Goal: Task Accomplishment & Management: Manage account settings

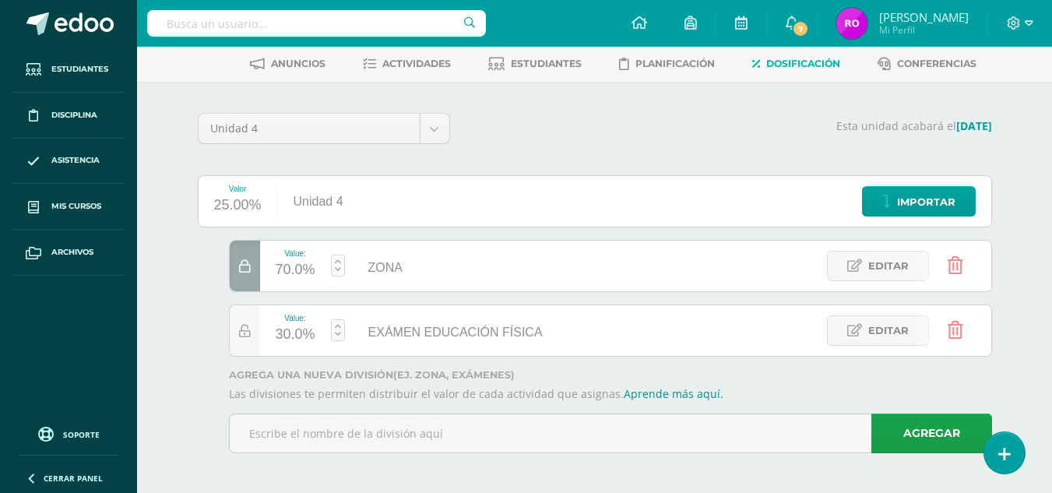
scroll to position [76, 0]
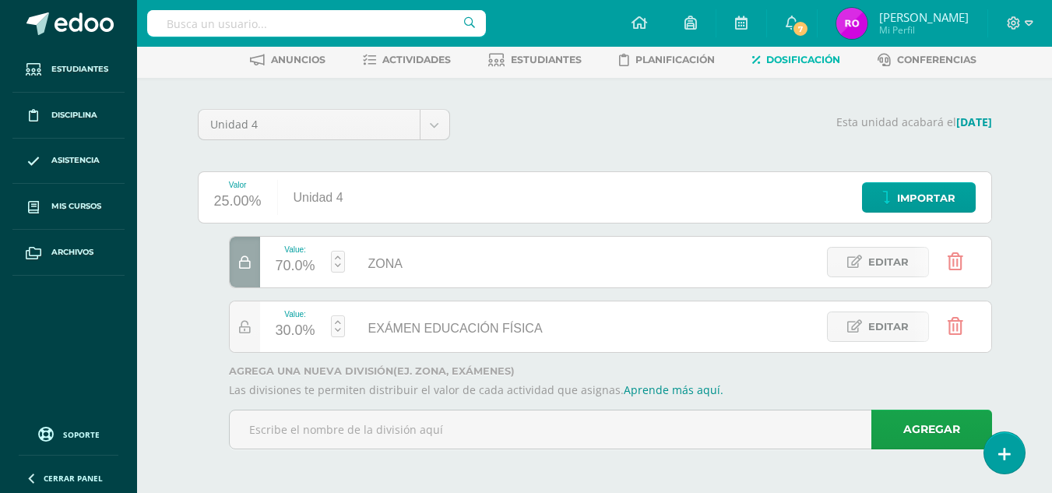
click at [400, 265] on span "ZONA" at bounding box center [385, 263] width 34 height 13
click at [889, 257] on span "Editar" at bounding box center [888, 262] width 40 height 29
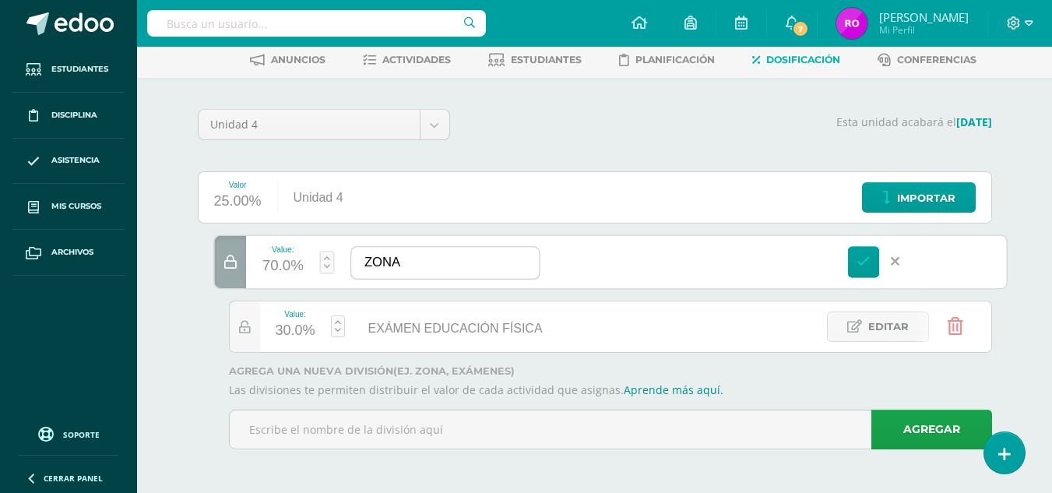
click at [478, 269] on input "ZONA" at bounding box center [445, 263] width 188 height 32
type input "ZONA EDUCACIÓN FÍSICA"
click at [588, 276] on div "Value: 70.0% ZONA ZONA EDUCACIÓN FÍSICA Editar" at bounding box center [610, 261] width 794 height 55
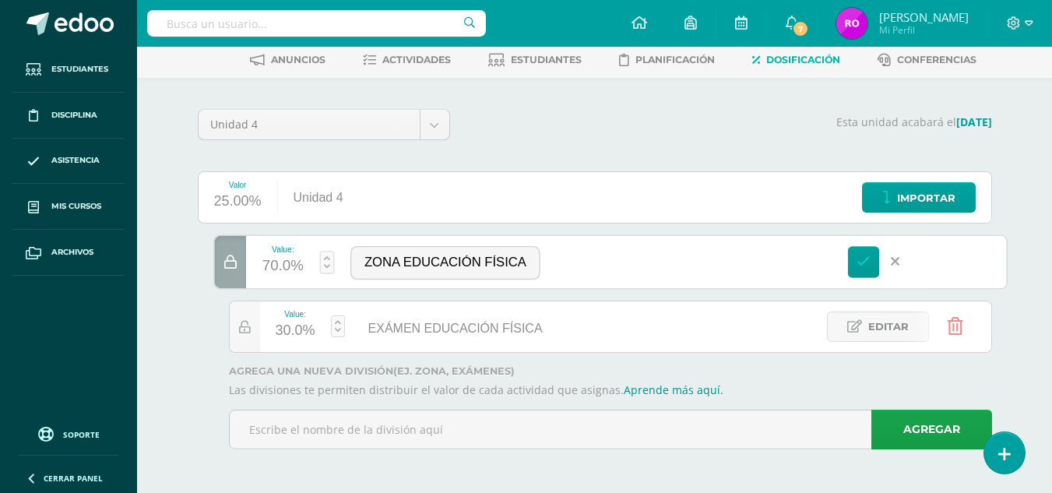
click at [609, 225] on div "Valor 25.00% Unidad 4 Importar Value: 70.0% ZONA ZONA EDUCACIÓN FÍSICA Editar V…" at bounding box center [595, 316] width 794 height 290
click at [861, 259] on icon at bounding box center [864, 262] width 14 height 14
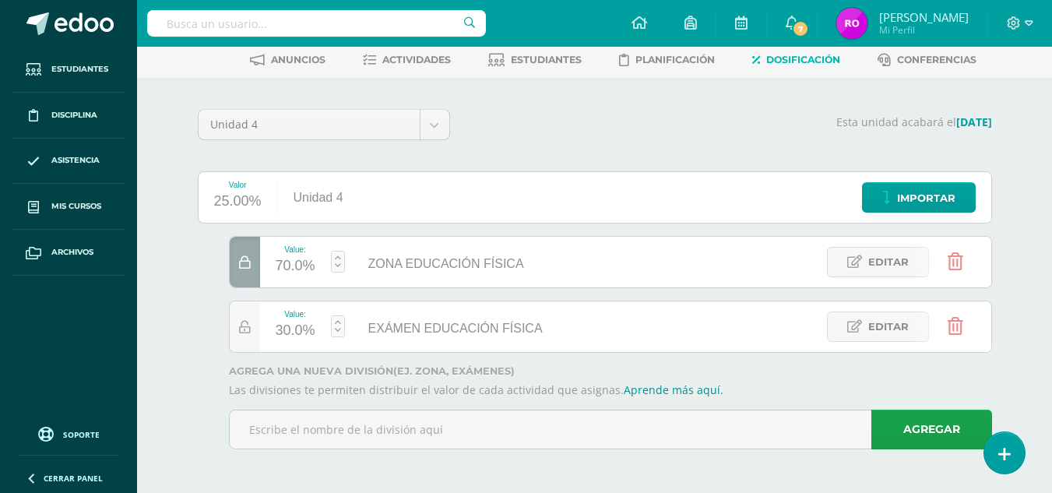
drag, startPoint x: 794, startPoint y: 62, endPoint x: 772, endPoint y: 55, distance: 23.6
click at [772, 55] on span "Dosificación" at bounding box center [803, 60] width 74 height 12
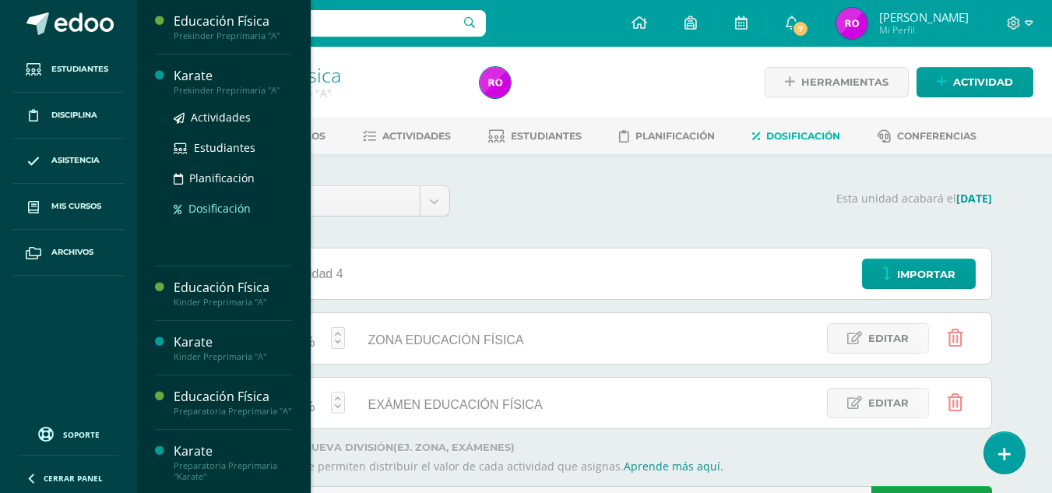
click at [212, 206] on span "Dosificación" at bounding box center [219, 208] width 62 height 15
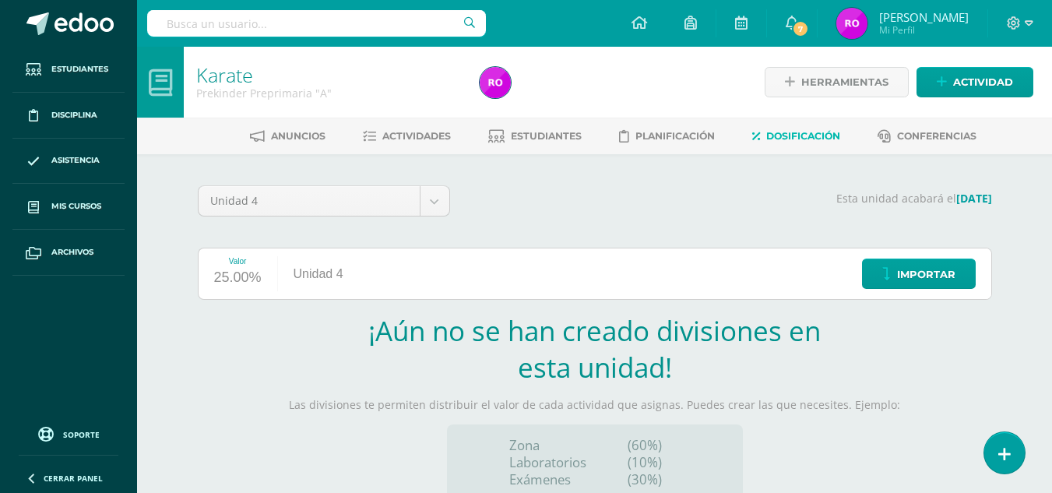
scroll to position [167, 0]
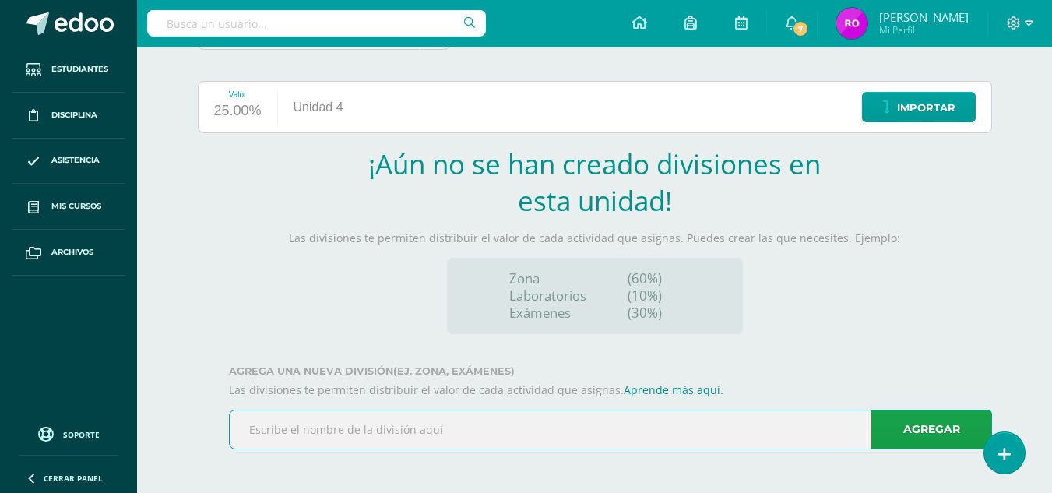
click at [705, 442] on input "text" at bounding box center [611, 429] width 762 height 38
type input "ZONA"
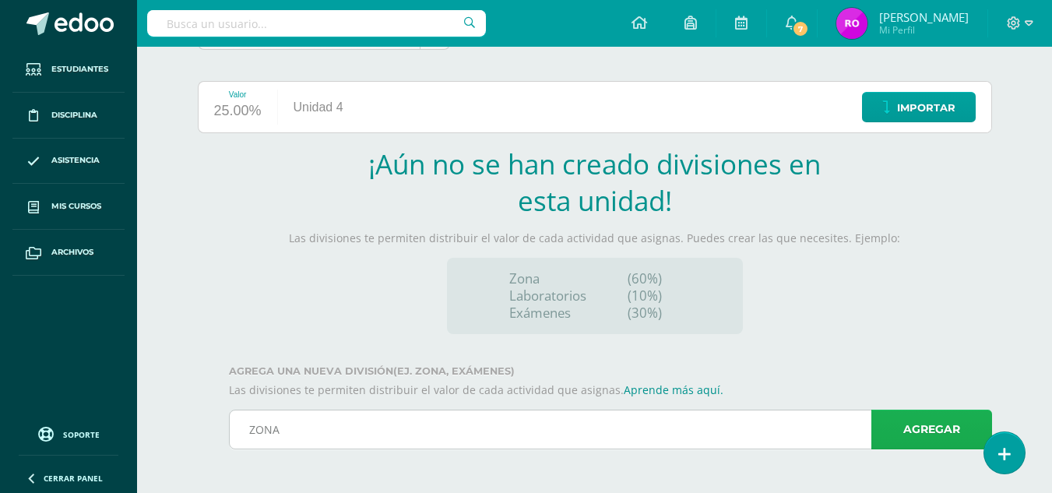
click at [897, 434] on link "Agregar" at bounding box center [931, 430] width 121 height 40
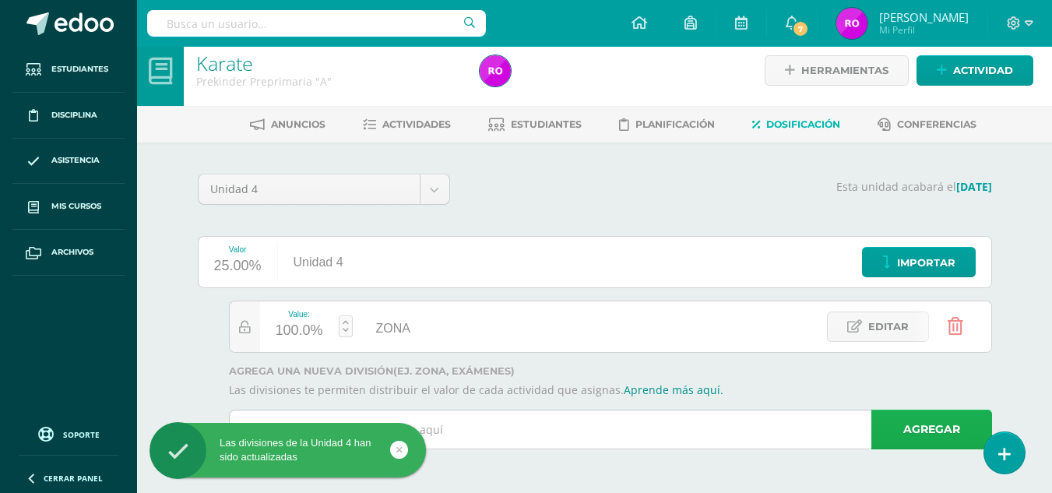
scroll to position [12, 0]
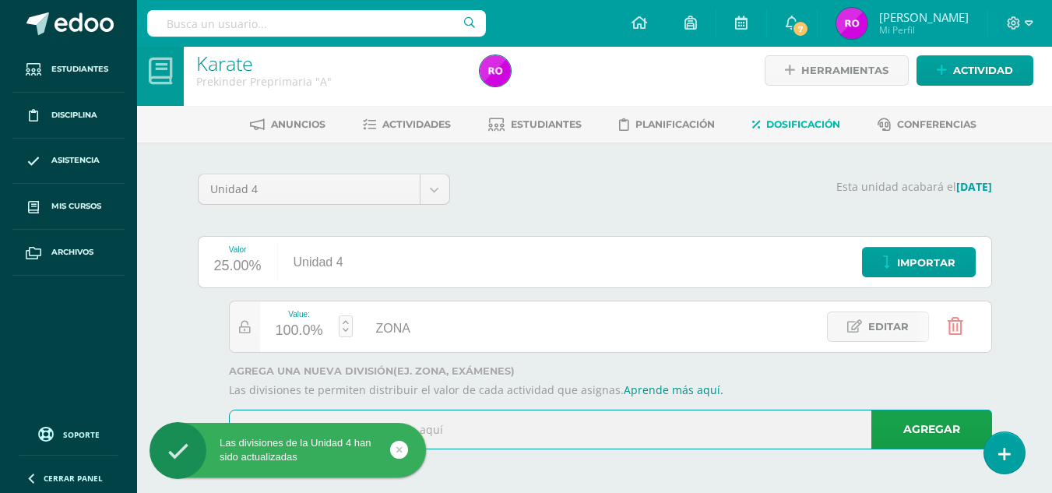
click at [745, 431] on input "text" at bounding box center [611, 429] width 762 height 38
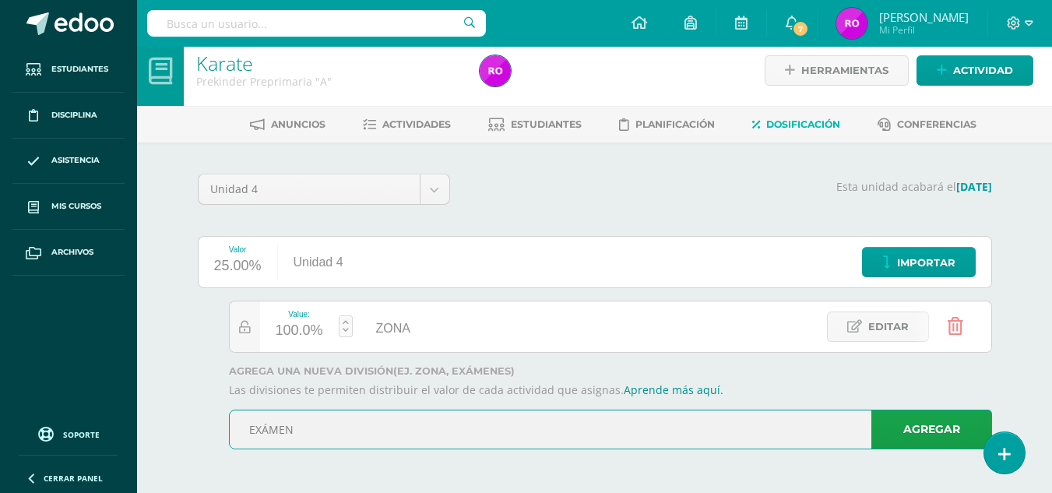
click at [705, 423] on input "EXÁMEN" at bounding box center [611, 429] width 762 height 38
type input "EXÁMEN KARATE"
click at [919, 421] on link "Agregar" at bounding box center [931, 430] width 121 height 40
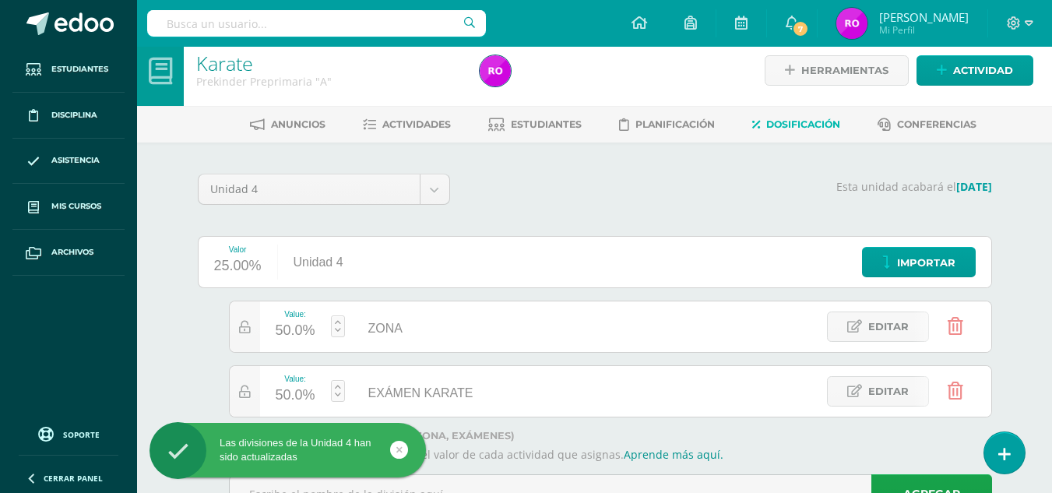
click at [302, 400] on div "50.0%" at bounding box center [296, 395] width 40 height 25
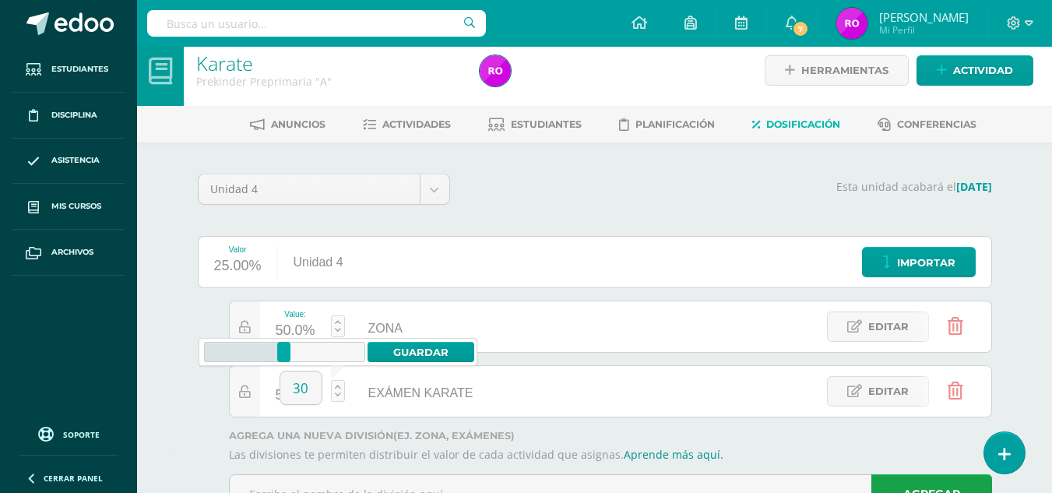
type input "30"
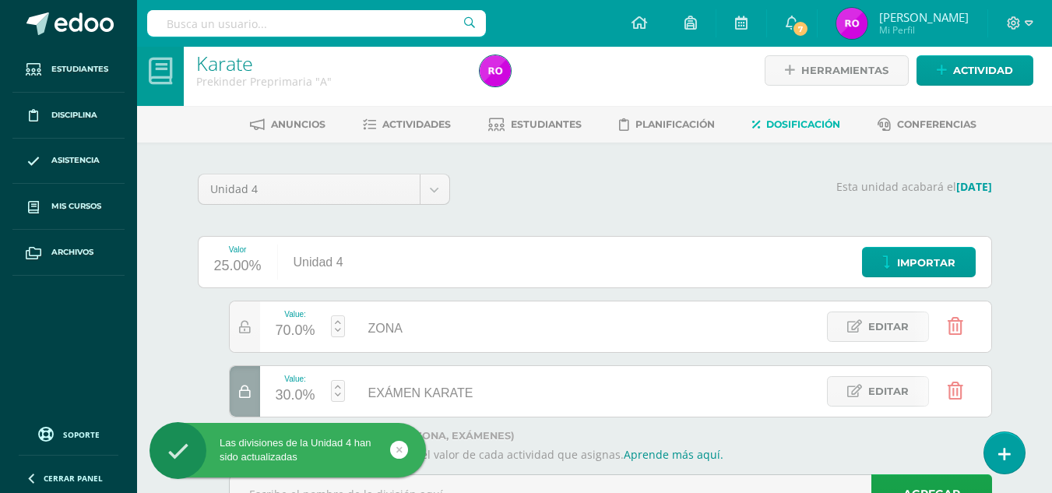
click at [154, 302] on div "Karate Prekinder Preprimaria "A" Herramientas Detalle de asistencias Actividad …" at bounding box center [594, 296] width 915 height 523
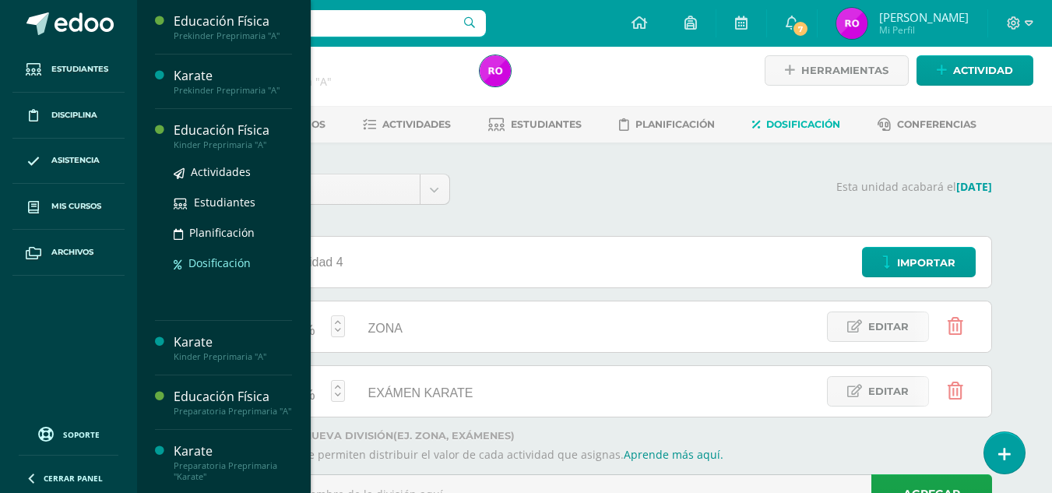
click at [217, 264] on span "Dosificación" at bounding box center [219, 262] width 62 height 15
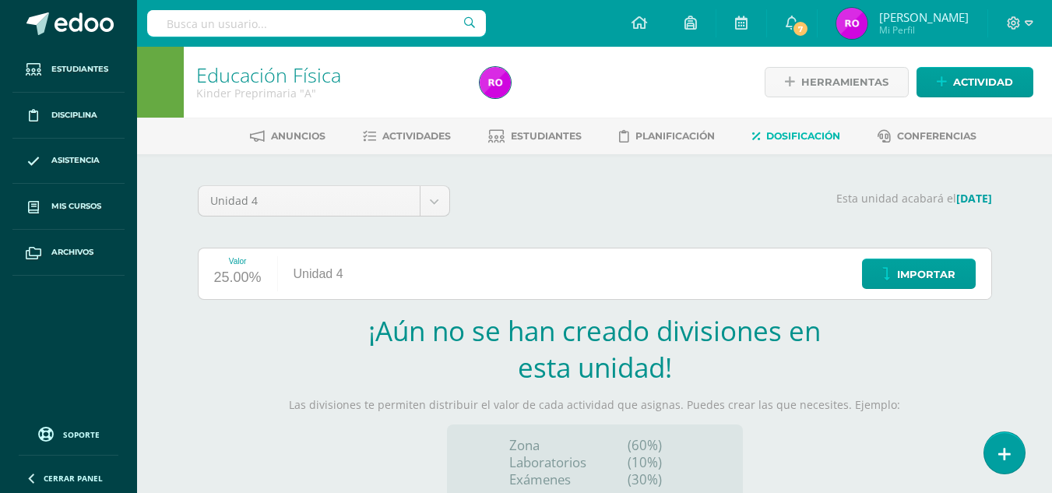
scroll to position [167, 0]
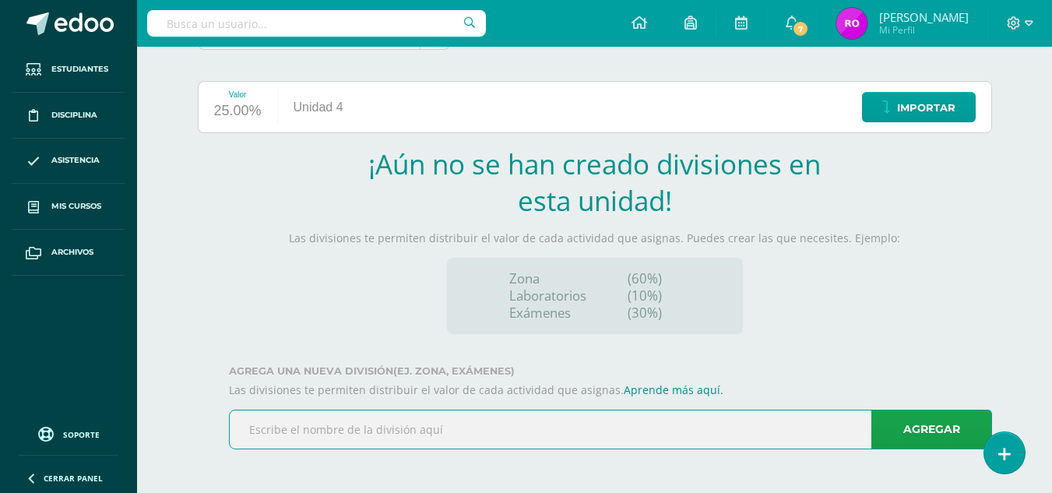
click at [336, 431] on input "text" at bounding box center [611, 429] width 762 height 38
type input "ZONA"
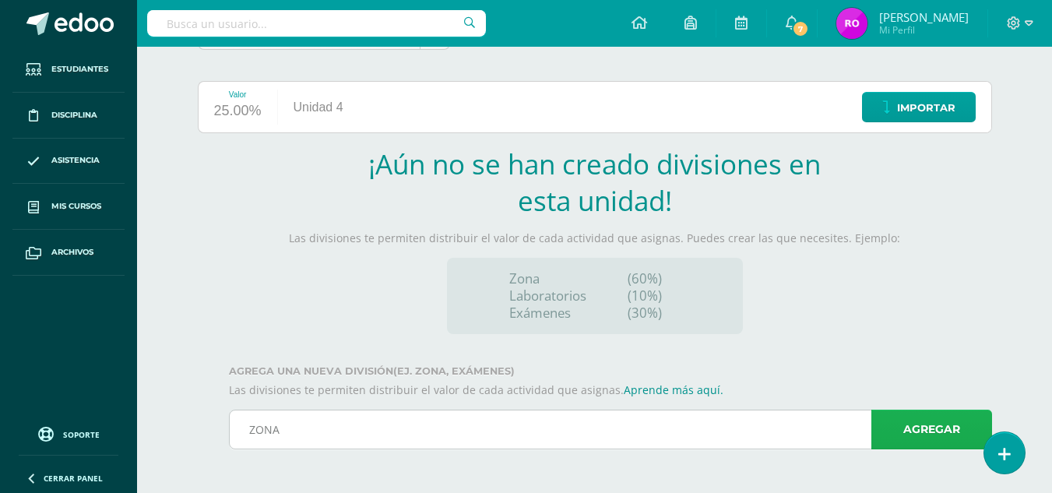
click at [892, 427] on link "Agregar" at bounding box center [931, 430] width 121 height 40
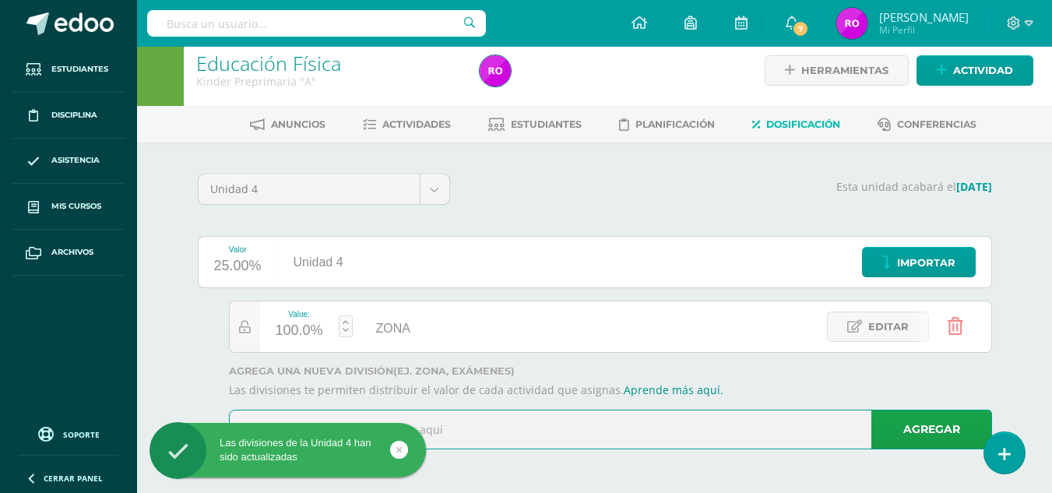
click at [523, 445] on input "text" at bounding box center [611, 429] width 762 height 38
type input "EXÁMEN"
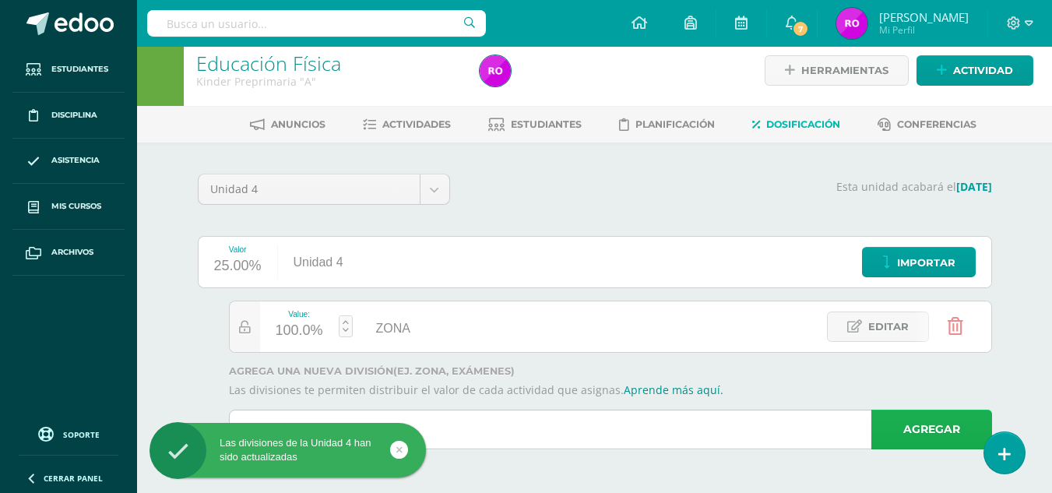
click at [922, 419] on link "Agregar" at bounding box center [931, 430] width 121 height 40
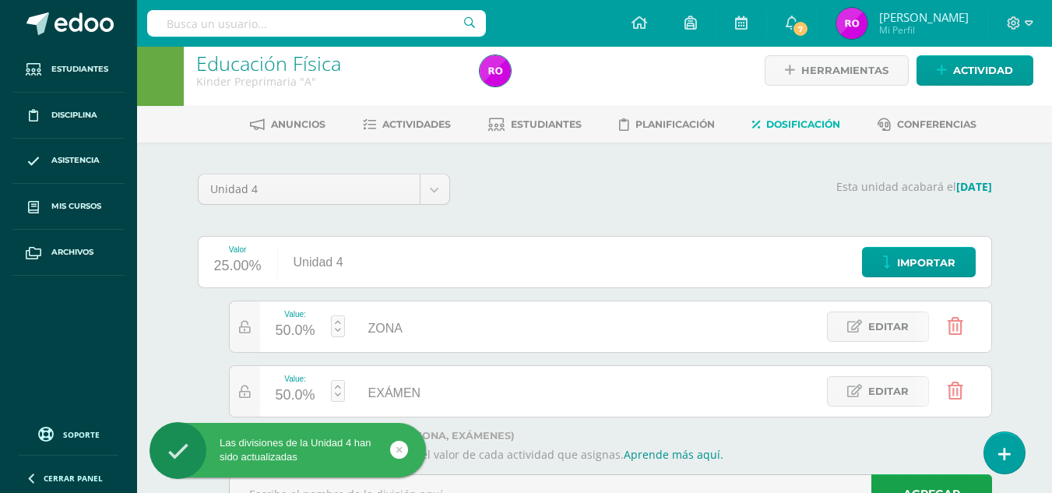
click at [298, 390] on div "50.0%" at bounding box center [296, 395] width 40 height 25
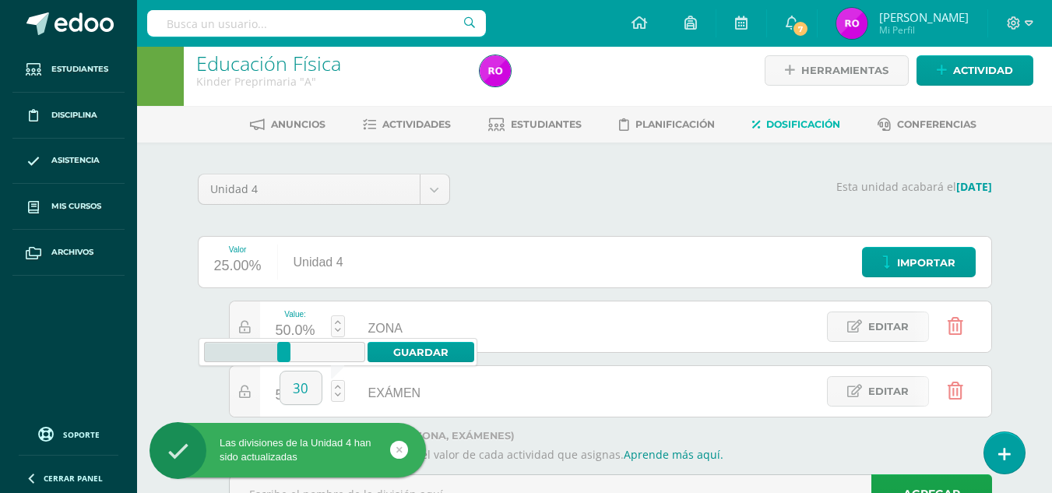
type input "30"
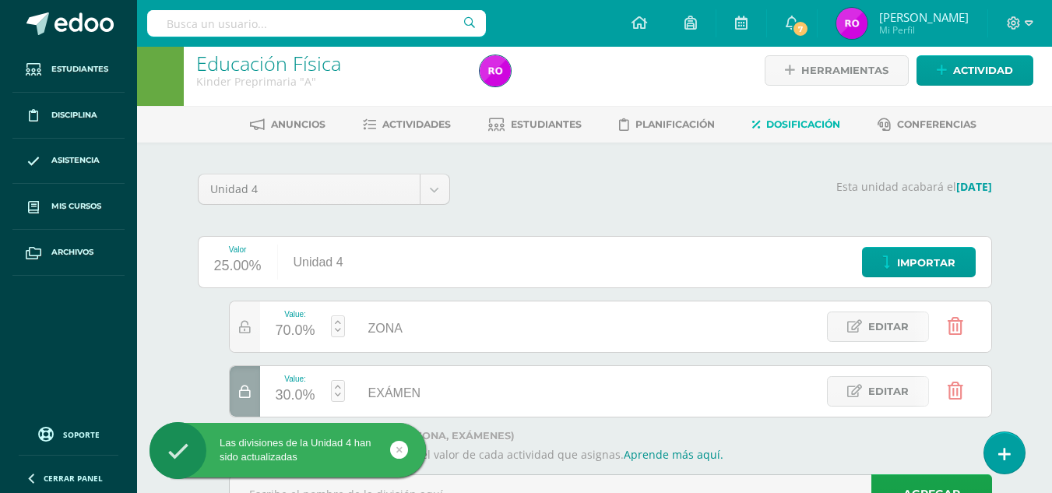
click at [181, 380] on div "Unidad 4 Unidad 1 Unidad 2 Unidad 3 Unidad 4 Esta unidad acabará el [DATE] Valo…" at bounding box center [595, 350] width 857 height 415
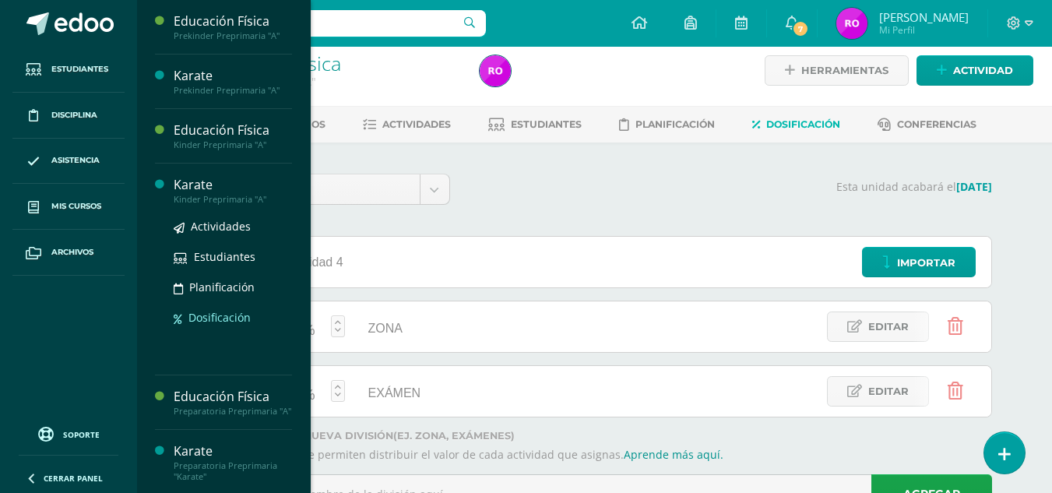
click at [181, 319] on icon at bounding box center [178, 319] width 9 height 11
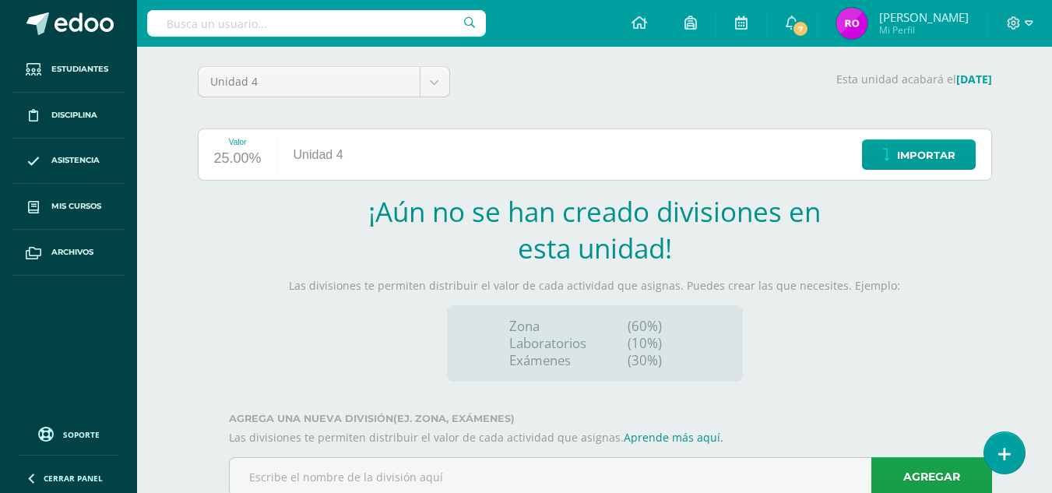
scroll to position [123, 0]
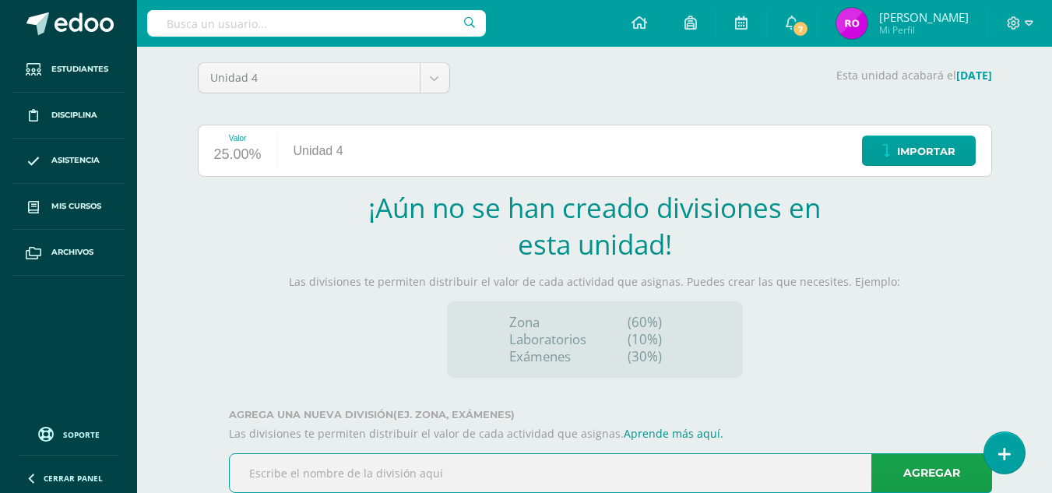
click at [396, 473] on input "text" at bounding box center [611, 473] width 762 height 38
type input "ZONA"
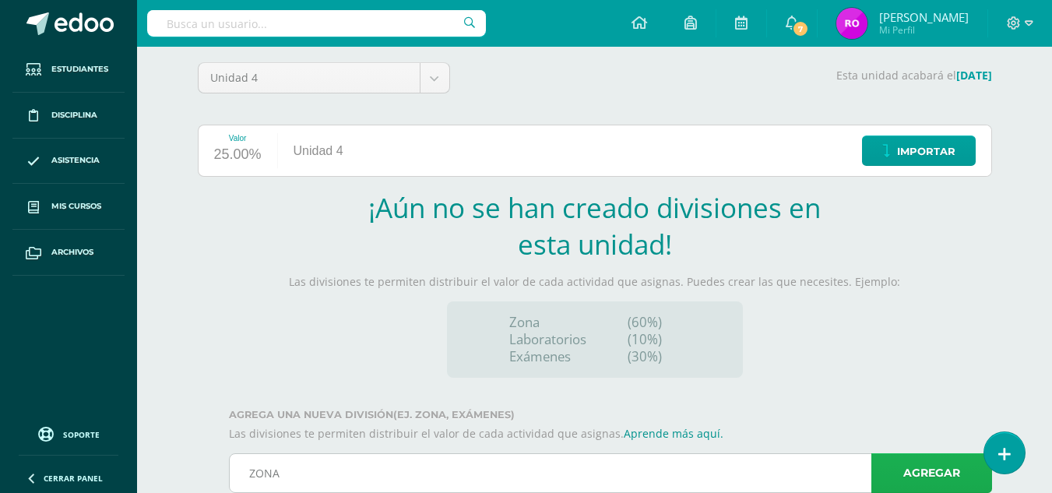
click at [910, 469] on link "Agregar" at bounding box center [931, 473] width 121 height 40
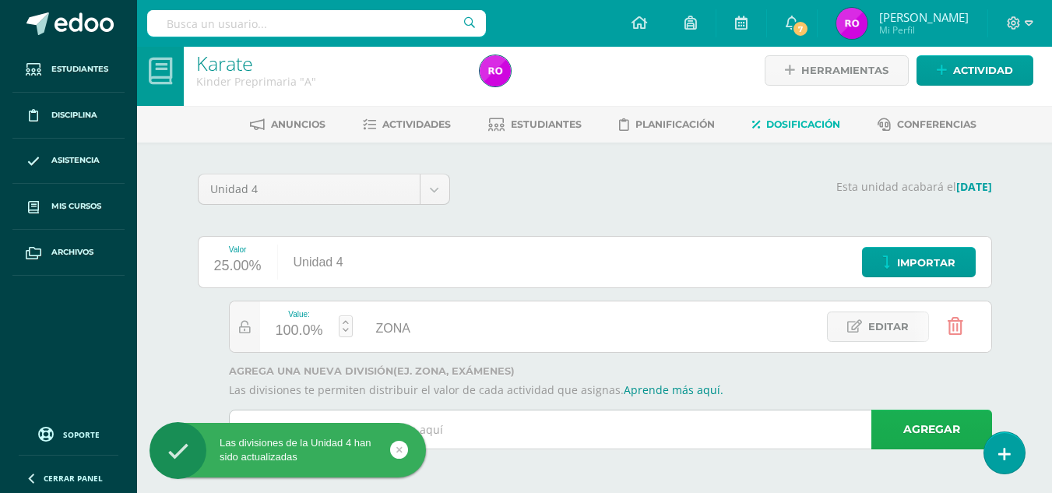
scroll to position [12, 0]
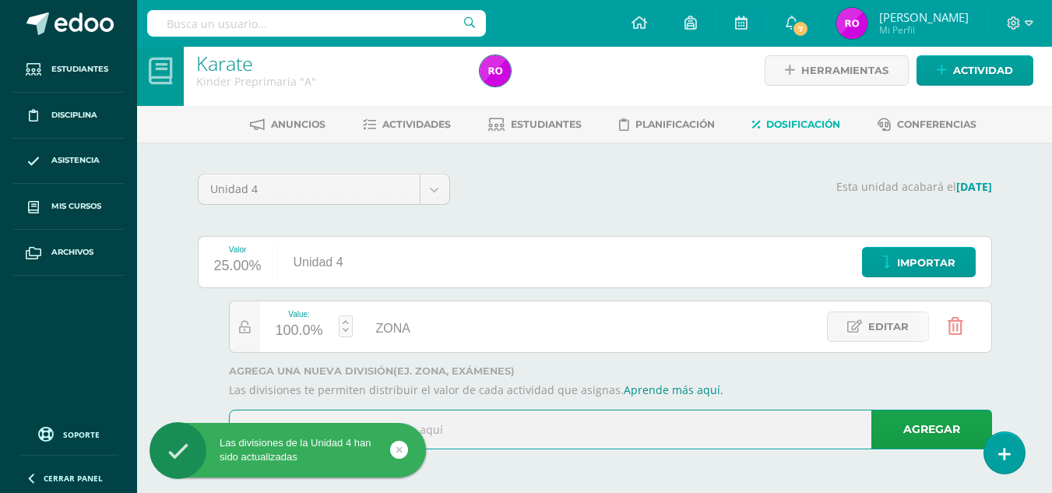
click at [653, 431] on input "text" at bounding box center [611, 429] width 762 height 38
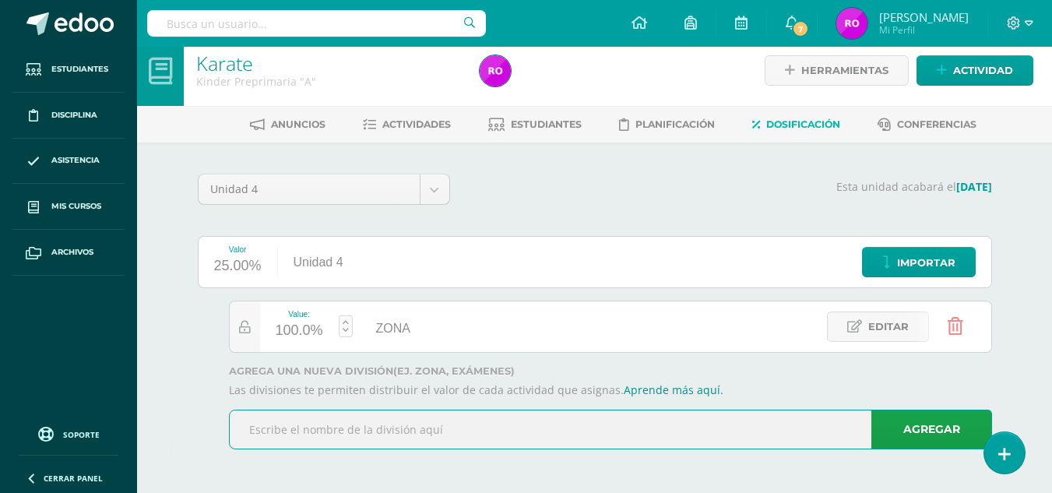
type input "EXÁMEN"
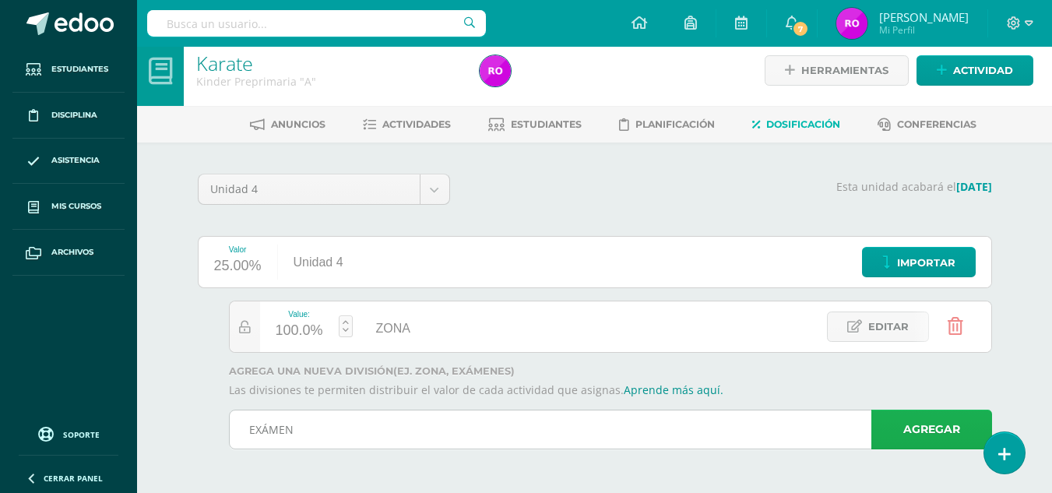
click at [901, 421] on link "Agregar" at bounding box center [931, 430] width 121 height 40
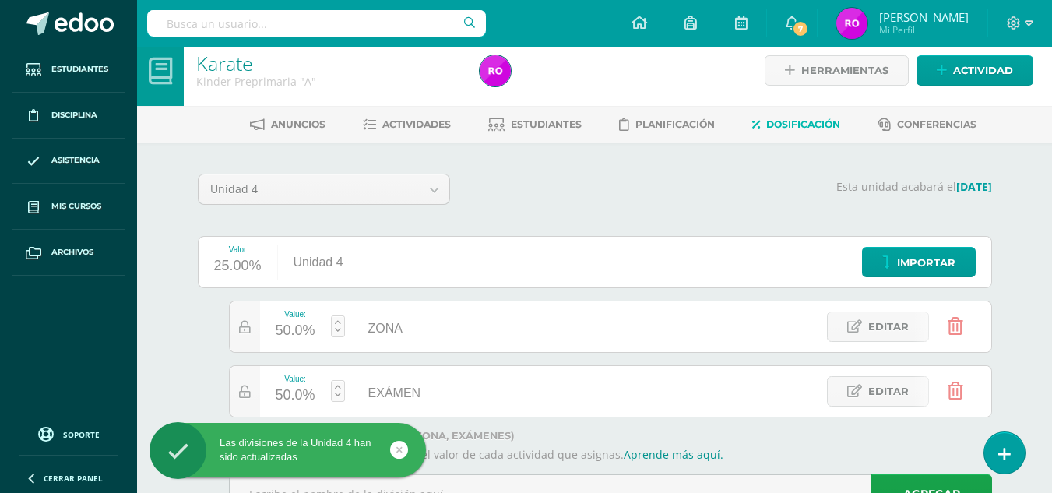
click at [290, 336] on div "50.0%" at bounding box center [296, 331] width 40 height 25
type input "70"
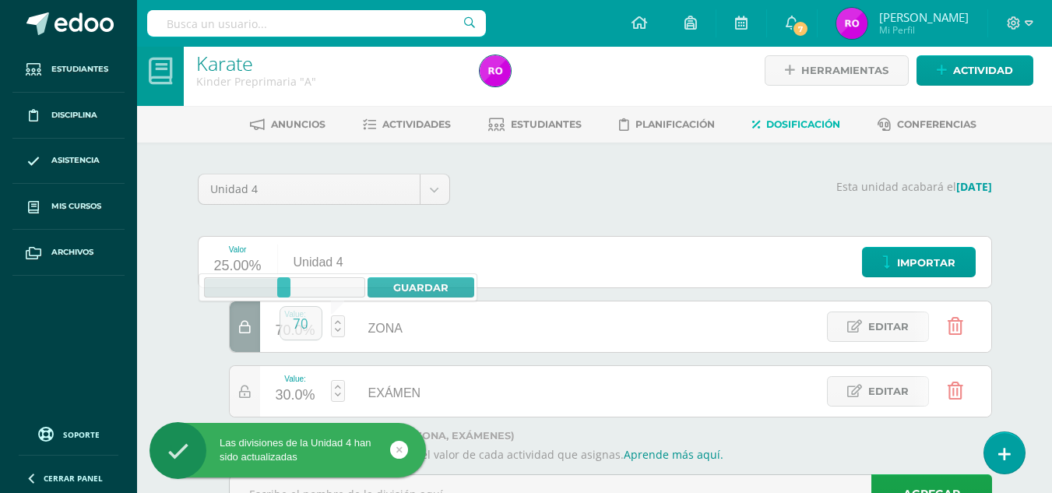
click at [202, 333] on div "Value: 70.0% ZONA ZONA Editar Value: 30.0% EXÁMEN EXÁMEN Editar" at bounding box center [595, 359] width 794 height 117
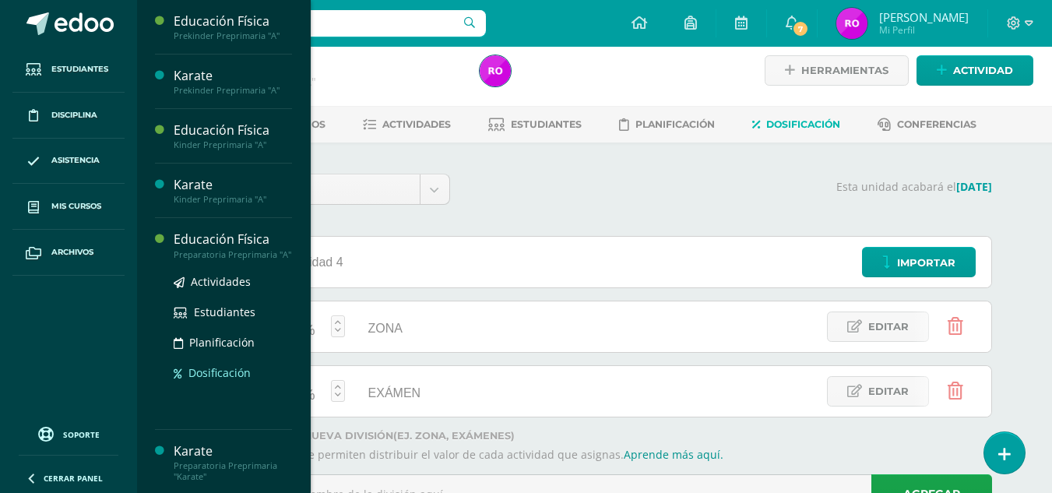
click at [222, 380] on span "Dosificación" at bounding box center [219, 372] width 62 height 15
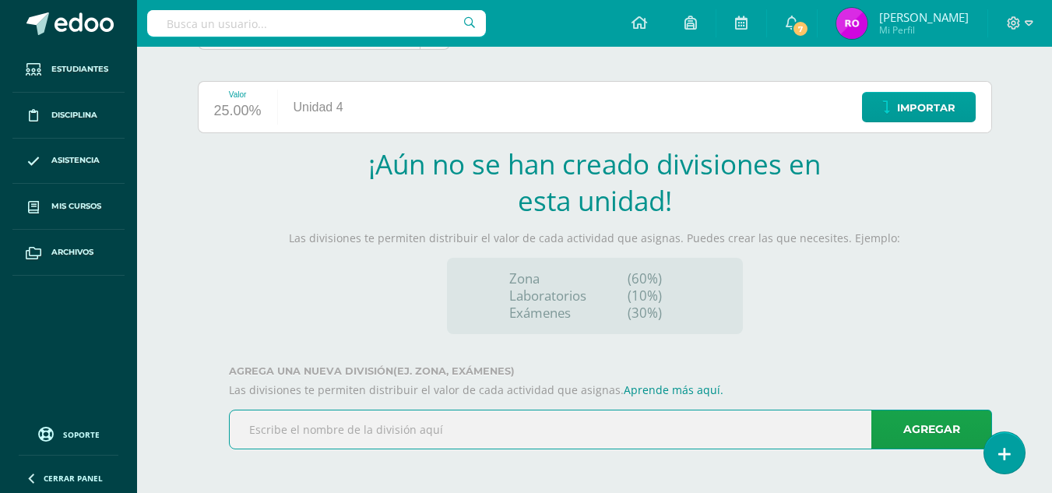
click at [348, 424] on input "text" at bounding box center [611, 429] width 762 height 38
type input "ZONA"
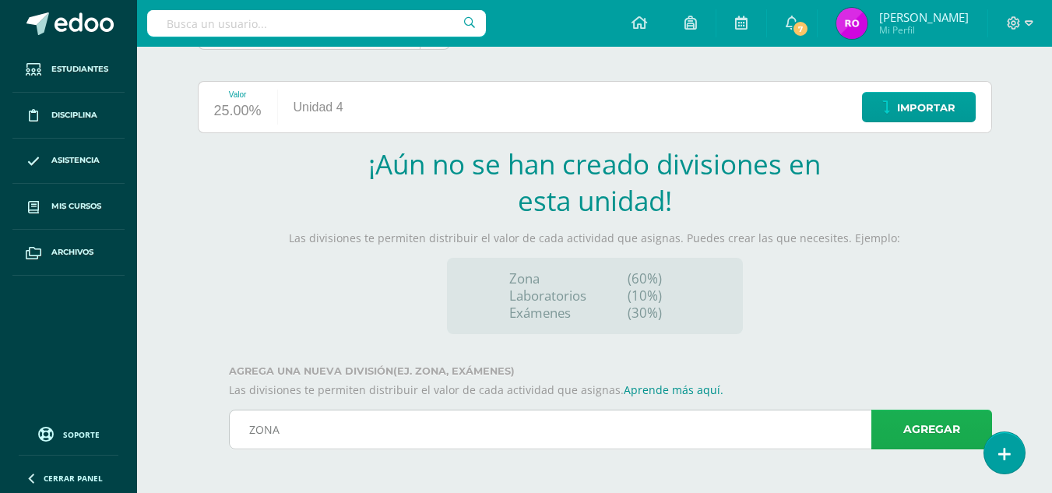
click at [896, 428] on link "Agregar" at bounding box center [931, 430] width 121 height 40
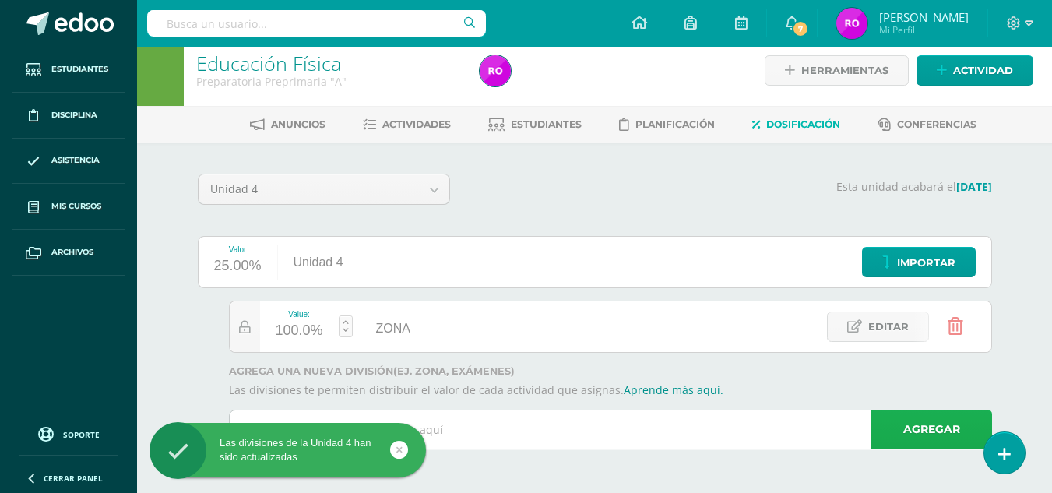
scroll to position [12, 0]
click at [734, 426] on input "text" at bounding box center [611, 429] width 762 height 38
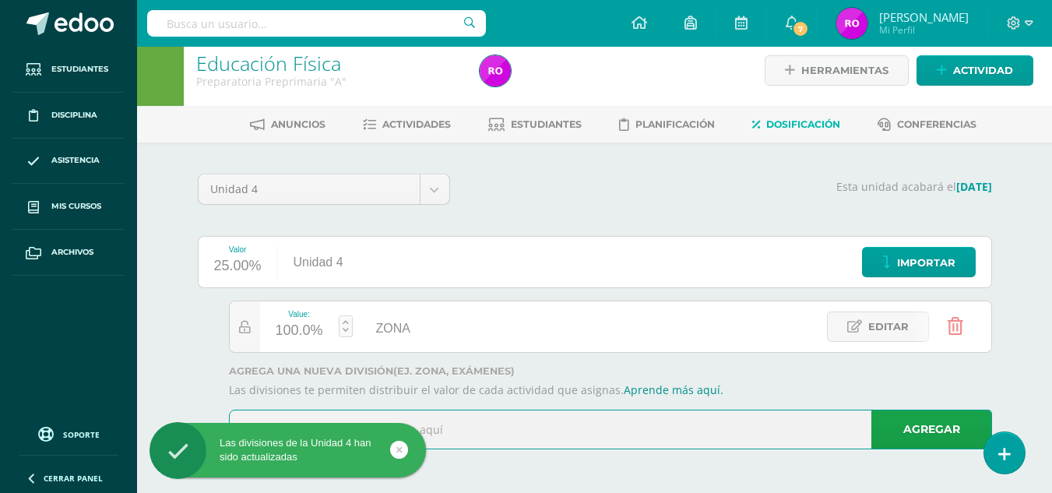
type input "EXÁMEN"
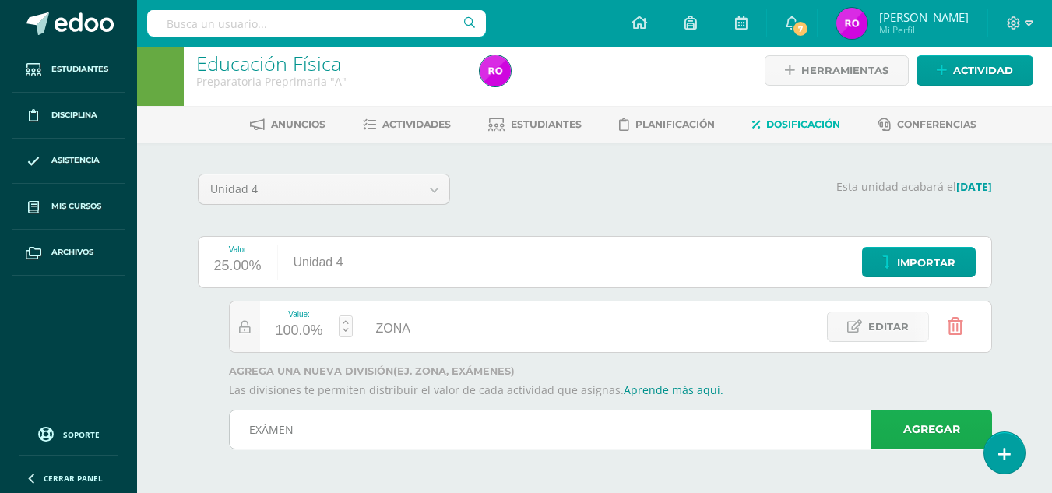
click at [907, 449] on link "Agregar" at bounding box center [931, 430] width 121 height 40
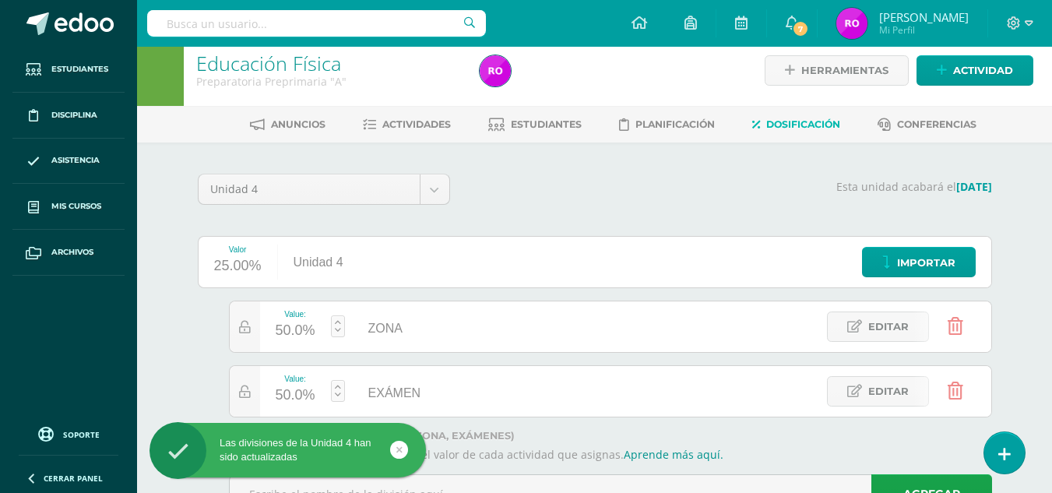
click at [297, 391] on div "50.0%" at bounding box center [296, 395] width 40 height 25
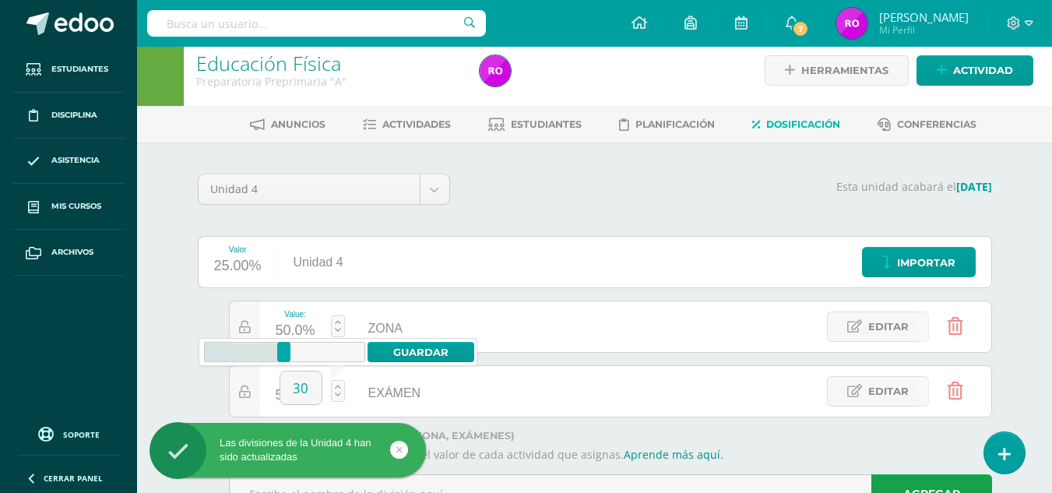
type input "30"
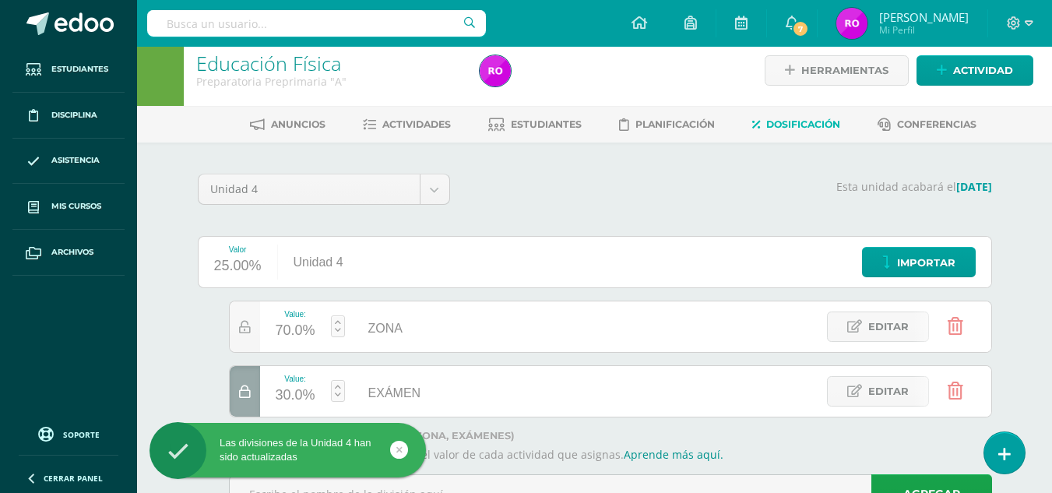
click at [177, 398] on div "Unidad 4 Unidad 1 Unidad 2 Unidad 3 Unidad 4 Esta unidad acabará el 18/10/2025 …" at bounding box center [595, 350] width 857 height 415
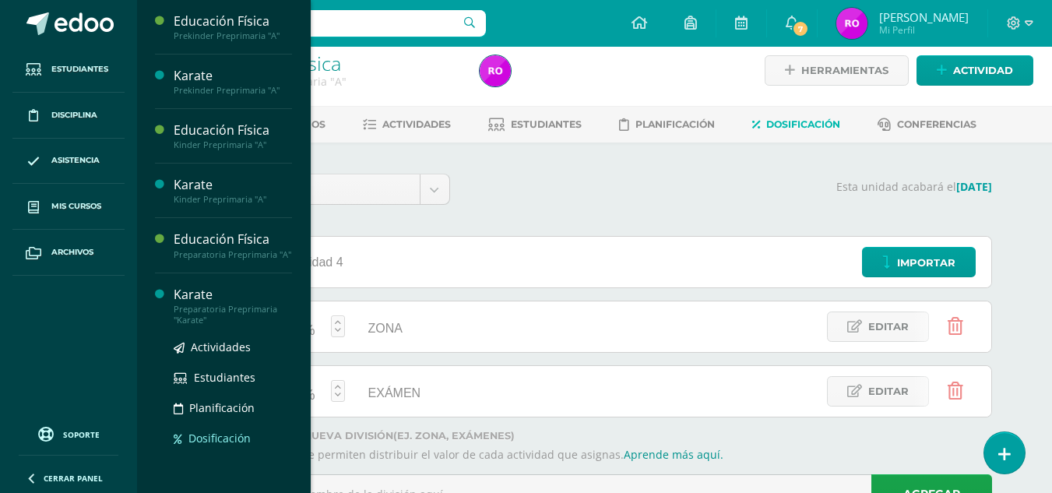
click at [218, 444] on span "Dosificación" at bounding box center [219, 438] width 62 height 15
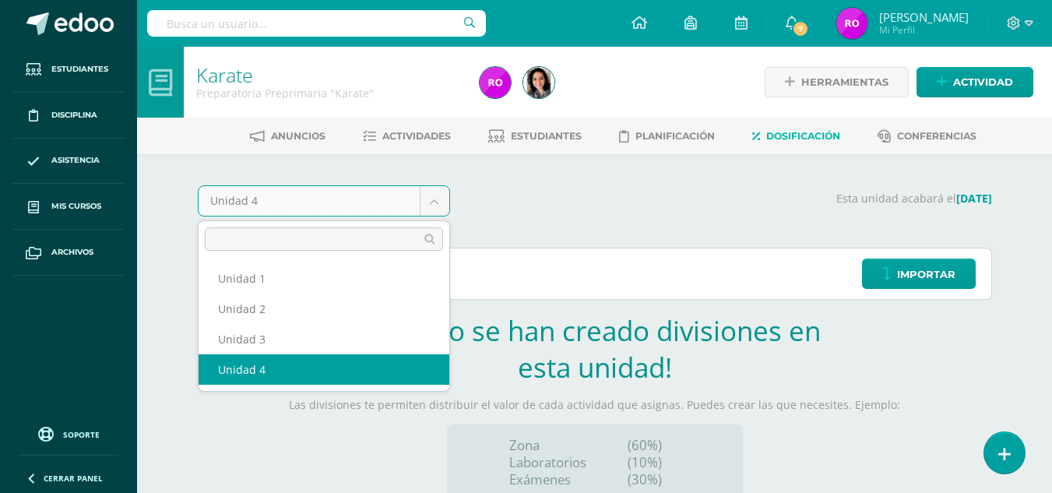
click at [423, 199] on body "Estudiantes Disciplina Asistencia Mis cursos Archivos Soporte Ayuda Reportar un…" at bounding box center [526, 330] width 1052 height 660
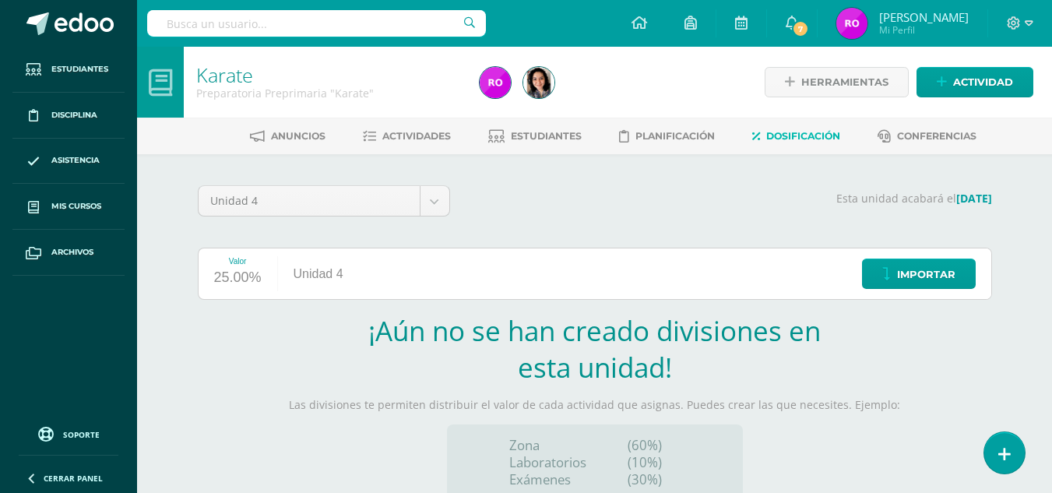
click at [555, 252] on body "Estudiantes Disciplina Asistencia Mis cursos Archivos Soporte Ayuda Reportar un…" at bounding box center [526, 330] width 1052 height 660
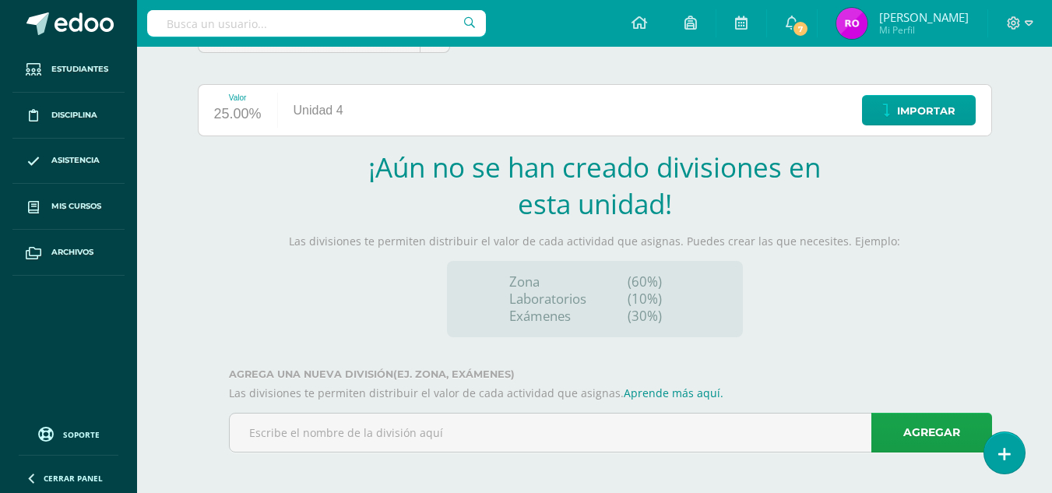
scroll to position [167, 0]
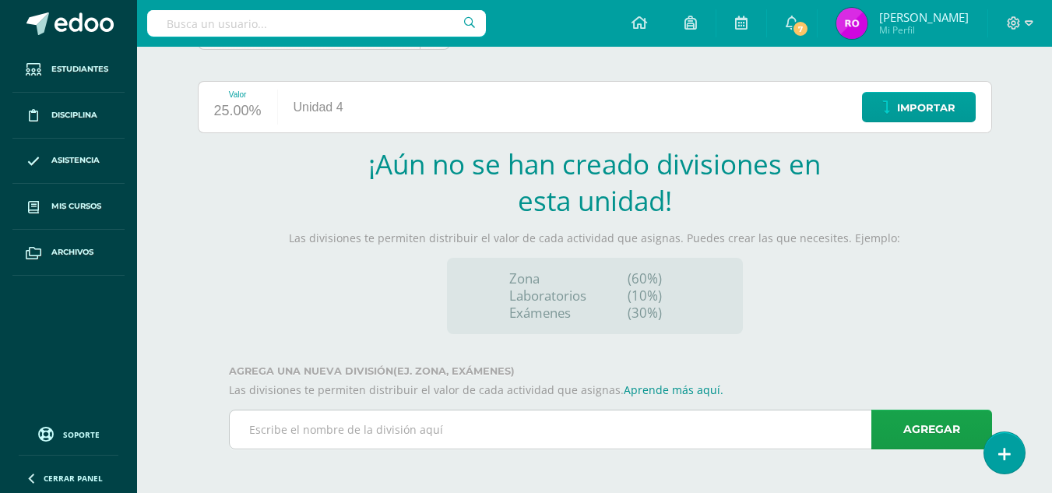
click at [447, 425] on input "text" at bounding box center [611, 429] width 762 height 38
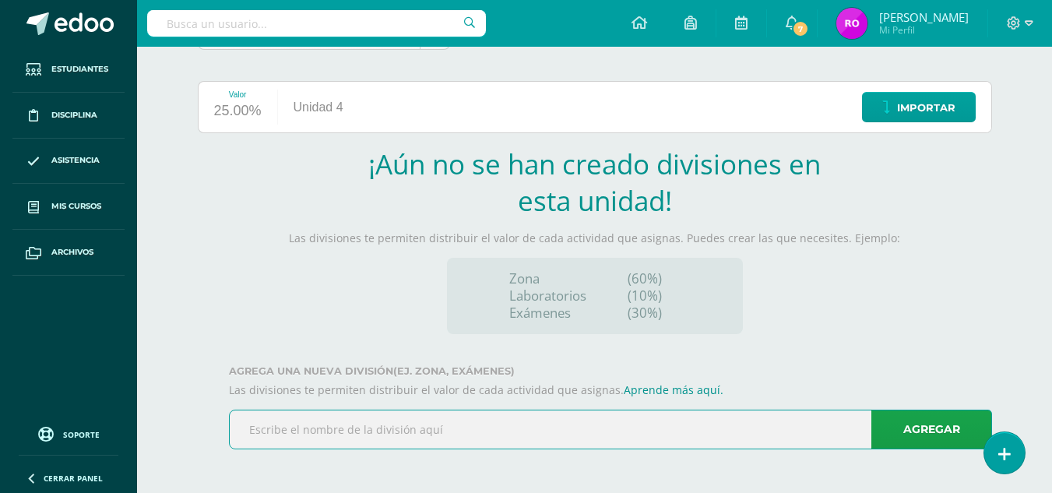
type input "ZONA"
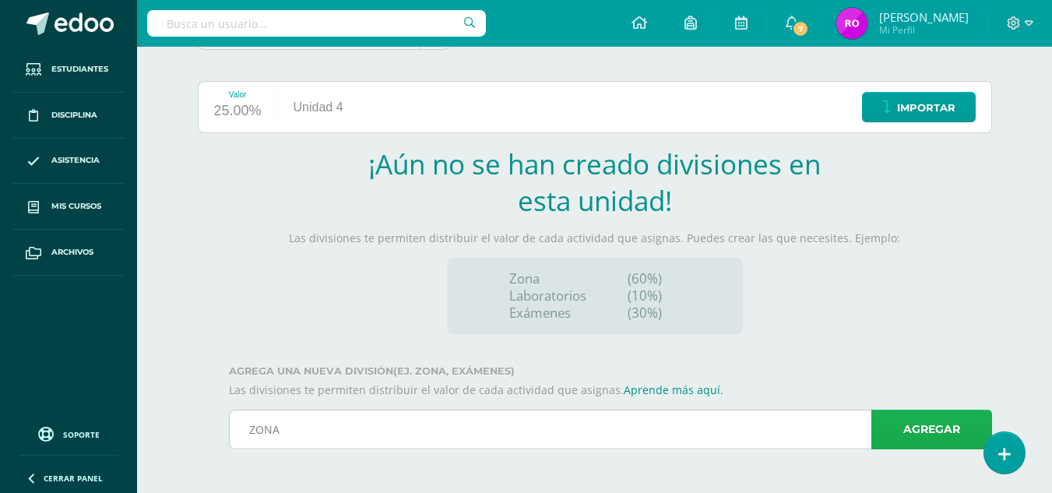
click at [920, 427] on link "Agregar" at bounding box center [931, 430] width 121 height 40
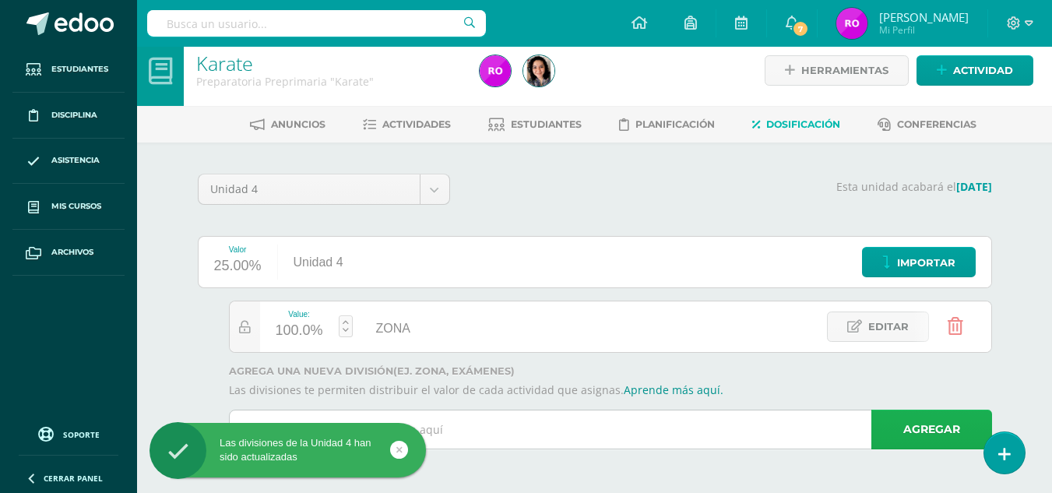
scroll to position [12, 0]
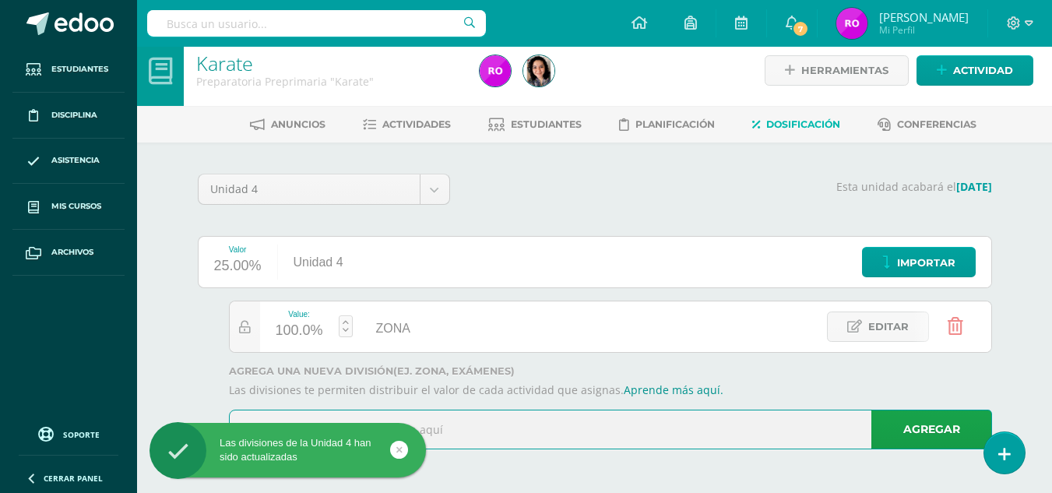
click at [470, 429] on input "text" at bounding box center [611, 429] width 762 height 38
type input "EXÁMEN"
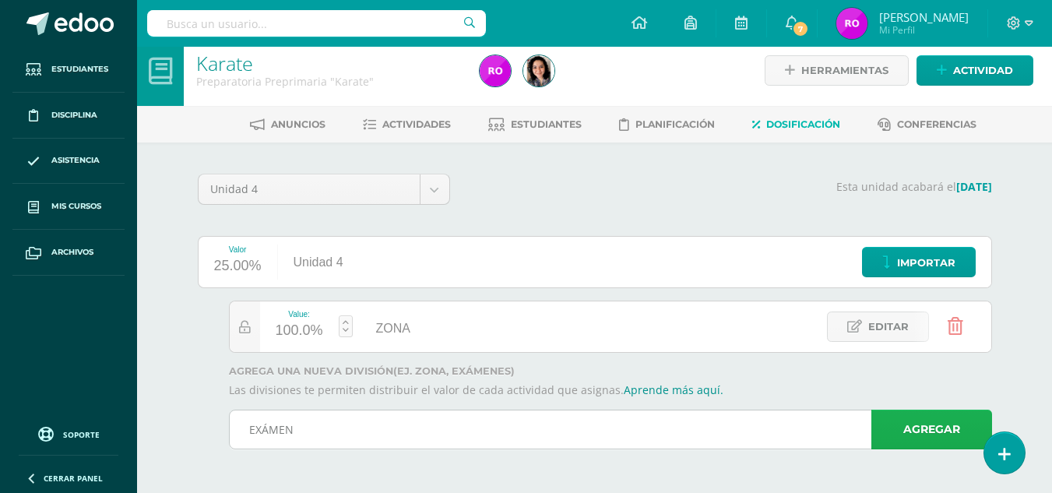
click at [927, 439] on link "Agregar" at bounding box center [931, 430] width 121 height 40
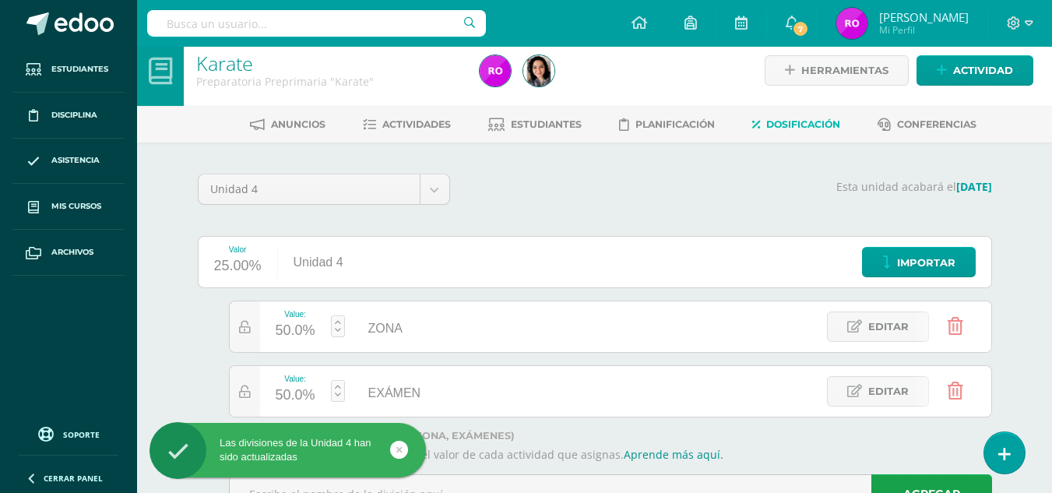
click at [290, 394] on div "50.0%" at bounding box center [296, 395] width 40 height 25
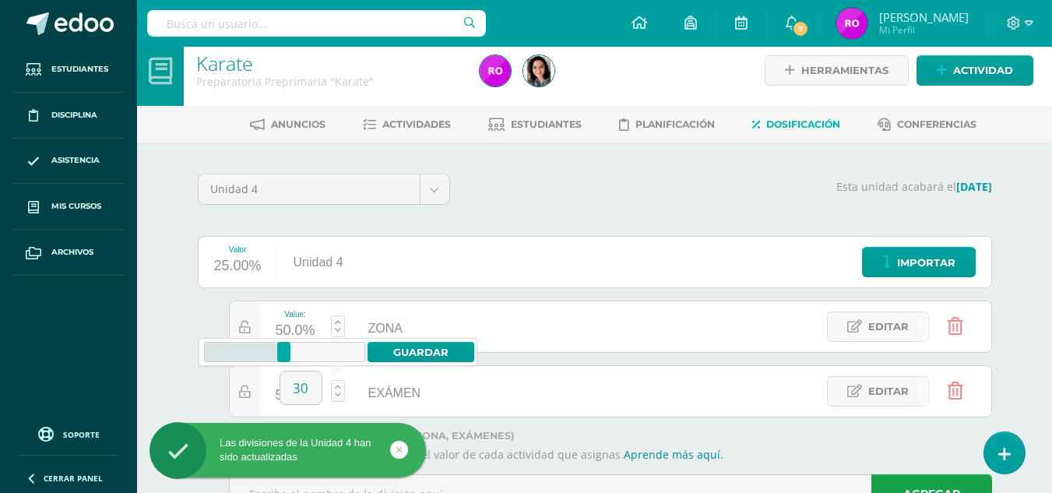
type input "30"
click at [207, 389] on div "Value: 70.0% ZONA ZONA Editar Value: 30.0% EXÁMEN EXÁMEN Editar" at bounding box center [595, 359] width 794 height 117
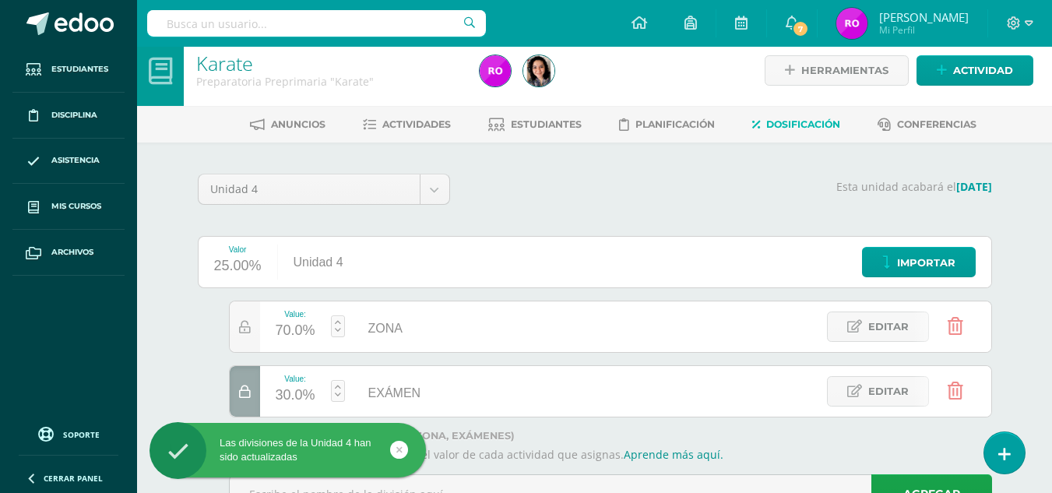
click at [207, 389] on div "Value: 70.0% ZONA ZONA Editar Value: 30.0% EXÁMEN EXÁMEN Editar" at bounding box center [595, 359] width 794 height 117
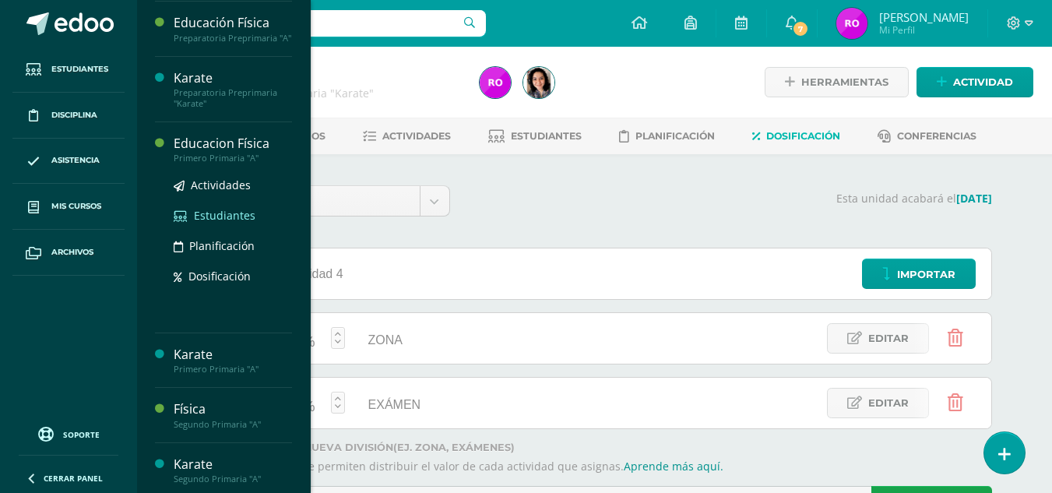
scroll to position [222, 0]
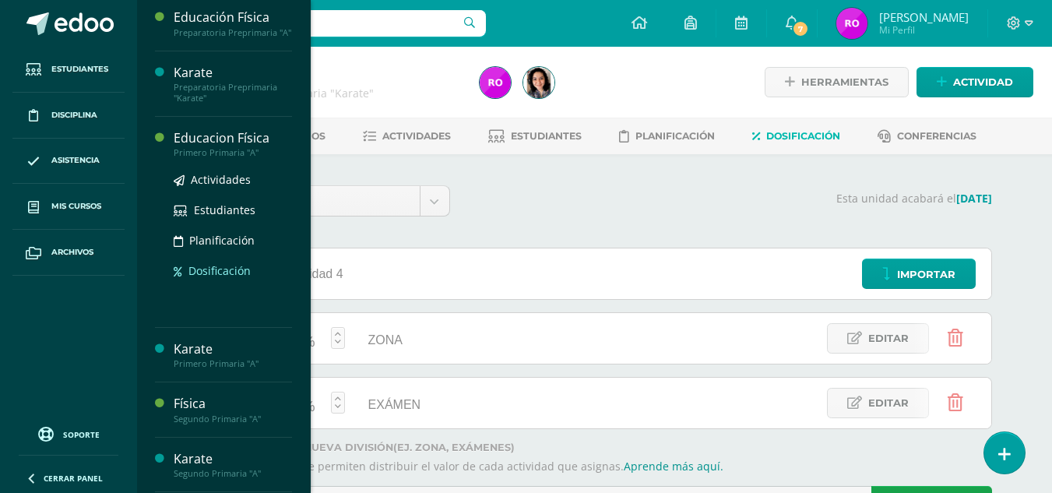
click at [207, 278] on span "Dosificación" at bounding box center [219, 270] width 62 height 15
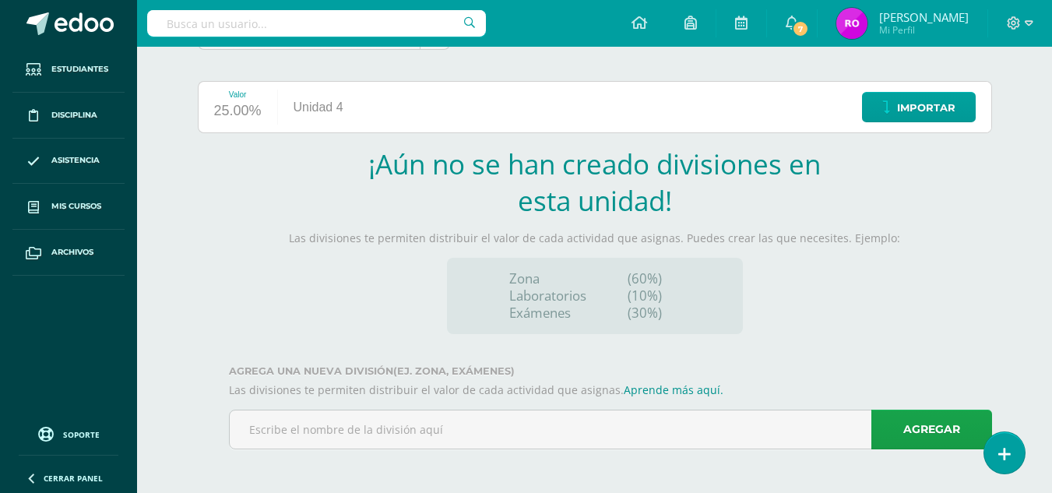
scroll to position [167, 0]
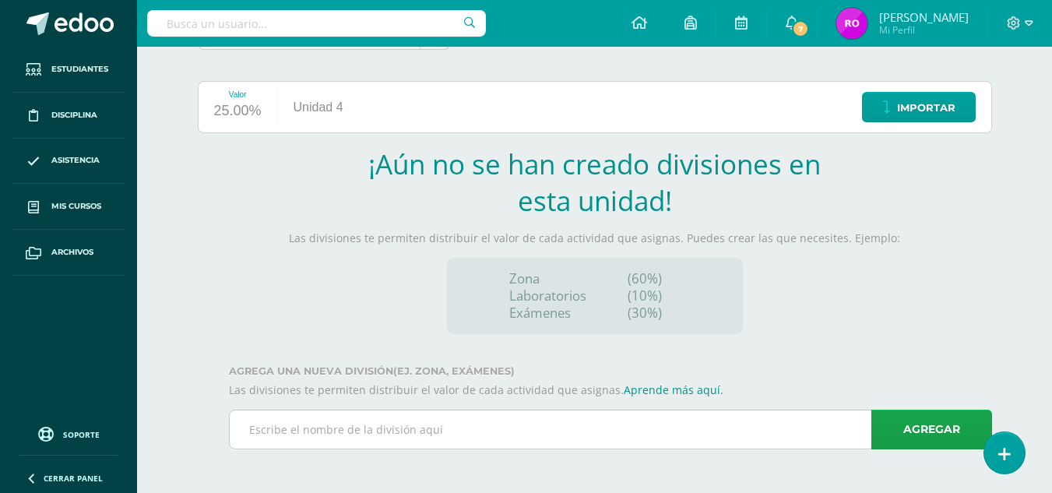
click at [281, 417] on input "text" at bounding box center [611, 429] width 762 height 38
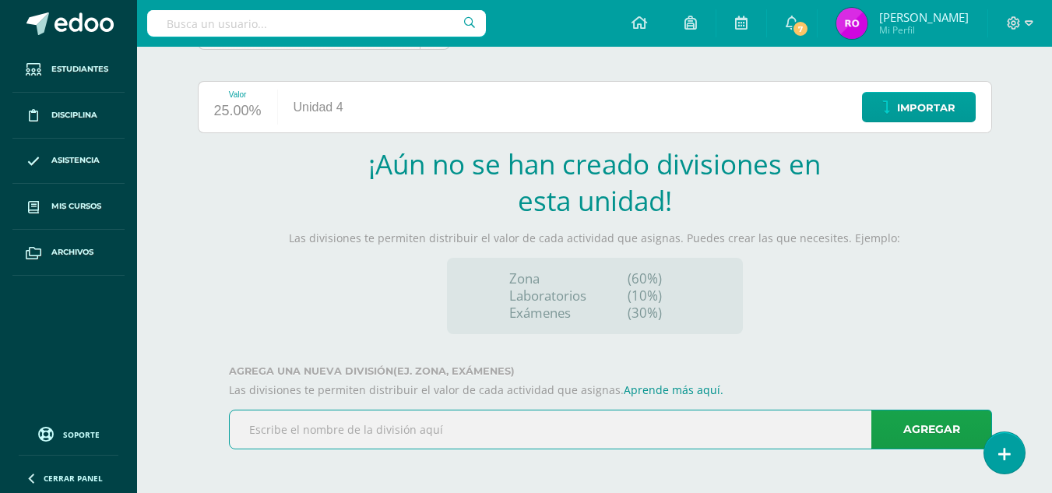
type input "ZONA"
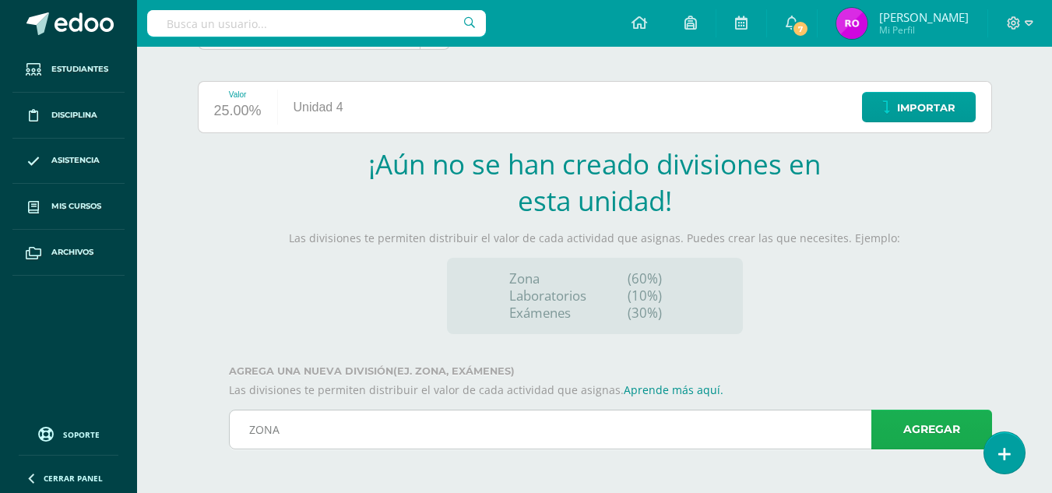
click at [892, 435] on link "Agregar" at bounding box center [931, 430] width 121 height 40
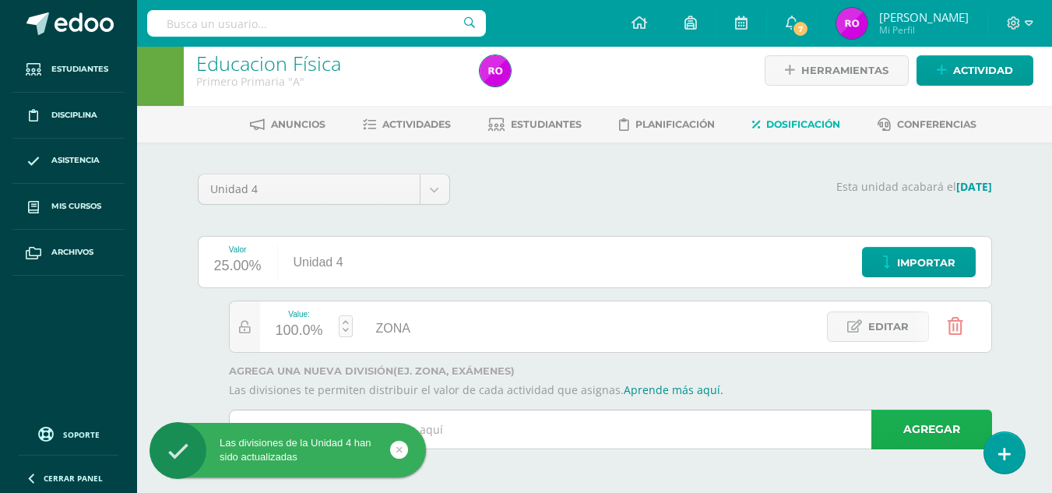
scroll to position [12, 0]
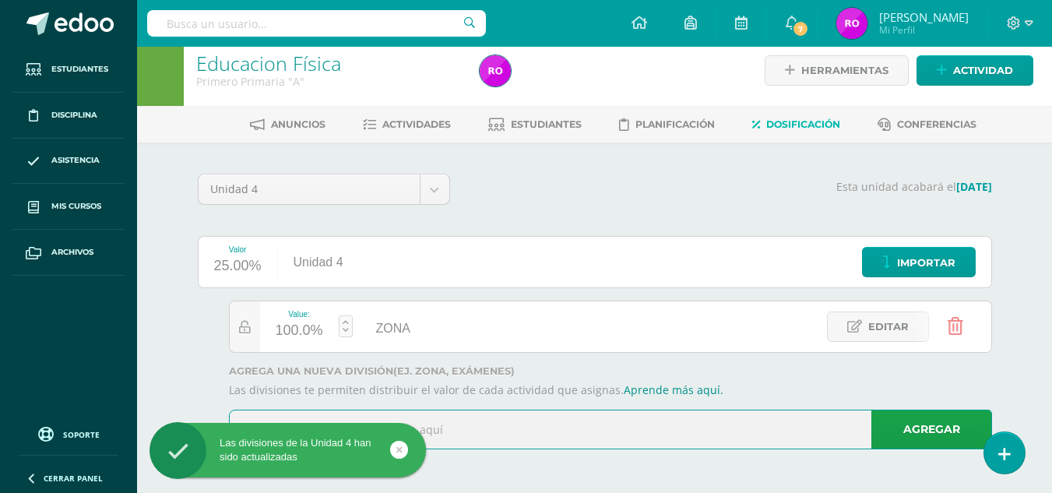
click at [636, 431] on input "text" at bounding box center [611, 429] width 762 height 38
type input "EXÁMEN"
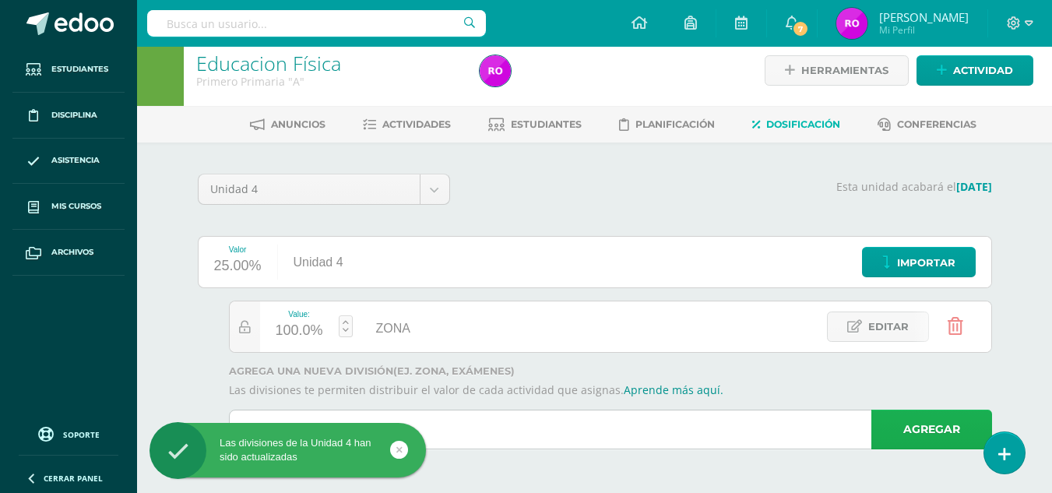
click at [893, 421] on link "Agregar" at bounding box center [931, 430] width 121 height 40
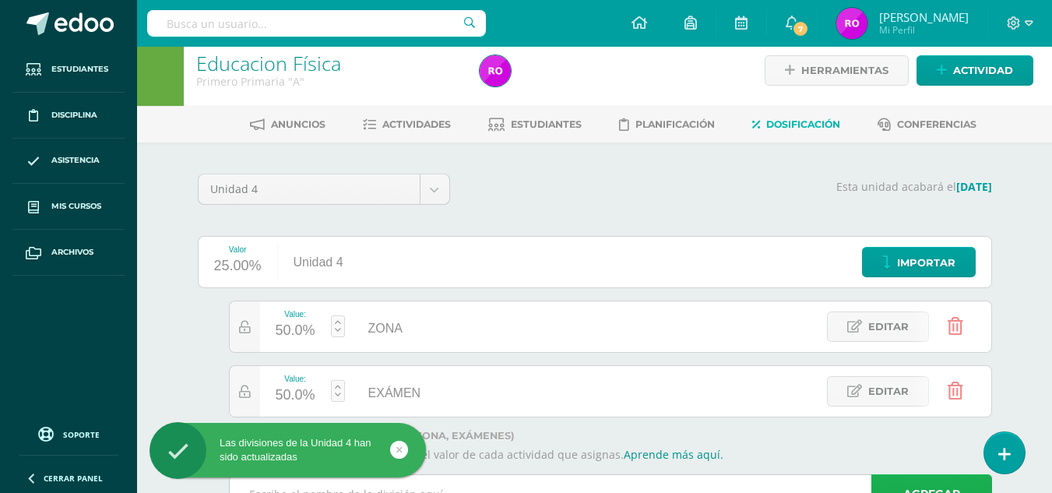
scroll to position [76, 0]
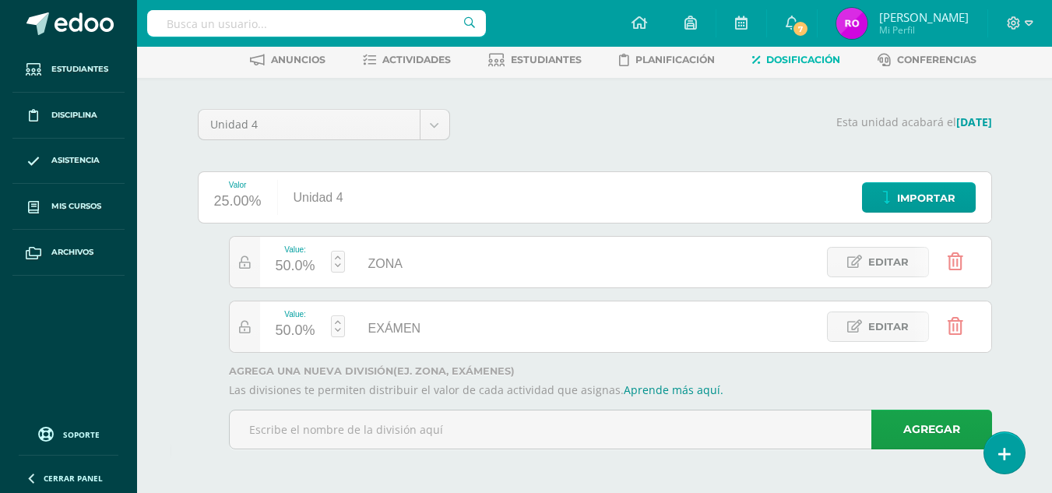
click at [297, 331] on div "50.0%" at bounding box center [296, 331] width 40 height 25
type input "30"
click at [171, 328] on div "Unidad 4 Unidad 1 Unidad 2 Unidad 3 Unidad 4 Esta unidad acabará el 18/10/2025 …" at bounding box center [595, 285] width 857 height 415
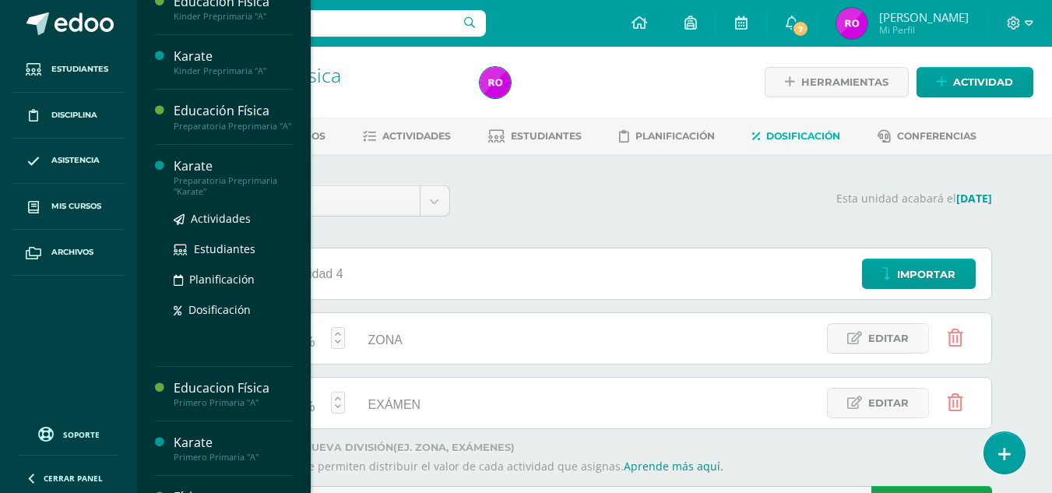
scroll to position [130, 0]
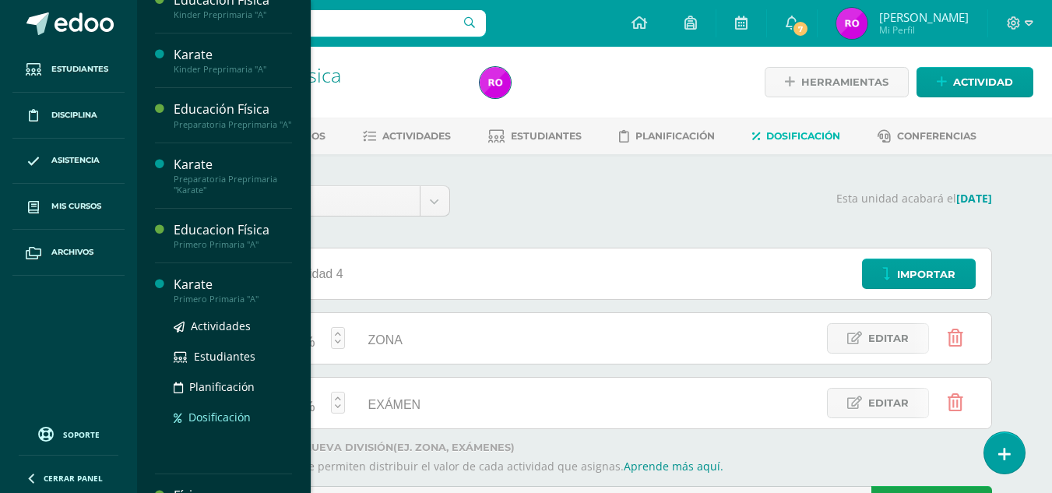
click at [206, 424] on span "Dosificación" at bounding box center [219, 417] width 62 height 15
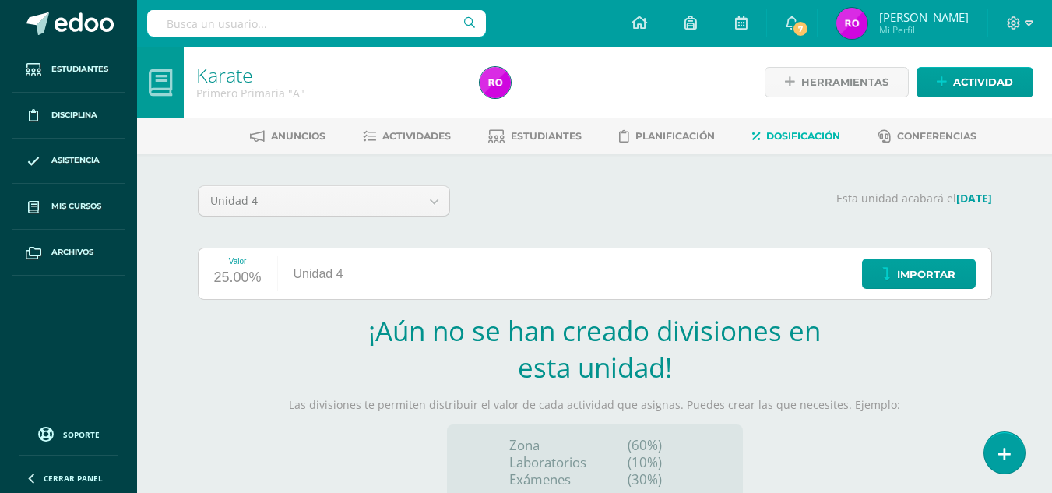
scroll to position [167, 0]
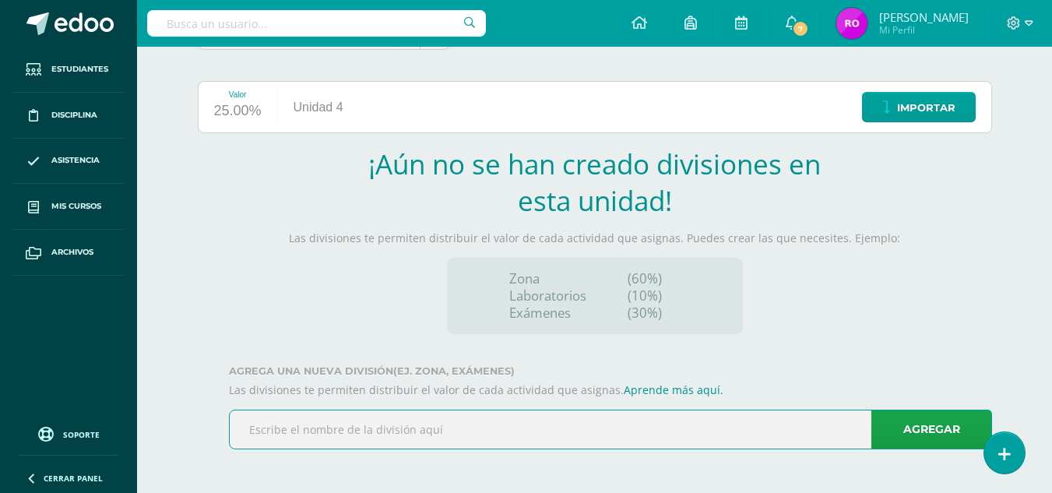
click at [349, 439] on input "text" at bounding box center [611, 429] width 762 height 38
type input "ZONA"
click at [900, 429] on link "Agregar" at bounding box center [931, 430] width 121 height 40
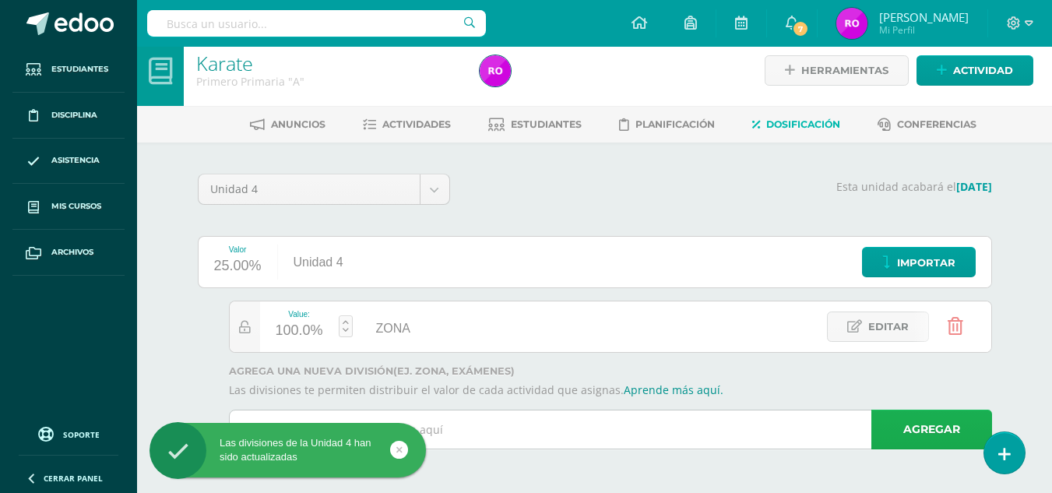
scroll to position [12, 0]
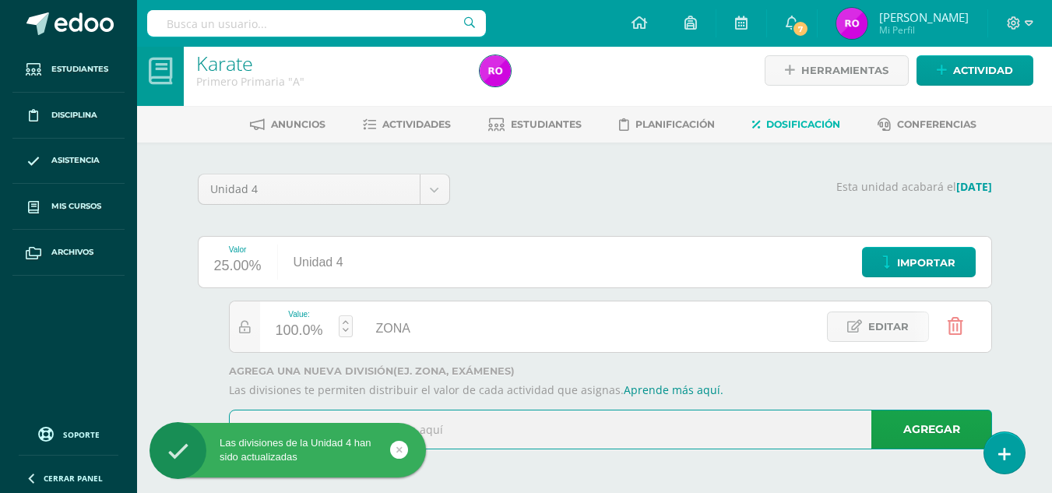
click at [660, 429] on input "text" at bounding box center [611, 429] width 762 height 38
type input "EXÁMEN"
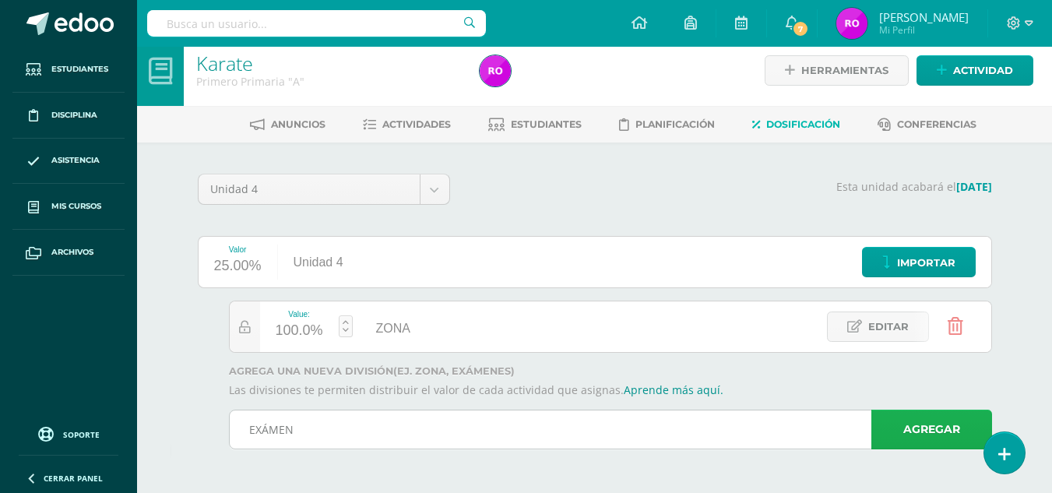
click at [900, 426] on link "Agregar" at bounding box center [931, 430] width 121 height 40
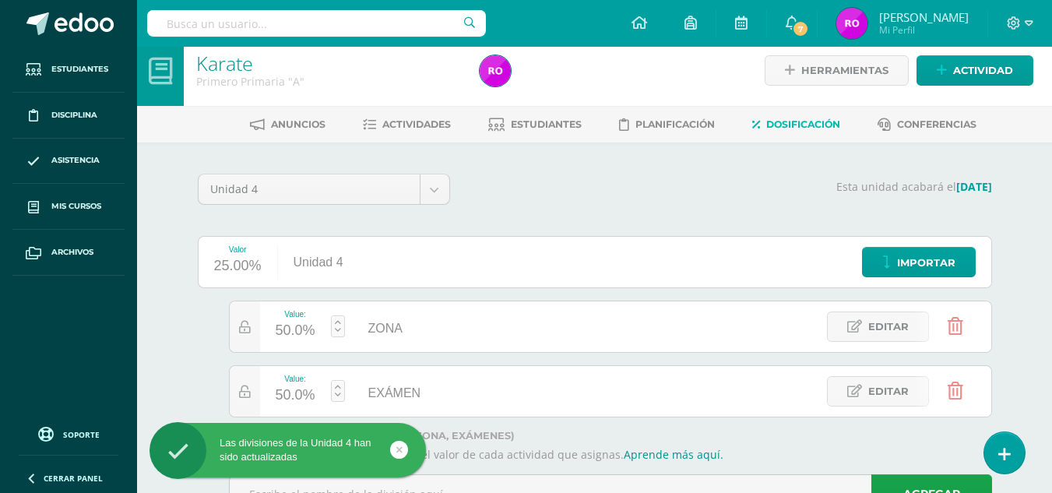
click at [295, 394] on div "50.0%" at bounding box center [296, 395] width 40 height 25
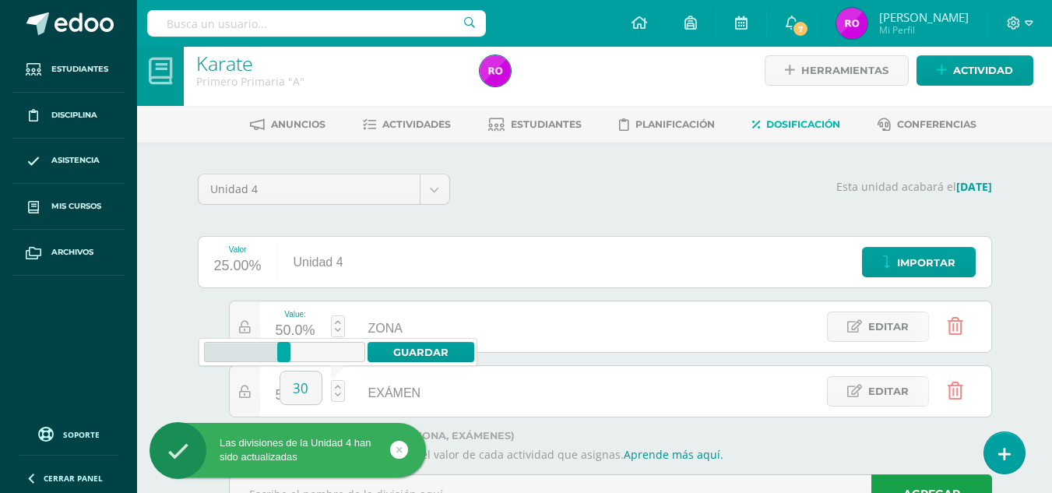
type input "30"
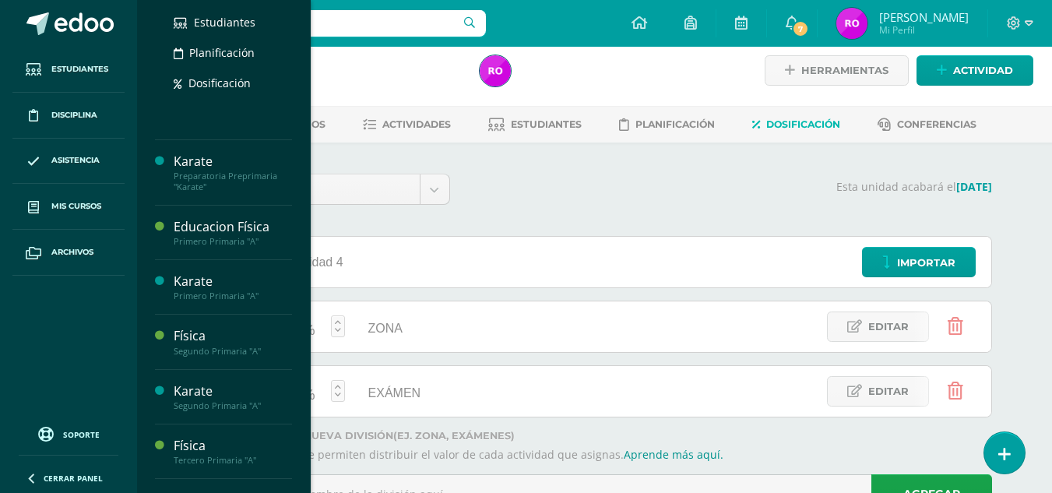
scroll to position [290, 0]
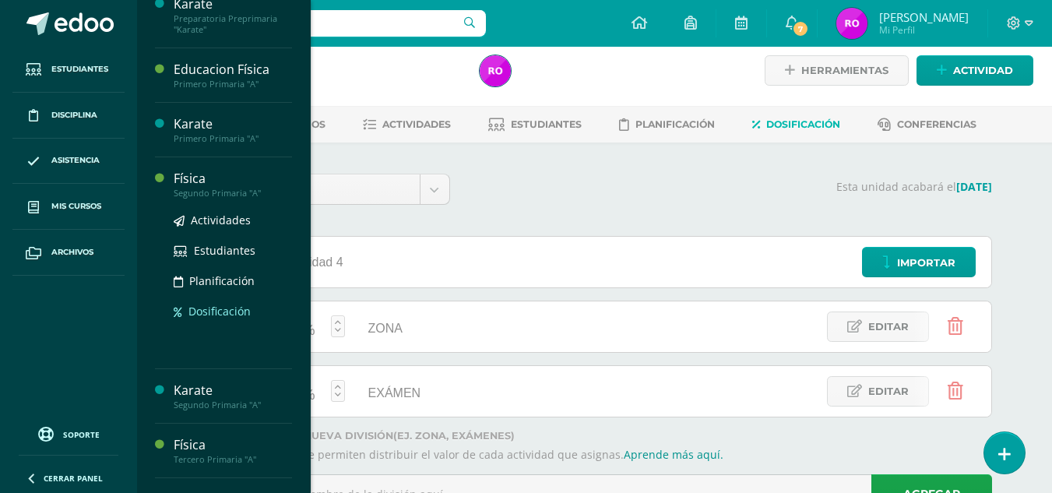
click at [220, 319] on span "Dosificación" at bounding box center [219, 311] width 62 height 15
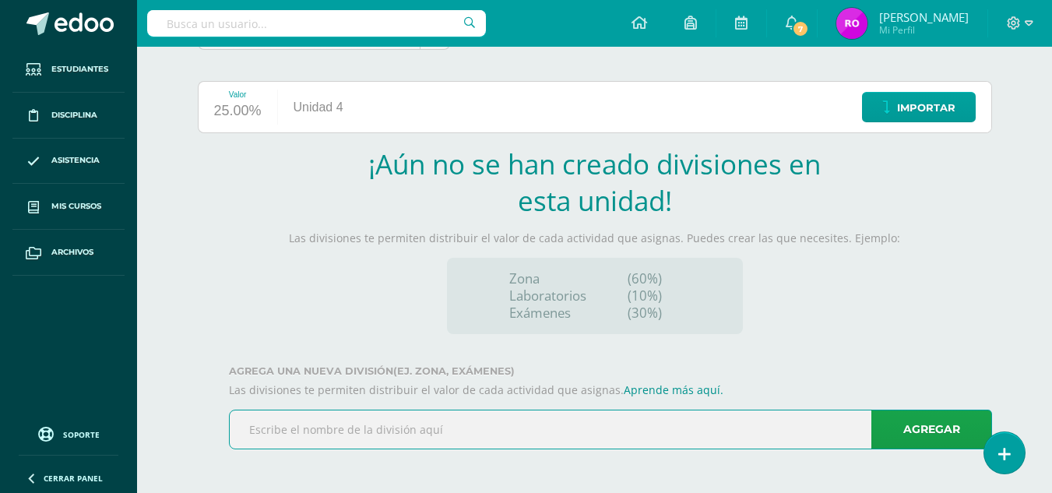
click at [340, 421] on input "text" at bounding box center [611, 429] width 762 height 38
type input "ZONA"
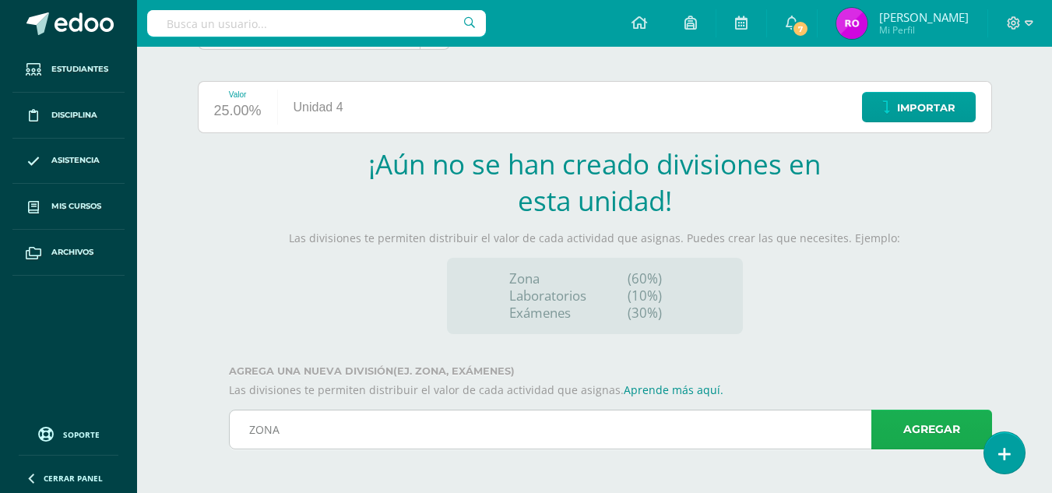
click at [890, 420] on link "Agregar" at bounding box center [931, 430] width 121 height 40
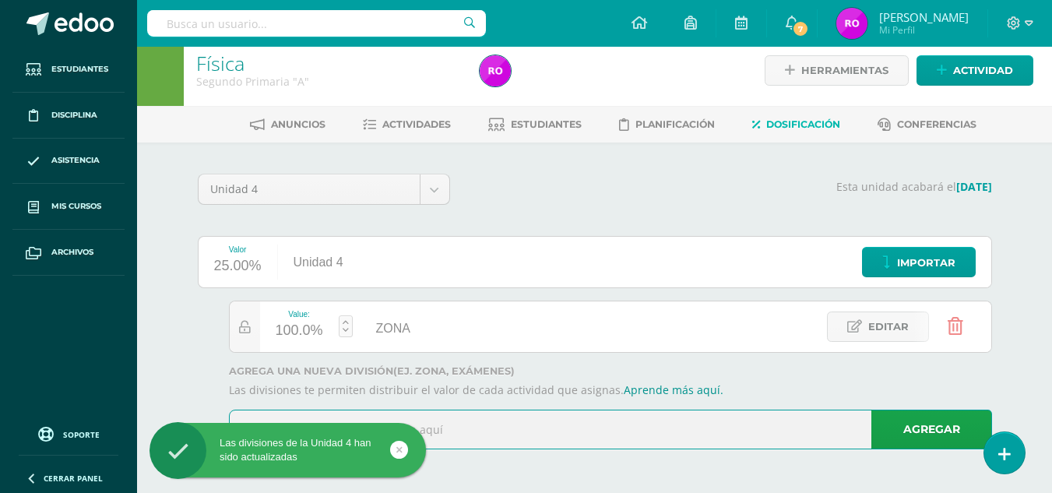
click at [505, 432] on input "text" at bounding box center [611, 429] width 762 height 38
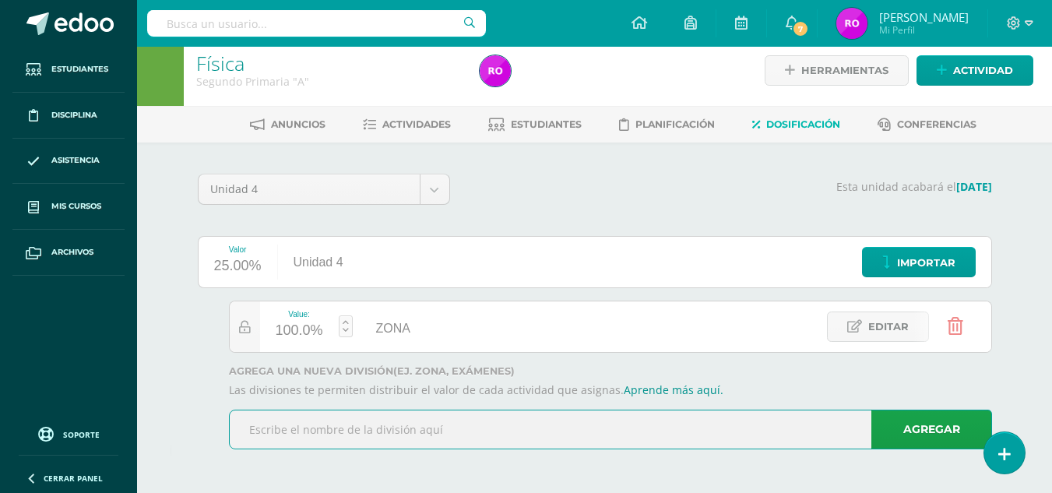
type input "EXÁMEN"
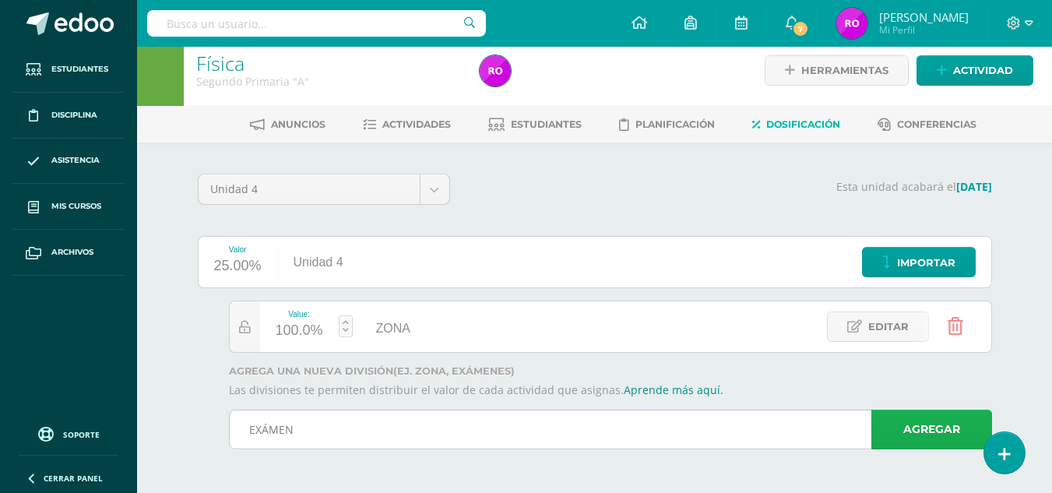
click at [928, 441] on link "Agregar" at bounding box center [931, 430] width 121 height 40
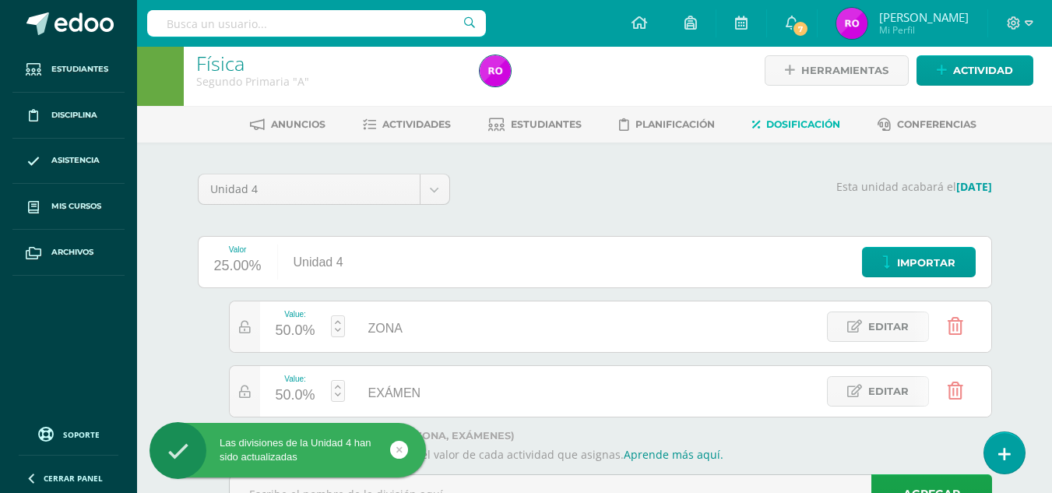
click at [299, 396] on div "50.0%" at bounding box center [296, 395] width 40 height 25
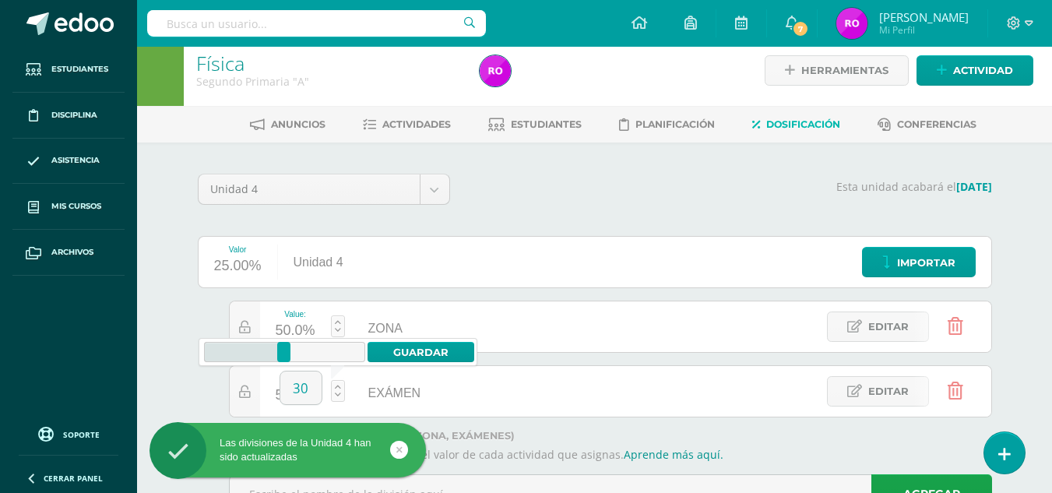
type input "30"
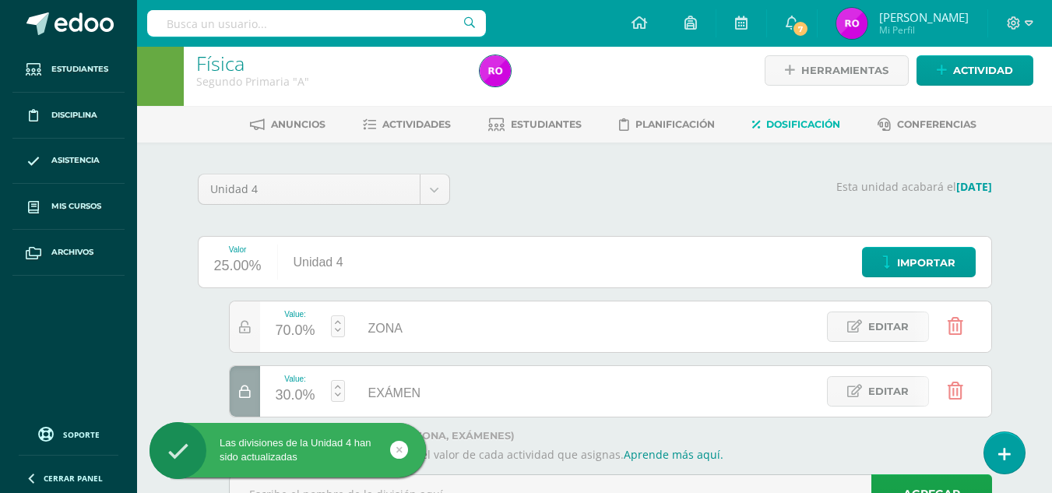
click at [201, 394] on div "Value: 70.0% ZONA ZONA Editar Value: 30.0% EXÁMEN EXÁMEN Editar" at bounding box center [595, 359] width 794 height 117
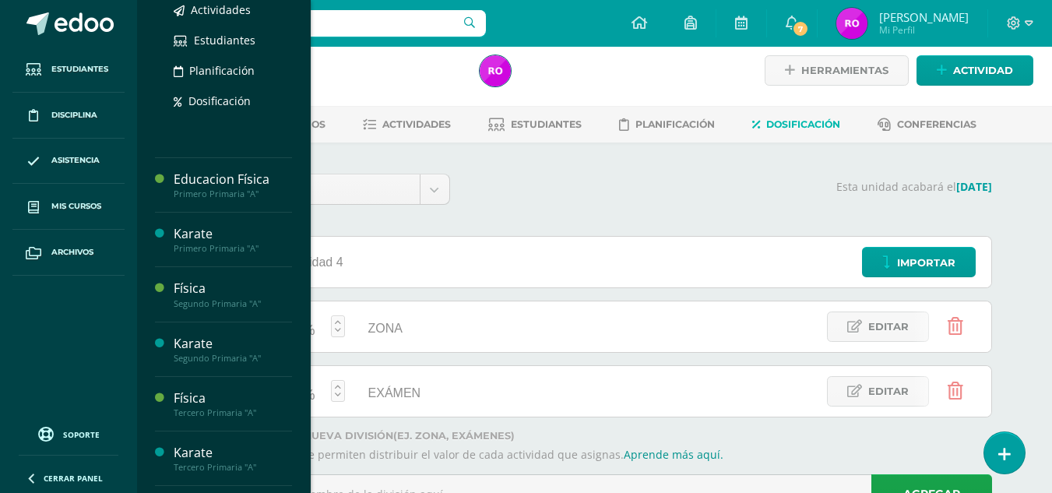
scroll to position [340, 0]
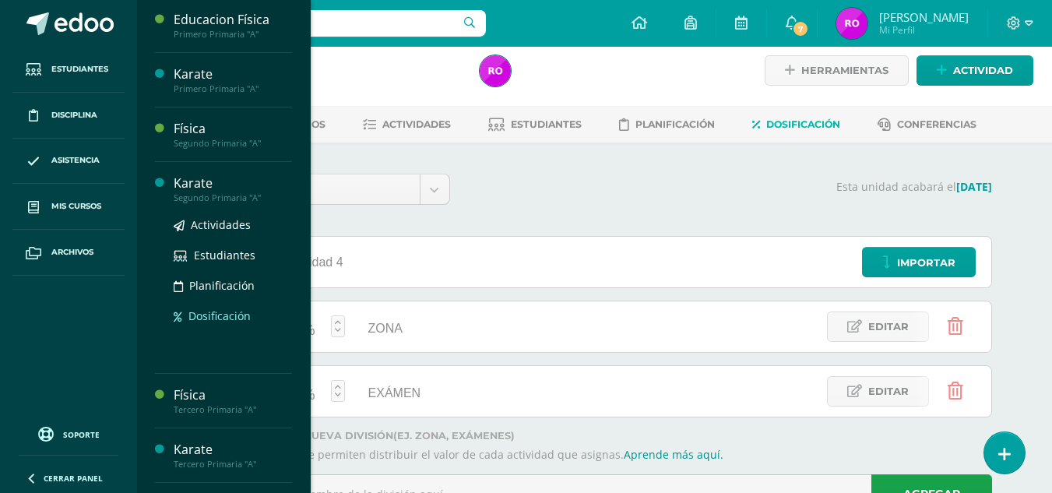
click at [233, 319] on span "Dosificación" at bounding box center [219, 315] width 62 height 15
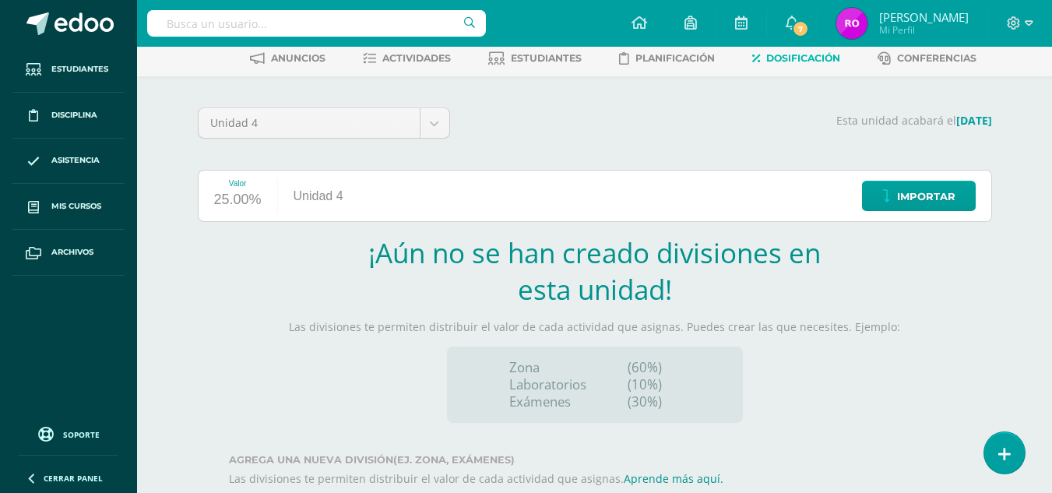
scroll to position [111, 0]
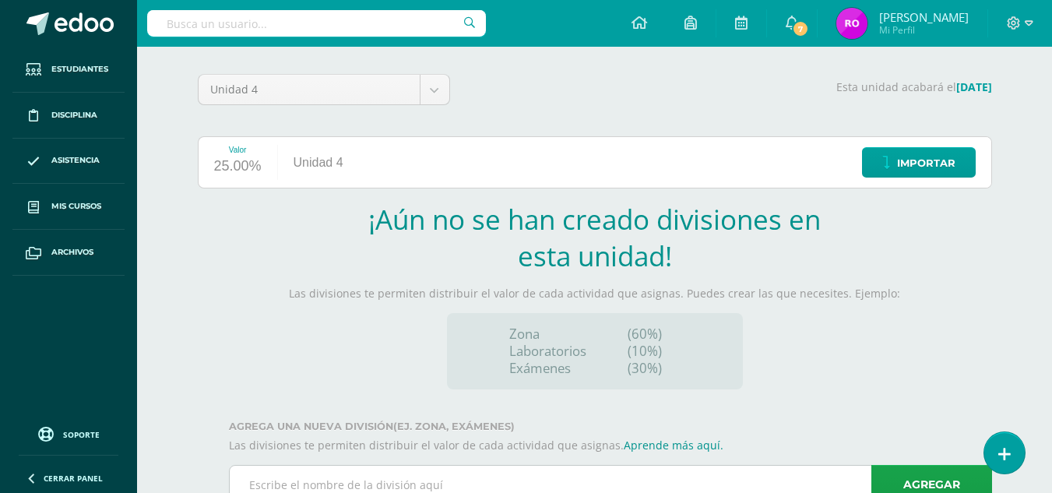
click at [340, 487] on input "text" at bounding box center [611, 485] width 762 height 38
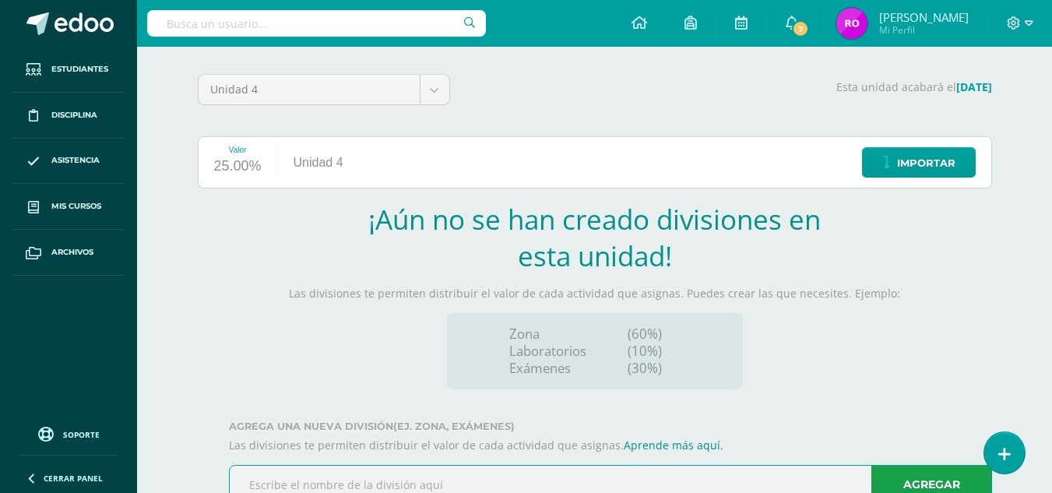
type input "ZONA"
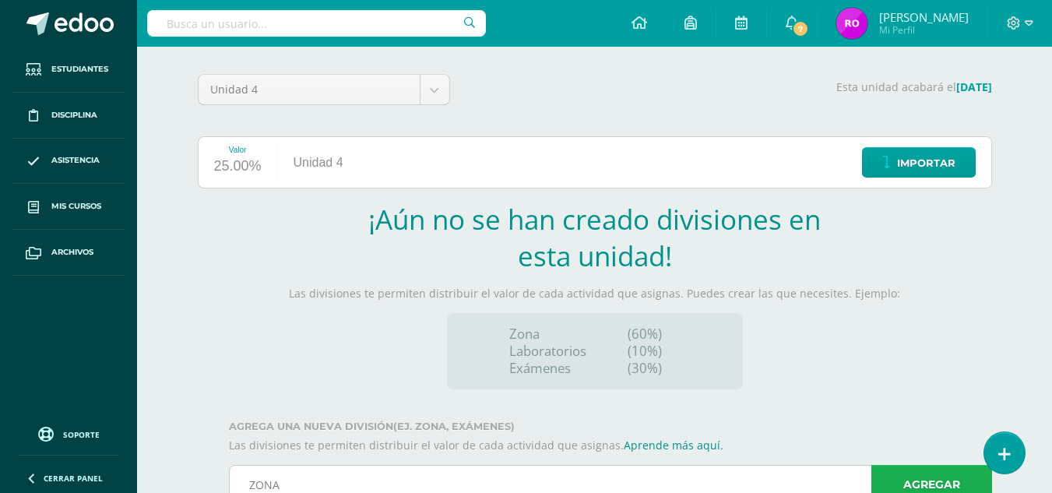
click at [884, 477] on link "Agregar" at bounding box center [931, 485] width 121 height 40
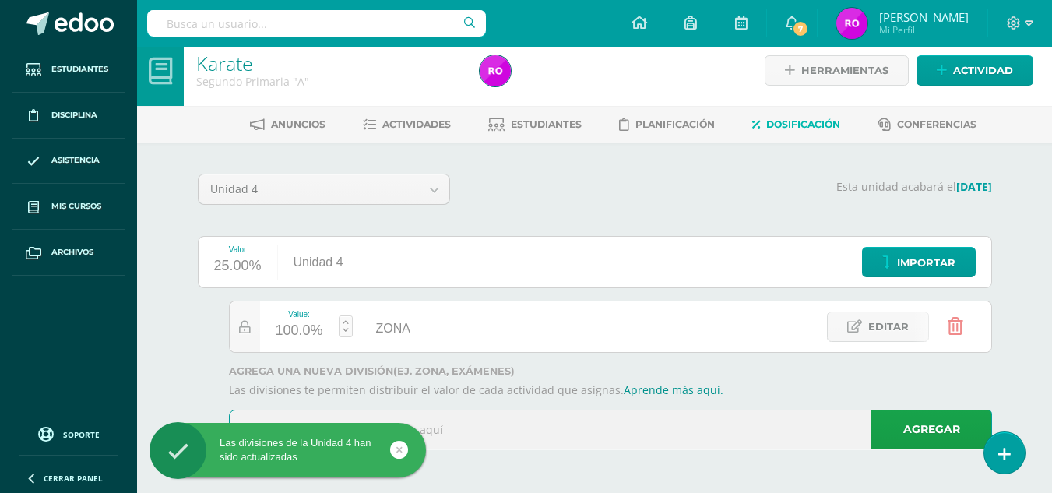
click at [502, 418] on input "text" at bounding box center [611, 429] width 762 height 38
type input "EXÁMEN"
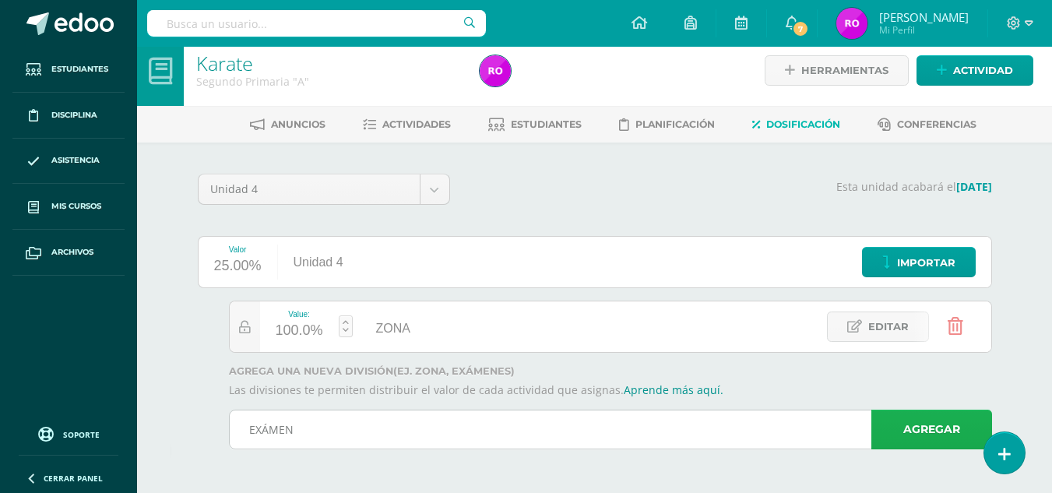
click at [955, 431] on link "Agregar" at bounding box center [931, 430] width 121 height 40
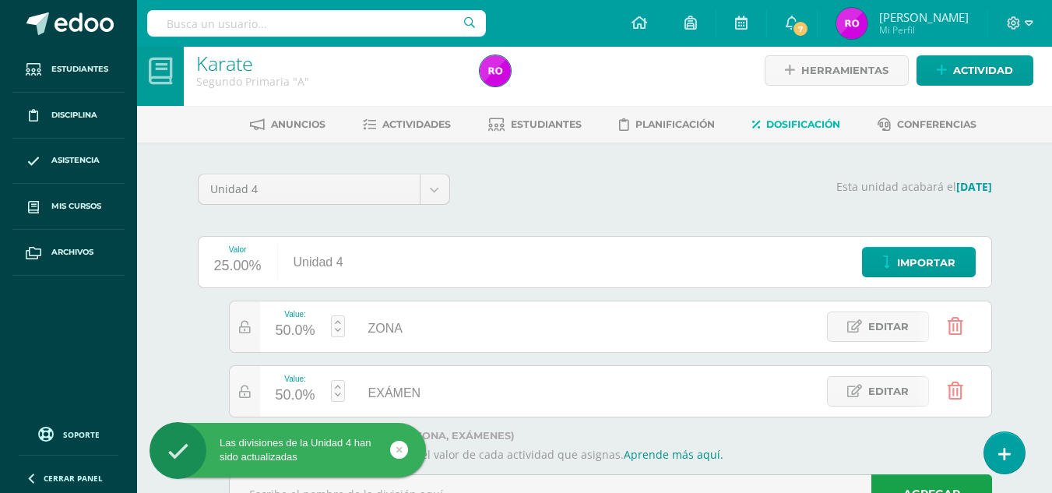
click at [306, 394] on div "50.0%" at bounding box center [296, 395] width 40 height 25
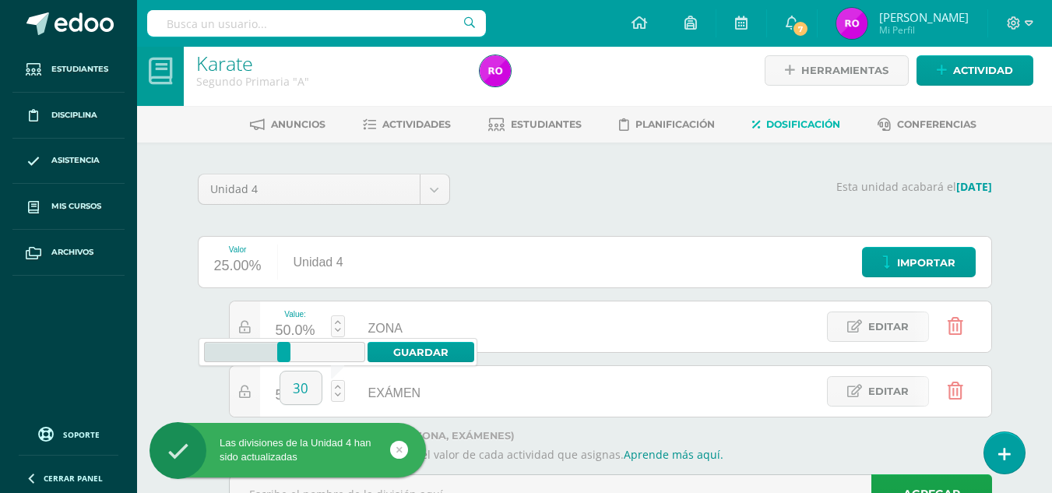
type input "30"
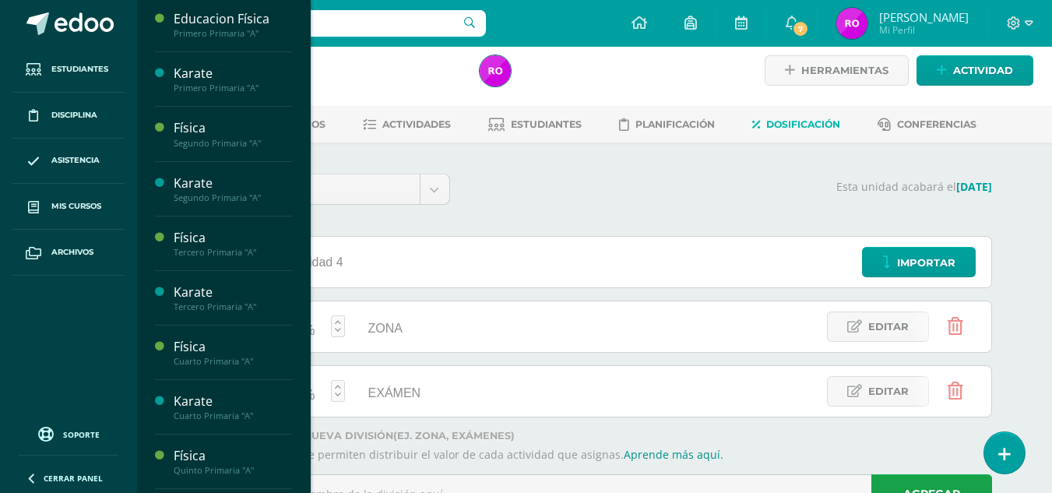
scroll to position [319, 0]
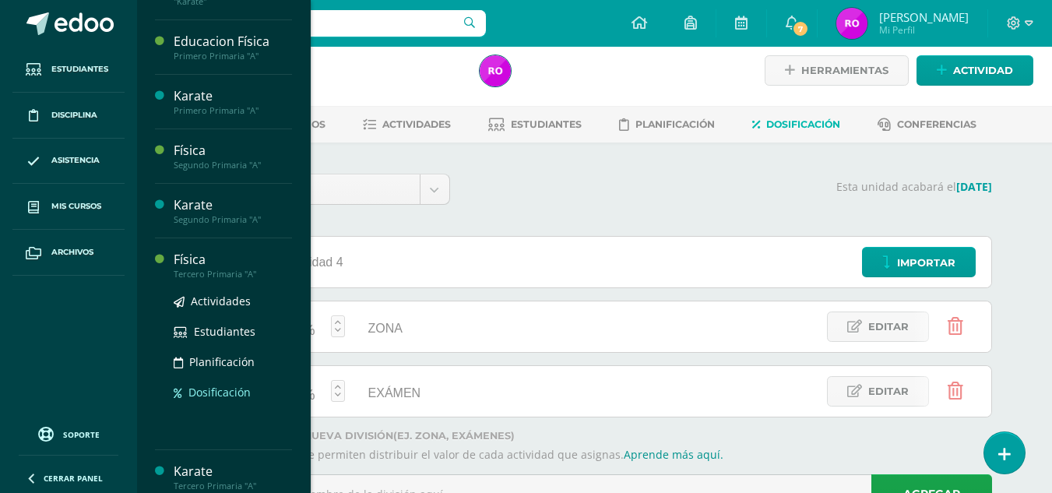
click at [230, 398] on span "Dosificación" at bounding box center [219, 392] width 62 height 15
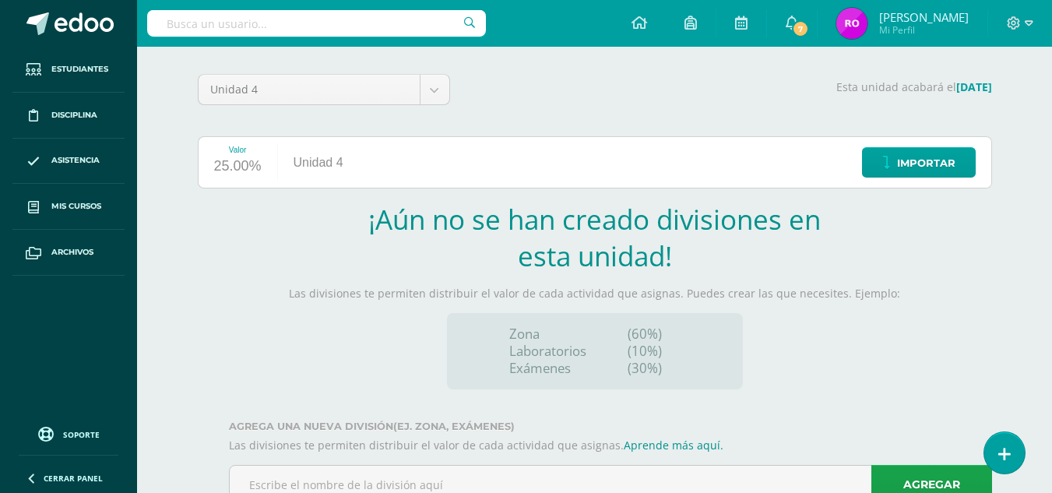
scroll to position [167, 0]
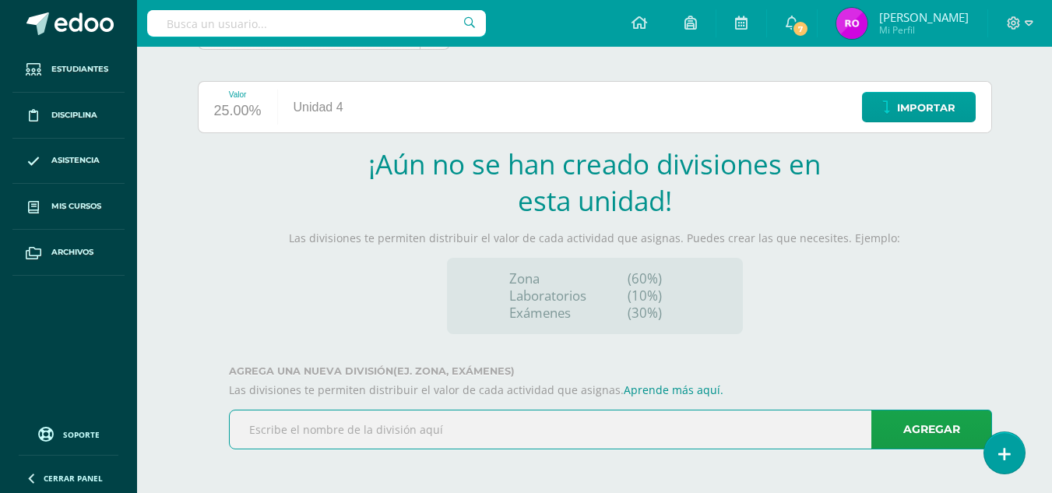
click at [361, 431] on input "text" at bounding box center [611, 429] width 762 height 38
type input "ZONA"
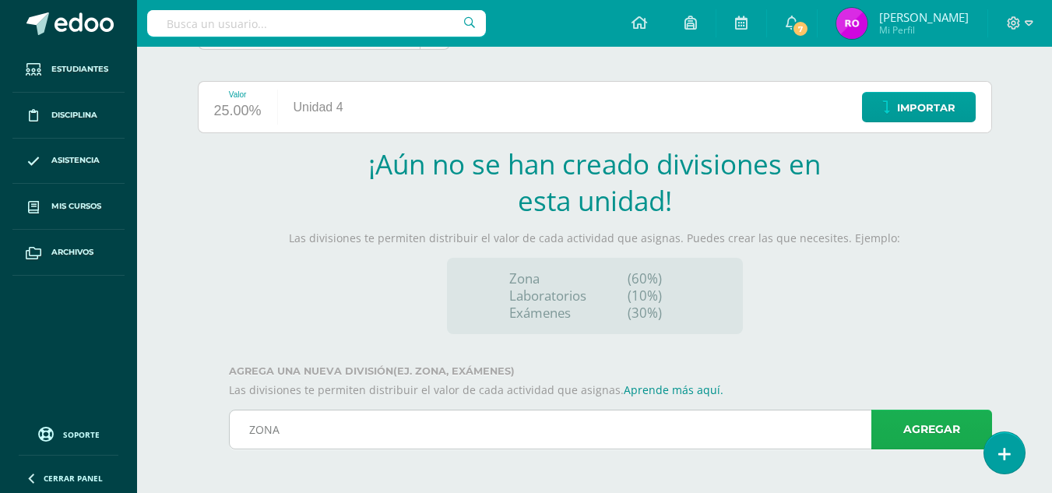
click at [917, 432] on link "Agregar" at bounding box center [931, 430] width 121 height 40
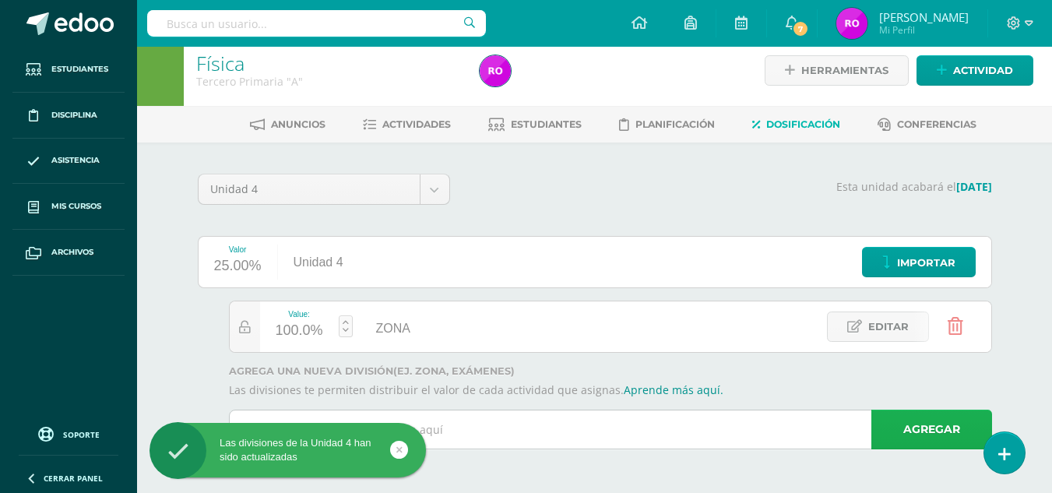
scroll to position [12, 0]
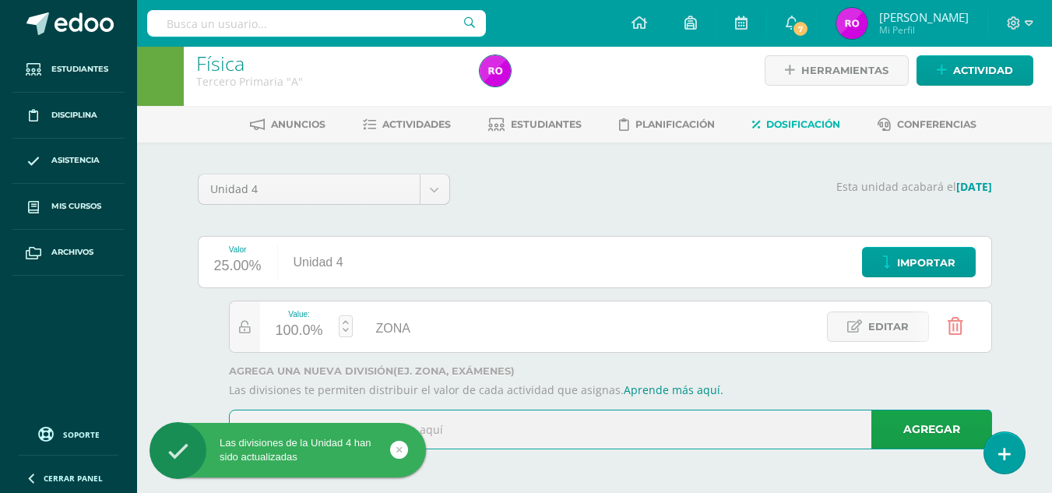
click at [574, 424] on input "text" at bounding box center [611, 429] width 762 height 38
type input "EXÁMEN"
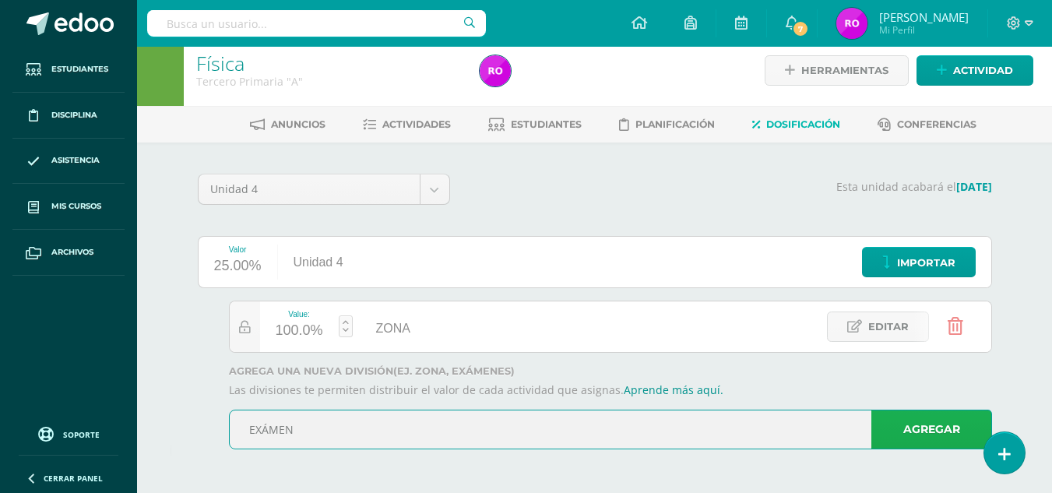
click at [935, 437] on link "Agregar" at bounding box center [931, 430] width 121 height 40
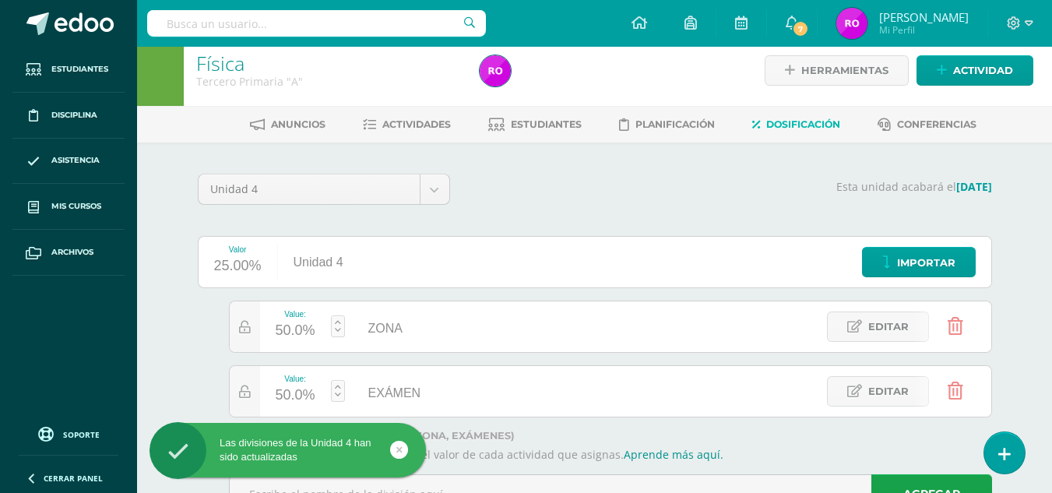
click at [300, 396] on div "50.0%" at bounding box center [296, 395] width 40 height 25
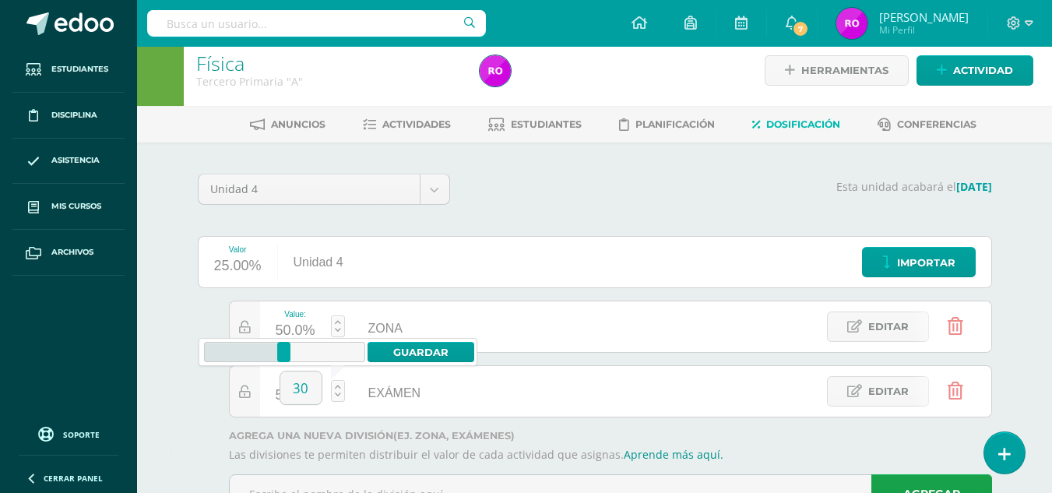
type input "30"
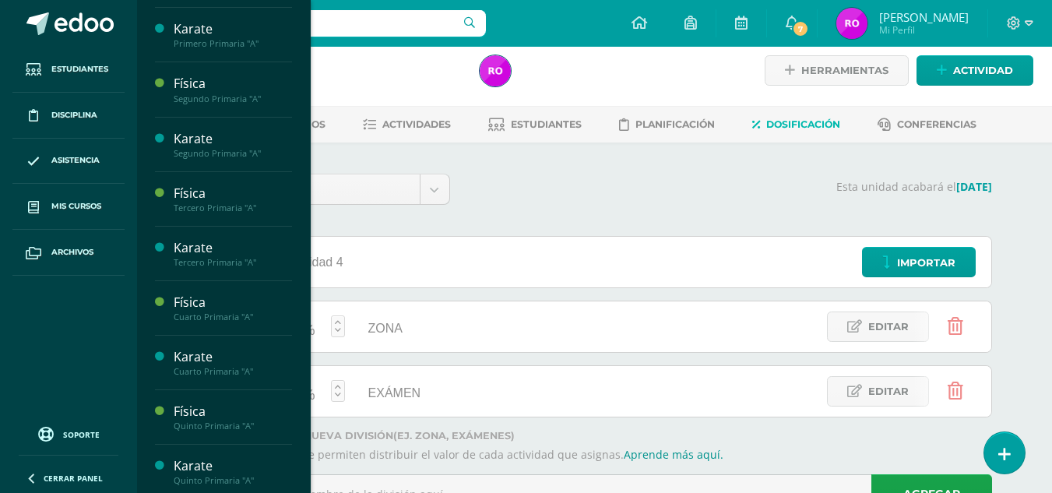
scroll to position [547, 0]
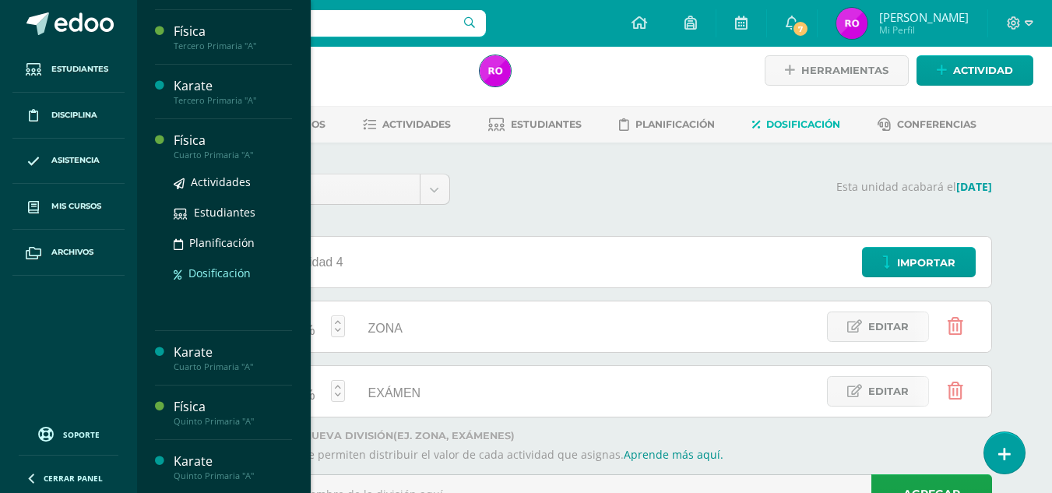
click at [227, 280] on span "Dosificación" at bounding box center [219, 273] width 62 height 15
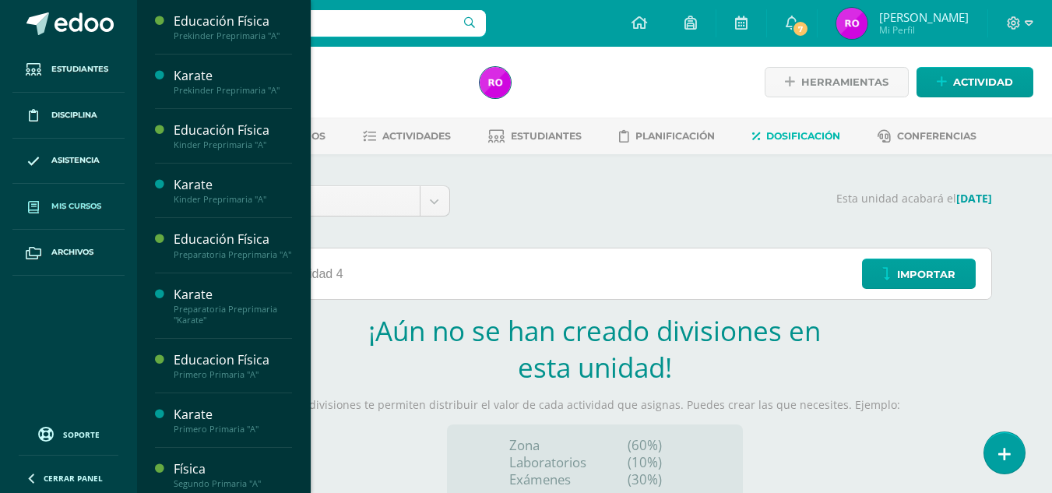
click at [58, 214] on link "Mis cursos" at bounding box center [68, 207] width 112 height 46
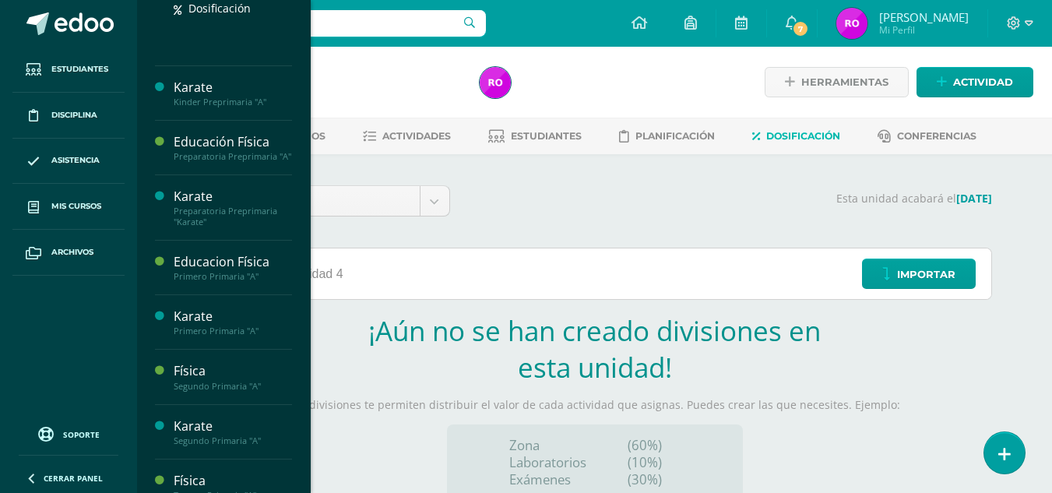
scroll to position [349, 0]
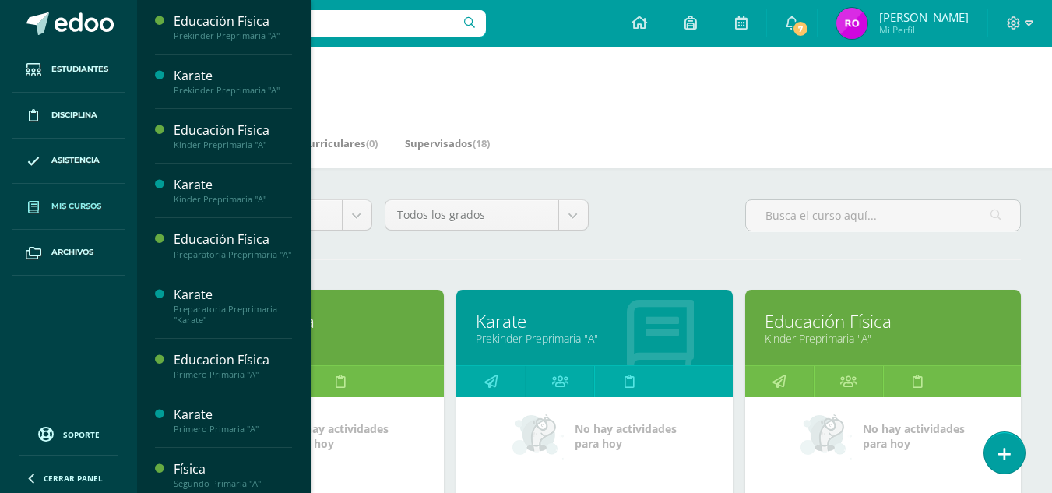
click at [85, 206] on span "Mis cursos" at bounding box center [76, 206] width 50 height 12
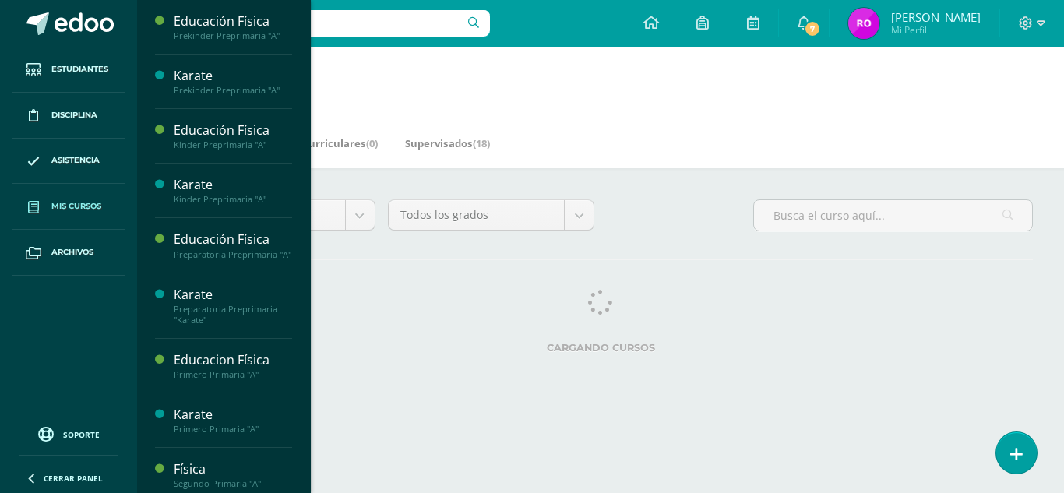
click at [96, 199] on link "Mis cursos" at bounding box center [68, 207] width 112 height 46
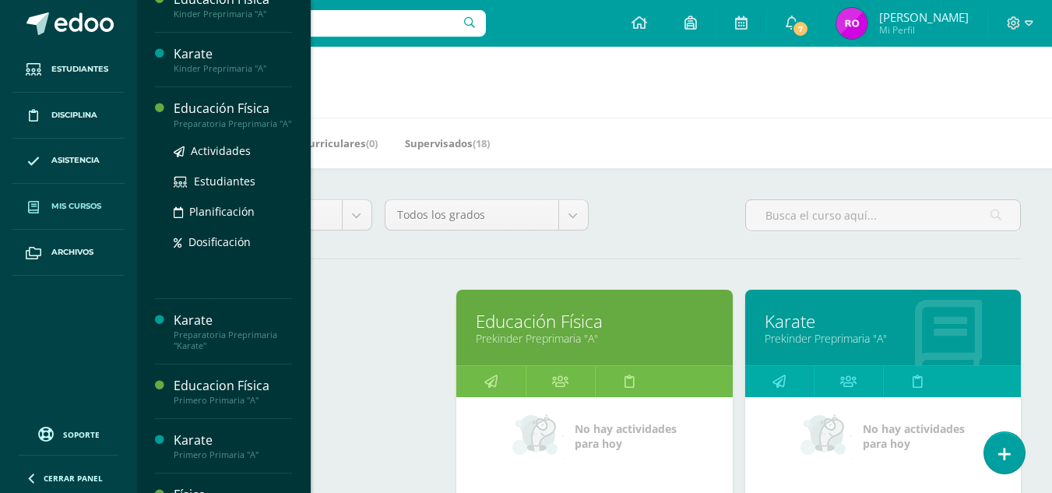
scroll to position [148, 0]
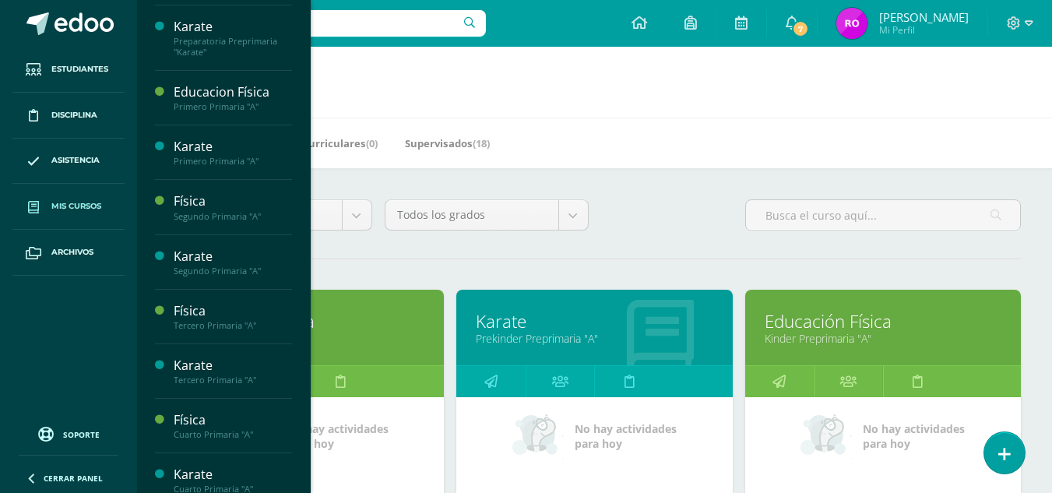
scroll to position [479, 0]
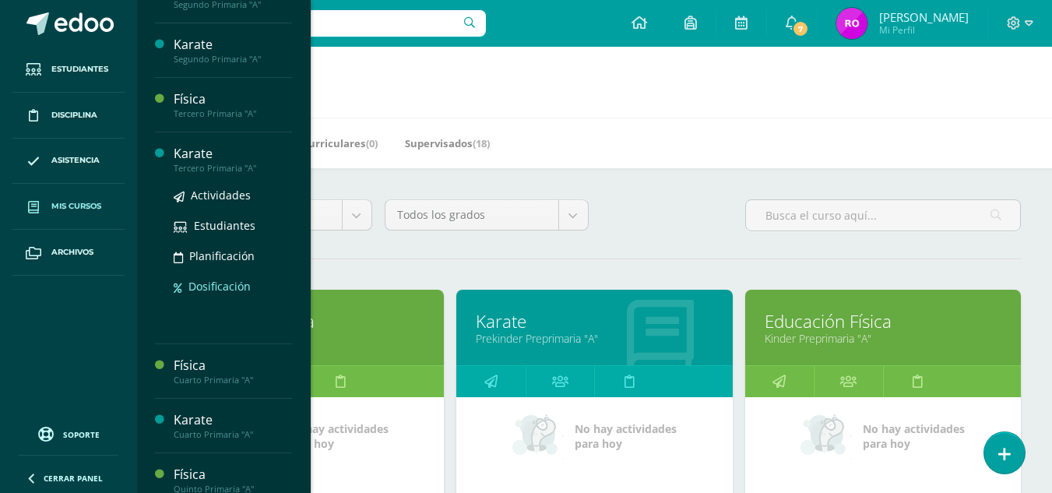
click at [197, 294] on span "Dosificación" at bounding box center [219, 286] width 62 height 15
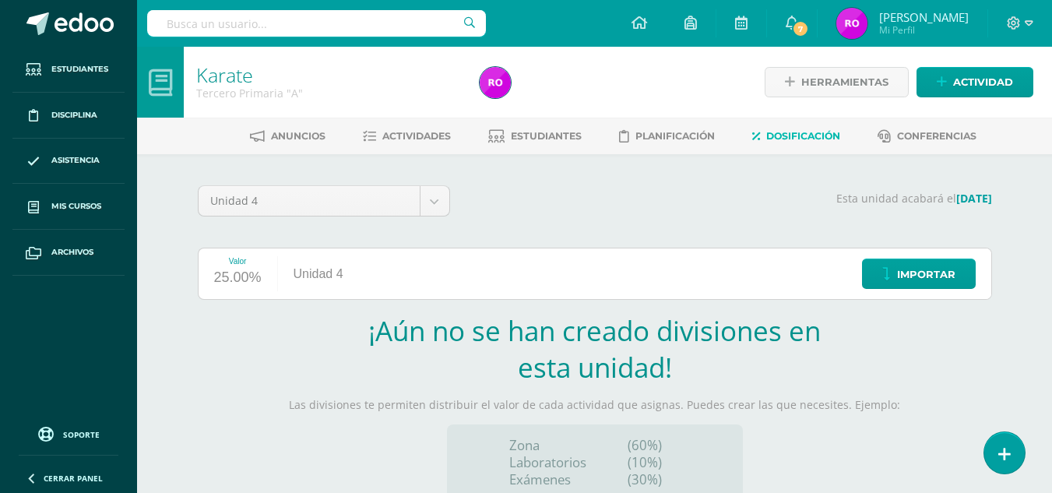
scroll to position [167, 0]
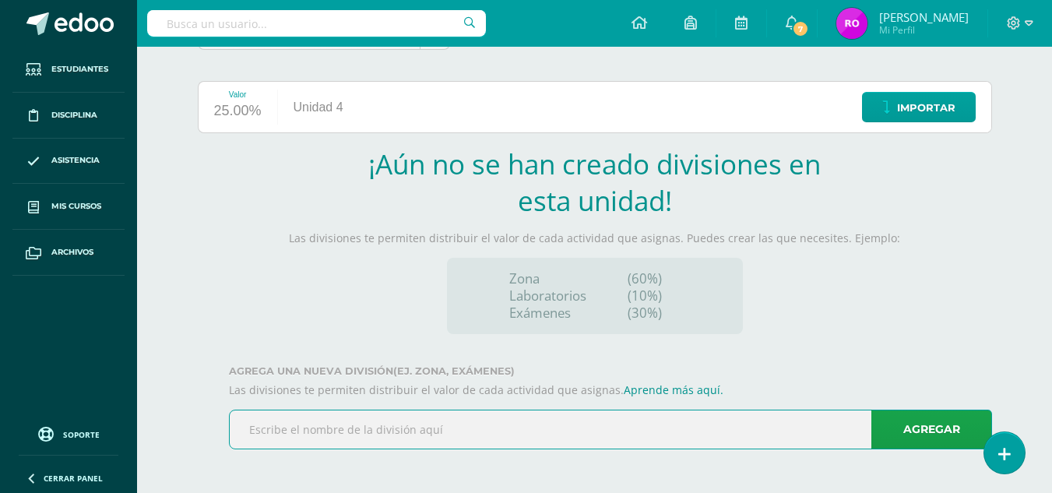
click at [317, 425] on input "text" at bounding box center [611, 429] width 762 height 38
type input "EXÁMEN"
click at [916, 437] on link "Agregar" at bounding box center [931, 430] width 121 height 40
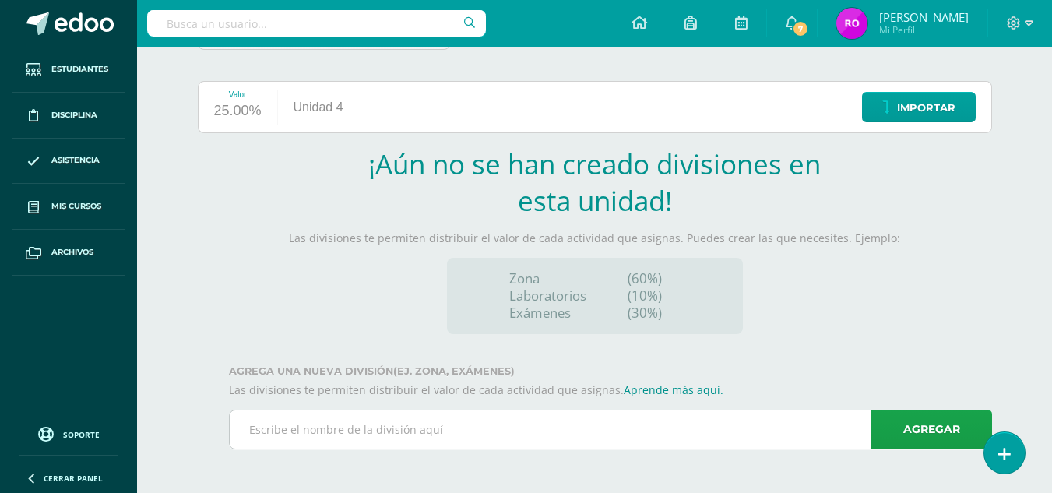
scroll to position [12, 0]
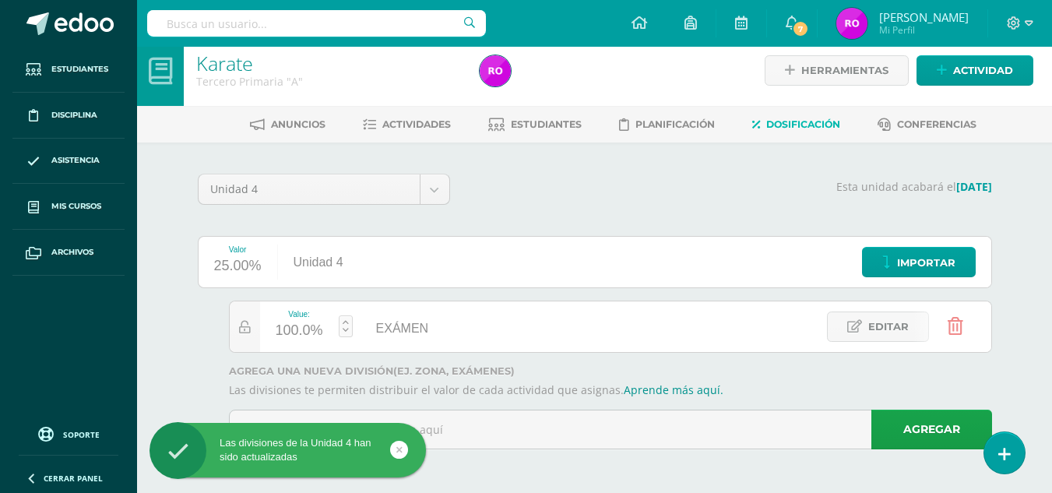
click at [450, 435] on div "Las divisiones de la Unidad 4 han sido actualizadas" at bounding box center [313, 453] width 284 height 60
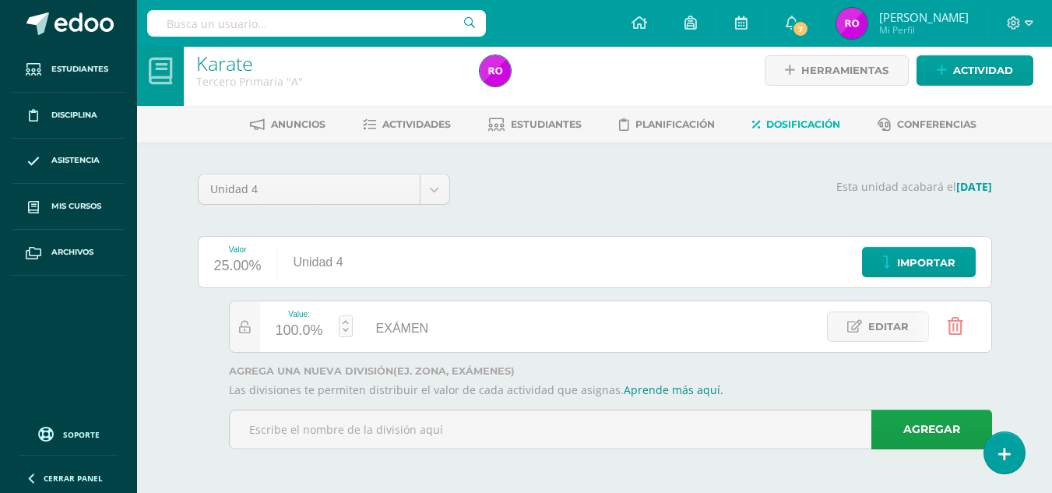
click at [430, 428] on div "Las divisiones de la Unidad 4 han sido actualizadas" at bounding box center [313, 453] width 284 height 60
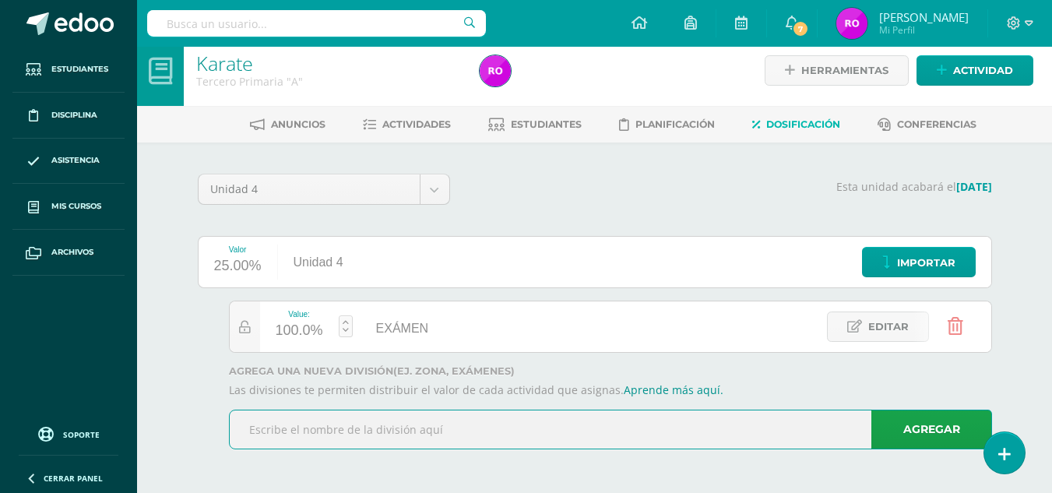
click at [346, 421] on input "text" at bounding box center [611, 429] width 762 height 38
type input "ZONA"
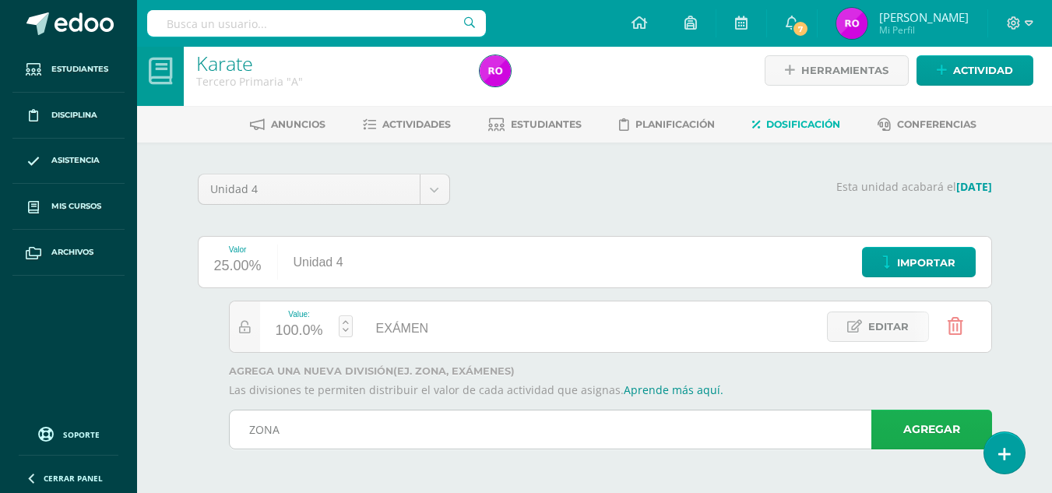
click at [896, 427] on link "Agregar" at bounding box center [931, 430] width 121 height 40
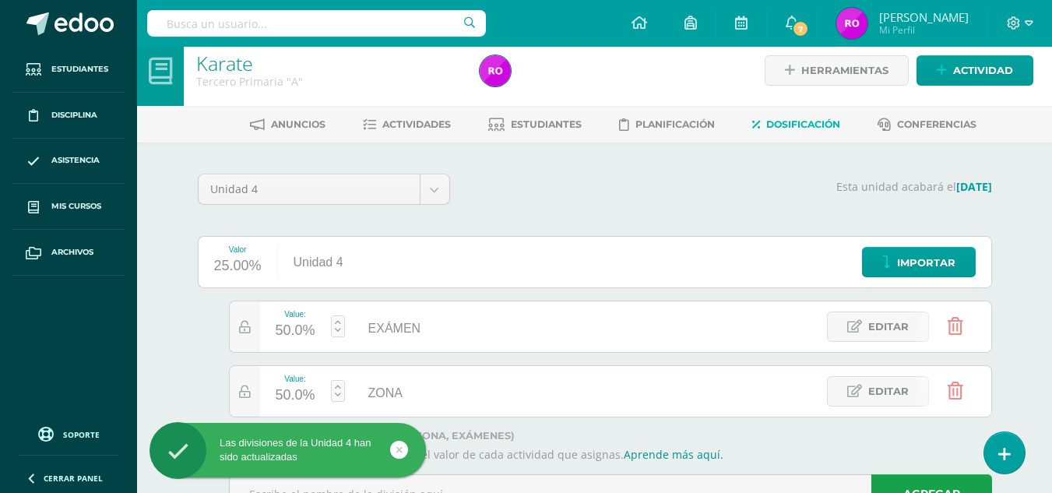
click at [305, 391] on div "50.0%" at bounding box center [296, 395] width 40 height 25
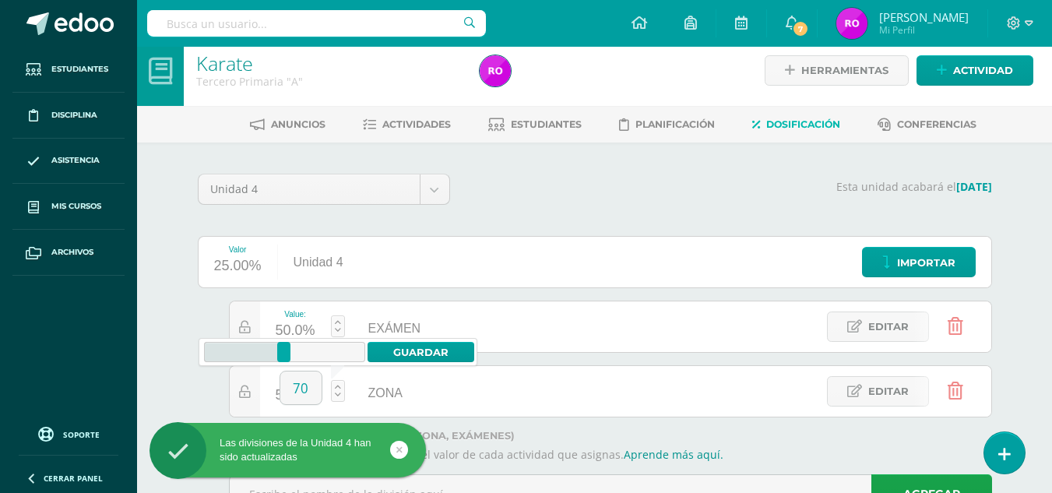
type input "70"
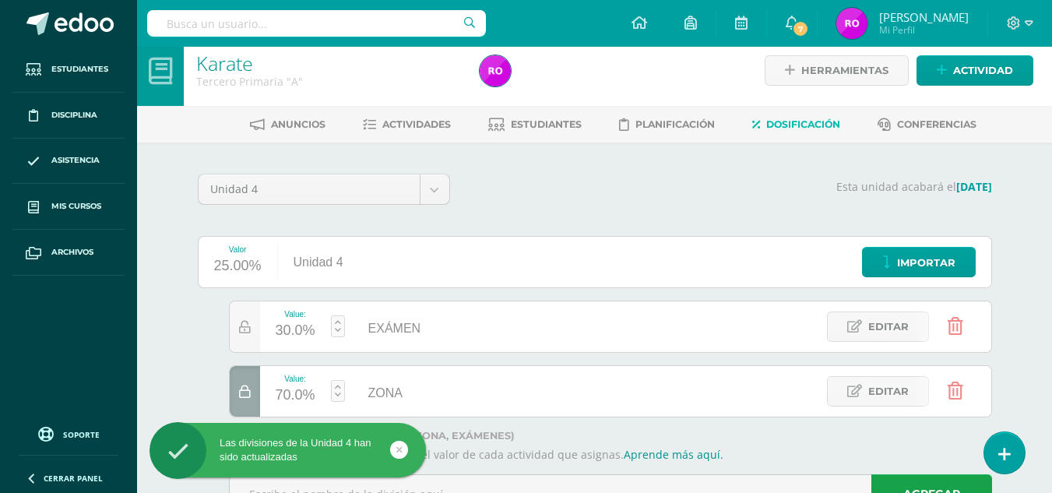
click at [165, 361] on div "Karate Tercero Primaria "A" Herramientas Detalle de asistencias Actividad Anunc…" at bounding box center [594, 296] width 915 height 523
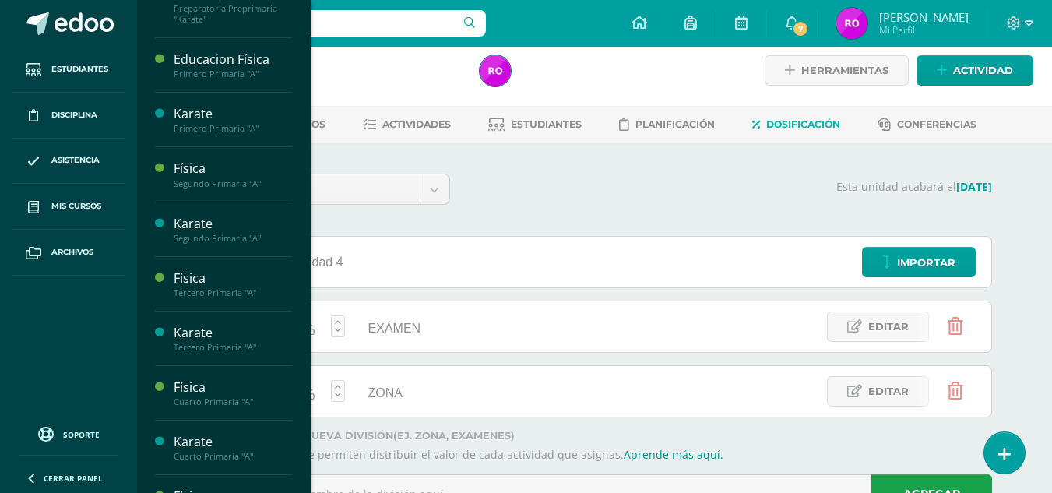
scroll to position [458, 0]
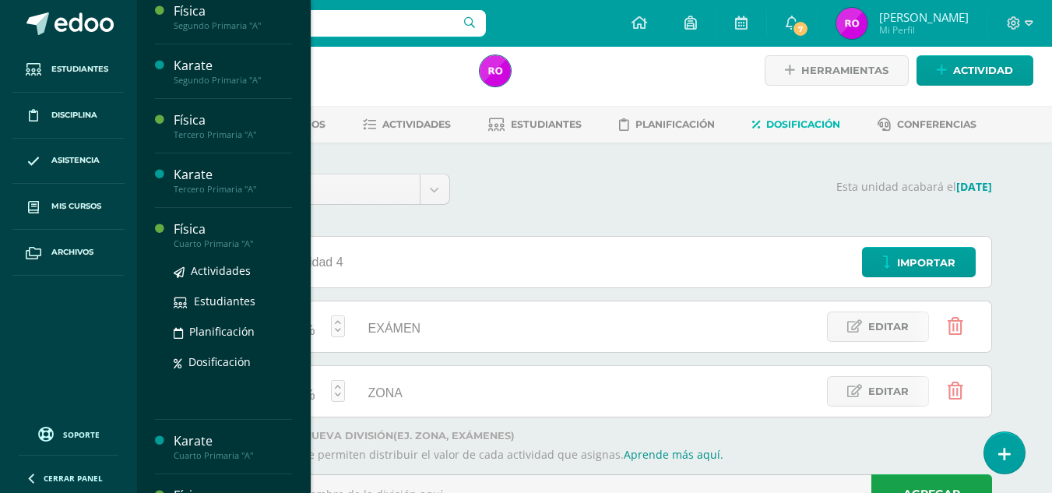
click at [186, 363] on ul "Actividades Estudiantes Planificación Dosificación" at bounding box center [233, 316] width 118 height 109
click at [195, 369] on span "Dosificación" at bounding box center [219, 361] width 62 height 15
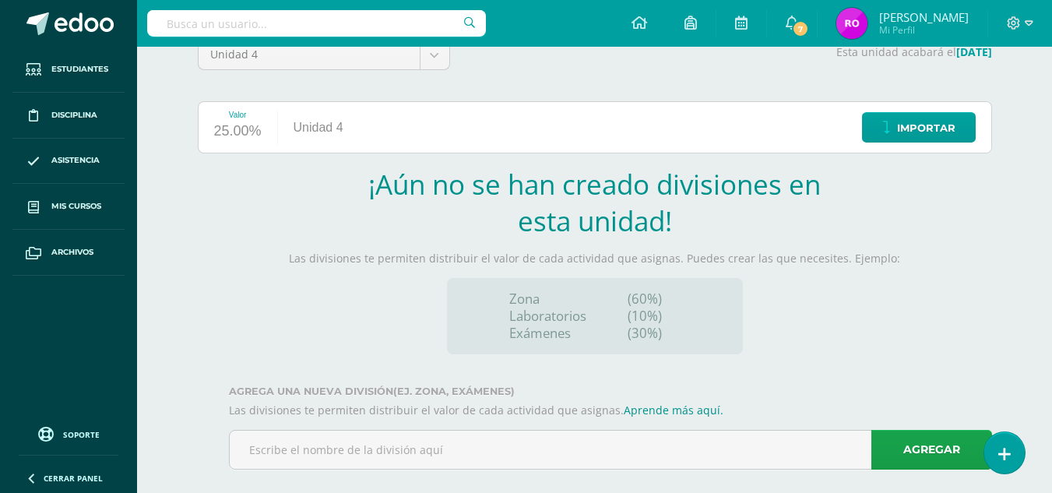
scroll to position [167, 0]
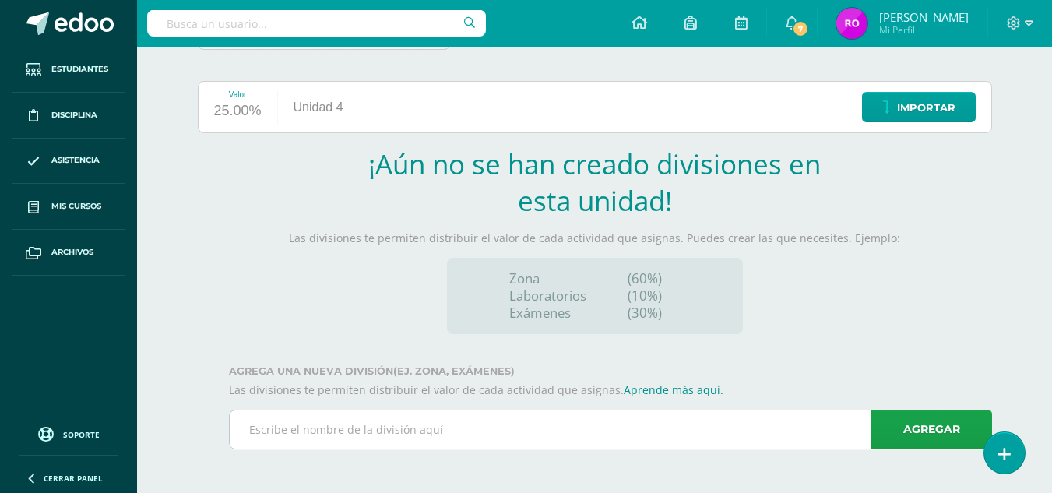
click at [358, 428] on input "text" at bounding box center [611, 429] width 762 height 38
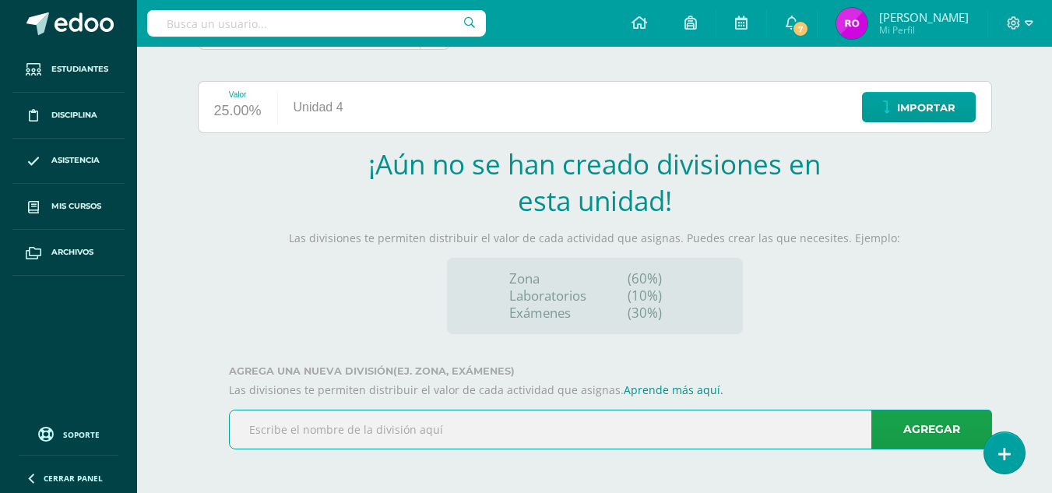
type input "ZONA"
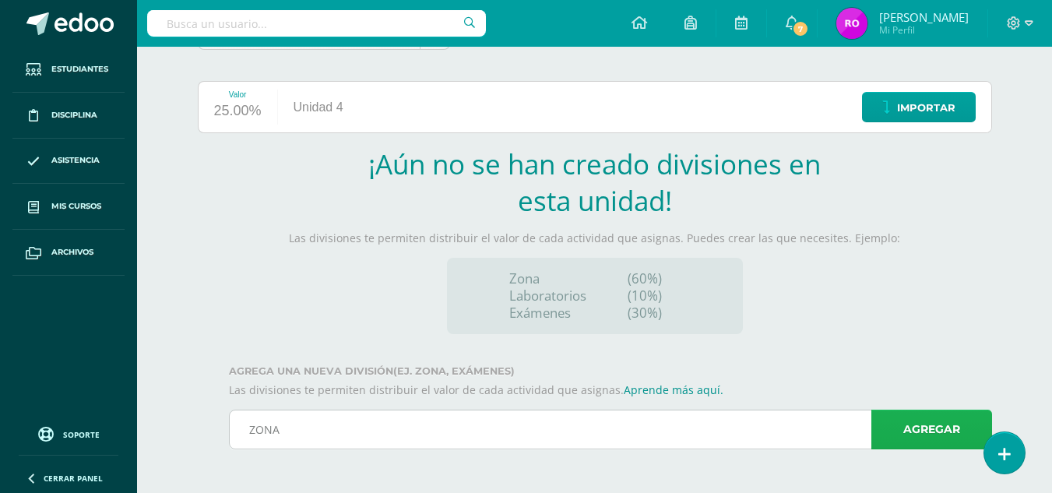
click at [897, 435] on link "Agregar" at bounding box center [931, 430] width 121 height 40
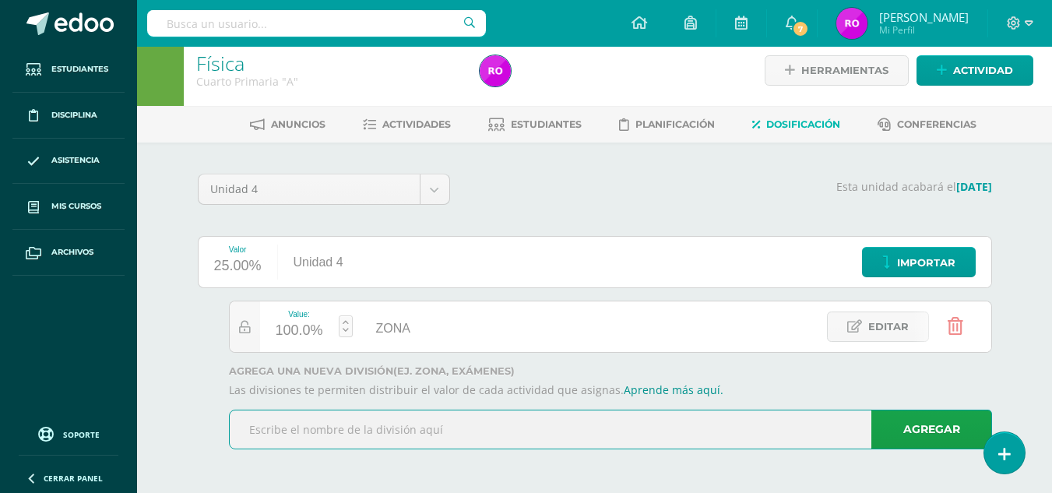
click at [424, 445] on input "text" at bounding box center [611, 429] width 762 height 38
type input "EXÁMEN"
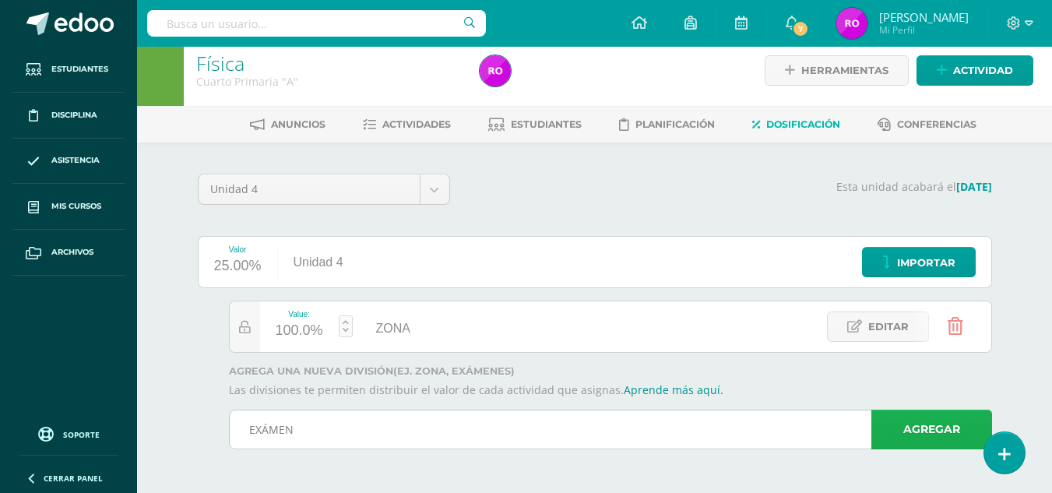
click at [945, 426] on link "Agregar" at bounding box center [931, 430] width 121 height 40
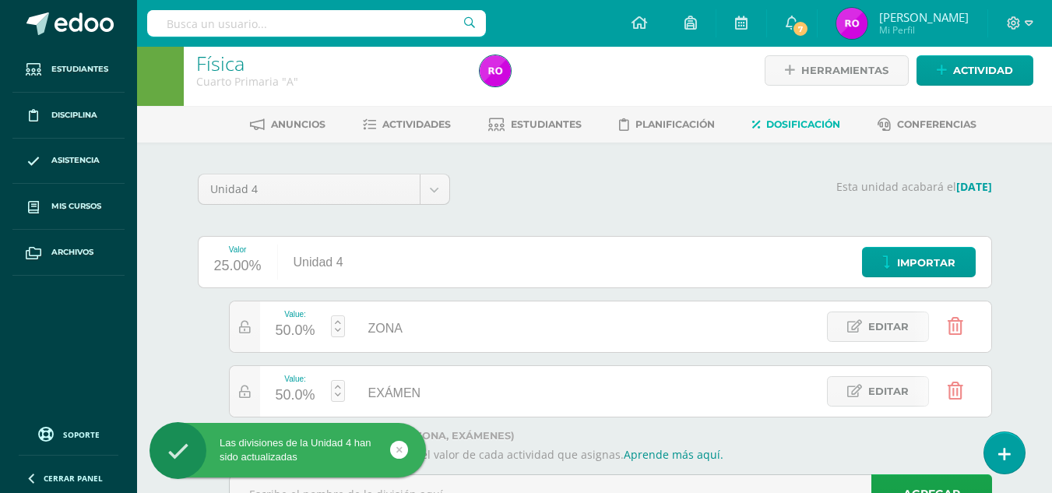
click at [290, 400] on div "50.0%" at bounding box center [296, 395] width 40 height 25
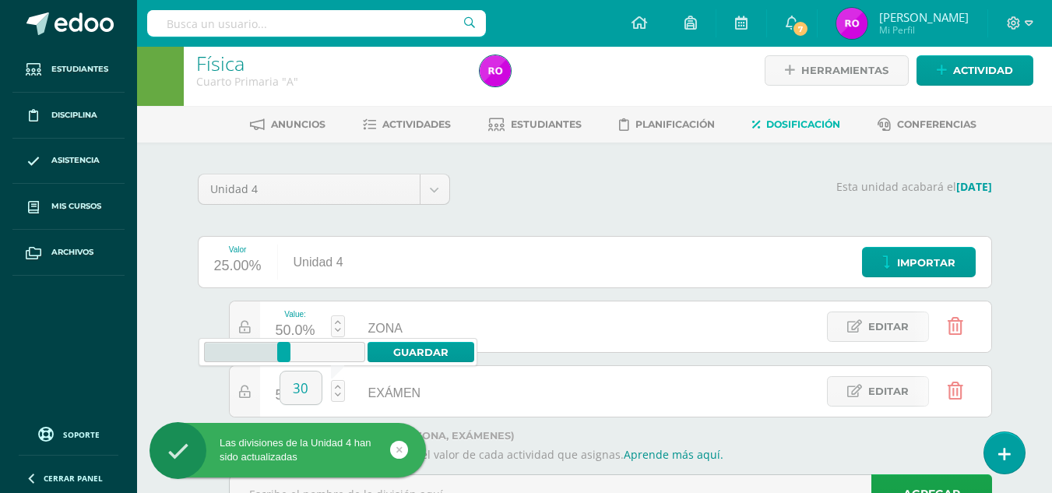
type input "30"
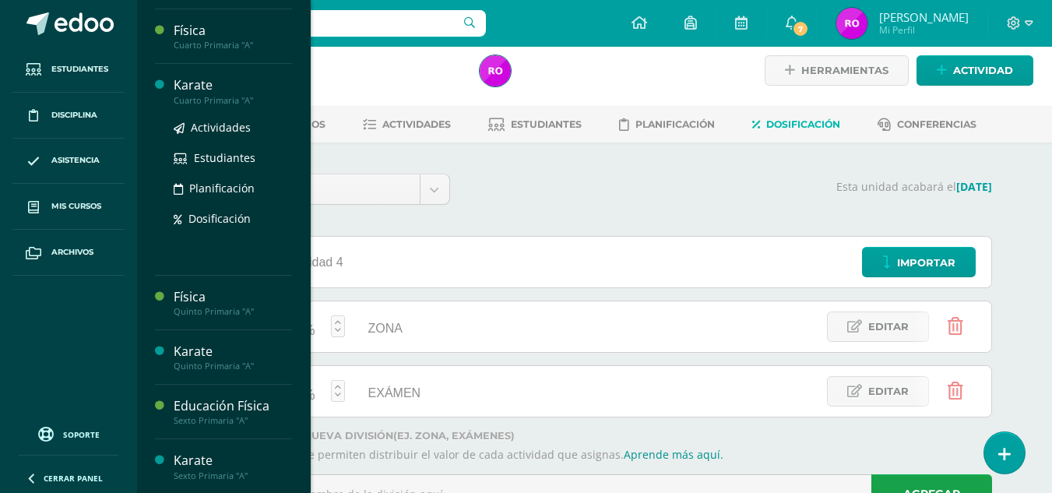
scroll to position [669, 0]
click at [206, 213] on span "Dosificación" at bounding box center [219, 216] width 62 height 15
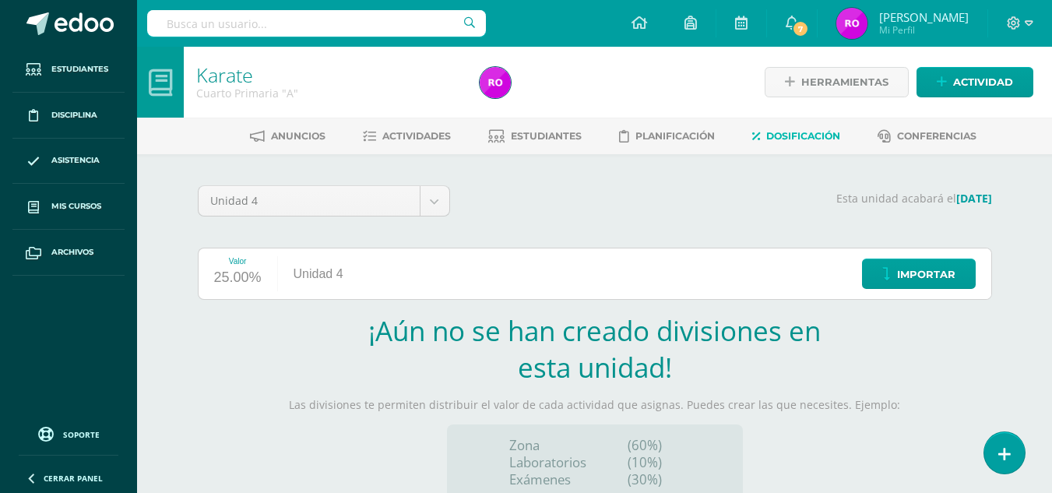
scroll to position [167, 0]
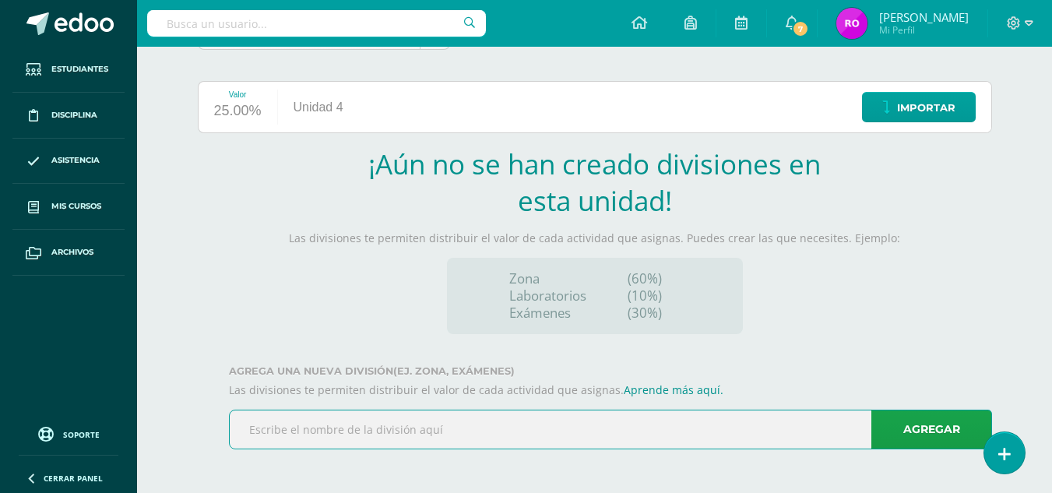
click at [290, 430] on input "text" at bounding box center [611, 429] width 762 height 38
type input "ZONA"
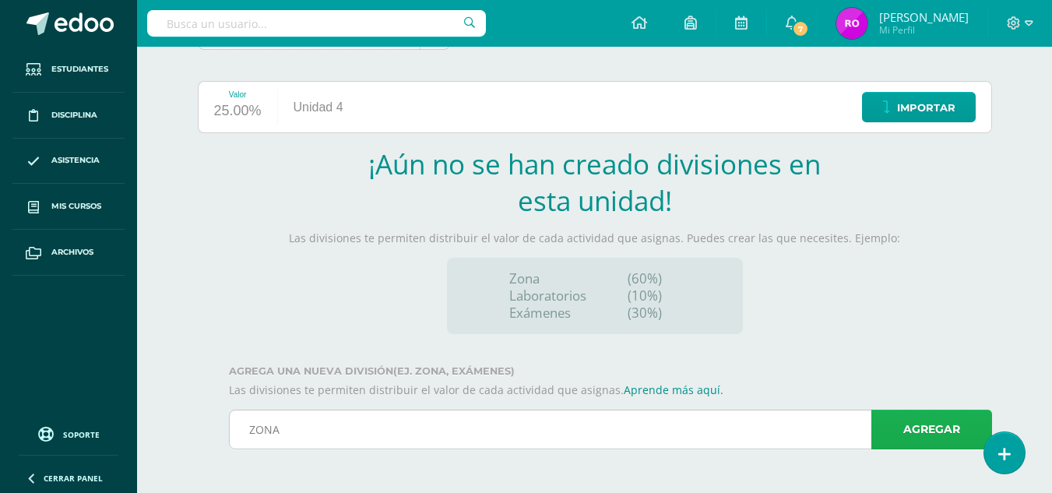
click at [957, 428] on link "Agregar" at bounding box center [931, 430] width 121 height 40
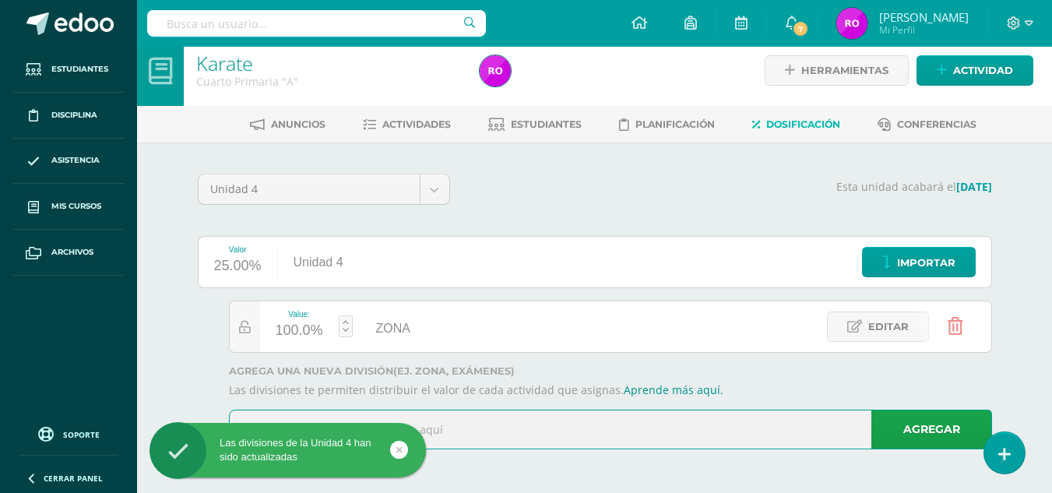
click at [597, 435] on input "text" at bounding box center [611, 429] width 762 height 38
type input "EXÁMEN"
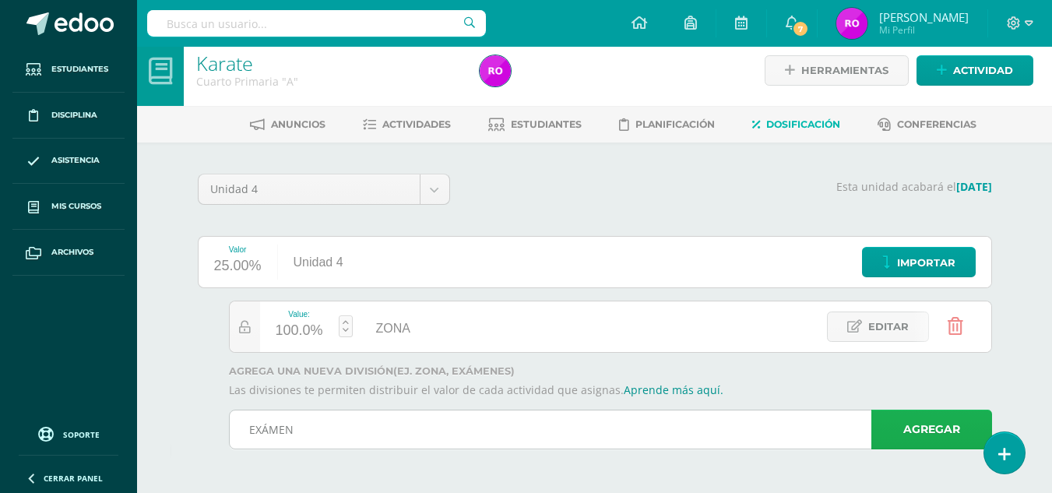
click at [906, 431] on link "Agregar" at bounding box center [931, 430] width 121 height 40
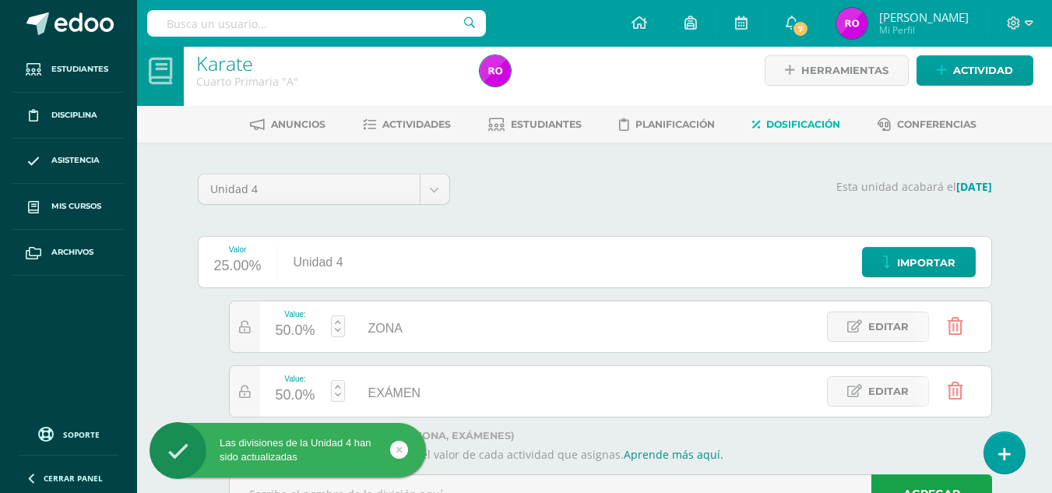
click at [283, 396] on div "50.0%" at bounding box center [296, 395] width 40 height 25
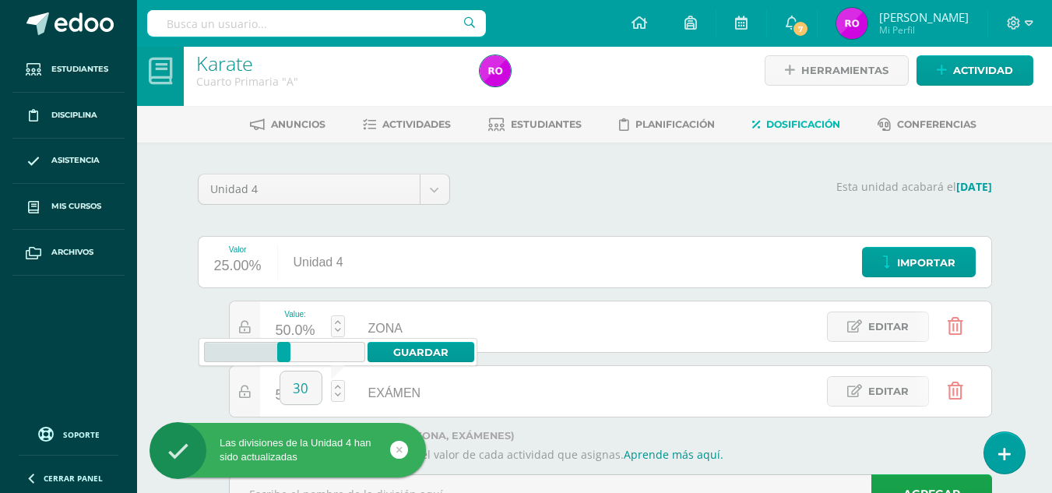
type input "30"
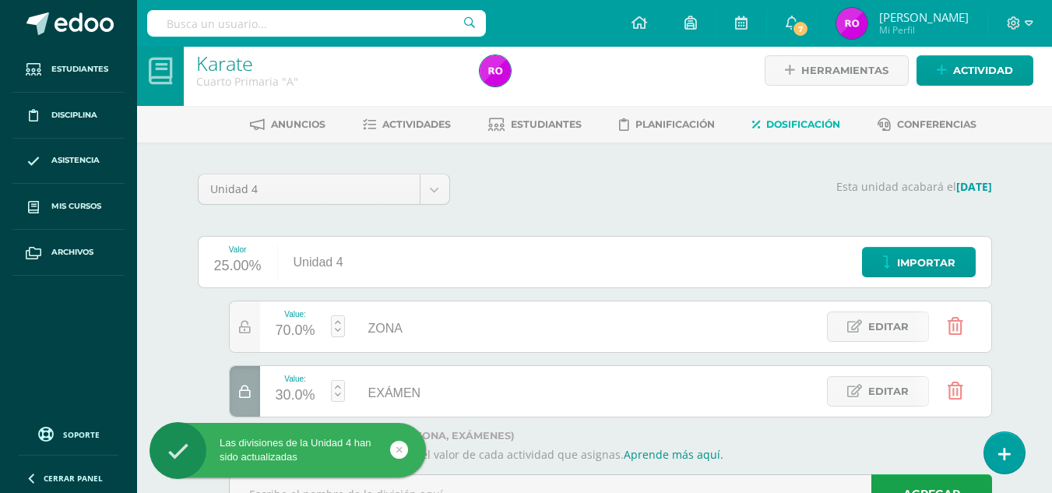
click at [189, 389] on div "Valor 25.00% Unidad 4 Importar Value: 70.0% ZONA ZONA Editar Value: 30.0% EXÁME…" at bounding box center [594, 381] width 813 height 290
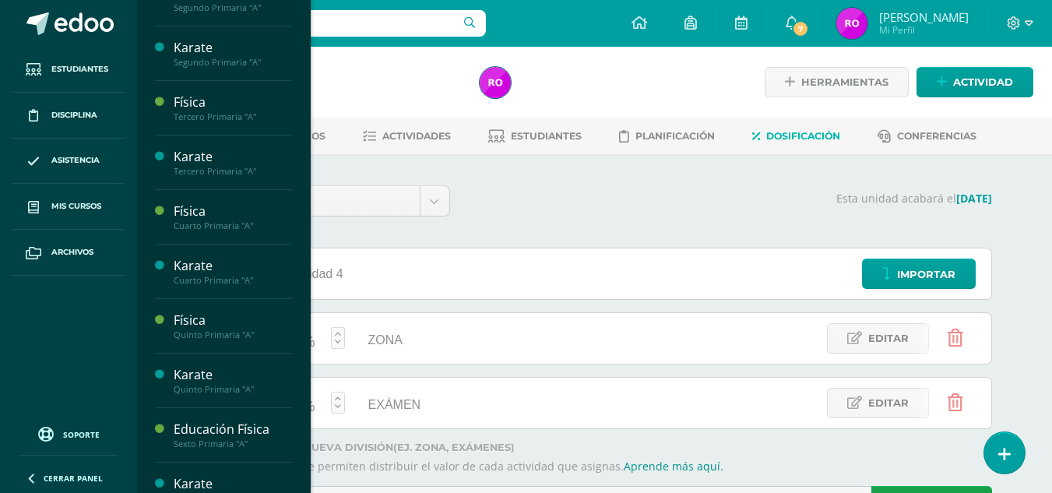
scroll to position [626, 0]
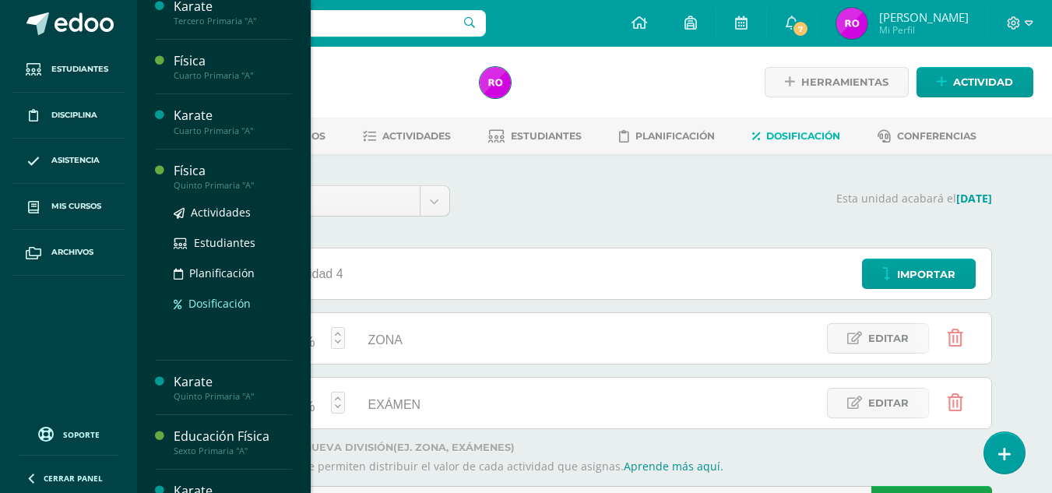
click at [217, 310] on span "Dosificación" at bounding box center [219, 303] width 62 height 15
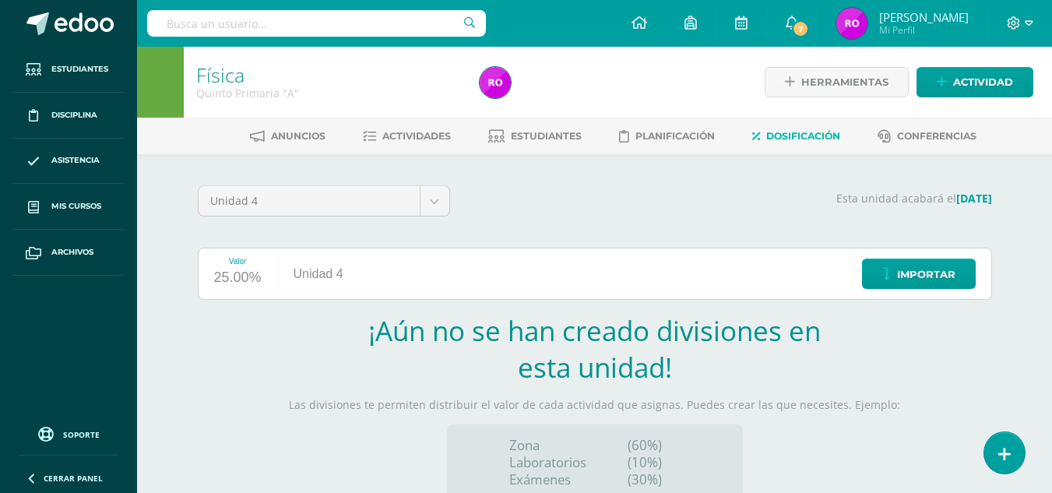
scroll to position [167, 0]
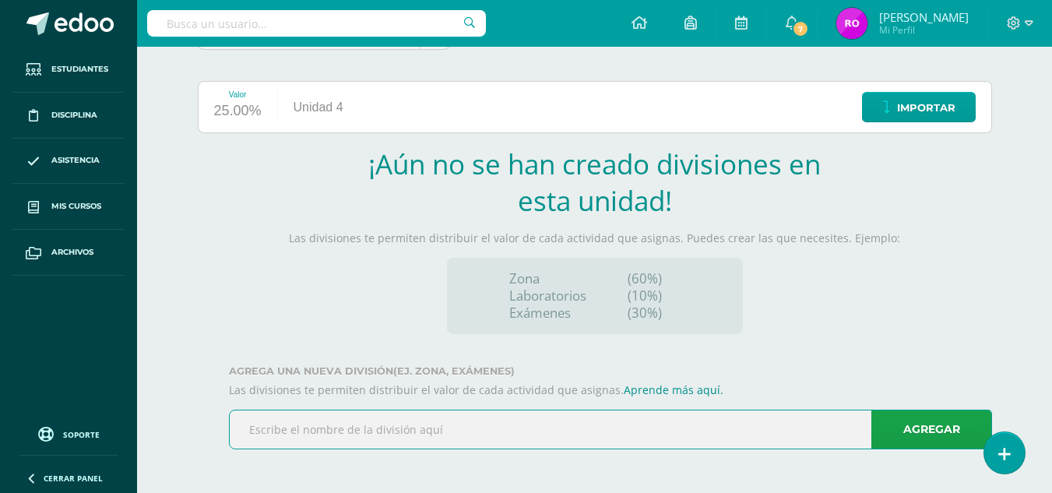
click at [415, 435] on input "text" at bounding box center [611, 429] width 762 height 38
type input "ZONA"
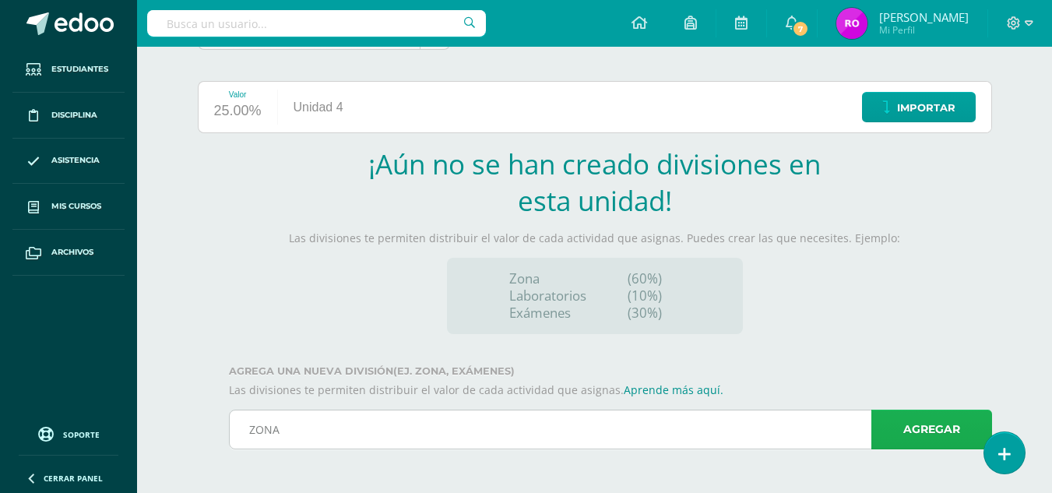
click at [923, 417] on link "Agregar" at bounding box center [931, 430] width 121 height 40
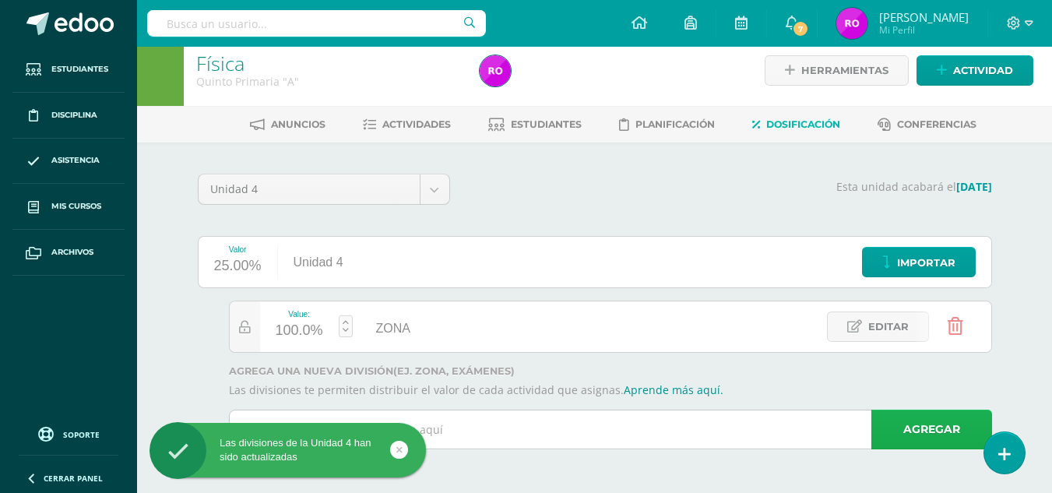
scroll to position [12, 0]
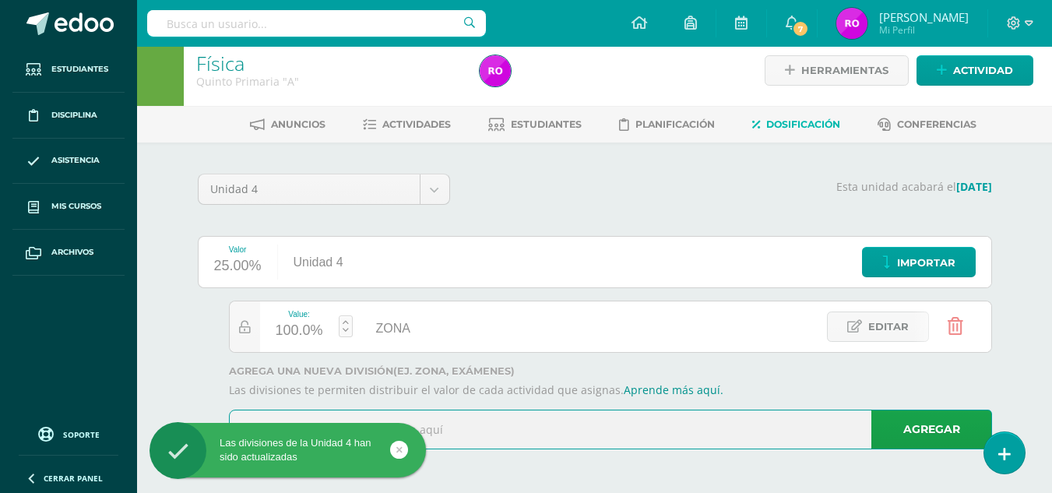
click at [680, 424] on input "text" at bounding box center [611, 429] width 762 height 38
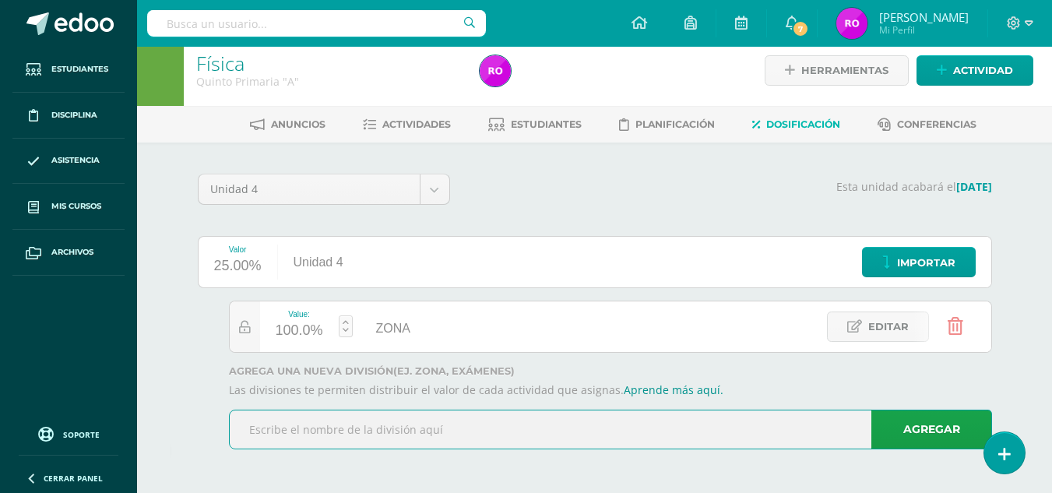
type input "EXÁMEN"
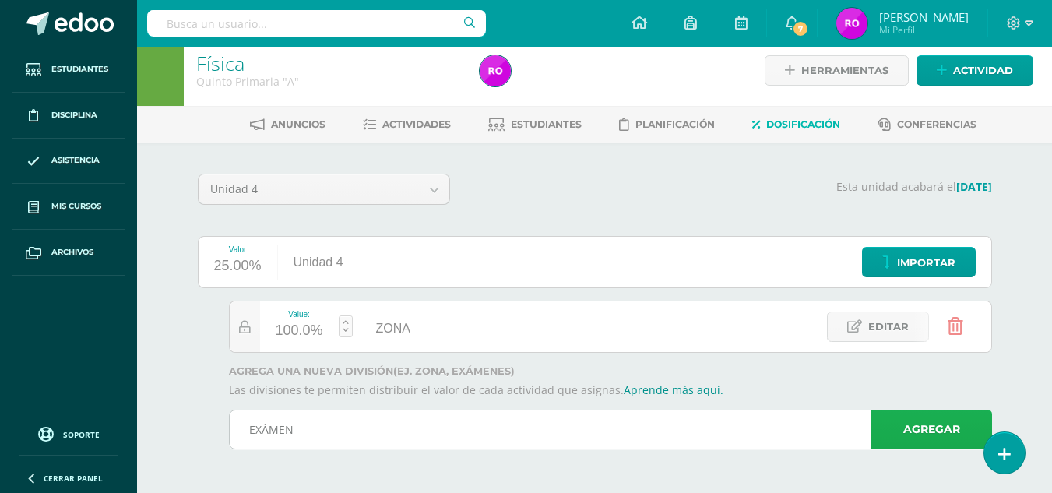
click at [900, 445] on link "Agregar" at bounding box center [931, 430] width 121 height 40
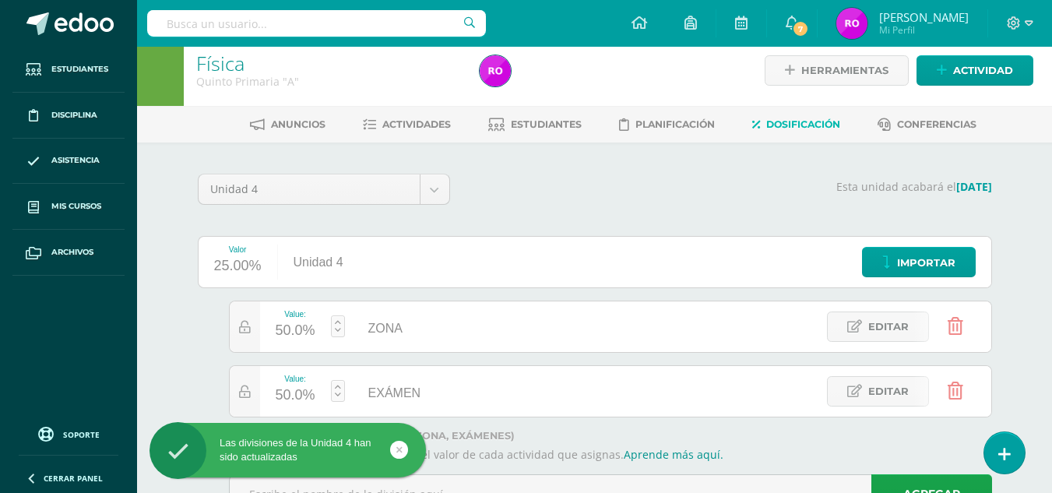
click at [295, 394] on div "50.0%" at bounding box center [296, 395] width 40 height 25
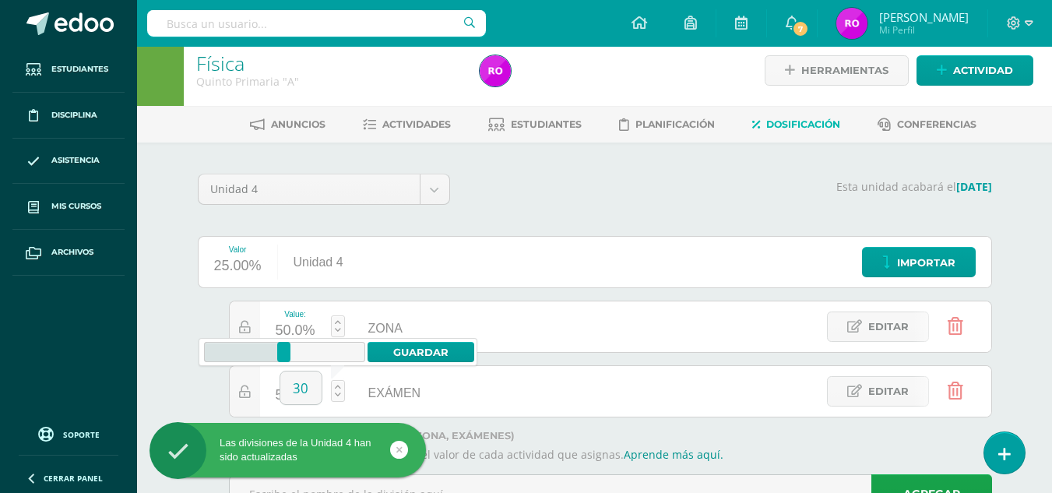
type input "30"
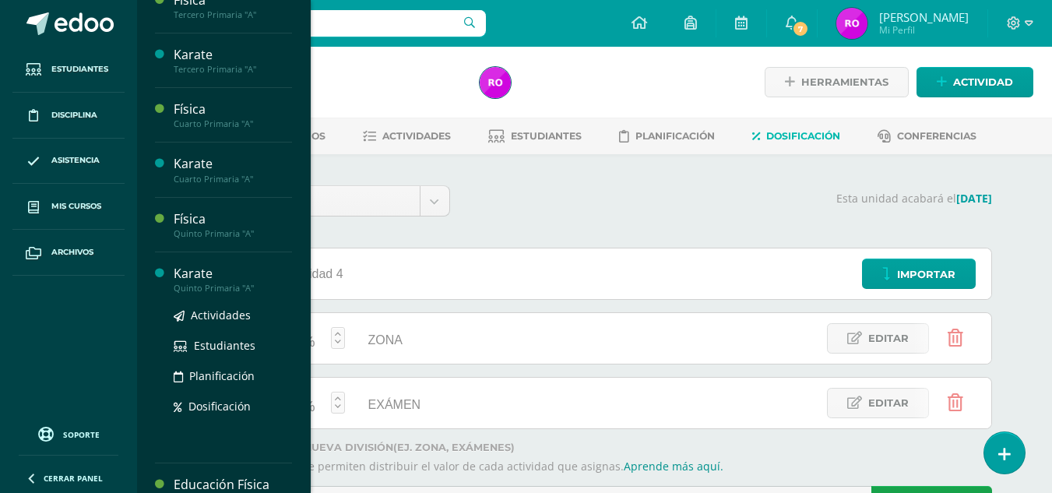
scroll to position [579, 0]
click at [205, 412] on span "Dosificación" at bounding box center [219, 404] width 62 height 15
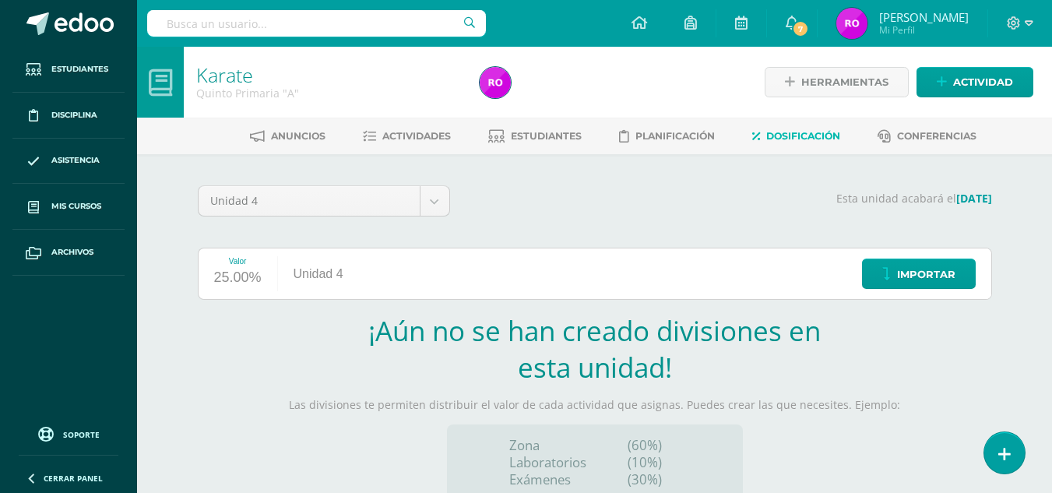
scroll to position [167, 0]
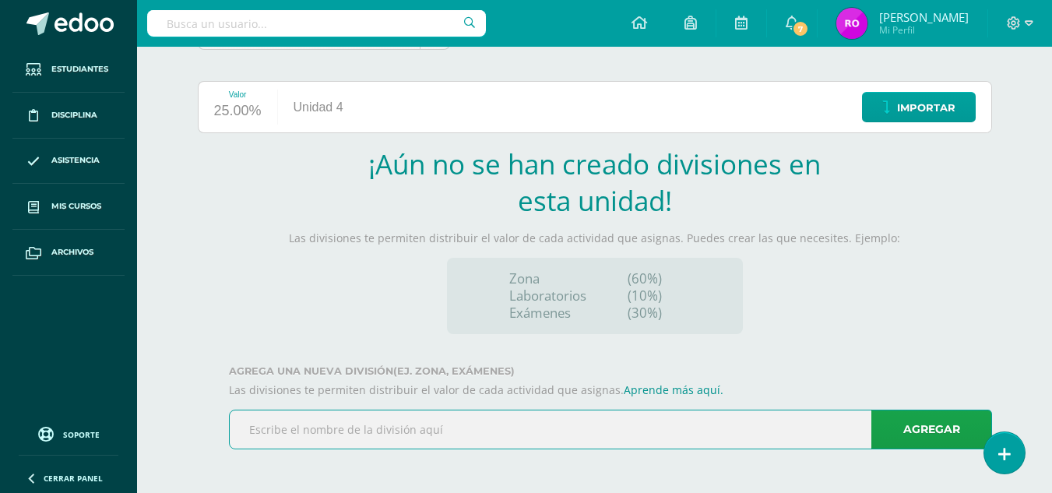
click at [400, 428] on input "text" at bounding box center [611, 429] width 762 height 38
type input "ZONA"
click at [907, 422] on link "Agregar" at bounding box center [931, 430] width 121 height 40
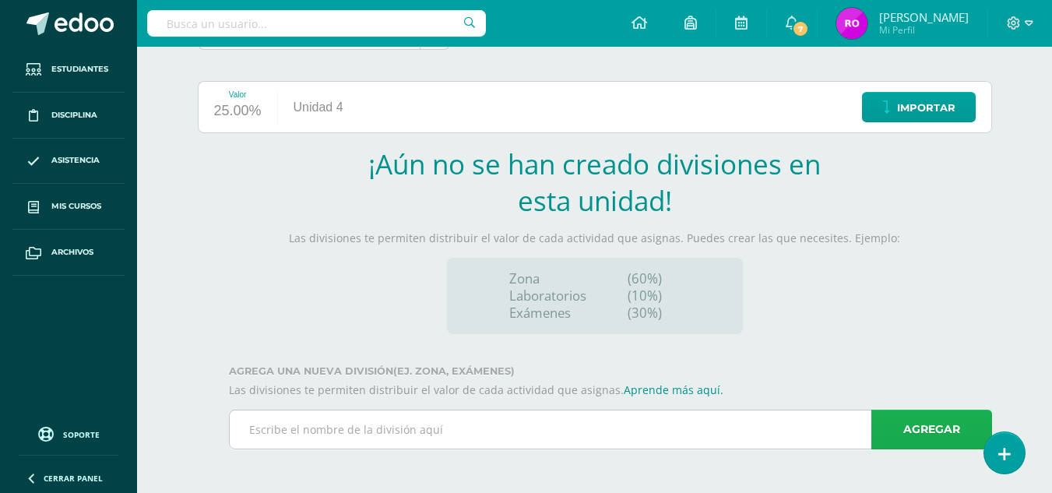
scroll to position [12, 0]
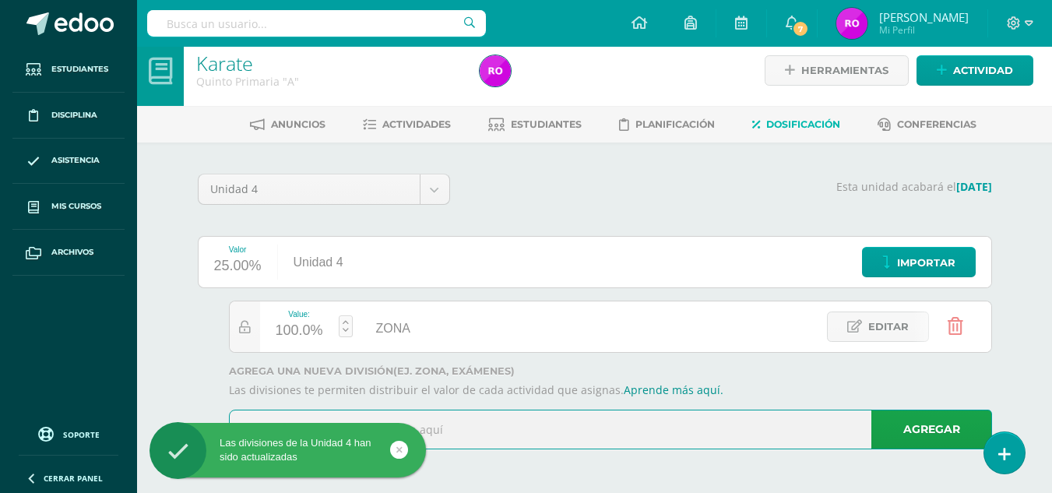
click at [779, 426] on input "text" at bounding box center [611, 429] width 762 height 38
type input "EXÁMEN"
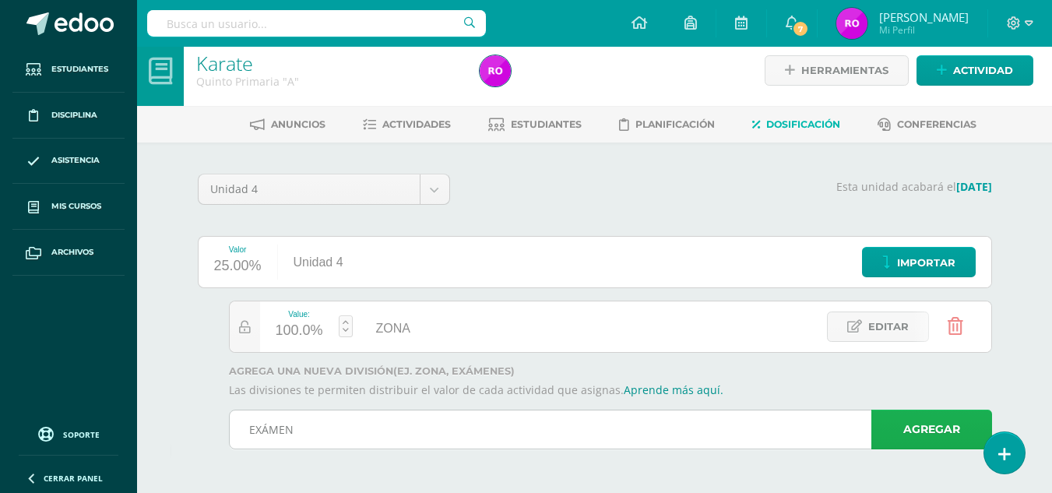
click at [959, 433] on link "Agregar" at bounding box center [931, 430] width 121 height 40
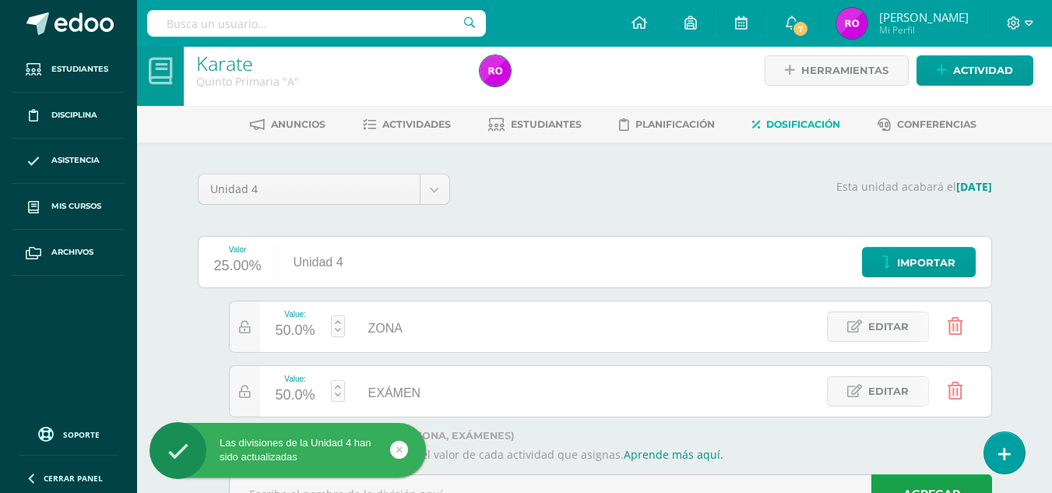
click at [297, 392] on div "50.0%" at bounding box center [296, 395] width 40 height 25
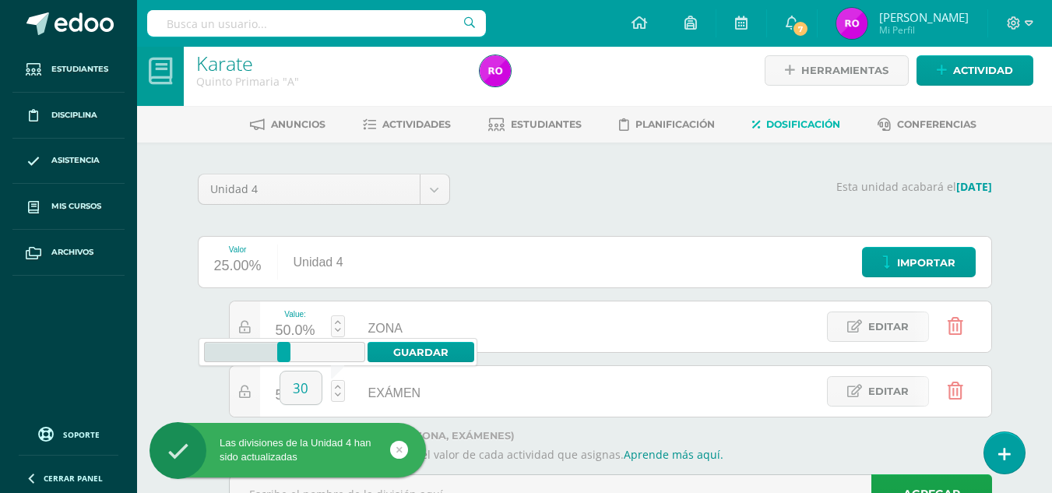
type input "30"
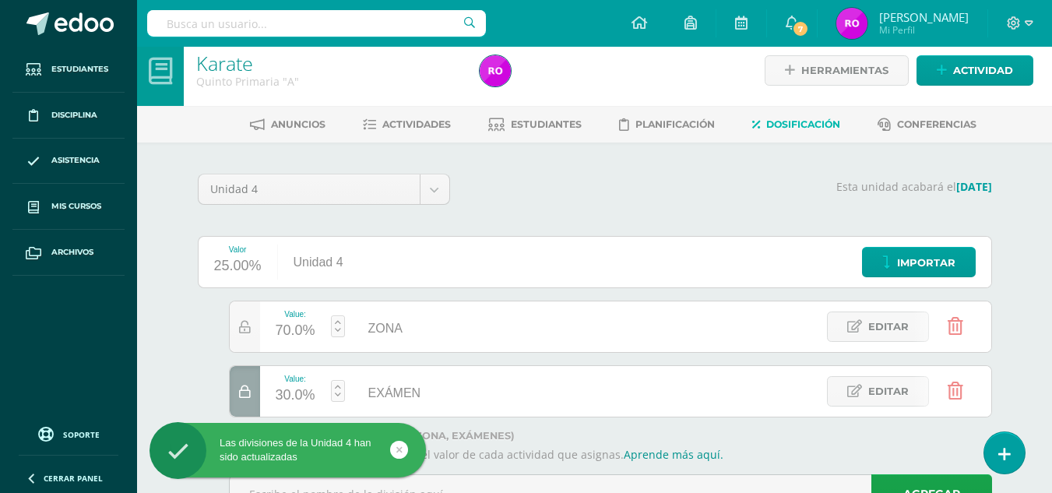
click at [198, 384] on div "Value: 70.0% ZONA ZONA Editar Value: 30.0% EXÁMEN EXÁMEN Editar" at bounding box center [595, 359] width 794 height 117
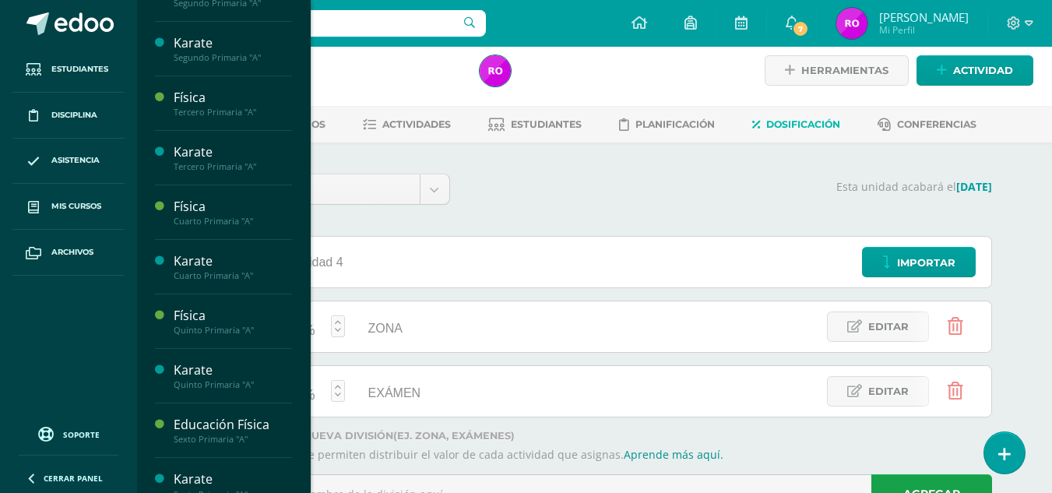
scroll to position [669, 0]
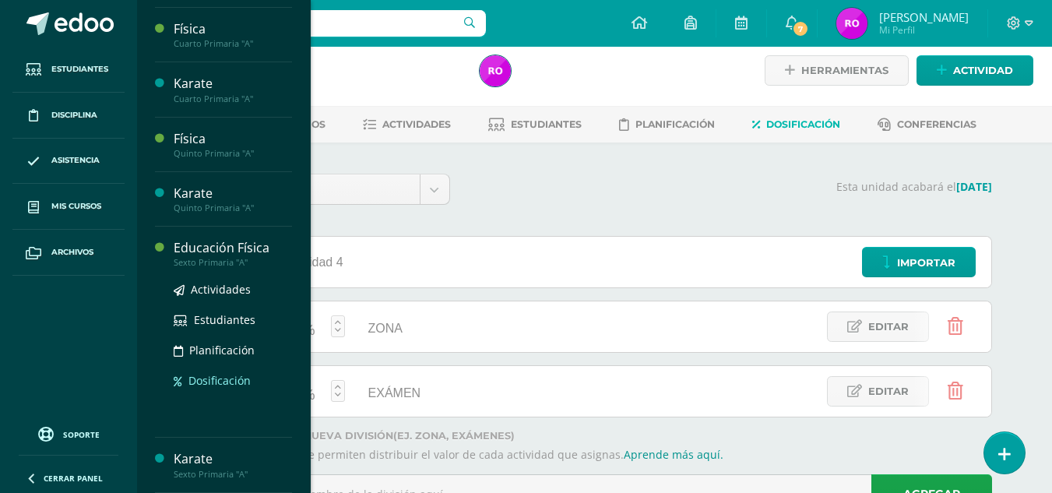
click at [231, 383] on span "Dosificación" at bounding box center [219, 380] width 62 height 15
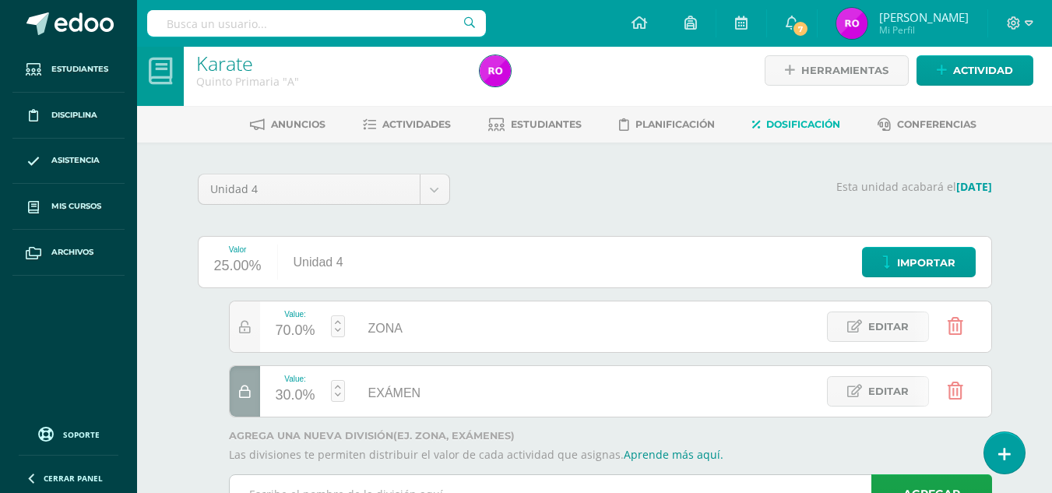
scroll to position [512, 0]
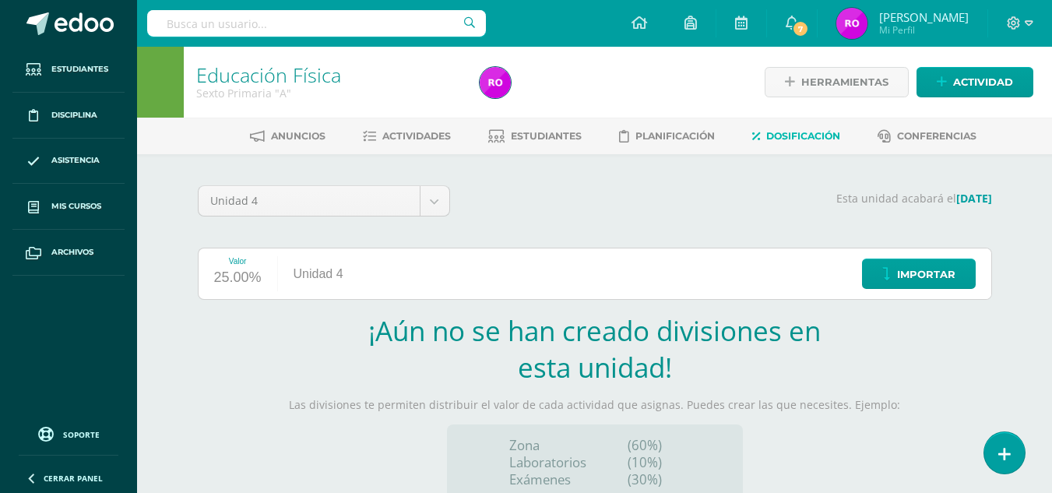
scroll to position [167, 0]
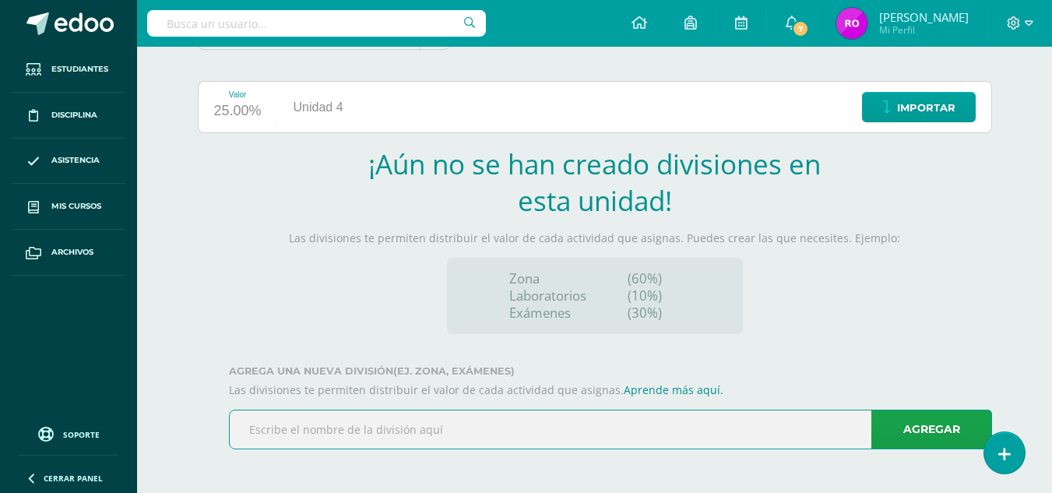
click at [409, 425] on input "text" at bounding box center [611, 429] width 762 height 38
type input "ZONA"
click at [941, 420] on link "Agregar" at bounding box center [931, 430] width 121 height 40
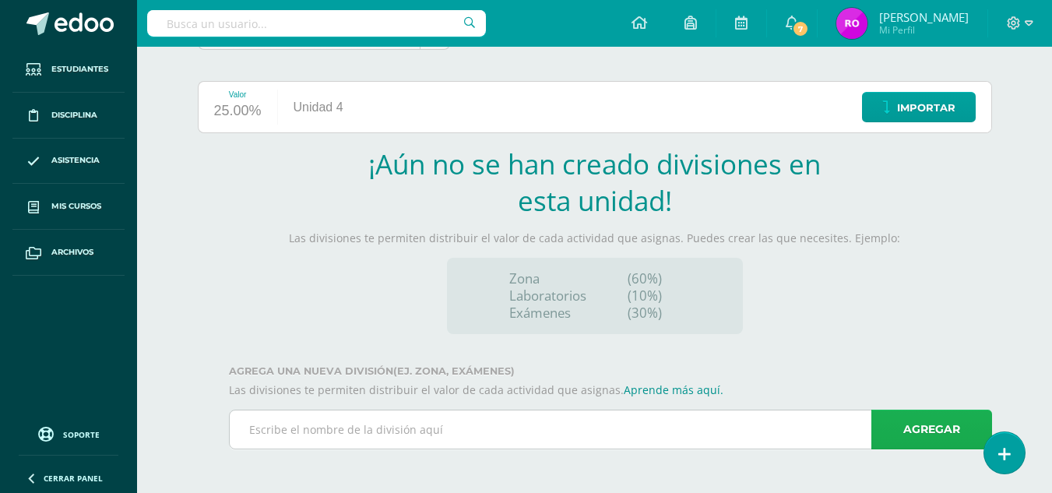
scroll to position [12, 0]
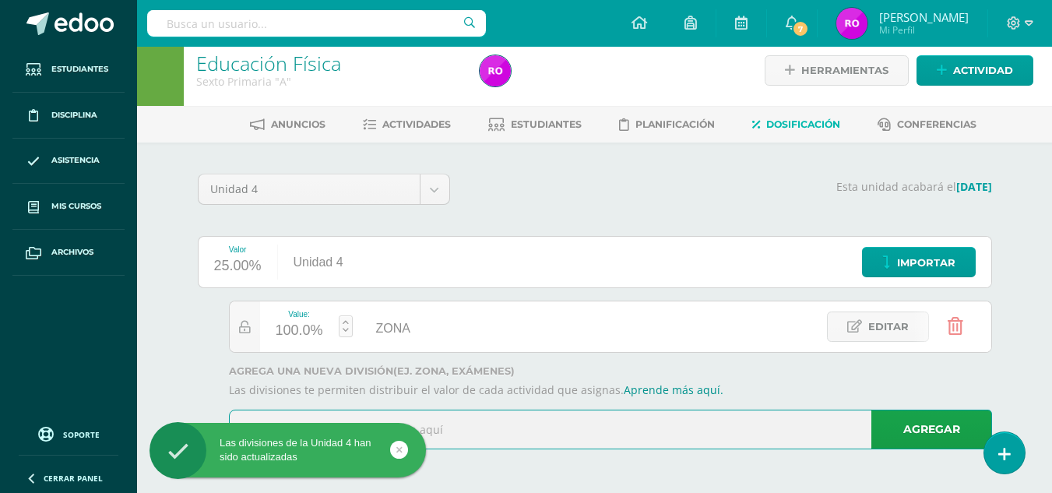
click at [597, 431] on input "text" at bounding box center [611, 429] width 762 height 38
type input "EXÁMEN"
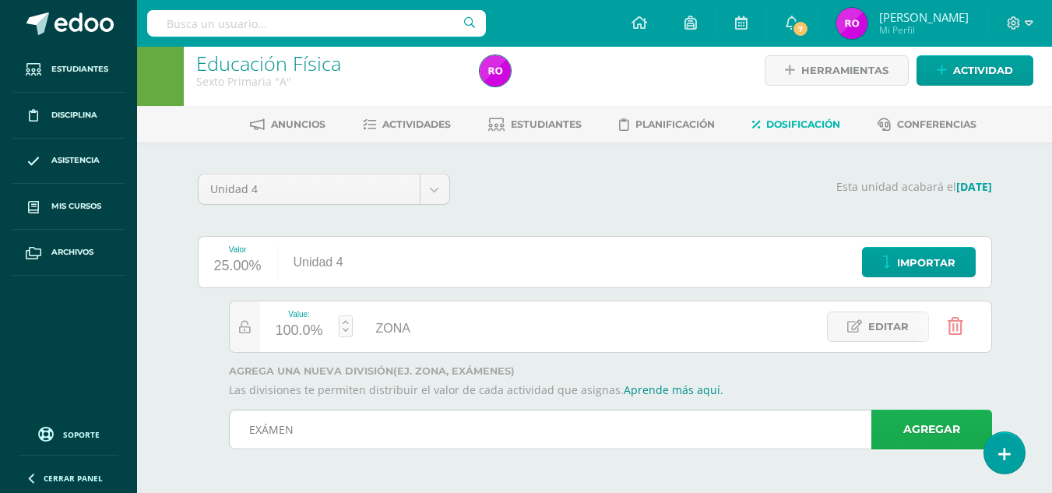
click at [930, 433] on link "Agregar" at bounding box center [931, 430] width 121 height 40
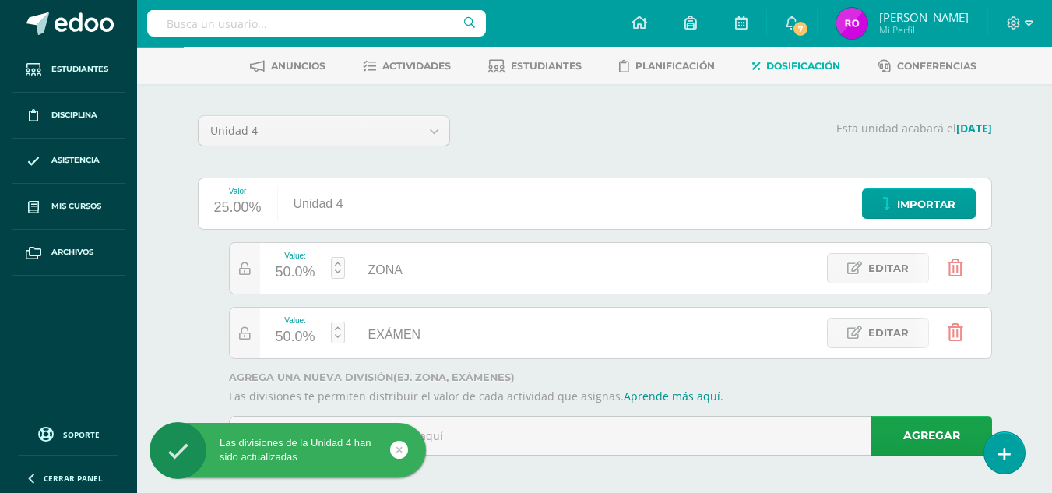
scroll to position [76, 0]
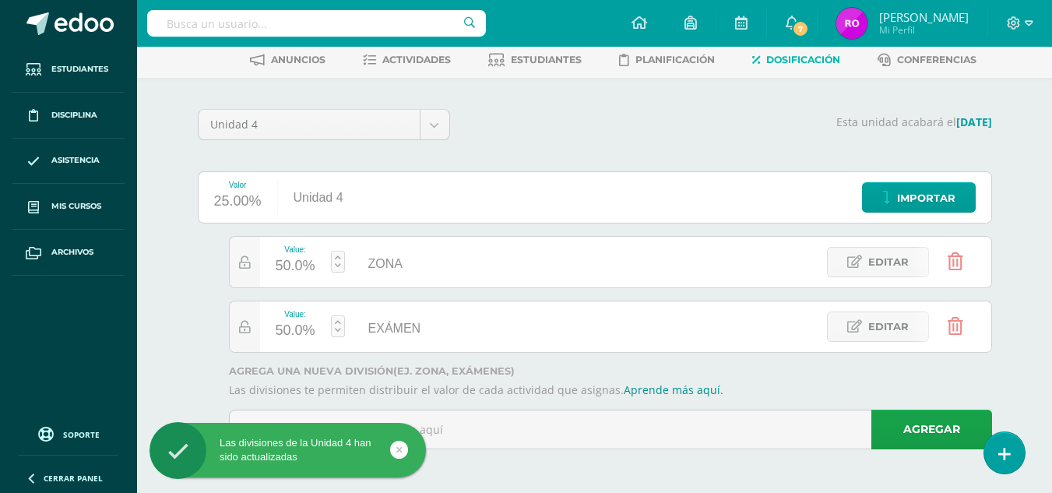
click at [309, 334] on div "50.0%" at bounding box center [296, 331] width 40 height 25
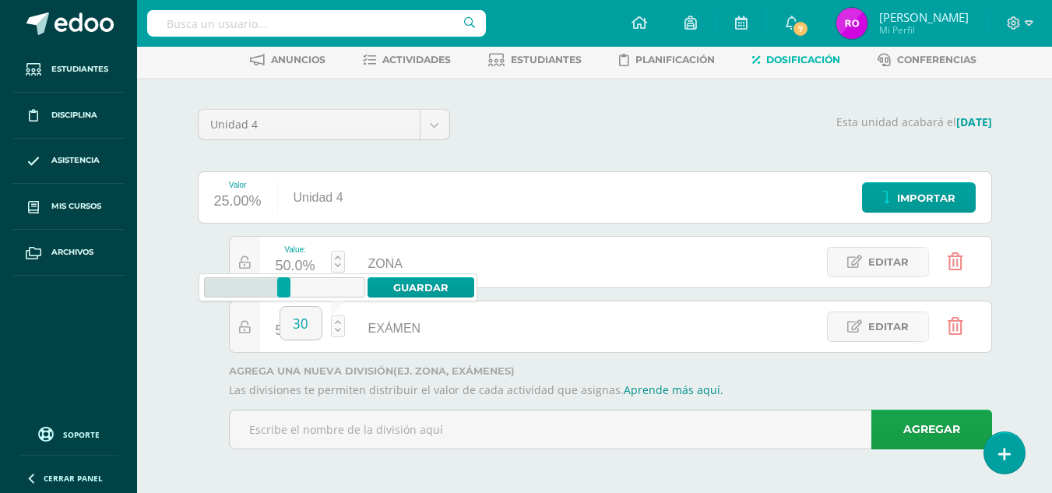
type input "30"
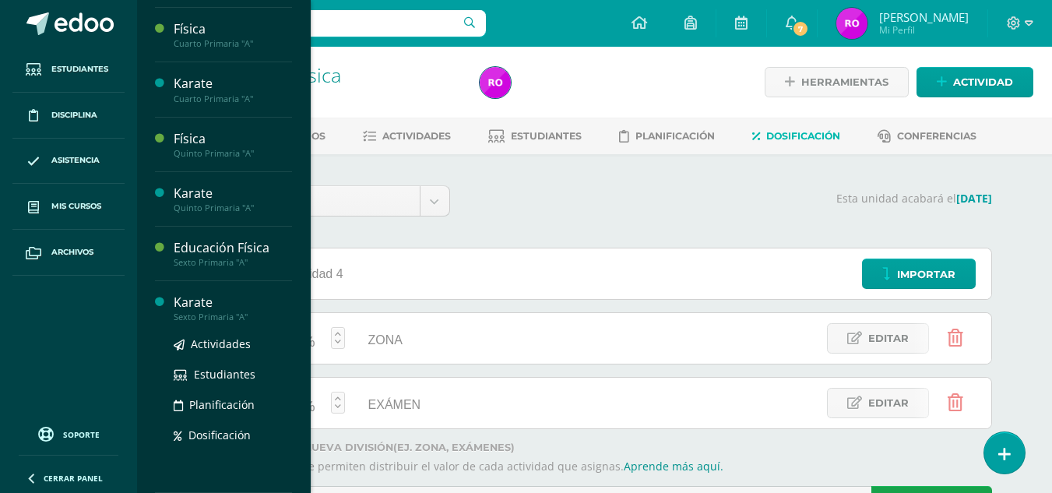
scroll to position [669, 0]
click at [227, 429] on span "Dosificación" at bounding box center [219, 435] width 62 height 15
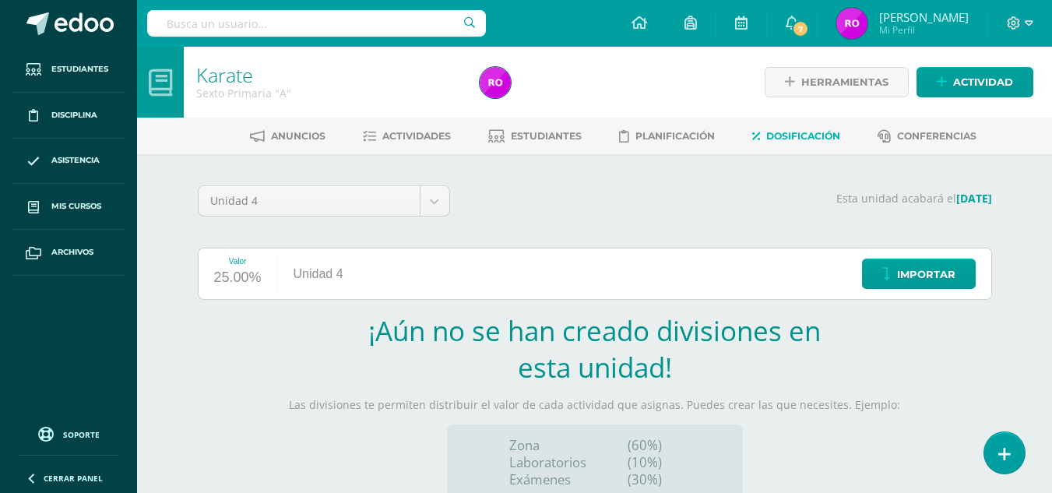
scroll to position [167, 0]
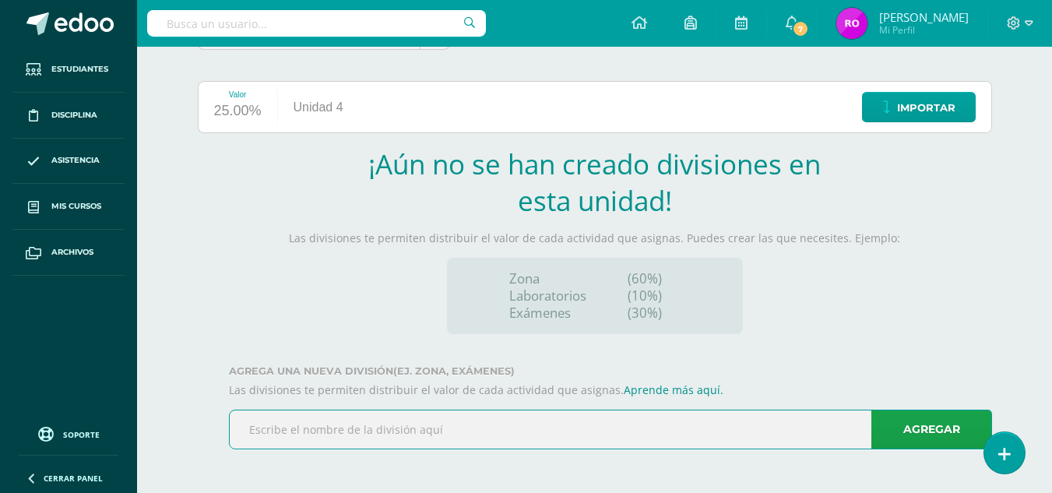
click at [368, 437] on input "text" at bounding box center [611, 429] width 762 height 38
type input "E"
click at [520, 436] on input "text" at bounding box center [611, 429] width 762 height 38
type input "ZONA"
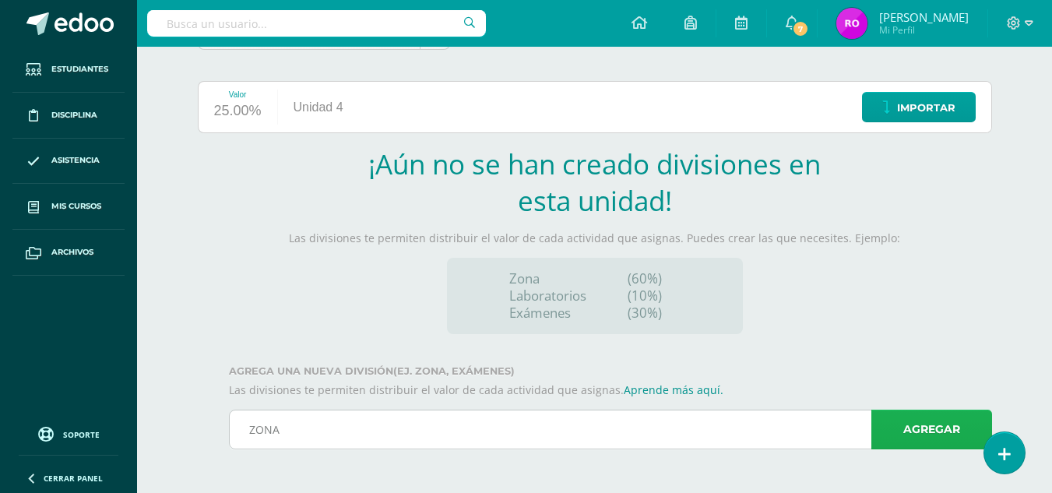
click at [939, 445] on link "Agregar" at bounding box center [931, 430] width 121 height 40
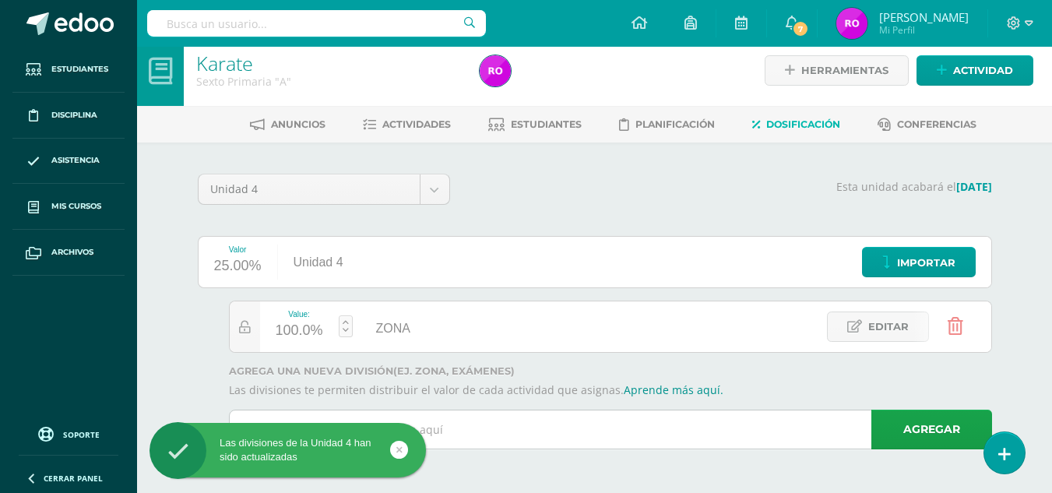
click at [758, 437] on input "text" at bounding box center [611, 429] width 762 height 38
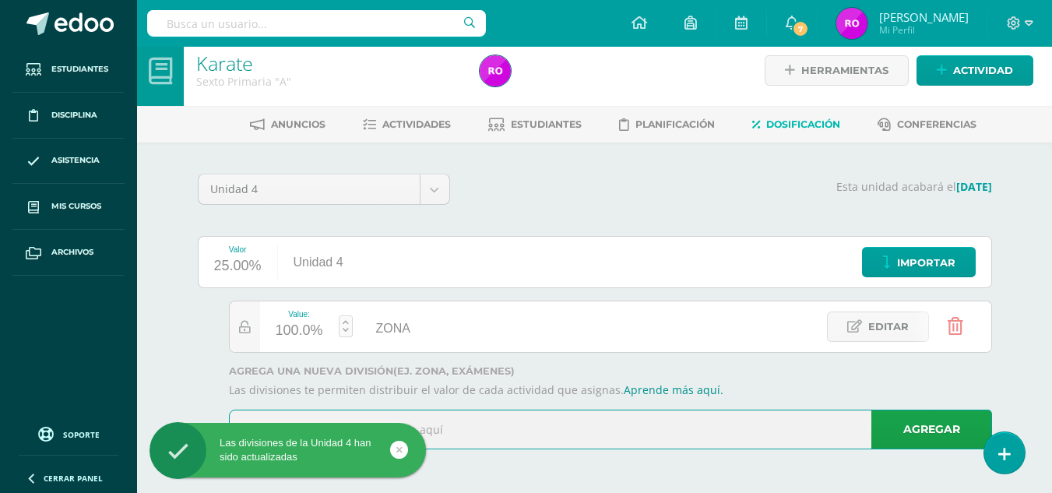
type input "EXÁMEN"
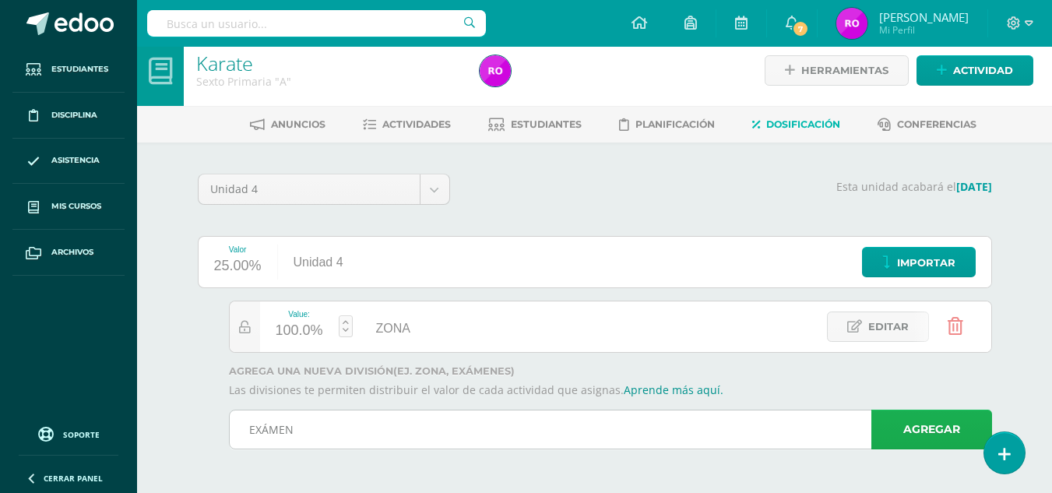
click at [942, 417] on link "Agregar" at bounding box center [931, 430] width 121 height 40
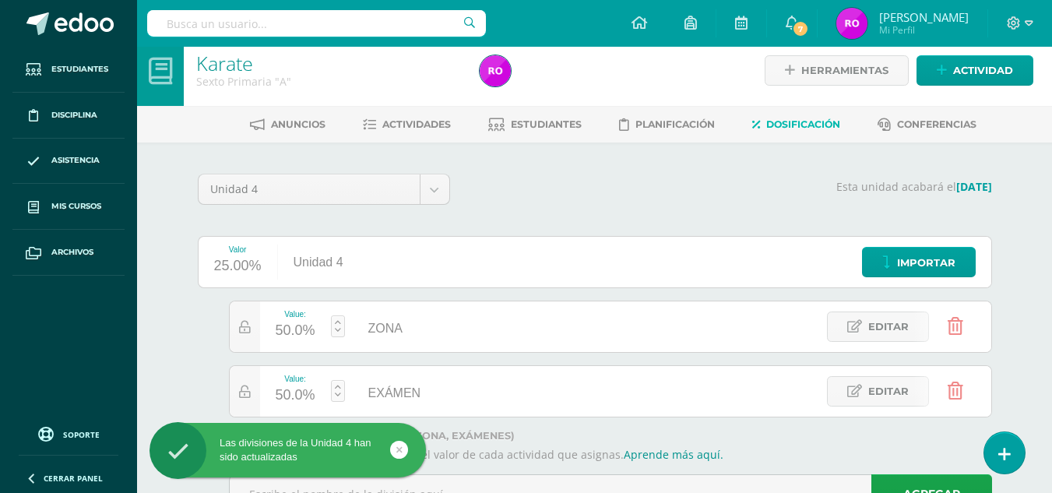
click at [299, 332] on div "50.0%" at bounding box center [296, 331] width 40 height 25
type input "70"
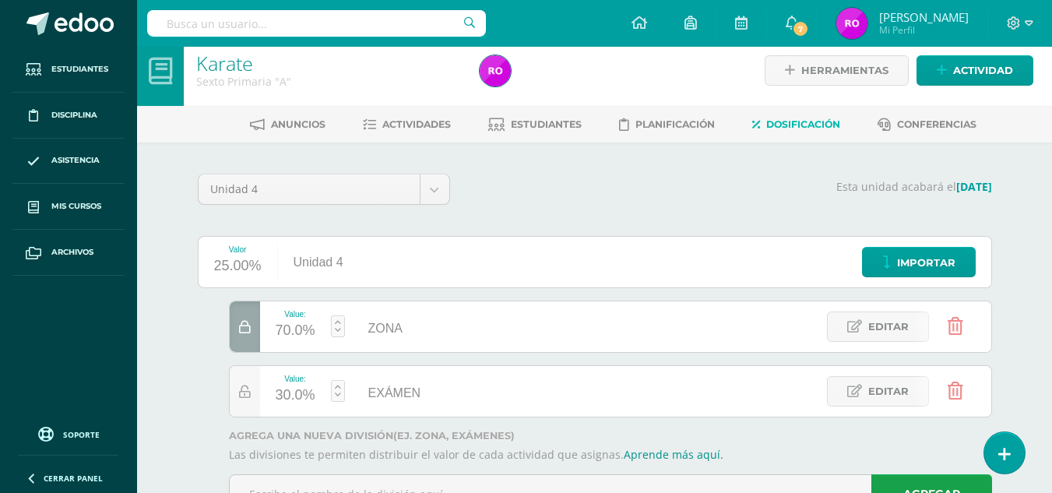
scroll to position [512, 0]
click at [594, 189] on p "Esta unidad acabará el 18/10/2025" at bounding box center [730, 187] width 523 height 14
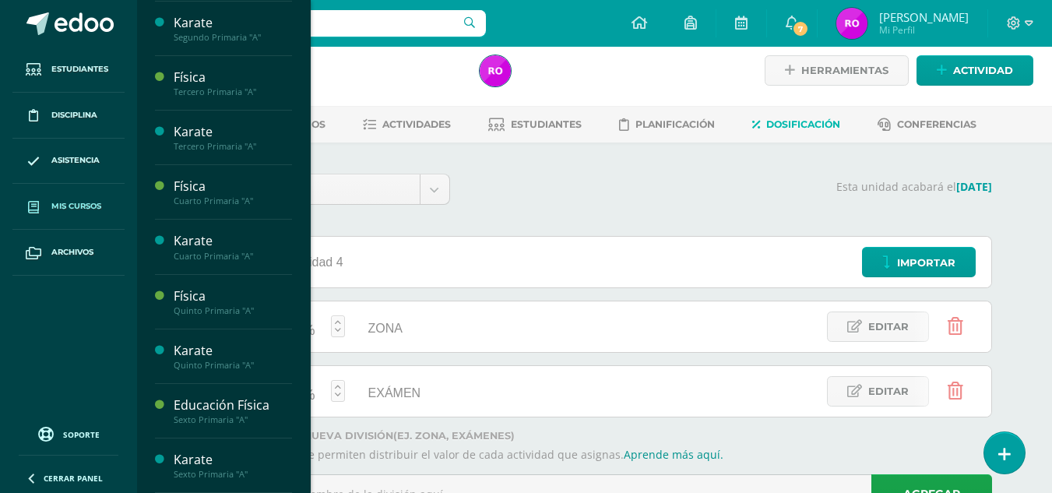
click at [86, 212] on span "Mis cursos" at bounding box center [76, 206] width 50 height 12
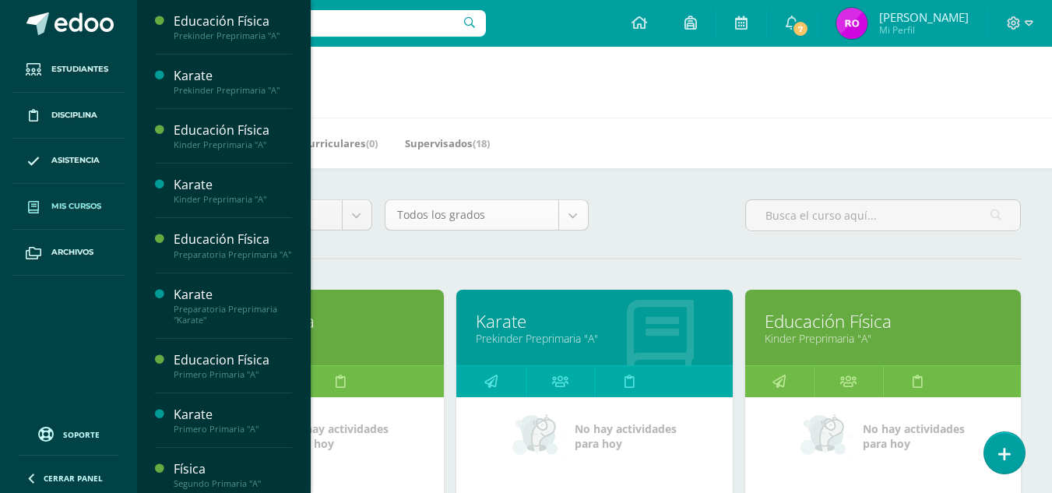
drag, startPoint x: 612, startPoint y: 184, endPoint x: 552, endPoint y: 213, distance: 66.9
click at [695, 20] on icon at bounding box center [691, 23] width 12 height 14
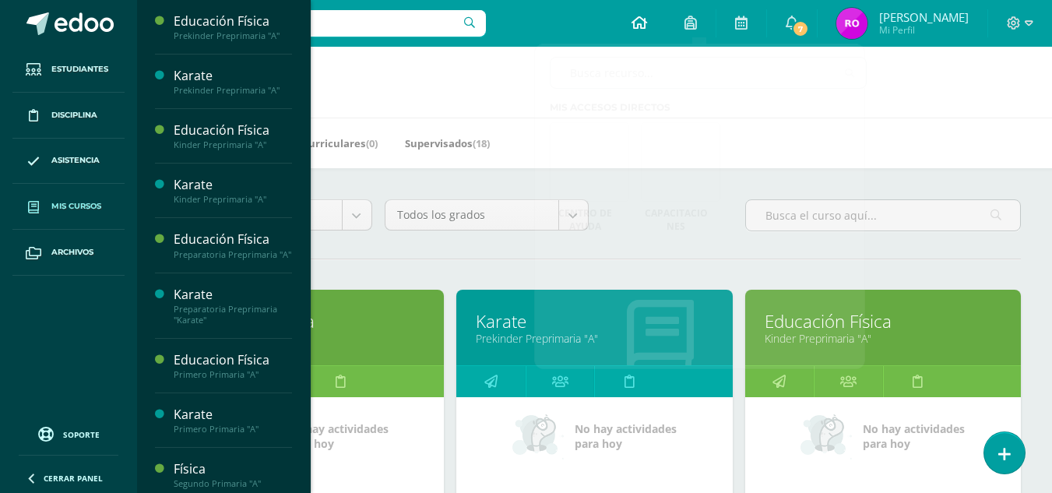
click at [647, 23] on icon at bounding box center [640, 23] width 16 height 14
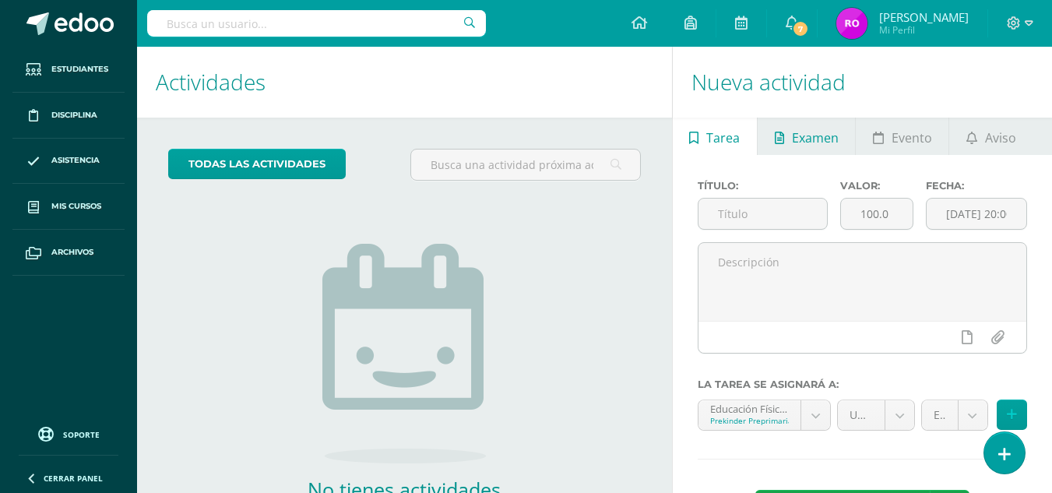
click at [833, 136] on span "Examen" at bounding box center [815, 137] width 47 height 37
click at [745, 139] on link "Tarea" at bounding box center [715, 136] width 84 height 37
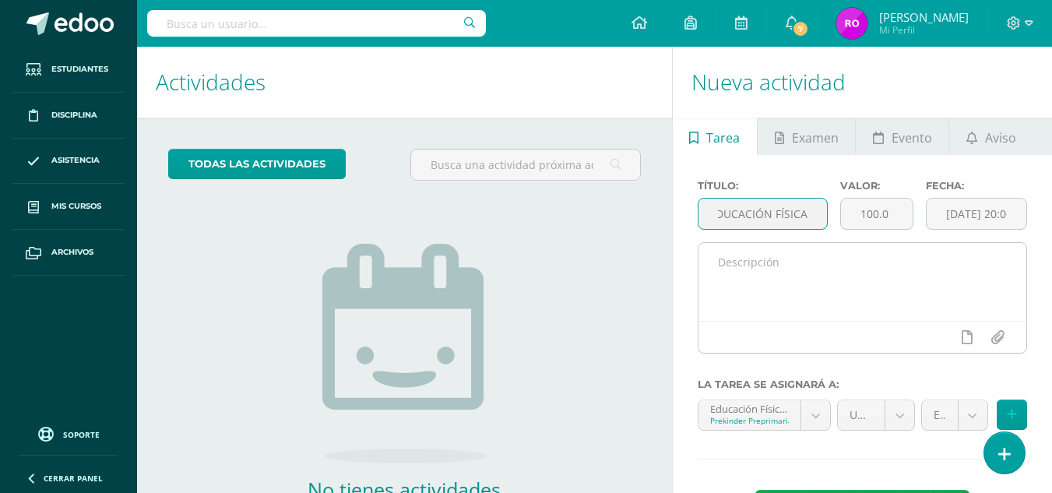
type input "ZONA DE EDUCACIÓN FÍSICA"
click at [778, 264] on textarea at bounding box center [863, 282] width 328 height 78
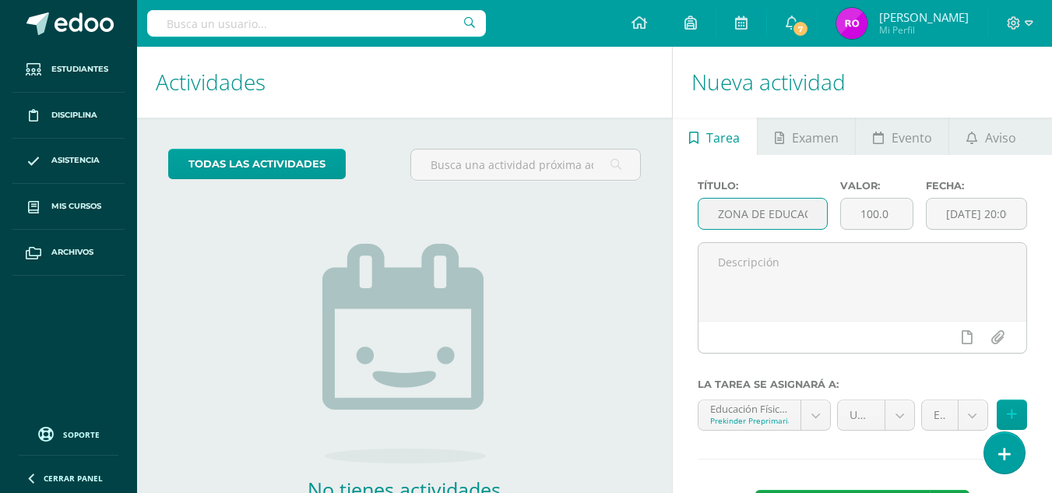
click at [773, 216] on input "ZONA DE EDUCACIÓN FÍSICA" at bounding box center [763, 214] width 129 height 30
click at [886, 217] on input "100.0" at bounding box center [877, 214] width 72 height 30
type input "1"
type input "70"
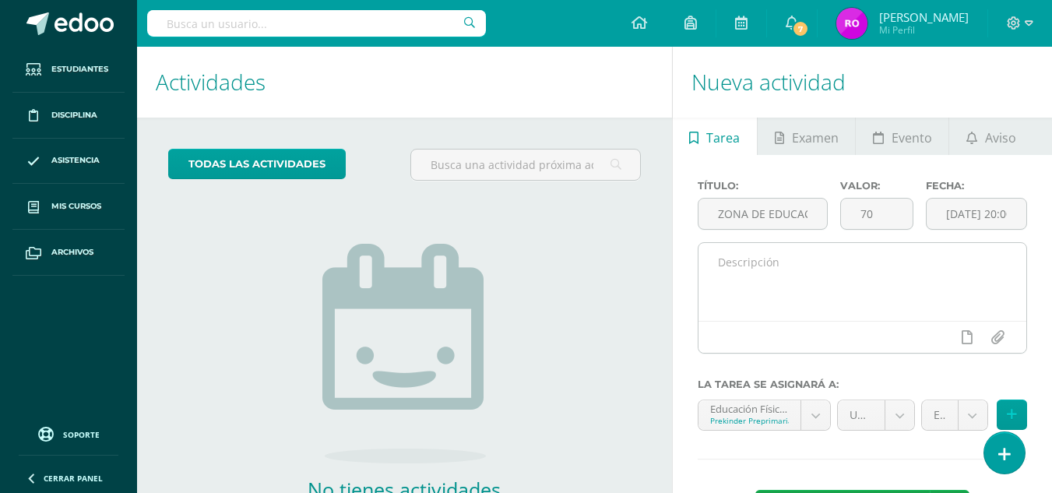
click at [829, 339] on div at bounding box center [863, 337] width 328 height 32
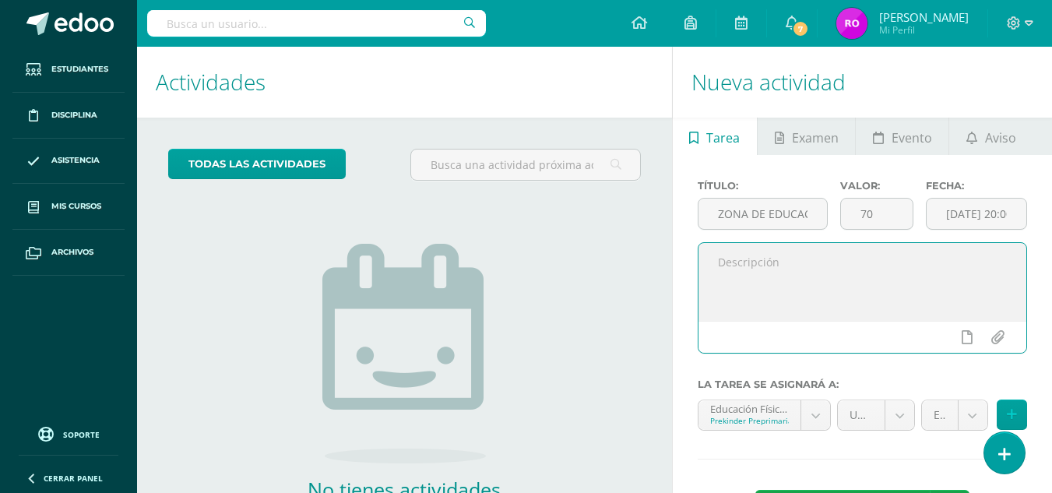
click at [780, 302] on textarea at bounding box center [863, 282] width 328 height 78
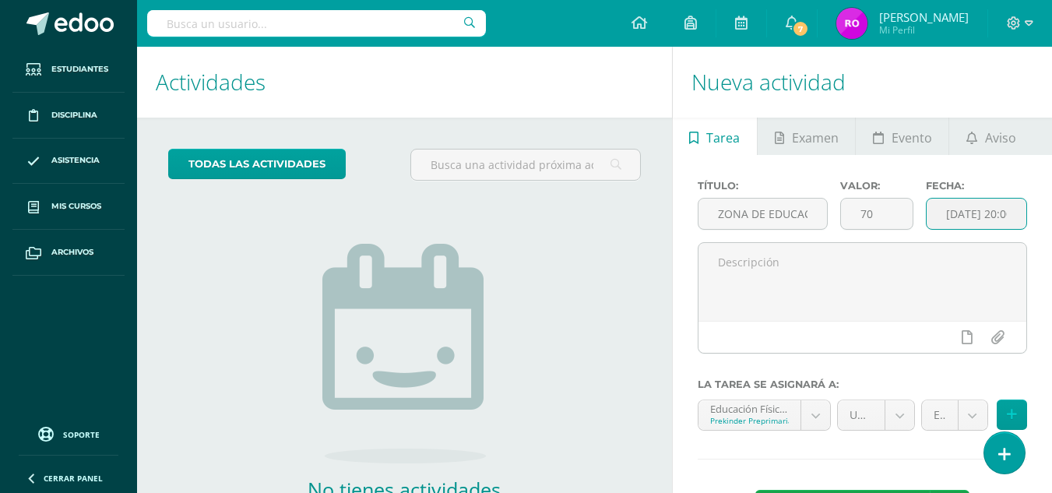
click at [990, 220] on input "[DATE] 20:00:00" at bounding box center [977, 214] width 100 height 30
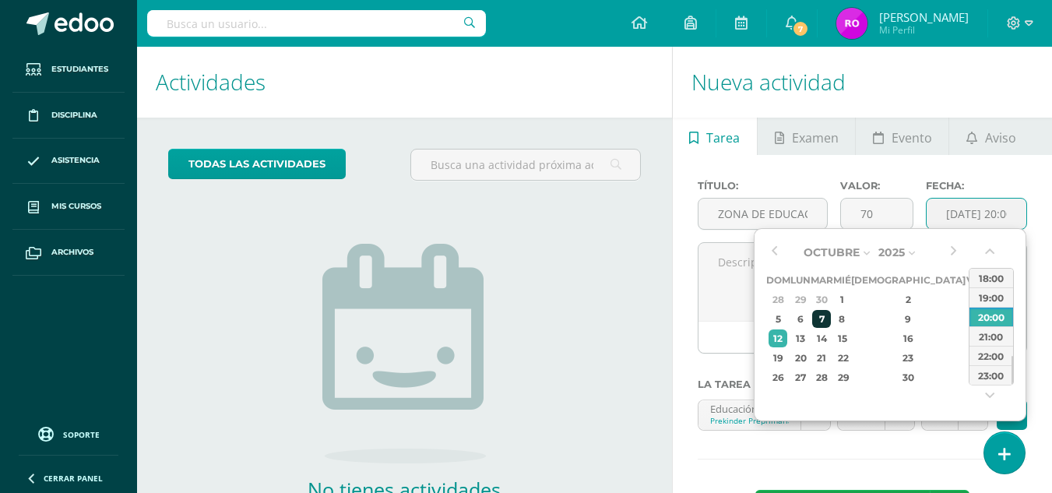
click at [830, 316] on div "7" at bounding box center [821, 319] width 18 height 18
type input "2025-10-07 20:00"
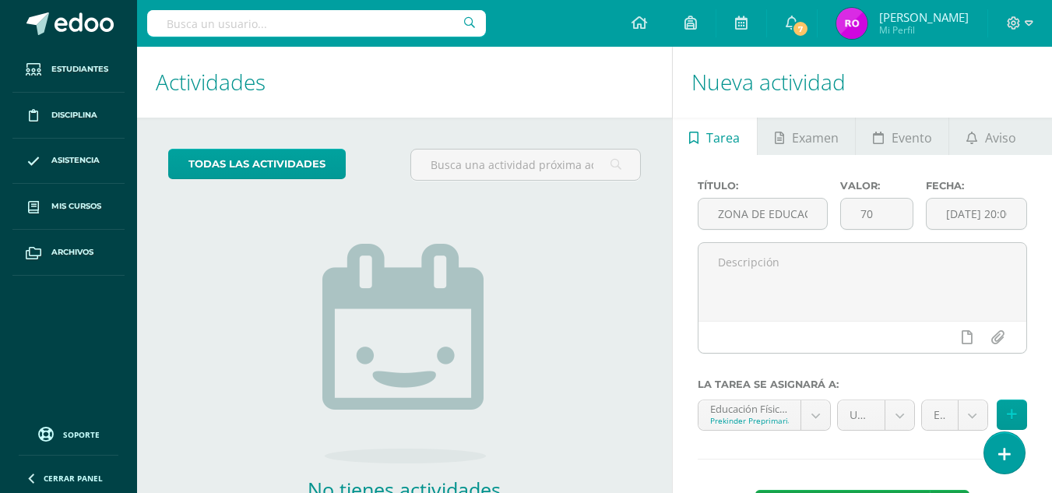
click at [649, 283] on div "todas las Actividades No tienes actividades Échale un vistazo a los demás perío…" at bounding box center [404, 358] width 535 height 481
click at [881, 210] on input "70" at bounding box center [877, 214] width 72 height 30
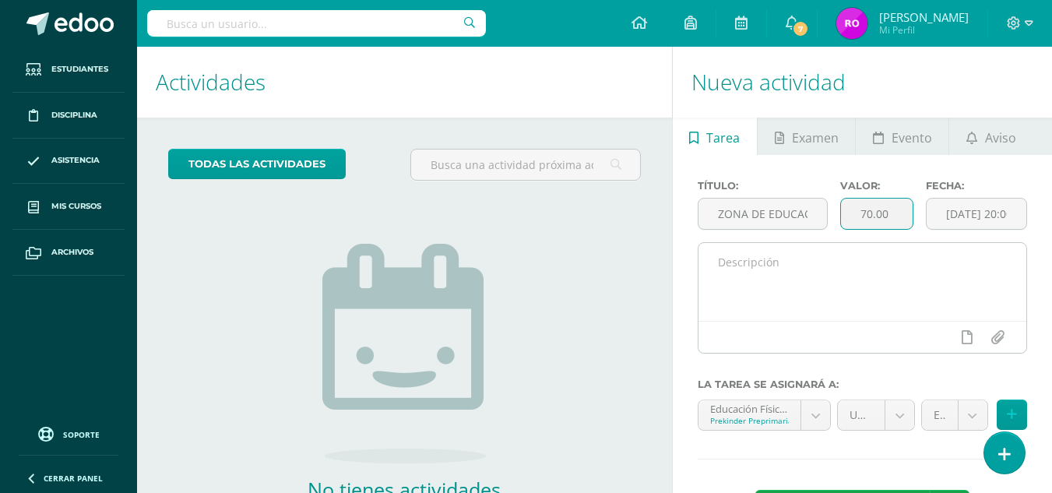
type input "70.00"
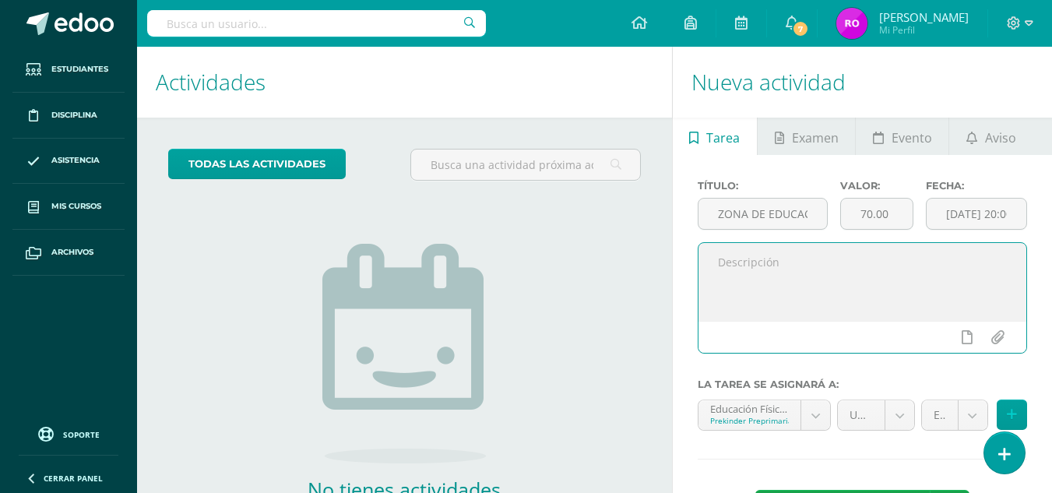
click at [801, 271] on textarea at bounding box center [863, 282] width 328 height 78
type textarea "e"
click at [787, 276] on textarea "El deporte evaluado en este unidad corresponde a "Futbol"" at bounding box center [863, 282] width 328 height 78
click at [991, 259] on textarea "El deporte evaluado en este unidad corresponde a "Futbol" En" at bounding box center [863, 282] width 328 height 78
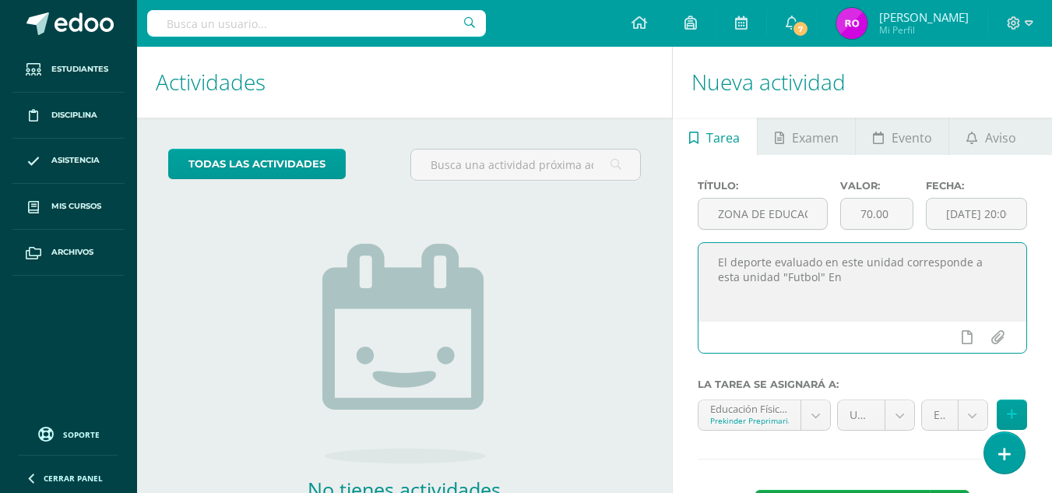
click at [900, 262] on textarea "El deporte evaluado en este unidad corresponde a esta unidad "Futbol" En" at bounding box center [863, 282] width 328 height 78
drag, startPoint x: 901, startPoint y: 262, endPoint x: 776, endPoint y: 259, distance: 125.4
click at [776, 259] on textarea "El deporte evaluado en este unidad corresponde a esta unidad "Futbol" En" at bounding box center [863, 282] width 328 height 78
click at [942, 258] on textarea "El deporte que corresponde a esta unidad "Futbol" En" at bounding box center [863, 282] width 328 height 78
click at [1000, 258] on textarea "El deporte que corresponde a esta unidad es "Futbol" En" at bounding box center [863, 282] width 328 height 78
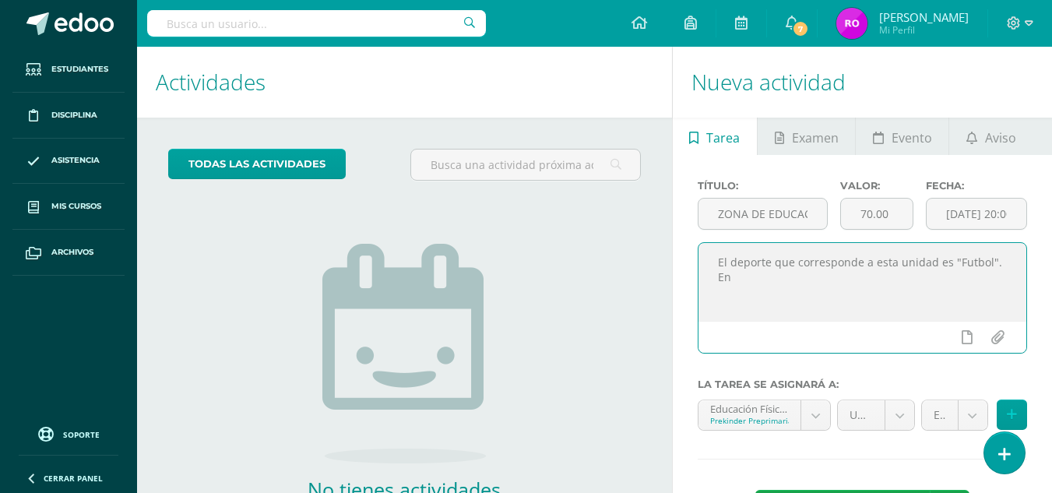
click at [770, 283] on textarea "El deporte que corresponde a esta unidad es "Futbol". En" at bounding box center [863, 282] width 328 height 78
drag, startPoint x: 778, startPoint y: 279, endPoint x: 714, endPoint y: 283, distance: 64.0
click at [714, 283] on textarea "El deporte que corresponde a esta unidad es "Futbol". En el cual se evaluarón l…" at bounding box center [863, 282] width 328 height 78
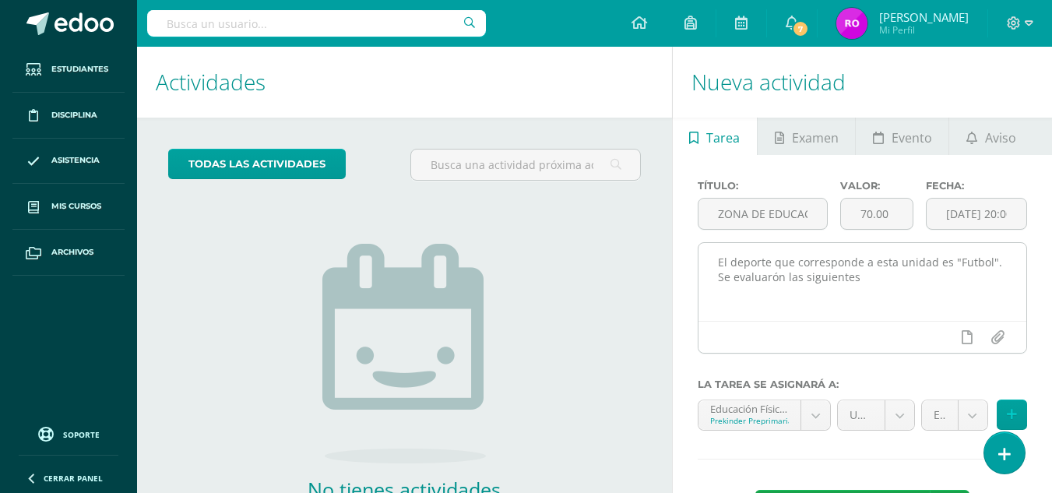
drag, startPoint x: 761, startPoint y: 275, endPoint x: 716, endPoint y: 340, distance: 79.5
click at [716, 340] on div at bounding box center [863, 337] width 328 height 32
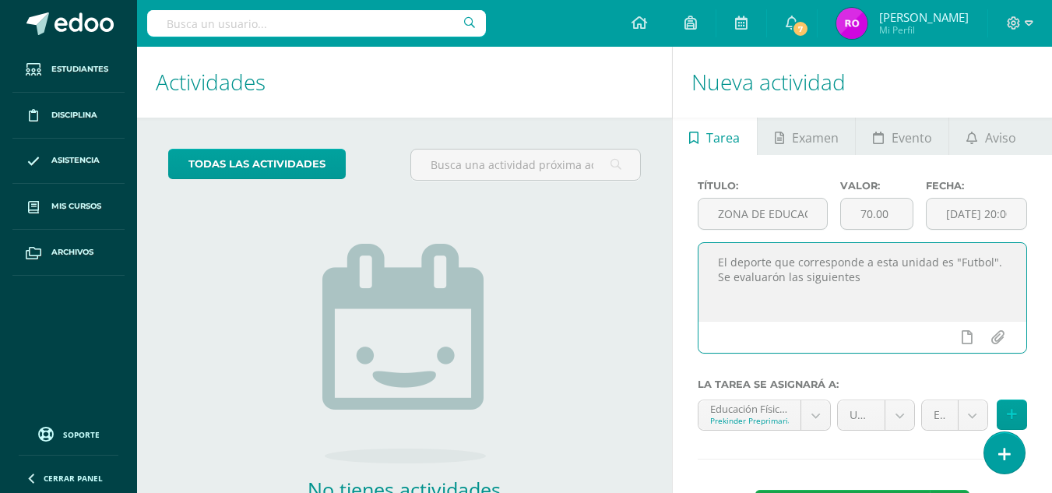
click at [787, 282] on textarea "El deporte que corresponde a esta unidad es "Futbol". Se evaluarón las siguient…" at bounding box center [863, 282] width 328 height 78
click at [846, 278] on textarea "El deporte que corresponde a esta unidad es "Futbol". Se evaluó las siguientes" at bounding box center [863, 282] width 328 height 78
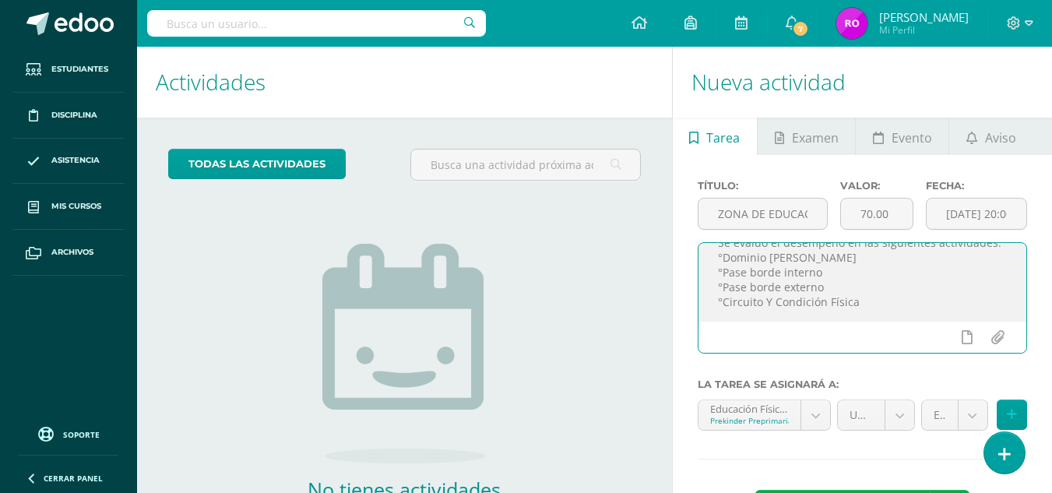
scroll to position [67, 0]
click at [924, 319] on textarea "El deporte que corresponde a esta unidad es "Futbol". Se evaluó el desempeño en…" at bounding box center [863, 282] width 328 height 78
click at [776, 278] on textarea "El deporte que corresponde a esta unidad es "Futbol". Se evaluó el desempeño en…" at bounding box center [863, 282] width 328 height 78
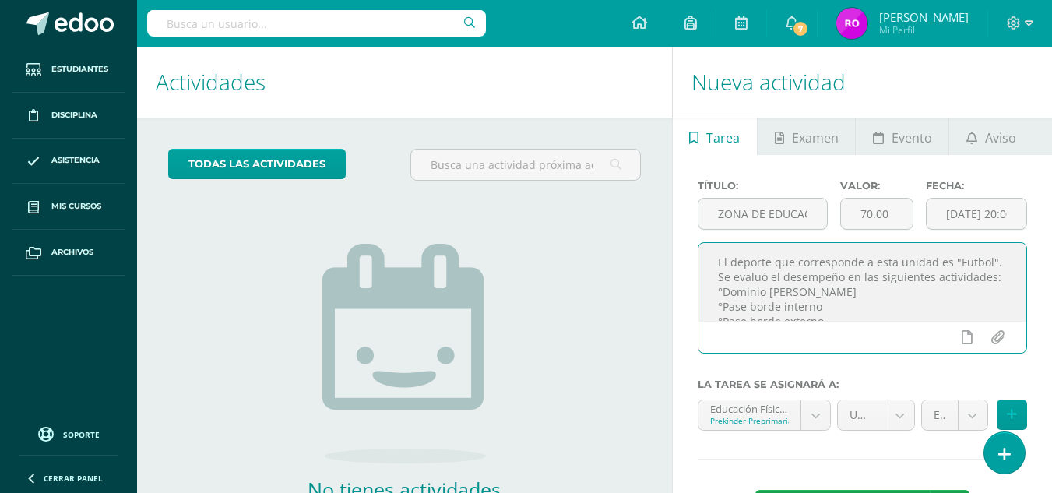
scroll to position [108, 0]
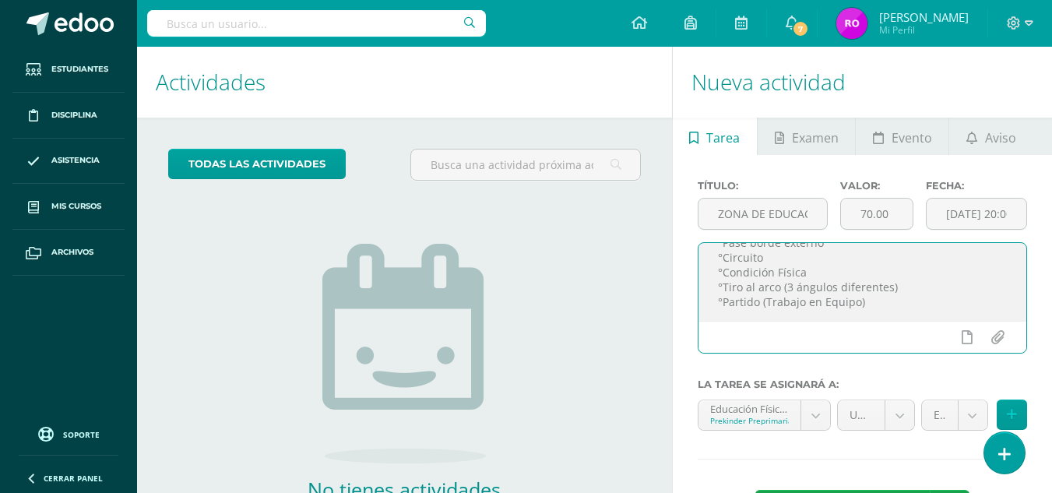
drag, startPoint x: 720, startPoint y: 259, endPoint x: 882, endPoint y: 357, distance: 189.4
click at [882, 357] on div "El deporte que corresponde a esta unidad es "Futbol". Se evaluó el desempeño en…" at bounding box center [863, 304] width 342 height 124
type textarea "El deporte que corresponde a esta unidad es "Futbol". Se evaluó el desempeño en…"
click at [773, 170] on div "Título: ZONA DE EDUCACIÓN FÍSICA Valor: 70.00 Fecha: 2025-10-07 20:00 El deport…" at bounding box center [862, 356] width 379 height 403
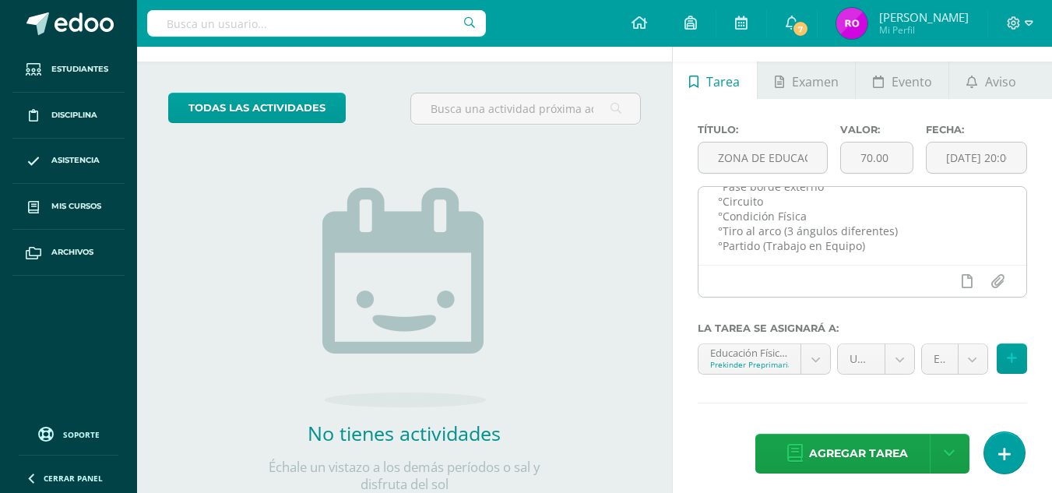
scroll to position [66, 0]
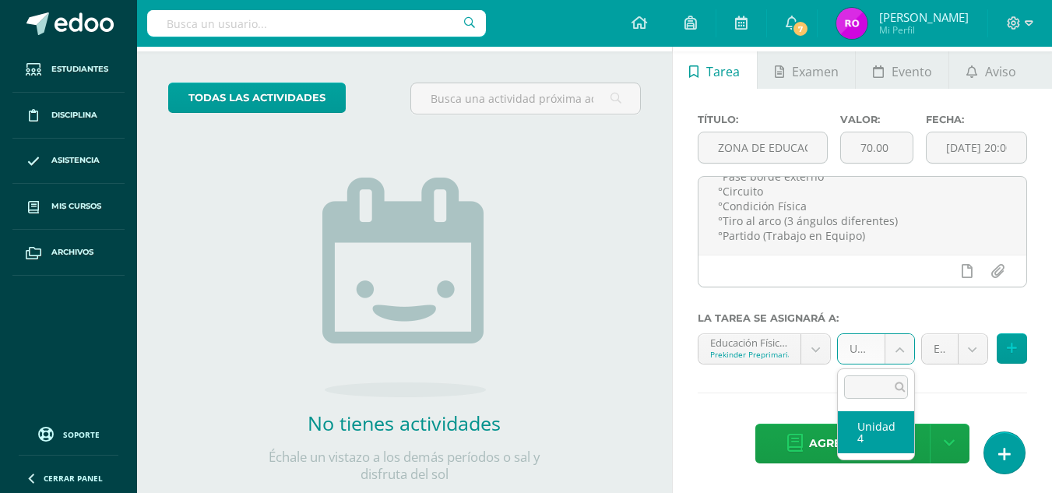
click at [889, 348] on body "Estudiantes Disciplina Asistencia Mis cursos Archivos Soporte Ayuda Reportar un…" at bounding box center [526, 180] width 1052 height 493
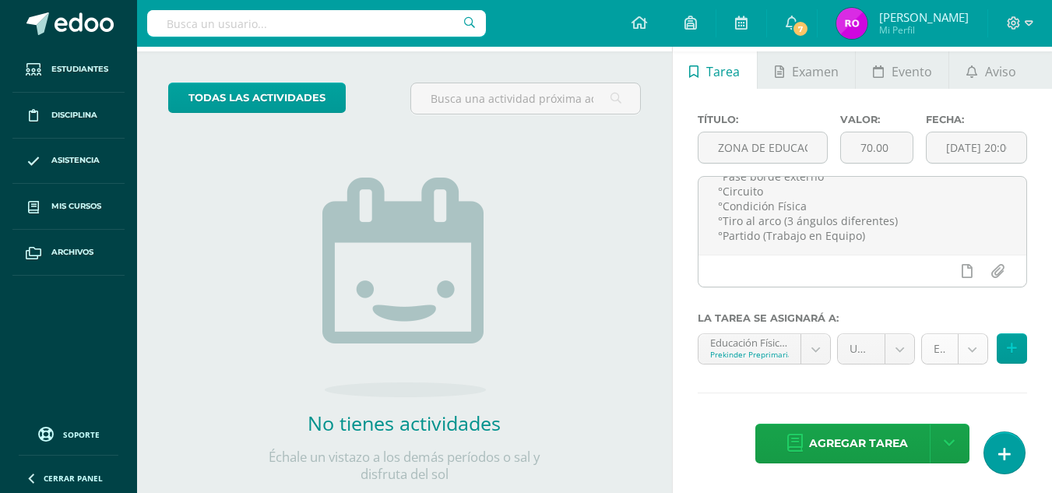
click at [969, 355] on body "Estudiantes Disciplina Asistencia Mis cursos Archivos Soporte Ayuda Reportar un…" at bounding box center [526, 180] width 1052 height 493
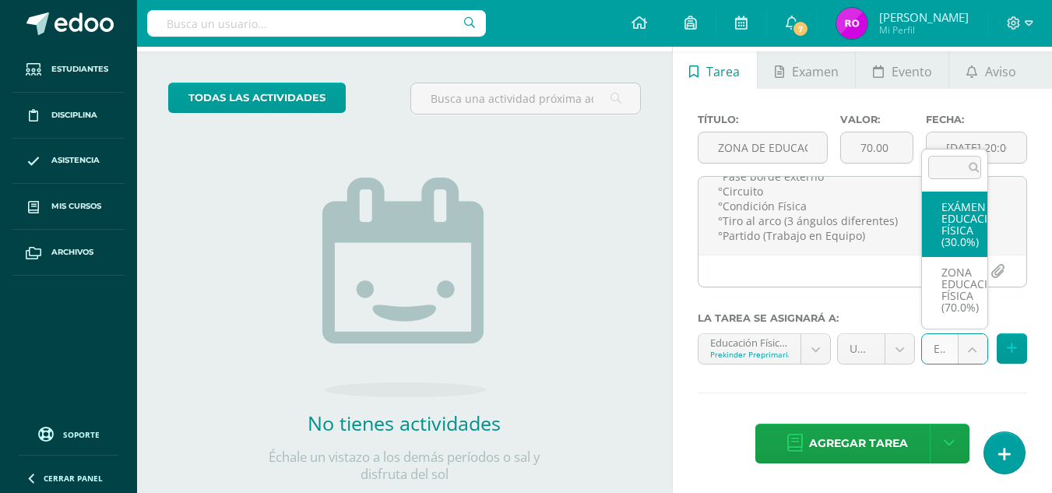
click at [969, 355] on body "Estudiantes Disciplina Asistencia Mis cursos Archivos Soporte Ayuda Reportar un…" at bounding box center [526, 180] width 1052 height 493
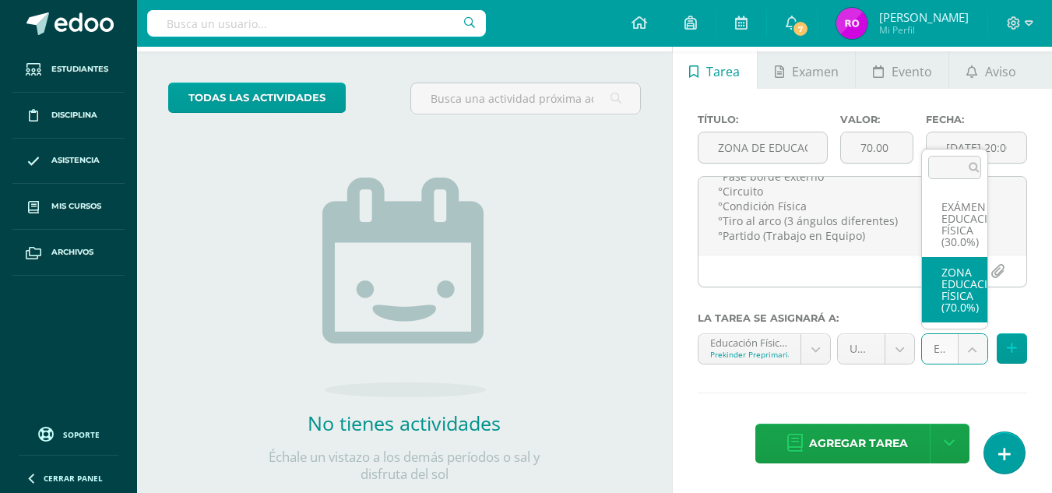
select select "36807"
click at [971, 361] on body "Estudiantes Disciplina Asistencia Mis cursos Archivos Soporte Ayuda Reportar un…" at bounding box center [526, 180] width 1052 height 493
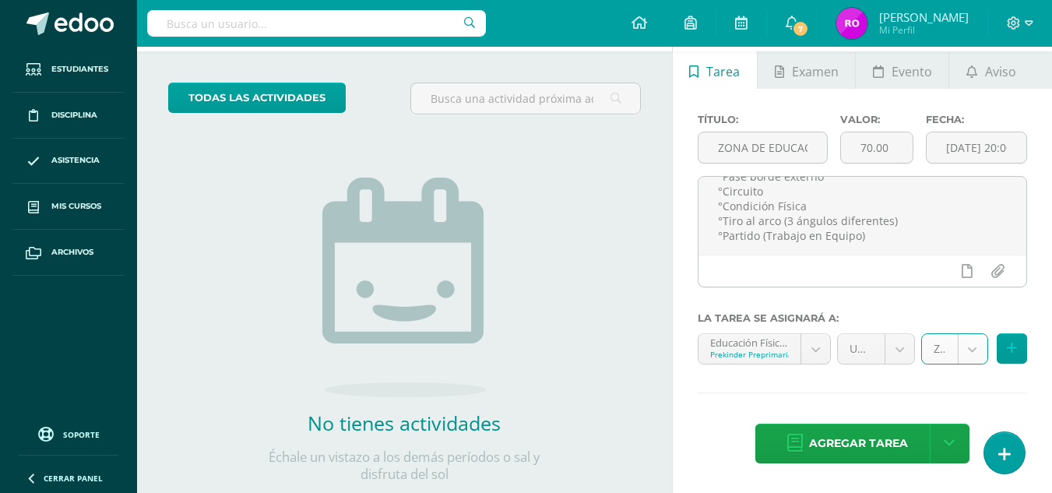
scroll to position [76, 0]
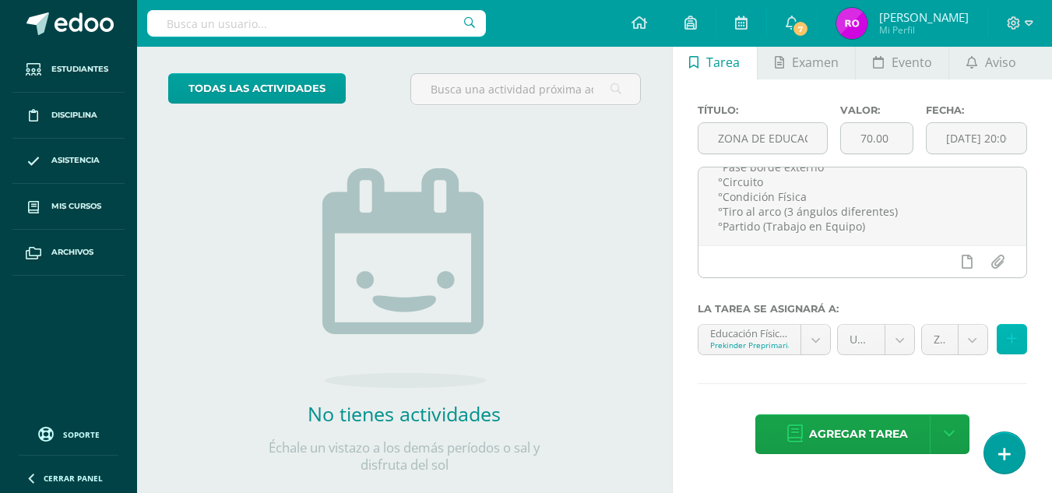
click at [1014, 344] on icon at bounding box center [1012, 339] width 10 height 13
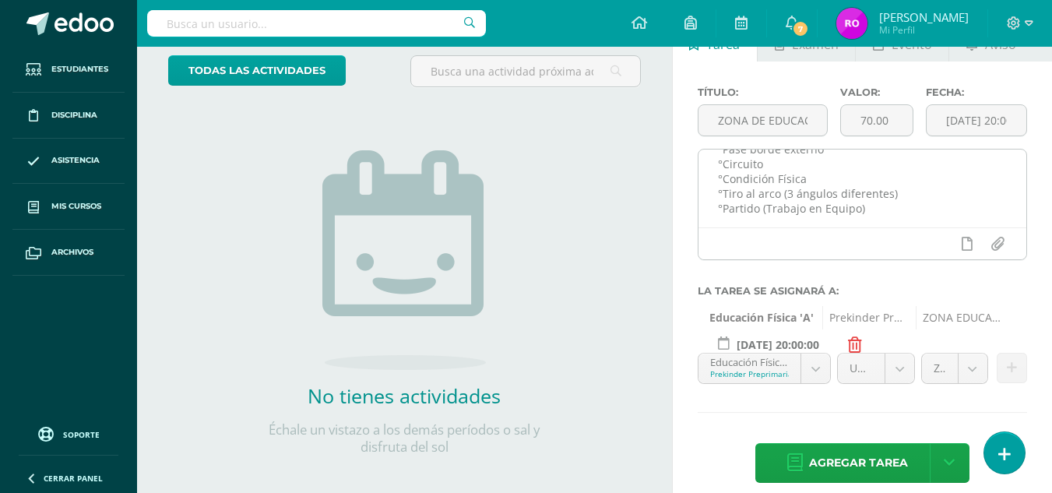
scroll to position [95, 0]
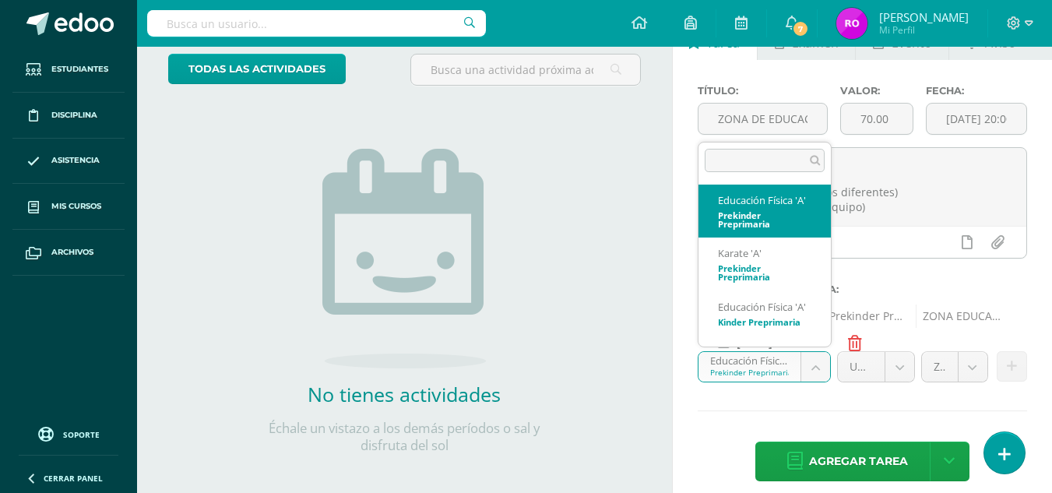
click at [803, 364] on body "Estudiantes Disciplina Asistencia Mis cursos Archivos Soporte Ayuda Reportar un…" at bounding box center [526, 151] width 1052 height 493
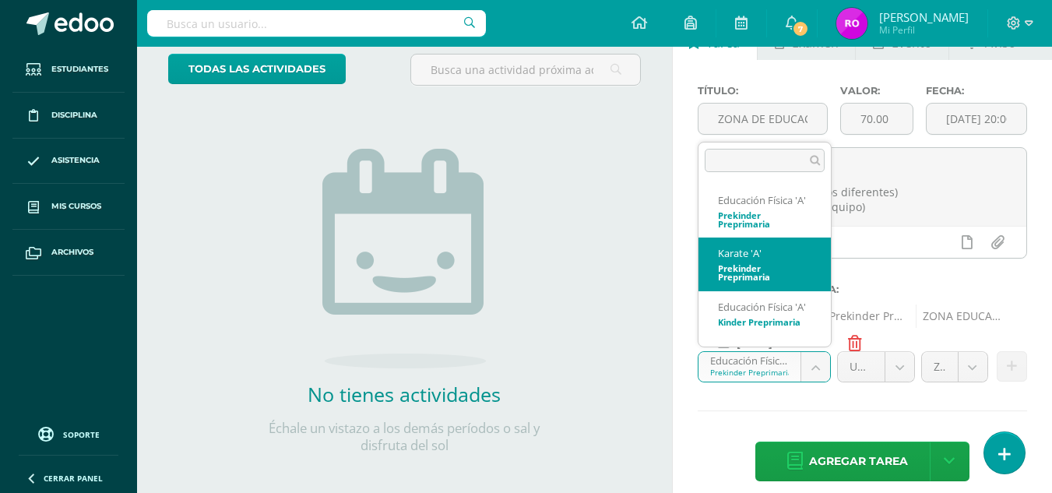
scroll to position [24, 0]
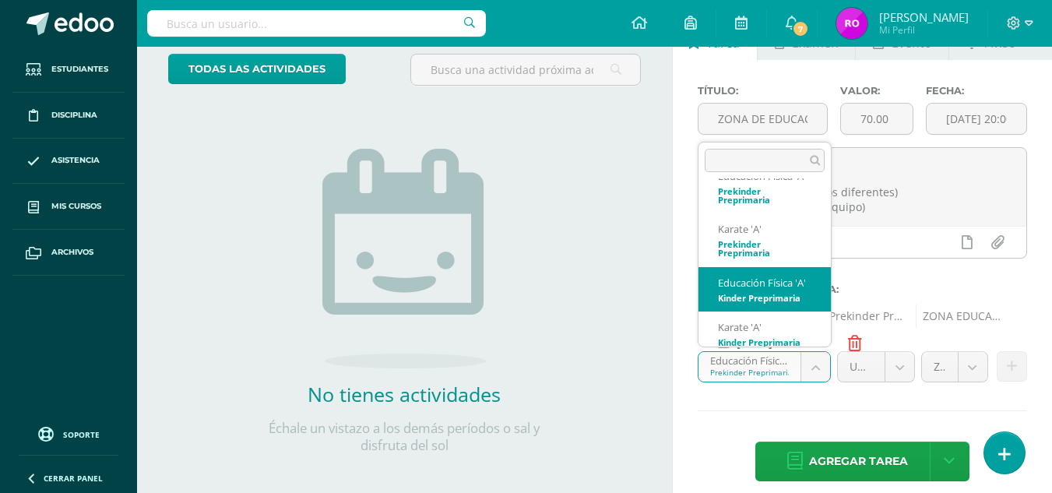
select select "31232"
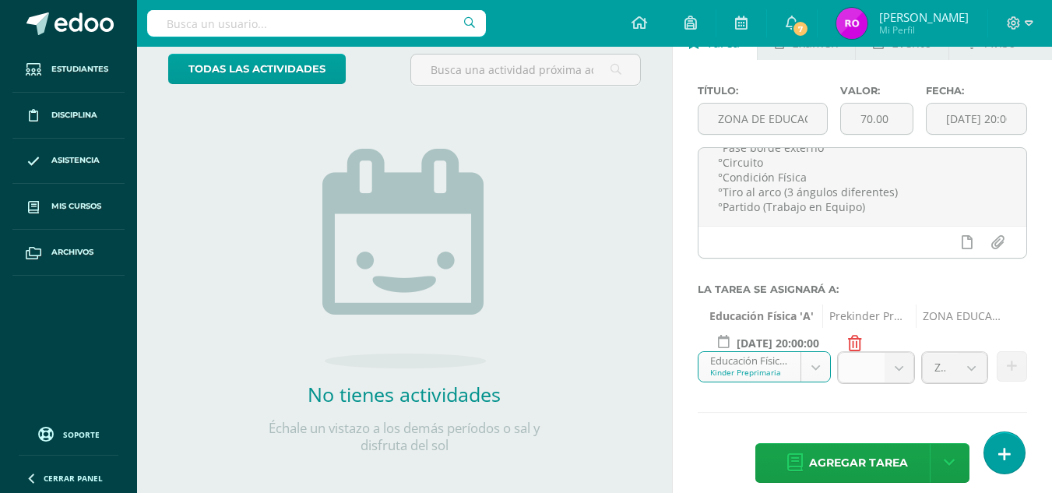
click at [909, 371] on b at bounding box center [899, 368] width 29 height 30
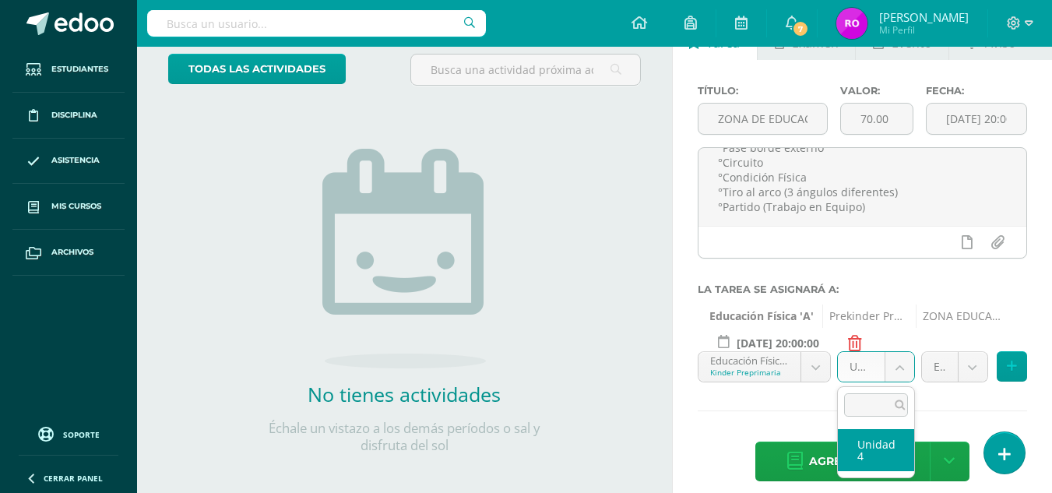
click at [906, 371] on body "Estudiantes Disciplina Asistencia Mis cursos Archivos Soporte Ayuda Reportar un…" at bounding box center [526, 151] width 1052 height 493
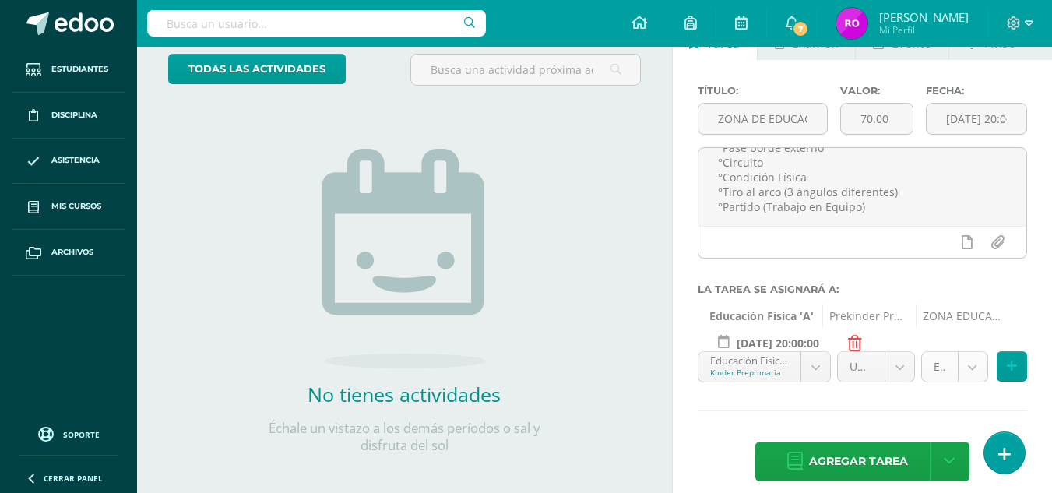
click at [976, 371] on body "Estudiantes Disciplina Asistencia Mis cursos Archivos Soporte Ayuda Reportar un…" at bounding box center [526, 151] width 1052 height 493
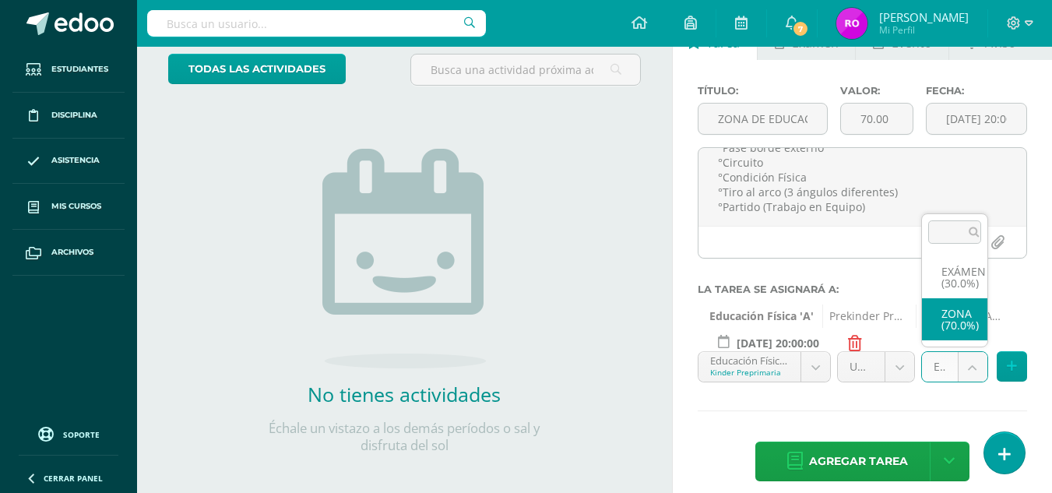
select select "36824"
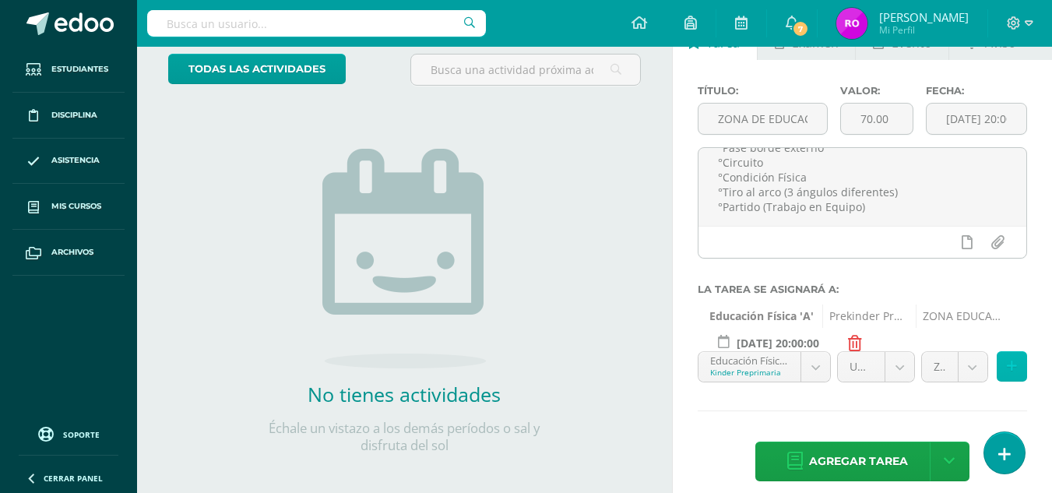
click at [1012, 360] on icon at bounding box center [1012, 366] width 10 height 13
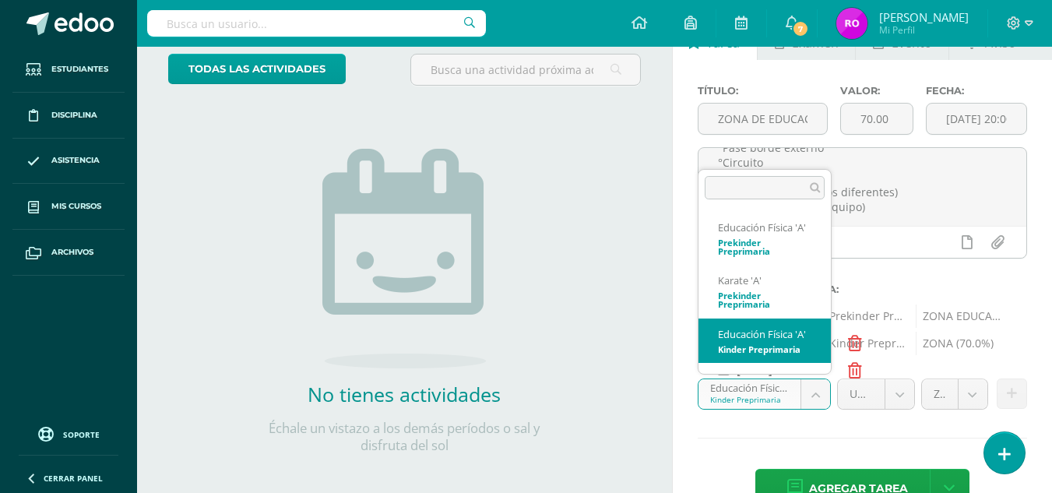
click at [818, 398] on body "Estudiantes Disciplina Asistencia Mis cursos Archivos Soporte Ayuda Reportar un…" at bounding box center [526, 151] width 1052 height 493
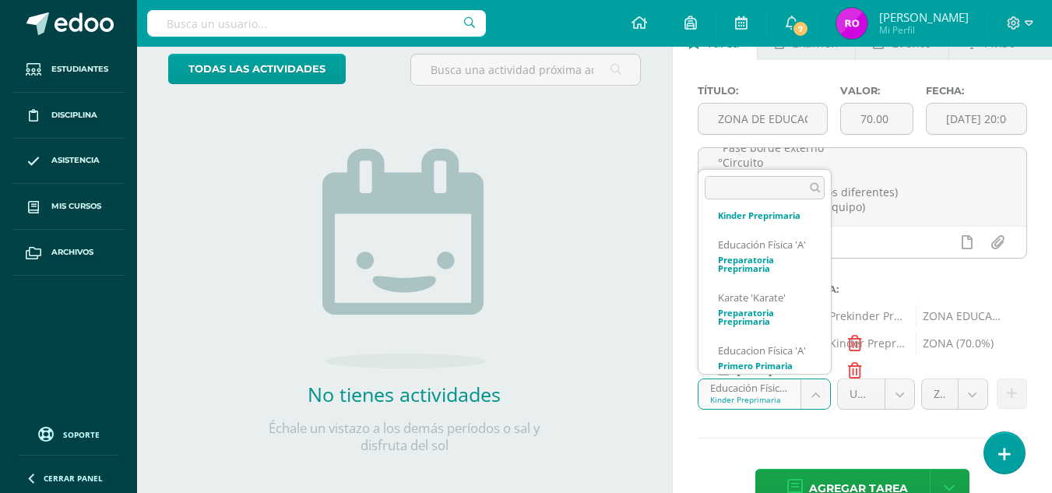
scroll to position [181, 0]
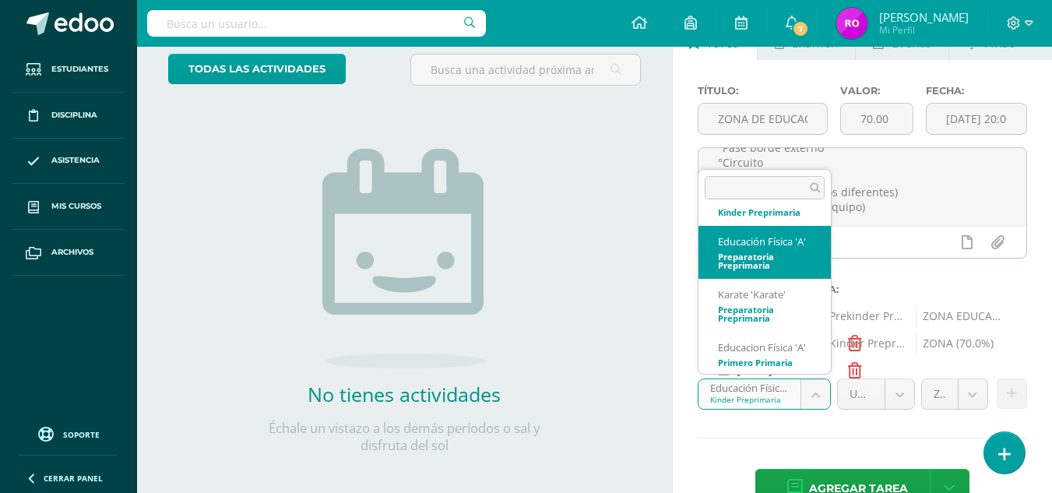
select select "31322"
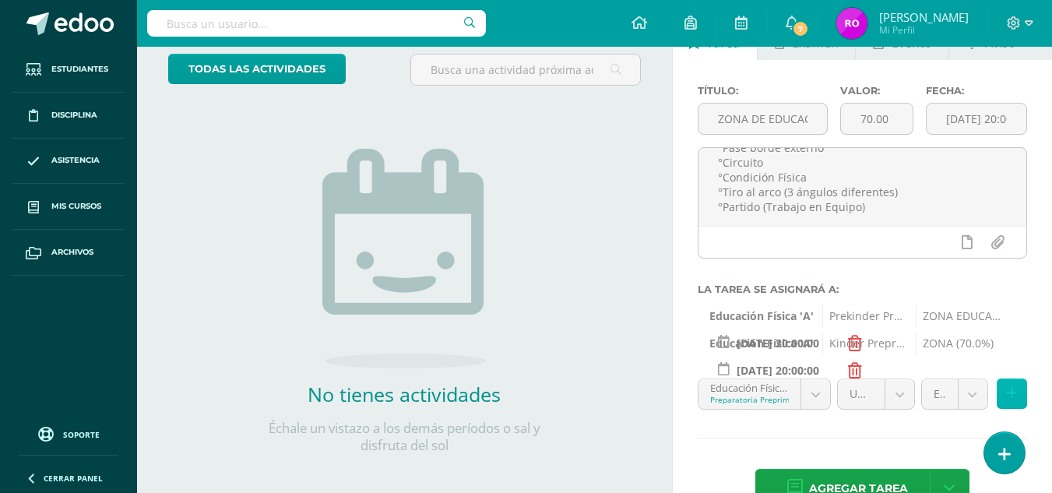
click at [1012, 395] on icon at bounding box center [1012, 393] width 10 height 13
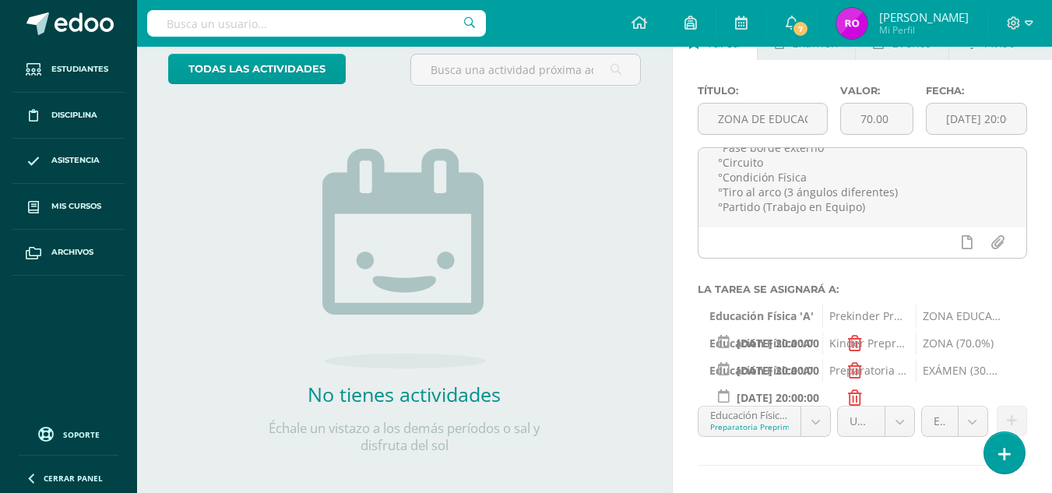
click at [956, 370] on span "EXÁMEN (30.0%)" at bounding box center [958, 370] width 85 height 23
click at [861, 401] on icon at bounding box center [855, 398] width 14 height 16
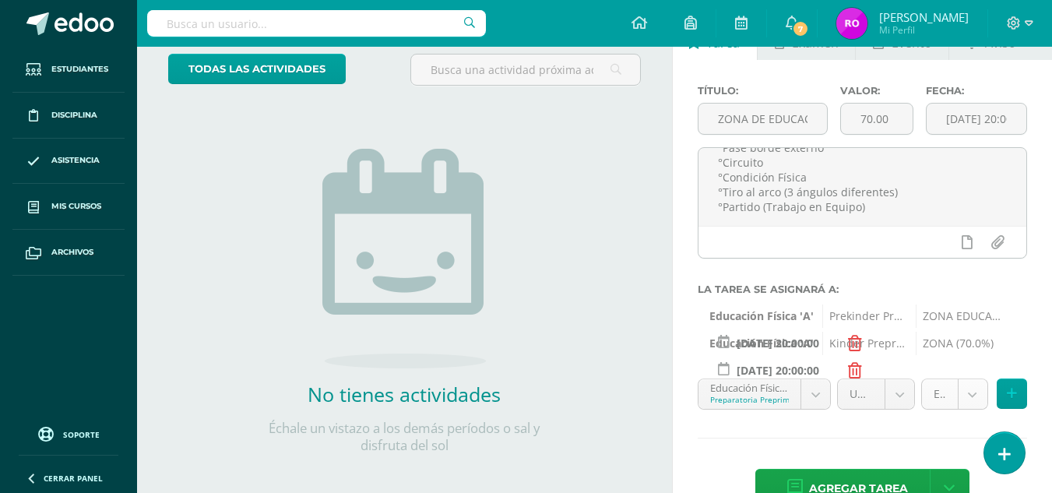
click at [963, 396] on body "Estudiantes Disciplina Asistencia Mis cursos Archivos Soporte Ayuda Reportar un…" at bounding box center [526, 151] width 1052 height 493
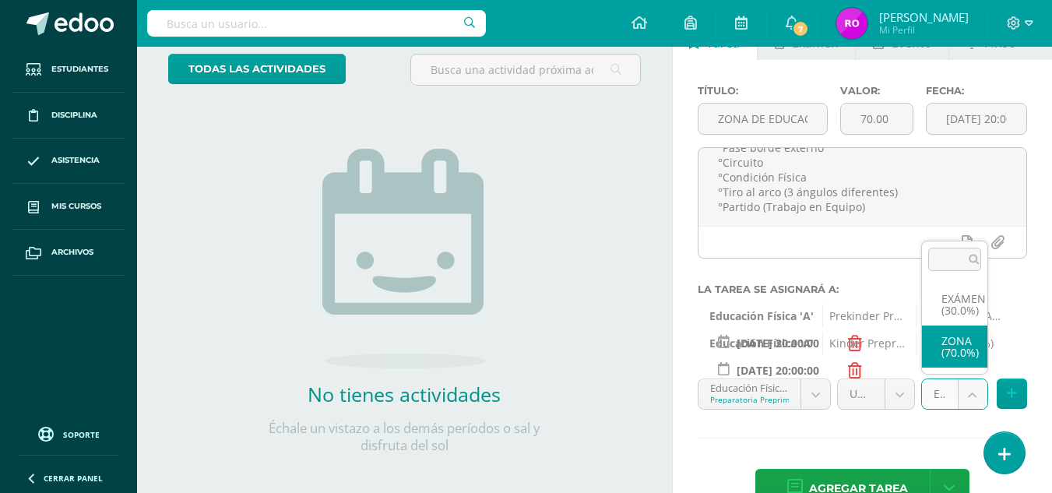
select select "36828"
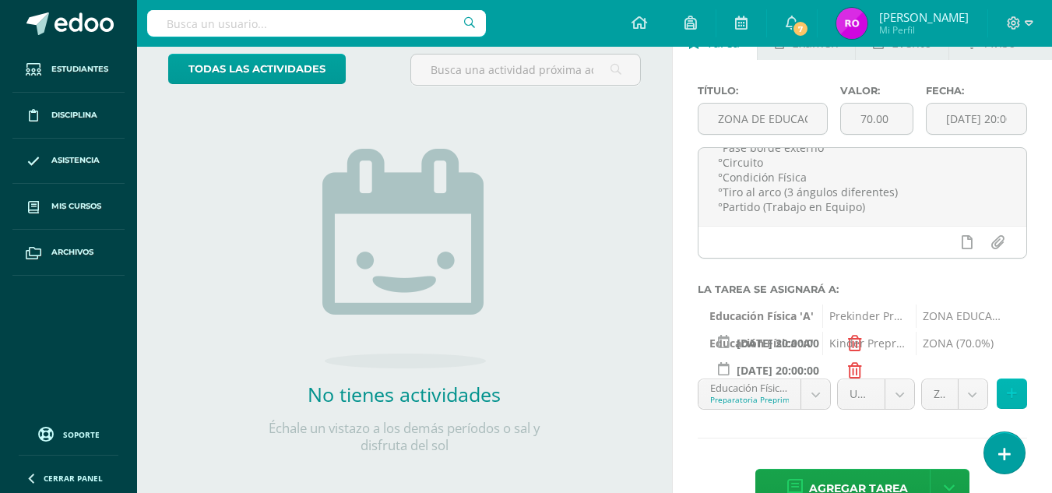
click at [1011, 393] on icon at bounding box center [1012, 393] width 10 height 13
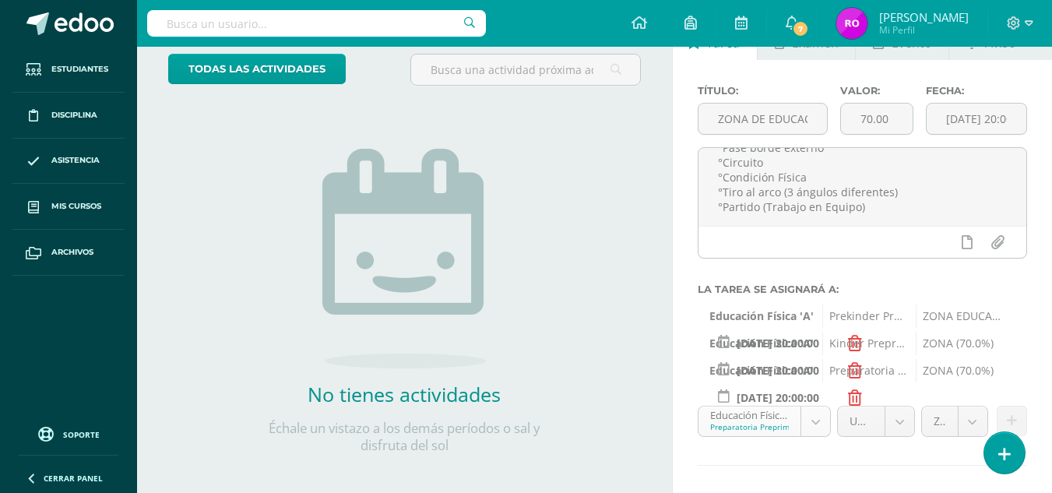
scroll to position [143, 0]
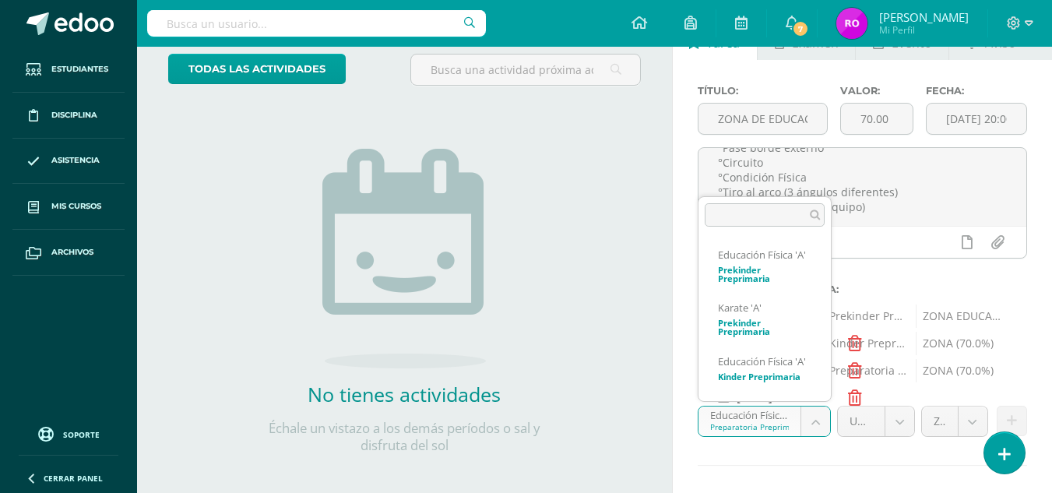
click at [819, 398] on body "Estudiantes Disciplina Asistencia Mis cursos Archivos Soporte Ayuda Reportar un…" at bounding box center [526, 151] width 1052 height 493
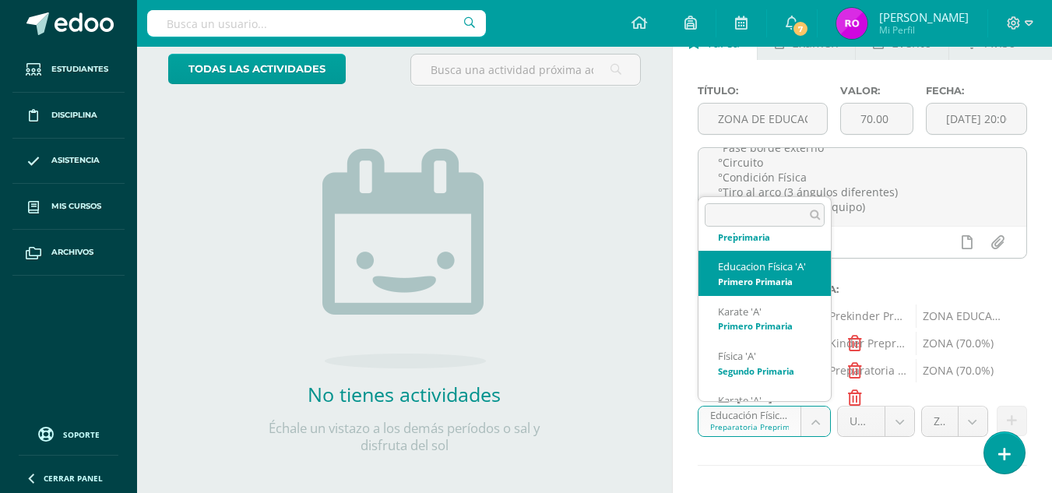
select select "31475"
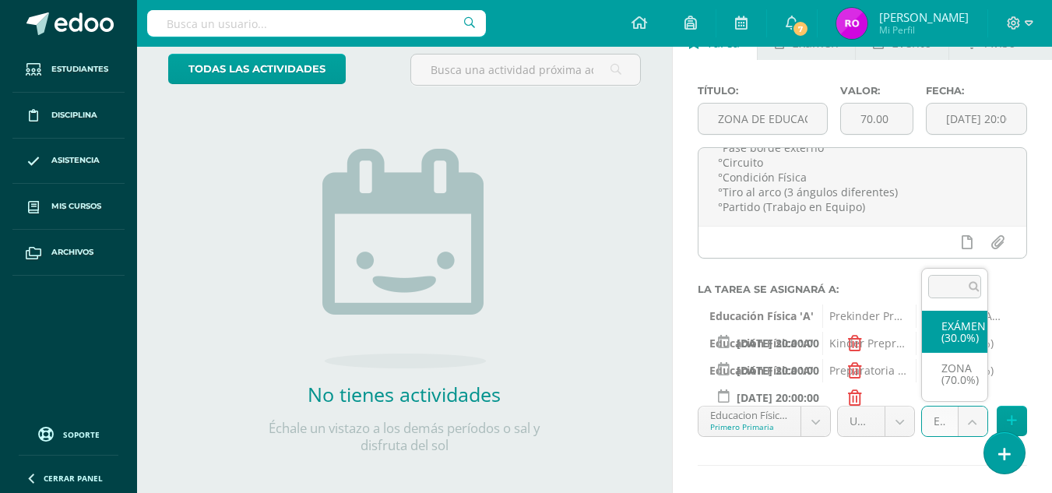
click at [957, 398] on body "Estudiantes Disciplina Asistencia Mis cursos Archivos Soporte Ayuda Reportar un…" at bounding box center [526, 151] width 1052 height 493
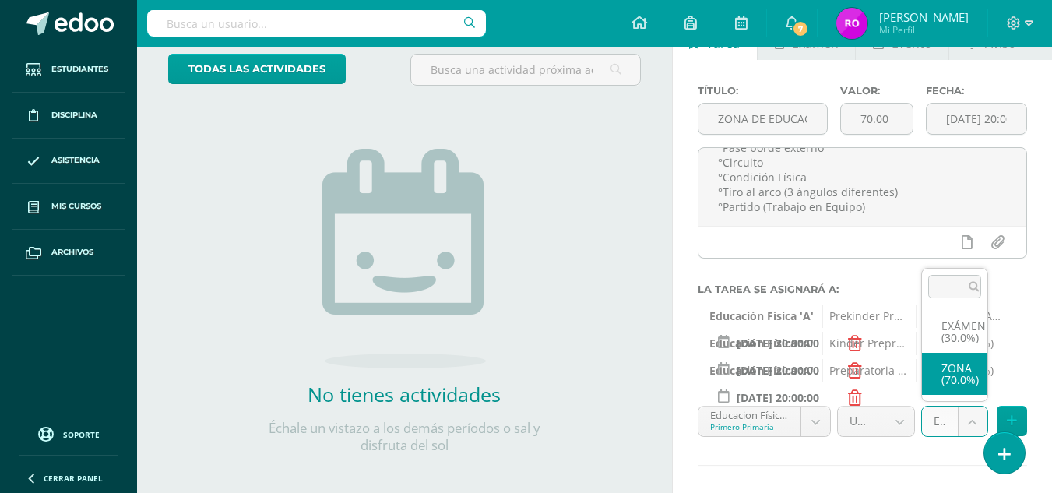
select select "36832"
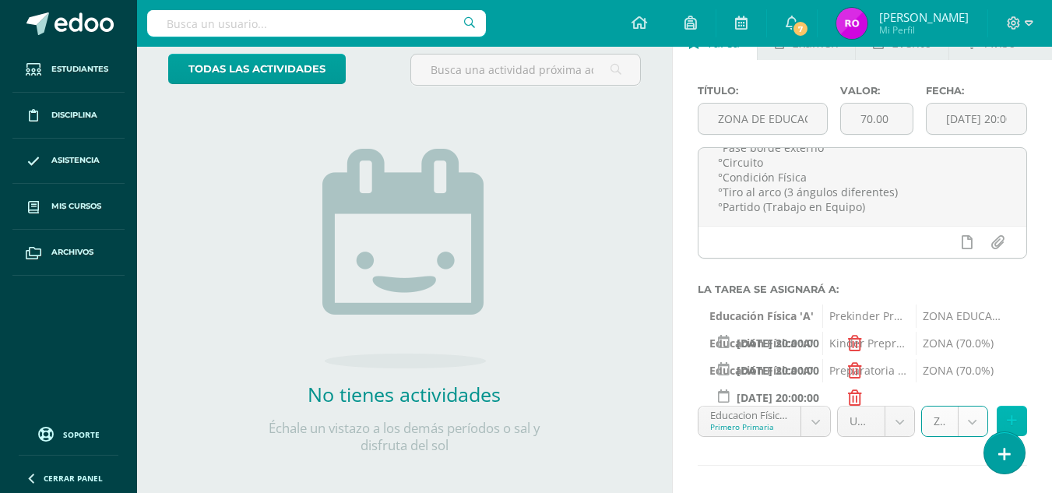
click at [1012, 421] on icon at bounding box center [1012, 420] width 10 height 13
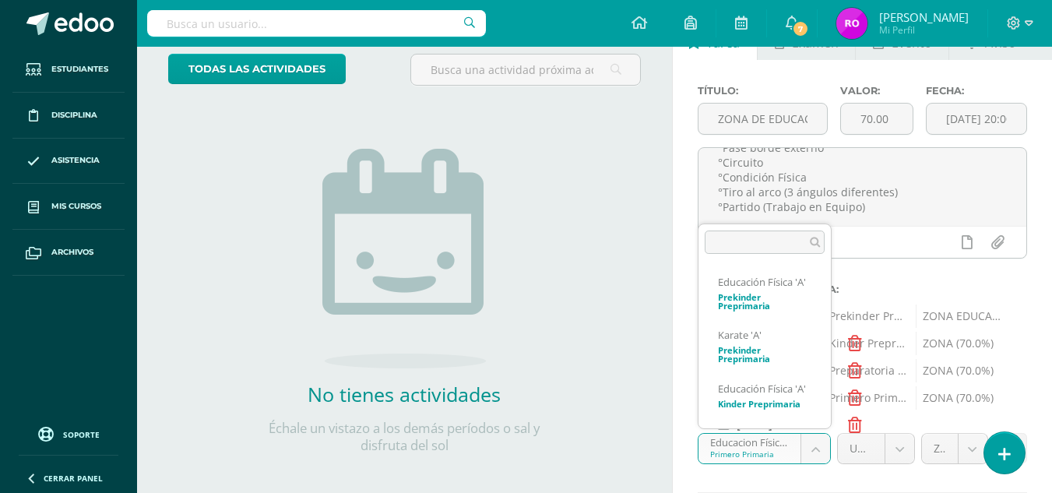
click at [815, 398] on body "Estudiantes Disciplina Asistencia Mis cursos Archivos Soporte Ayuda Reportar un…" at bounding box center [526, 151] width 1052 height 493
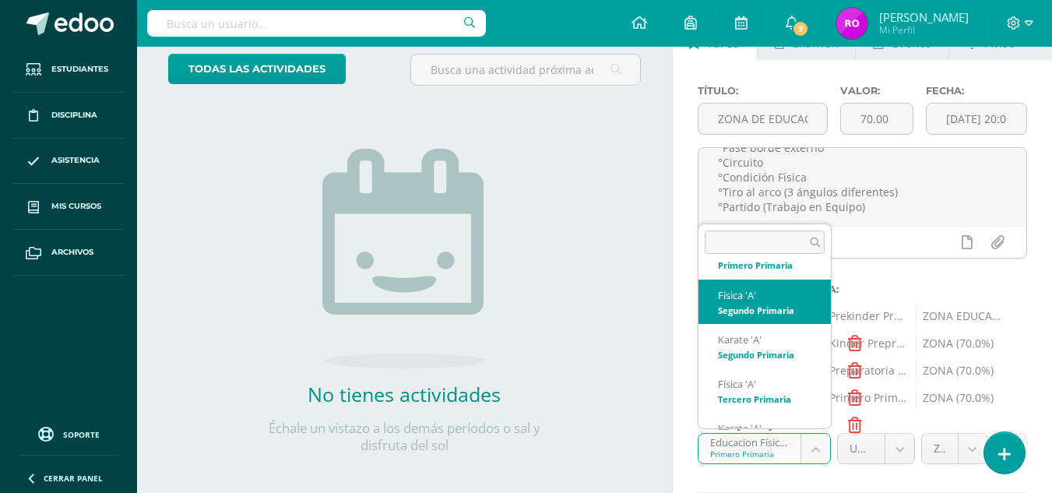
select select "31556"
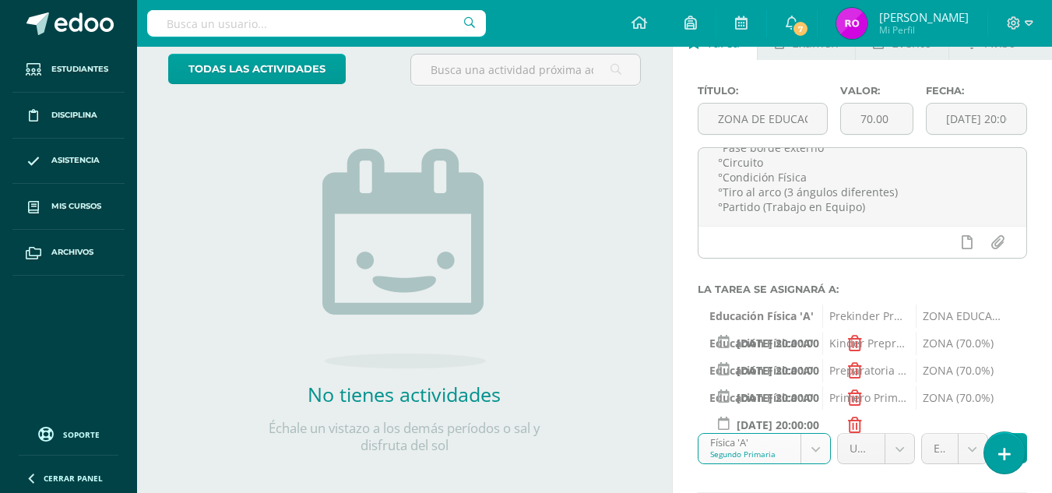
click at [937, 398] on body "Estudiantes Disciplina Asistencia Mis cursos Archivos Soporte Ayuda Reportar un…" at bounding box center [526, 151] width 1052 height 493
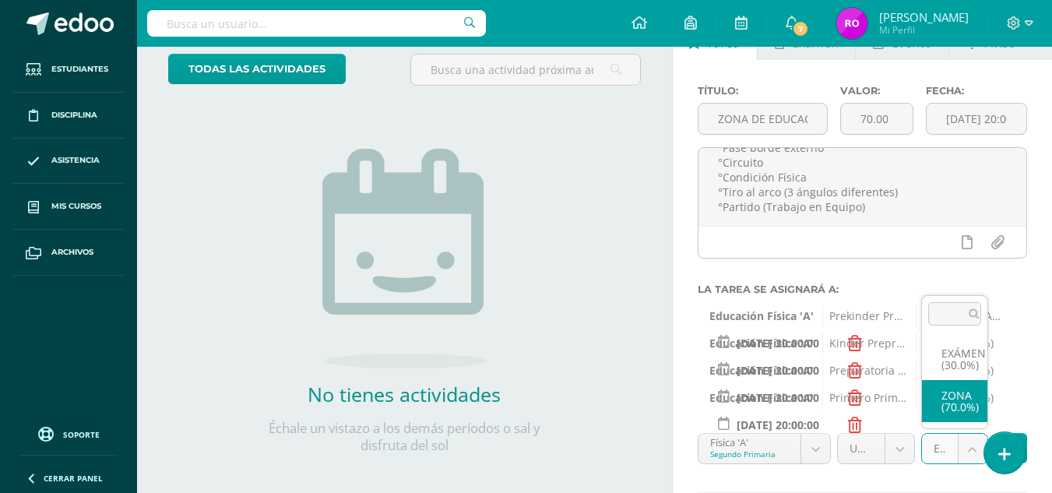
select select "36836"
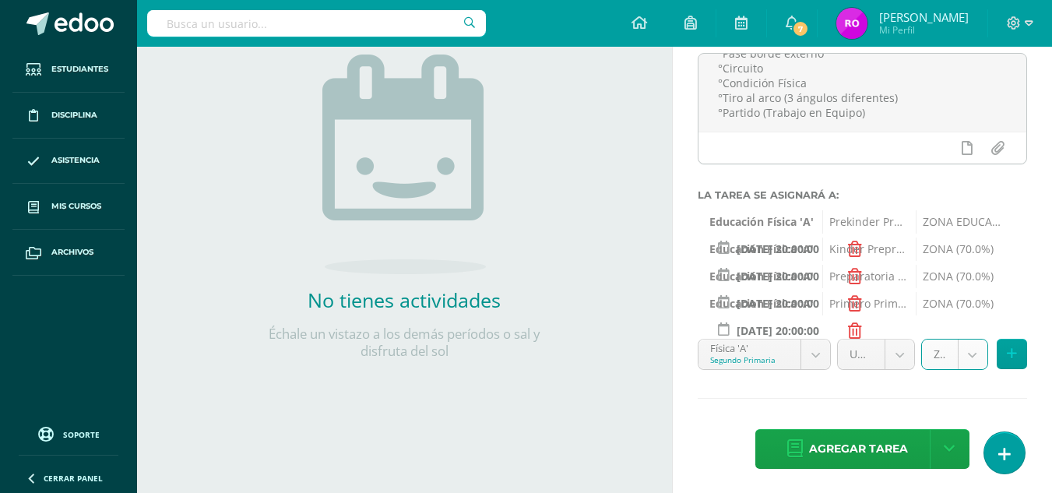
scroll to position [193, 0]
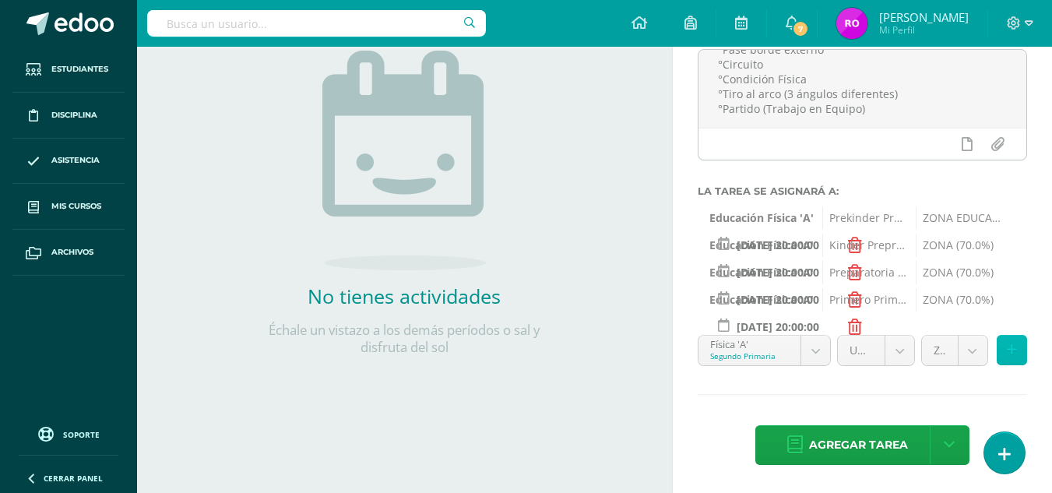
click at [1018, 354] on button at bounding box center [1012, 350] width 30 height 30
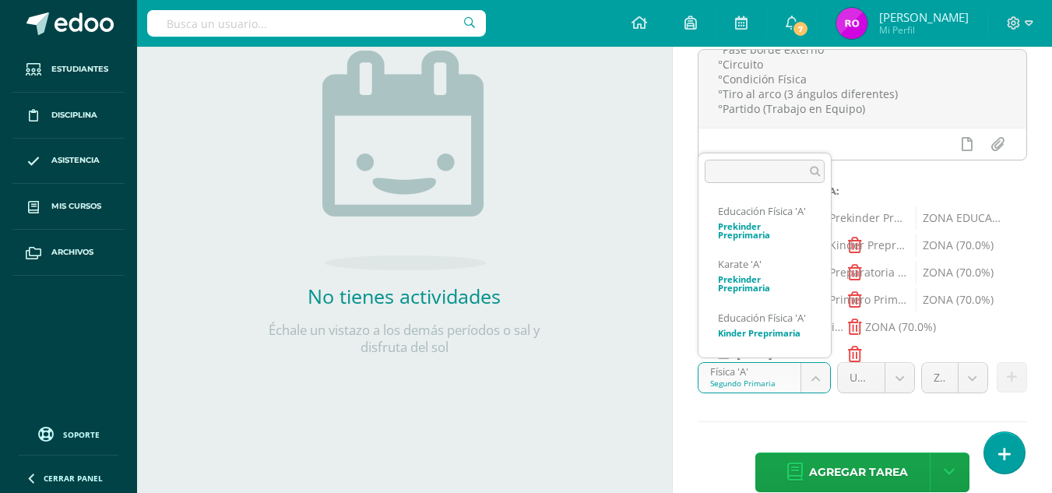
click at [809, 300] on body "Estudiantes Disciplina Asistencia Mis cursos Archivos Soporte Ayuda Reportar un…" at bounding box center [526, 53] width 1052 height 493
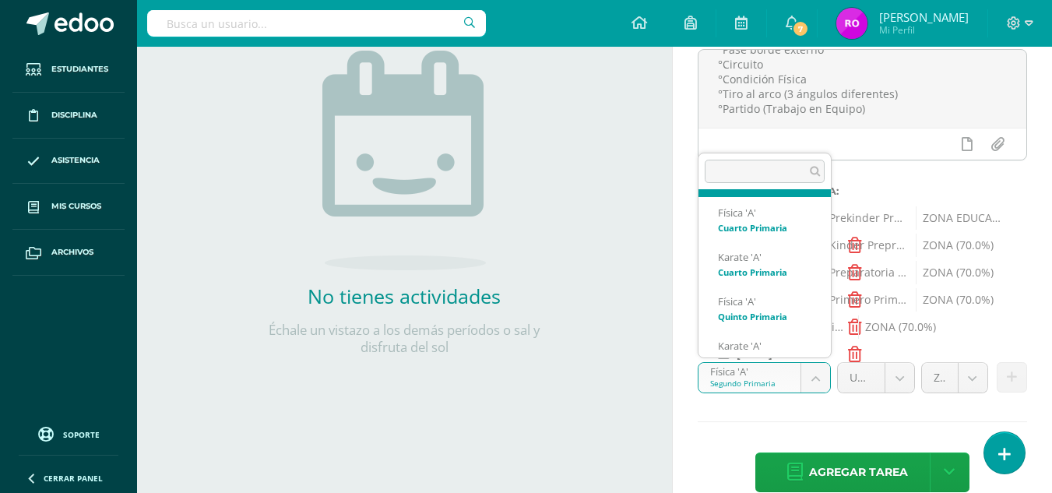
scroll to position [556, 0]
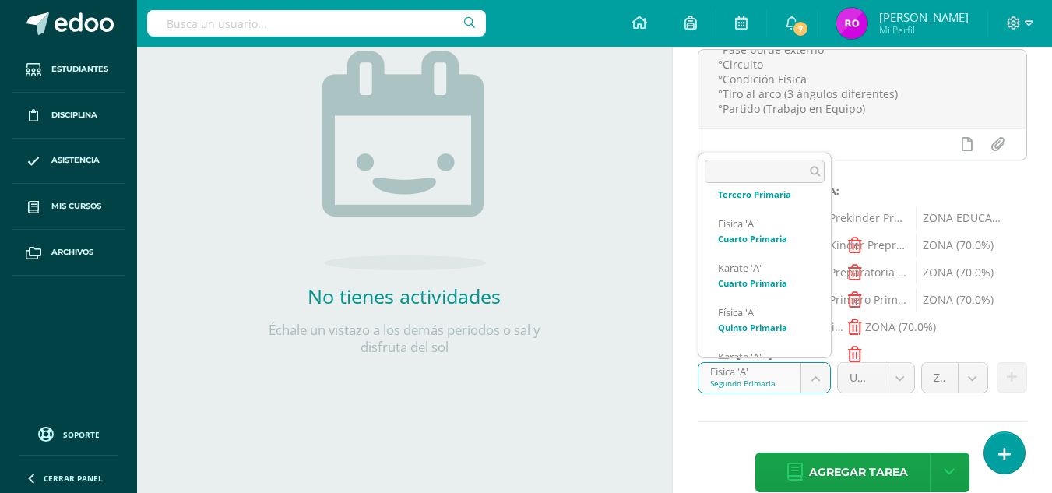
select select "31646"
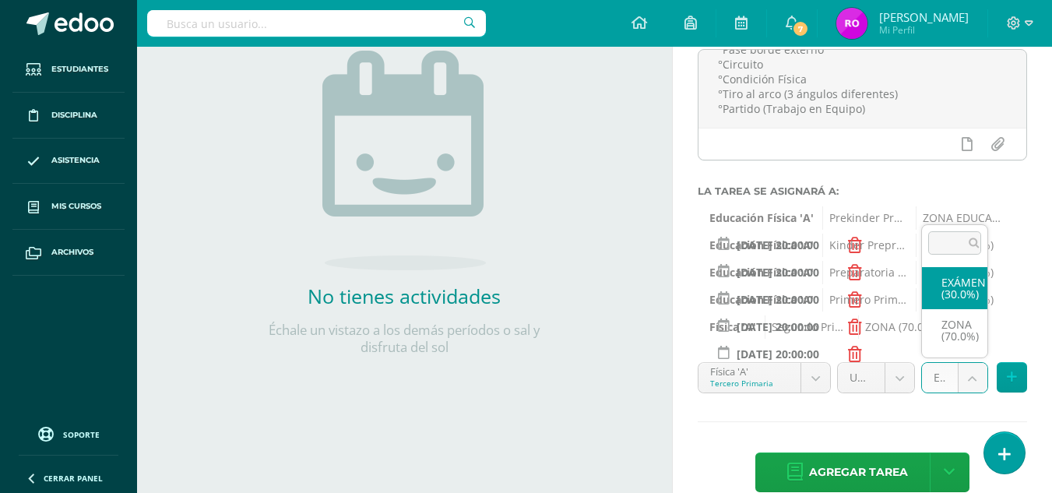
click at [963, 300] on body "Estudiantes Disciplina Asistencia Mis cursos Archivos Soporte Ayuda Reportar un…" at bounding box center [526, 53] width 1052 height 493
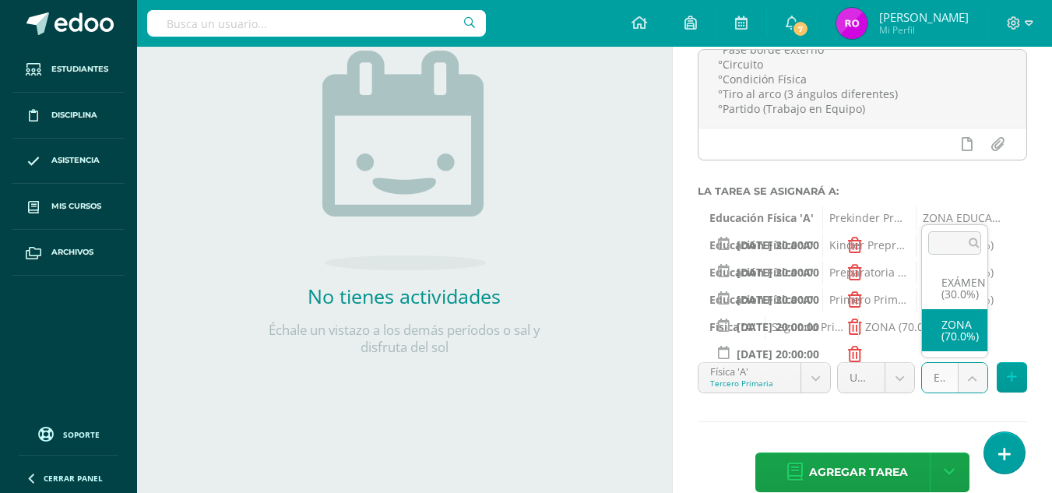
select select "36840"
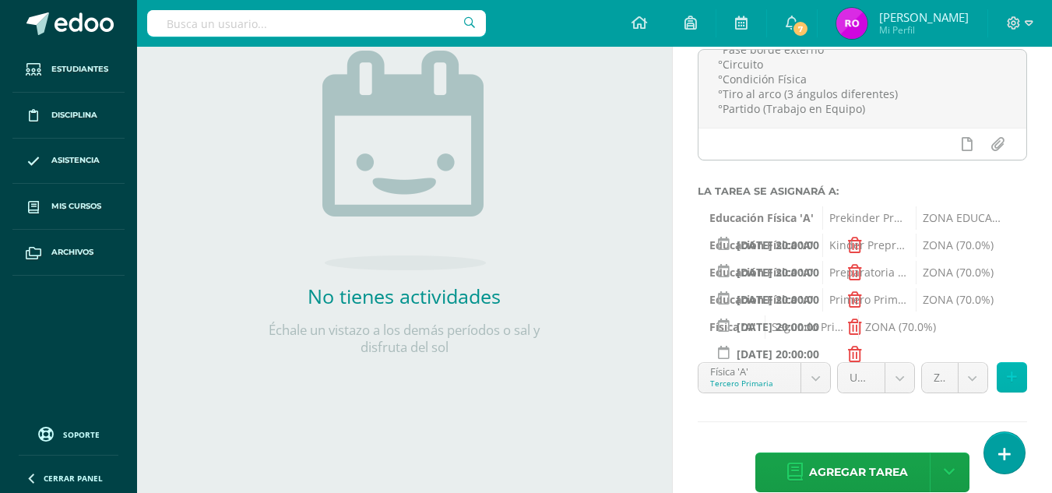
click at [1011, 377] on icon at bounding box center [1012, 377] width 10 height 13
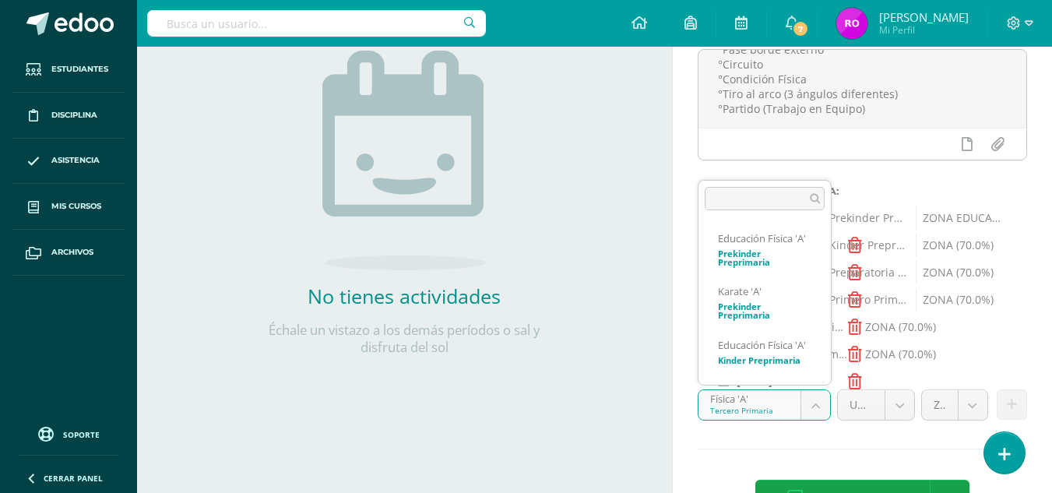
click at [819, 300] on body "Estudiantes Disciplina Asistencia Mis cursos Archivos Soporte Ayuda Reportar un…" at bounding box center [526, 53] width 1052 height 493
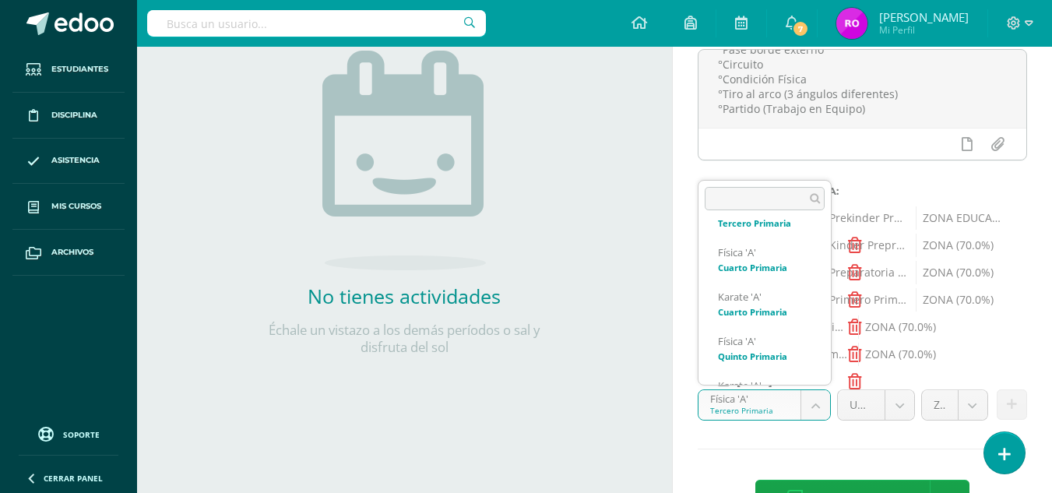
scroll to position [555, 0]
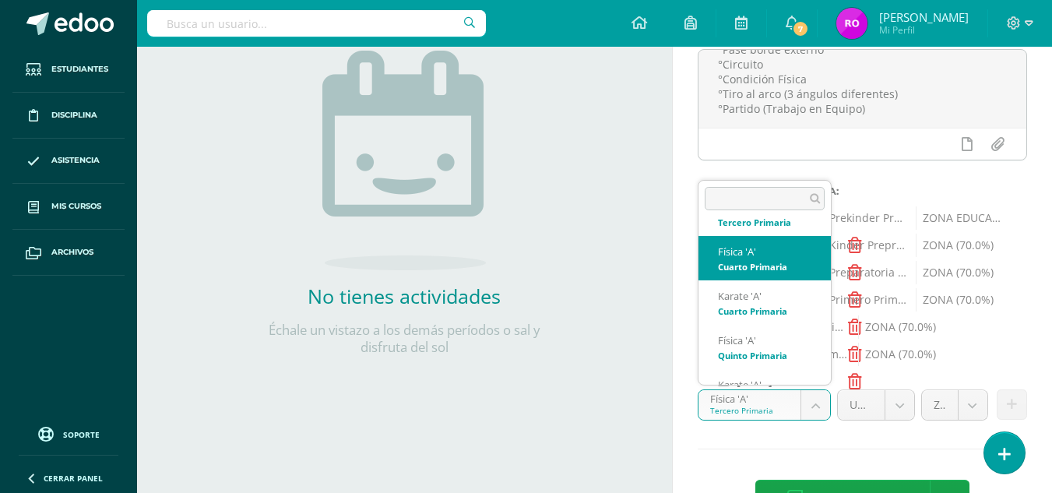
select select "31732"
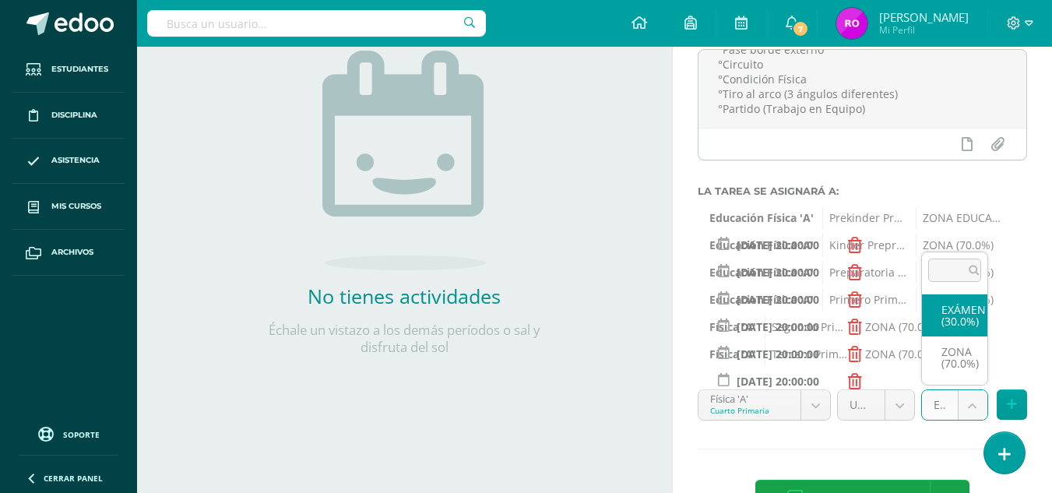
click at [963, 300] on body "Estudiantes Disciplina Asistencia Mis cursos Archivos Soporte Ayuda Reportar un…" at bounding box center [526, 53] width 1052 height 493
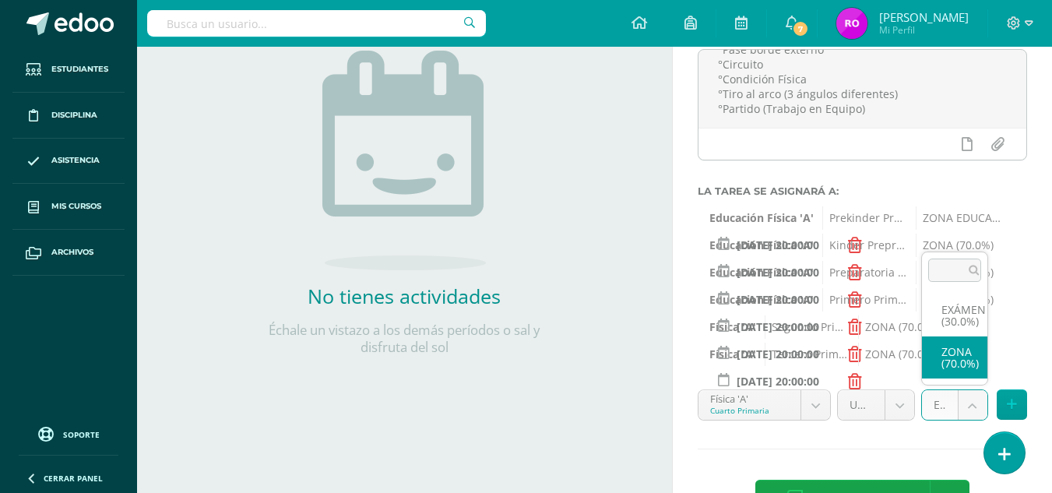
select select "36844"
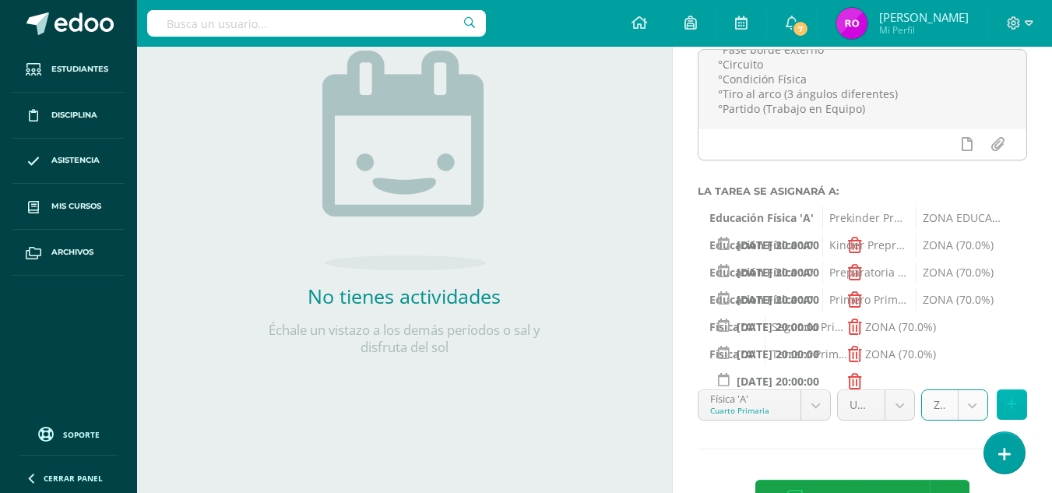
click at [1016, 410] on button at bounding box center [1012, 404] width 30 height 30
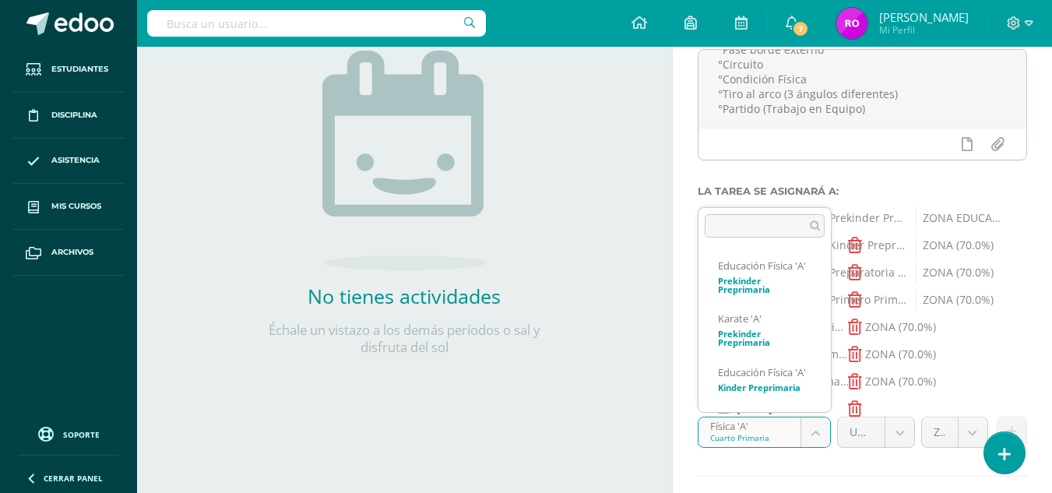
scroll to position [521, 0]
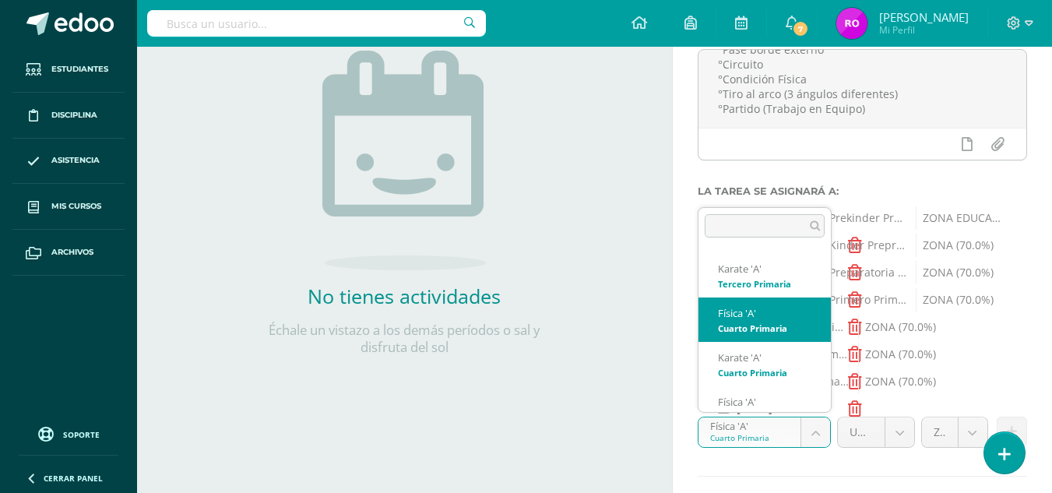
click at [808, 300] on body "Estudiantes Disciplina Asistencia Mis cursos Archivos Soporte Ayuda Reportar un…" at bounding box center [526, 53] width 1052 height 493
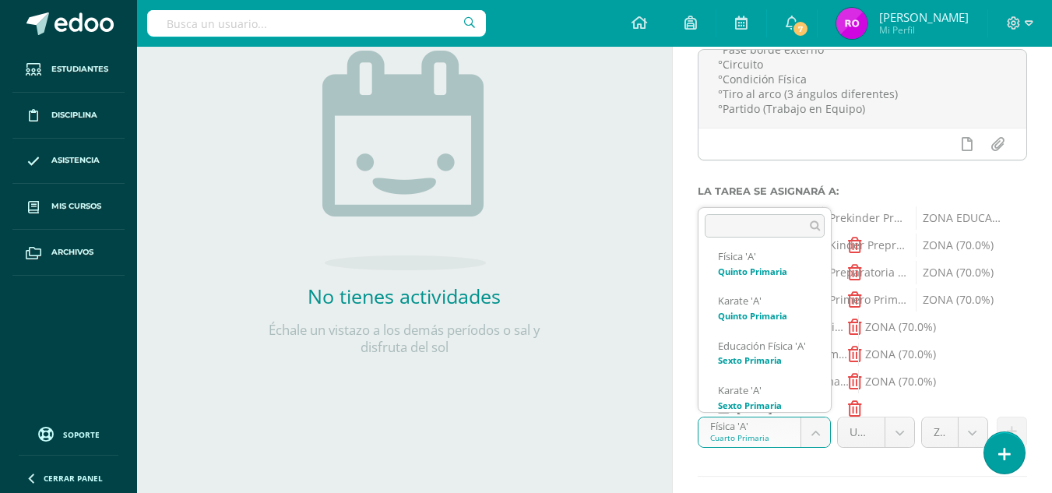
scroll to position [669, 0]
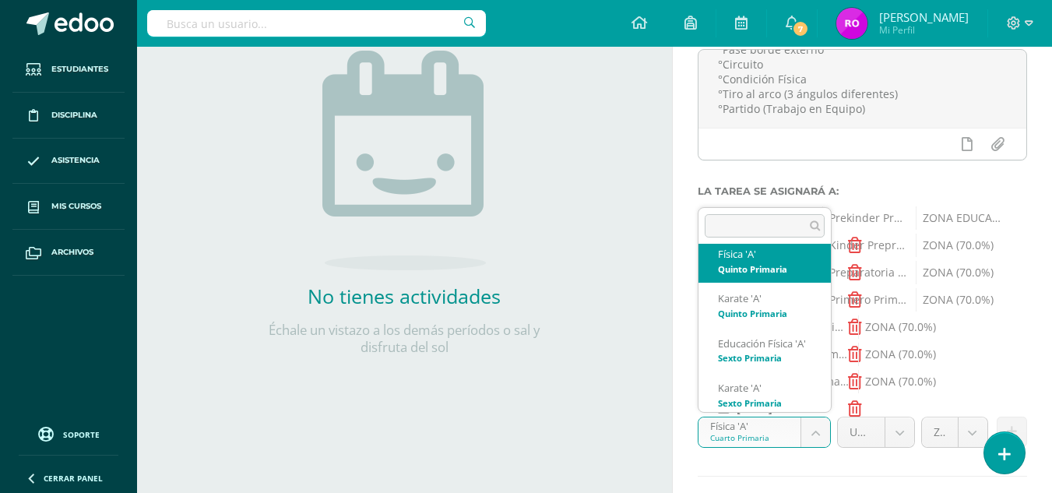
select select "31914"
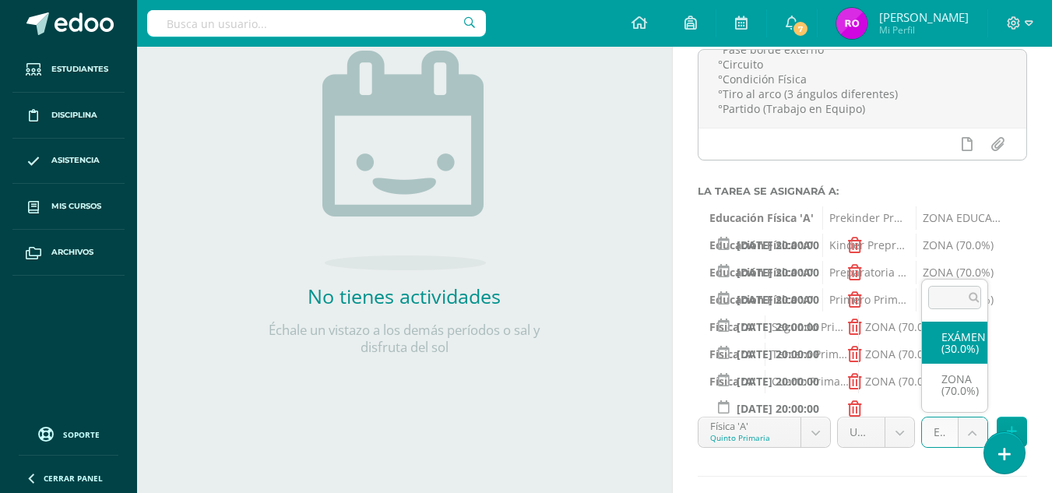
click at [965, 300] on body "Estudiantes Disciplina Asistencia Mis cursos Archivos Soporte Ayuda Reportar un…" at bounding box center [526, 53] width 1052 height 493
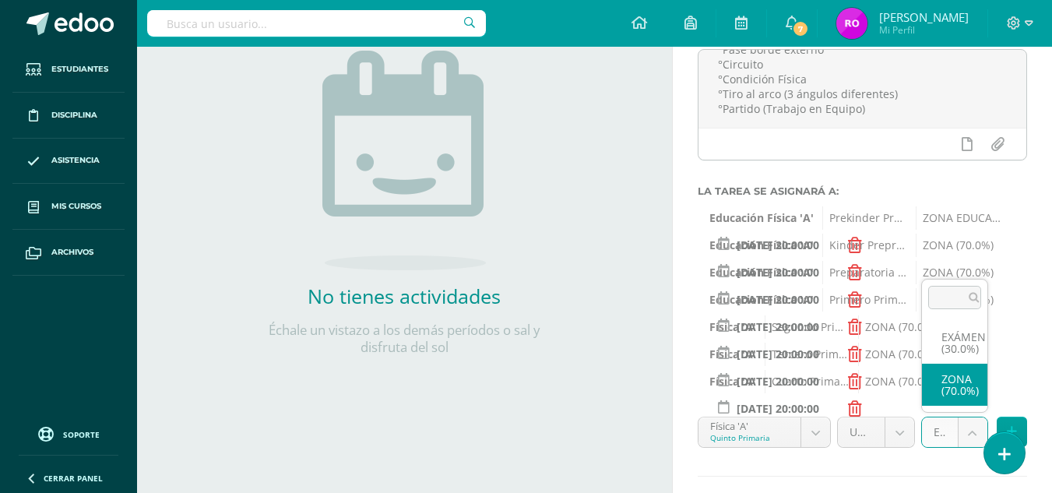
select select "36848"
click at [1019, 422] on button at bounding box center [1012, 432] width 30 height 30
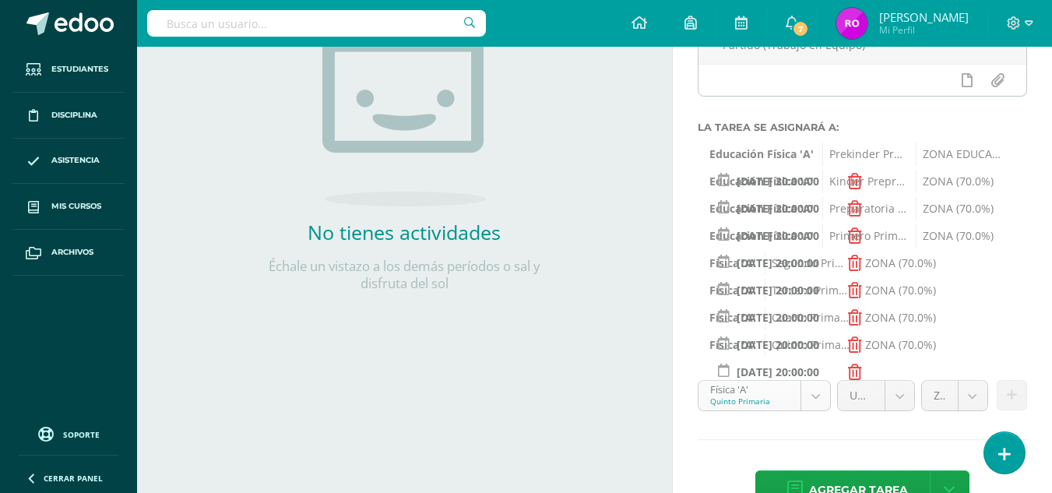
scroll to position [610, 0]
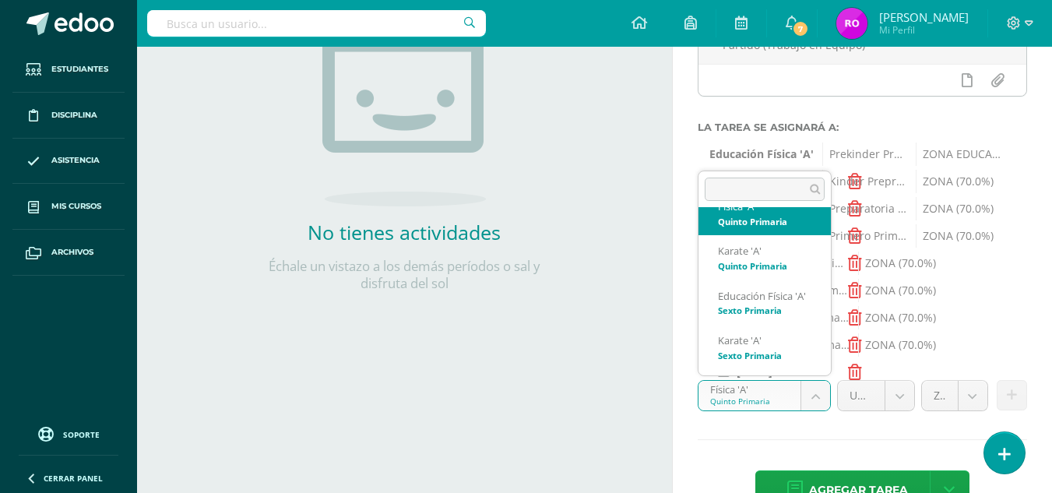
scroll to position [763, 0]
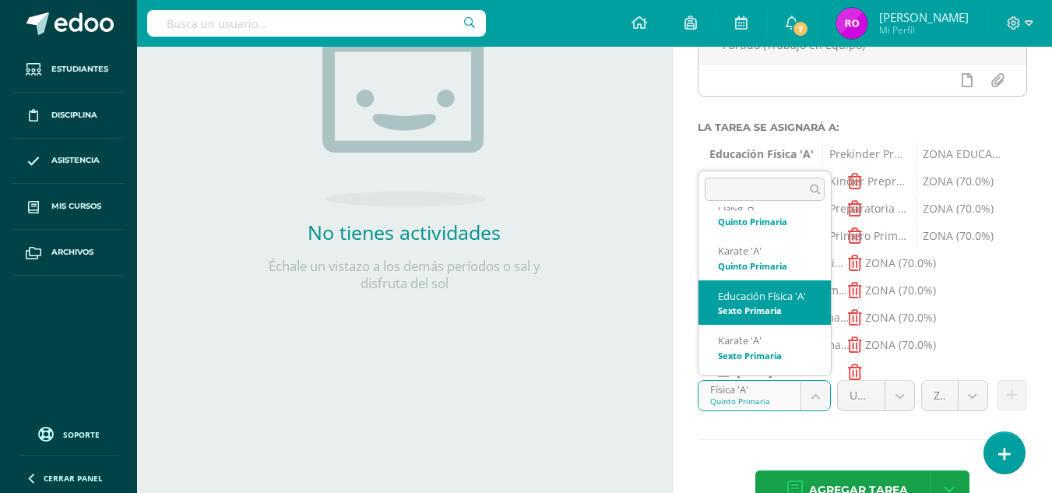
select select "32063"
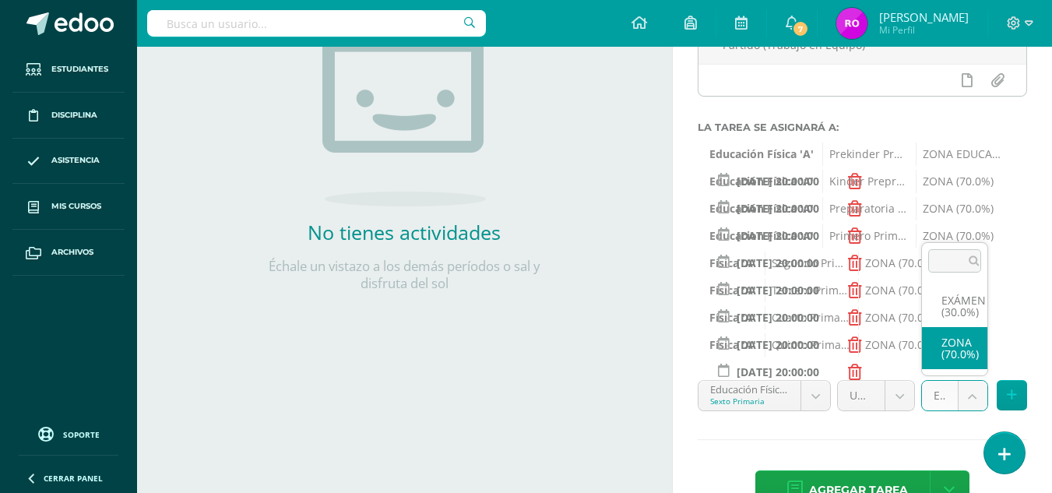
select select "36852"
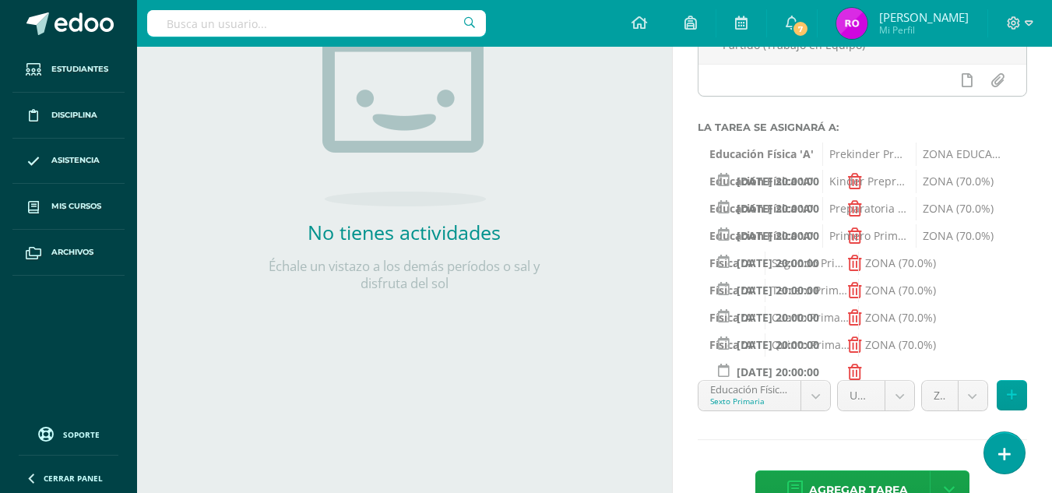
click at [793, 428] on div "Título: ZONA DE EDUCACIÓN FÍSICA Valor: 70.00 Fecha: 2025-10-07 20:00 El deport…" at bounding box center [862, 218] width 379 height 640
click at [1013, 389] on icon at bounding box center [1012, 395] width 10 height 13
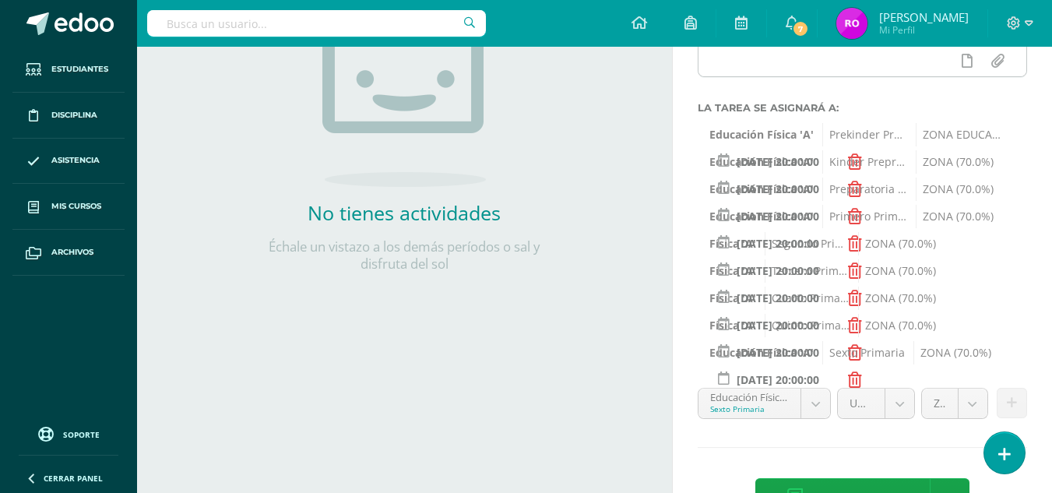
scroll to position [329, 0]
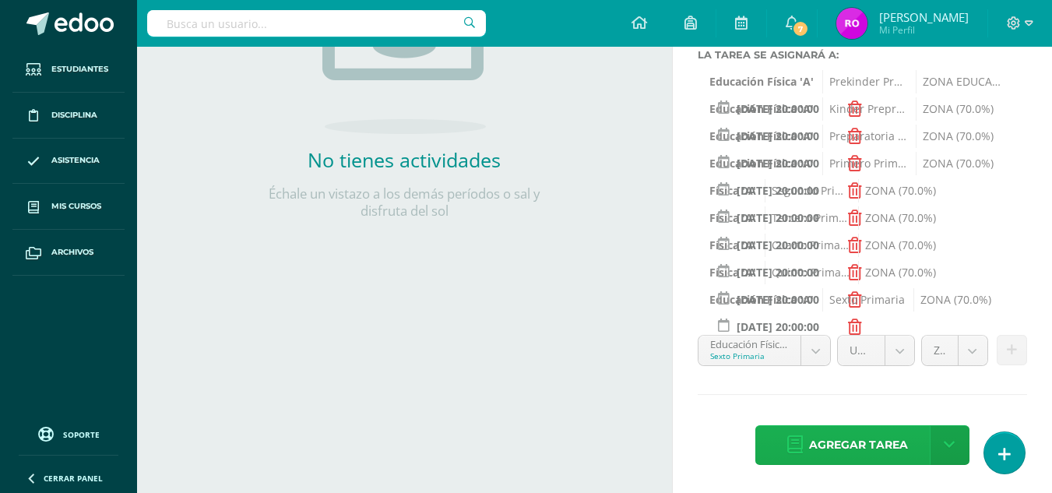
click at [843, 442] on span "Agregar tarea" at bounding box center [858, 445] width 99 height 38
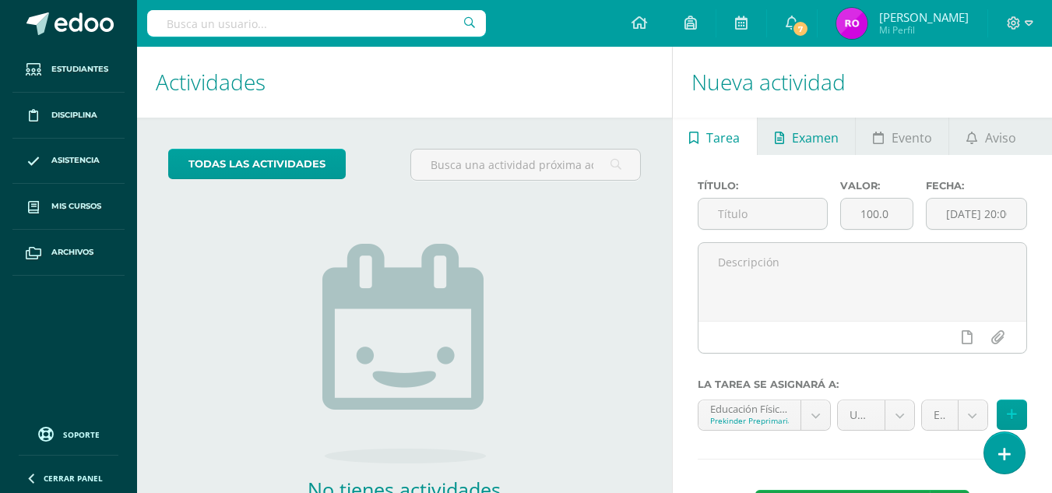
click at [822, 141] on span "Examen" at bounding box center [815, 137] width 47 height 37
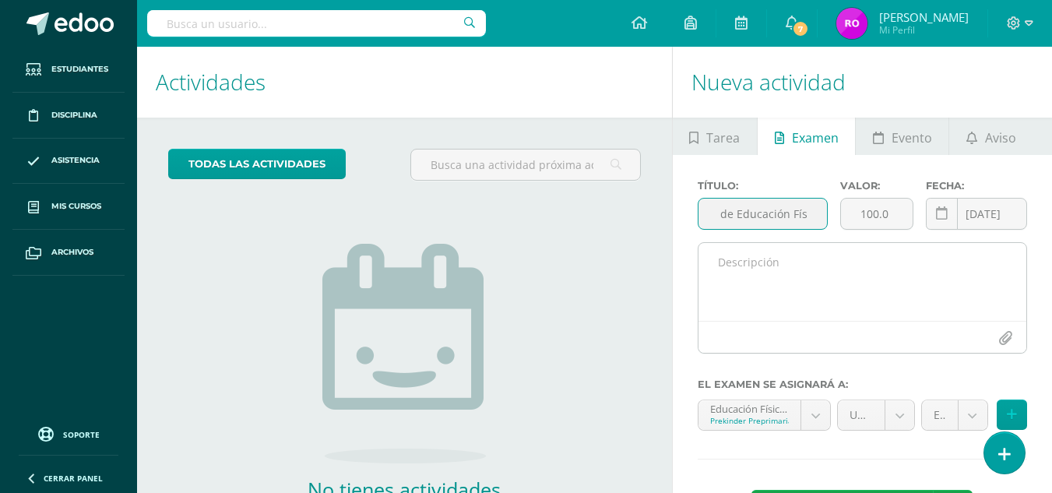
scroll to position [0, 57]
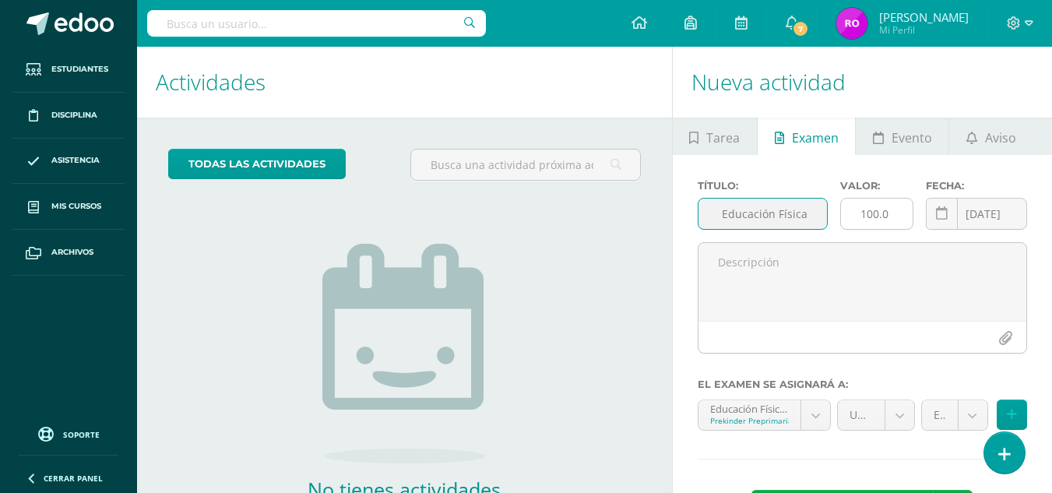
type input "Examen de Educación Física"
click at [879, 206] on input "100.0" at bounding box center [877, 214] width 72 height 30
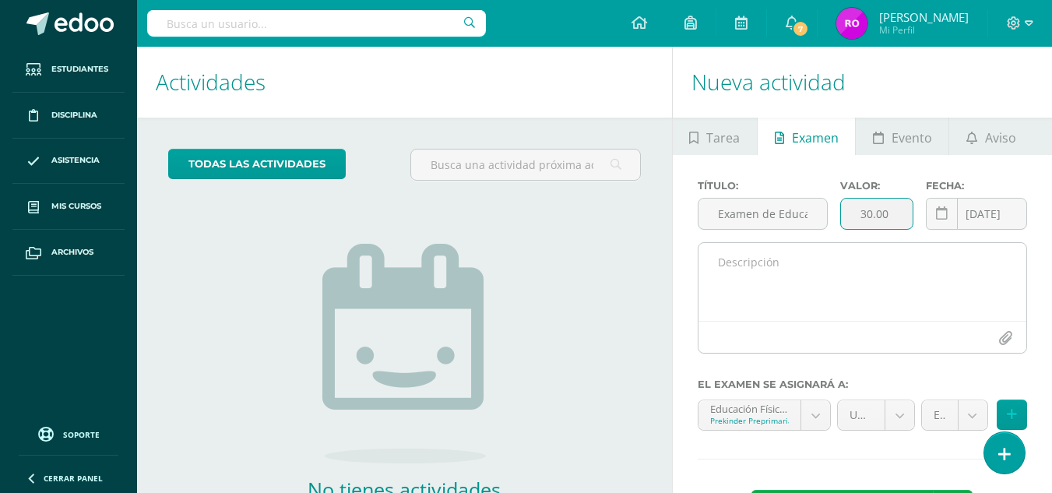
type input "30.00"
click at [820, 322] on div at bounding box center [863, 337] width 328 height 32
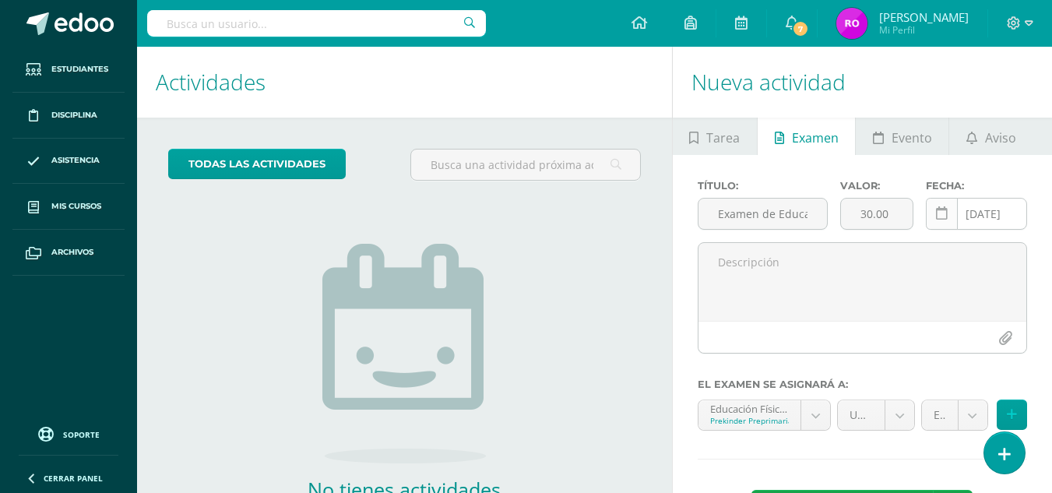
click at [940, 217] on icon at bounding box center [942, 213] width 12 height 13
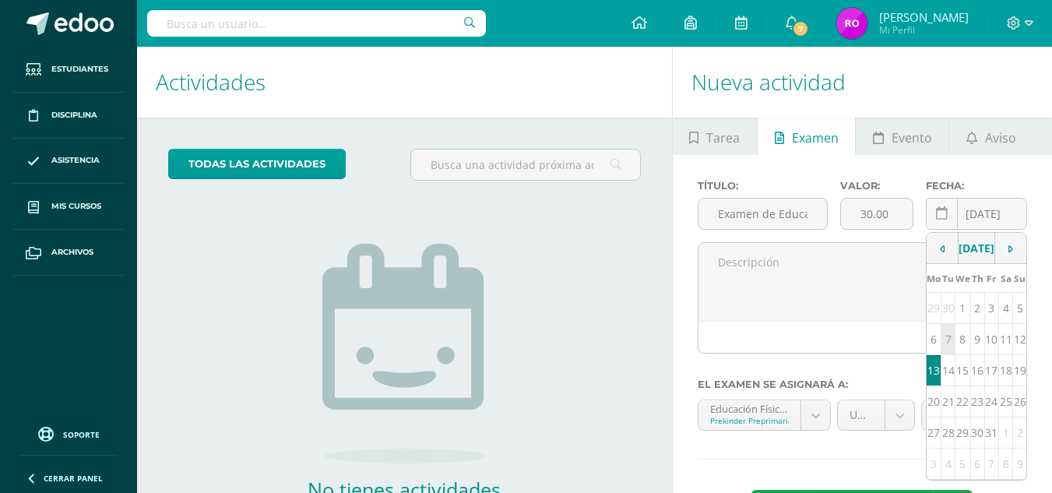
click at [945, 355] on td "7" at bounding box center [949, 339] width 14 height 31
type input "2025-10-07"
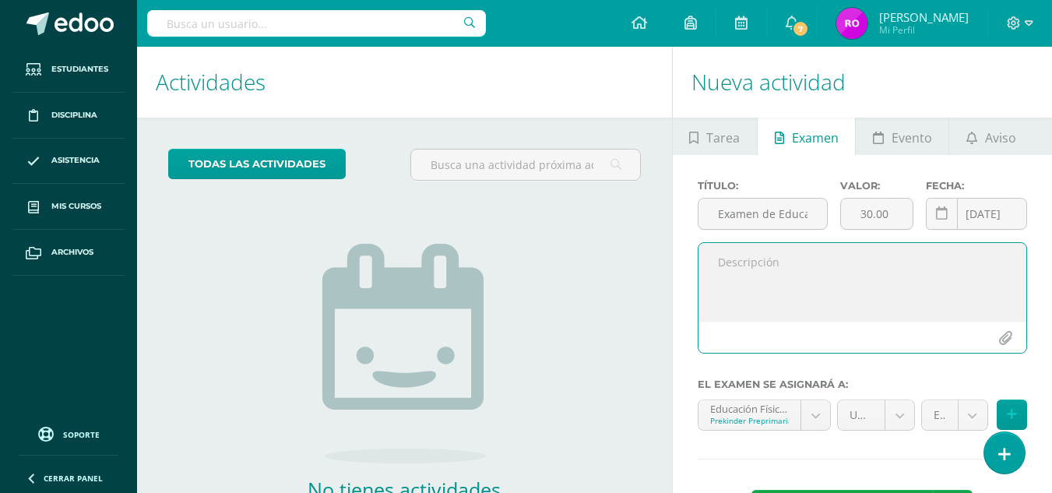
click at [769, 269] on textarea at bounding box center [863, 282] width 328 height 78
click at [797, 306] on textarea "Evaluación de Futbol" at bounding box center [863, 282] width 328 height 78
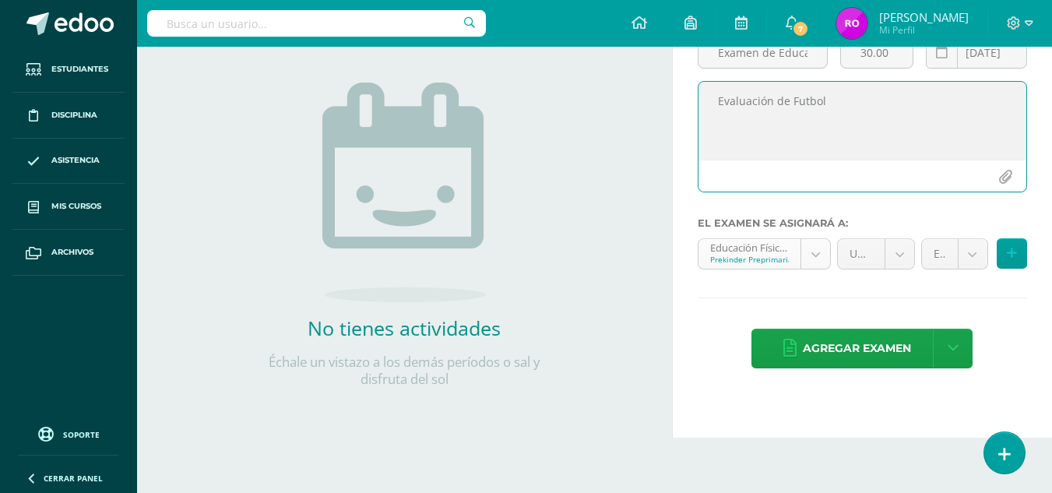
scroll to position [164, 0]
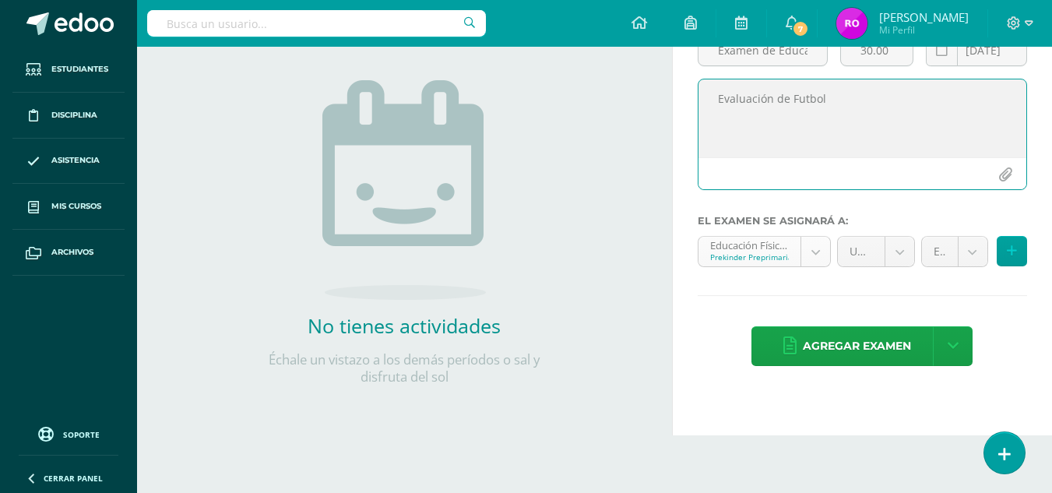
type textarea "Evaluación de Futbol"
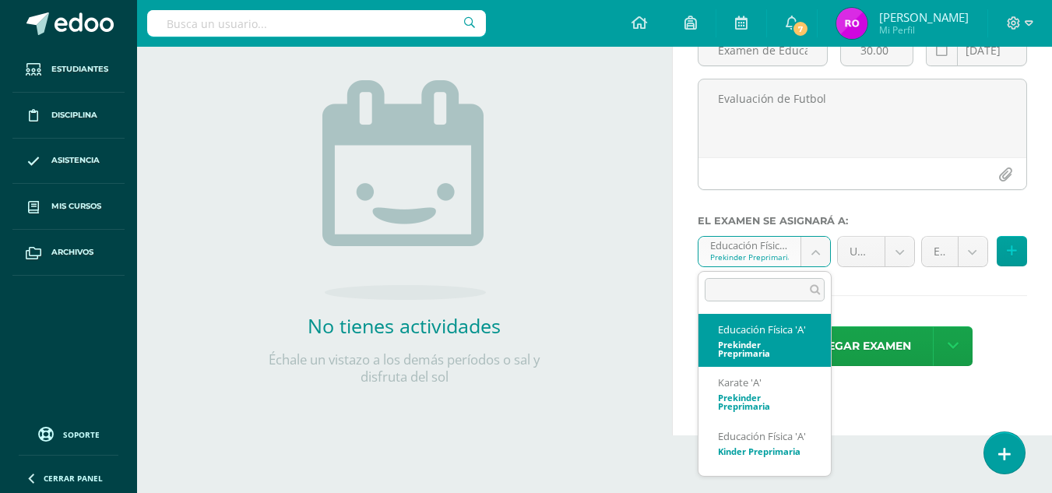
click at [820, 249] on body "Tarea asignada exitosamente Estudiantes Disciplina Asistencia Mis cursos Archiv…" at bounding box center [526, 82] width 1052 height 493
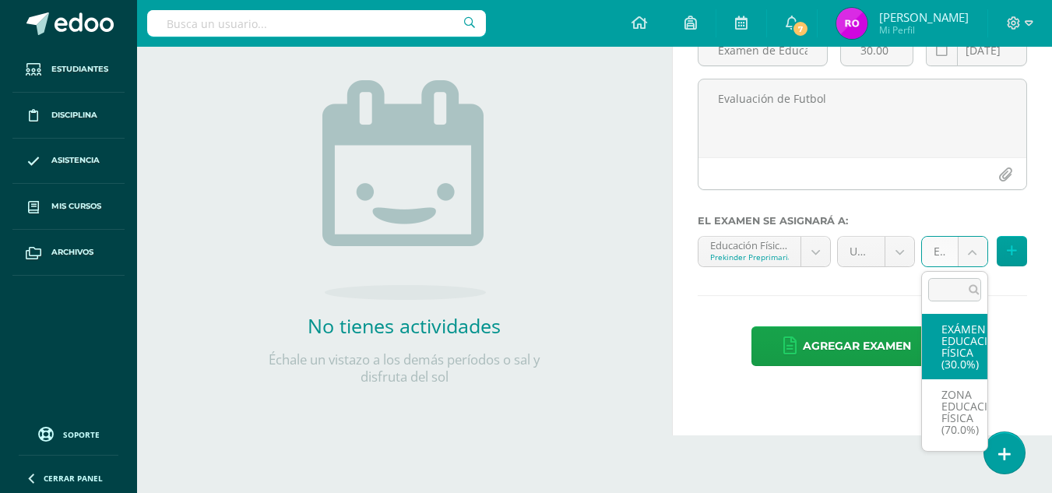
click at [969, 255] on body "Tarea asignada exitosamente Estudiantes Disciplina Asistencia Mis cursos Archiv…" at bounding box center [526, 82] width 1052 height 493
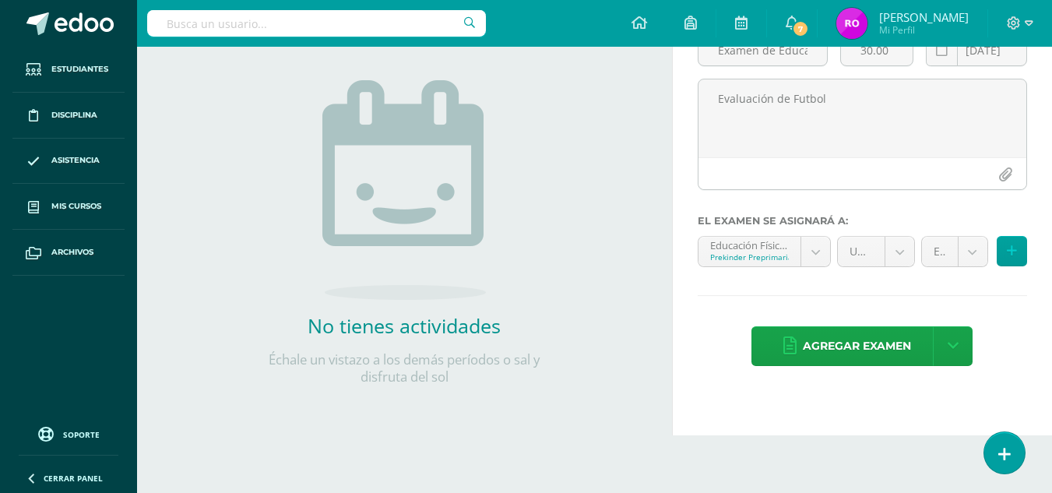
click at [850, 315] on body "Tarea asignada exitosamente Estudiantes Disciplina Asistencia Mis cursos Archiv…" at bounding box center [526, 82] width 1052 height 493
click at [1016, 249] on icon at bounding box center [1012, 251] width 10 height 13
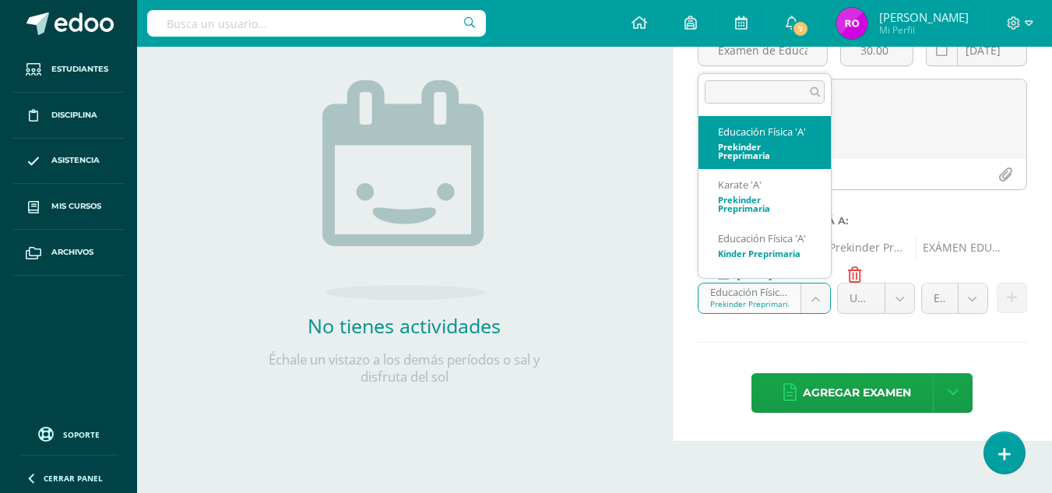
click at [813, 298] on body "Tarea asignada exitosamente Estudiantes Disciplina Asistencia Mis cursos Archiv…" at bounding box center [526, 82] width 1052 height 493
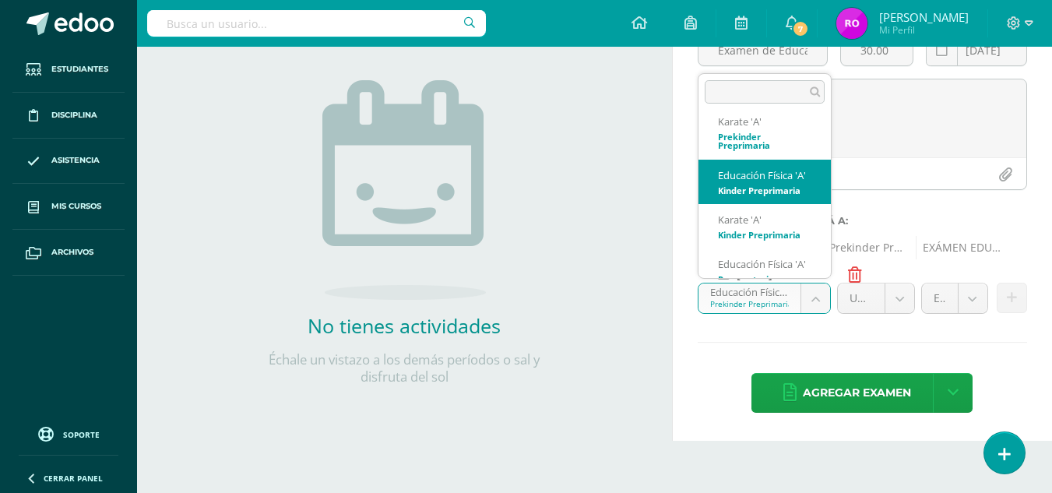
scroll to position [86, 0]
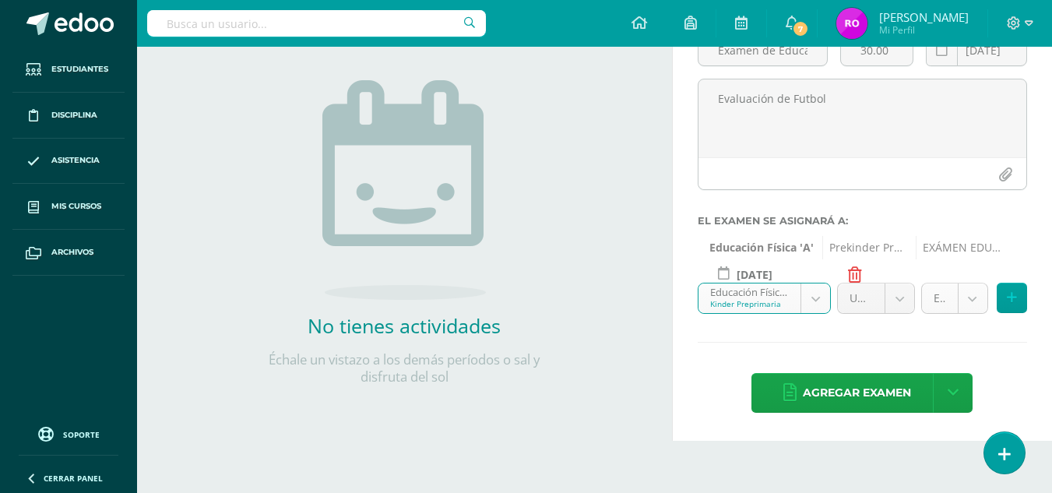
click at [963, 304] on body "Tarea asignada exitosamente Estudiantes Disciplina Asistencia Mis cursos Archiv…" at bounding box center [526, 82] width 1052 height 493
click at [1013, 293] on body "Tarea asignada exitosamente Estudiantes Disciplina Asistencia Mis cursos Archiv…" at bounding box center [526, 82] width 1052 height 493
click at [1013, 293] on icon at bounding box center [1012, 297] width 10 height 13
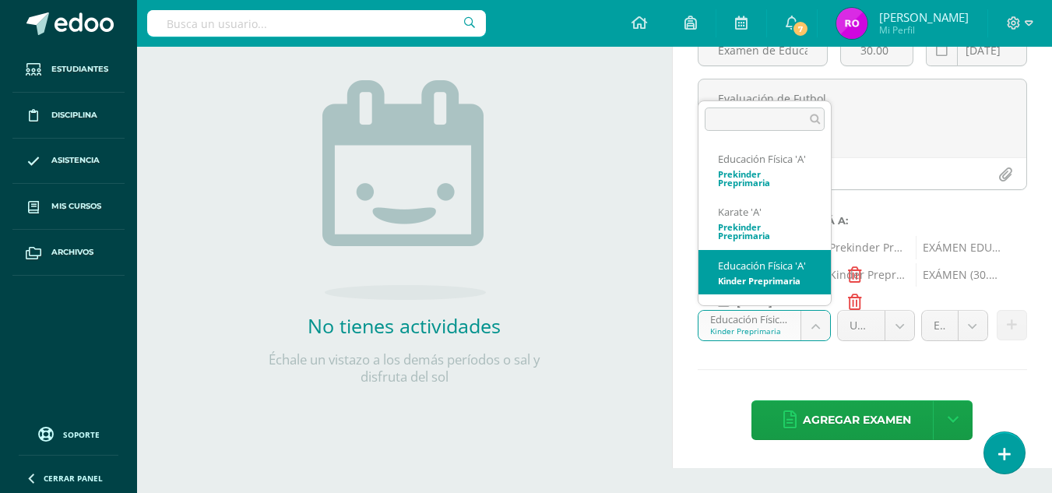
click at [810, 322] on body "Tarea asignada exitosamente Estudiantes Disciplina Asistencia Mis cursos Archiv…" at bounding box center [526, 82] width 1052 height 493
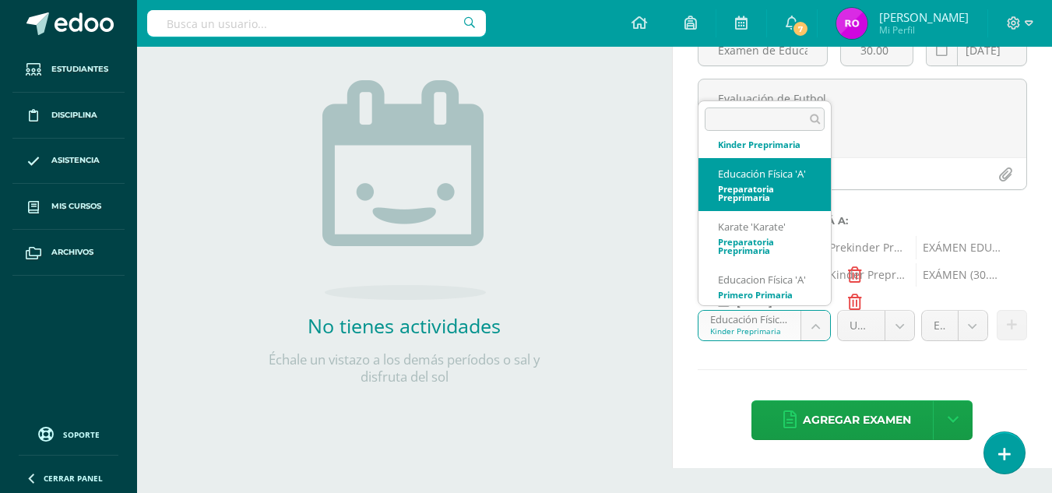
scroll to position [182, 0]
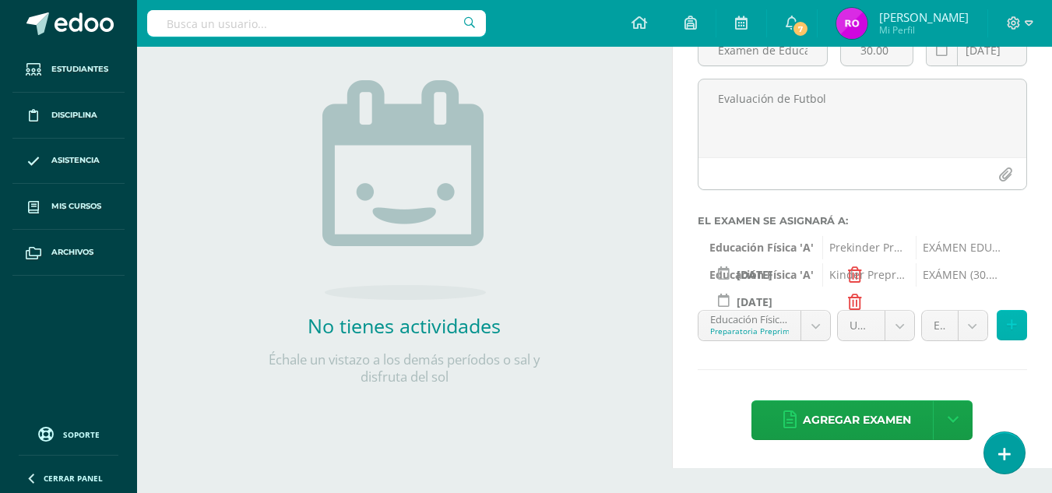
click at [1007, 326] on icon at bounding box center [1012, 325] width 10 height 13
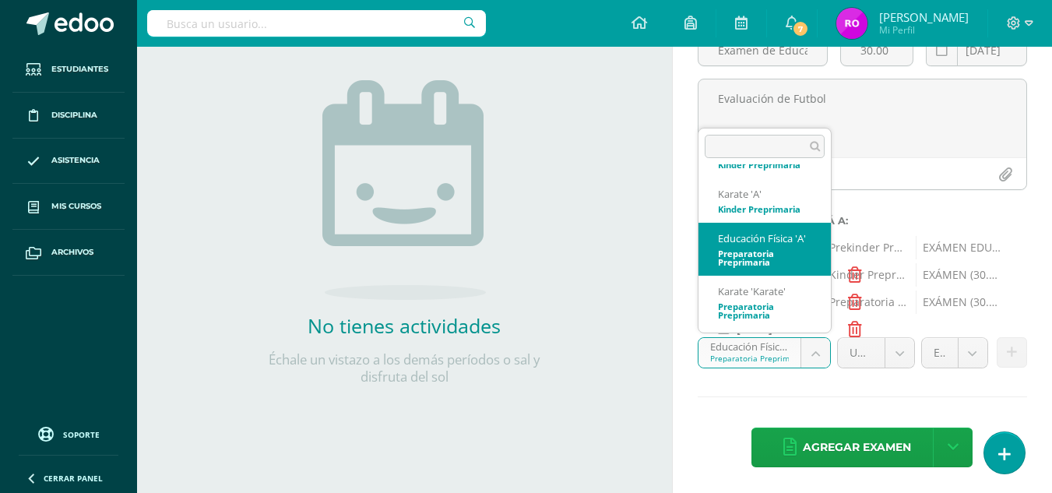
click at [808, 329] on body "Tarea asignada exitosamente Estudiantes Disciplina Asistencia Mis cursos Archiv…" at bounding box center [526, 82] width 1052 height 493
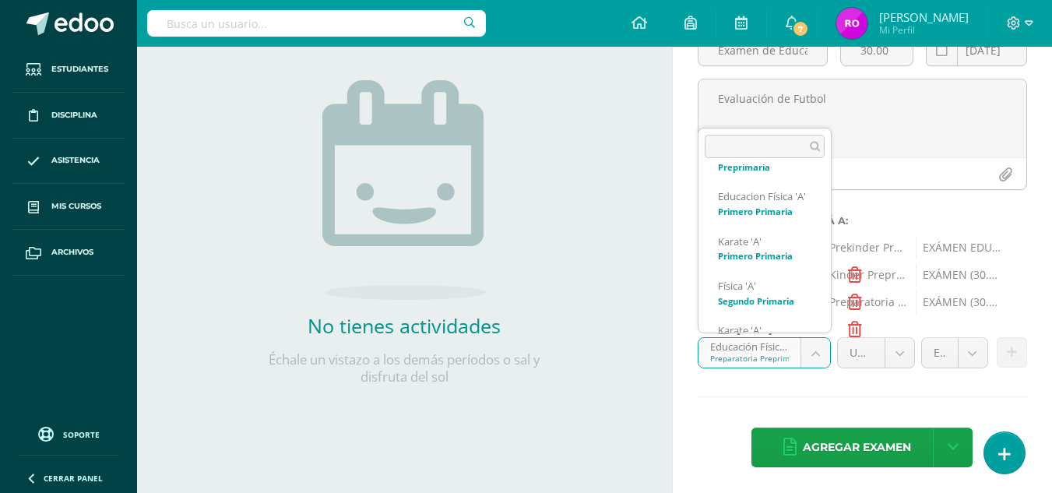
scroll to position [293, 0]
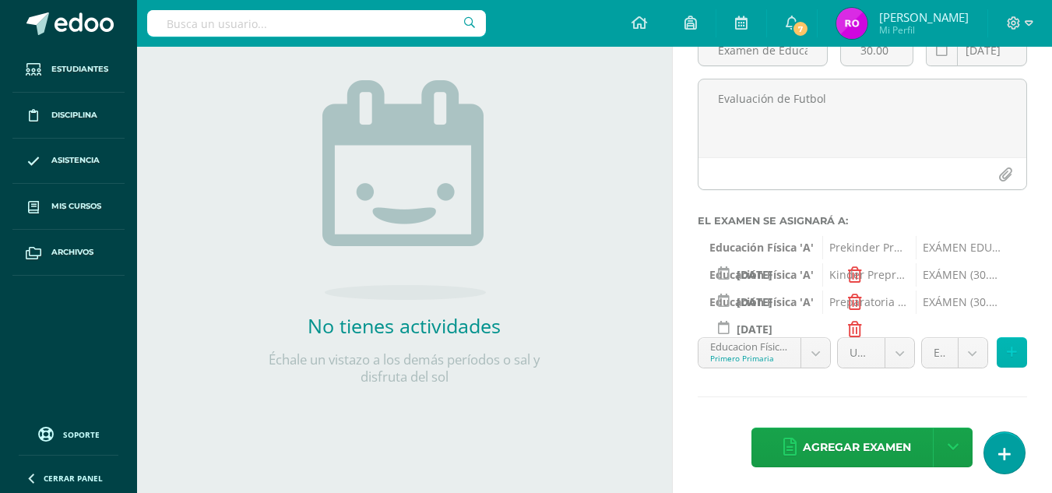
click at [1011, 358] on icon at bounding box center [1012, 352] width 10 height 13
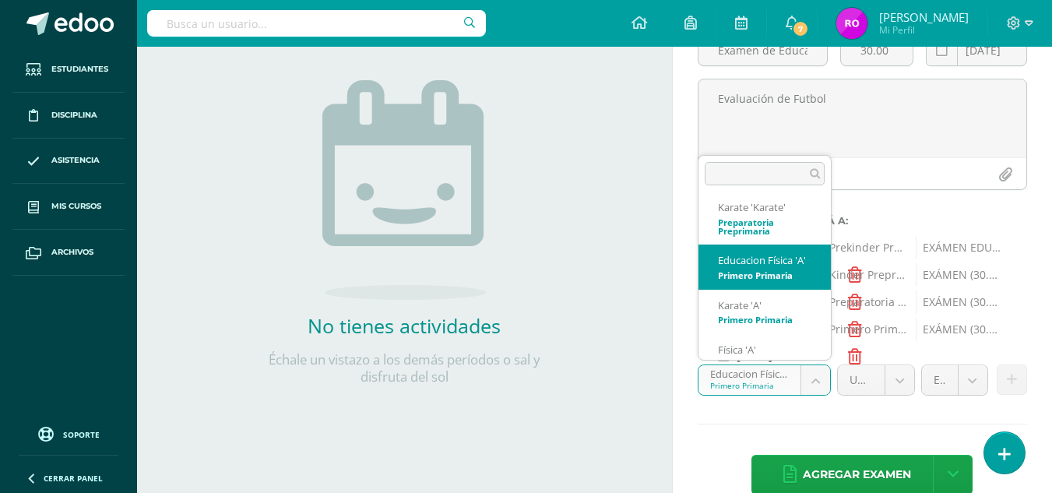
click at [806, 329] on body "Tarea asignada exitosamente Estudiantes Disciplina Asistencia Mis cursos Archiv…" at bounding box center [526, 82] width 1052 height 493
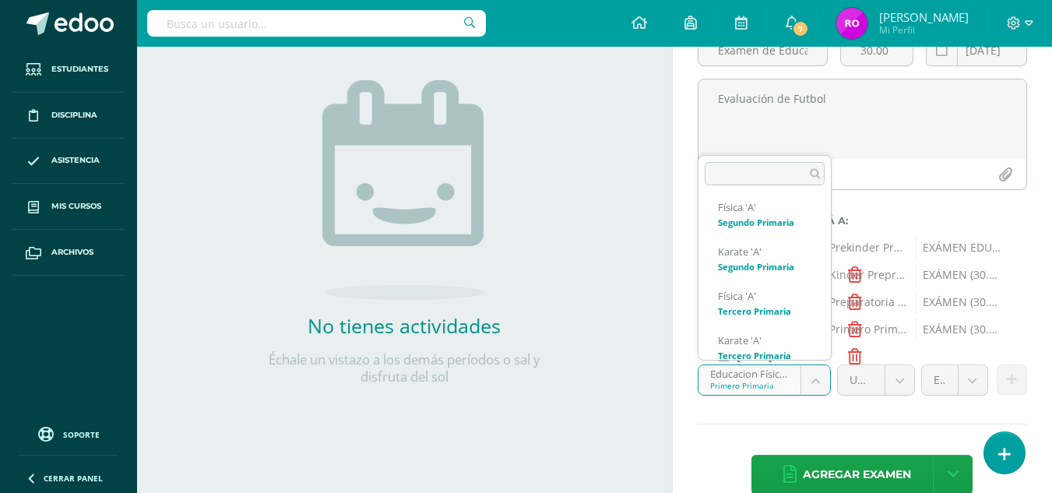
scroll to position [400, 0]
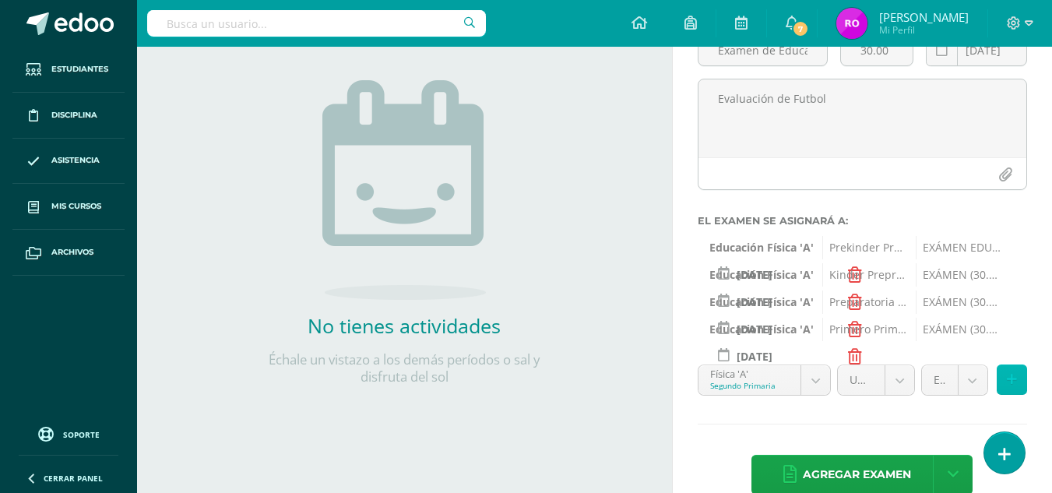
click at [1016, 381] on button at bounding box center [1012, 379] width 30 height 30
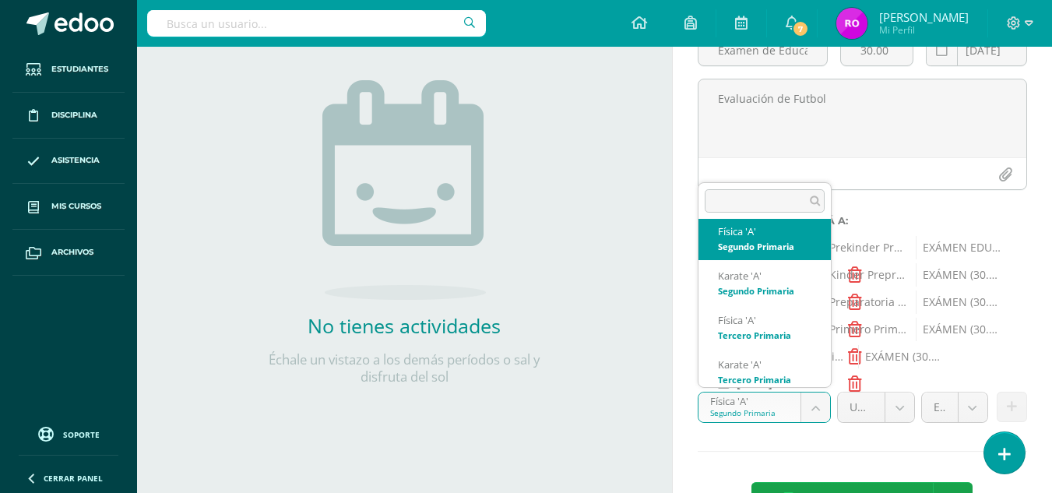
scroll to position [343, 0]
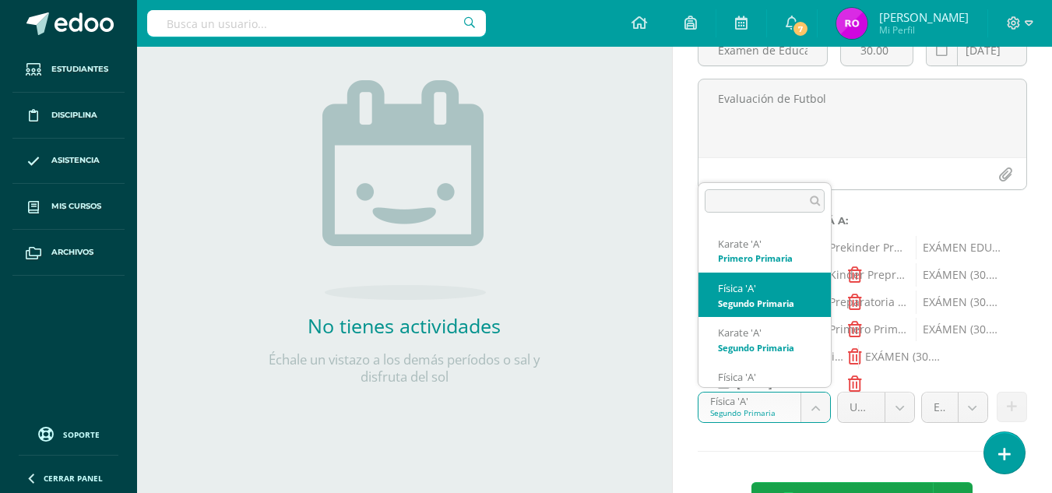
click at [822, 329] on body "Tarea asignada exitosamente Estudiantes Disciplina Asistencia Mis cursos Archiv…" at bounding box center [526, 82] width 1052 height 493
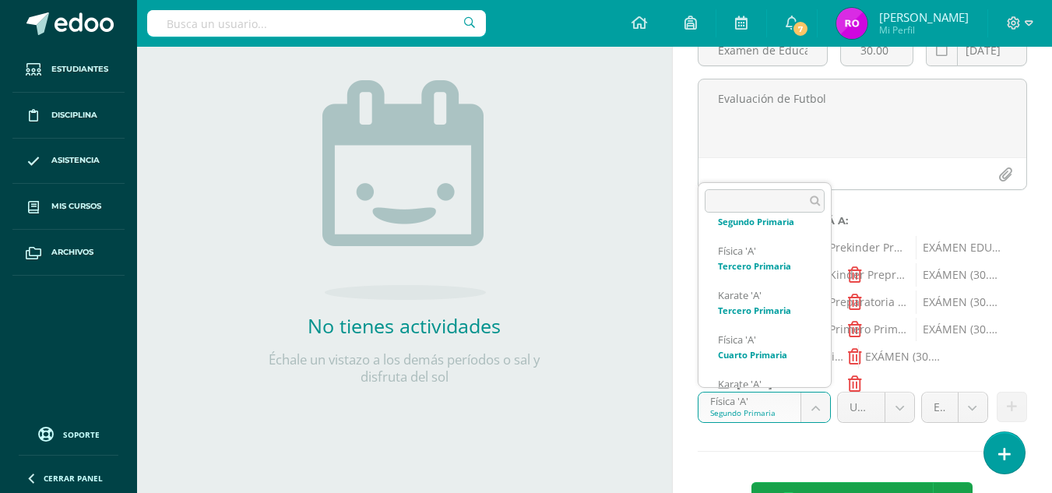
scroll to position [470, 0]
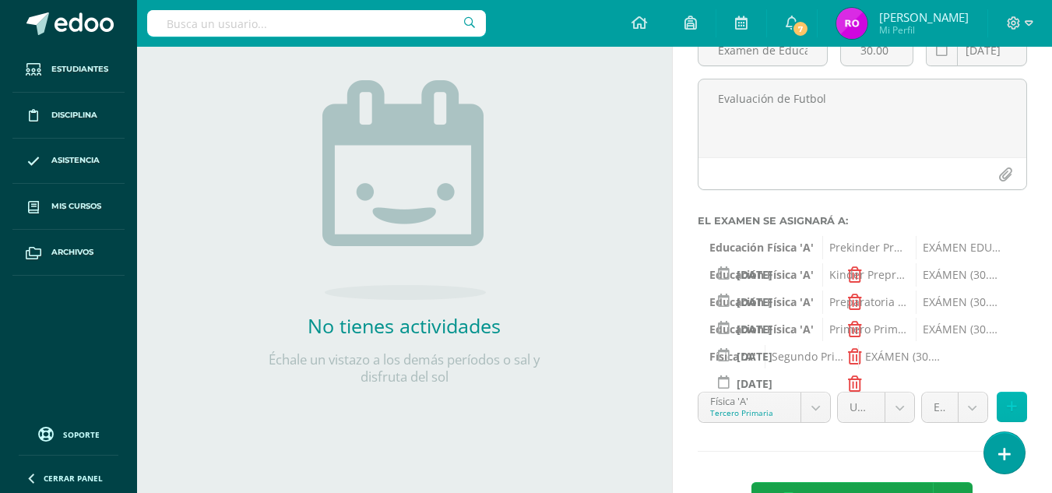
click at [1003, 412] on button at bounding box center [1012, 407] width 30 height 30
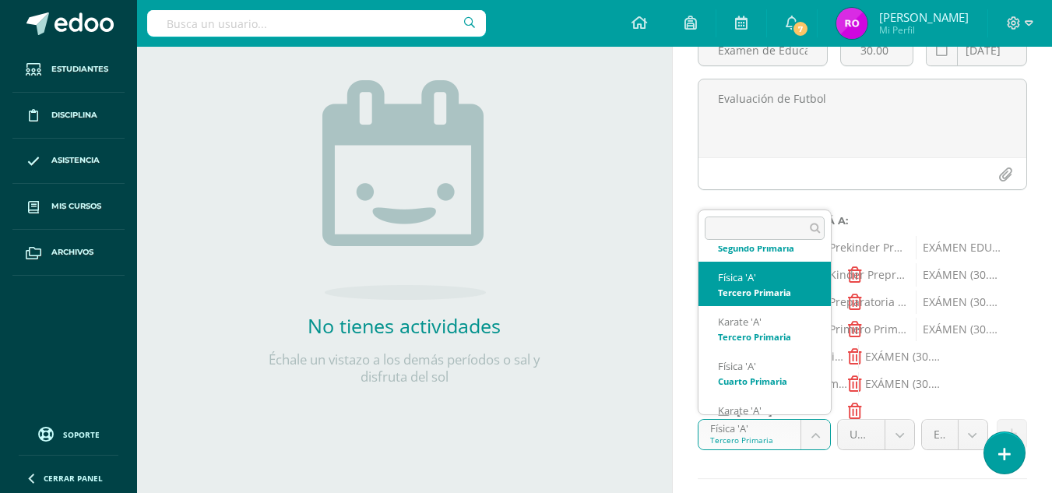
scroll to position [432, 0]
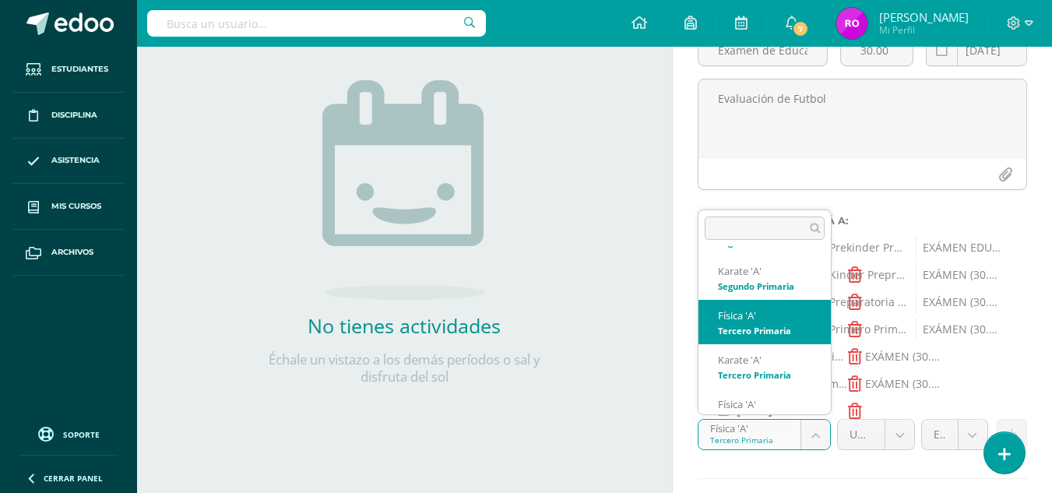
click at [811, 329] on body "Tarea asignada exitosamente Estudiantes Disciplina Asistencia Mis cursos Archiv…" at bounding box center [526, 82] width 1052 height 493
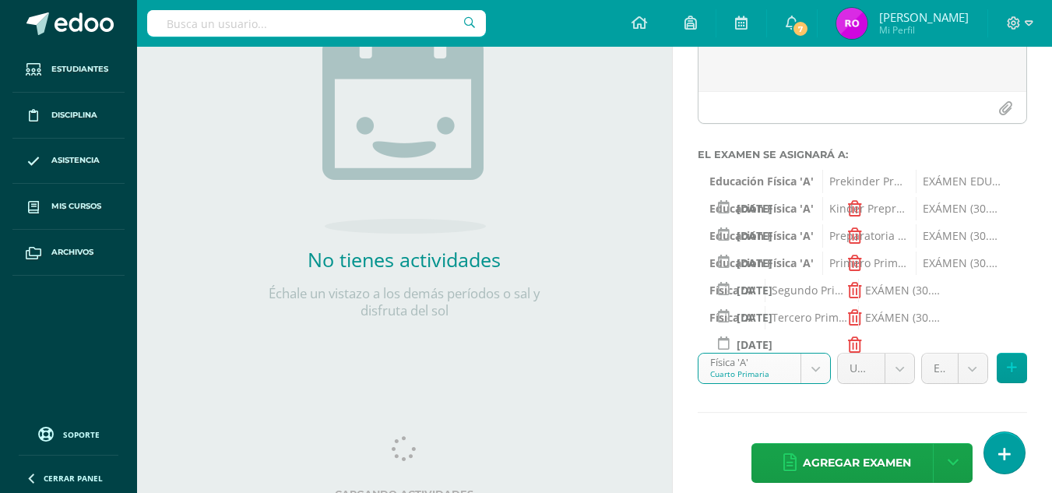
scroll to position [248, 0]
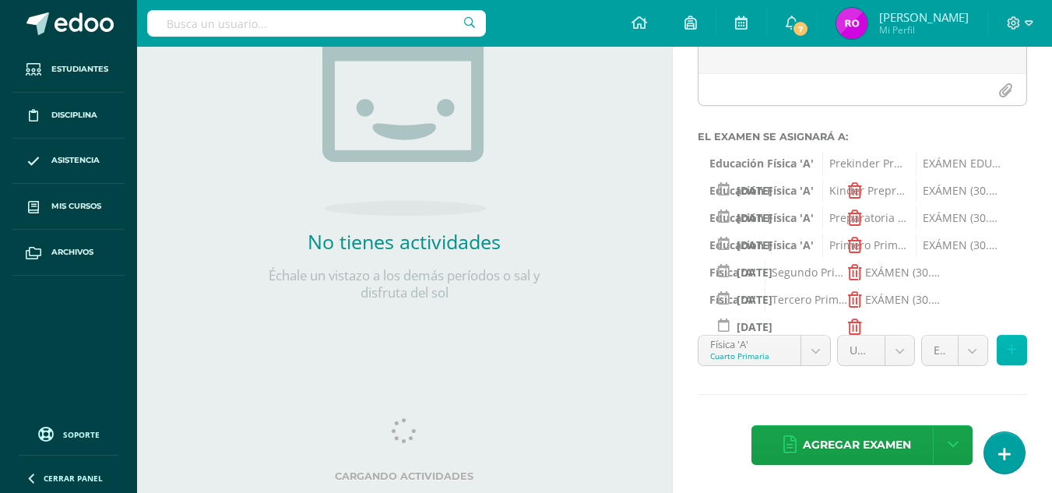
click at [1009, 358] on button at bounding box center [1012, 350] width 30 height 30
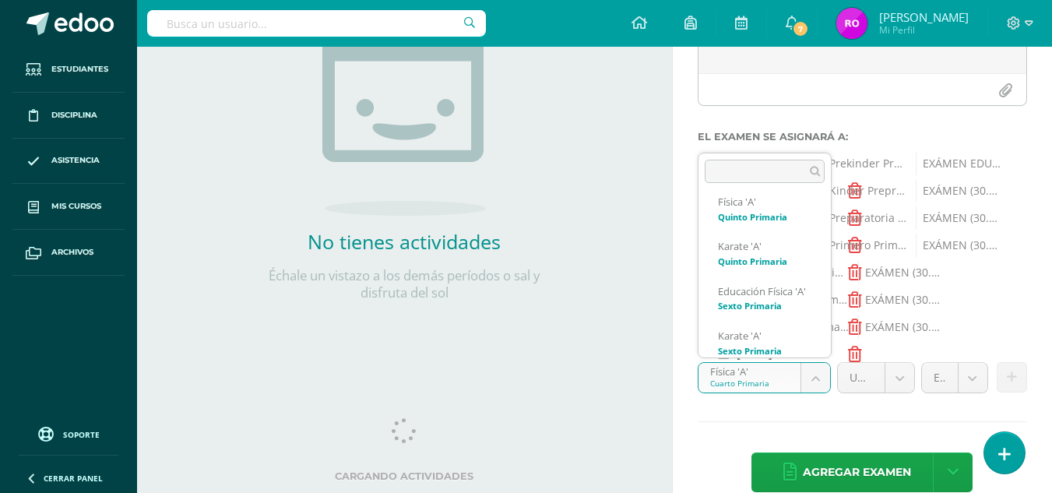
scroll to position [671, 0]
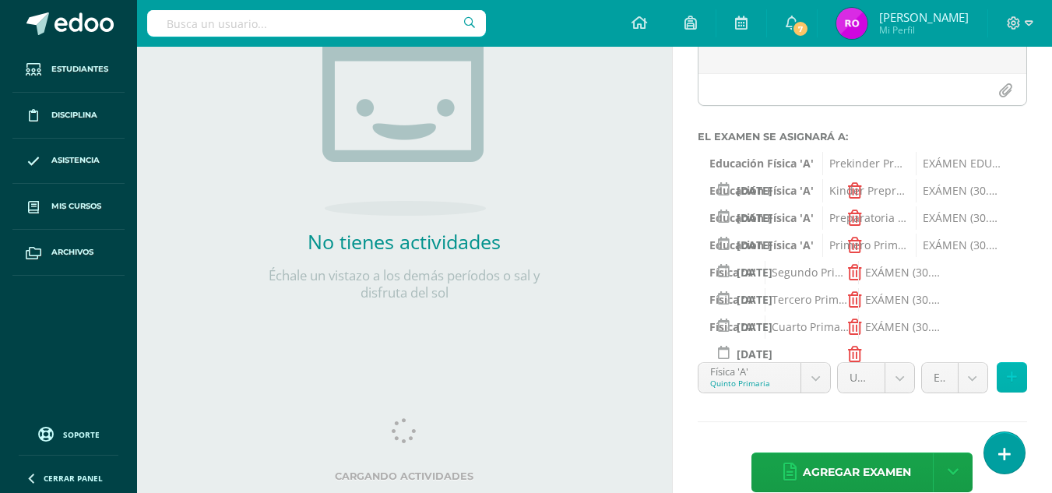
click at [1010, 379] on icon at bounding box center [1012, 377] width 10 height 13
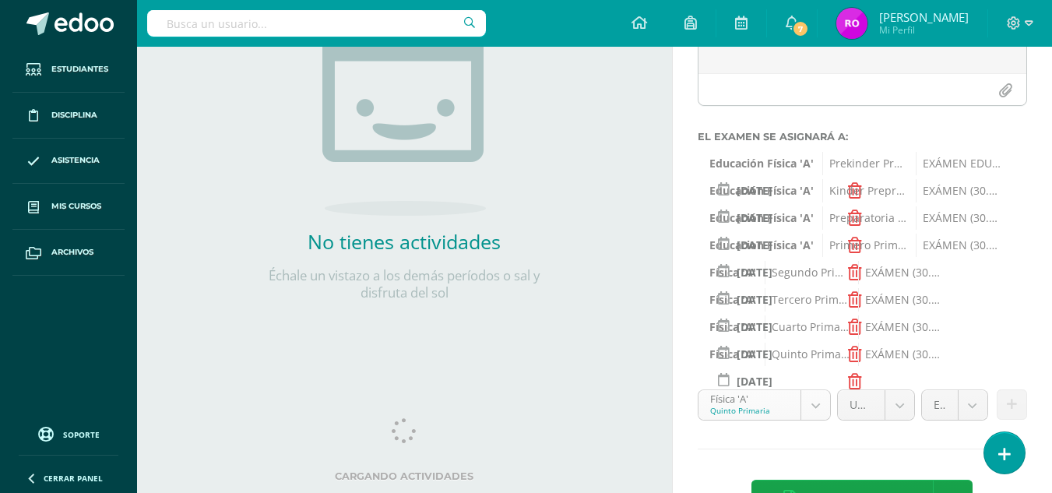
scroll to position [610, 0]
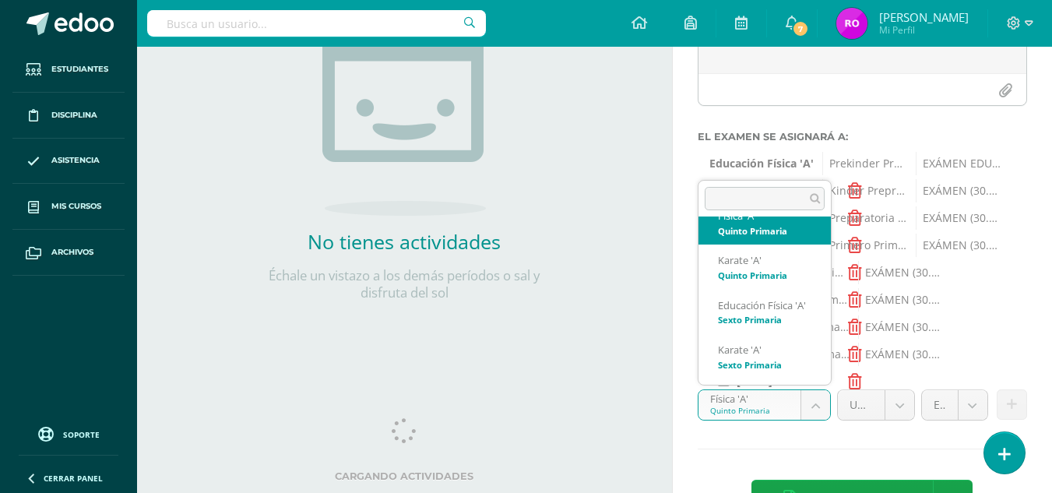
scroll to position [733, 0]
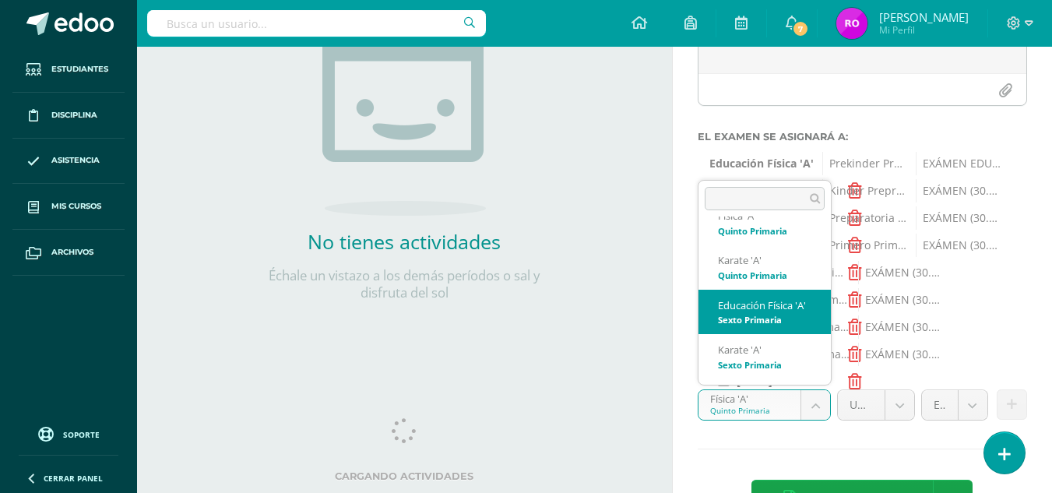
select select "32063"
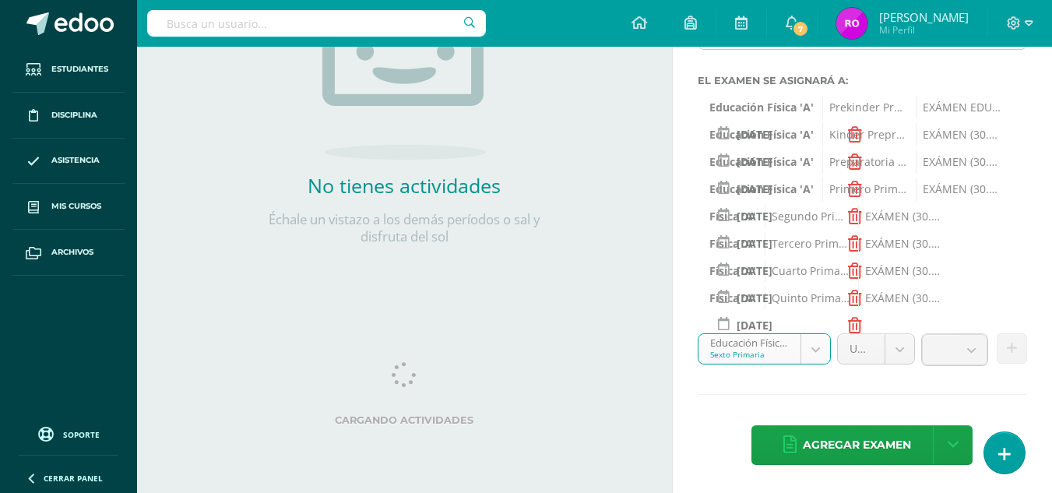
scroll to position [302, 0]
click at [1024, 355] on button at bounding box center [1012, 350] width 30 height 30
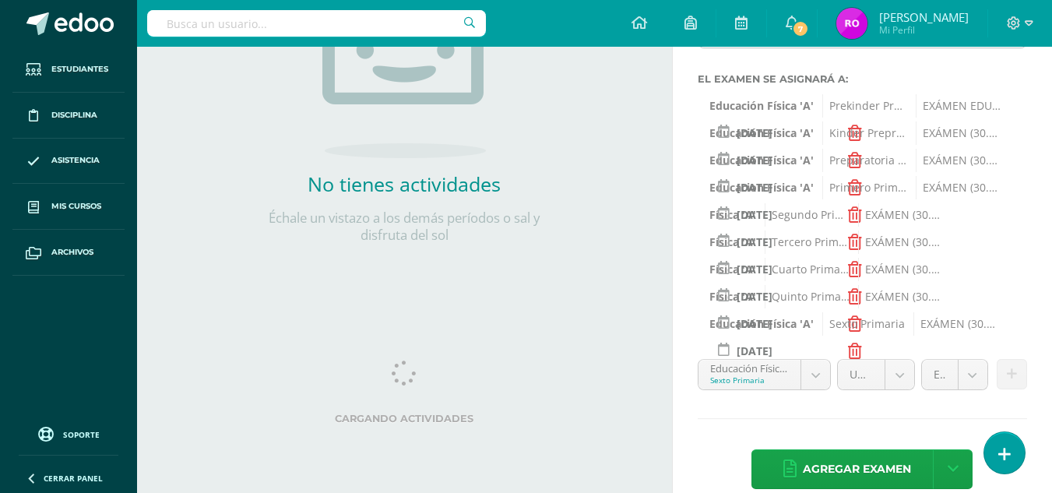
scroll to position [306, 0]
click at [852, 478] on span "Agregar examen" at bounding box center [857, 468] width 108 height 38
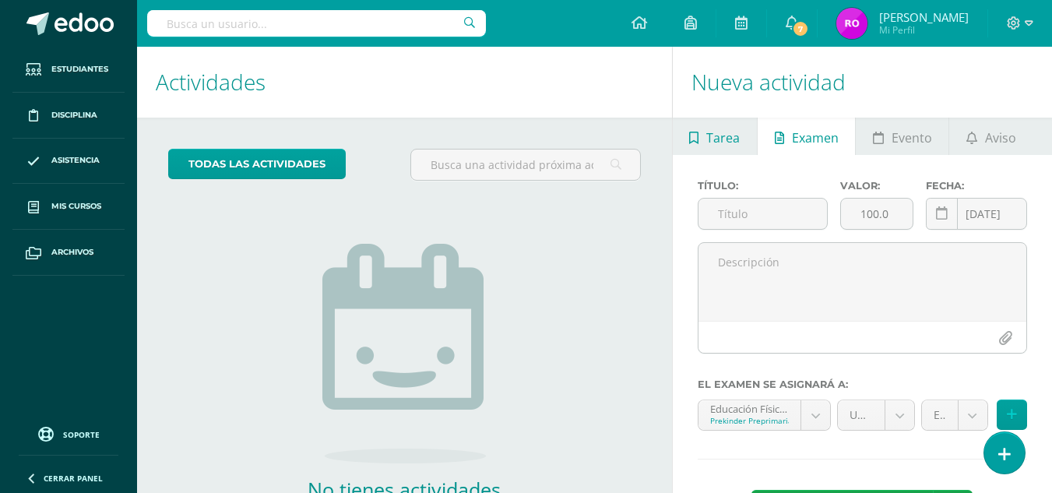
click at [727, 141] on span "Tarea" at bounding box center [722, 137] width 33 height 37
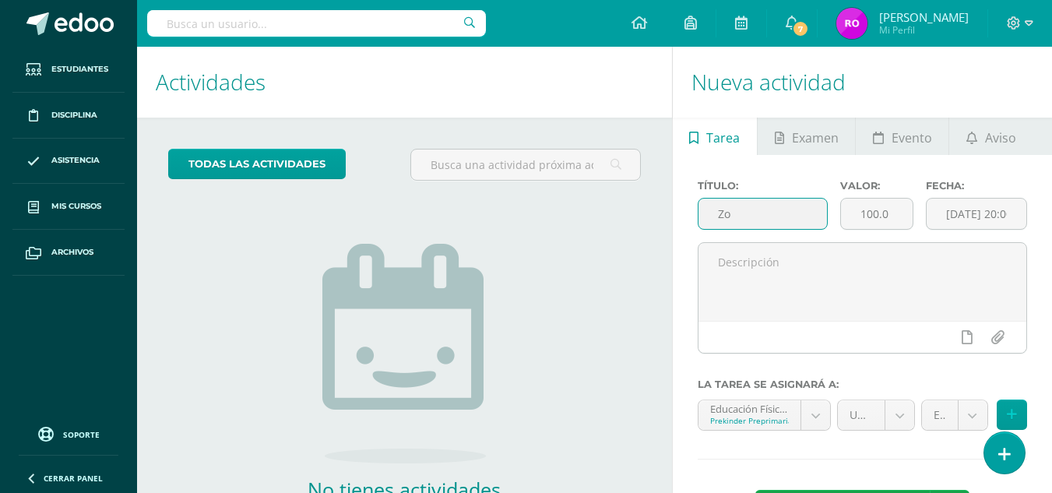
type input "Z"
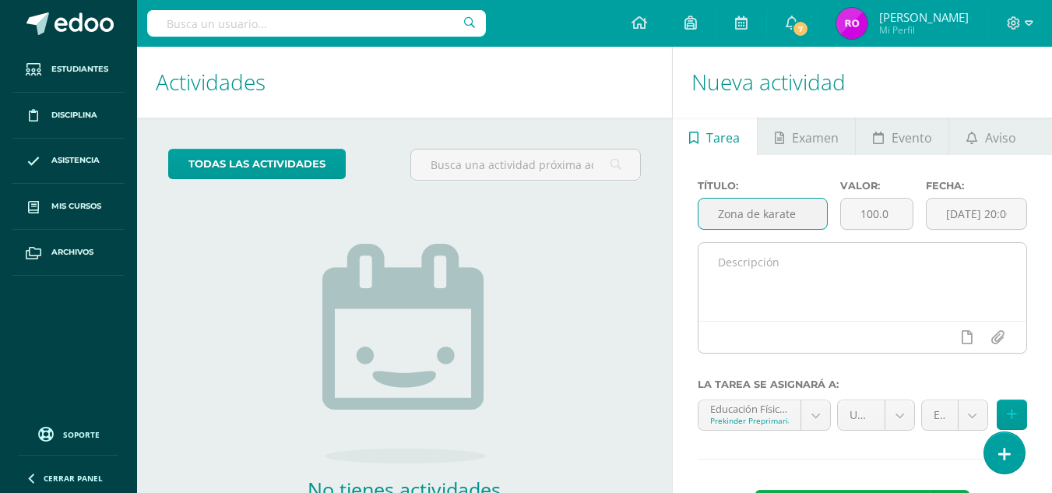
type input "Zona de karate"
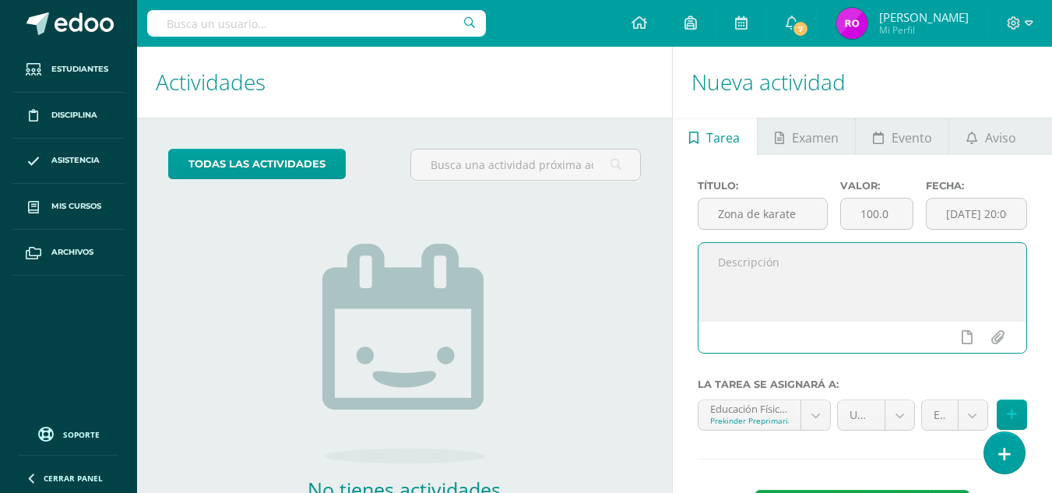
click at [796, 270] on textarea at bounding box center [863, 282] width 328 height 78
click at [771, 261] on textarea "Se evaluan las técnicas enseñadas correspondientes a la cinta que cada alumno" at bounding box center [863, 282] width 328 height 78
click at [859, 281] on textarea "Se evaluó las técnicas enseñadas correspondientes a la cinta que cada alumno" at bounding box center [863, 282] width 328 height 78
click at [783, 279] on textarea "Se evaluó las técnicas enseñadas correspondientes a la cinta que cada alumno" at bounding box center [863, 282] width 328 height 78
drag, startPoint x: 991, startPoint y: 260, endPoint x: 901, endPoint y: 258, distance: 90.4
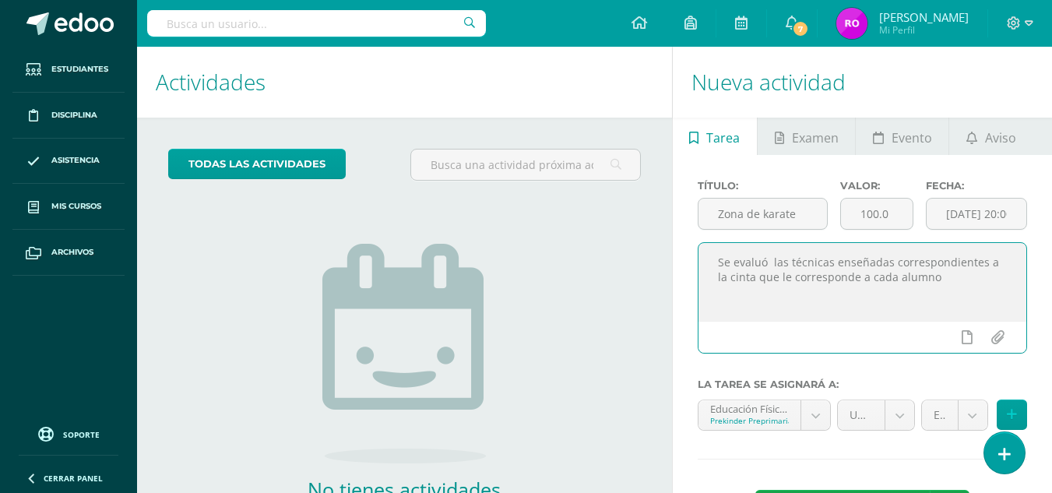
click at [901, 258] on textarea "Se evaluó las técnicas enseñadas correspondientes a la cinta que le corresponde…" at bounding box center [863, 282] width 328 height 78
click at [935, 280] on textarea "Se evaluó las técnicas enseñadas dependiendo de la cinta que le corresponde a c…" at bounding box center [863, 282] width 328 height 78
click at [802, 289] on textarea "Se evaluó las técnicas enseñadas dependiendo de la cinta que le corresponde a c…" at bounding box center [863, 282] width 328 height 78
click at [950, 294] on textarea "Se evaluó las técnicas enseñadas dependiendo de la cinta que le corresponde a c…" at bounding box center [863, 282] width 328 height 78
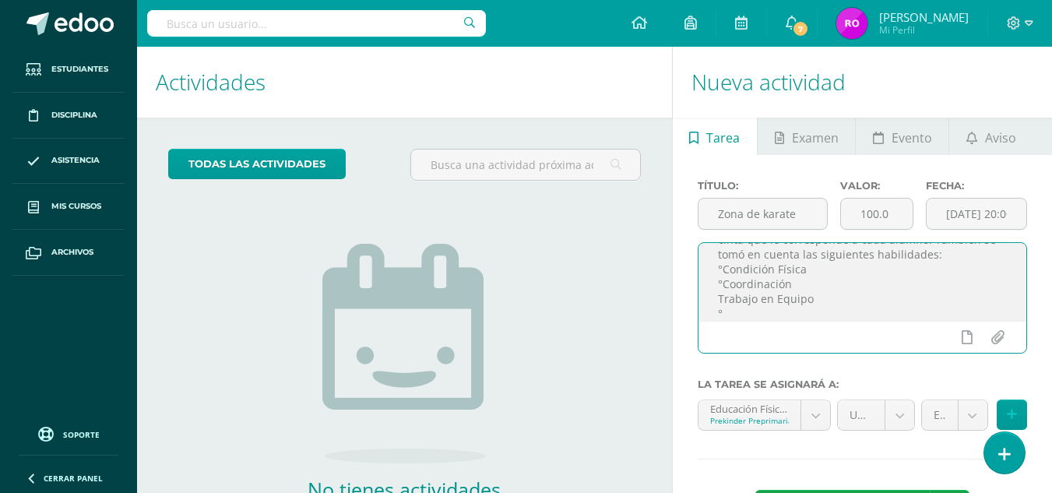
click at [717, 300] on textarea "Se evaluó las técnicas enseñadas dependiendo de la cinta que le corresponde a c…" at bounding box center [863, 282] width 328 height 78
click at [724, 305] on textarea "Se evaluó las técnicas enseñadas dependiendo de la cinta que le corresponde a c…" at bounding box center [863, 282] width 328 height 78
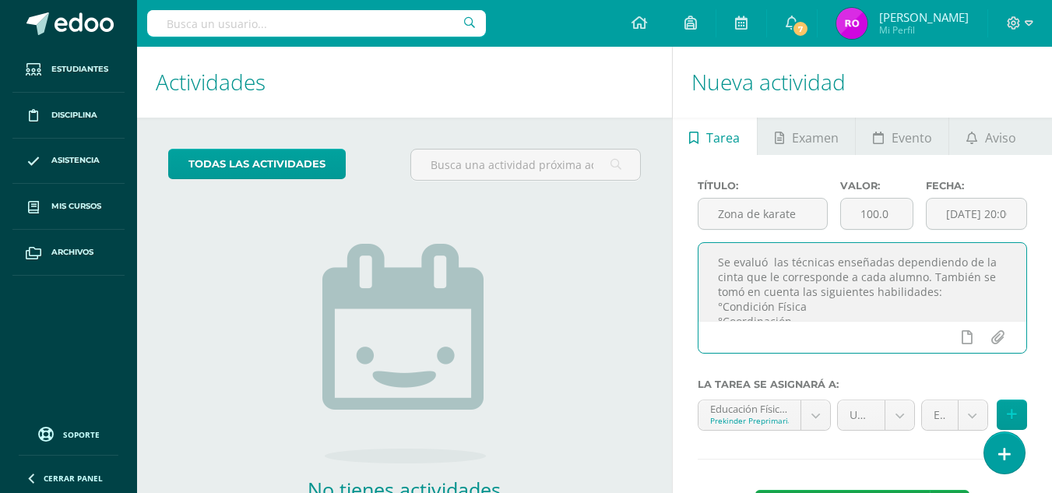
drag, startPoint x: 946, startPoint y: 279, endPoint x: 667, endPoint y: 260, distance: 279.4
click at [667, 260] on div "Actividades Actividad todas las Actividades No tienes actividades Échale un vis…" at bounding box center [595, 323] width 928 height 552
drag, startPoint x: 771, startPoint y: 260, endPoint x: 701, endPoint y: 265, distance: 70.2
click at [701, 265] on textarea "También se tomó en cuenta las siguientes habilidades: °Condición Física °Coordi…" at bounding box center [863, 282] width 328 height 78
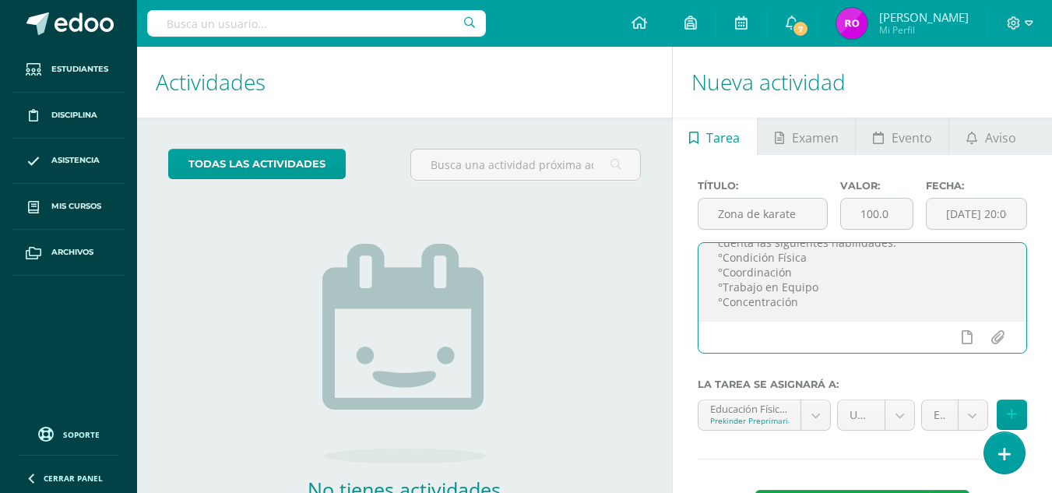
scroll to position [15, 0]
click at [900, 262] on textarea "Para la calificación de zona de karate, se tomó en cuenta las siguientes habili…" at bounding box center [863, 282] width 328 height 78
click at [803, 306] on textarea "Para la calificación de zona de karate, se tomó en cuenta las siguientes habili…" at bounding box center [863, 282] width 328 height 78
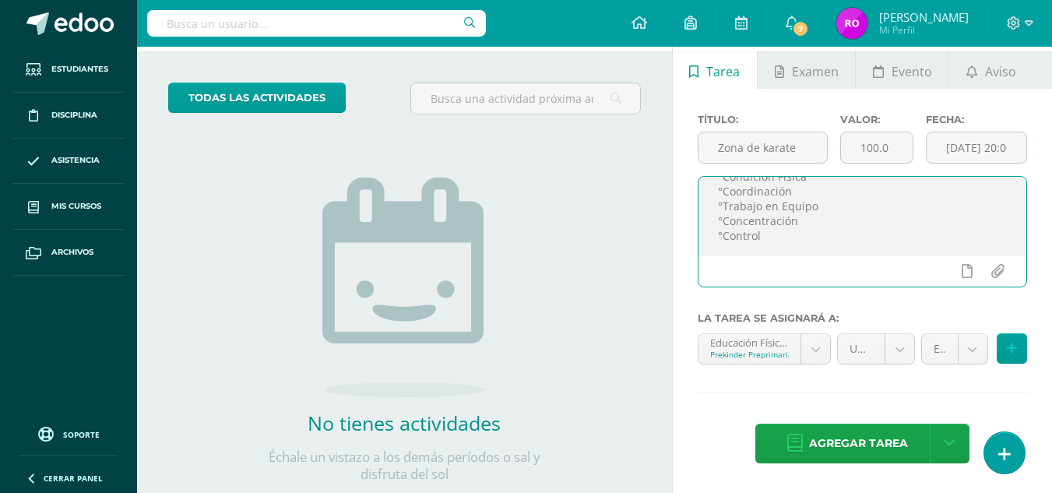
scroll to position [68, 0]
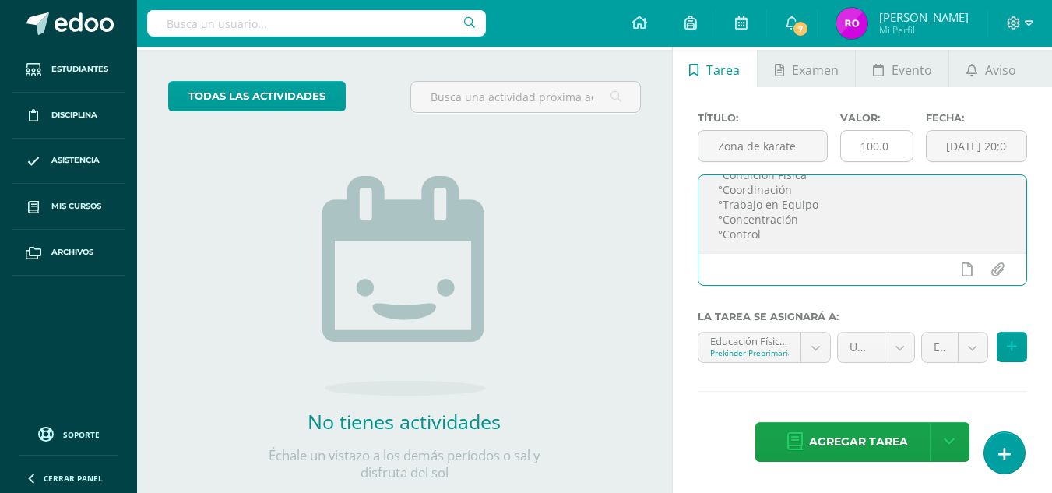
type textarea "Para la calificación de zona de karate, se tomó en cuenta las siguientes habili…"
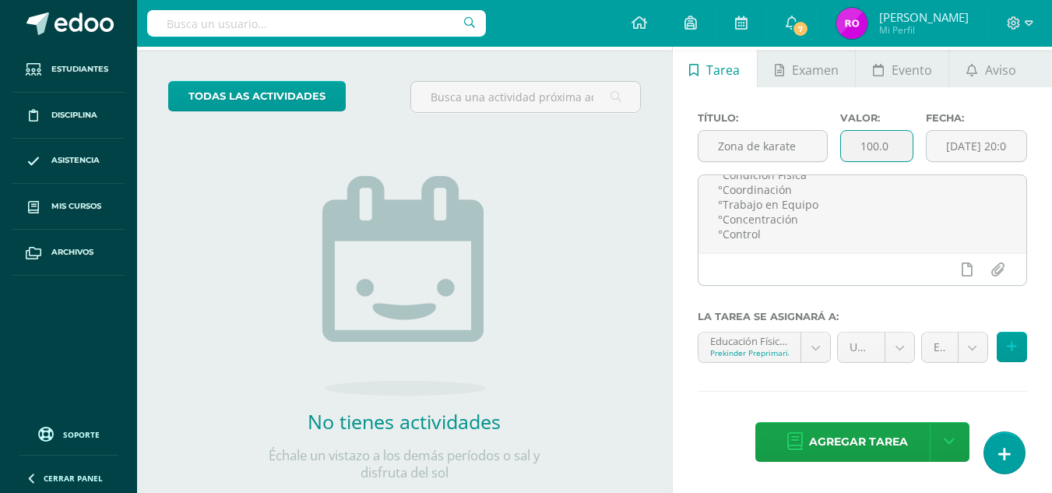
click at [878, 148] on input "100.0" at bounding box center [877, 146] width 72 height 30
type input "70.00"
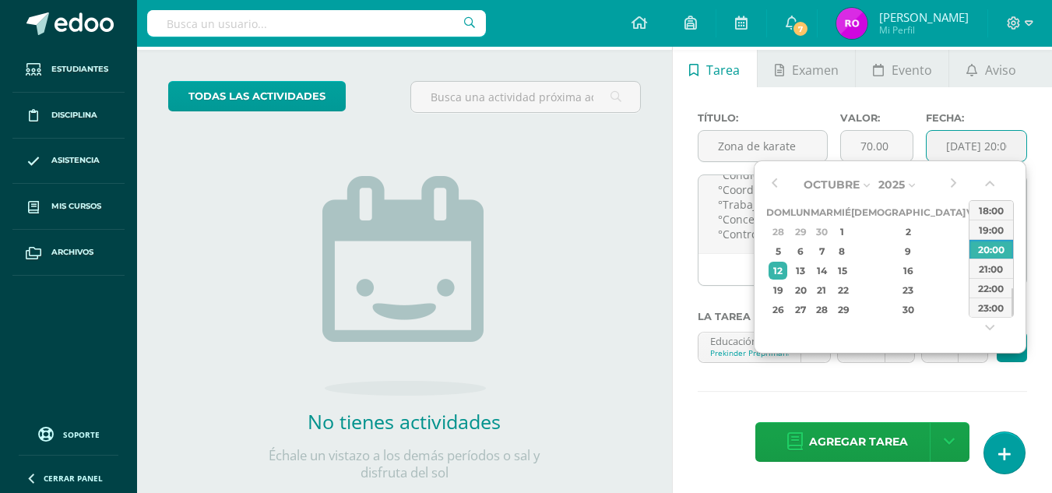
click at [961, 153] on input "[DATE] 20:00:00" at bounding box center [977, 146] width 100 height 30
click at [891, 255] on div "9" at bounding box center [908, 251] width 92 height 18
type input "2025-10-09 20:00"
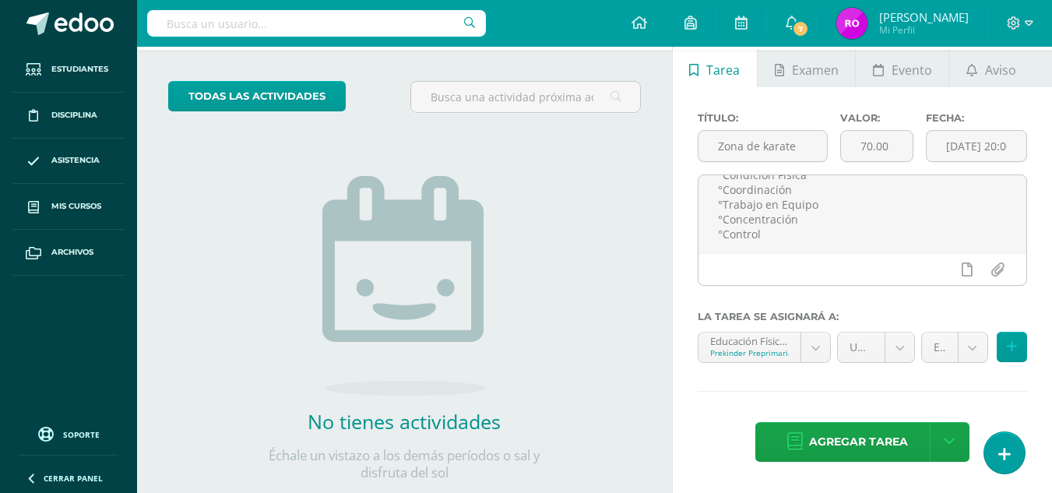
click at [664, 240] on div "todas las Actividades No tienes actividades Échale un vistazo a los demás perío…" at bounding box center [404, 290] width 535 height 481
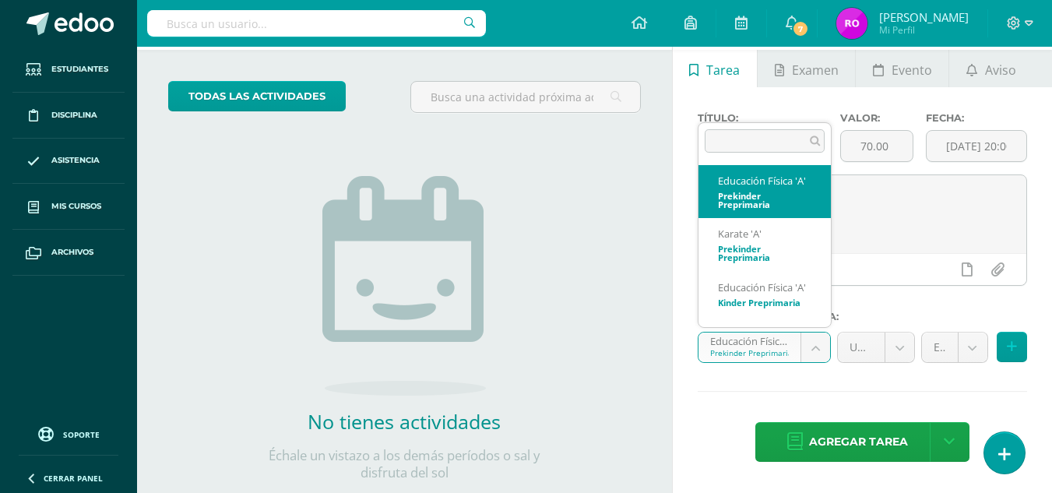
click at [811, 342] on body "Examen asignado exitosamente Estudiantes Disciplina Asistencia Mis cursos Archi…" at bounding box center [526, 178] width 1052 height 493
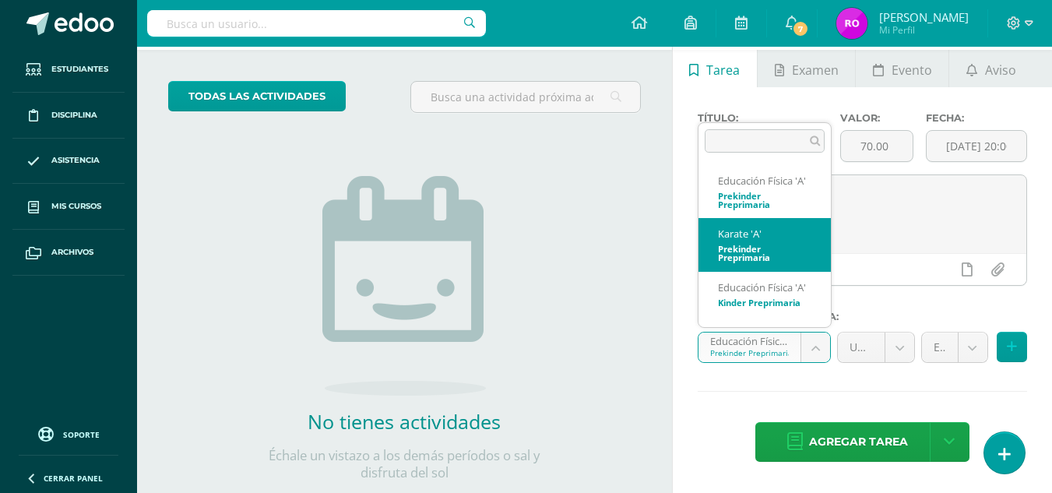
select select "32710"
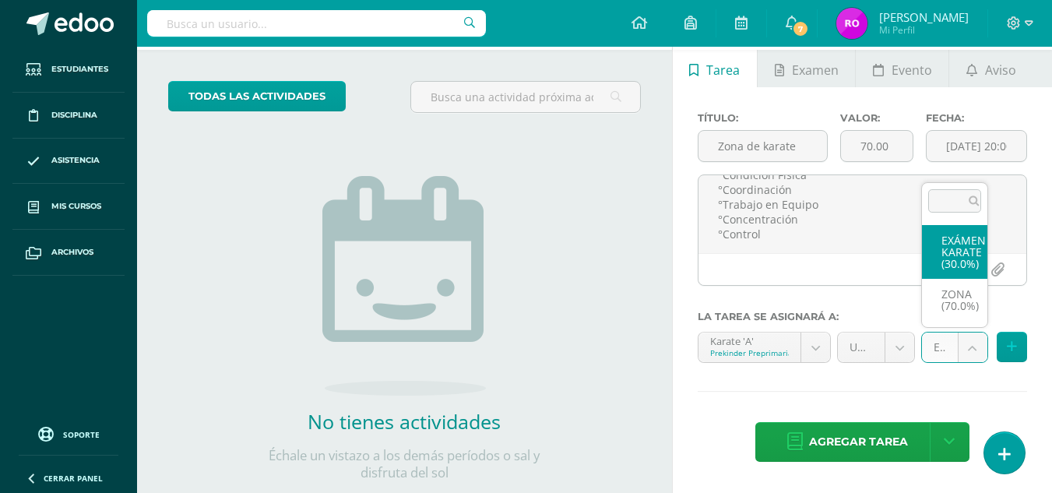
click at [956, 347] on body "Examen asignado exitosamente Estudiantes Disciplina Asistencia Mis cursos Archi…" at bounding box center [526, 178] width 1052 height 493
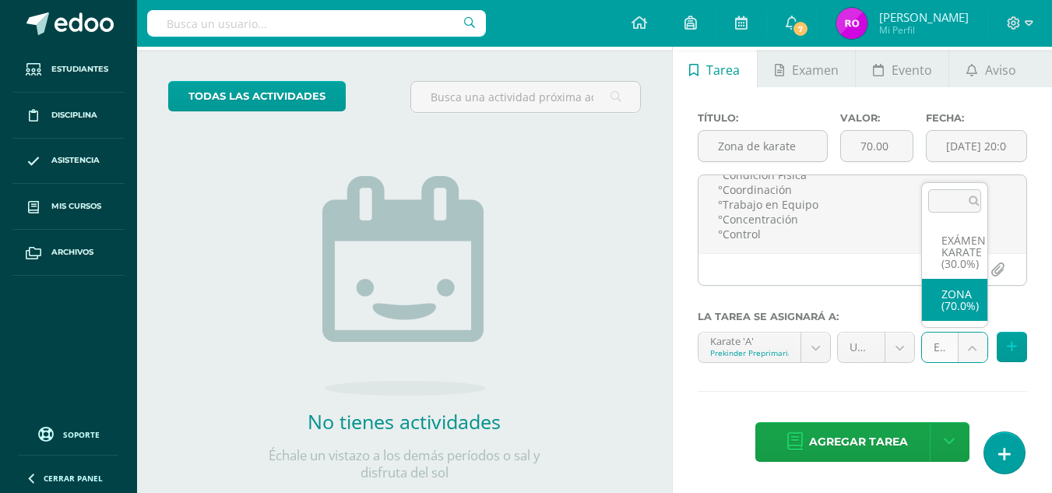
select select "36822"
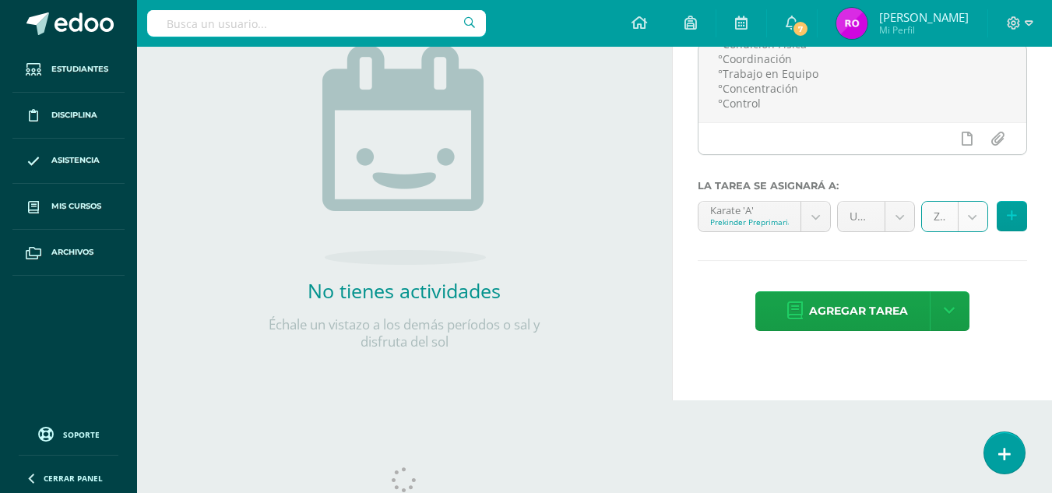
scroll to position [202, 0]
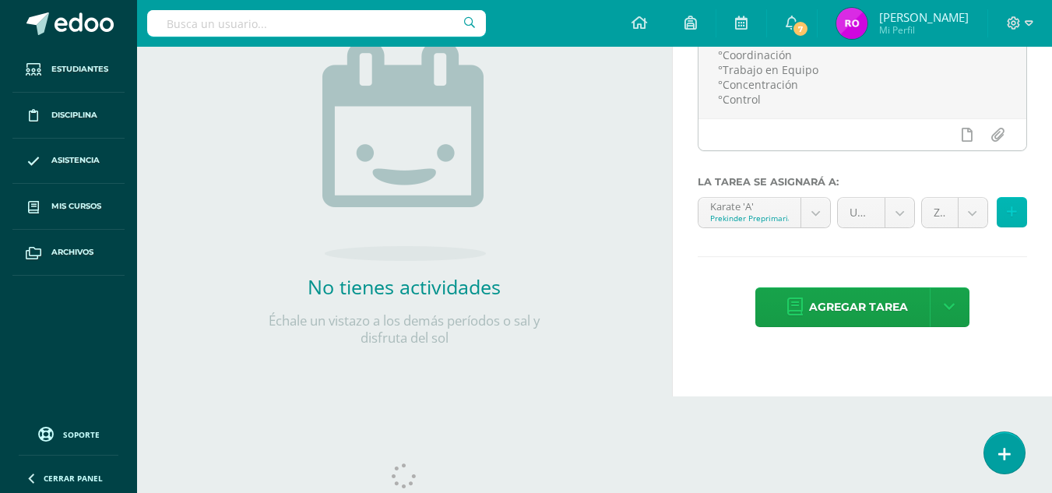
click at [1014, 222] on button at bounding box center [1012, 212] width 30 height 30
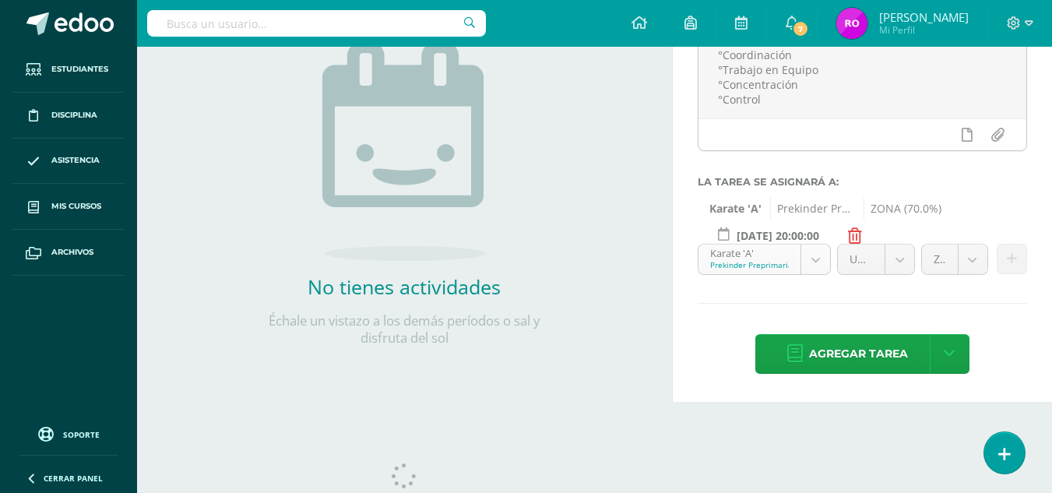
click at [814, 257] on body "Examen asignado exitosamente Estudiantes Disciplina Asistencia Mis cursos Archi…" at bounding box center [526, 44] width 1052 height 493
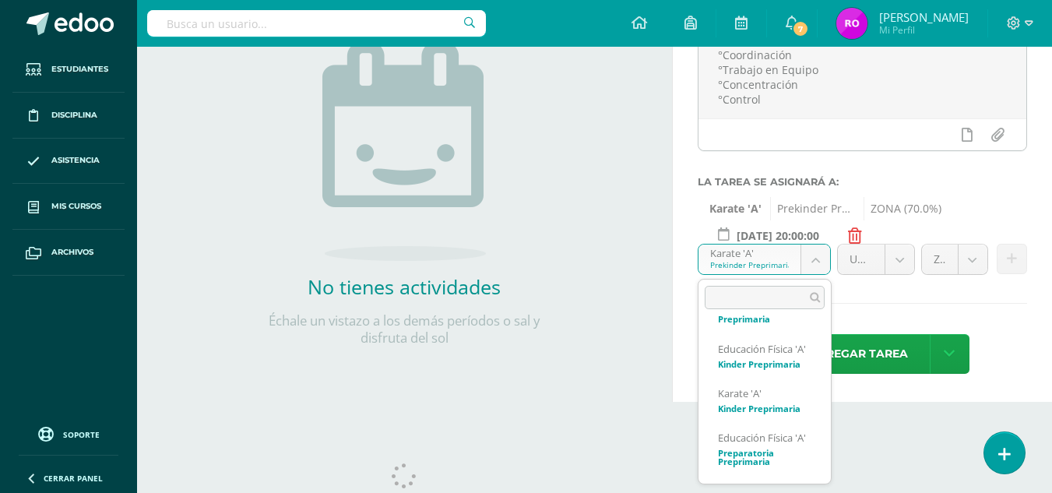
scroll to position [96, 0]
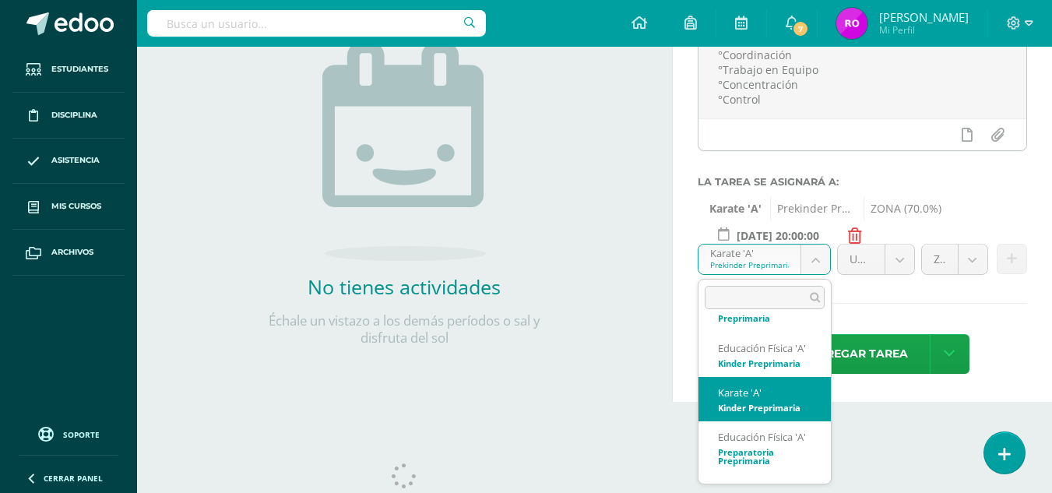
select select "32719"
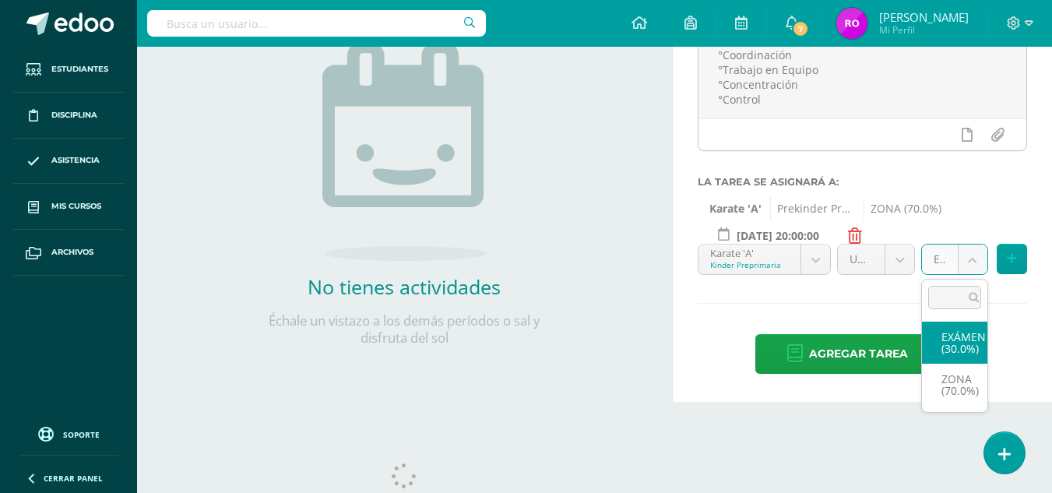
click at [963, 256] on body "Examen asignado exitosamente Estudiantes Disciplina Asistencia Mis cursos Archi…" at bounding box center [526, 44] width 1052 height 493
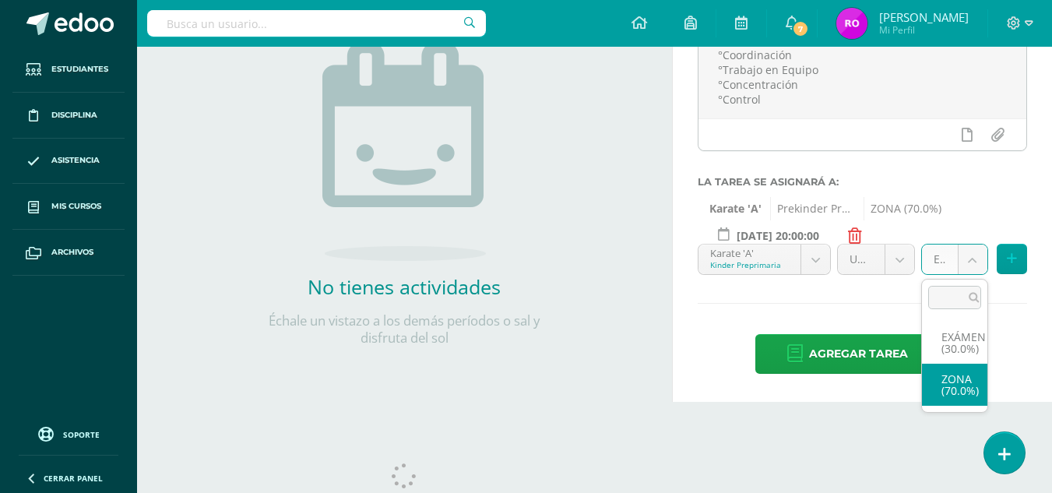
select select "36826"
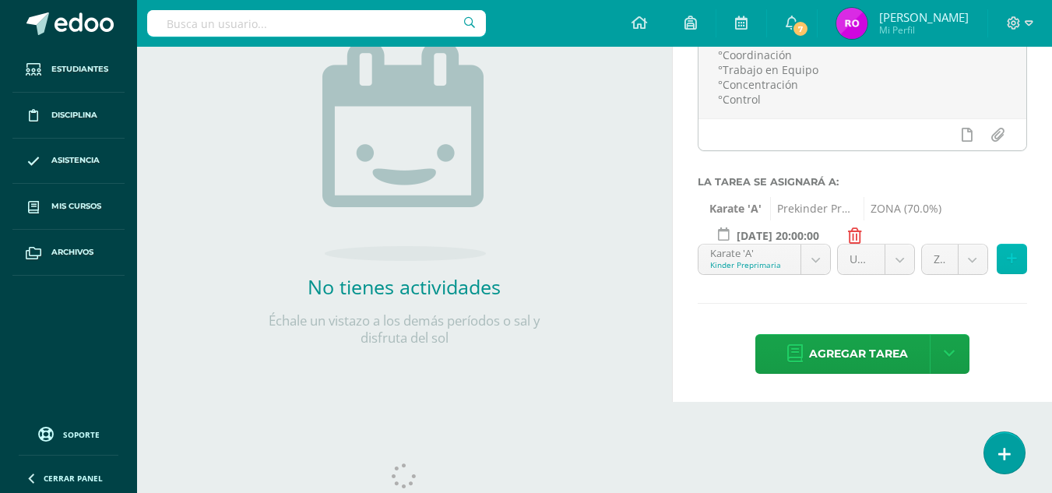
click at [1019, 262] on button at bounding box center [1012, 259] width 30 height 30
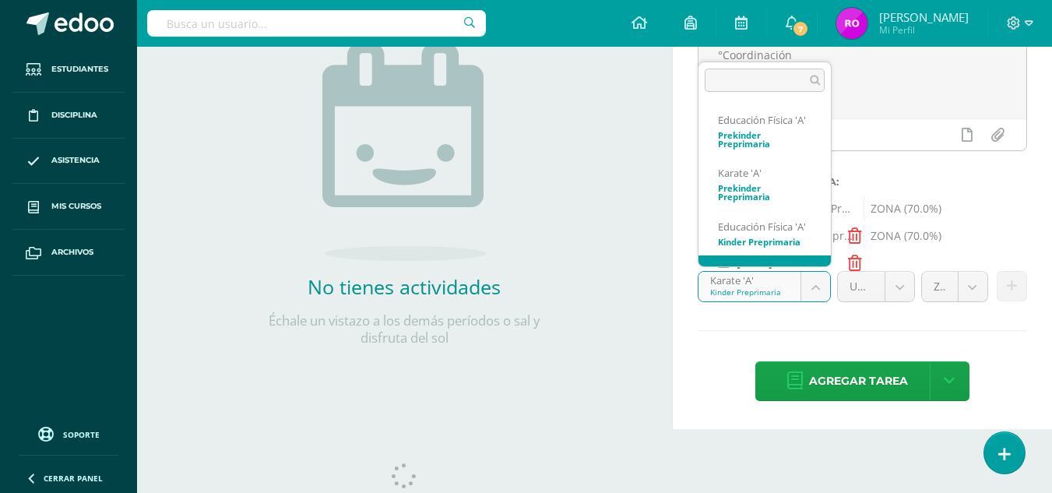
scroll to position [77, 0]
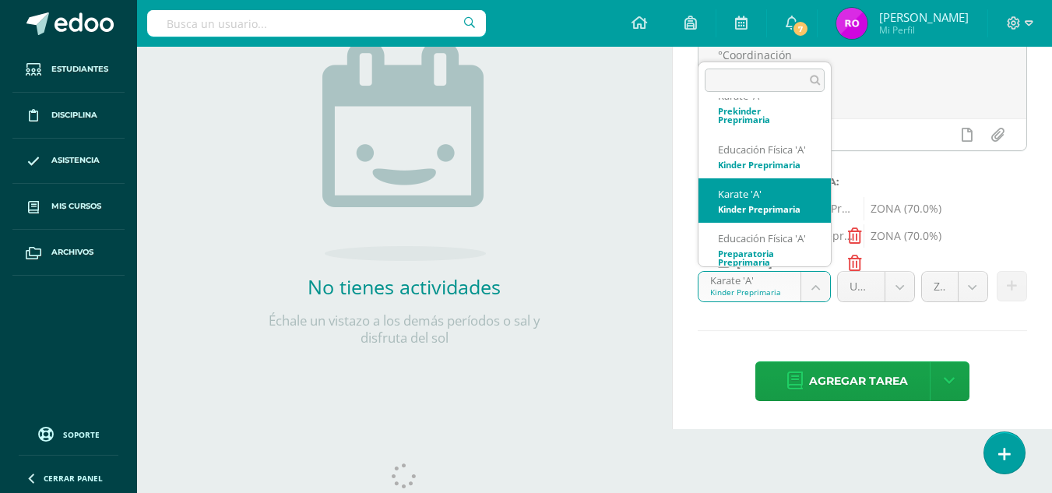
click at [808, 277] on body "Examen asignado exitosamente Estudiantes Disciplina Asistencia Mis cursos Archi…" at bounding box center [526, 44] width 1052 height 493
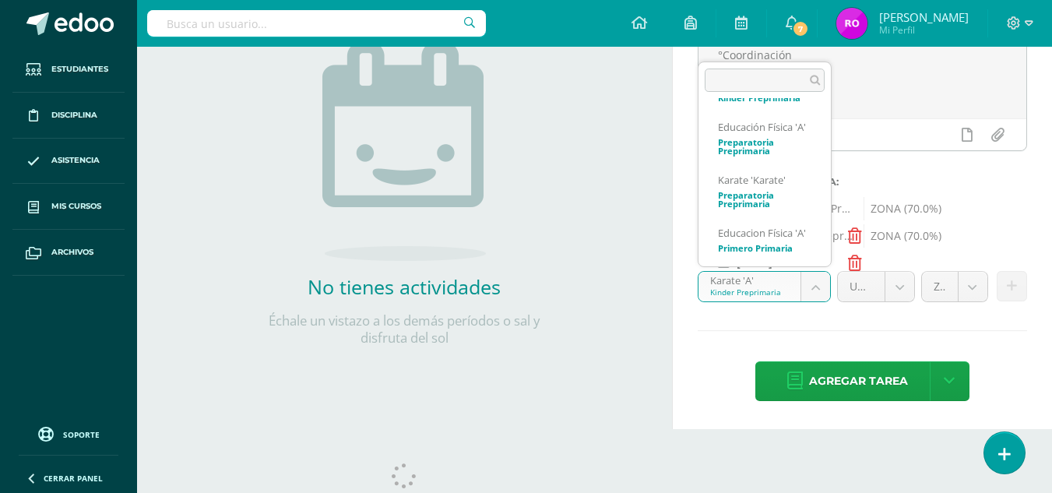
scroll to position [213, 0]
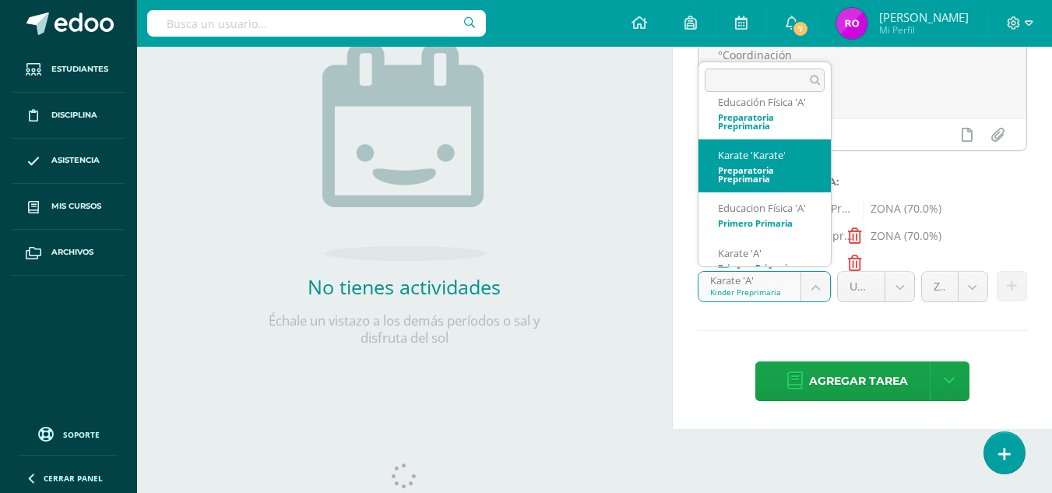
select select "32701"
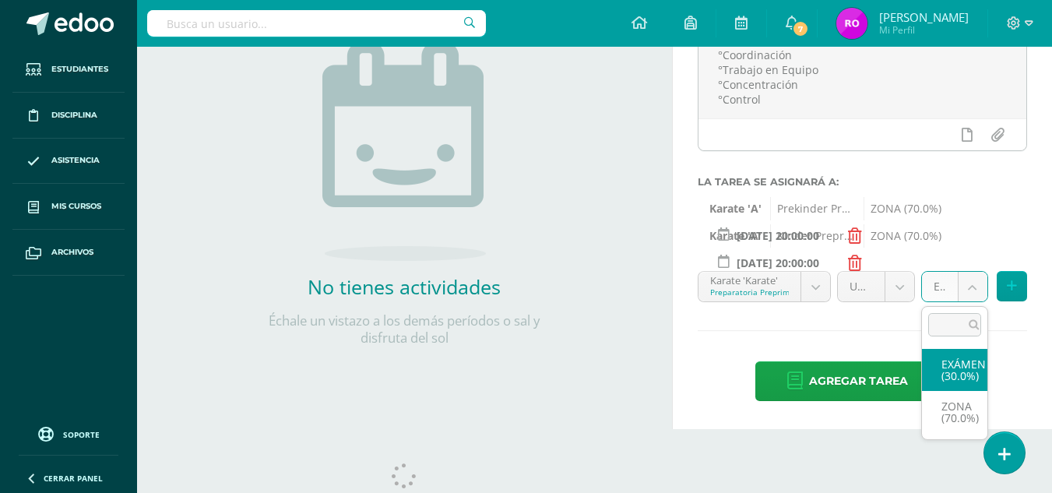
click at [974, 290] on body "Examen asignado exitosamente Estudiantes Disciplina Asistencia Mis cursos Archi…" at bounding box center [526, 44] width 1052 height 493
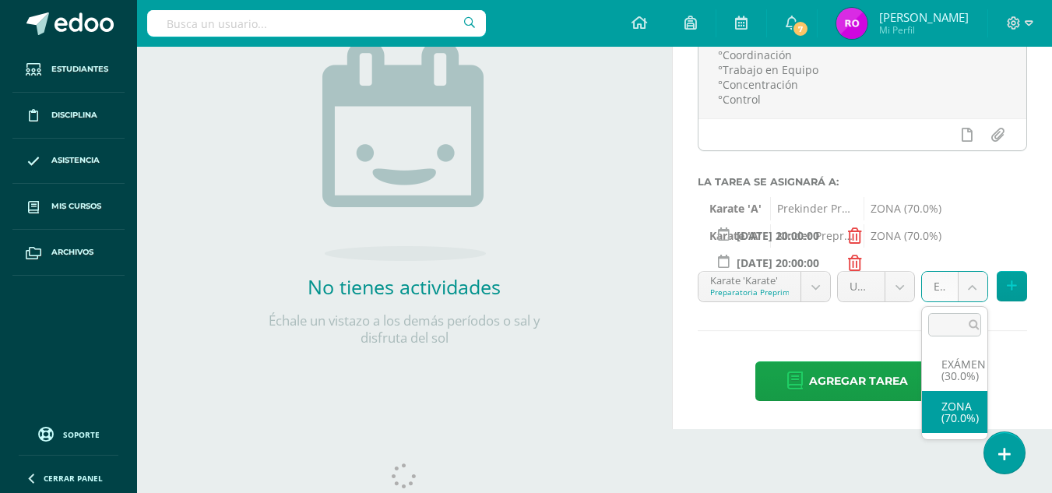
select select "36830"
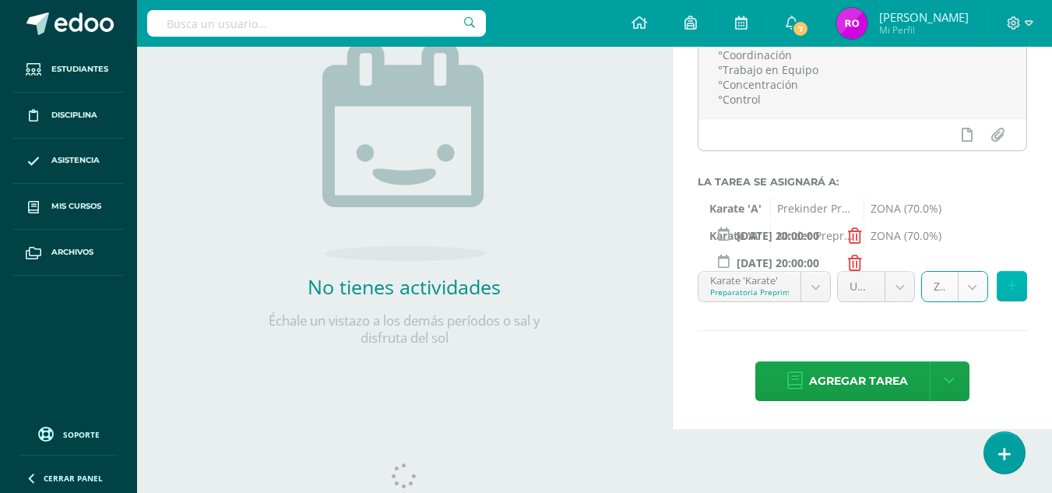
click at [1018, 287] on button at bounding box center [1012, 286] width 30 height 30
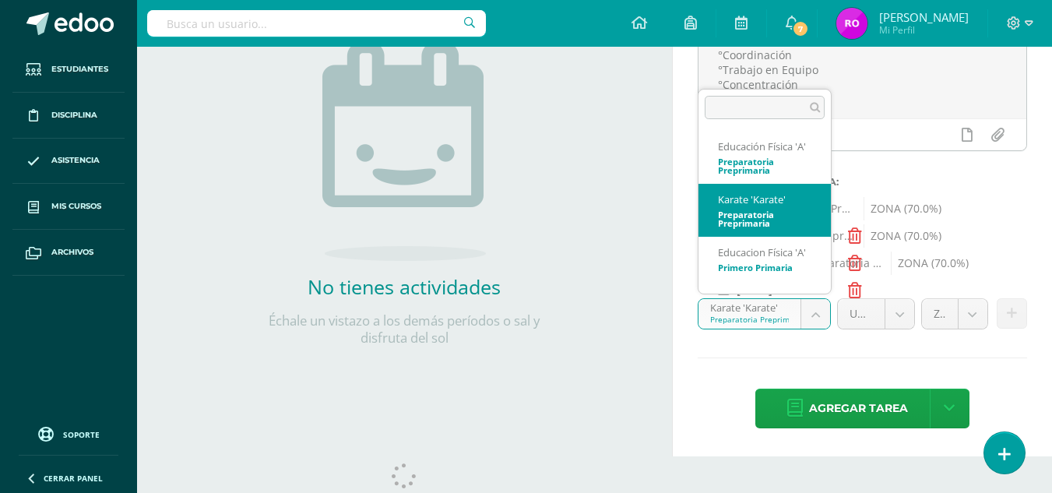
click at [817, 290] on body "Examen asignado exitosamente Estudiantes Disciplina Asistencia Mis cursos Archi…" at bounding box center [526, 44] width 1052 height 493
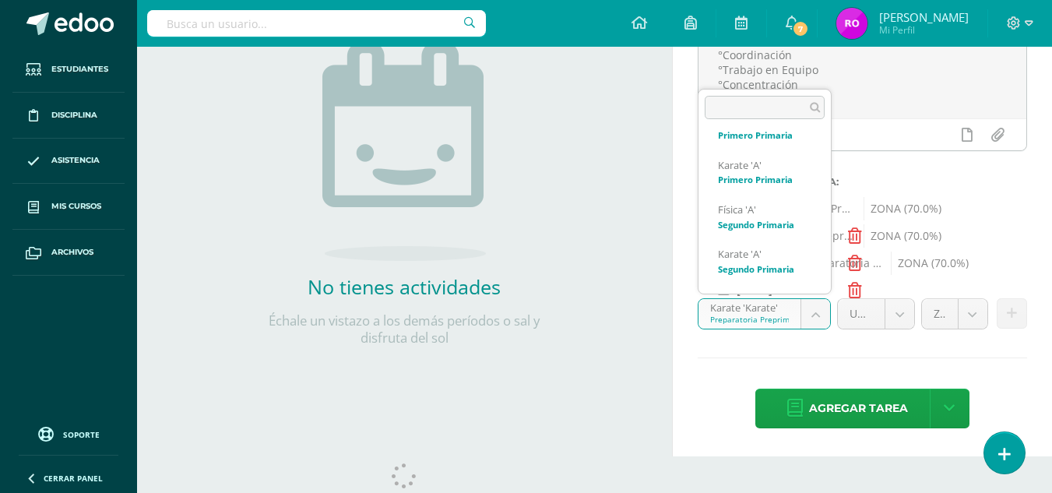
scroll to position [343, 0]
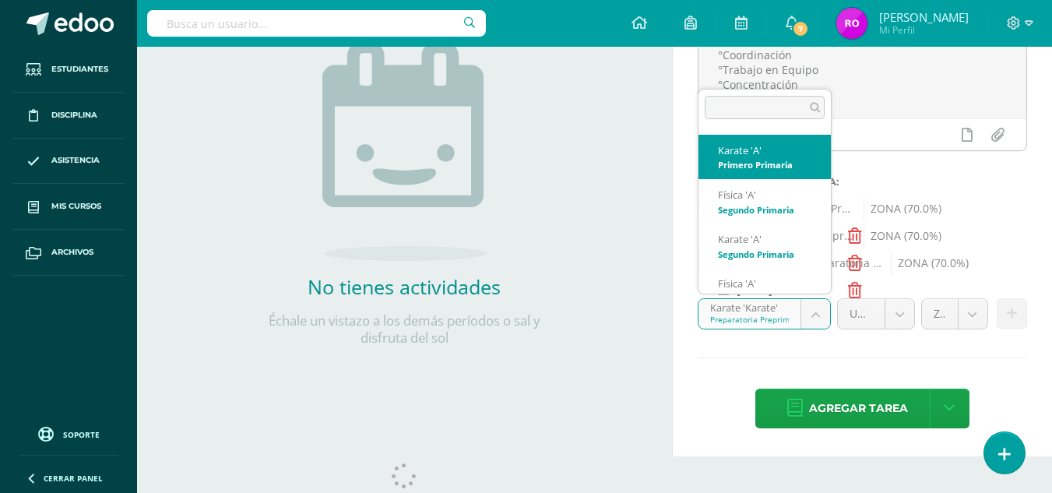
select select "32728"
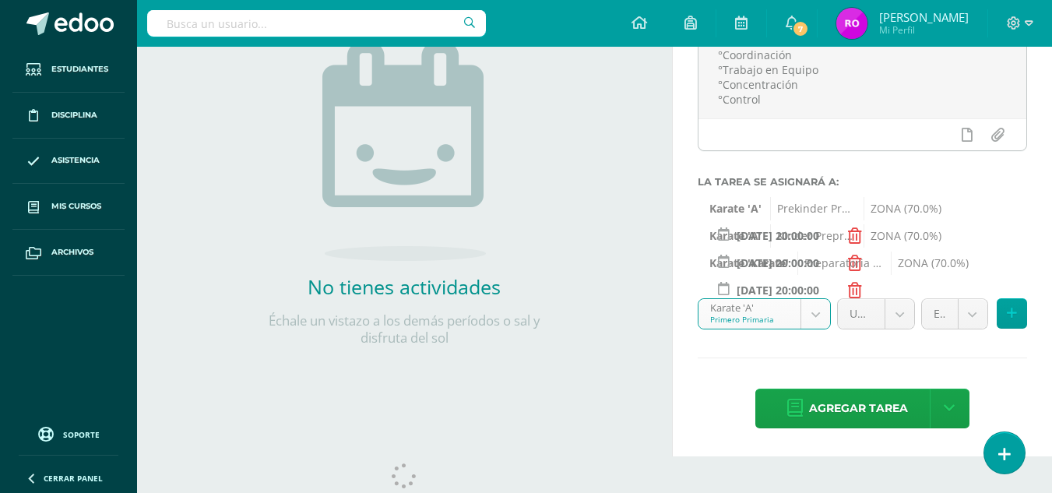
click at [969, 290] on body "Examen asignado exitosamente Estudiantes Disciplina Asistencia Mis cursos Archi…" at bounding box center [526, 44] width 1052 height 493
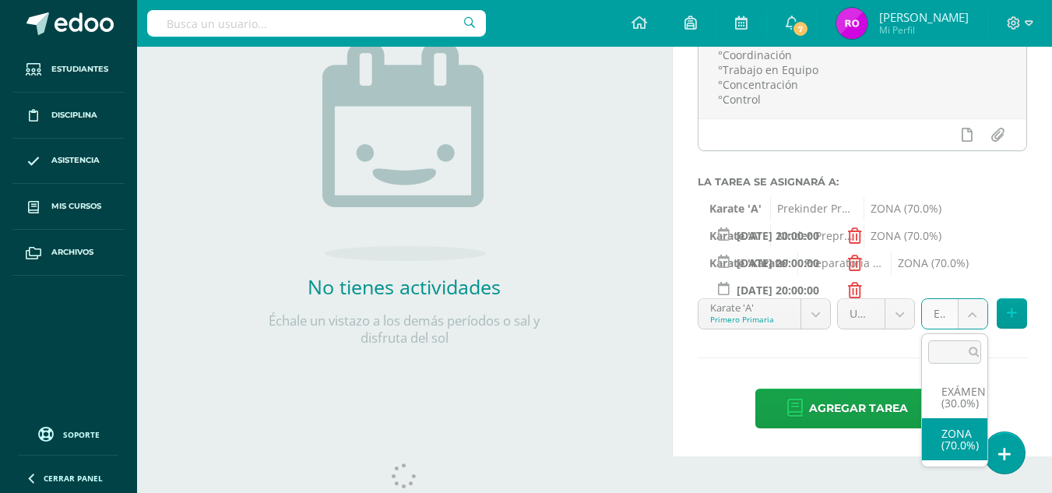
select select "36834"
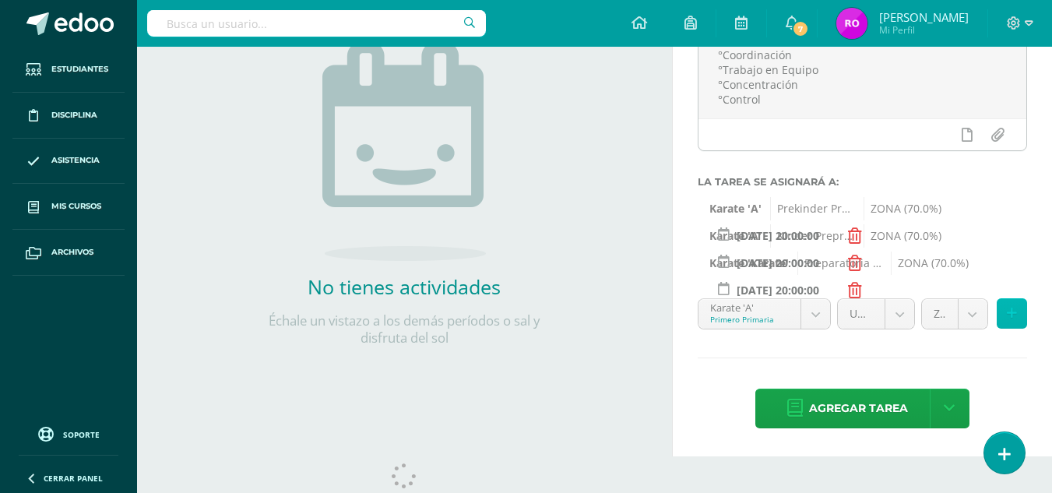
click at [1013, 309] on icon at bounding box center [1012, 313] width 10 height 13
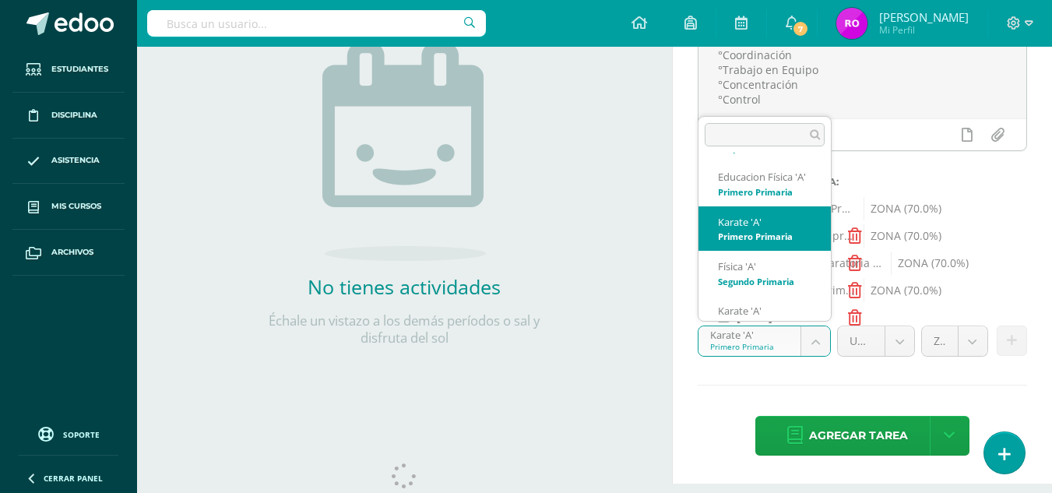
click at [808, 290] on body "Examen asignado exitosamente Estudiantes Disciplina Asistencia Mis cursos Archi…" at bounding box center [526, 44] width 1052 height 493
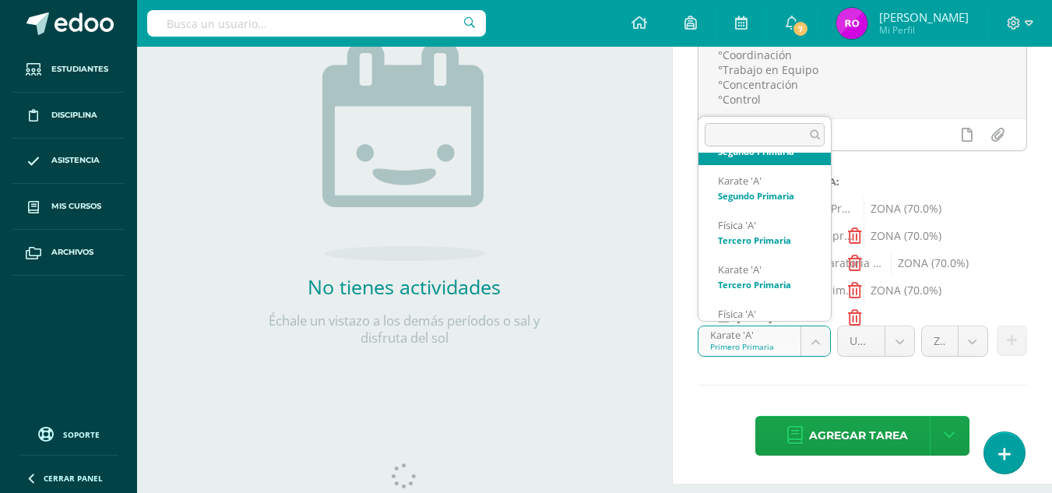
scroll to position [432, 0]
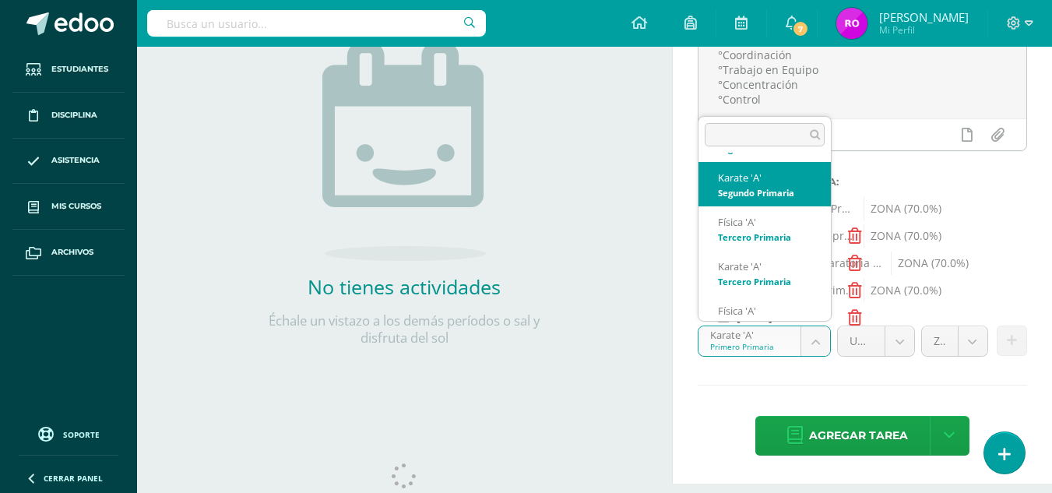
select select "32738"
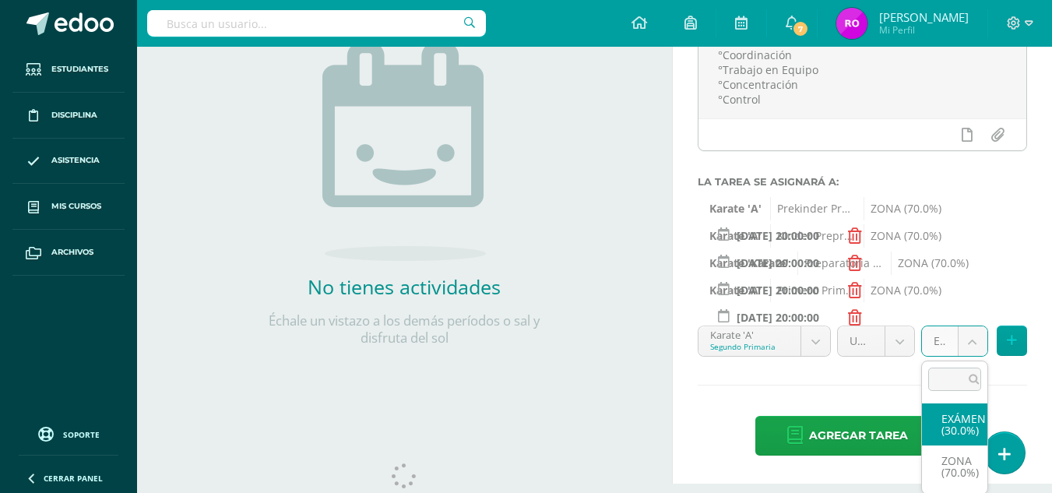
click at [944, 290] on body "Examen asignado exitosamente Estudiantes Disciplina Asistencia Mis cursos Archi…" at bounding box center [526, 44] width 1052 height 493
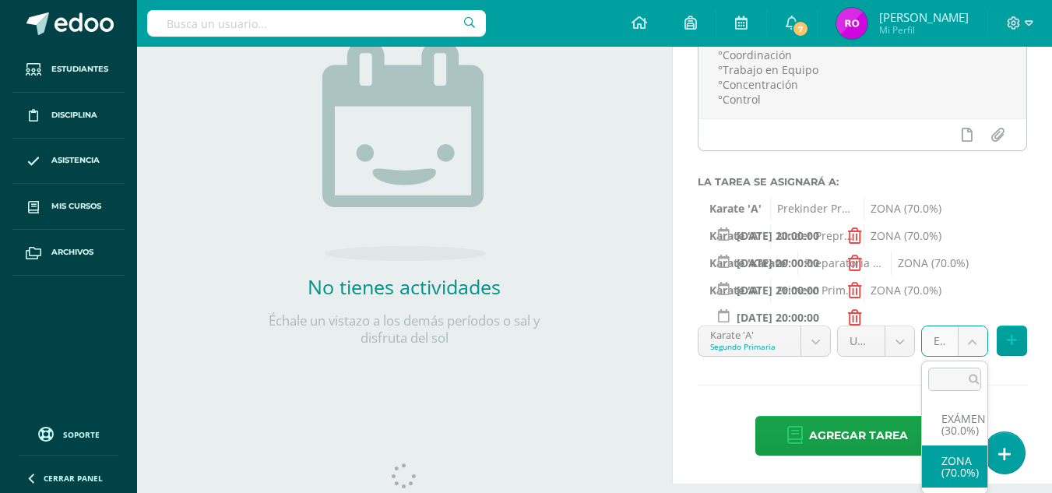
select select "36838"
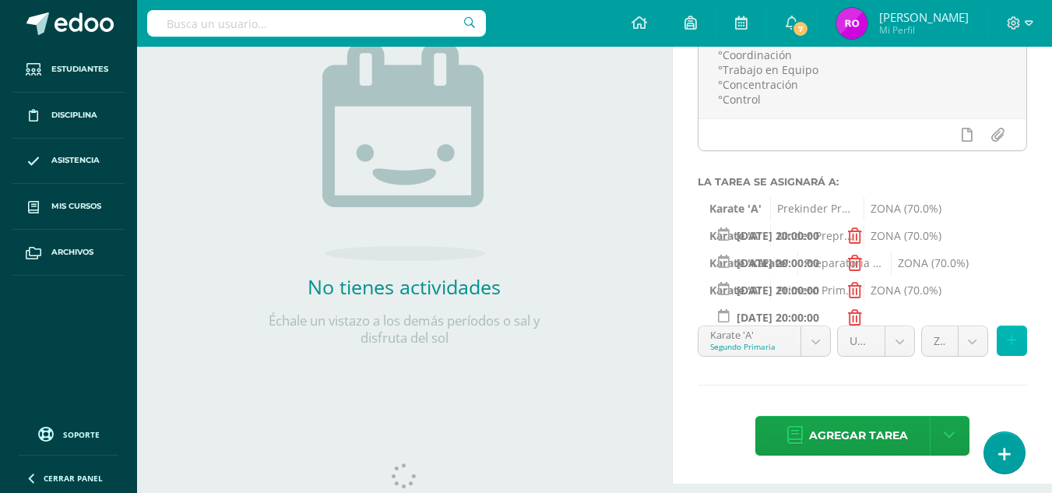
click at [1008, 347] on button at bounding box center [1012, 341] width 30 height 30
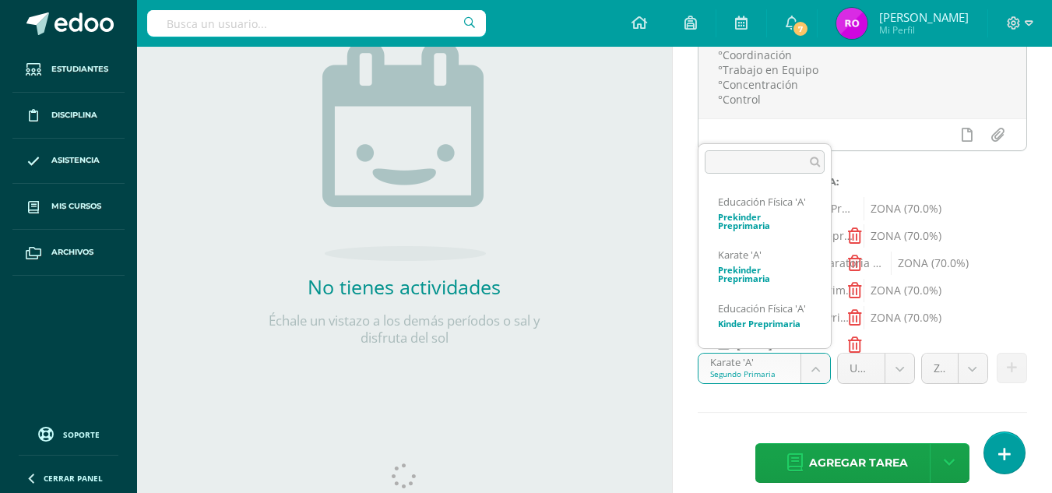
scroll to position [388, 0]
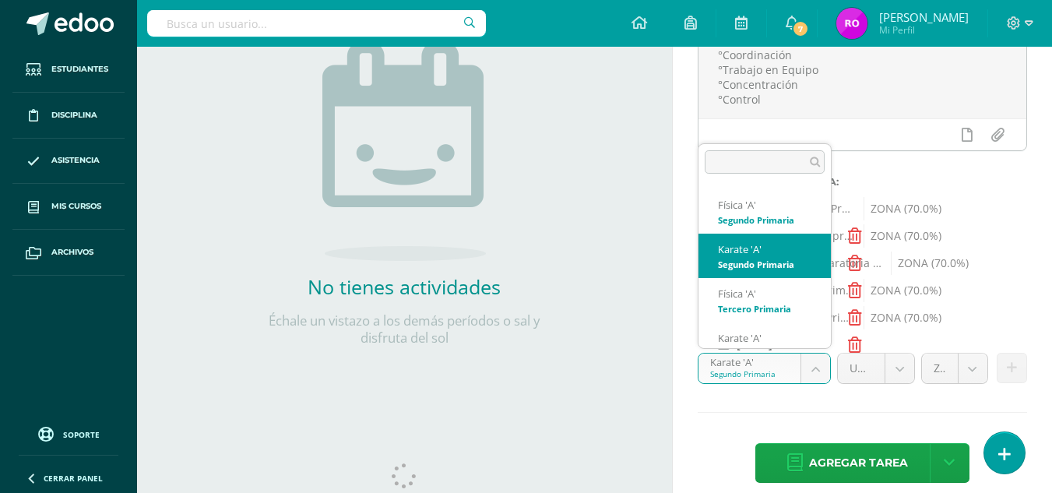
click at [812, 290] on body "Examen asignado exitosamente Estudiantes Disciplina Asistencia Mis cursos Archi…" at bounding box center [526, 44] width 1052 height 493
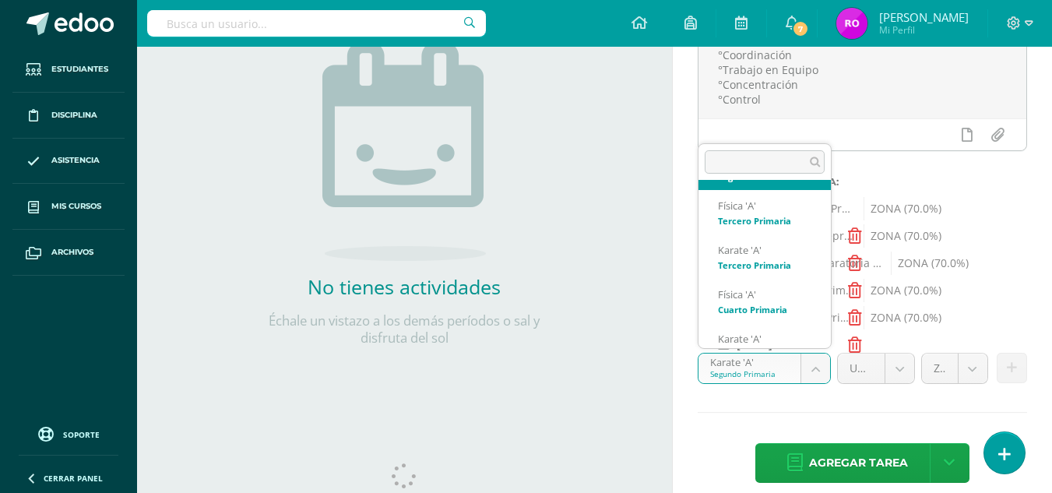
scroll to position [493, 0]
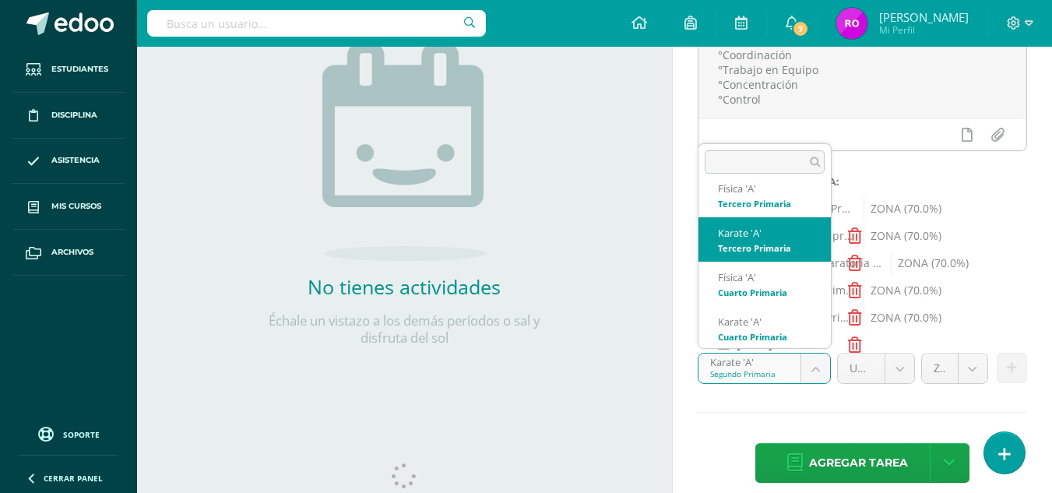
select select "32747"
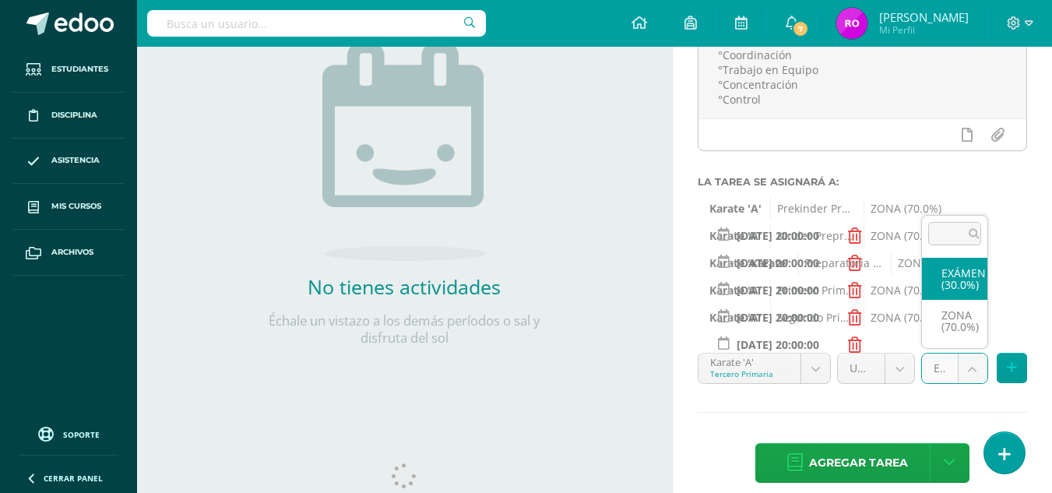
click at [965, 290] on body "Examen asignado exitosamente Estudiantes Disciplina Asistencia Mis cursos Archi…" at bounding box center [526, 44] width 1052 height 493
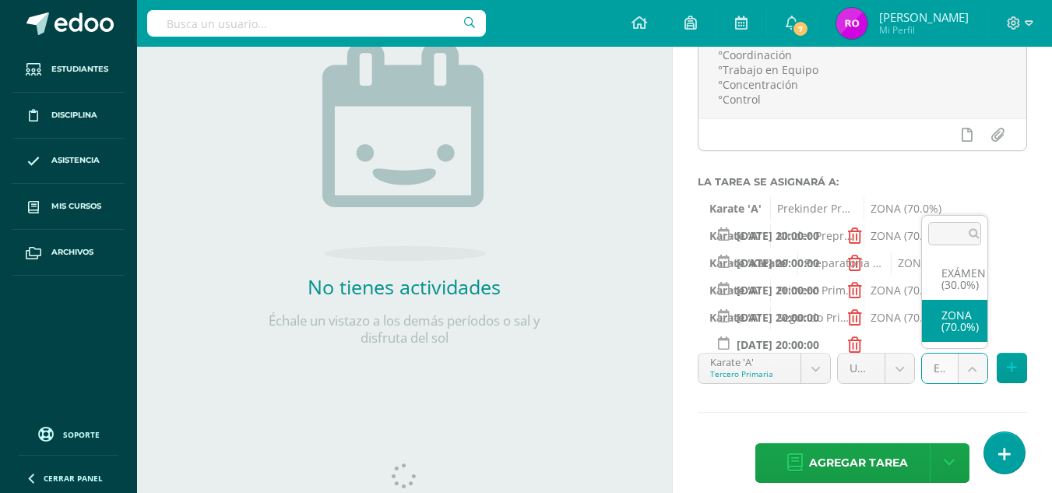
select select "36843"
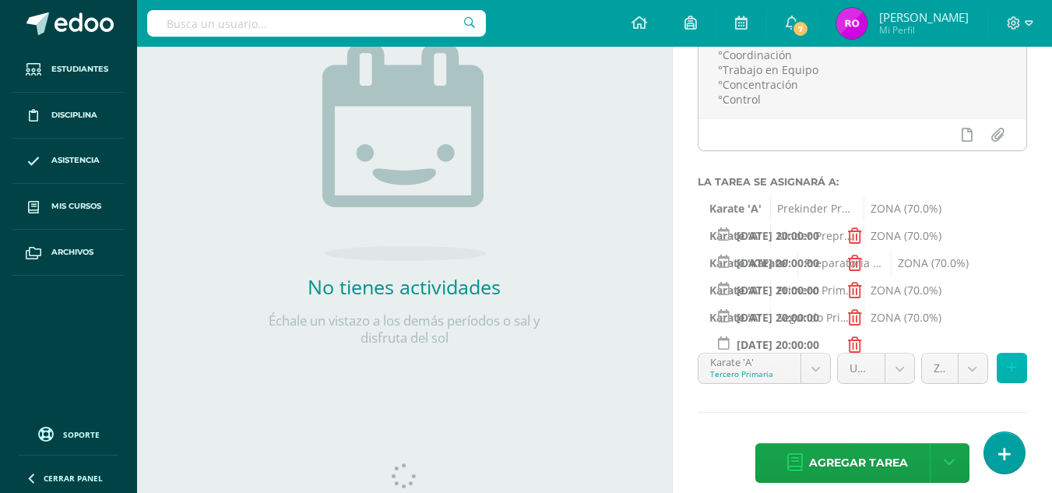
click at [1012, 368] on icon at bounding box center [1012, 367] width 10 height 13
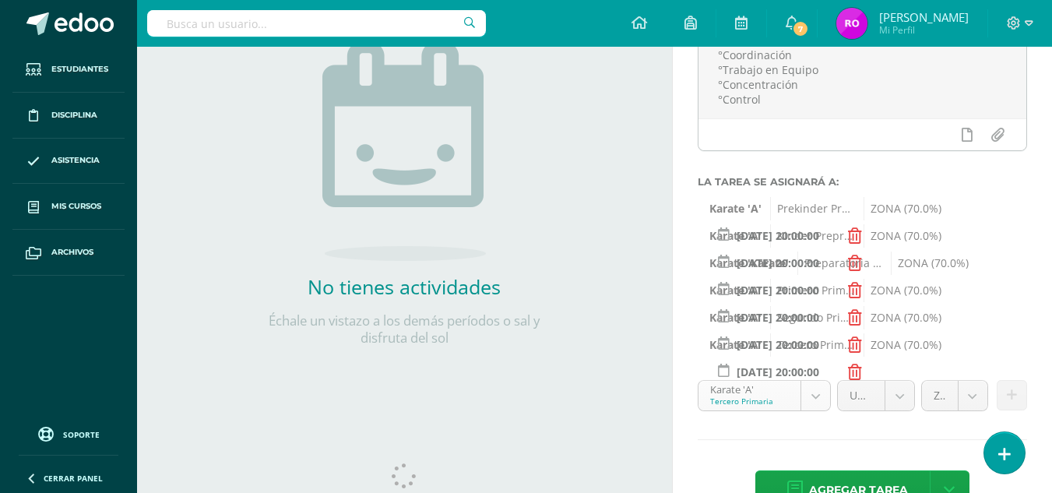
scroll to position [477, 0]
click at [814, 290] on body "Examen asignado exitosamente Estudiantes Disciplina Asistencia Mis cursos Archi…" at bounding box center [526, 44] width 1052 height 493
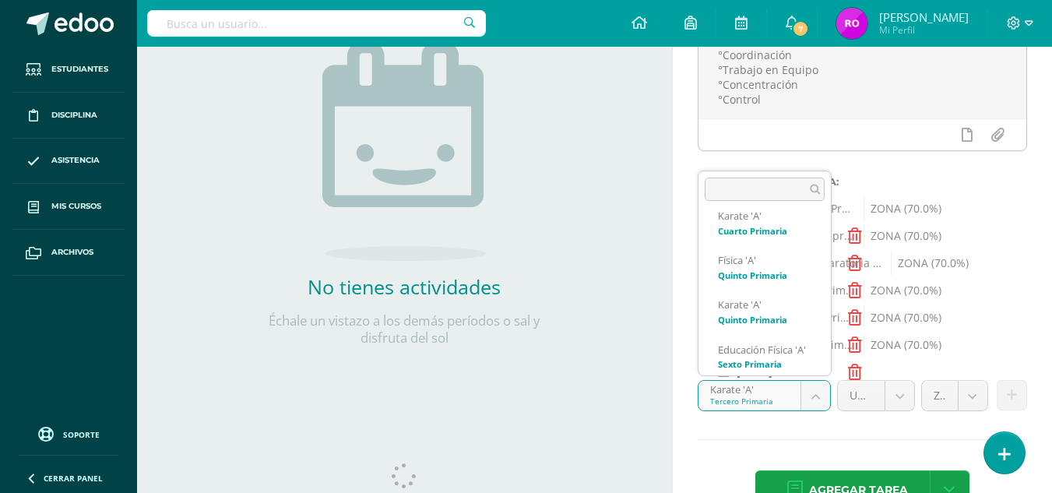
scroll to position [630, 0]
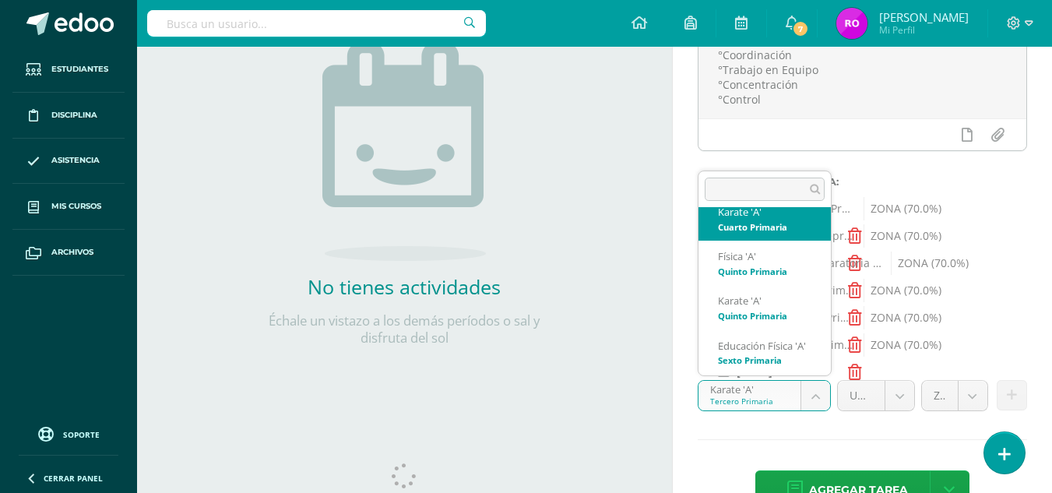
select select "32756"
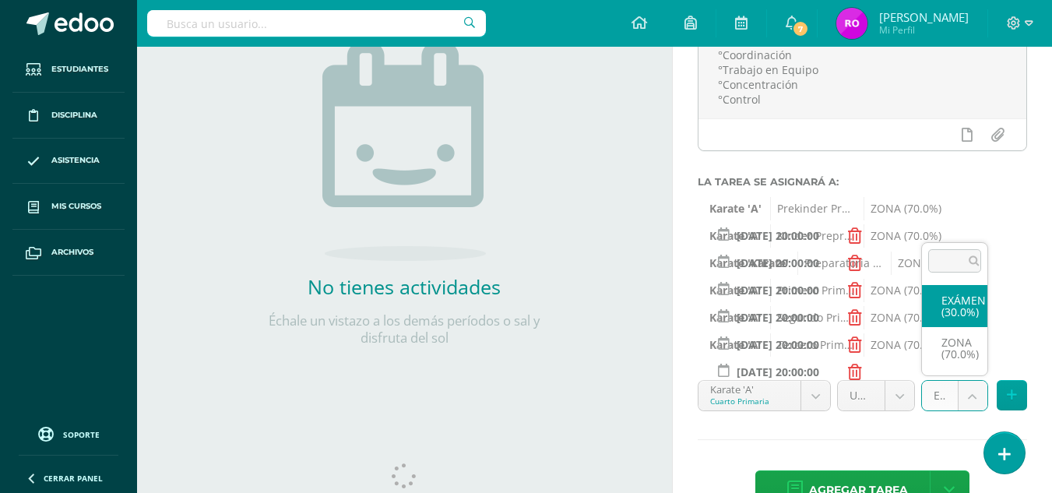
click at [945, 290] on body "Examen asignado exitosamente Estudiantes Disciplina Asistencia Mis cursos Archi…" at bounding box center [526, 44] width 1052 height 493
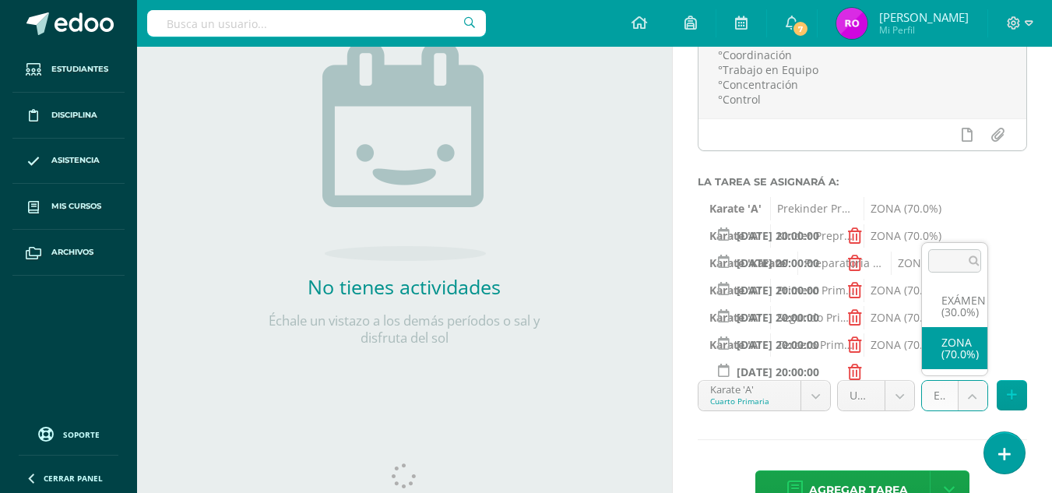
select select "36846"
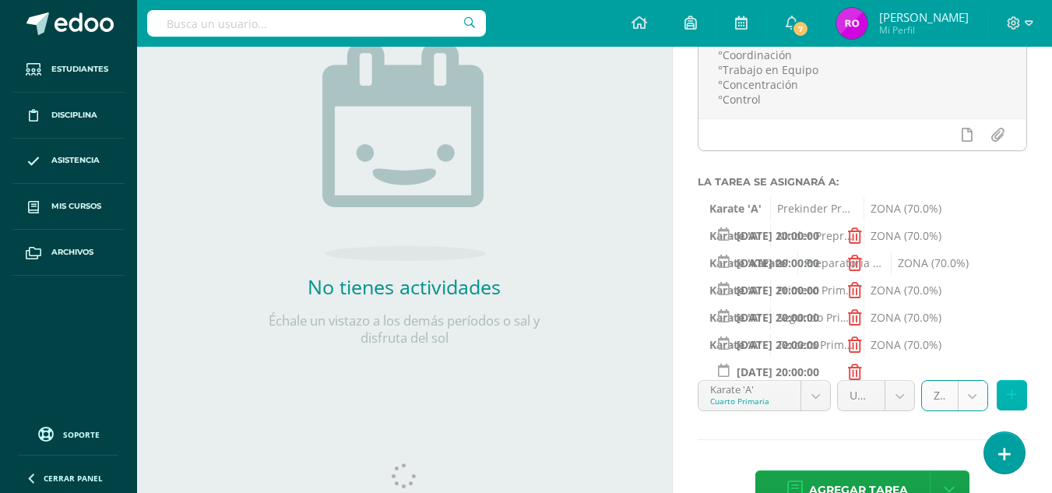
click at [1012, 399] on icon at bounding box center [1012, 395] width 10 height 13
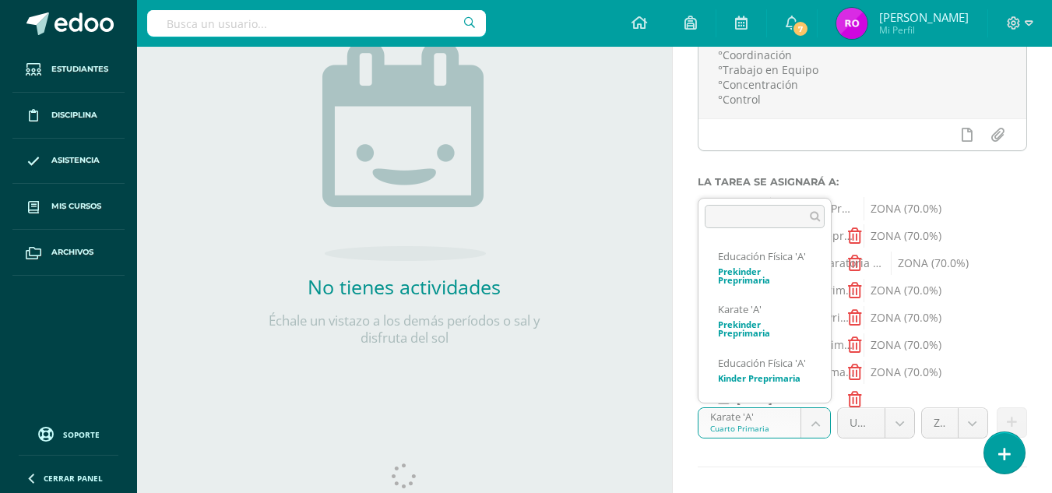
click at [808, 290] on body "Examen asignado exitosamente Estudiantes Disciplina Asistencia Mis cursos Archi…" at bounding box center [526, 44] width 1052 height 493
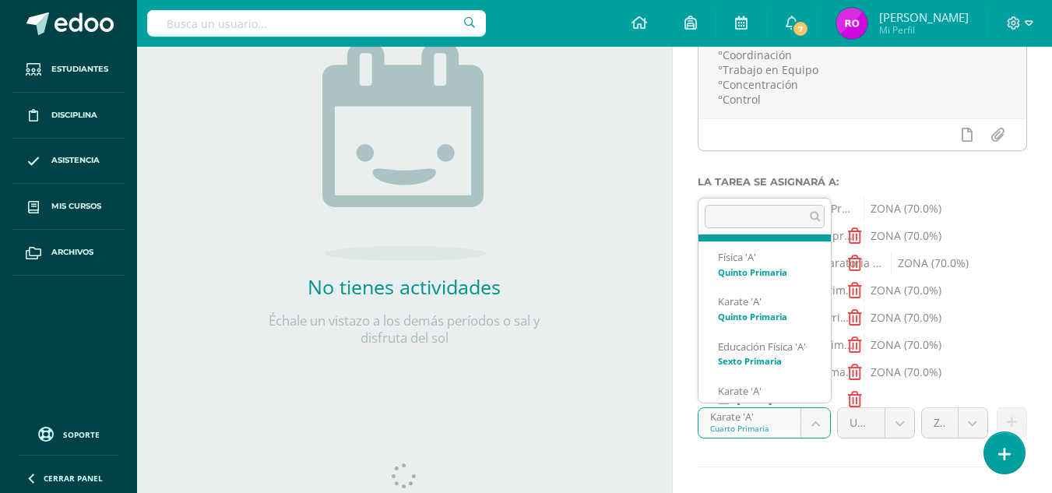
scroll to position [659, 0]
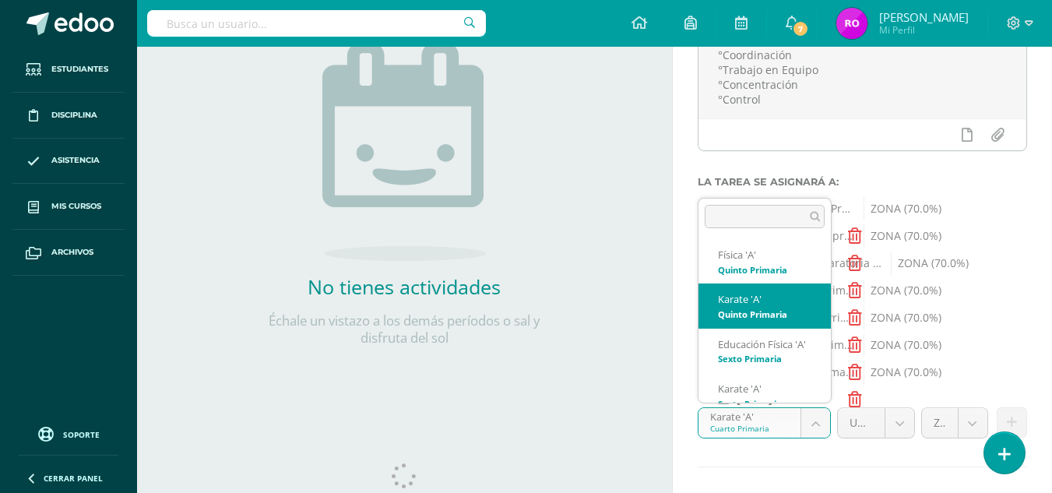
select select "32765"
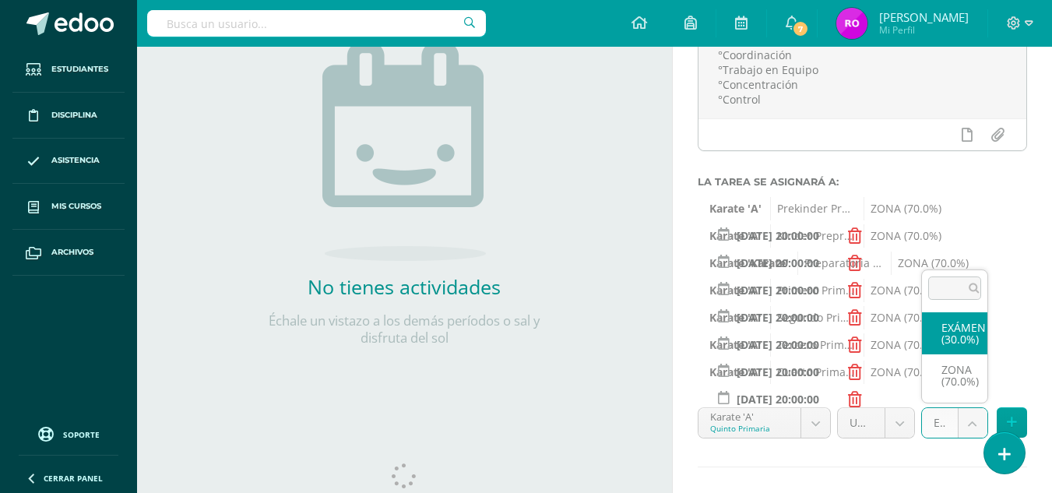
click at [971, 290] on body "Examen asignado exitosamente Estudiantes Disciplina Asistencia Mis cursos Archi…" at bounding box center [526, 44] width 1052 height 493
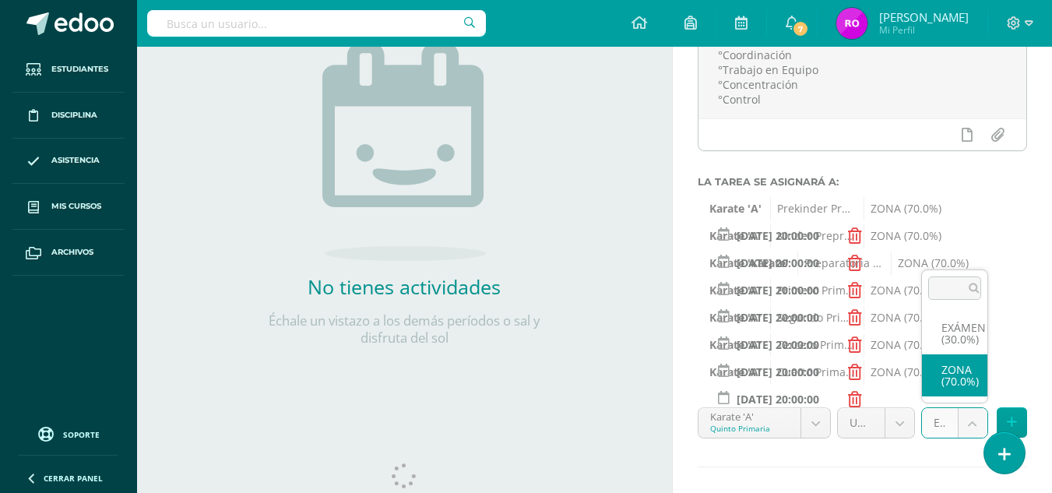
select select "36850"
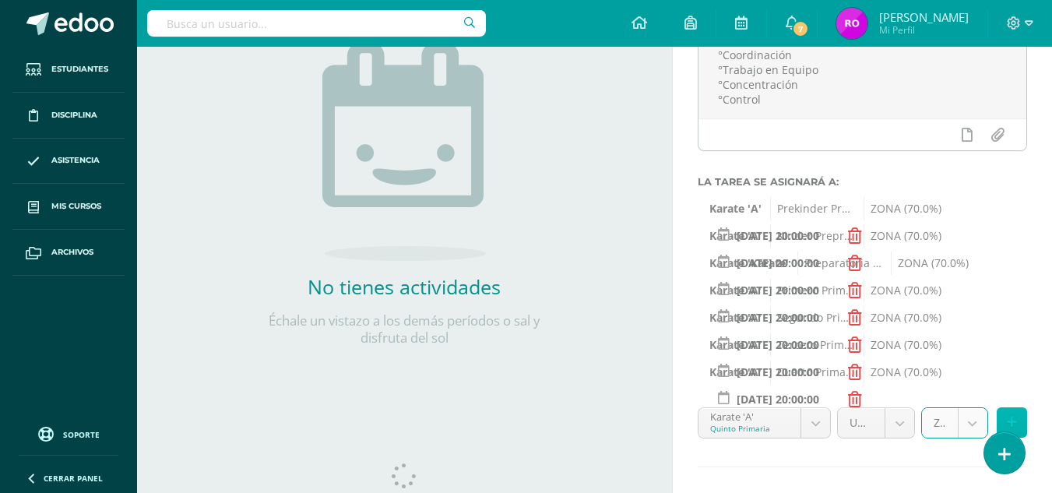
click at [1012, 419] on icon at bounding box center [1012, 422] width 10 height 13
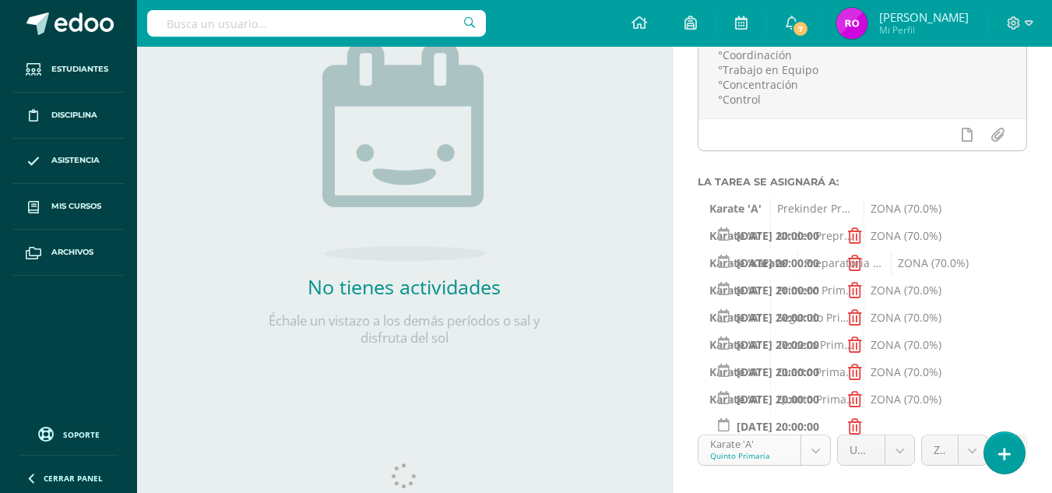
scroll to position [654, 0]
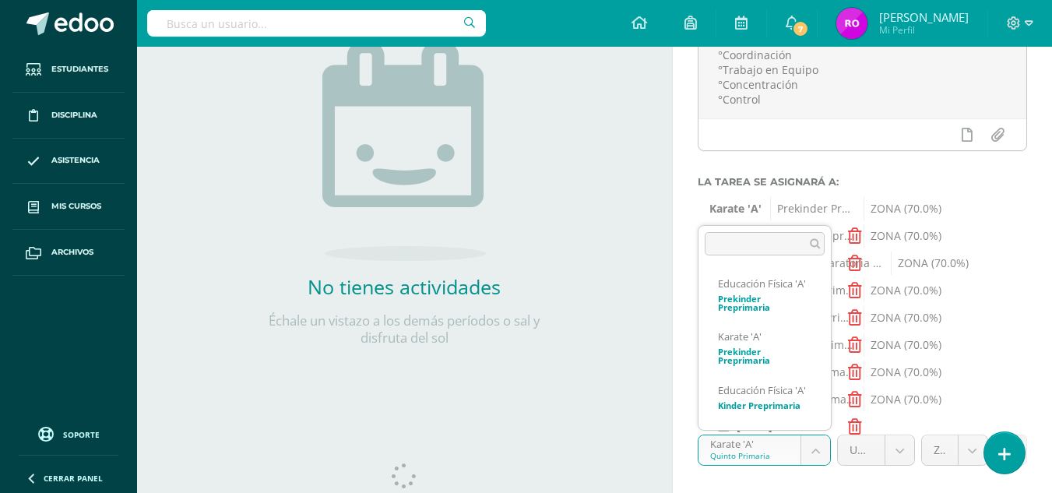
click at [805, 290] on body "Examen asignado exitosamente Estudiantes Disciplina Asistencia Mis cursos Archi…" at bounding box center [526, 44] width 1052 height 493
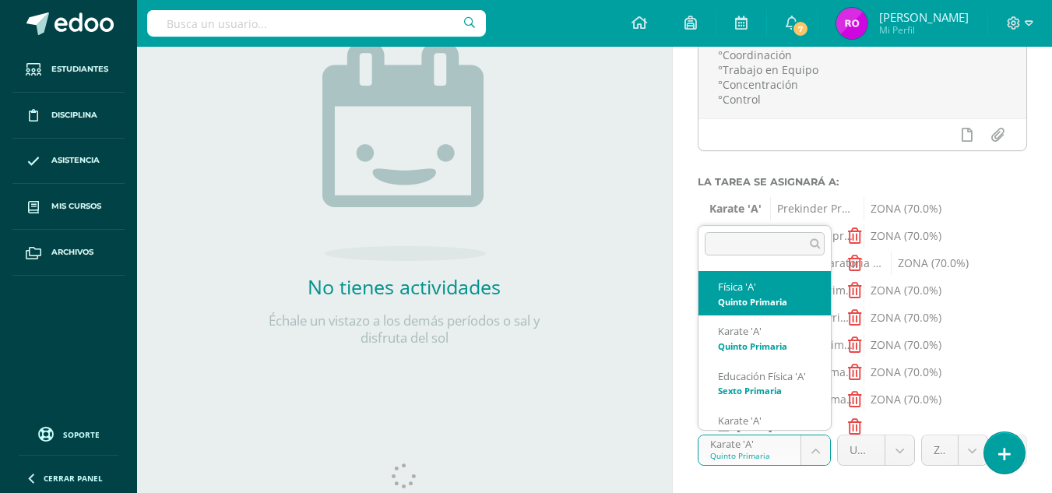
scroll to position [763, 0]
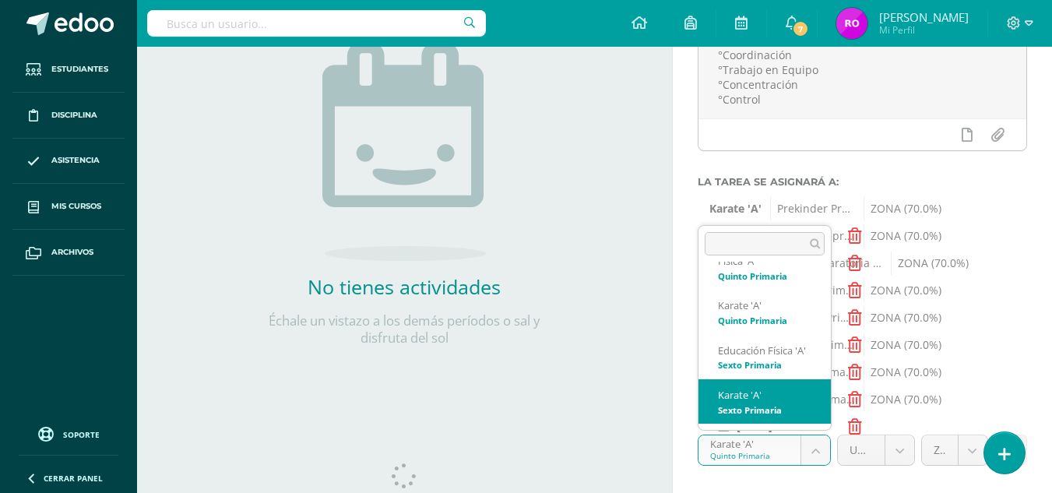
select select "32774"
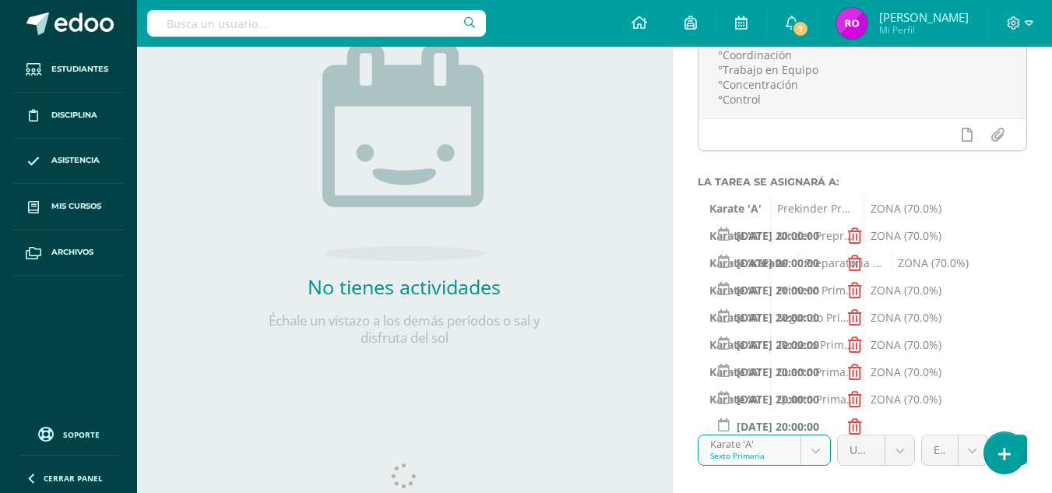
click at [945, 290] on body "Examen asignado exitosamente Estudiantes Disciplina Asistencia Mis cursos Archi…" at bounding box center [526, 44] width 1052 height 493
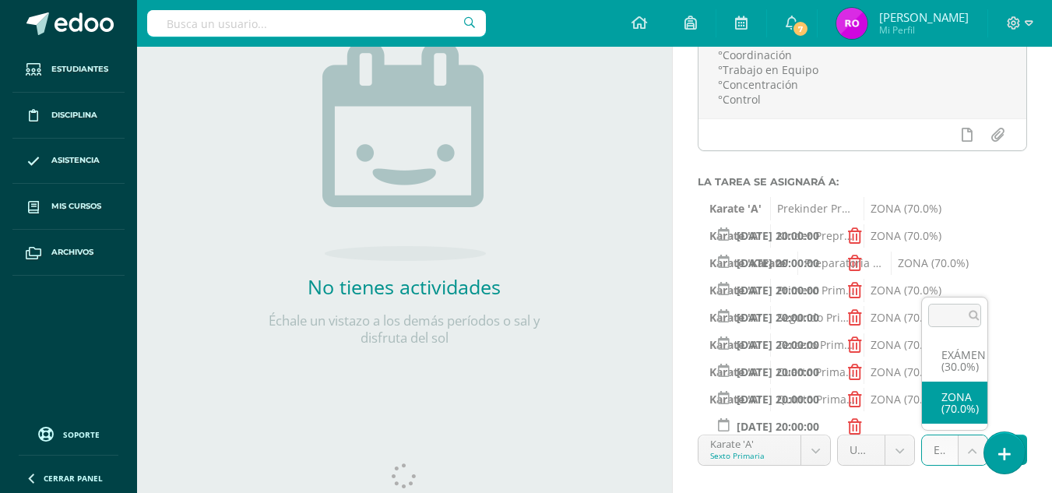
select select "36854"
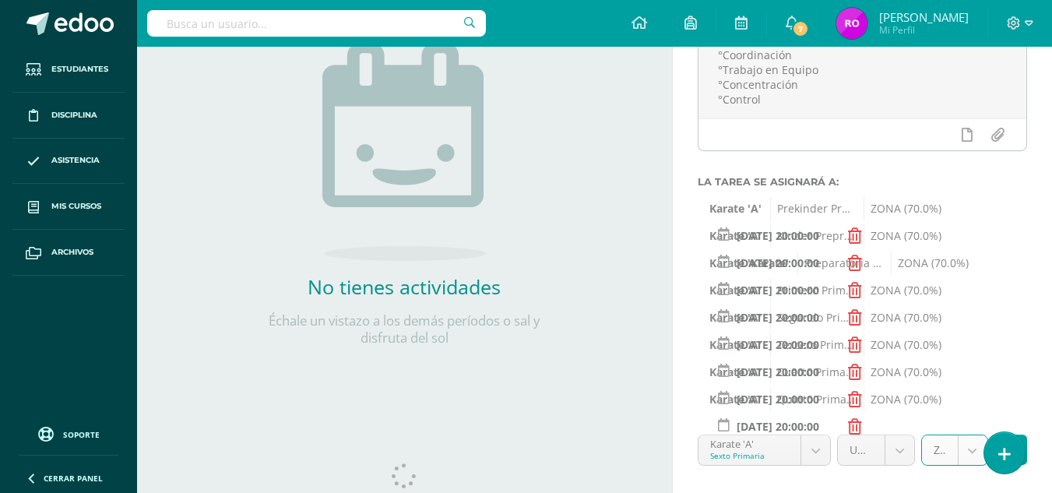
scroll to position [302, 0]
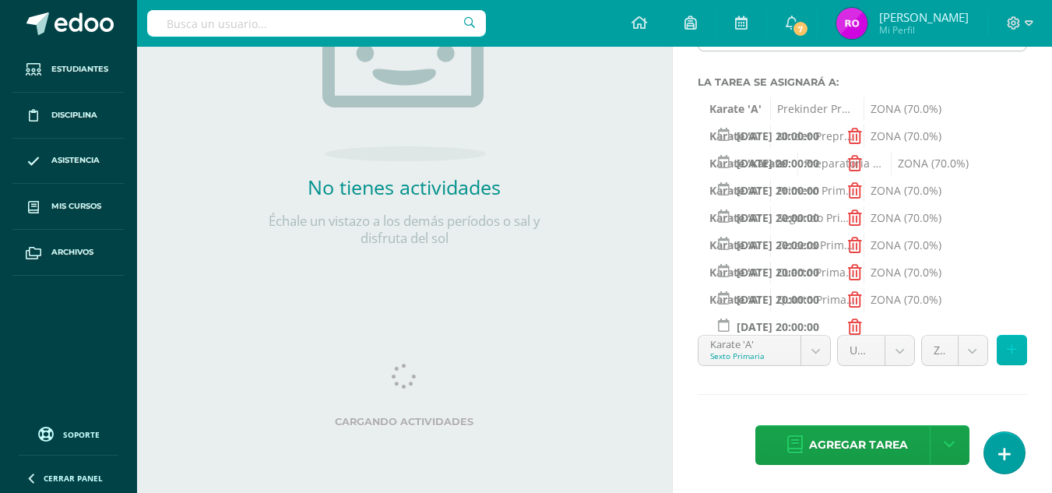
click at [1008, 353] on icon at bounding box center [1012, 349] width 10 height 13
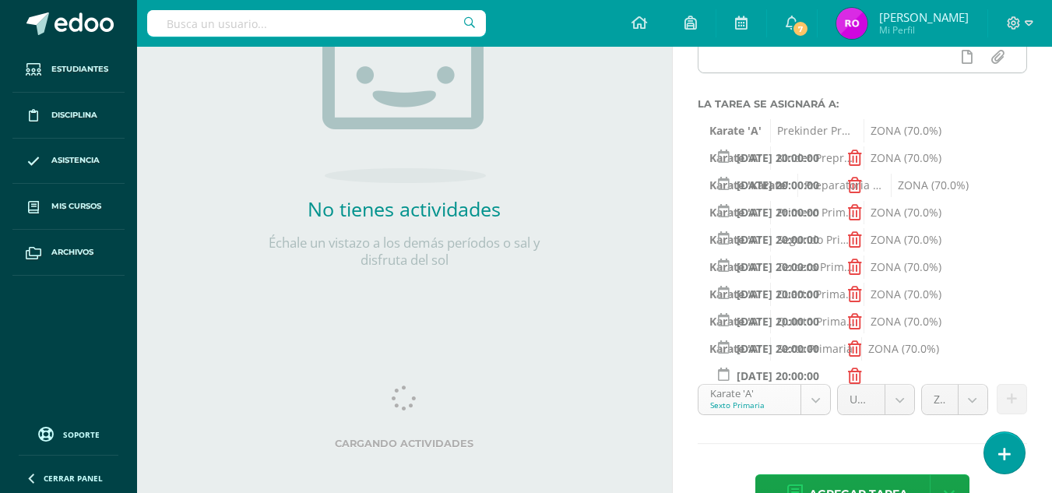
scroll to position [281, 0]
click at [833, 484] on span "Agregar tarea" at bounding box center [858, 493] width 99 height 38
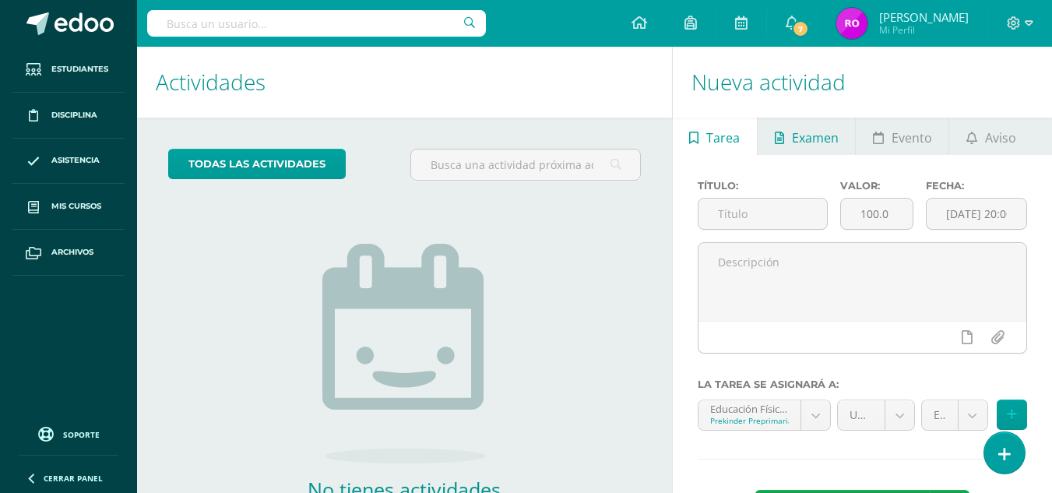
click at [795, 139] on span "Examen" at bounding box center [815, 137] width 47 height 37
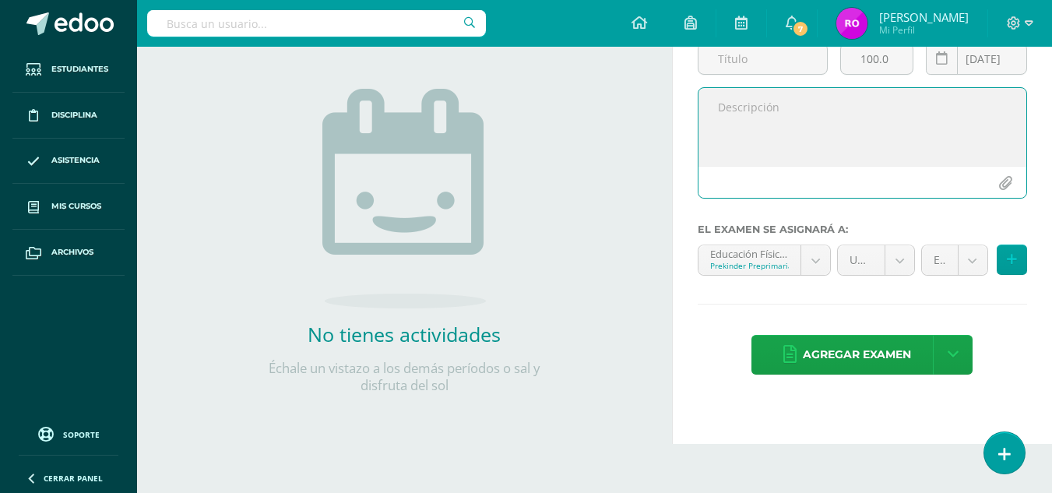
click at [773, 112] on textarea at bounding box center [863, 127] width 328 height 78
paste textarea "Se evaluó las técnicas enseñadas dependiendo de la cinta que le corresponde a c…"
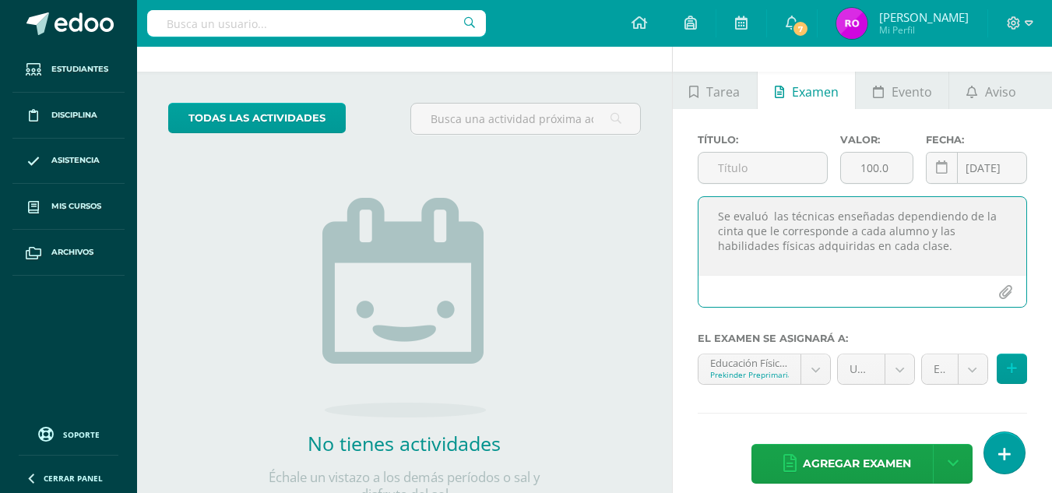
scroll to position [44, 0]
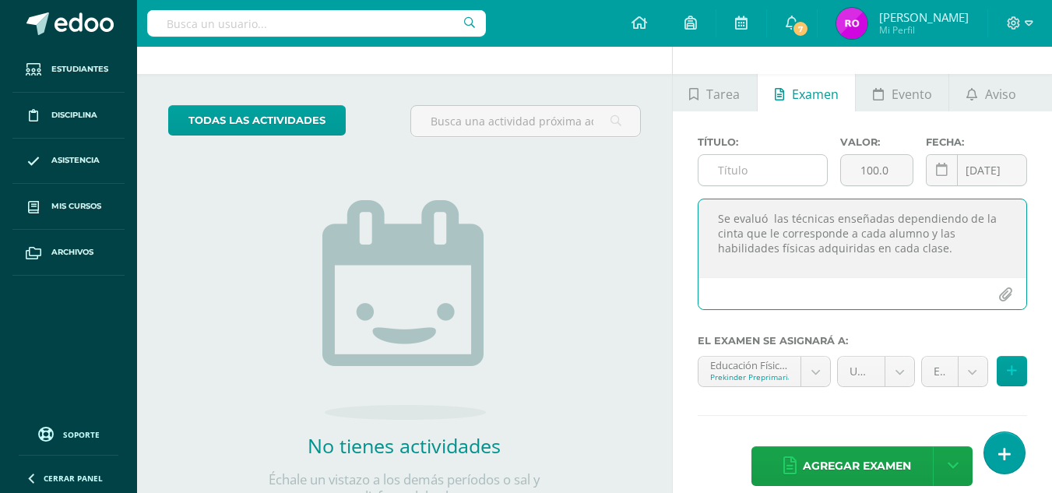
type textarea "Se evaluó las técnicas enseñadas dependiendo de la cinta que le corresponde a c…"
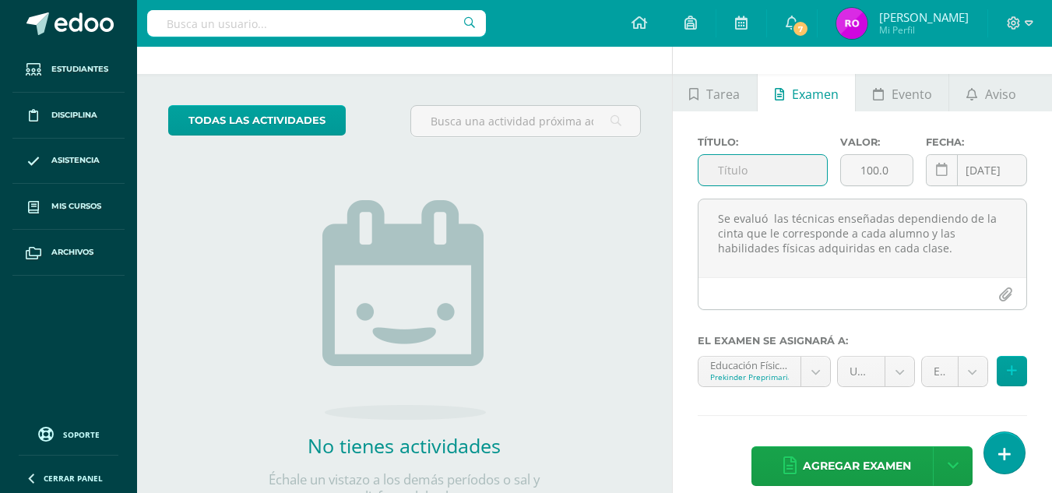
click at [760, 171] on input "text" at bounding box center [763, 170] width 129 height 30
type input "Examen de Karate"
click at [877, 164] on input "100.0" at bounding box center [877, 170] width 72 height 30
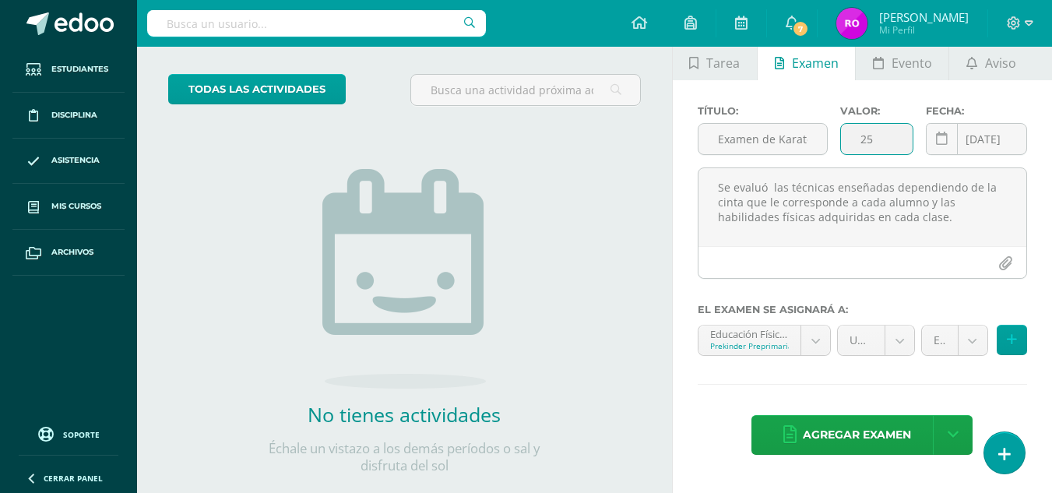
scroll to position [87, 0]
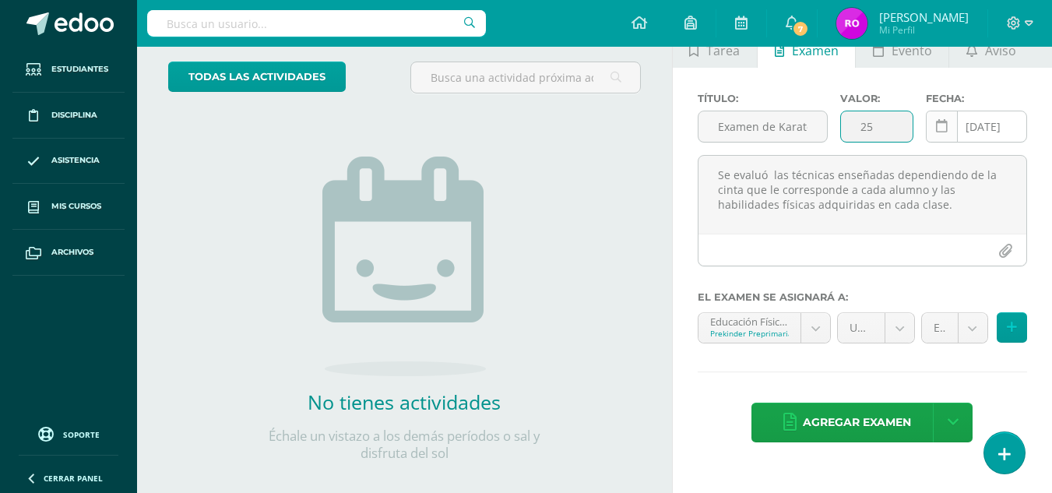
type input "25"
click at [936, 129] on icon at bounding box center [942, 126] width 12 height 13
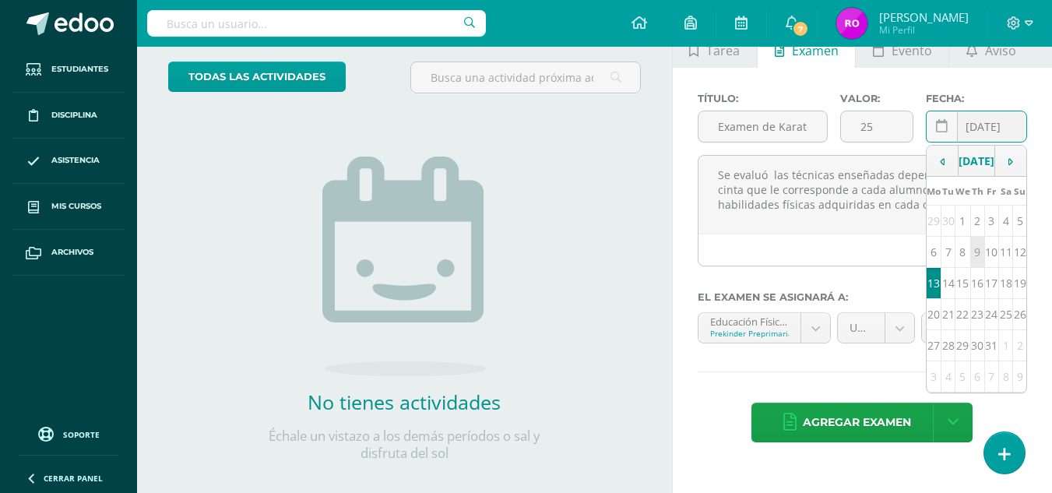
click at [974, 263] on td "9" at bounding box center [977, 252] width 14 height 31
type input "[DATE]"
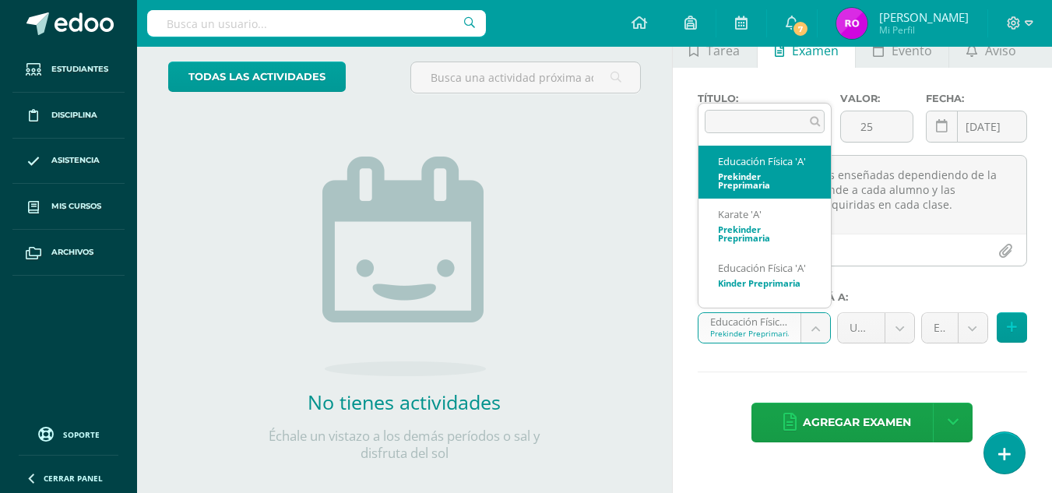
scroll to position [0, 0]
click at [819, 326] on body "Tarea asignada exitosamente Estudiantes Disciplina Asistencia Mis cursos Archiv…" at bounding box center [526, 159] width 1052 height 493
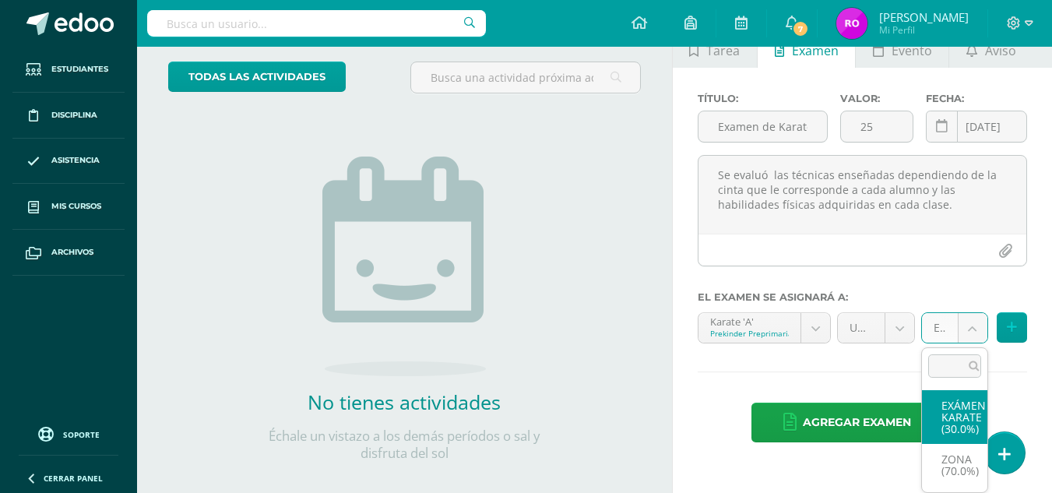
click at [951, 324] on body "Tarea asignada exitosamente Estudiantes Disciplina Asistencia Mis cursos Archiv…" at bounding box center [526, 159] width 1052 height 493
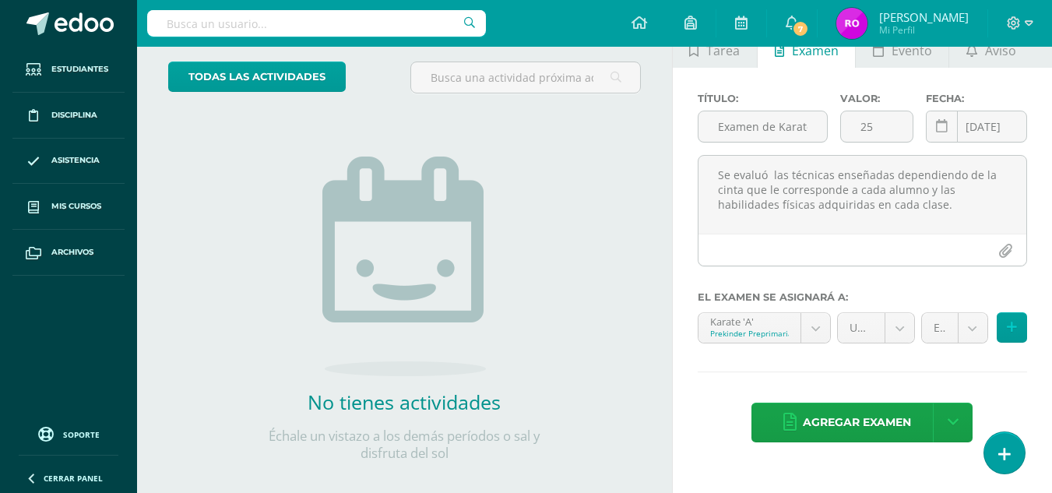
click at [1009, 337] on body "Tarea asignada exitosamente Estudiantes Disciplina Asistencia Mis cursos Archiv…" at bounding box center [526, 159] width 1052 height 493
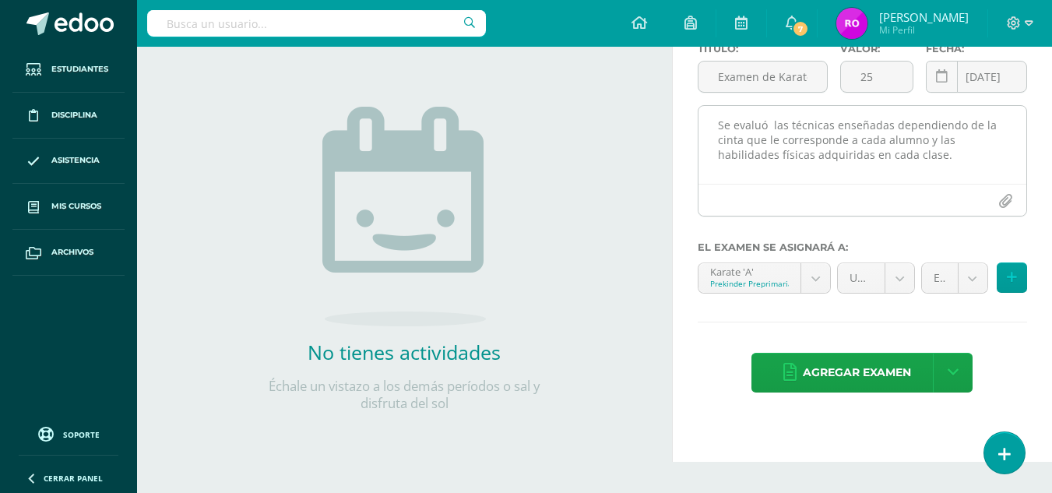
scroll to position [143, 0]
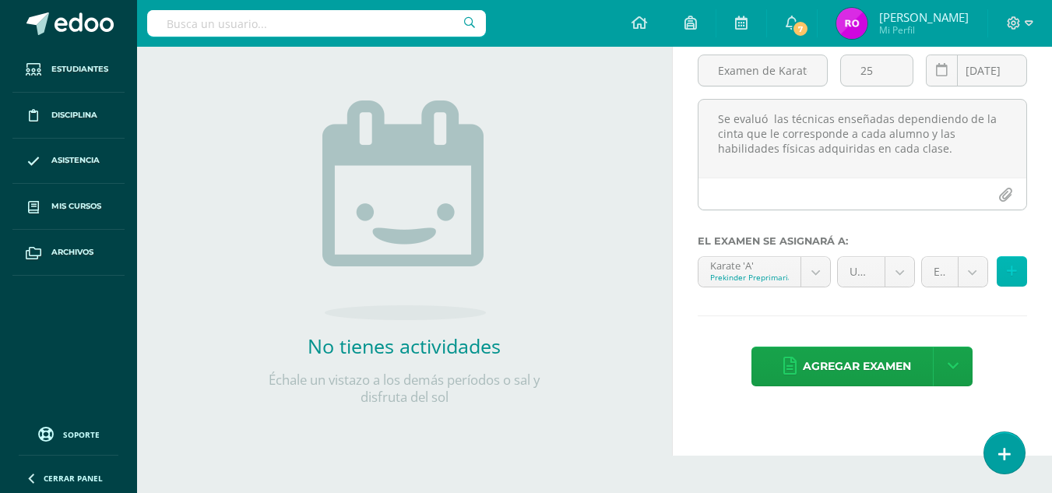
click at [1016, 273] on icon at bounding box center [1012, 271] width 10 height 13
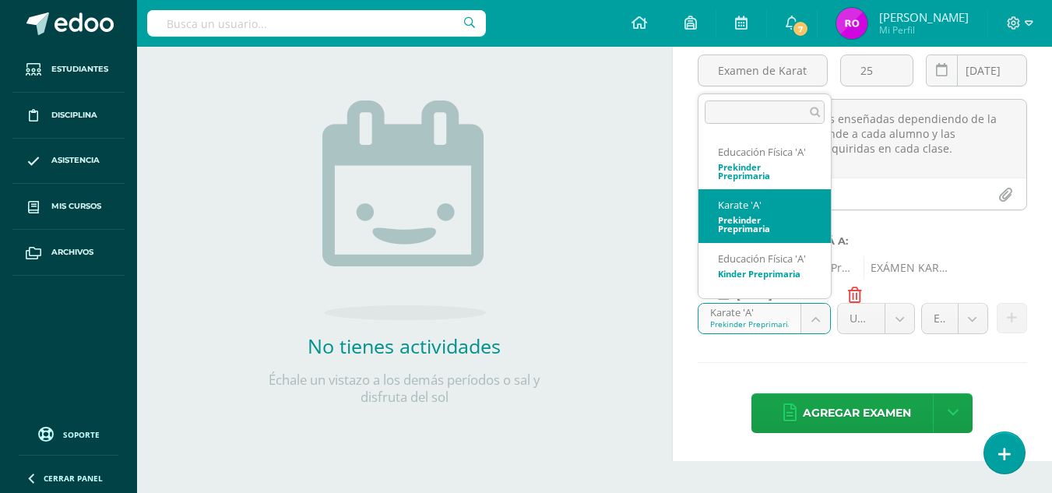
click at [819, 319] on body "Tarea asignada exitosamente Estudiantes Disciplina Asistencia Mis cursos Archiv…" at bounding box center [526, 103] width 1052 height 493
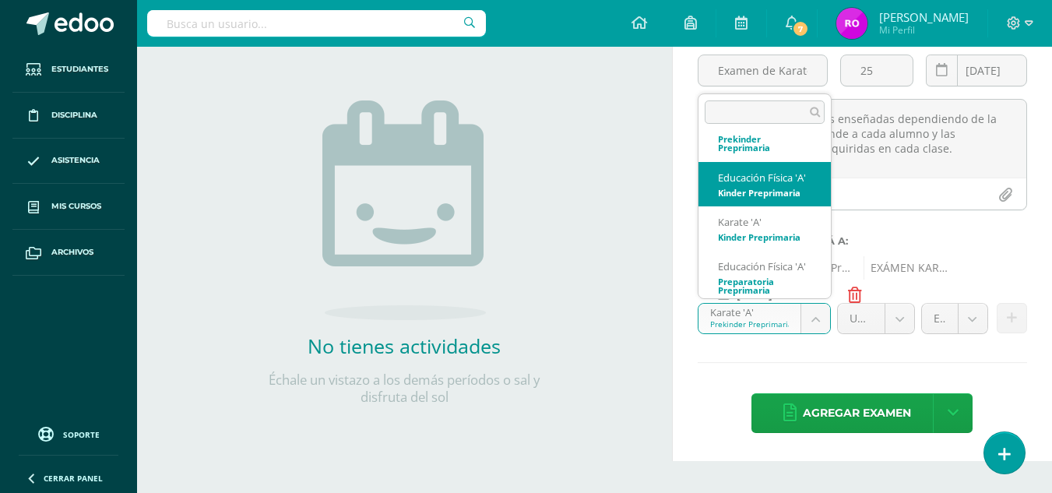
scroll to position [83, 0]
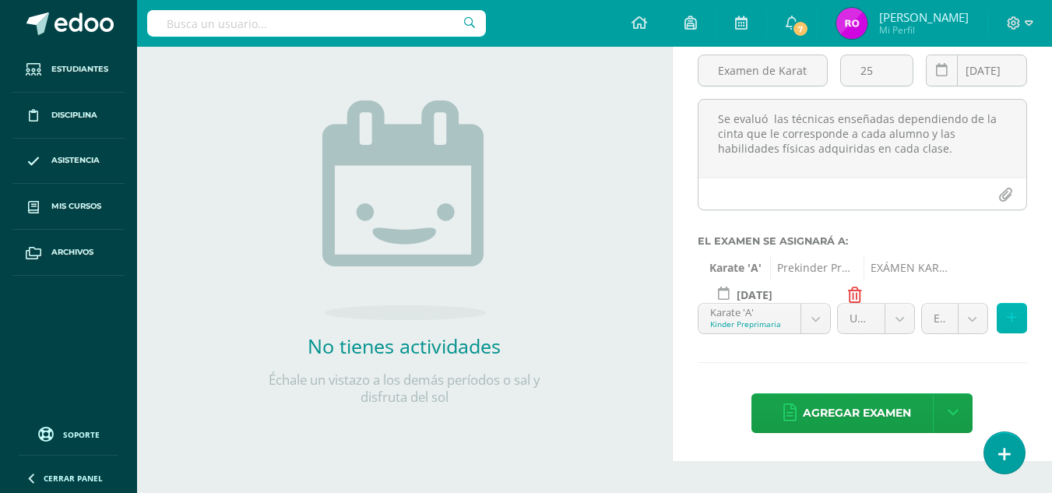
click at [1010, 318] on icon at bounding box center [1012, 318] width 10 height 13
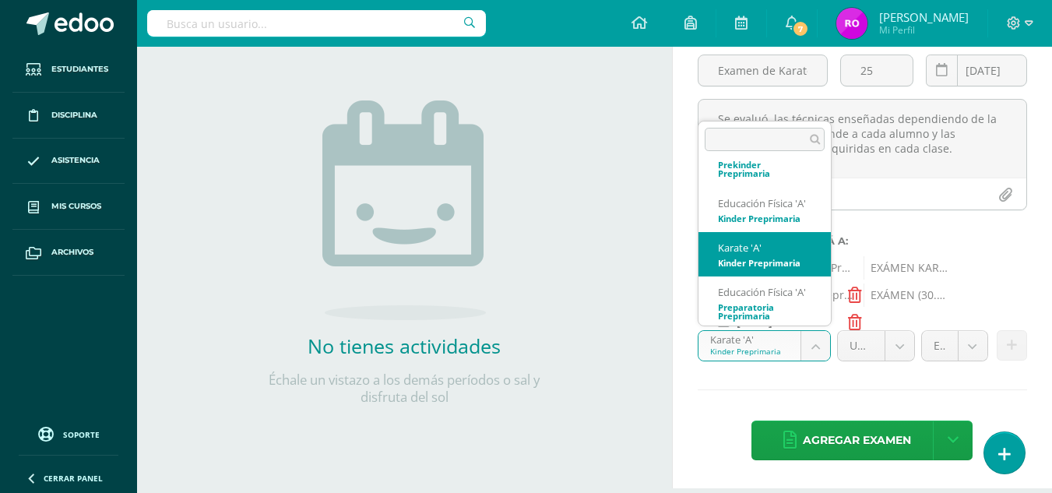
scroll to position [77, 0]
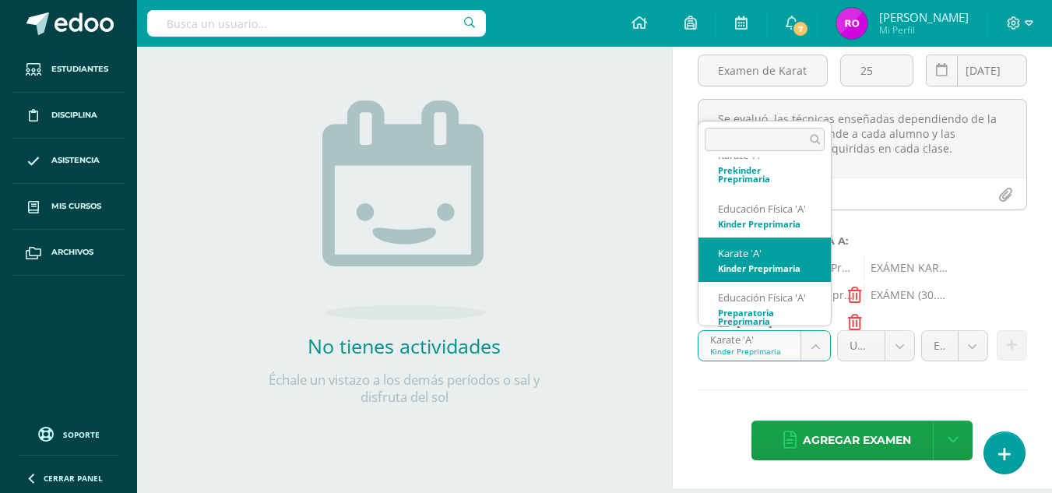
click at [809, 345] on body "Tarea asignada exitosamente Estudiantes Disciplina Asistencia Mis cursos Archiv…" at bounding box center [526, 103] width 1052 height 493
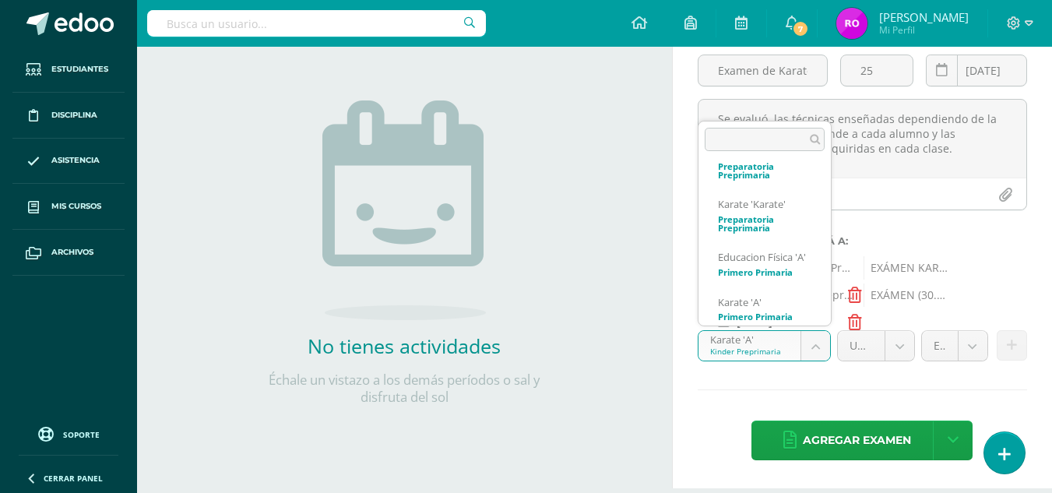
scroll to position [225, 0]
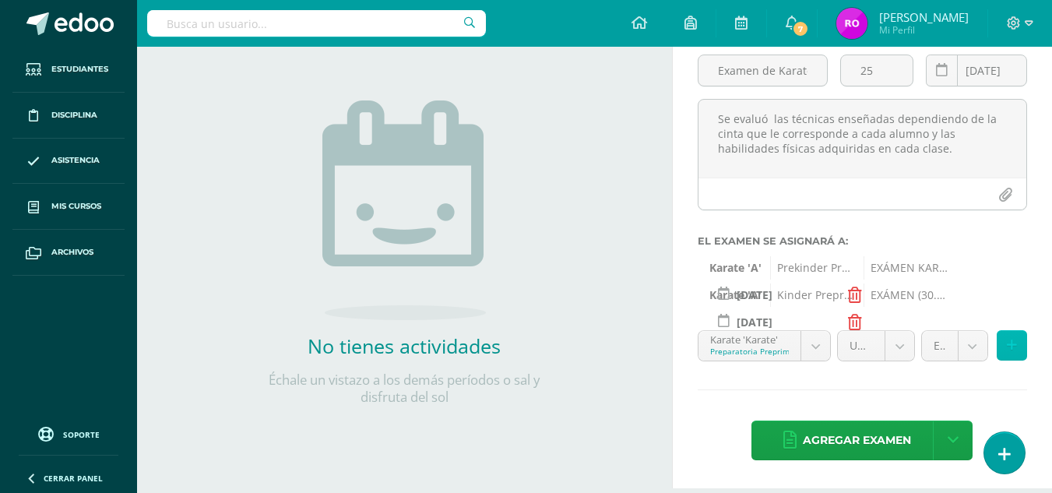
click at [1012, 348] on icon at bounding box center [1012, 345] width 10 height 13
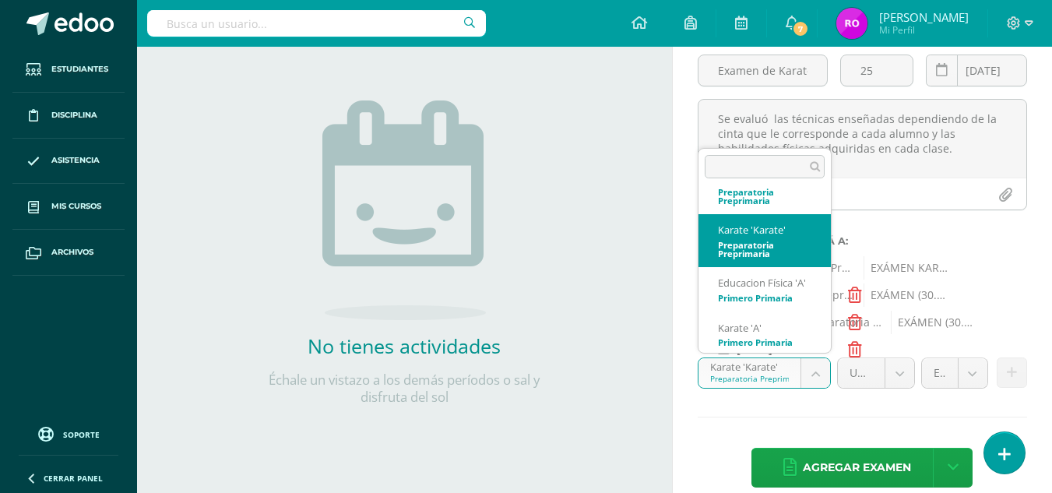
scroll to position [196, 0]
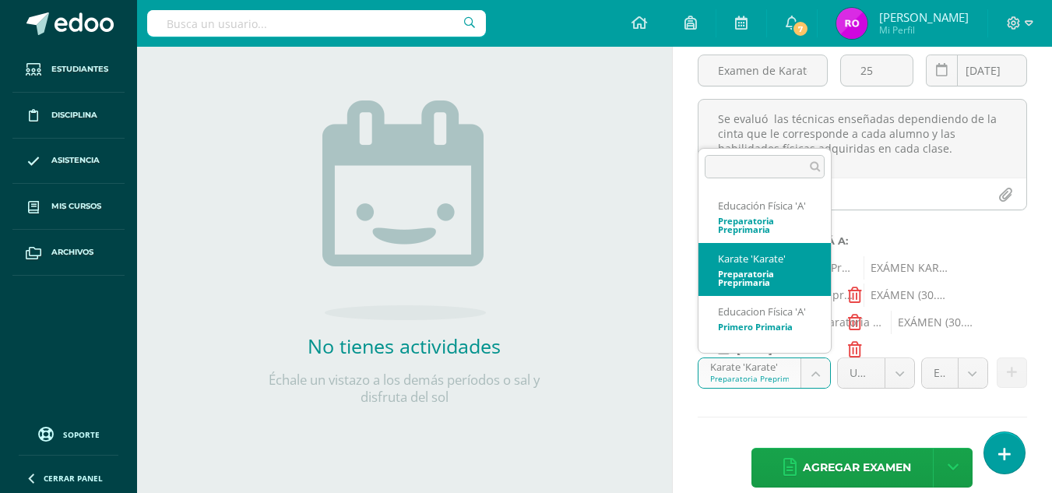
click at [812, 350] on body "Tarea asignada exitosamente Estudiantes Disciplina Asistencia Mis cursos Archiv…" at bounding box center [526, 103] width 1052 height 493
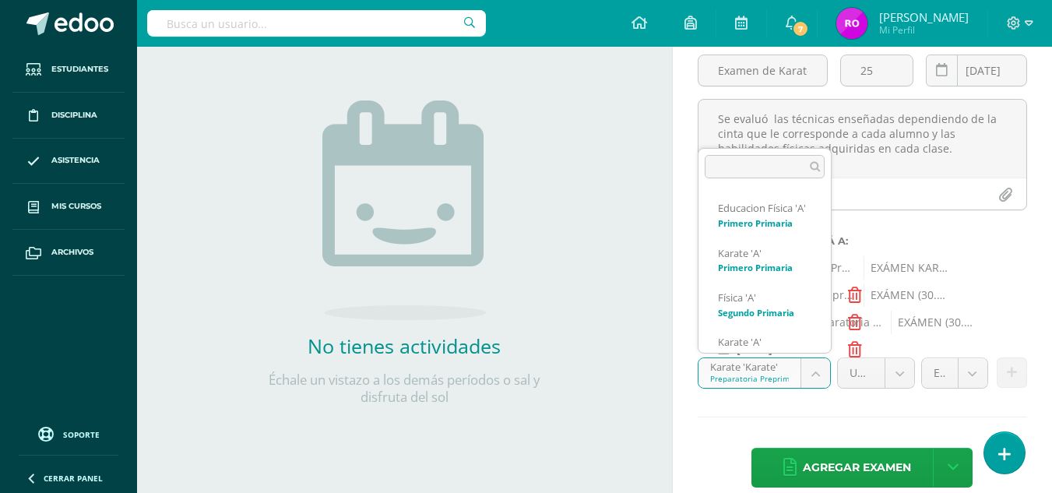
scroll to position [305, 0]
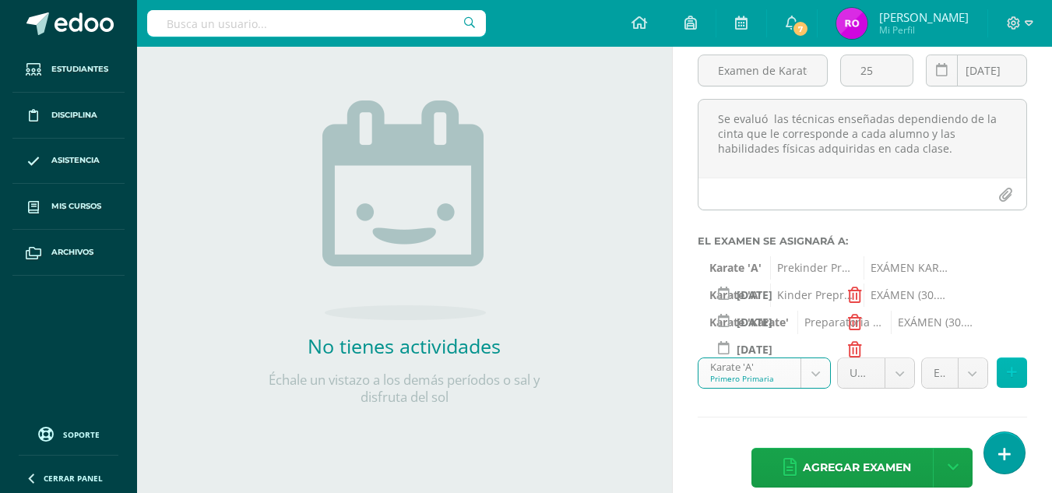
click at [1009, 371] on icon at bounding box center [1012, 372] width 10 height 13
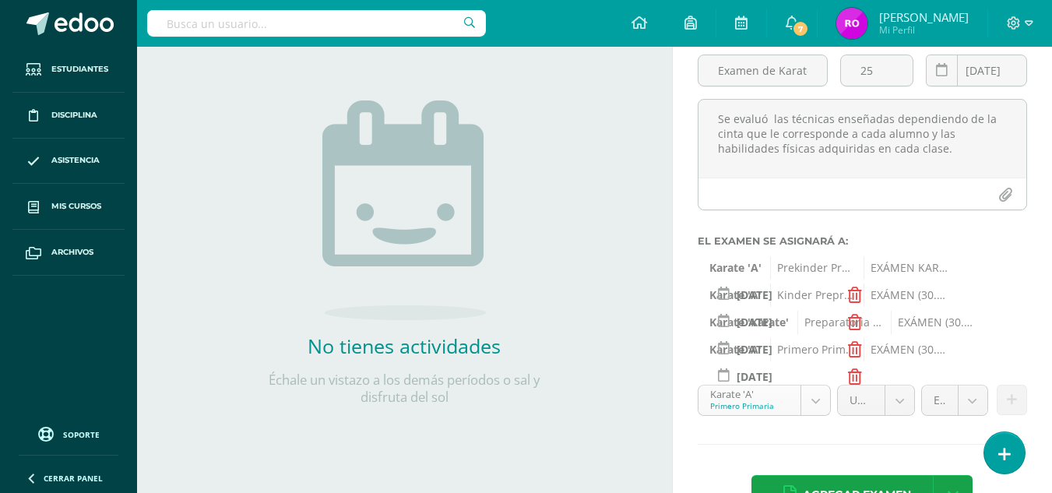
scroll to position [299, 0]
click at [809, 350] on body "Tarea asignada exitosamente Estudiantes Disciplina Asistencia Mis cursos Archiv…" at bounding box center [526, 103] width 1052 height 493
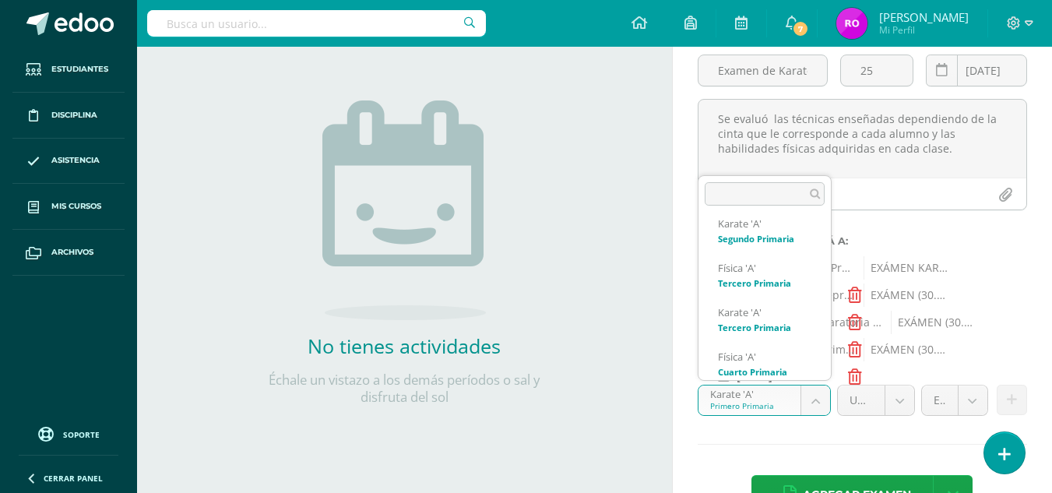
scroll to position [449, 0]
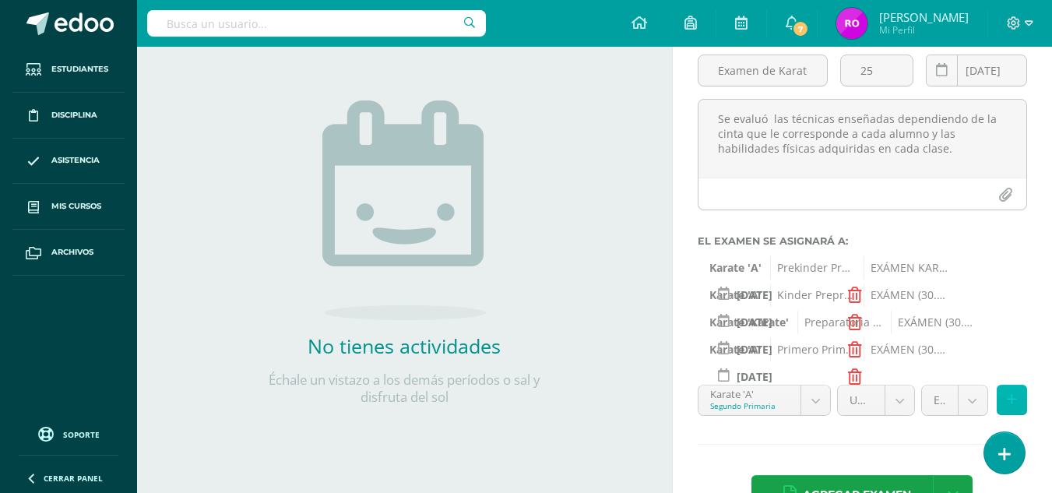
click at [1013, 402] on icon at bounding box center [1012, 399] width 10 height 13
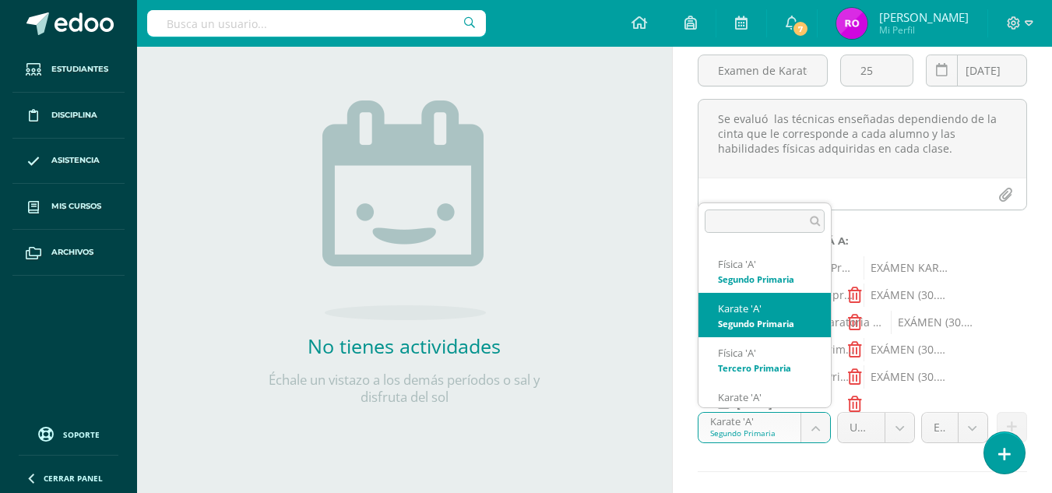
click at [822, 350] on body "Tarea asignada exitosamente Estudiantes Disciplina Asistencia Mis cursos Archiv…" at bounding box center [526, 103] width 1052 height 493
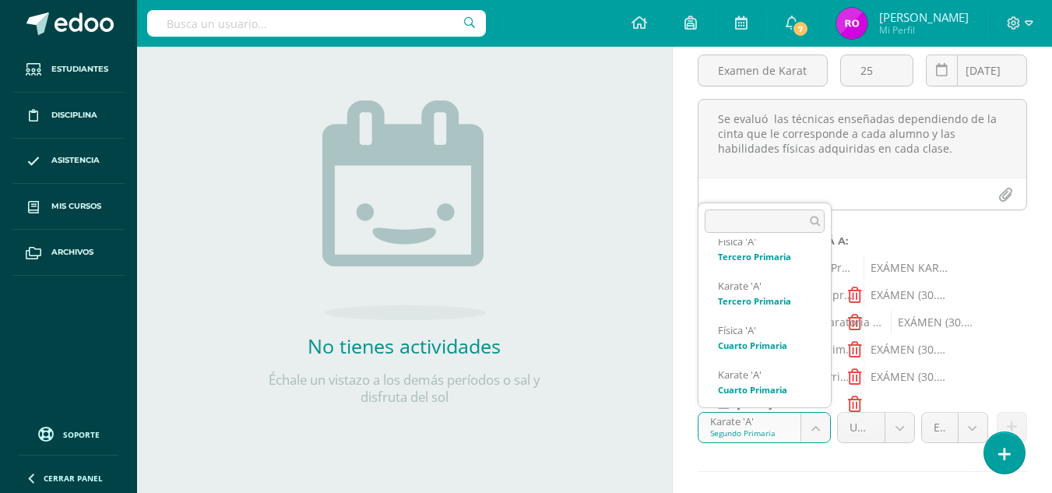
scroll to position [507, 0]
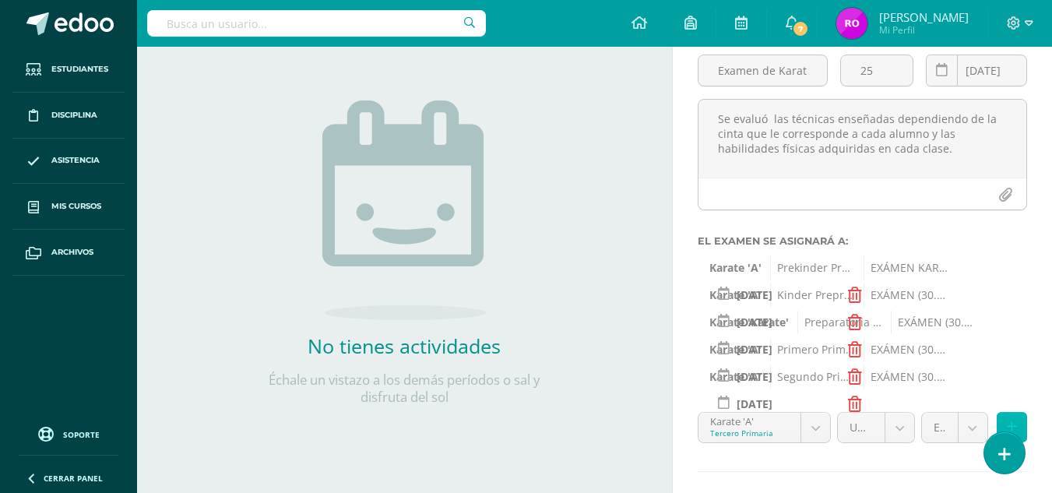
click at [1005, 421] on button at bounding box center [1012, 427] width 30 height 30
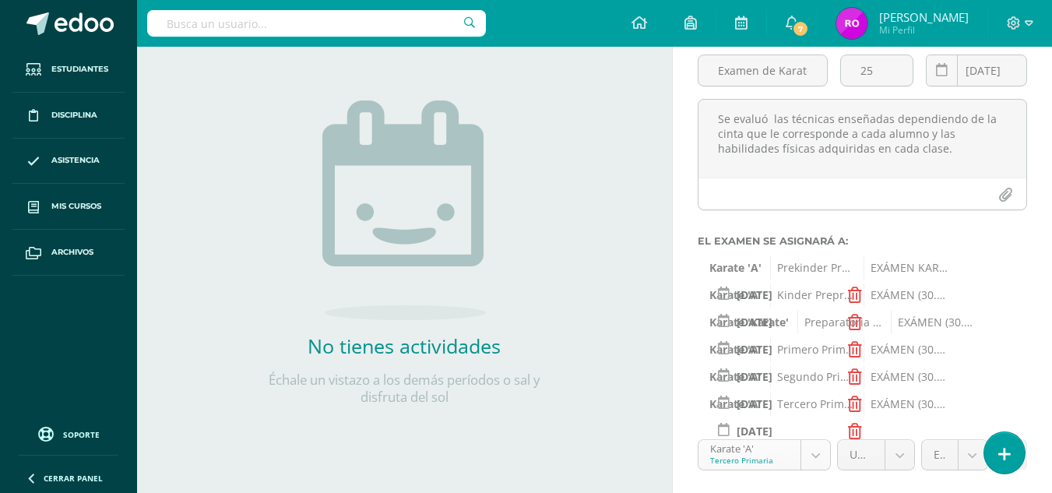
scroll to position [477, 0]
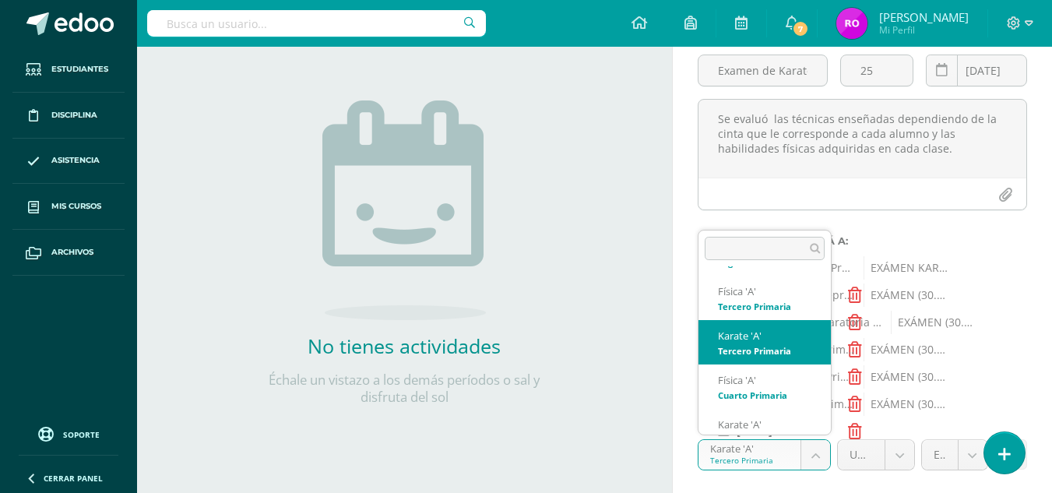
click at [810, 350] on body "Tarea asignada exitosamente Estudiantes Disciplina Asistencia Mis cursos Archiv…" at bounding box center [526, 103] width 1052 height 493
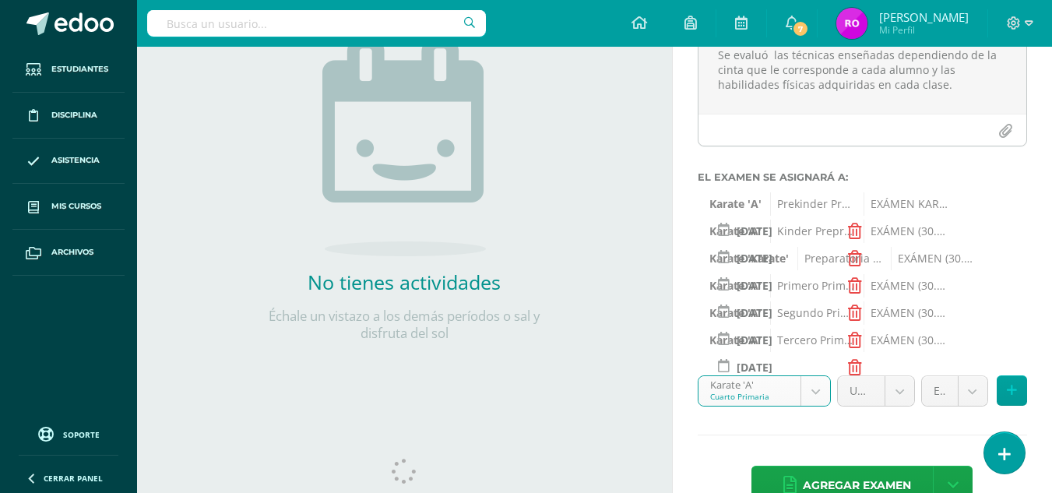
scroll to position [231, 0]
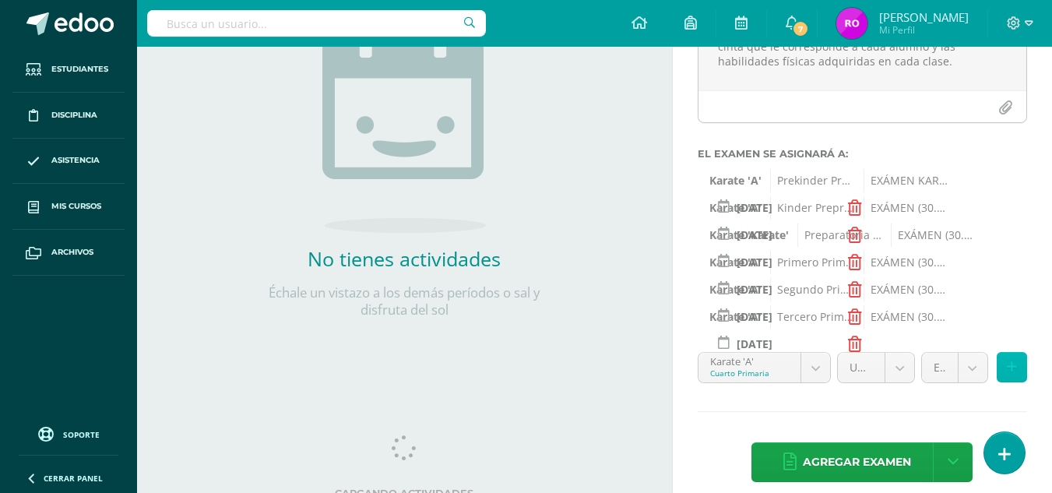
click at [1005, 368] on button at bounding box center [1012, 367] width 30 height 30
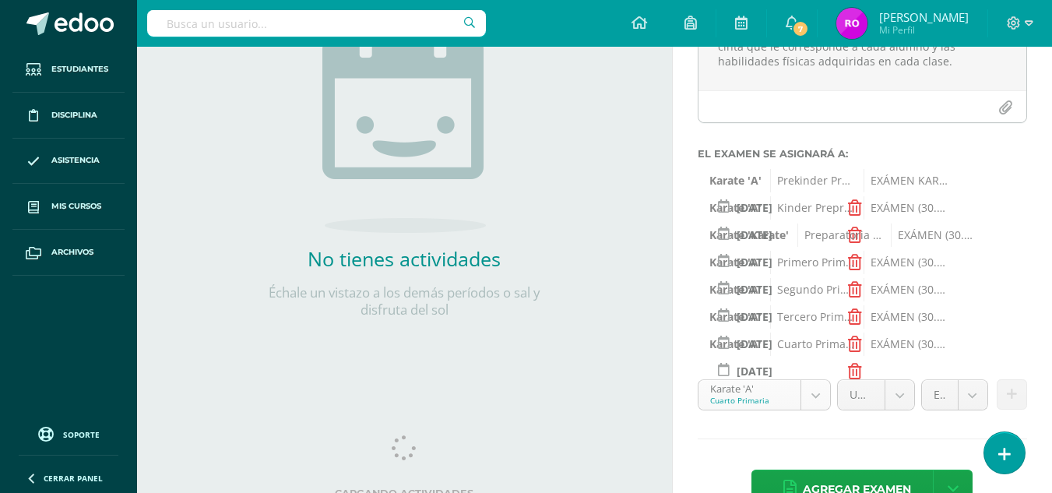
scroll to position [565, 0]
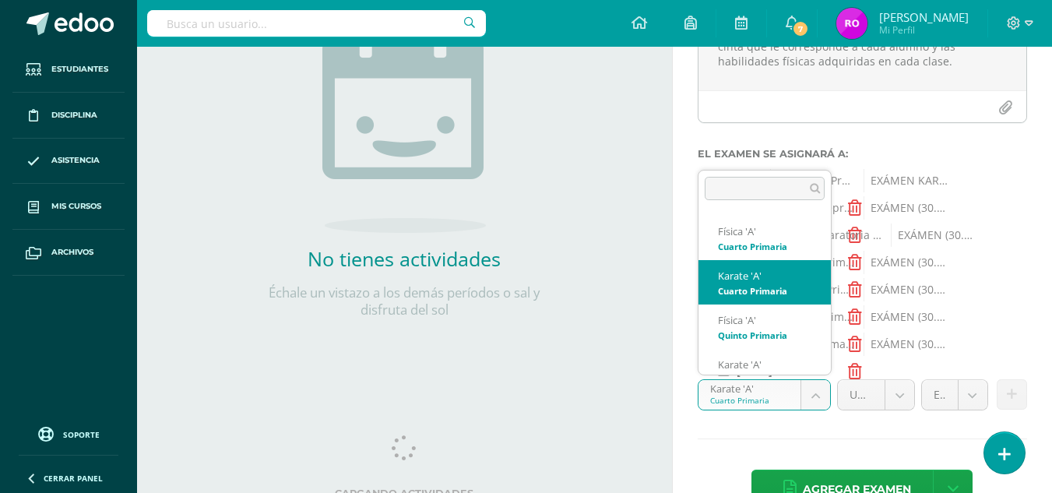
click at [819, 262] on body "Tarea asignada exitosamente Estudiantes Disciplina Asistencia Mis cursos Archiv…" at bounding box center [526, 15] width 1052 height 493
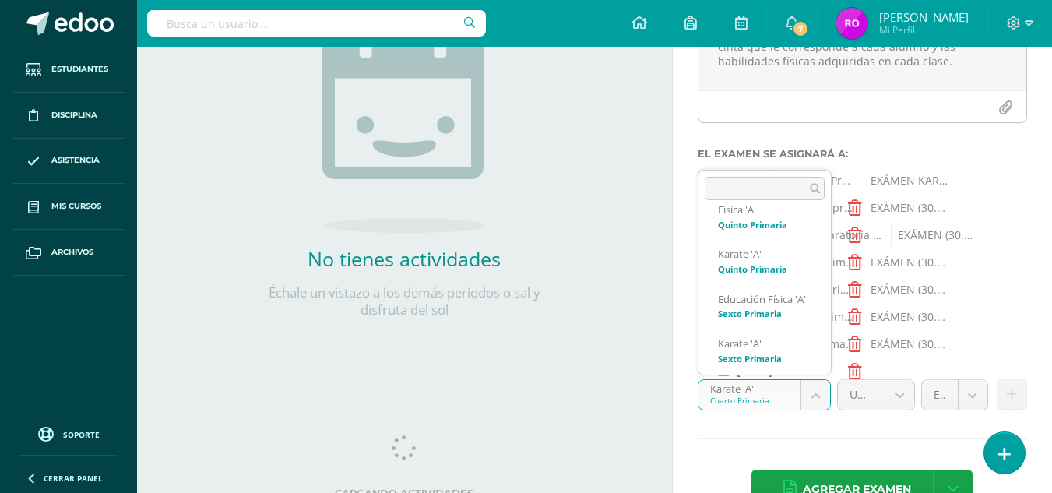
scroll to position [690, 0]
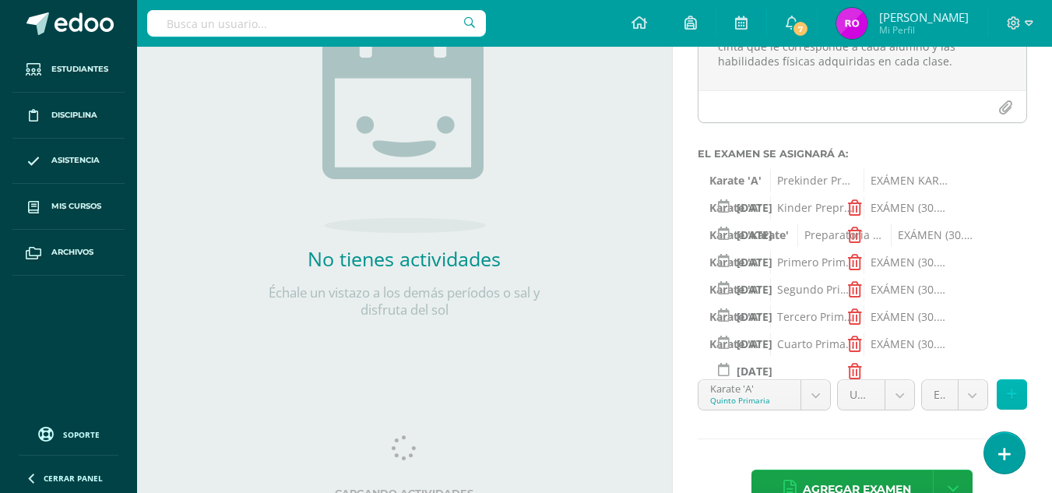
click at [1011, 396] on icon at bounding box center [1012, 394] width 10 height 13
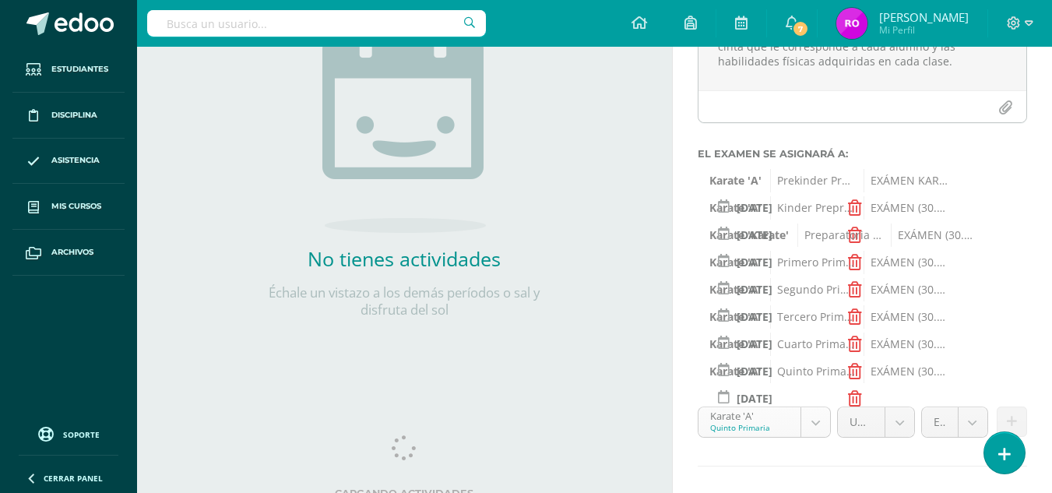
scroll to position [654, 0]
click at [822, 262] on body "Tarea asignada exitosamente Estudiantes Disciplina Asistencia Mis cursos Archiv…" at bounding box center [526, 15] width 1052 height 493
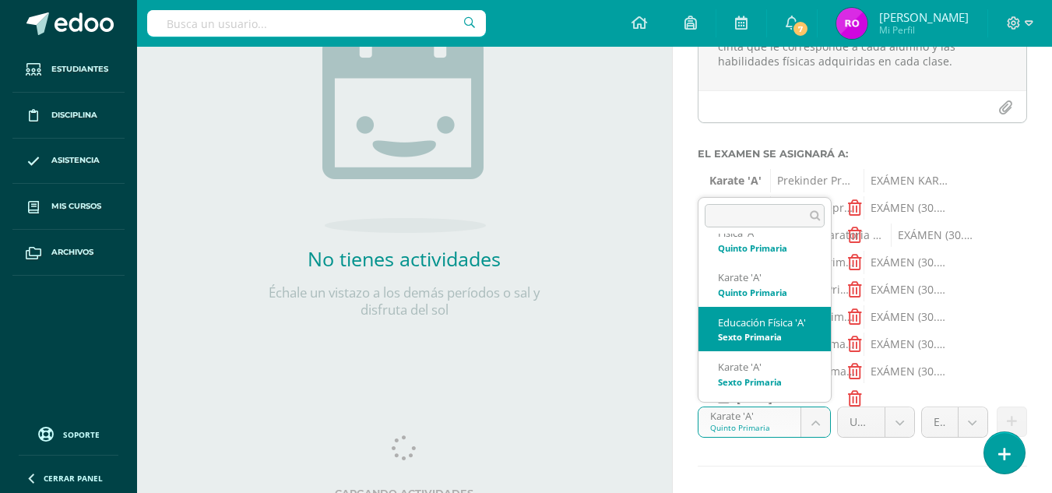
scroll to position [763, 0]
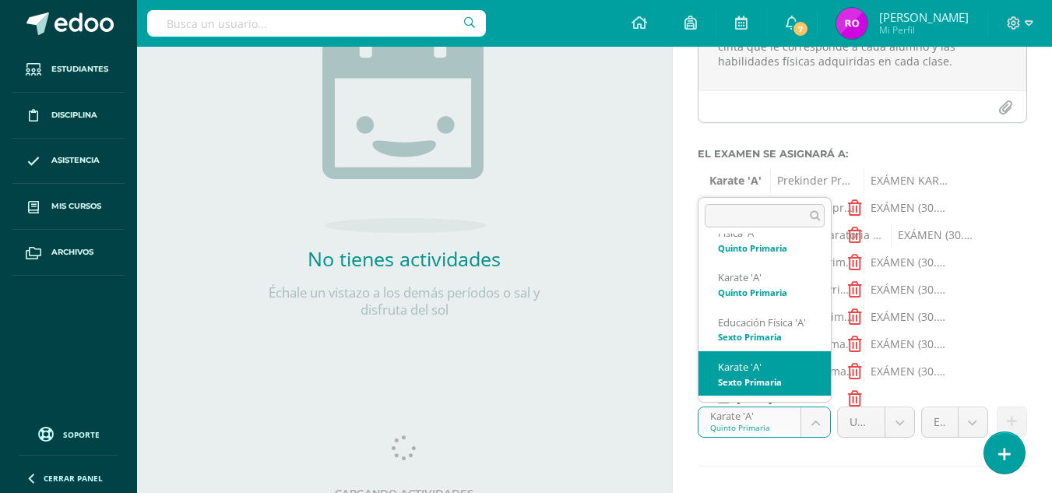
select select "32774"
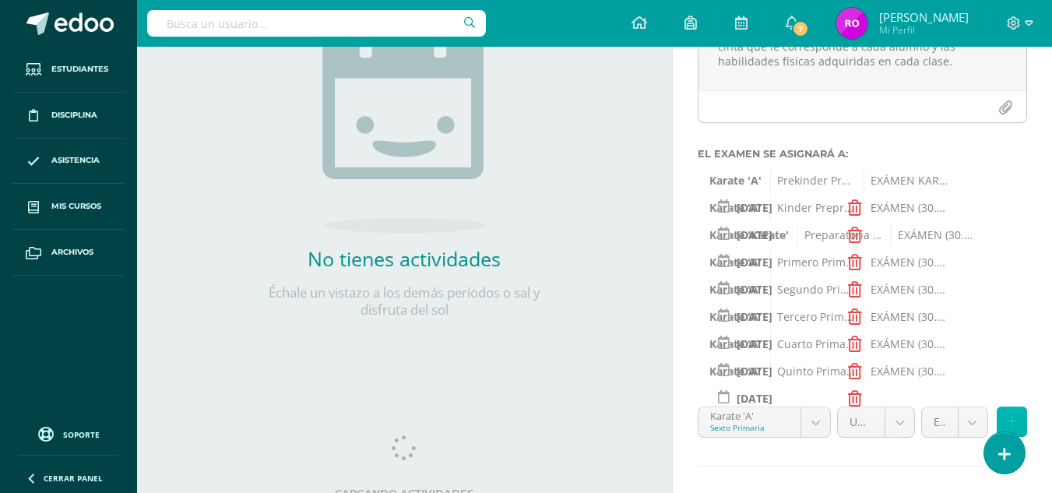
click at [1007, 414] on button at bounding box center [1012, 422] width 30 height 30
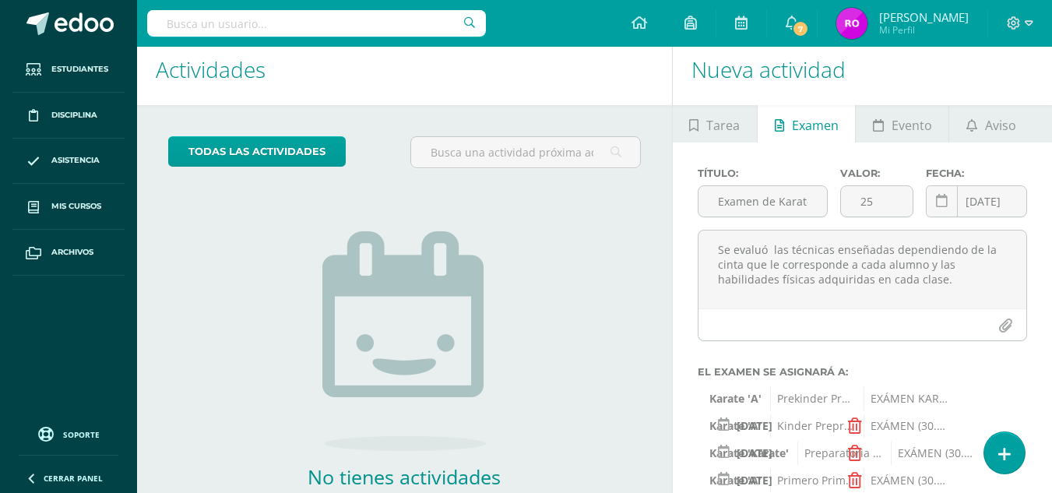
scroll to position [329, 0]
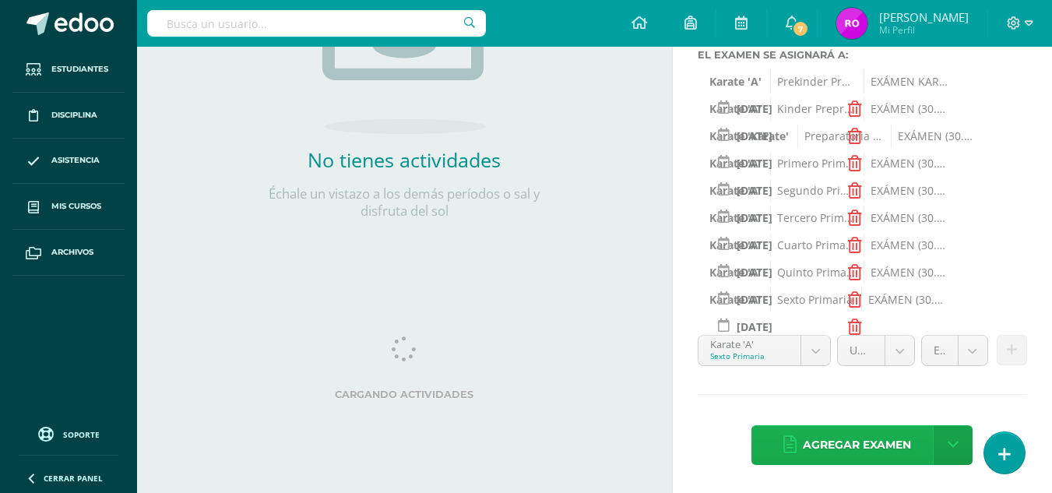
click at [855, 435] on span "Agregar examen" at bounding box center [857, 445] width 108 height 38
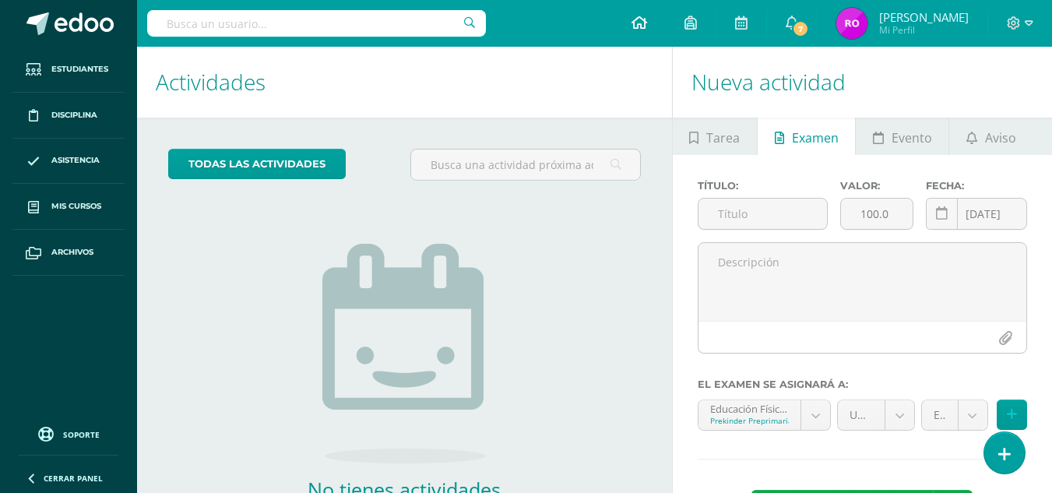
click at [647, 19] on icon at bounding box center [640, 23] width 16 height 14
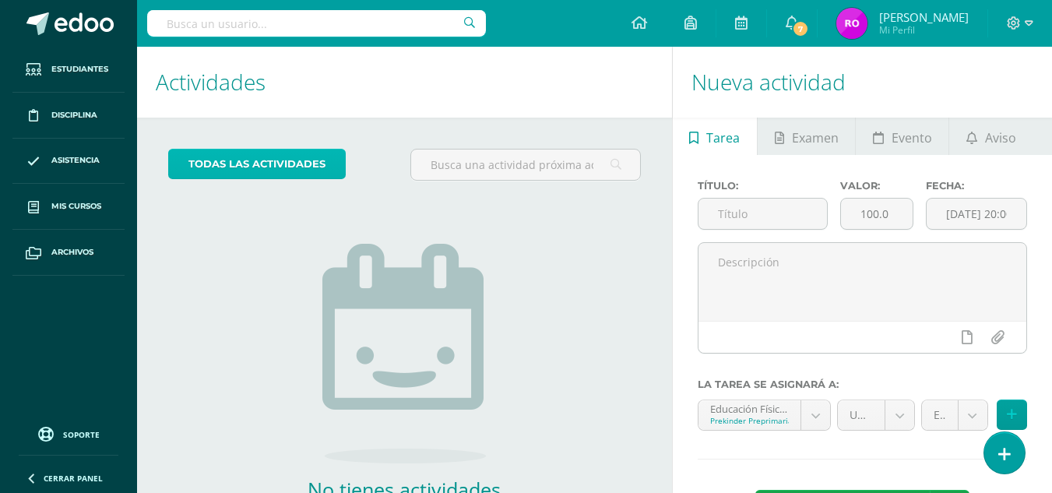
click at [301, 164] on link "todas las Actividades" at bounding box center [257, 164] width 178 height 30
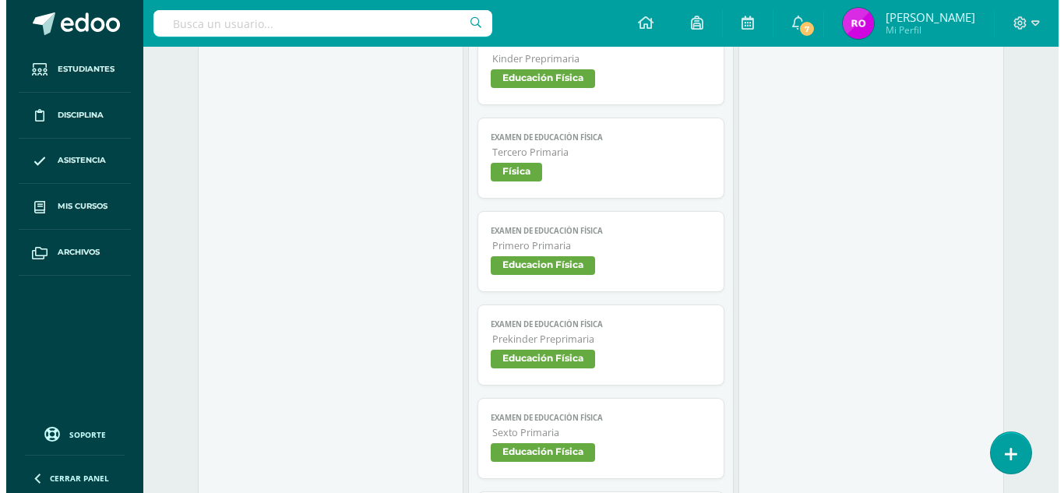
scroll to position [667, 0]
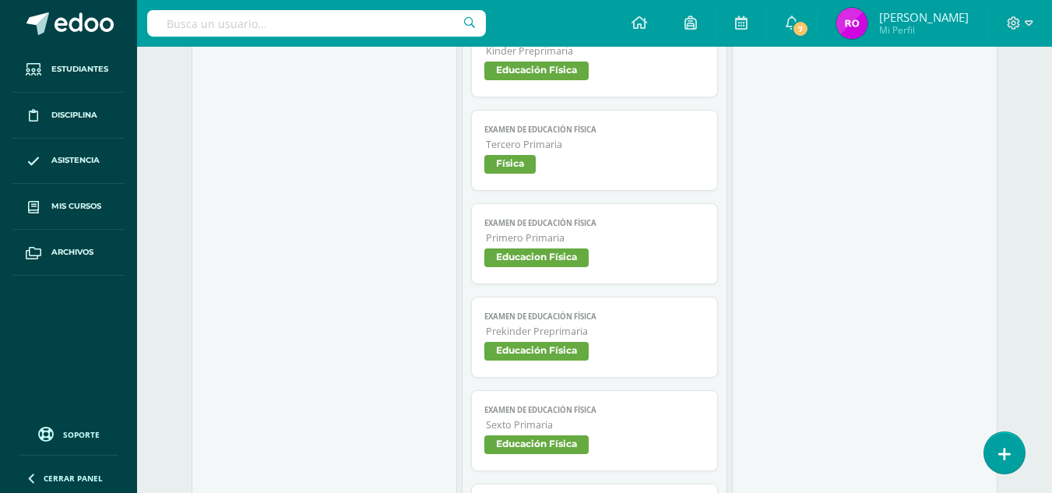
click at [548, 347] on span "Educación Física" at bounding box center [536, 351] width 104 height 19
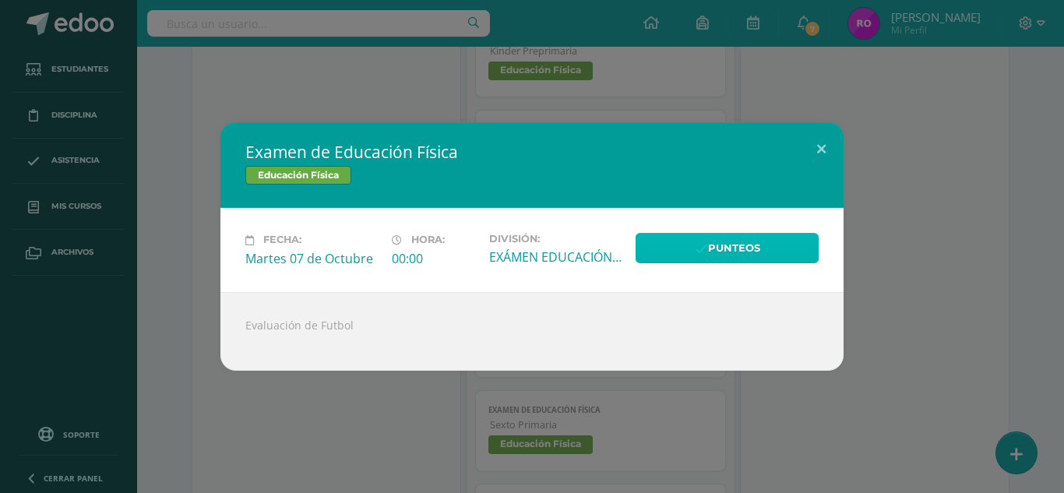
click at [699, 243] on icon at bounding box center [701, 249] width 13 height 13
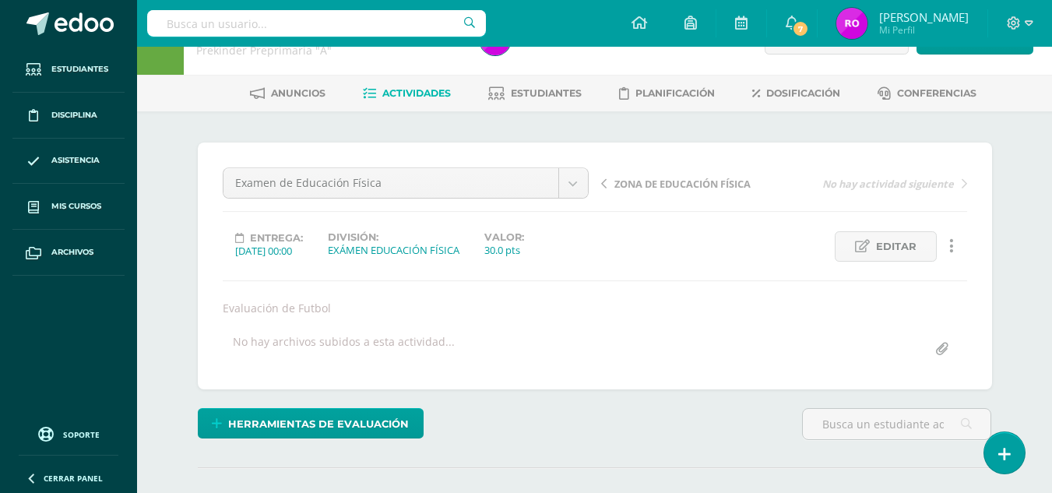
scroll to position [37, 0]
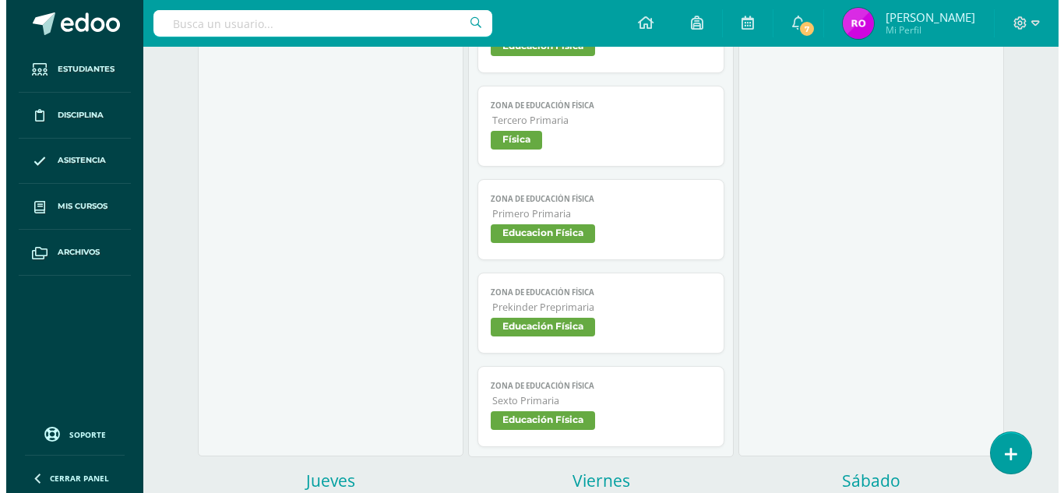
scroll to position [1541, 0]
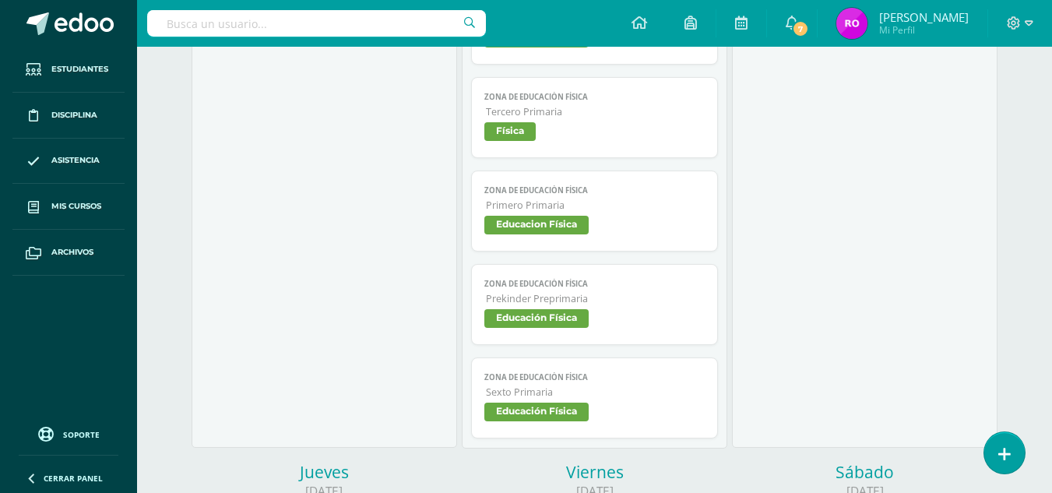
click at [537, 317] on span "Educación Física" at bounding box center [536, 318] width 104 height 19
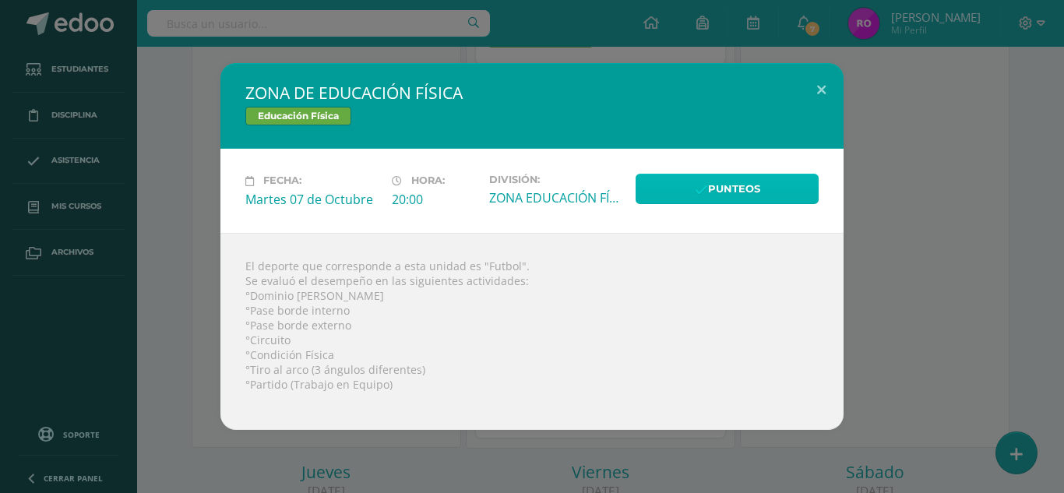
click at [688, 192] on link "Punteos" at bounding box center [727, 189] width 183 height 30
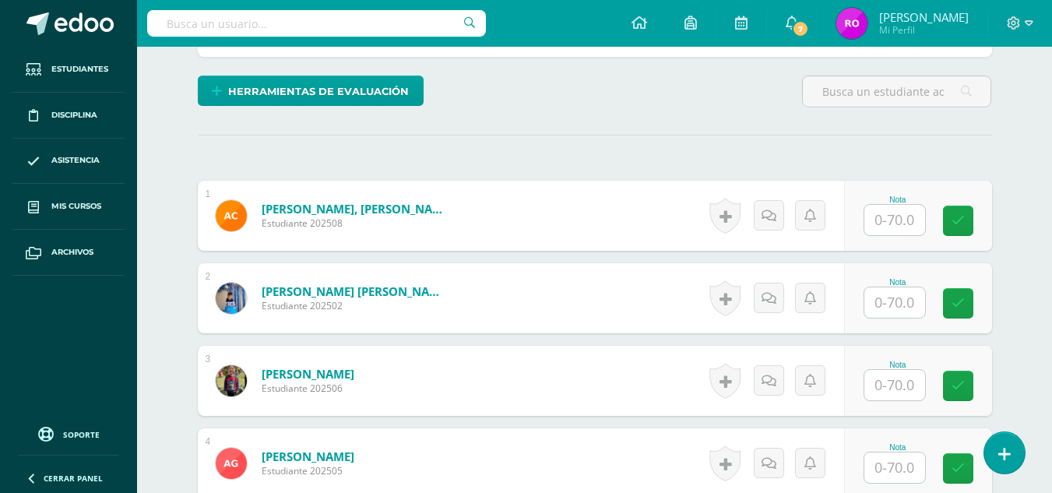
scroll to position [394, 0]
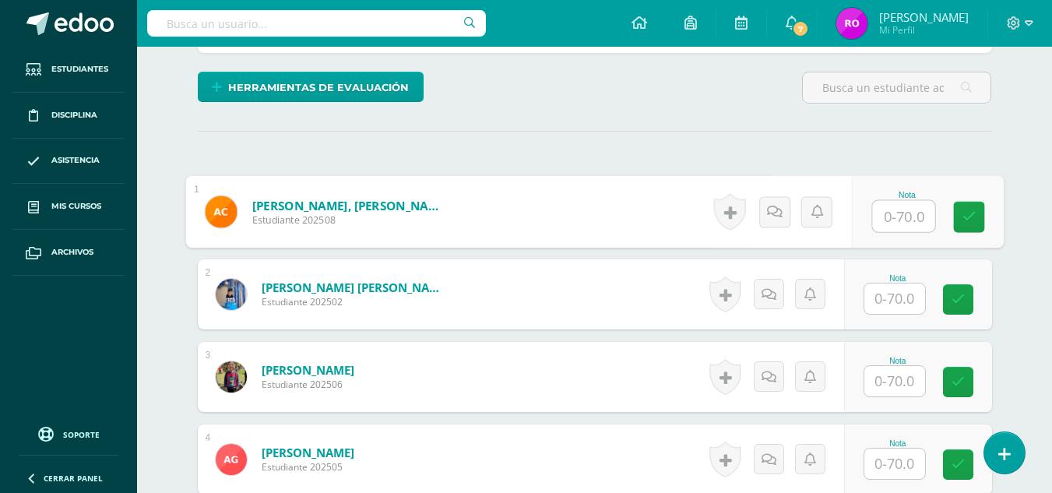
click at [884, 216] on input "text" at bounding box center [903, 216] width 62 height 31
type input "65"
click at [965, 225] on link at bounding box center [968, 217] width 31 height 31
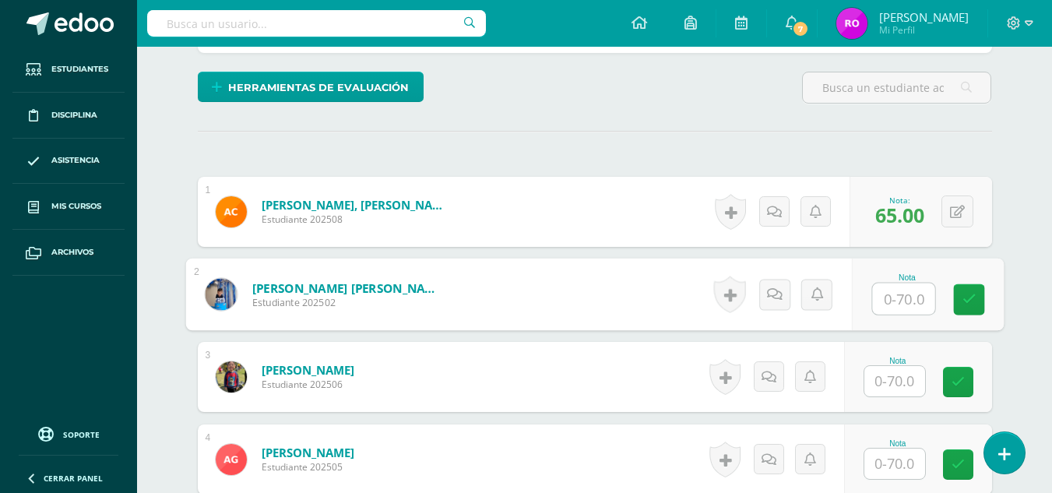
click at [894, 303] on input "text" at bounding box center [903, 298] width 62 height 31
type input "64"
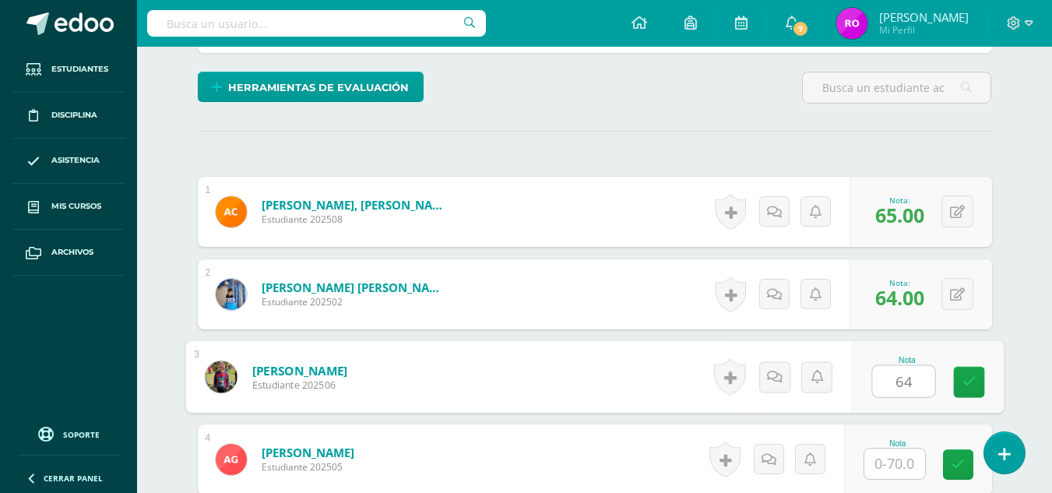
type input "64"
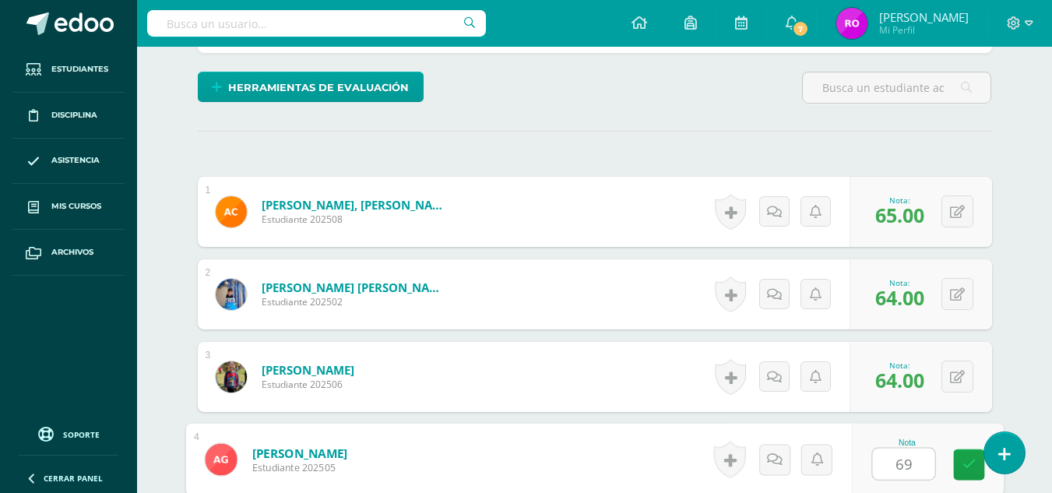
type input "69"
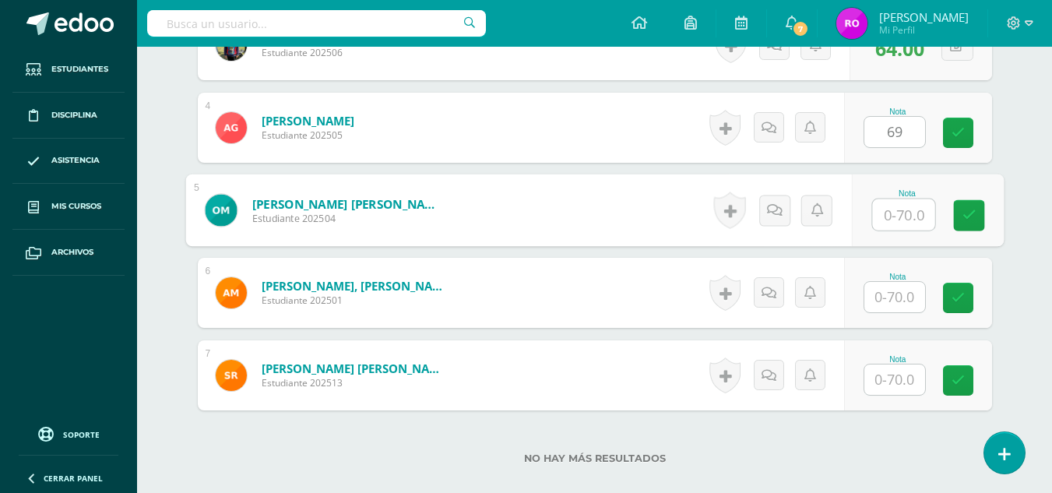
scroll to position [767, 0]
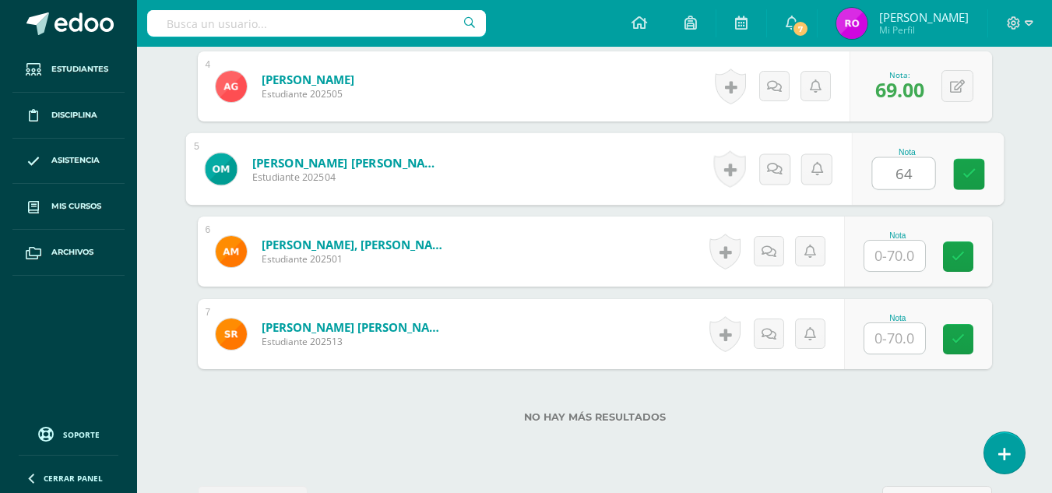
type input "64"
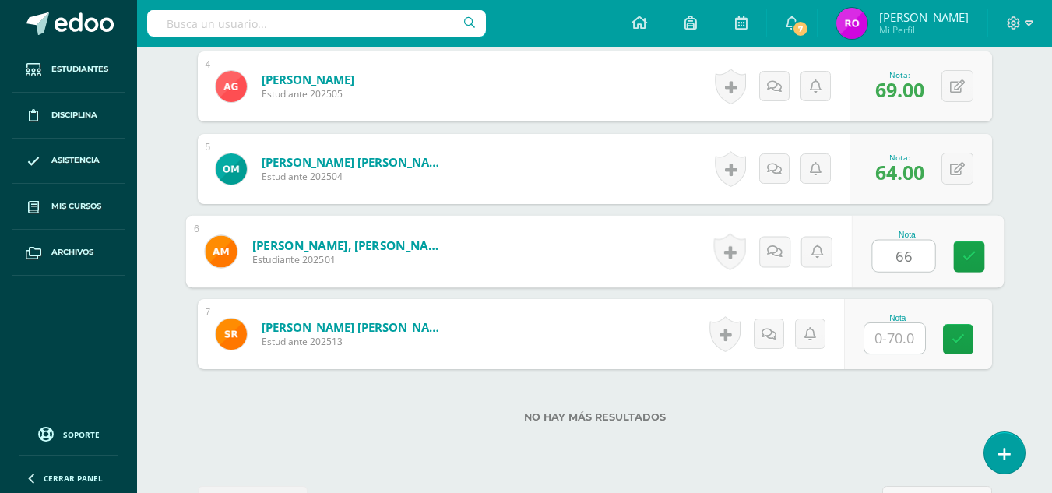
type input "66"
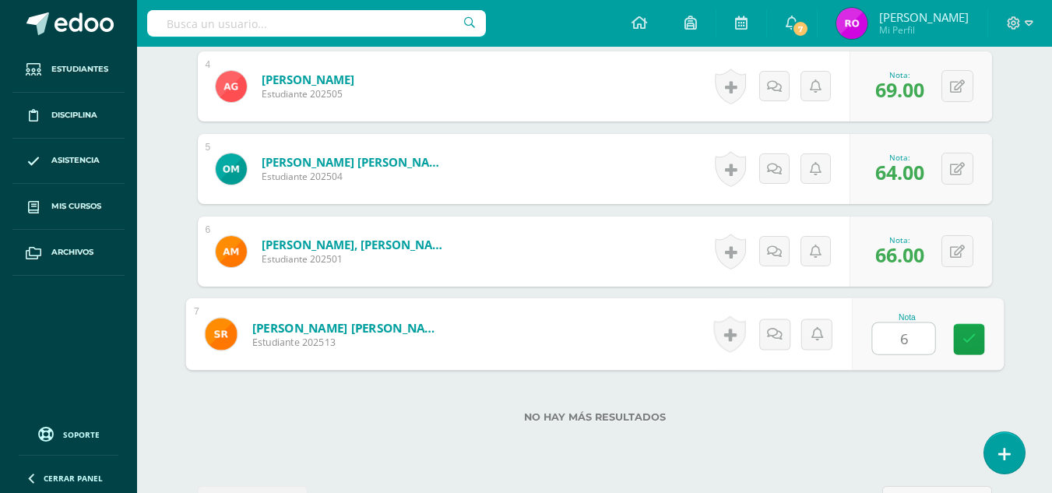
type input "64"
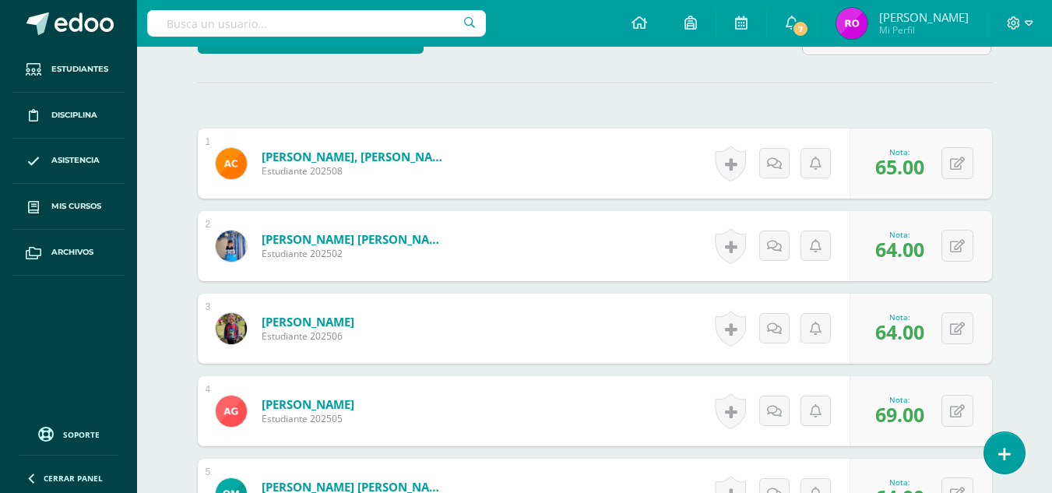
scroll to position [822, 0]
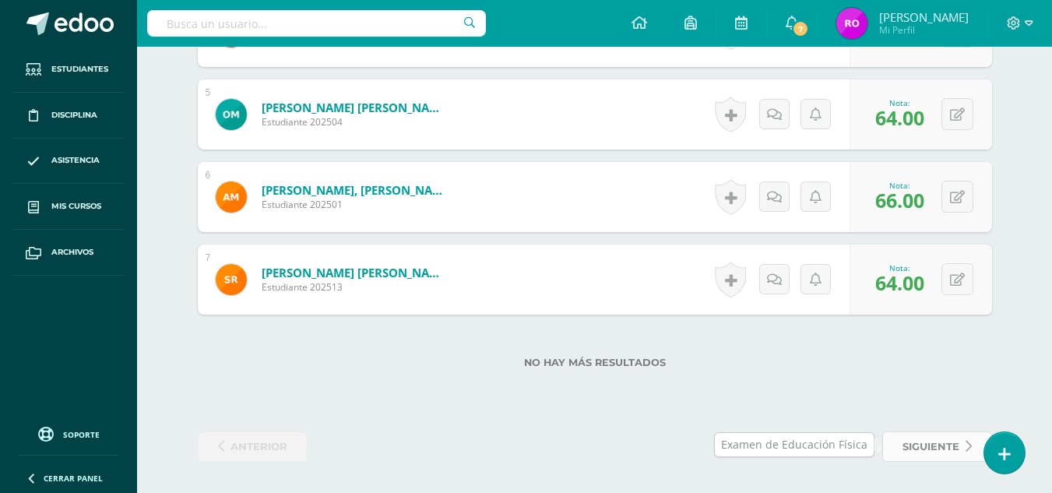
click at [931, 447] on span "siguiente" at bounding box center [931, 446] width 57 height 29
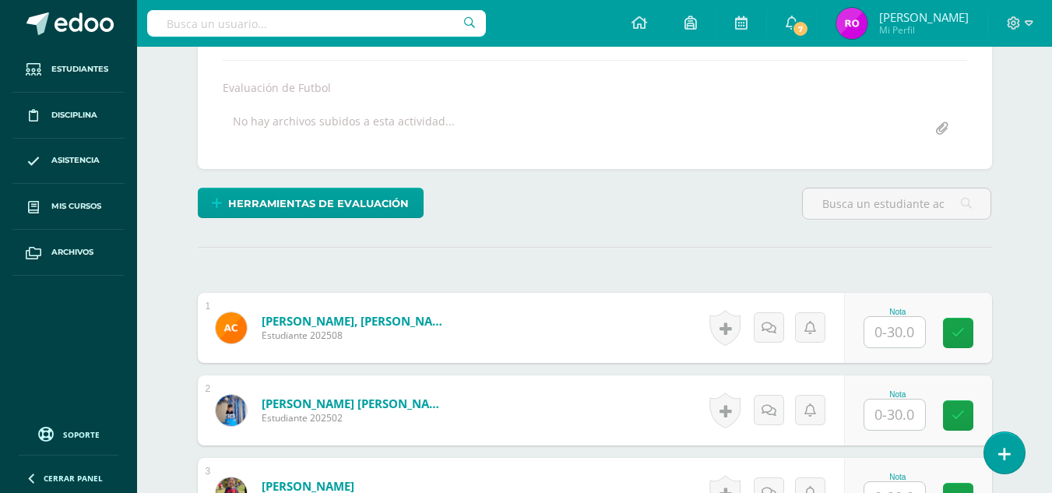
scroll to position [266, 0]
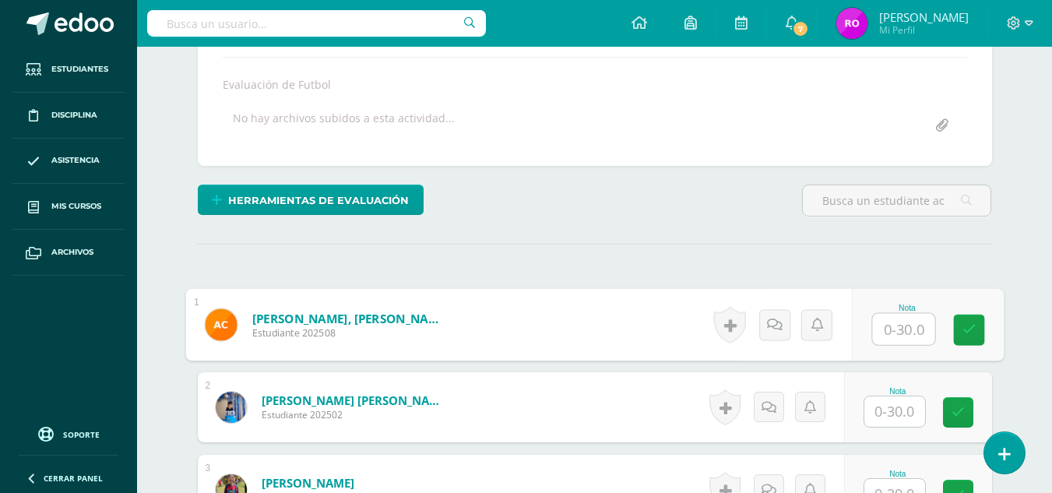
click at [904, 327] on input "text" at bounding box center [903, 329] width 62 height 31
type input "21"
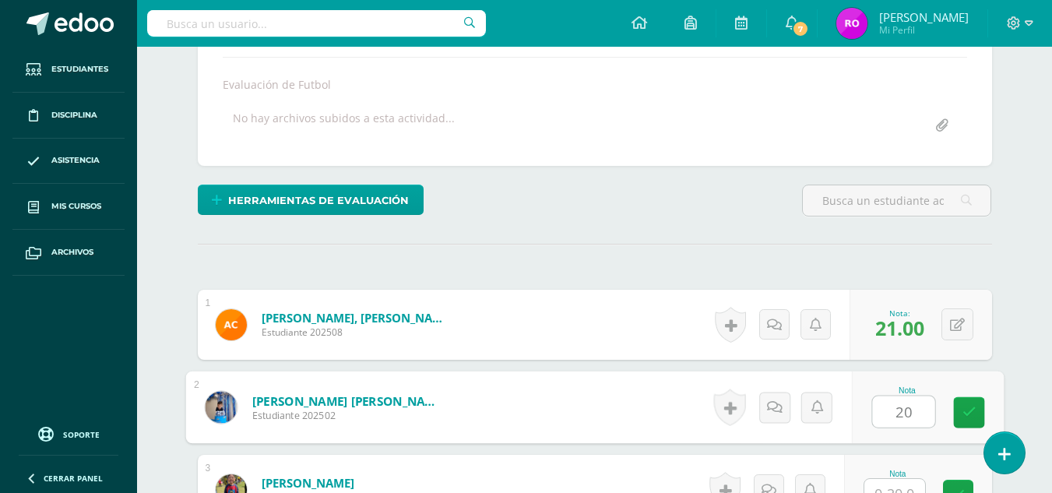
type input "20"
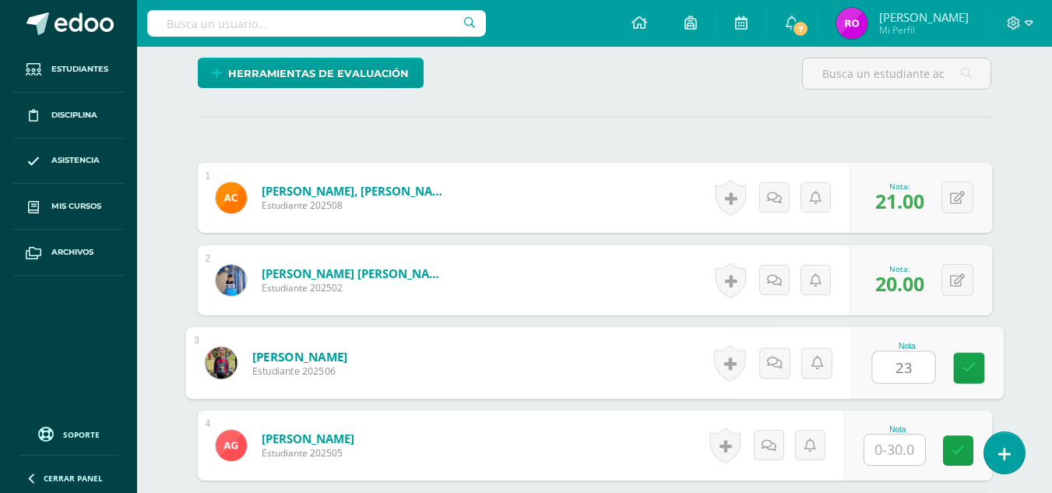
scroll to position [395, 0]
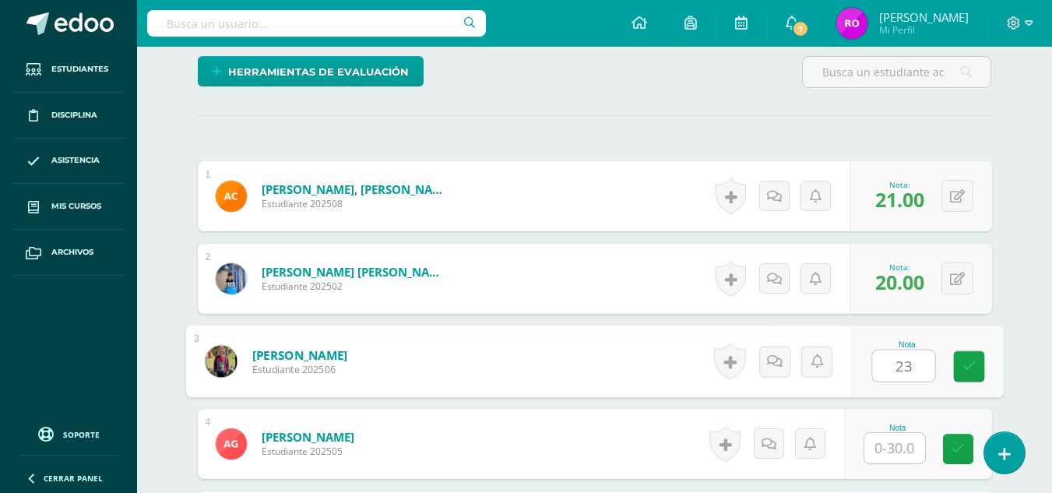
type input "23"
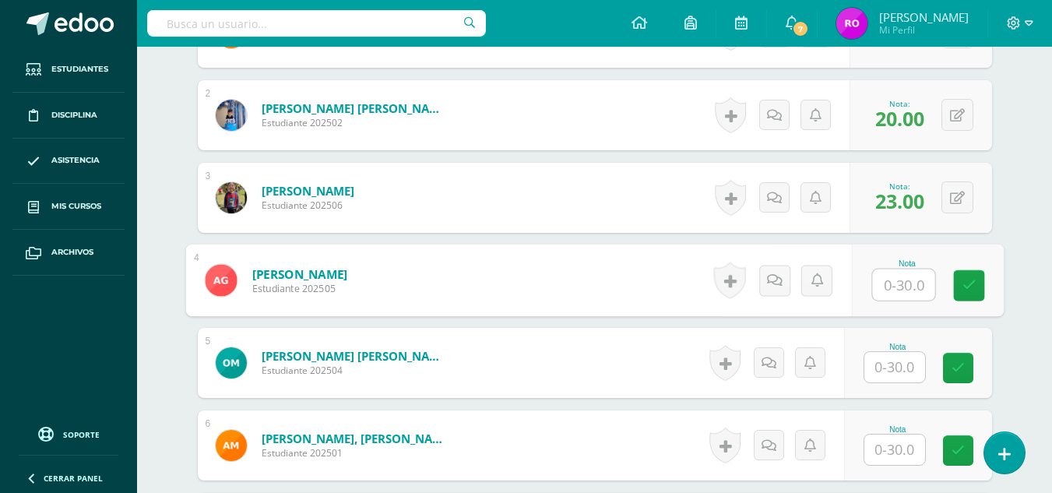
scroll to position [560, 0]
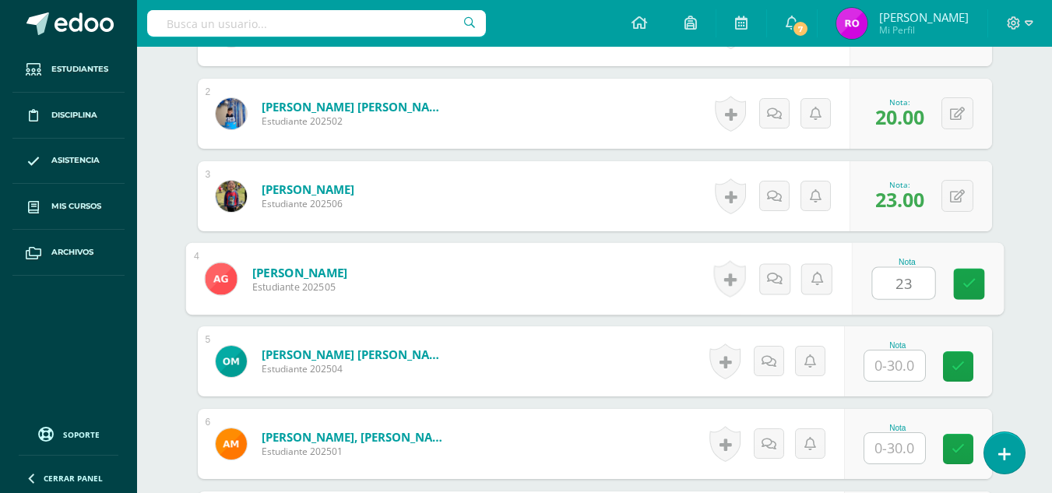
type input "23"
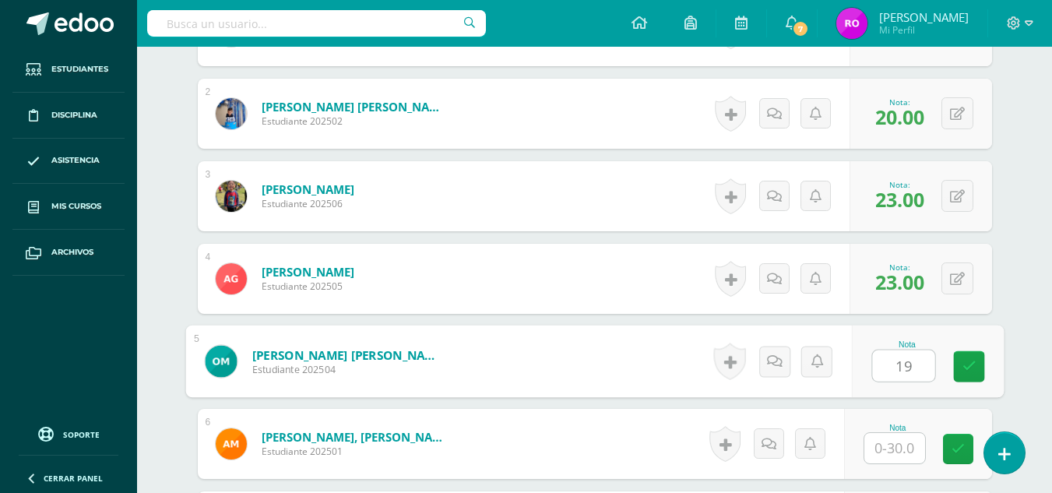
type input "19"
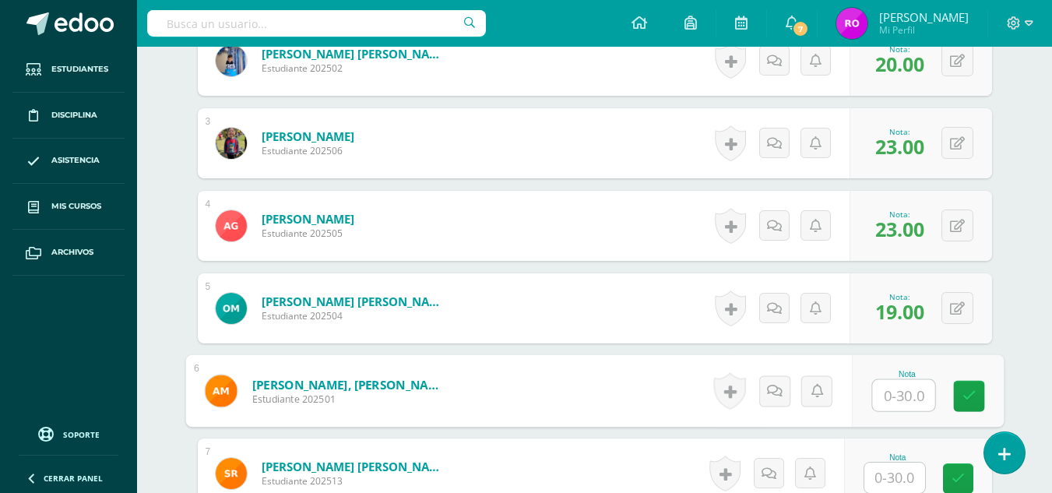
scroll to position [614, 0]
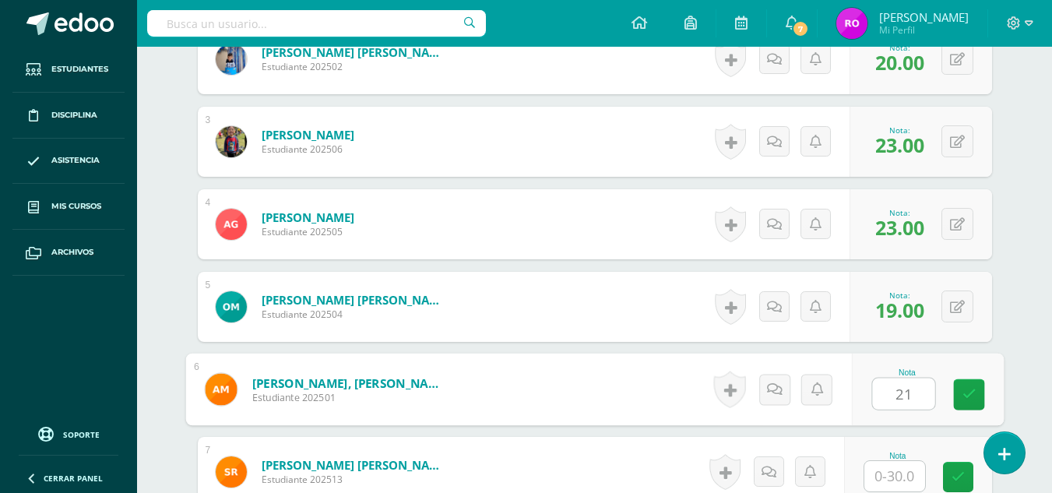
type input "21"
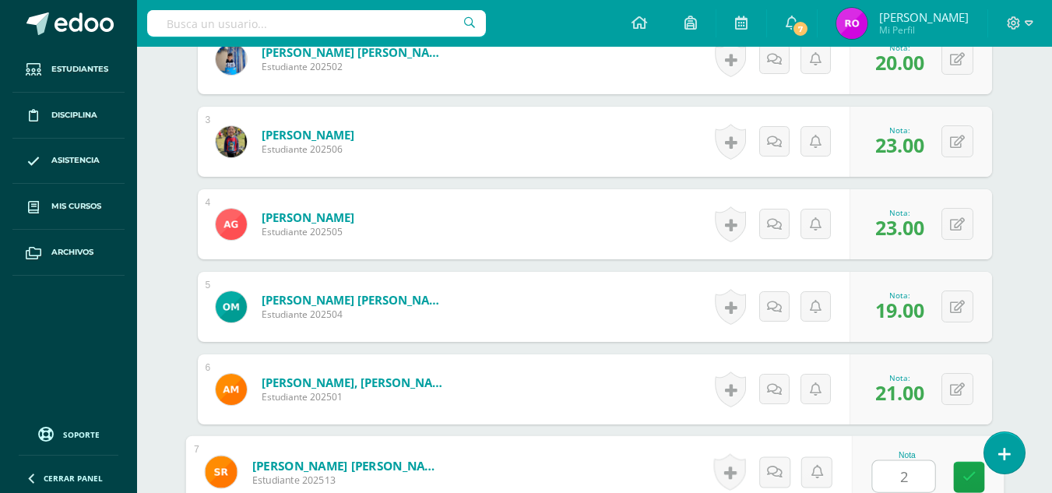
type input "24"
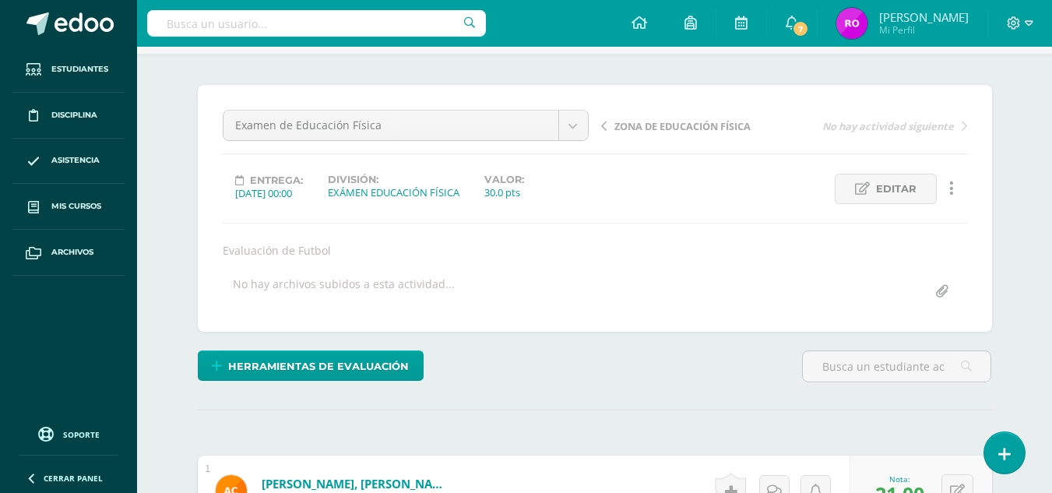
scroll to position [0, 0]
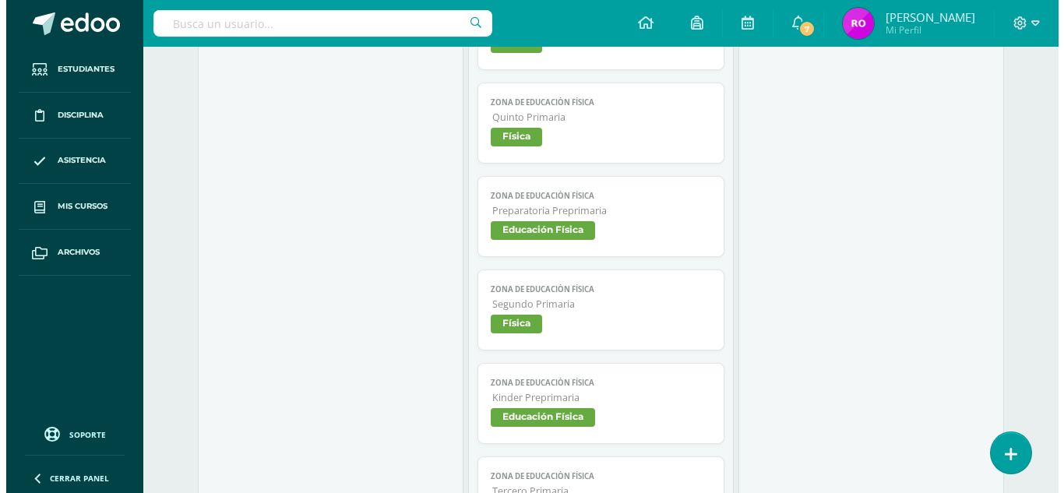
scroll to position [1164, 0]
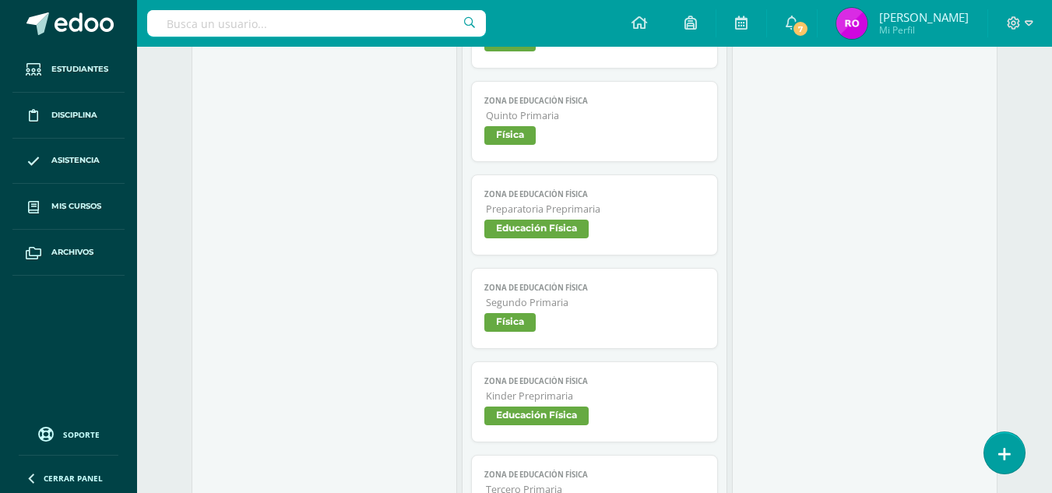
click at [547, 412] on span "Educación Física" at bounding box center [536, 416] width 104 height 19
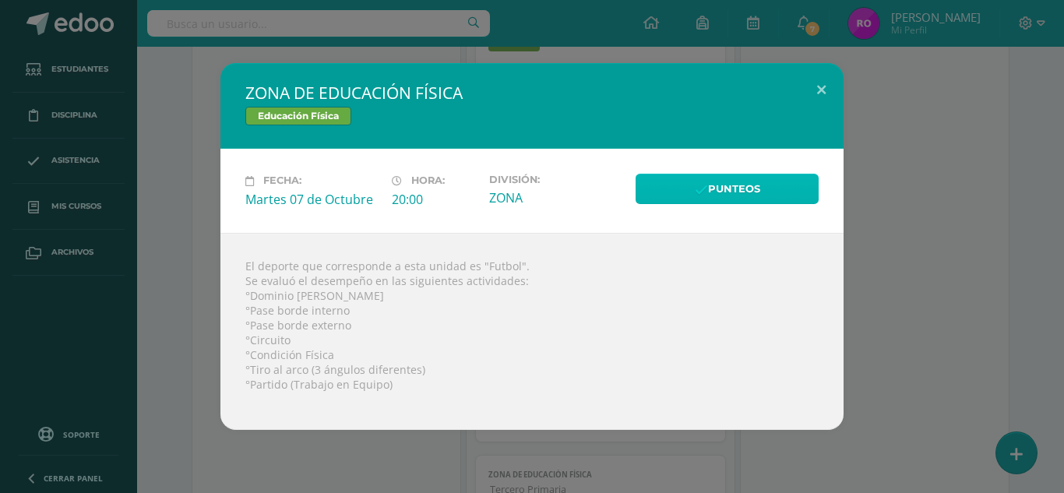
click at [748, 186] on link "Punteos" at bounding box center [727, 189] width 183 height 30
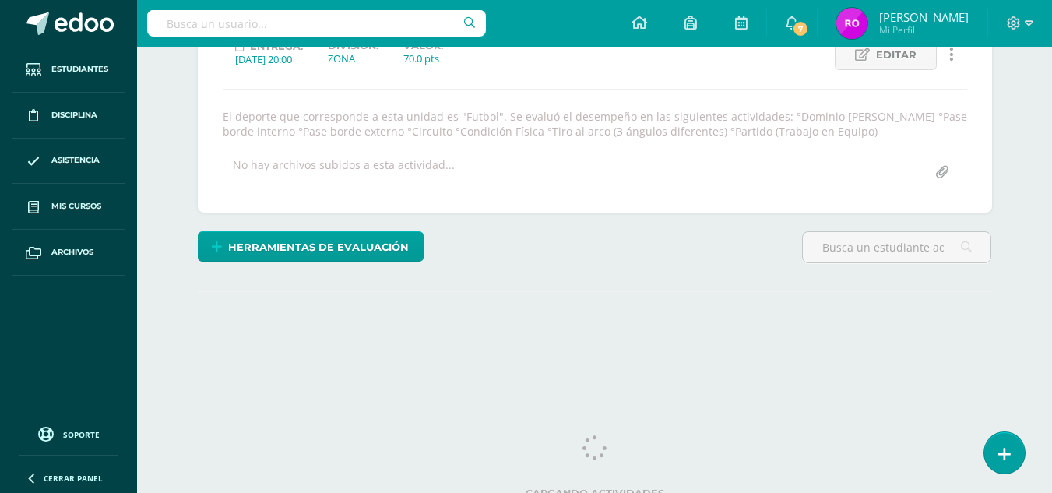
scroll to position [247, 0]
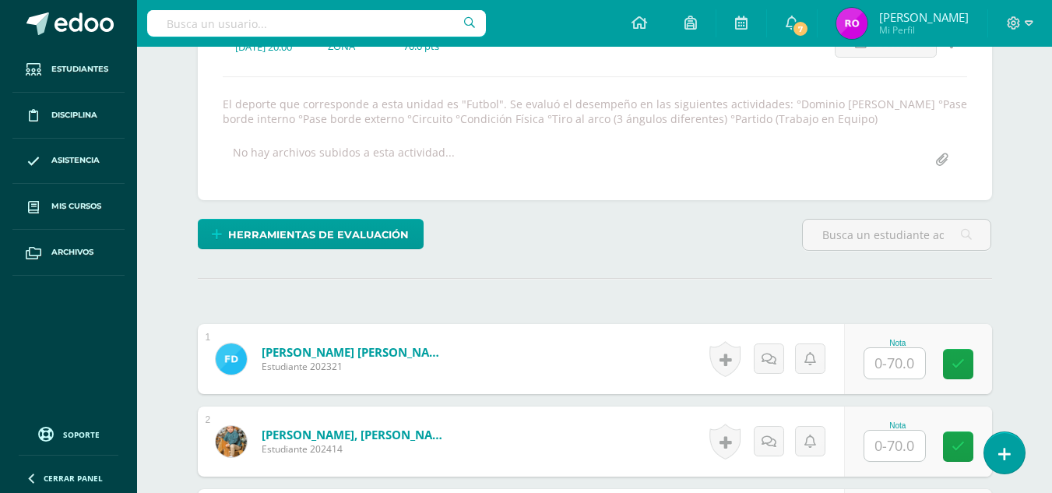
click at [916, 367] on input "text" at bounding box center [894, 363] width 61 height 30
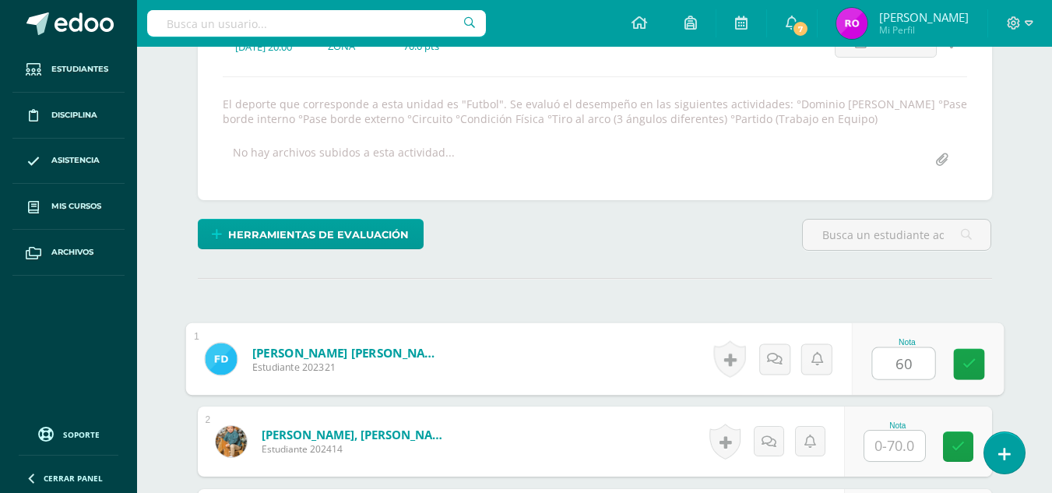
type input "60"
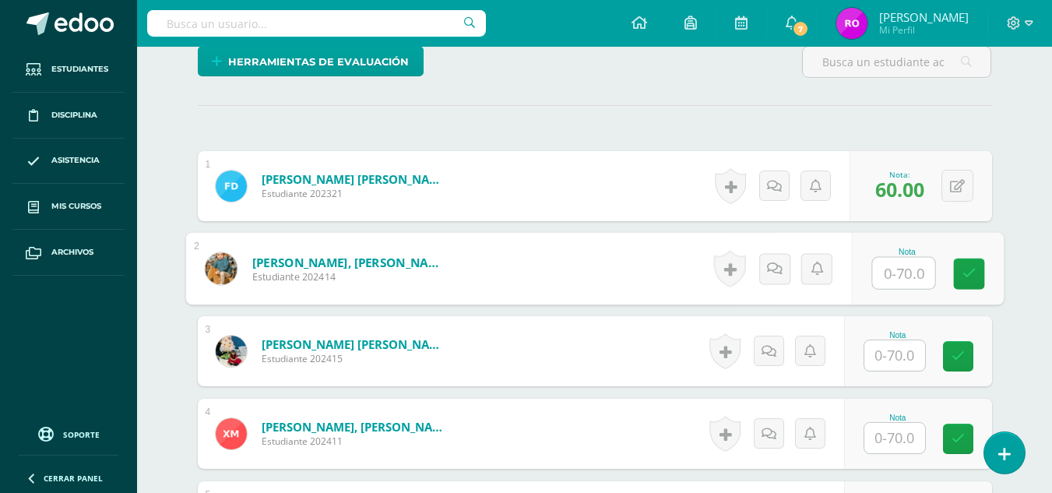
scroll to position [422, 0]
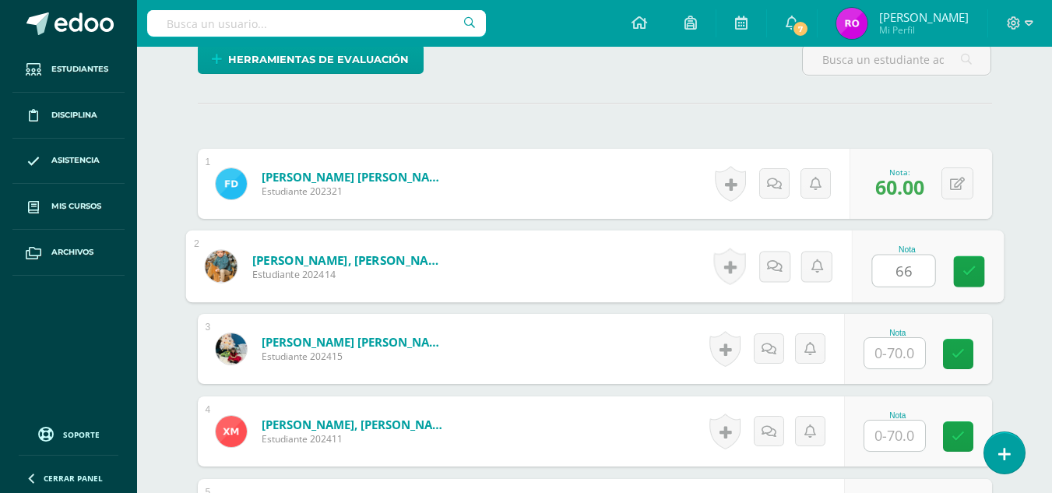
type input "66"
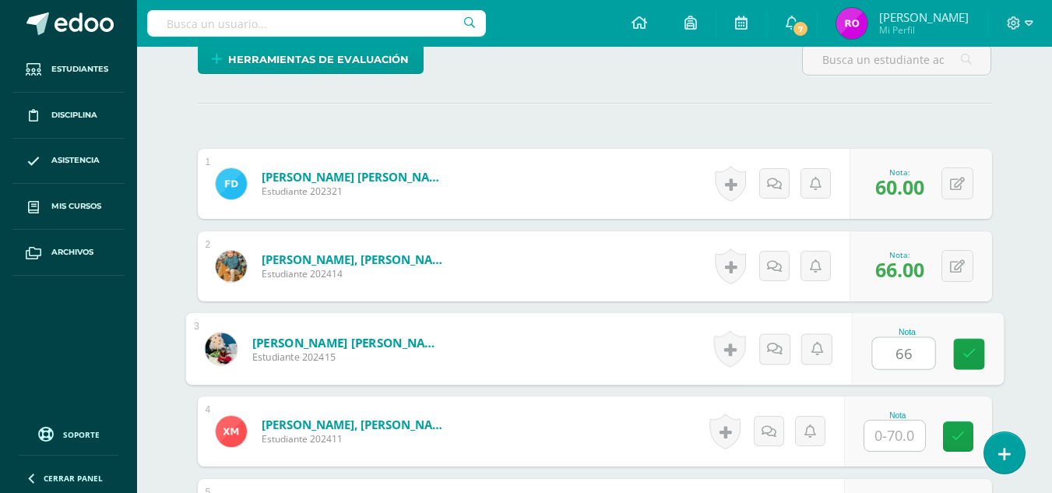
type input "66"
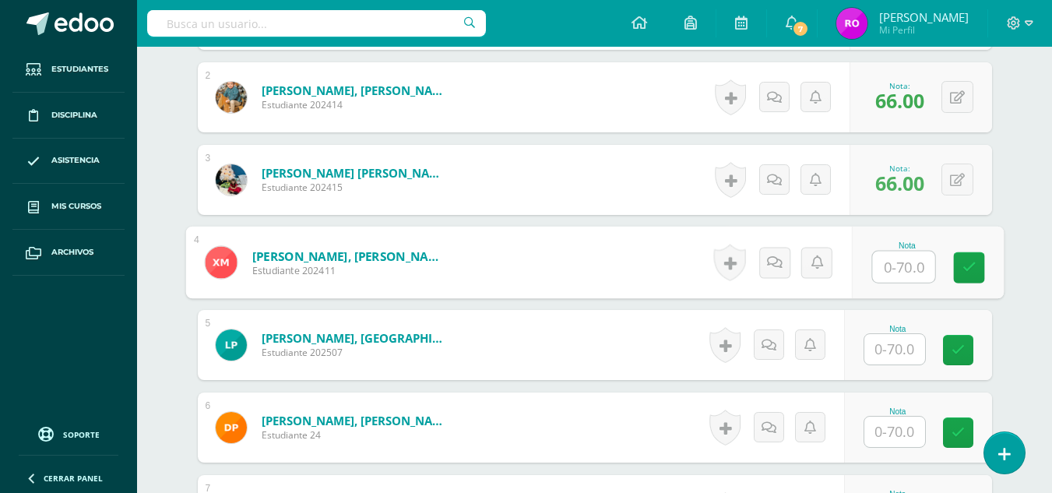
scroll to position [592, 0]
type input "68"
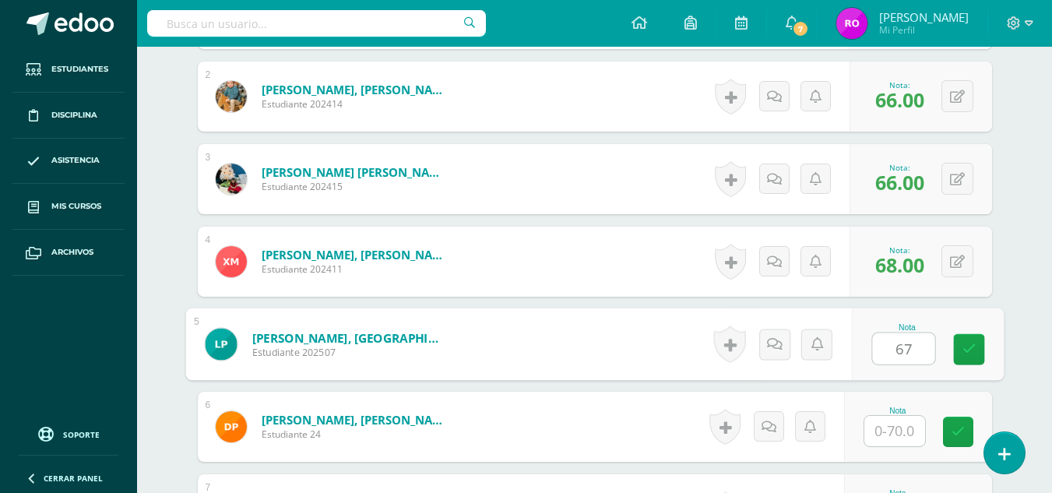
type input "67"
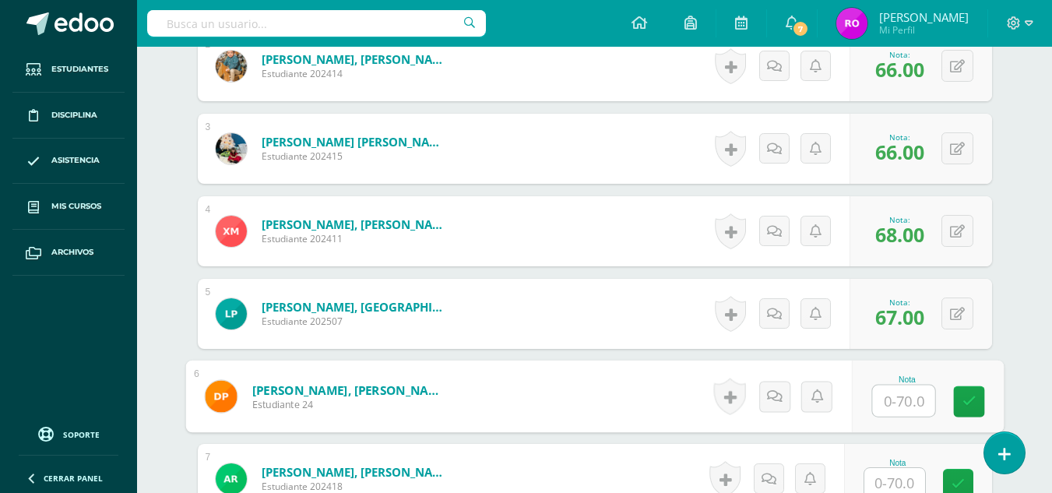
scroll to position [623, 0]
type input "60"
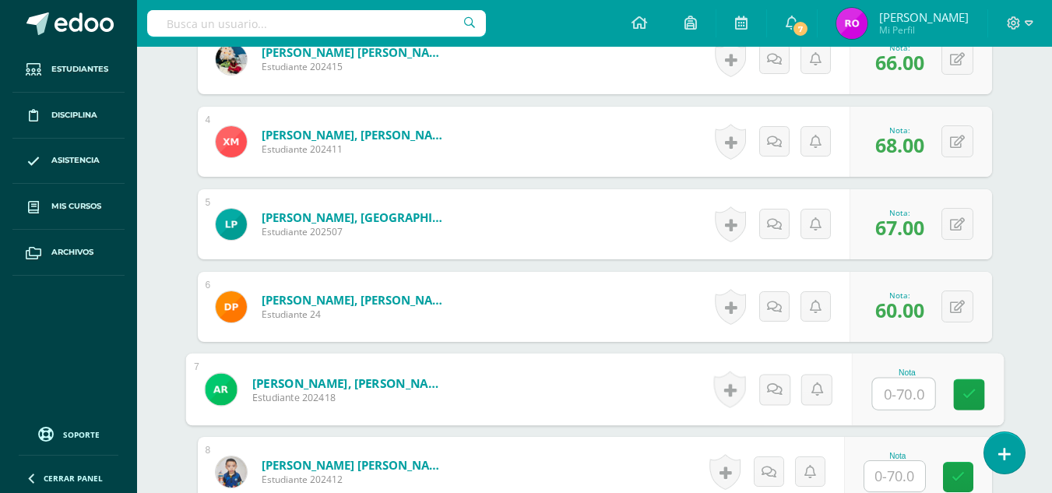
scroll to position [714, 0]
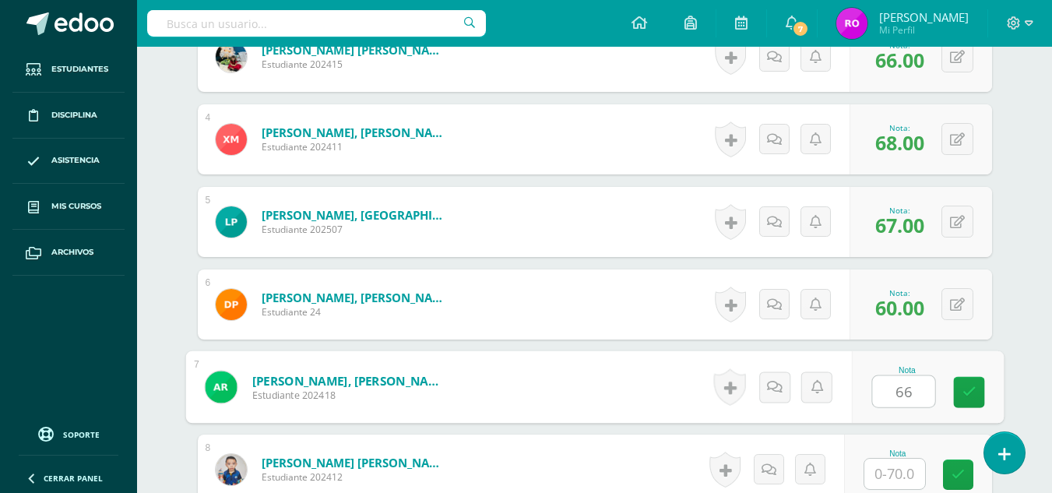
type input "66"
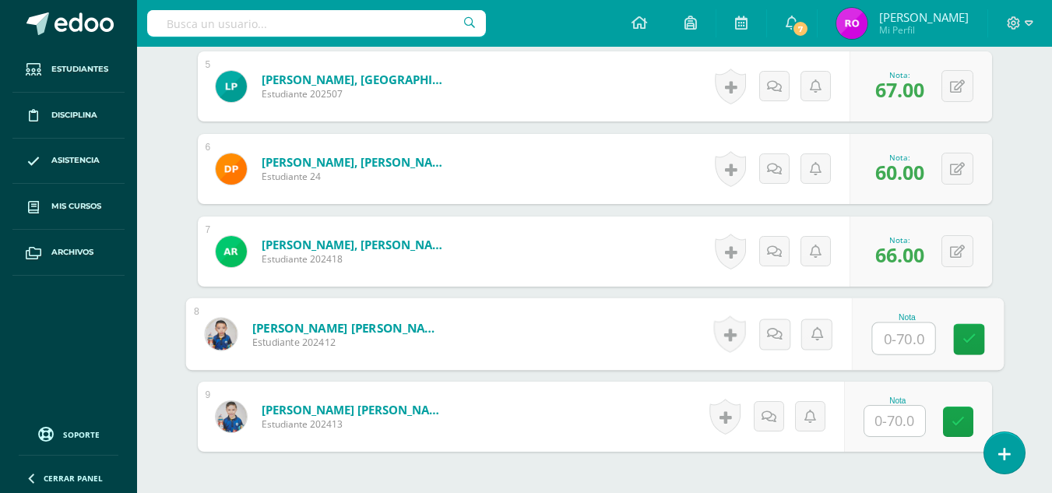
scroll to position [864, 0]
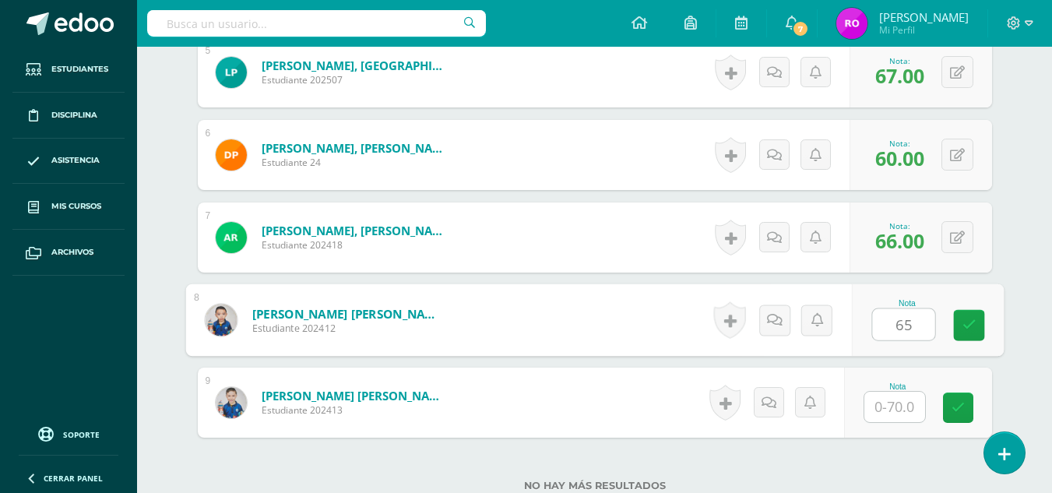
type input "65"
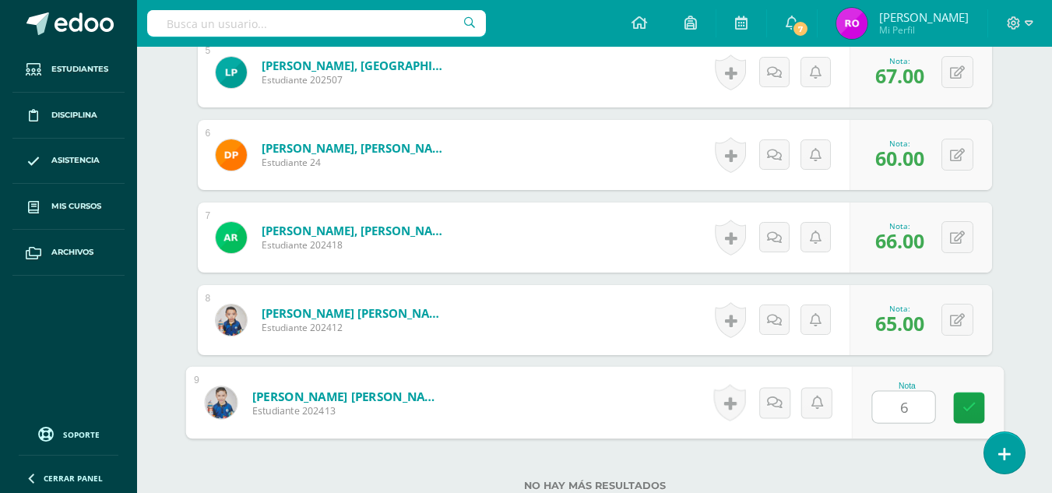
type input "63"
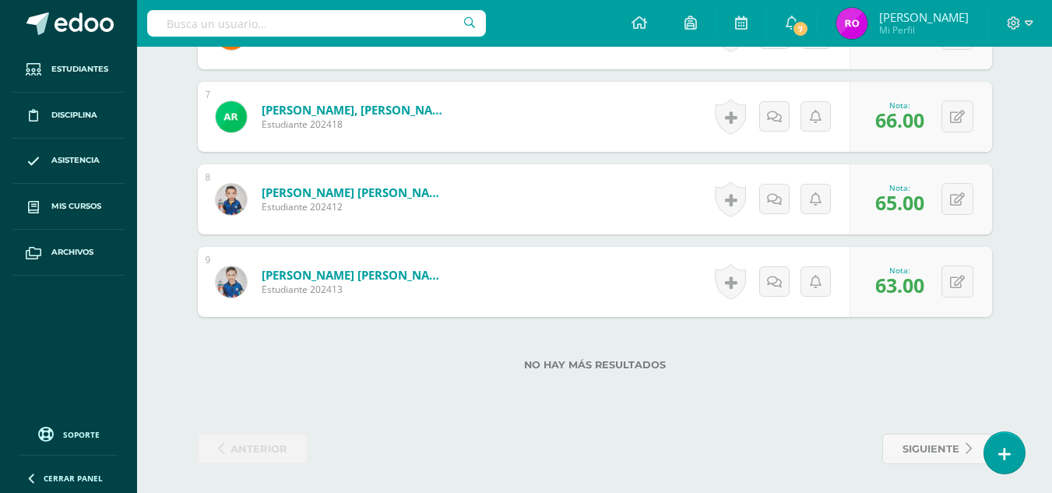
scroll to position [987, 0]
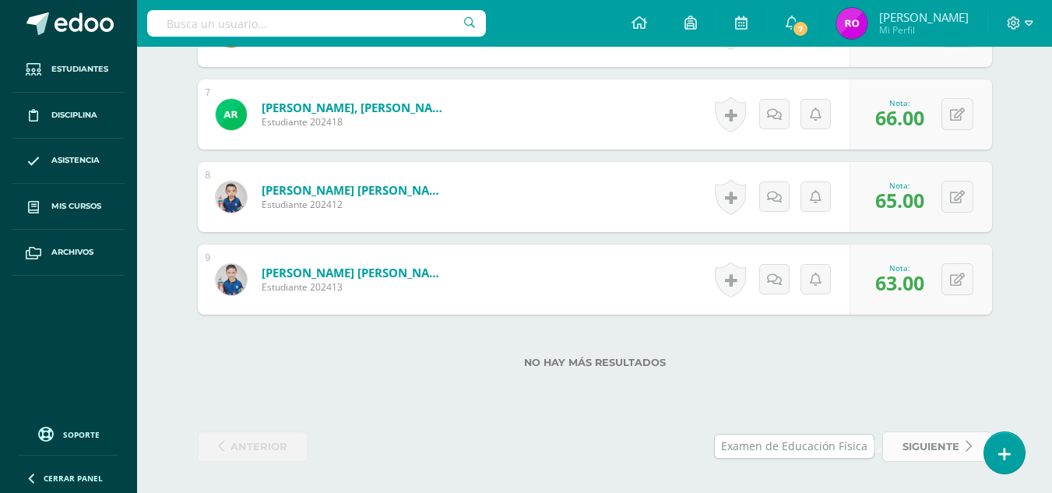
click at [930, 448] on span "siguiente" at bounding box center [931, 446] width 57 height 29
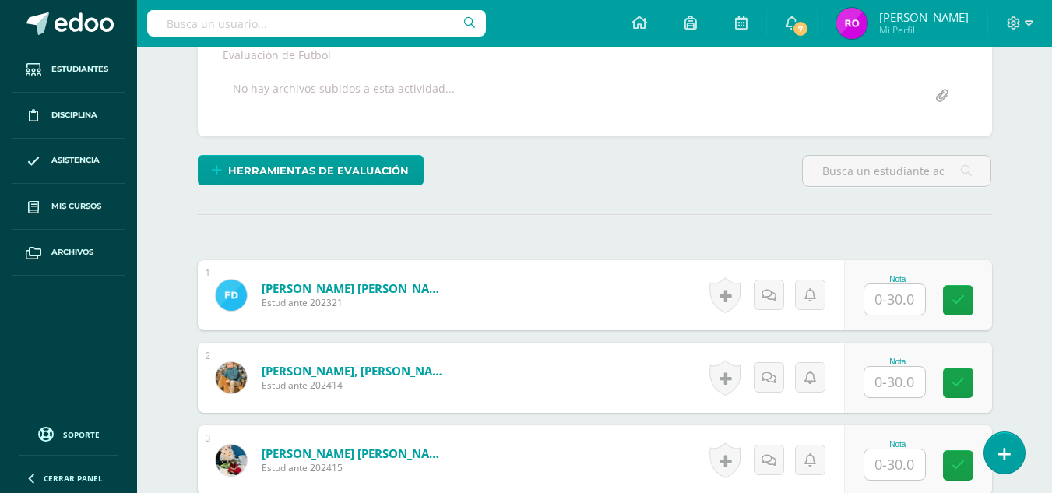
scroll to position [306, 0]
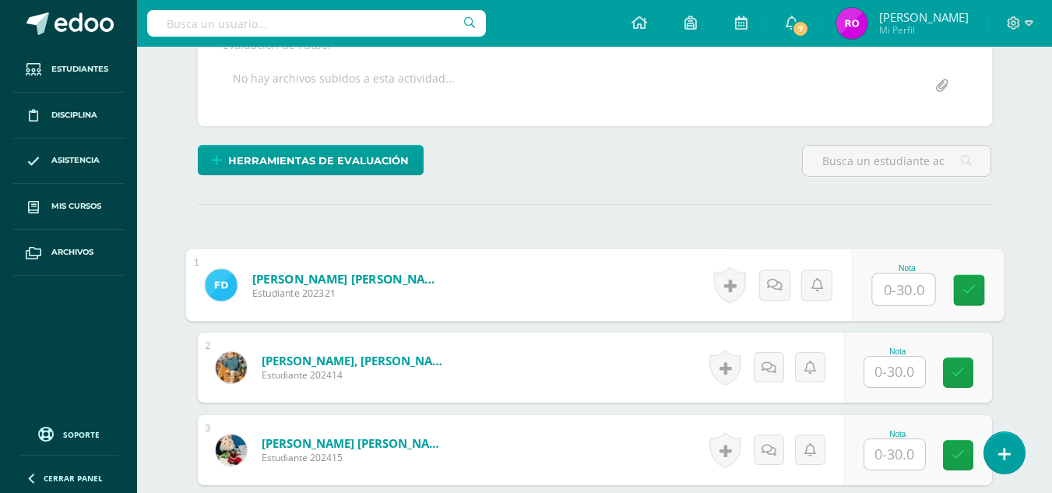
click at [914, 288] on input "text" at bounding box center [903, 289] width 62 height 31
type input "20"
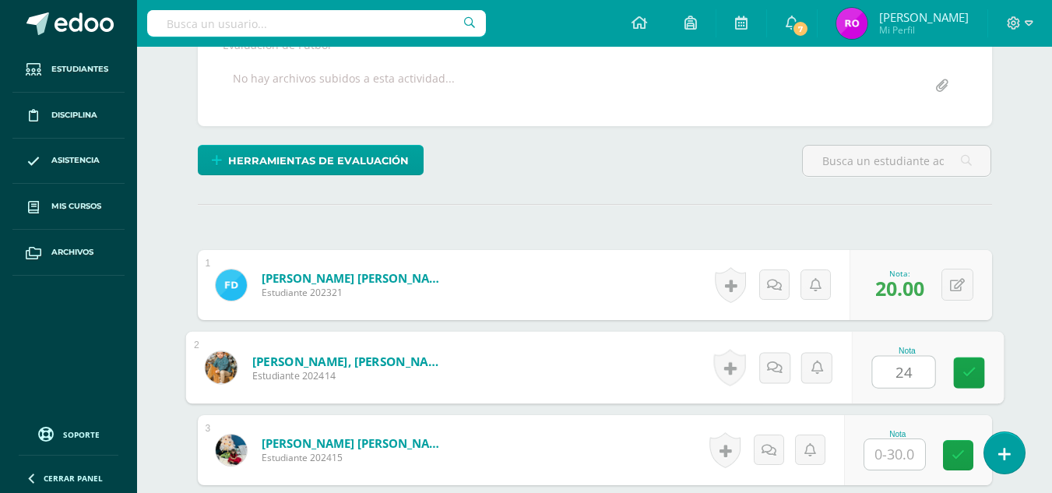
type input "24"
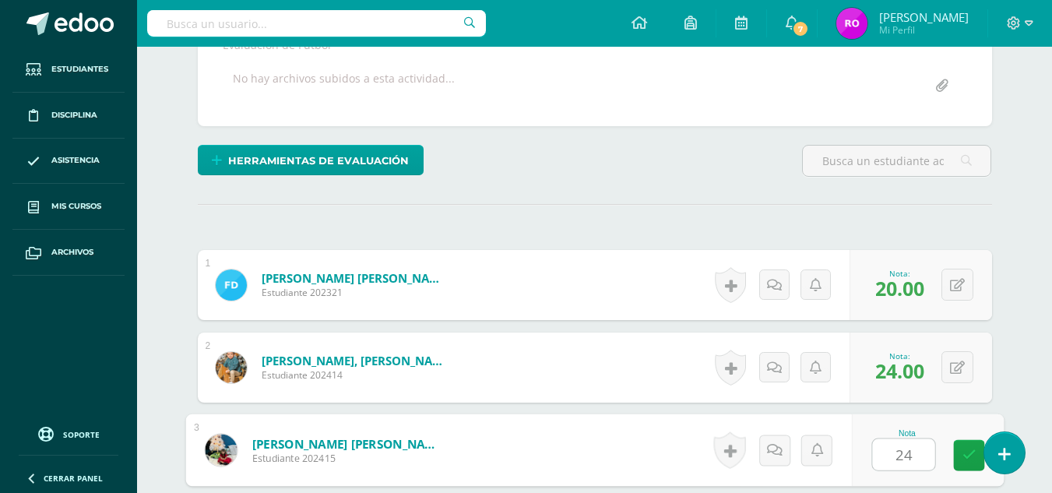
type input "24"
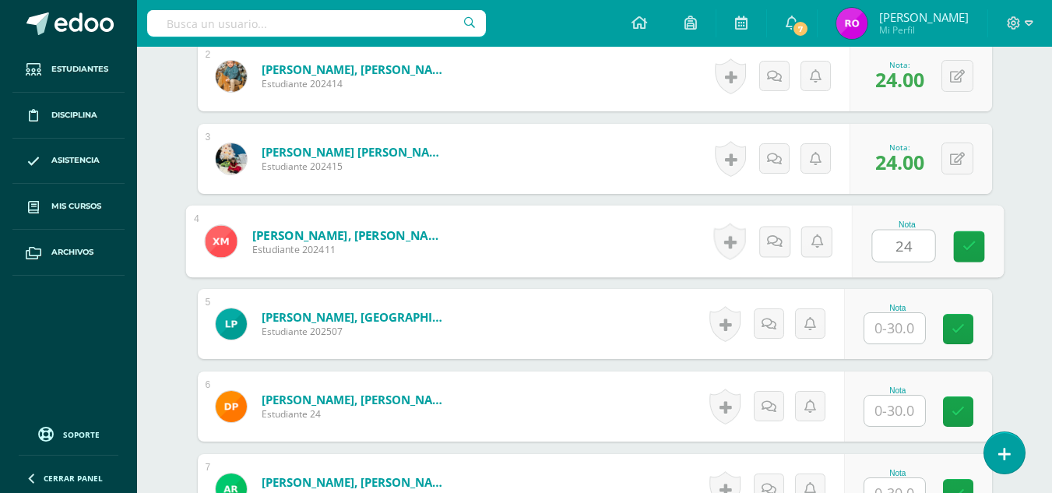
type input "24"
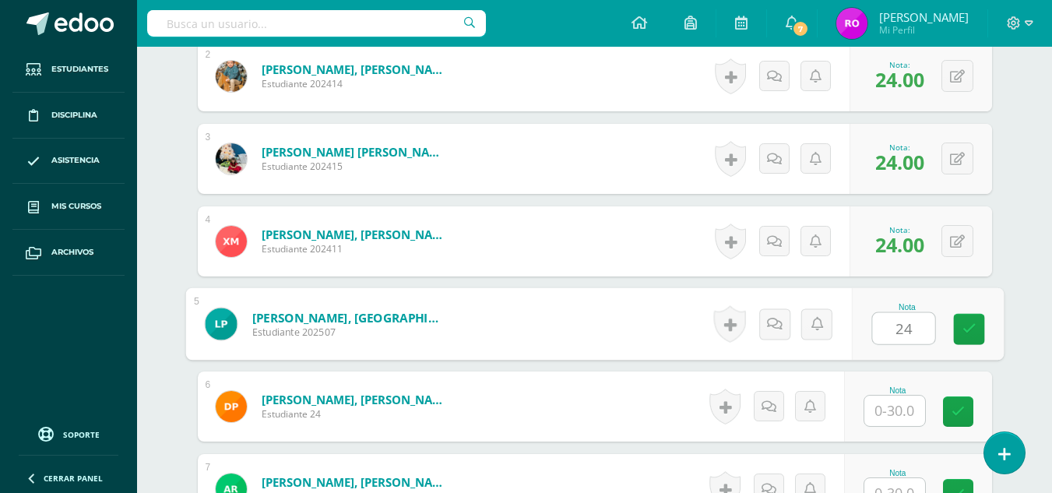
type input "24"
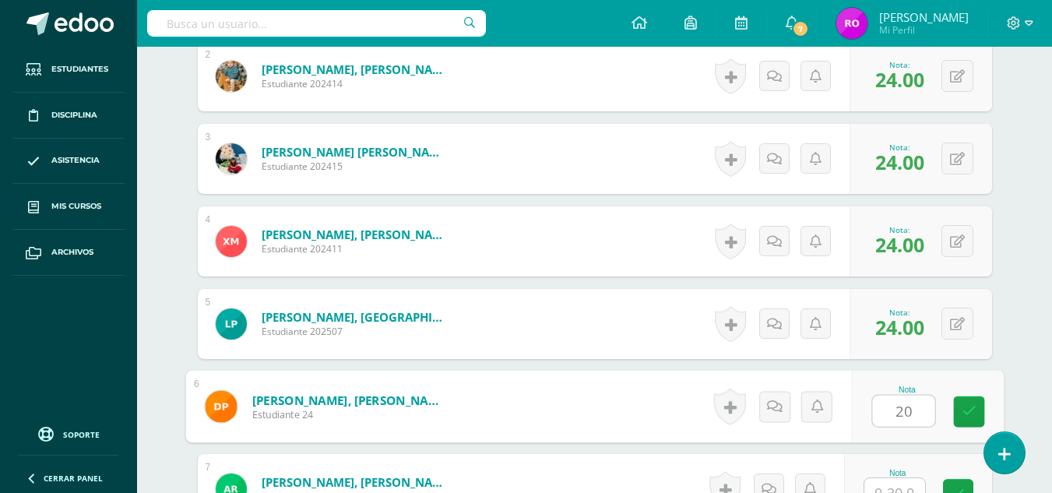
type input "20"
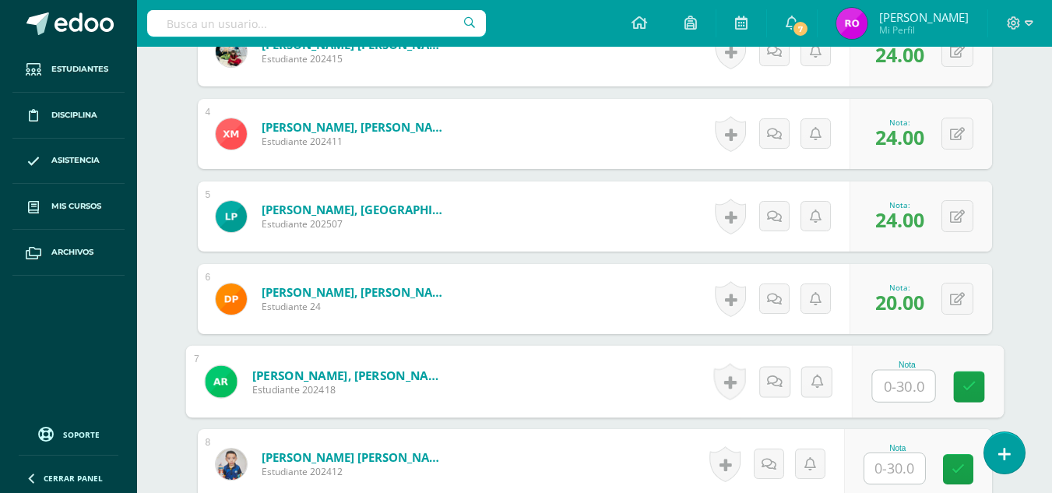
scroll to position [706, 0]
type input "22"
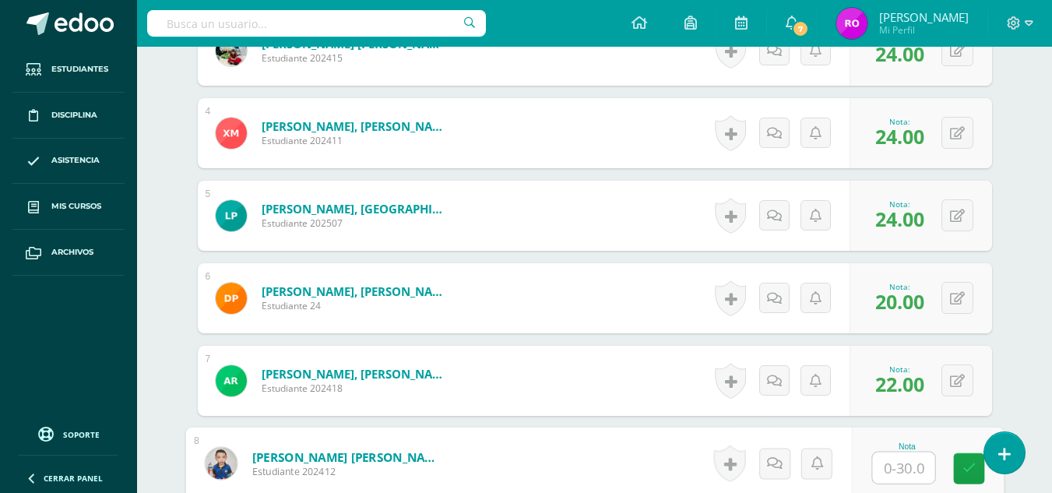
scroll to position [769, 0]
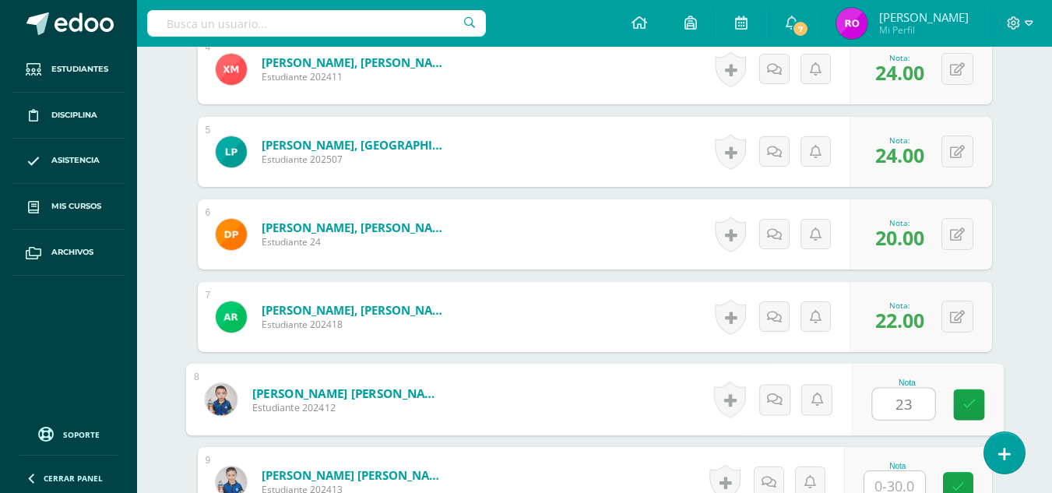
type input "23"
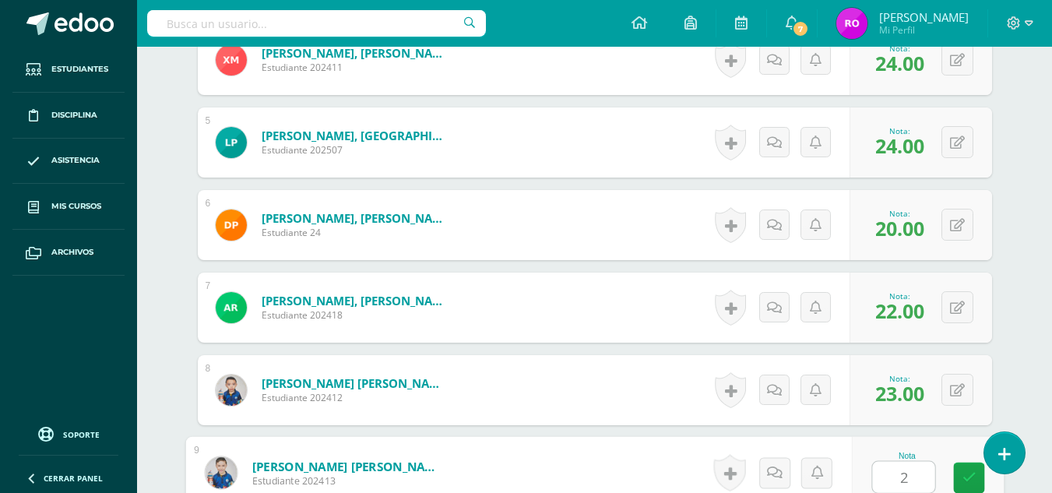
type input "22"
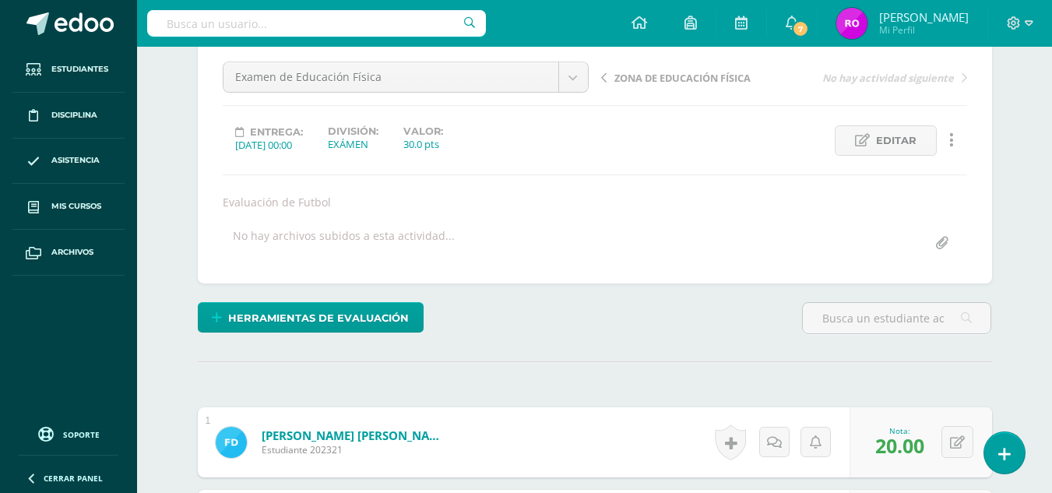
scroll to position [0, 0]
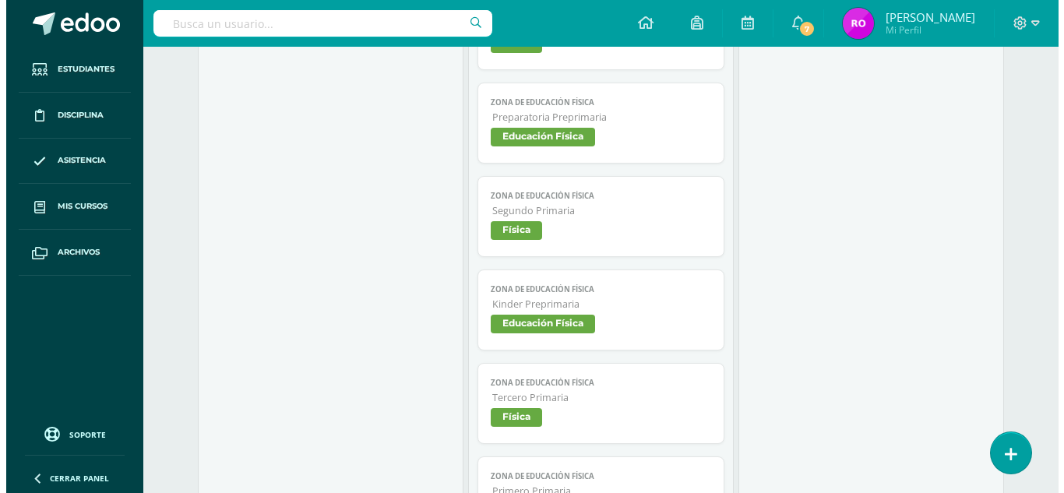
scroll to position [1252, 0]
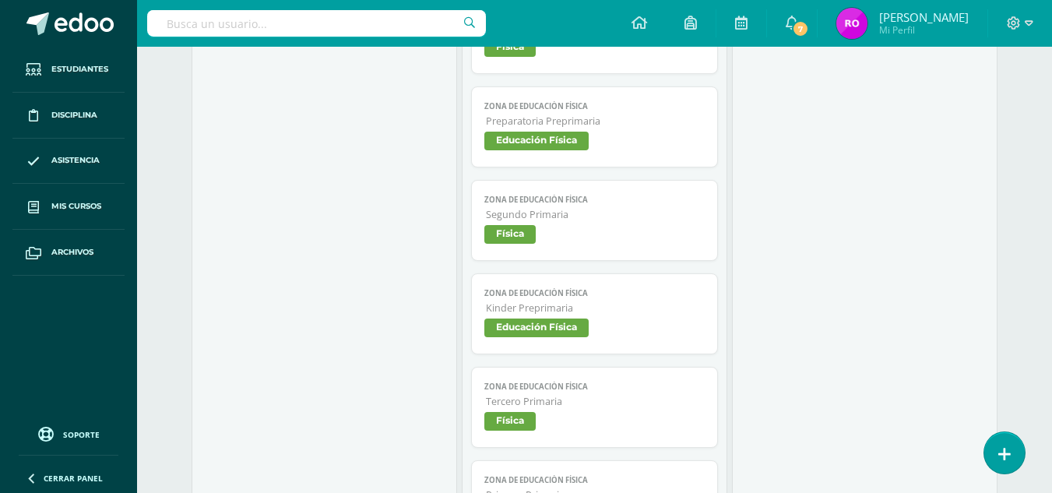
click at [543, 142] on span "Educación Física" at bounding box center [536, 141] width 104 height 19
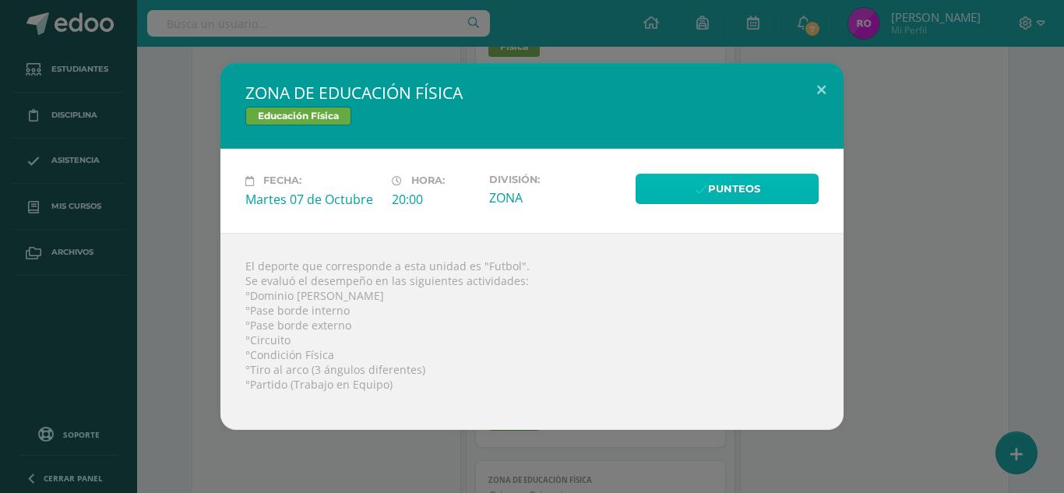
click at [672, 188] on link "Punteos" at bounding box center [727, 189] width 183 height 30
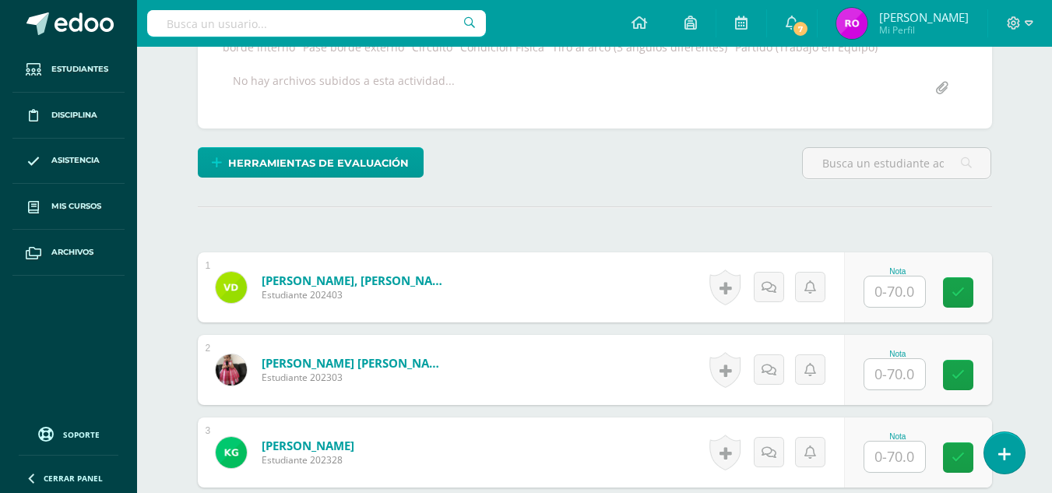
scroll to position [340, 0]
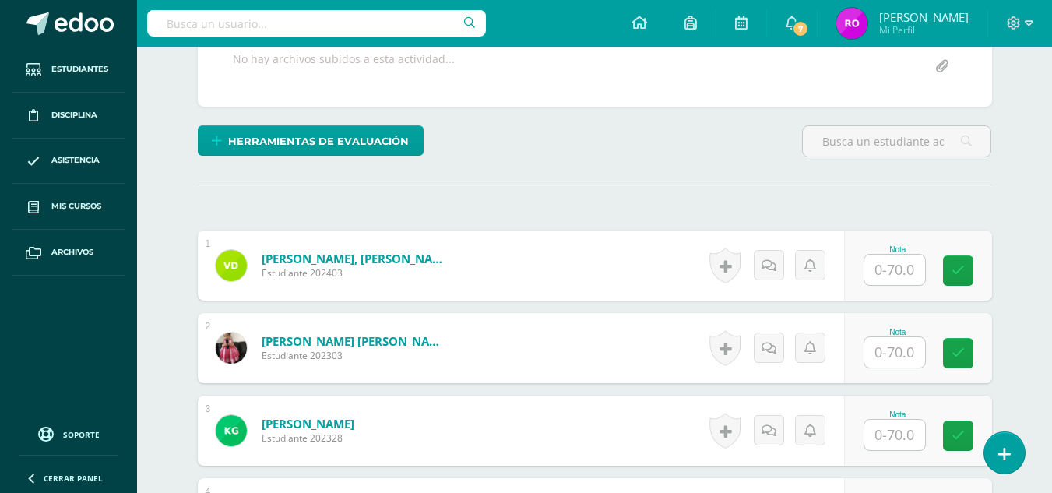
click at [900, 273] on input "text" at bounding box center [894, 270] width 61 height 30
type input "63"
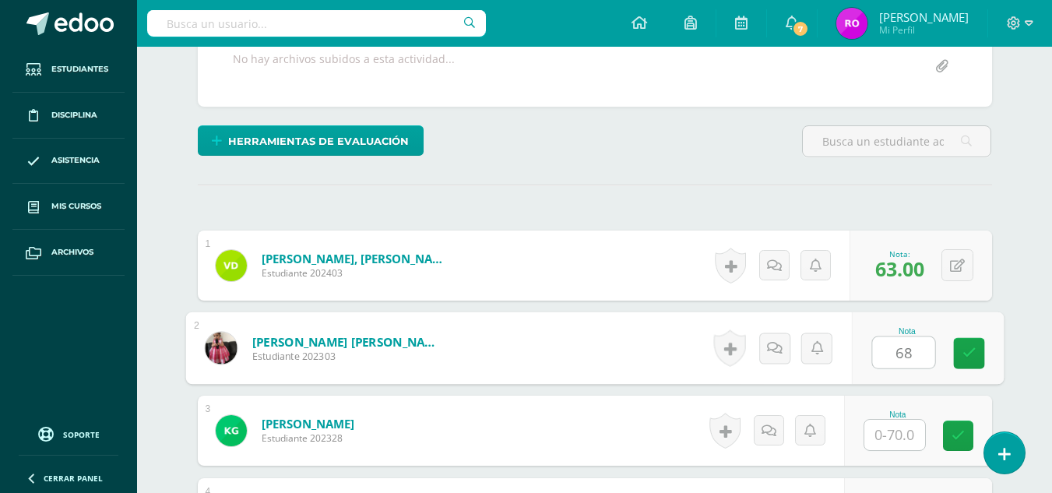
type input "68"
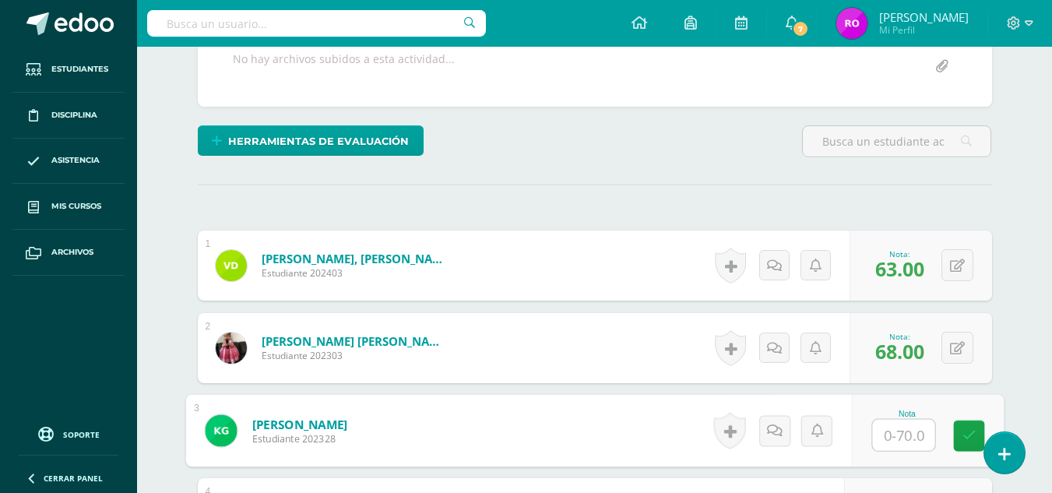
scroll to position [364, 0]
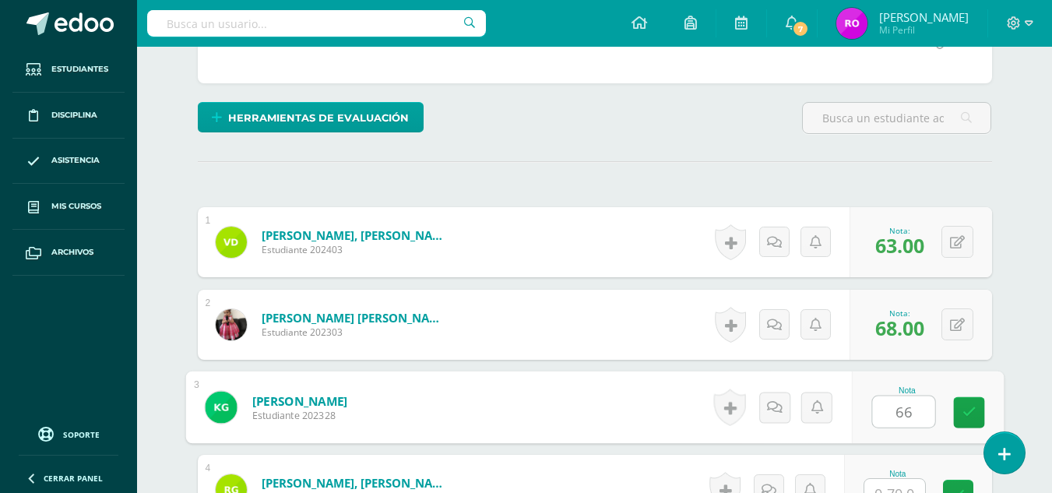
type input "66"
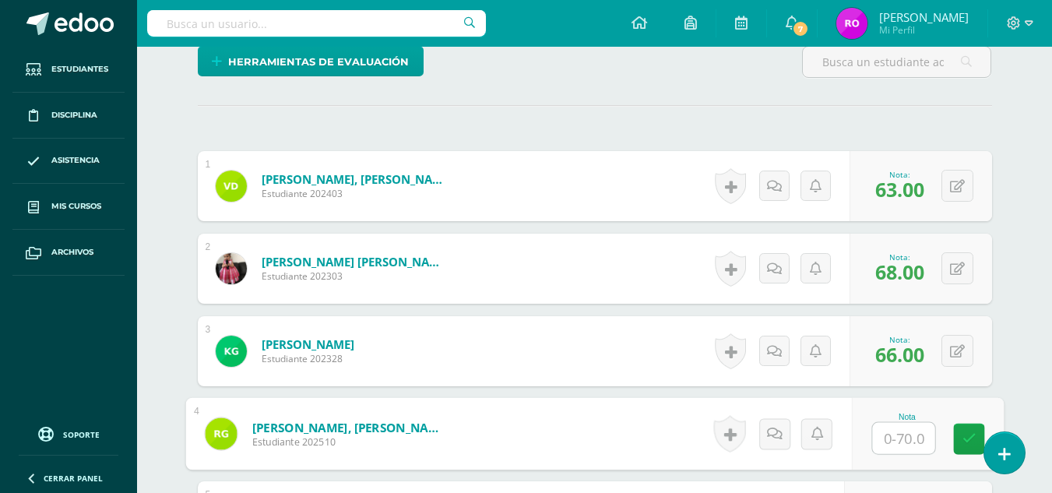
scroll to position [435, 0]
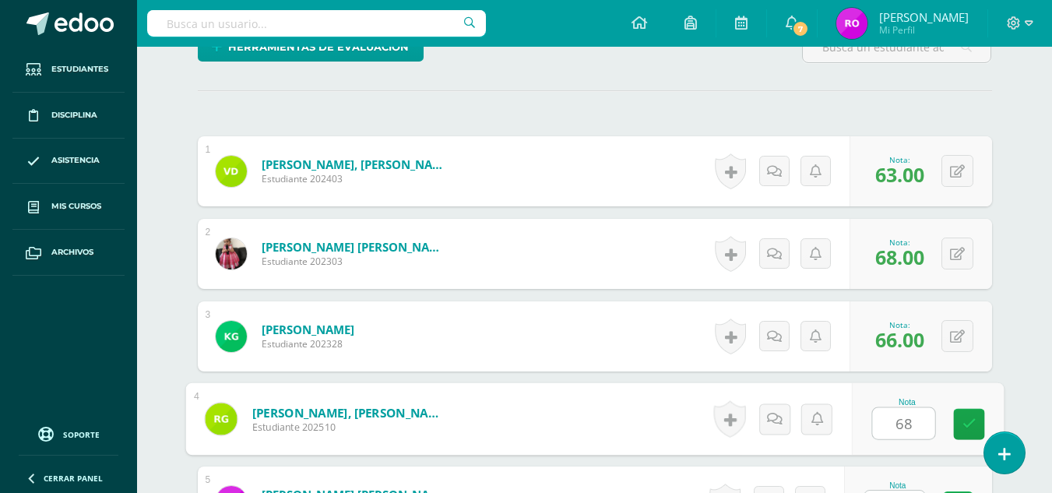
type input "68"
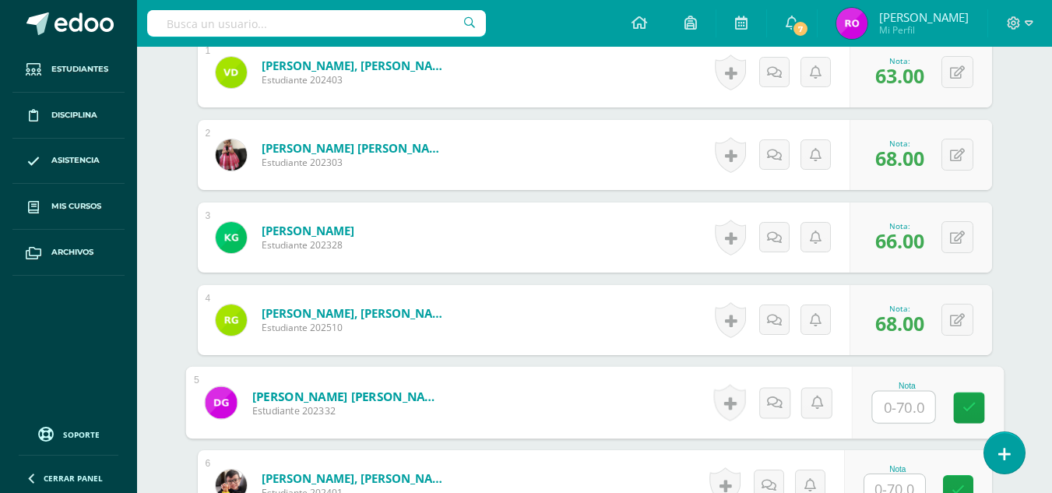
scroll to position [534, 0]
type input "63"
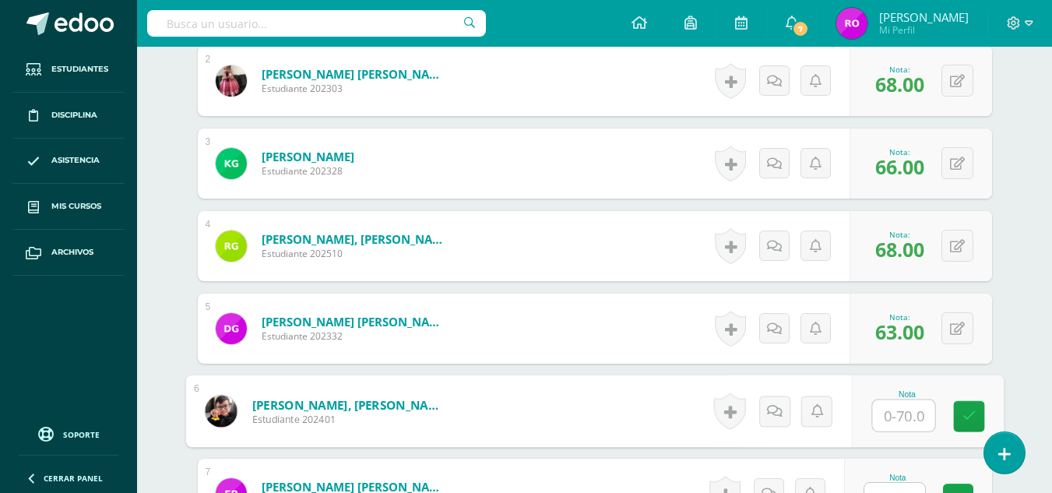
scroll to position [610, 0]
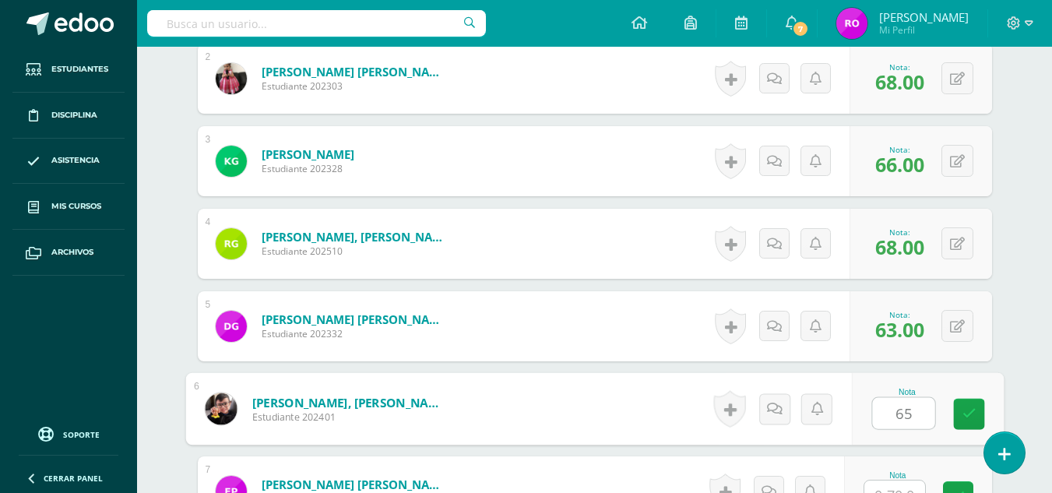
type input "65"
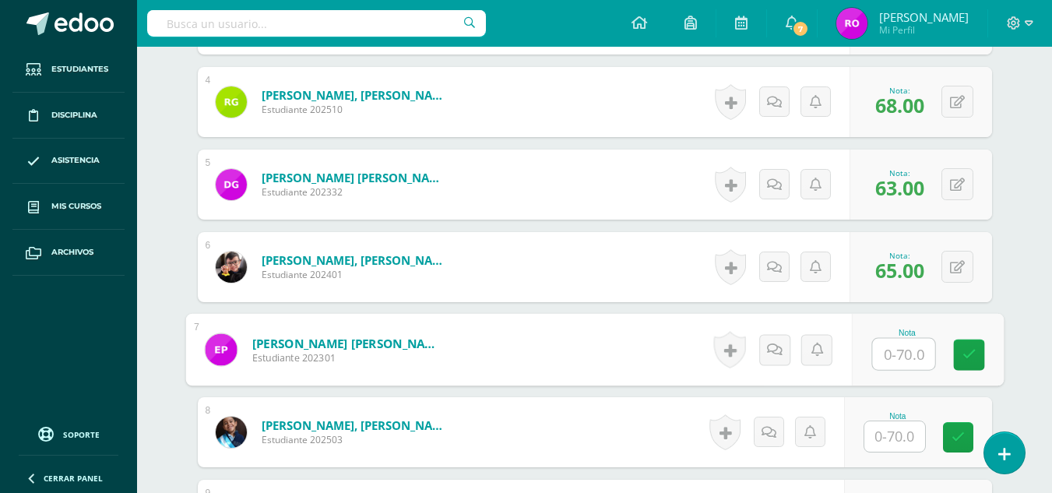
scroll to position [753, 0]
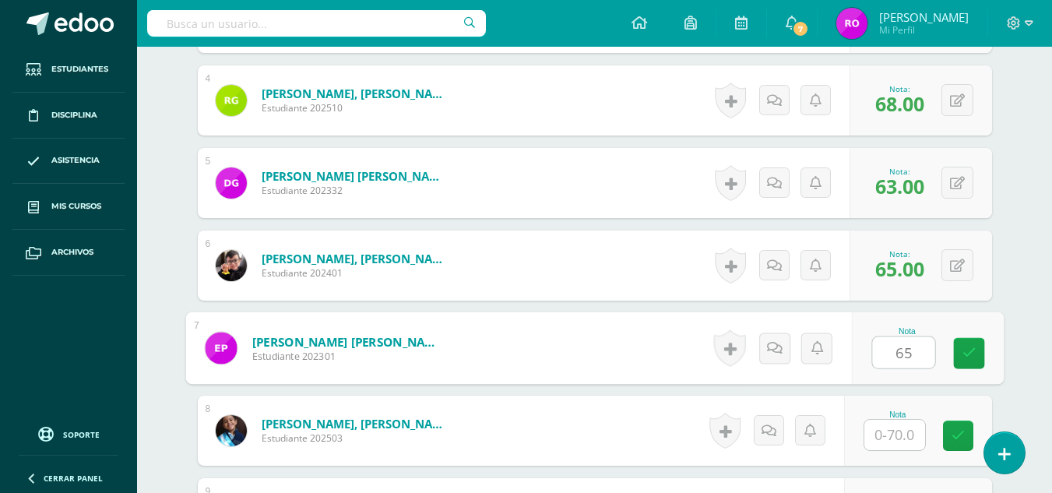
type input "65"
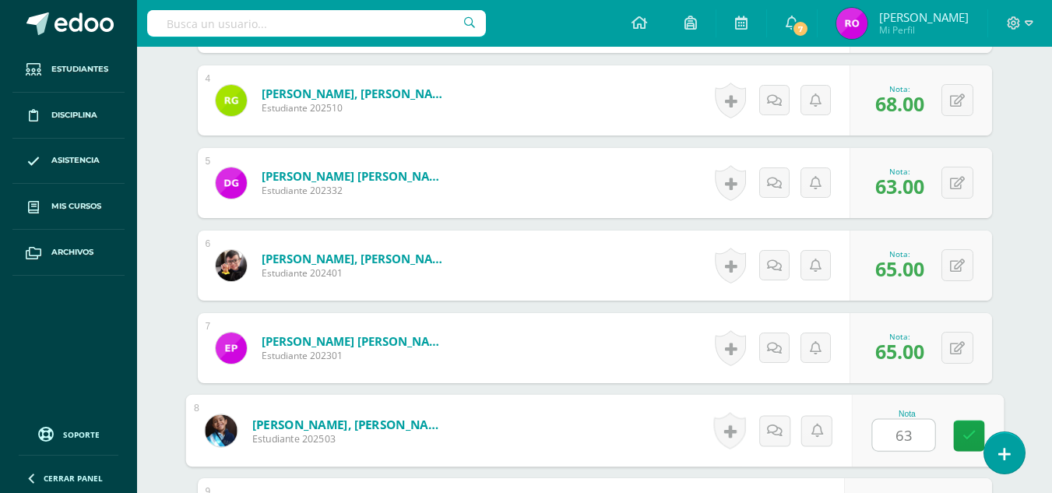
type input "63"
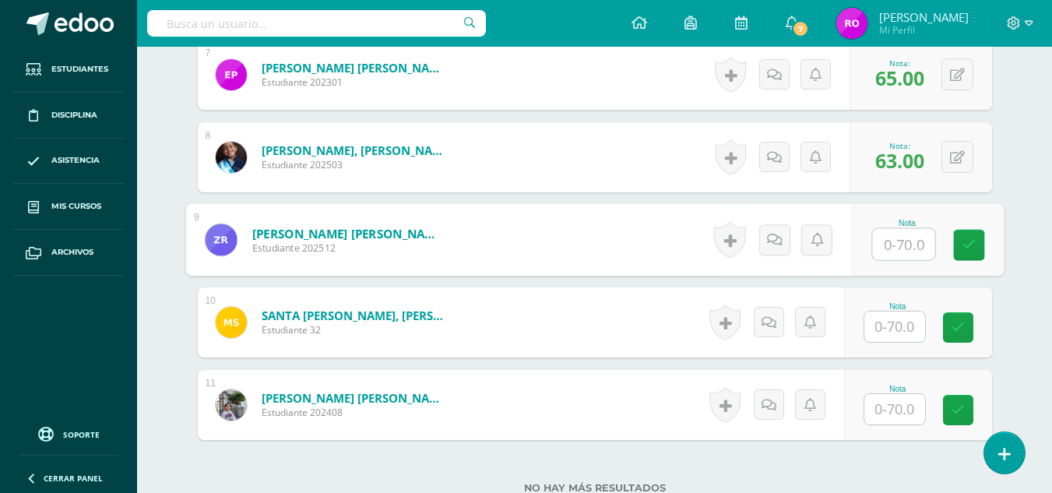
scroll to position [1027, 0]
type input "65"
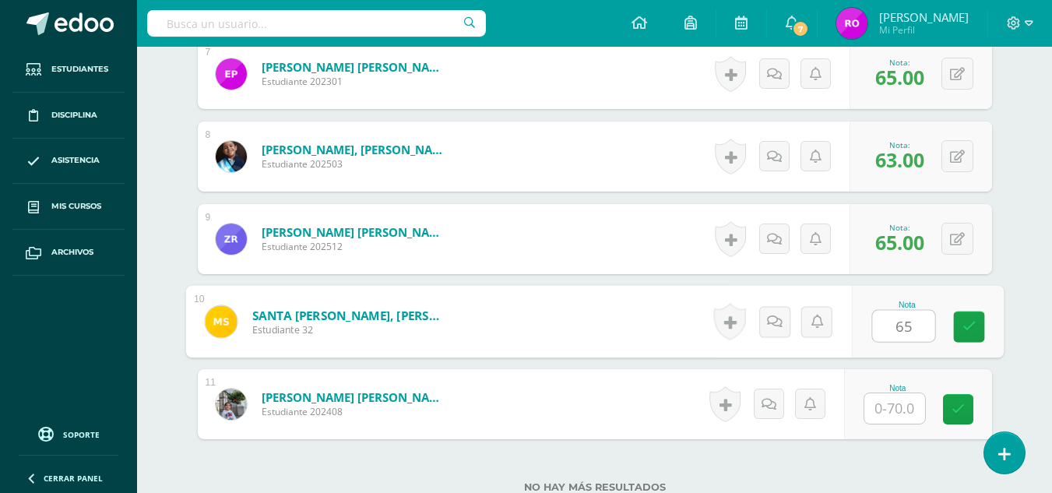
type input "65"
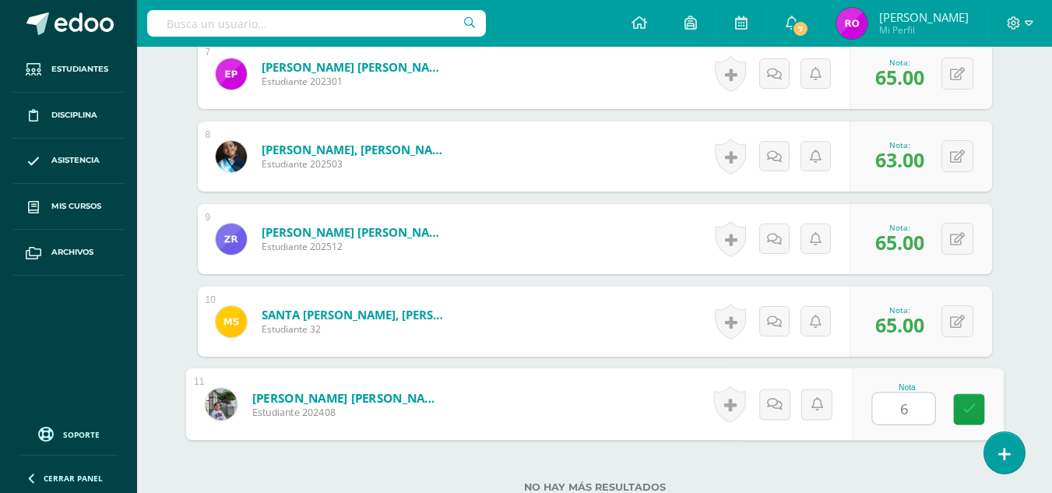
type input "66"
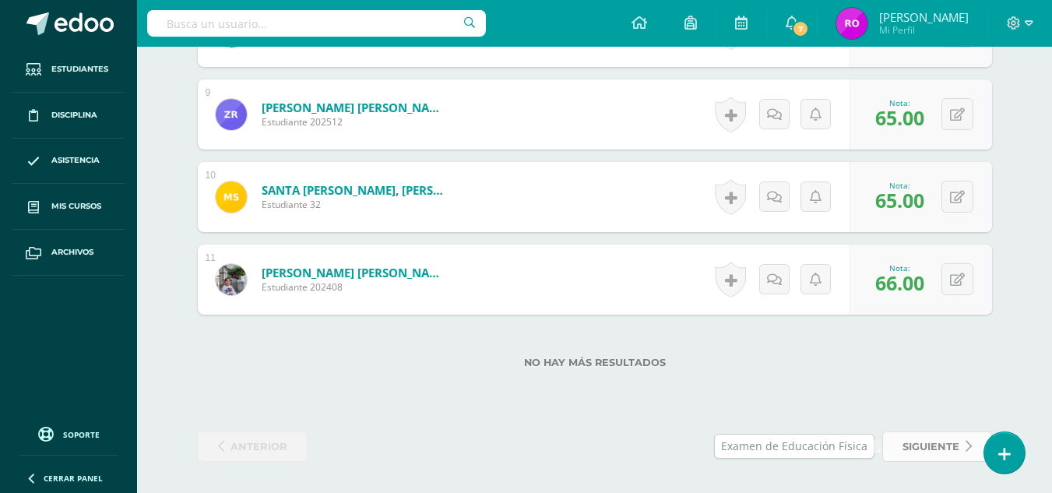
click at [919, 443] on span "siguiente" at bounding box center [931, 446] width 57 height 29
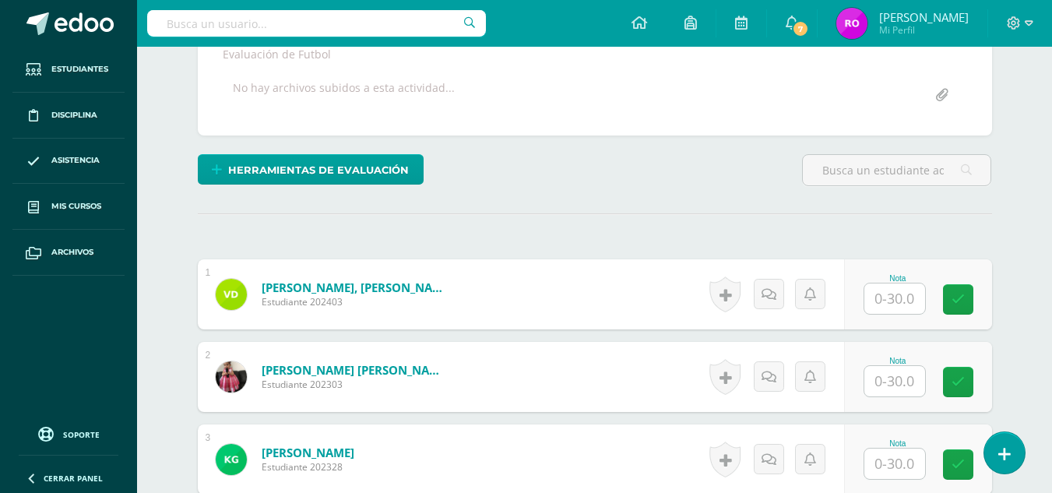
scroll to position [326, 0]
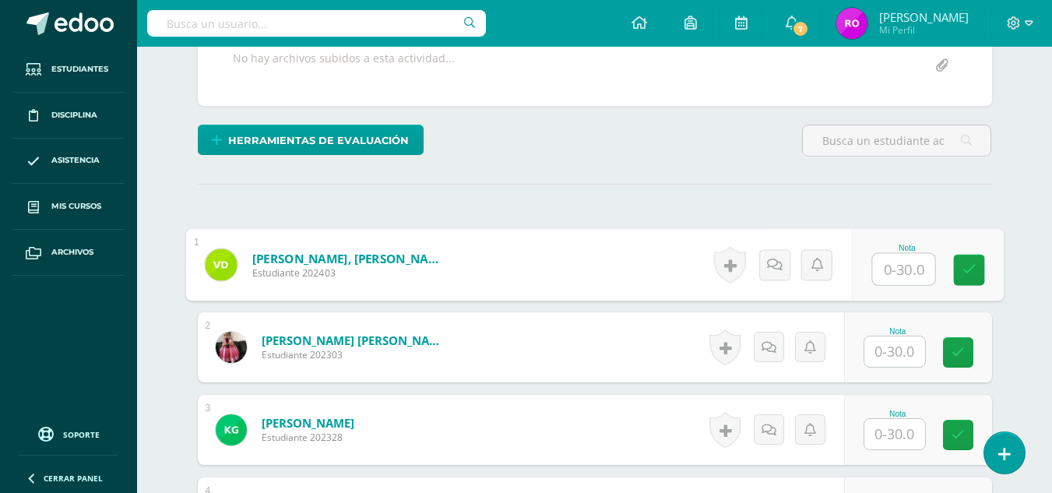
click at [894, 261] on input "text" at bounding box center [903, 269] width 62 height 31
type input "20"
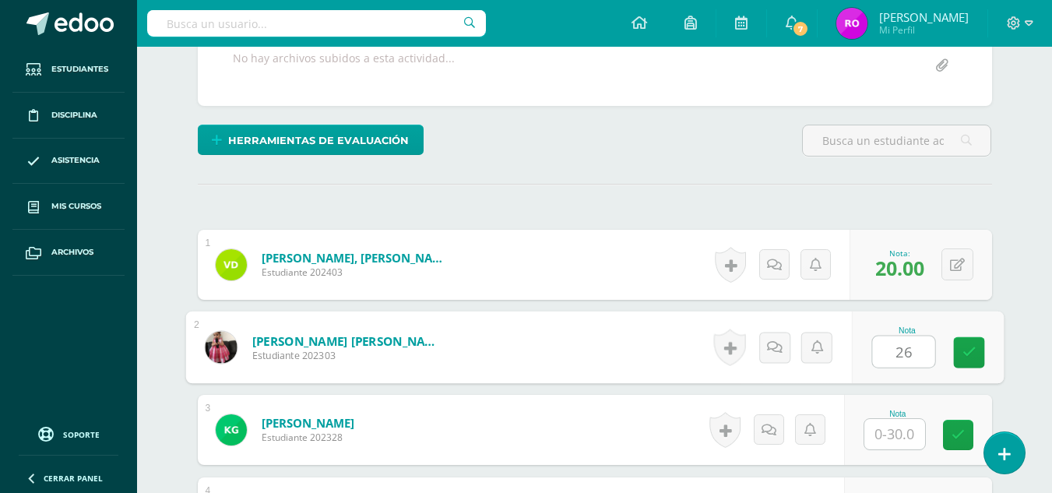
type input "26"
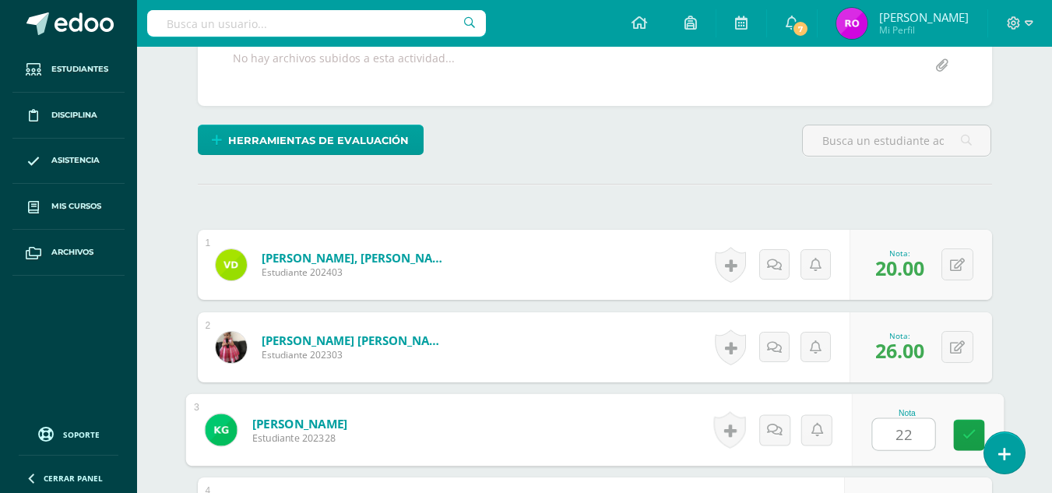
type input "22"
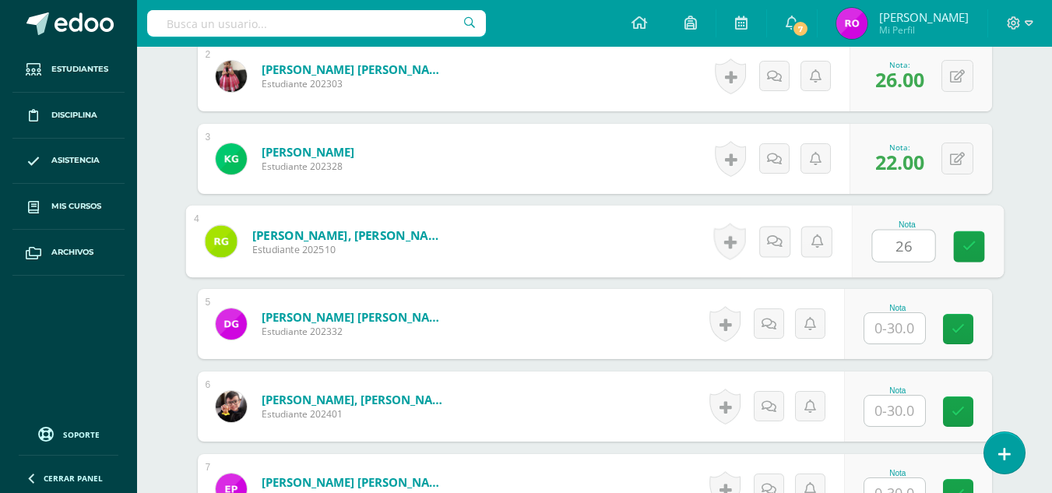
type input "26"
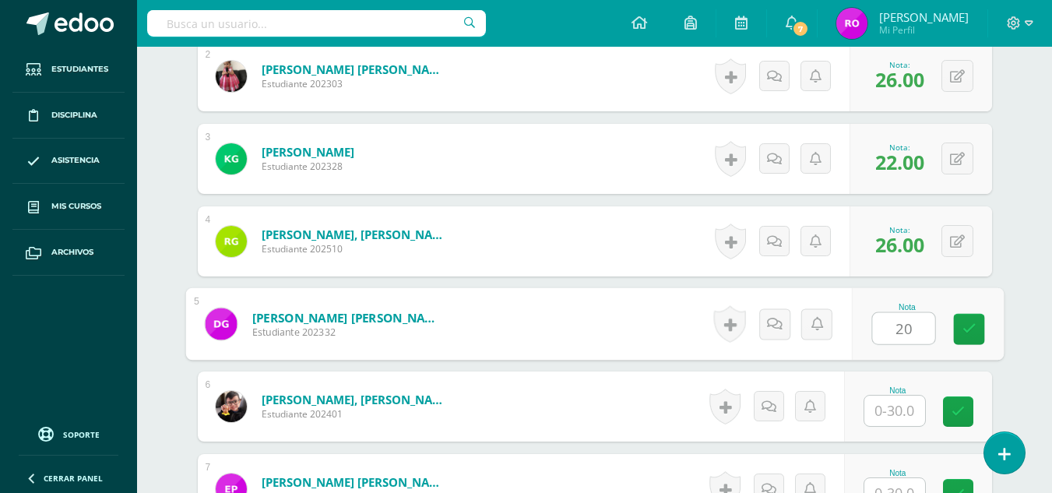
type input "20"
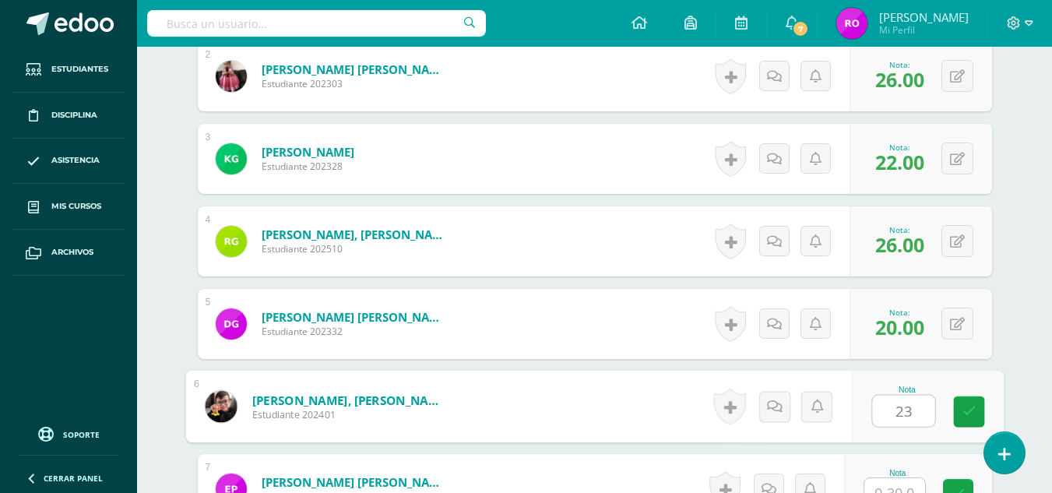
type input "23"
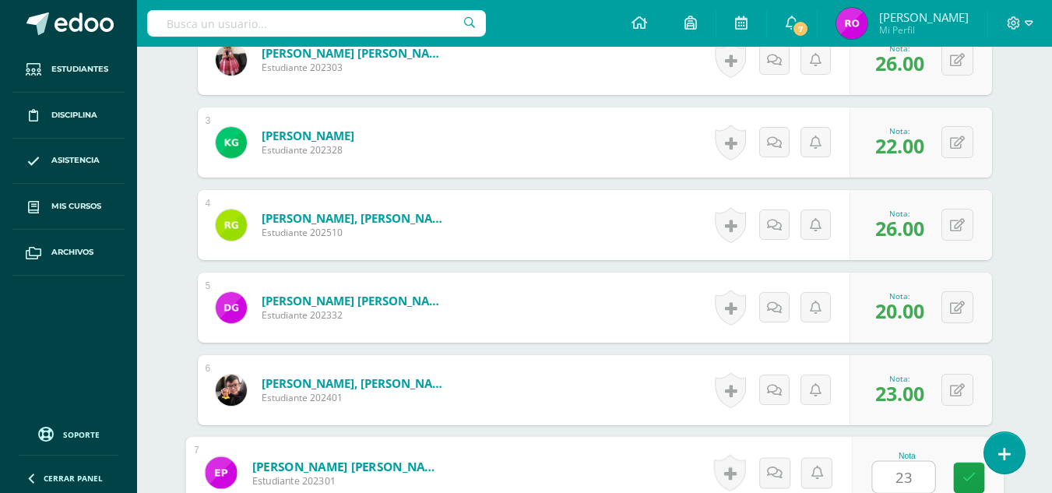
type input "23"
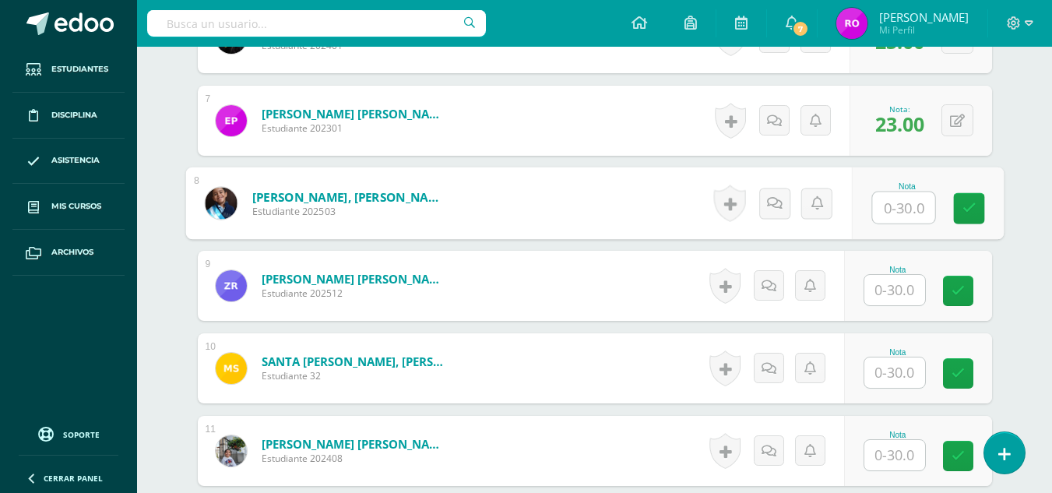
scroll to position [966, 0]
type input "27"
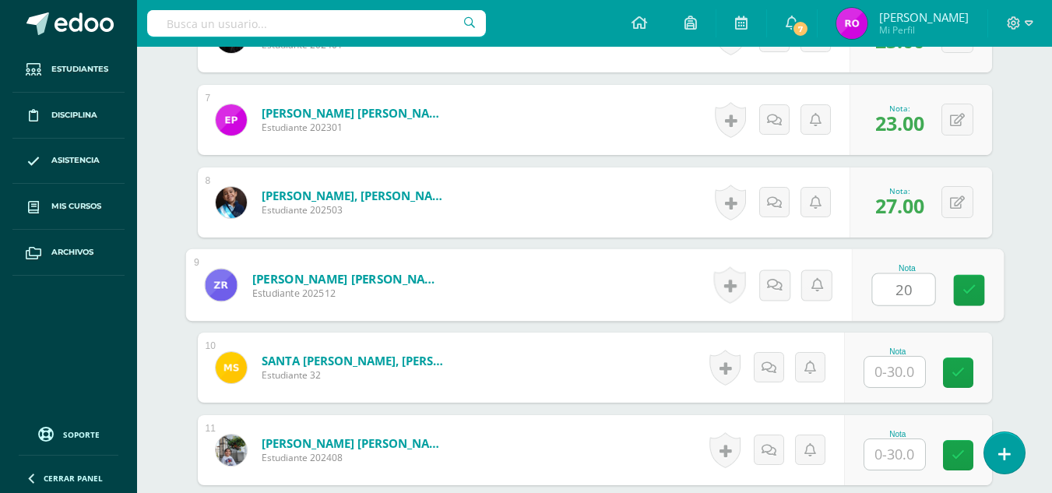
type input "20"
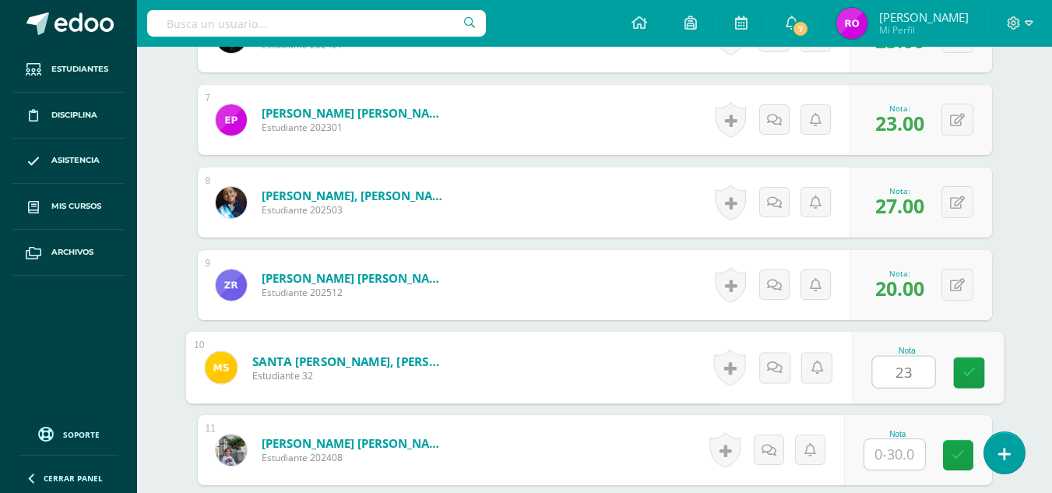
type input "23"
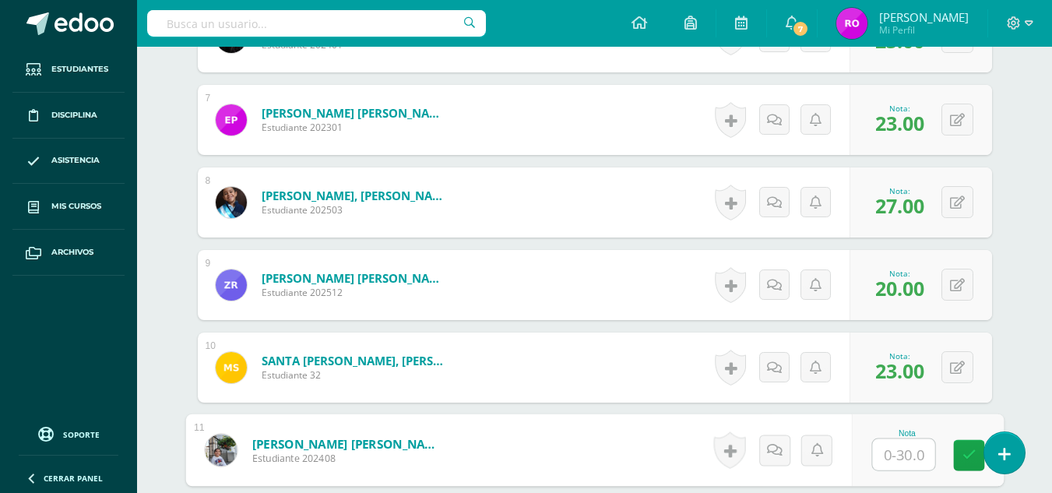
scroll to position [1069, 0]
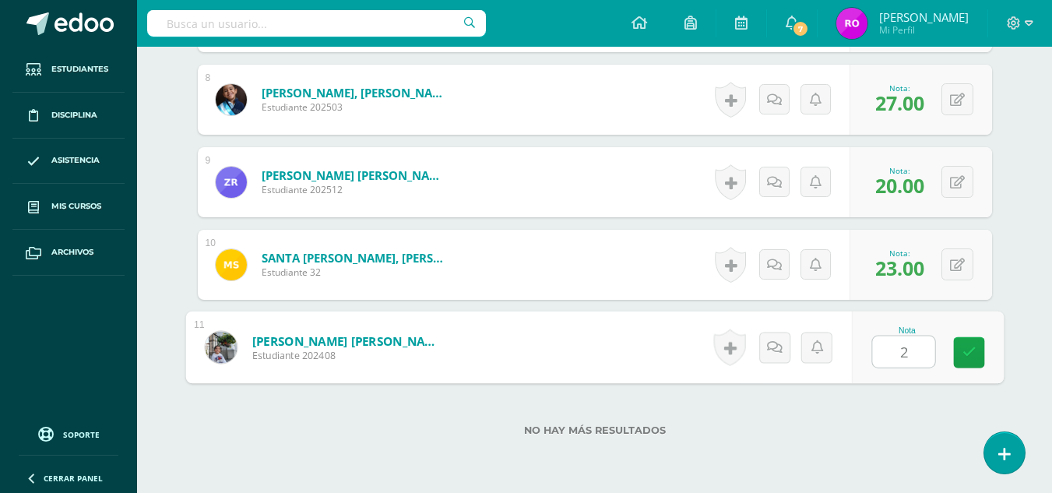
type input "25"
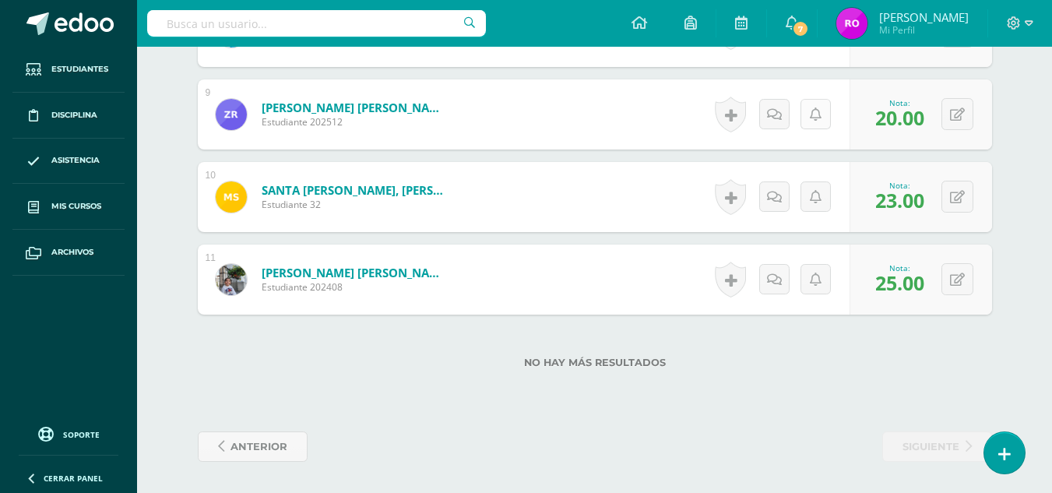
scroll to position [0, 0]
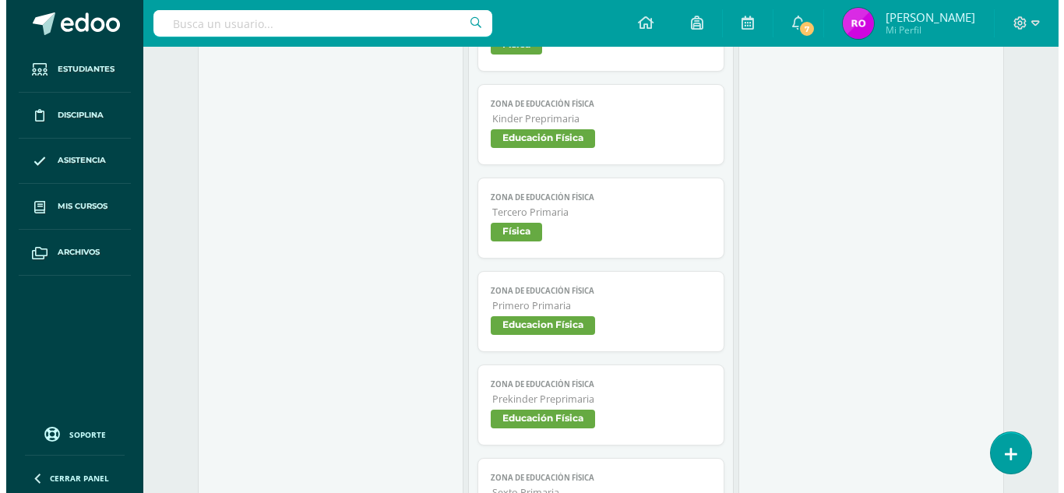
scroll to position [1446, 0]
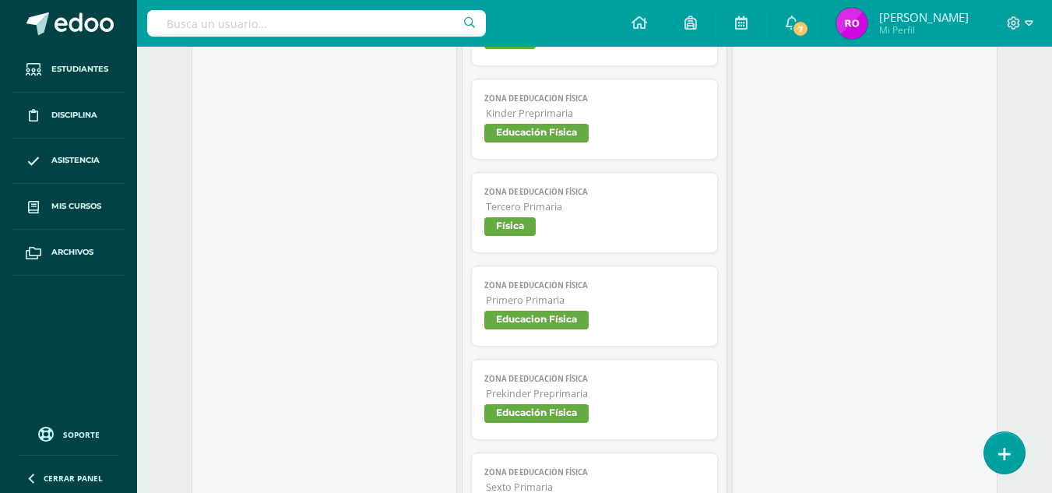
click at [558, 316] on span "Educacion Física" at bounding box center [536, 320] width 104 height 19
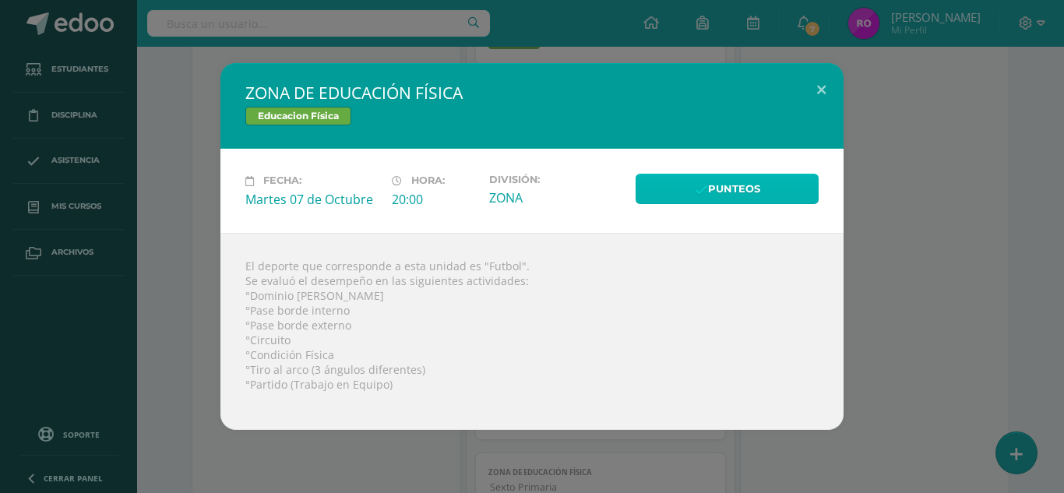
click at [722, 191] on link "Punteos" at bounding box center [727, 189] width 183 height 30
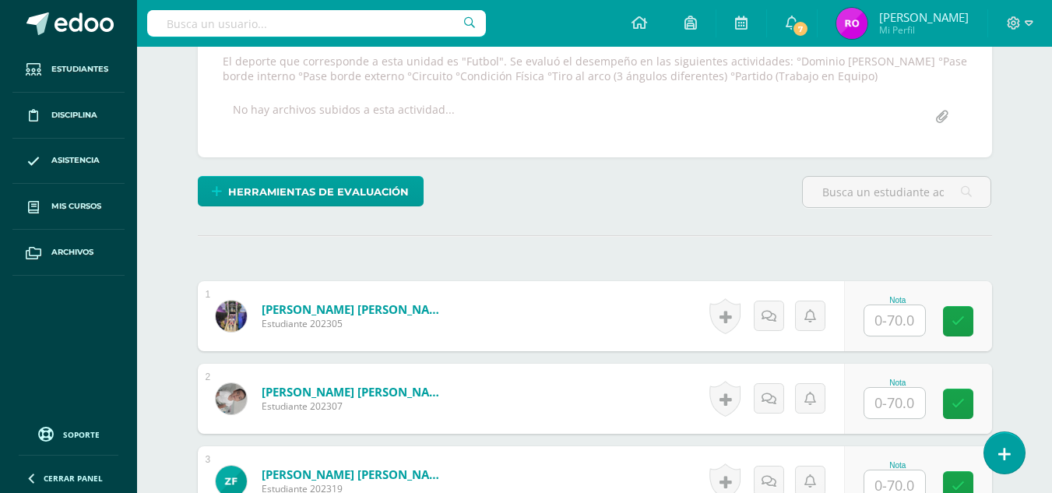
scroll to position [303, 0]
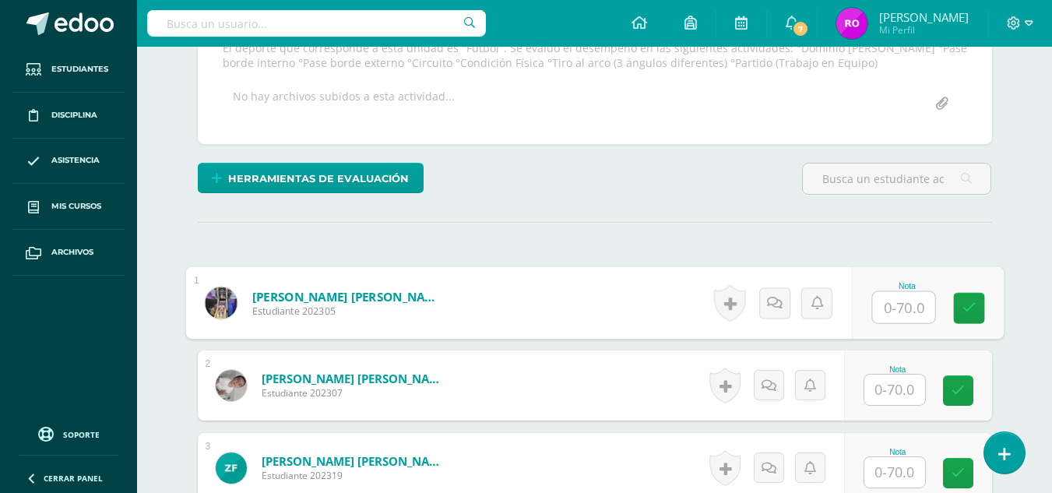
click at [900, 308] on input "text" at bounding box center [903, 307] width 62 height 31
type input "65"
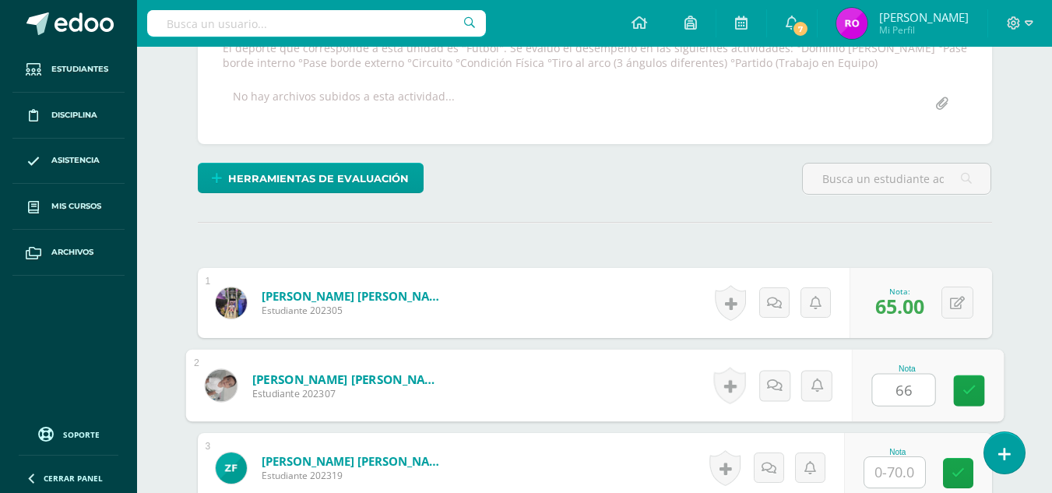
type input "66"
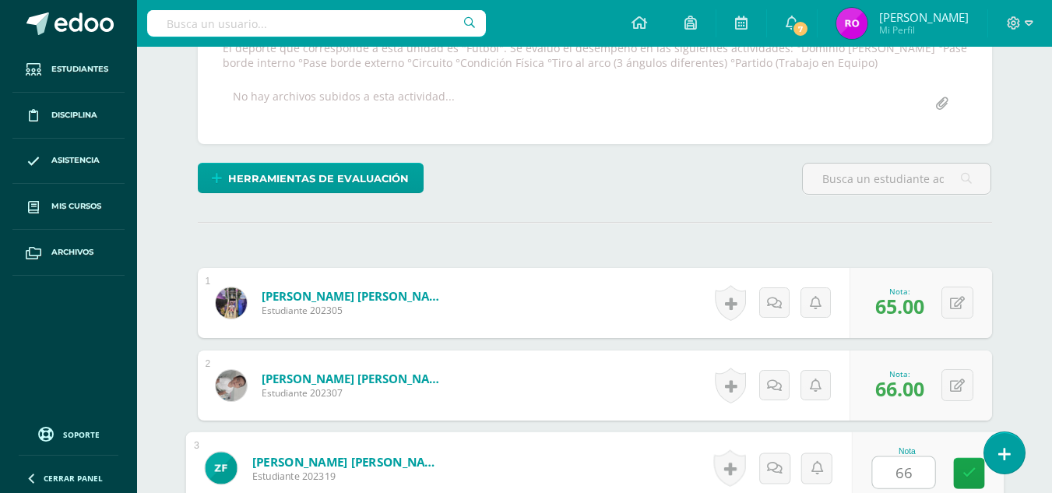
type input "66"
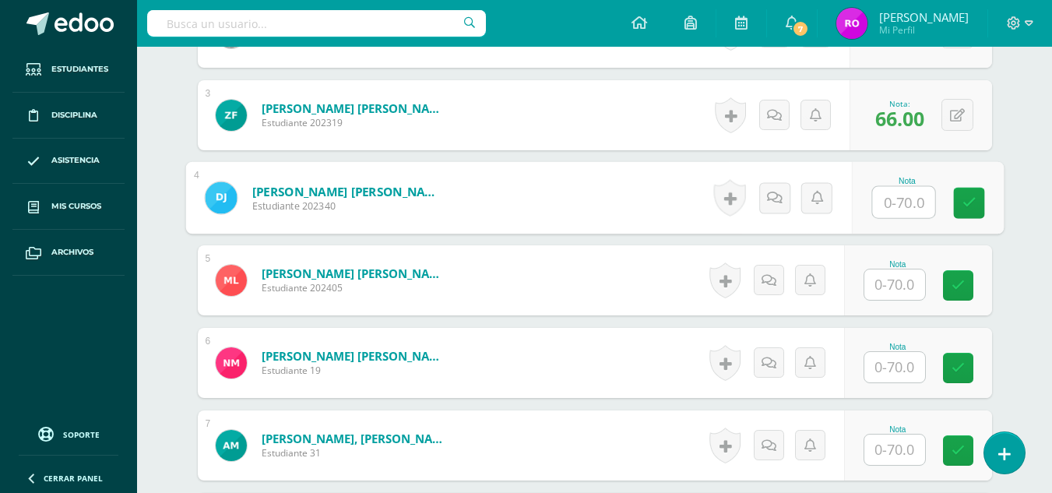
scroll to position [657, 0]
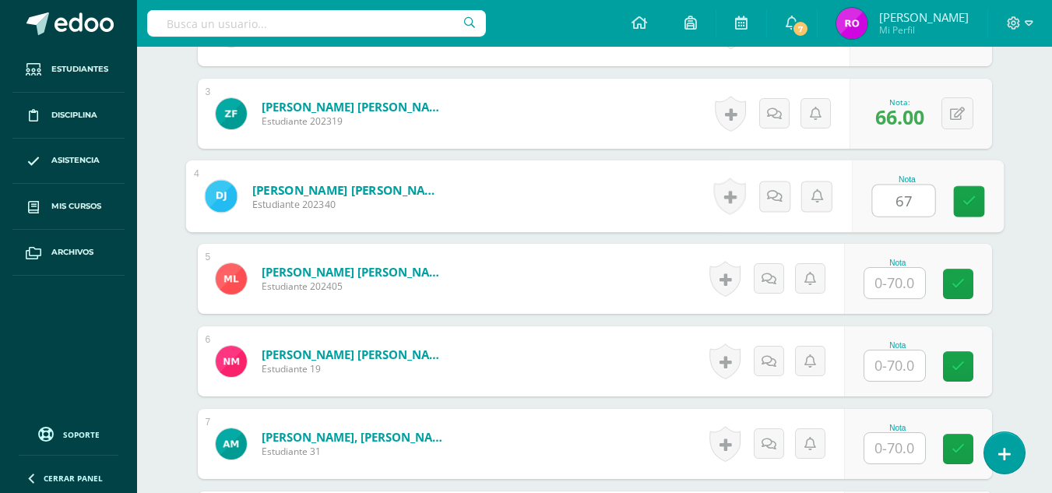
type input "67"
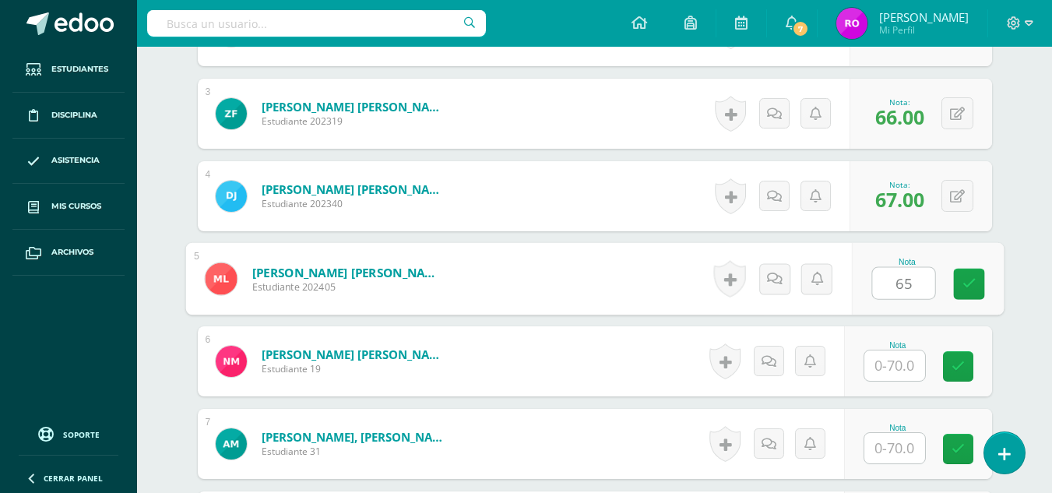
type input "65"
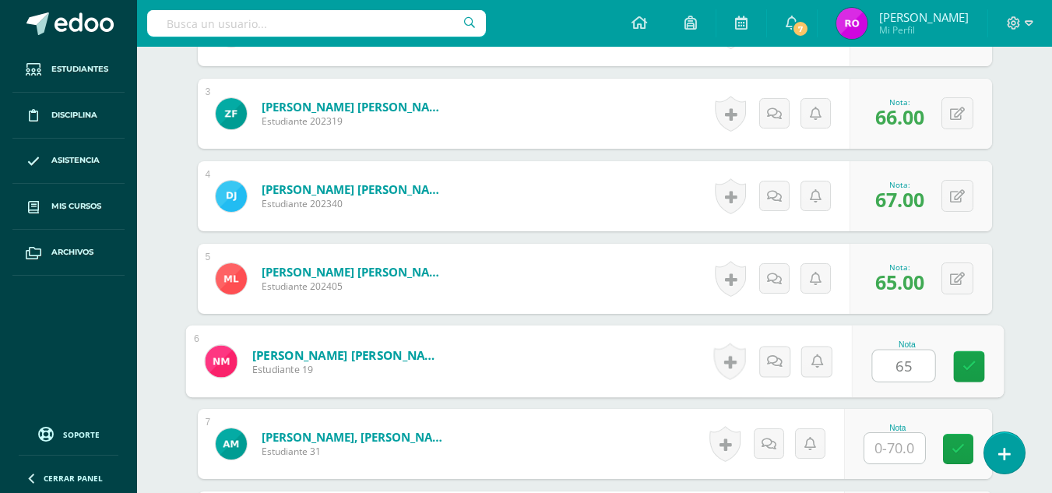
type input "65"
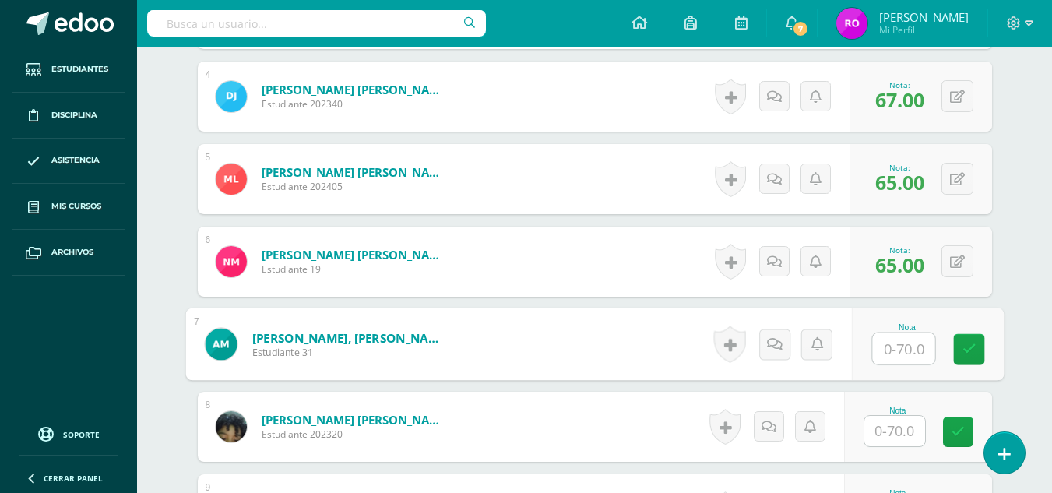
scroll to position [760, 0]
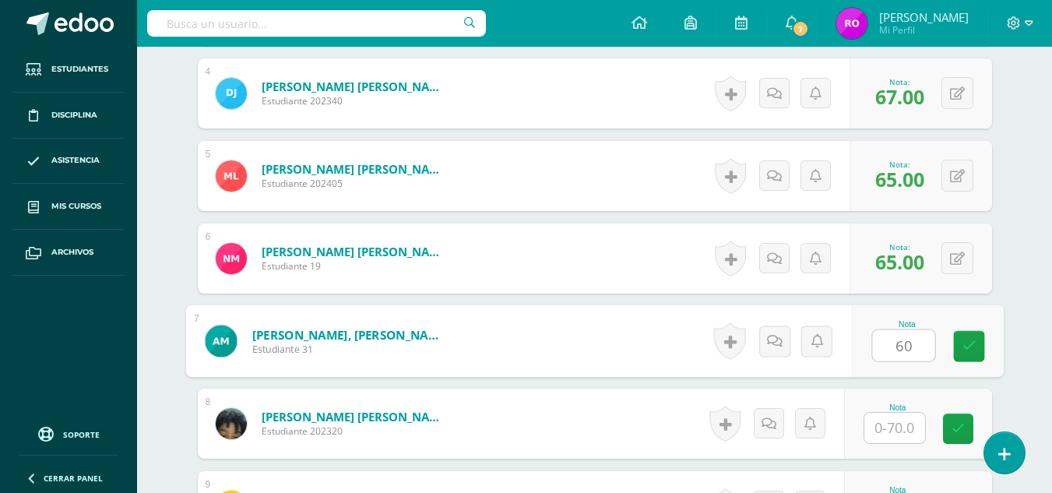
type input "60"
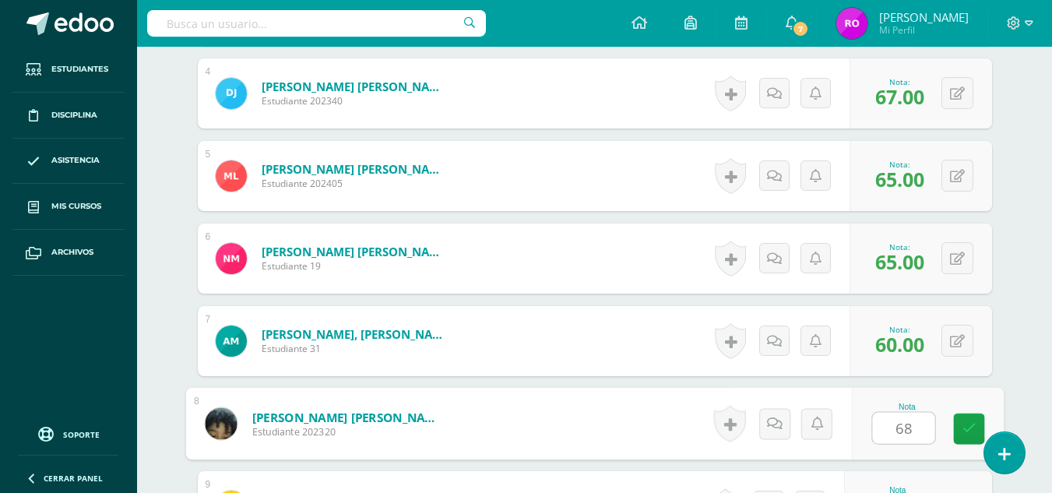
type input "68"
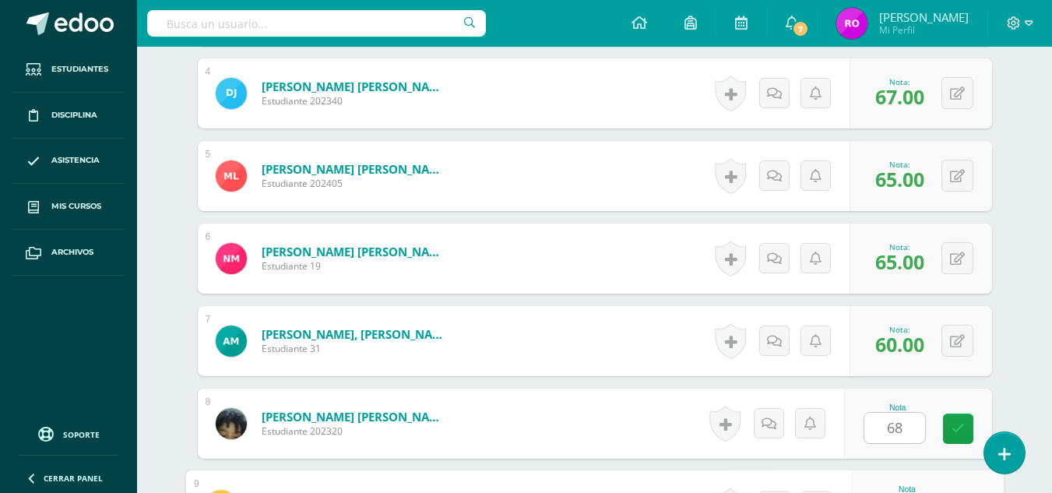
scroll to position [1025, 0]
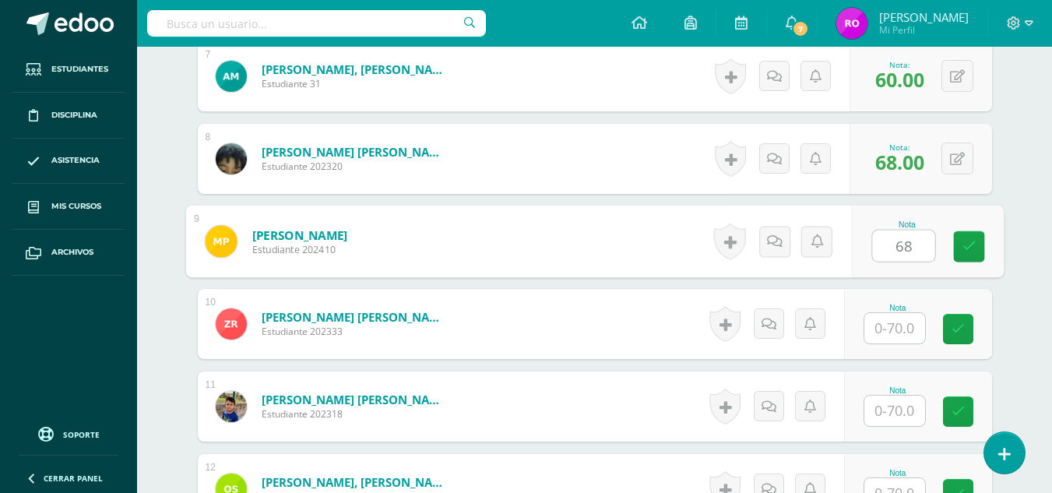
type input "68"
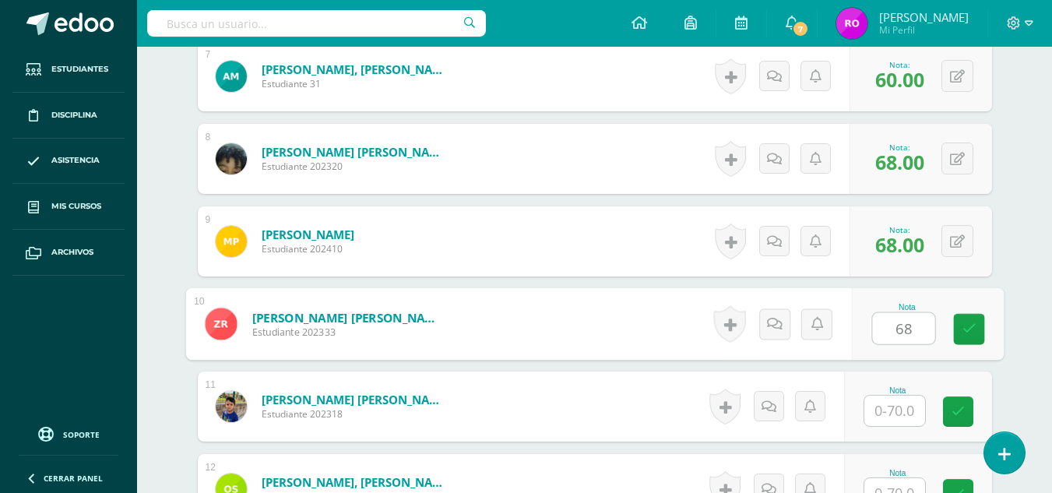
type input "68"
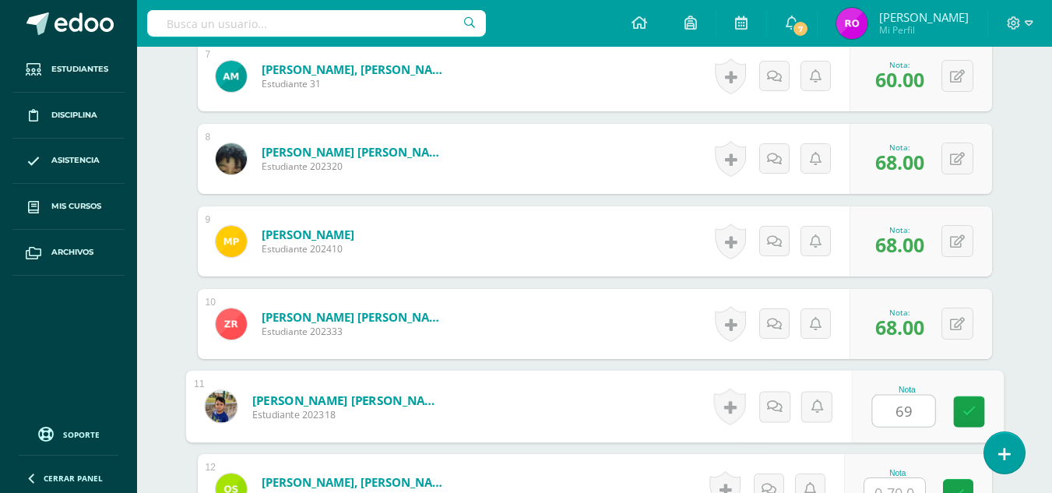
type input "69"
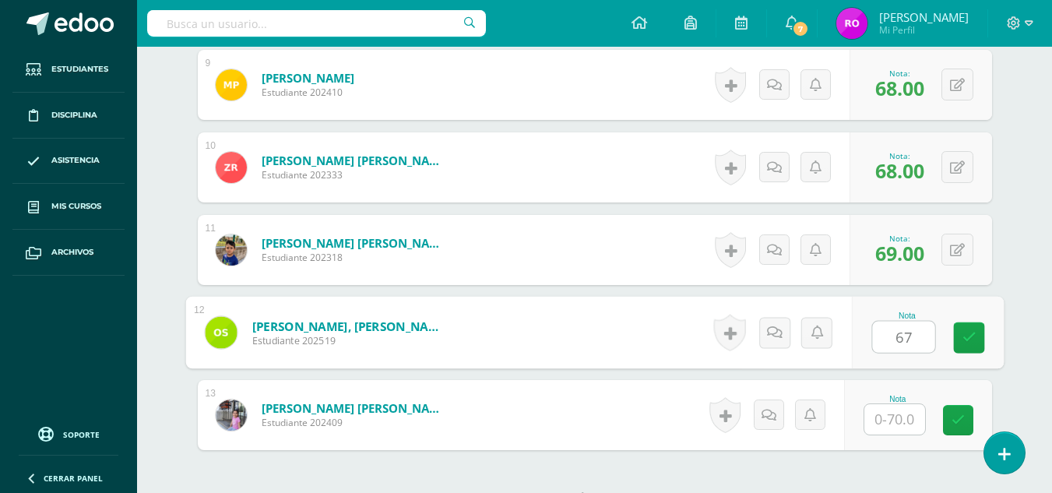
scroll to position [1182, 0]
type input "65"
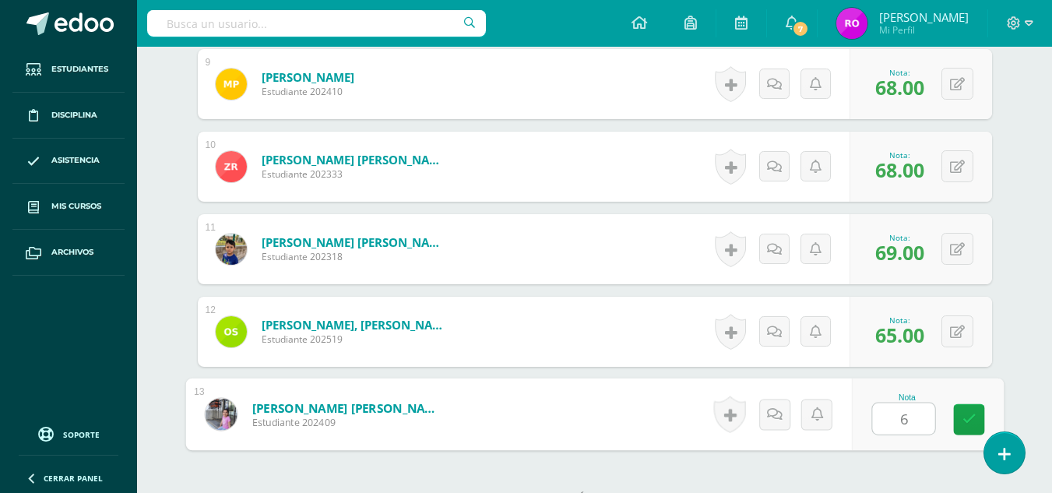
type input "67"
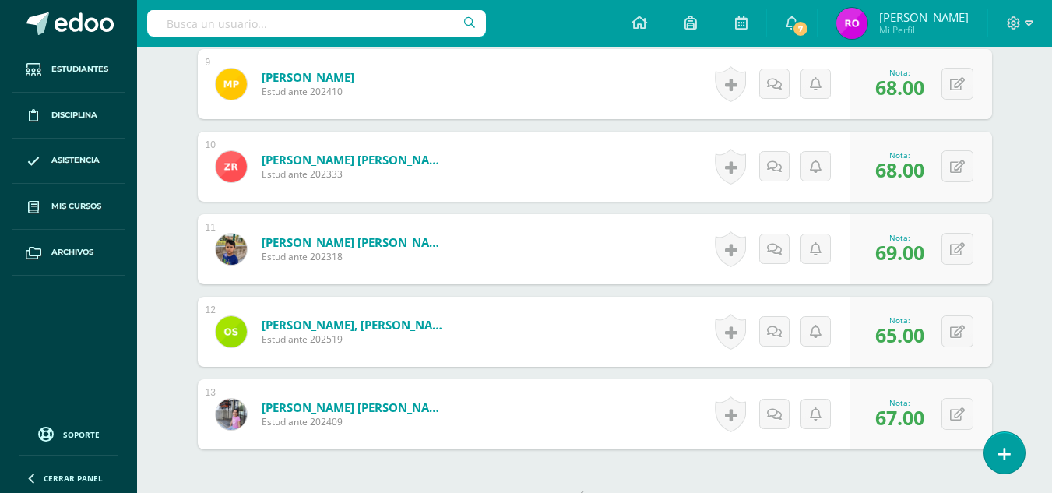
scroll to position [1317, 0]
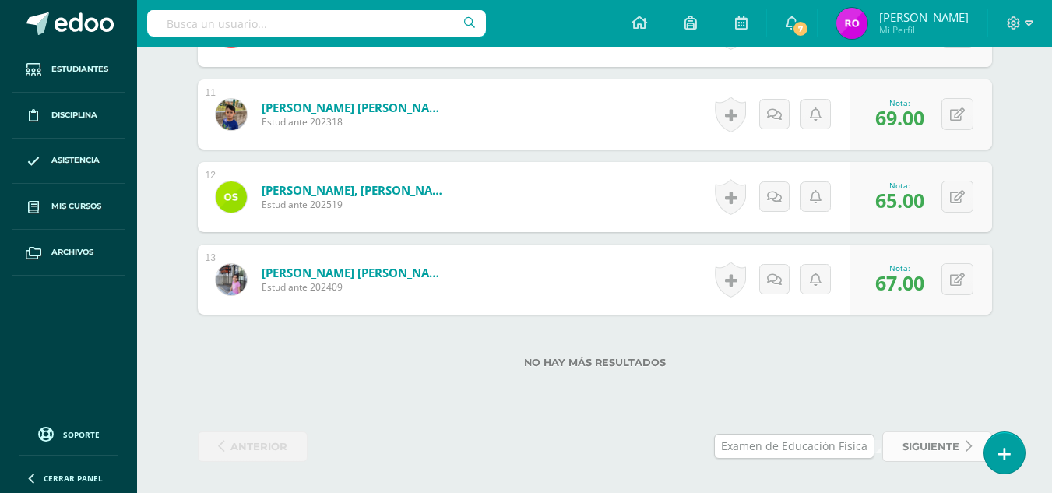
click at [893, 441] on link "siguiente" at bounding box center [937, 446] width 110 height 30
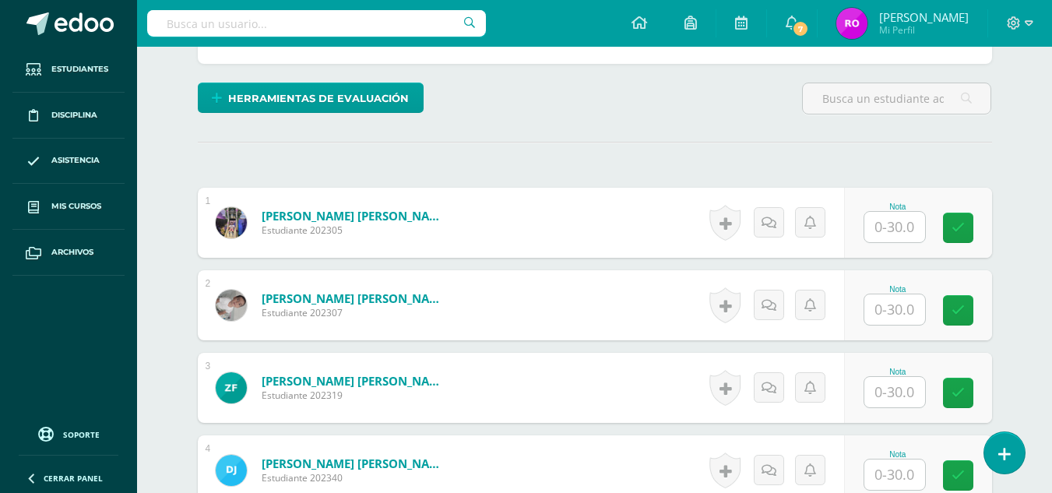
scroll to position [369, 0]
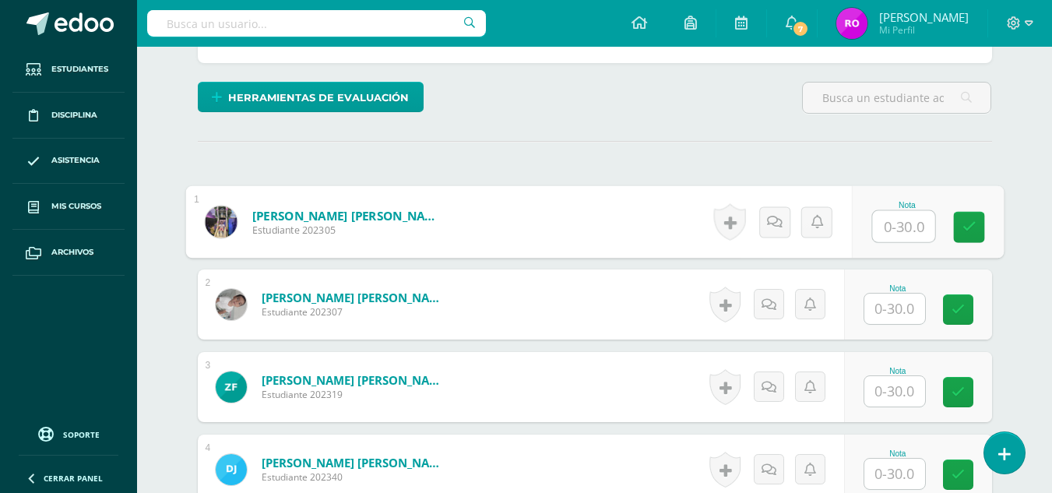
click at [903, 234] on input "text" at bounding box center [903, 226] width 62 height 31
type input "24"
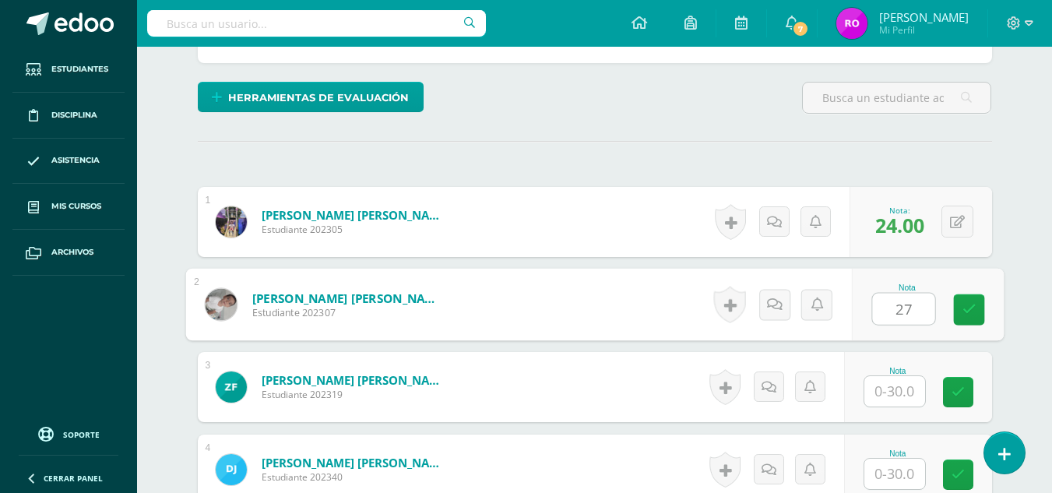
type input "27"
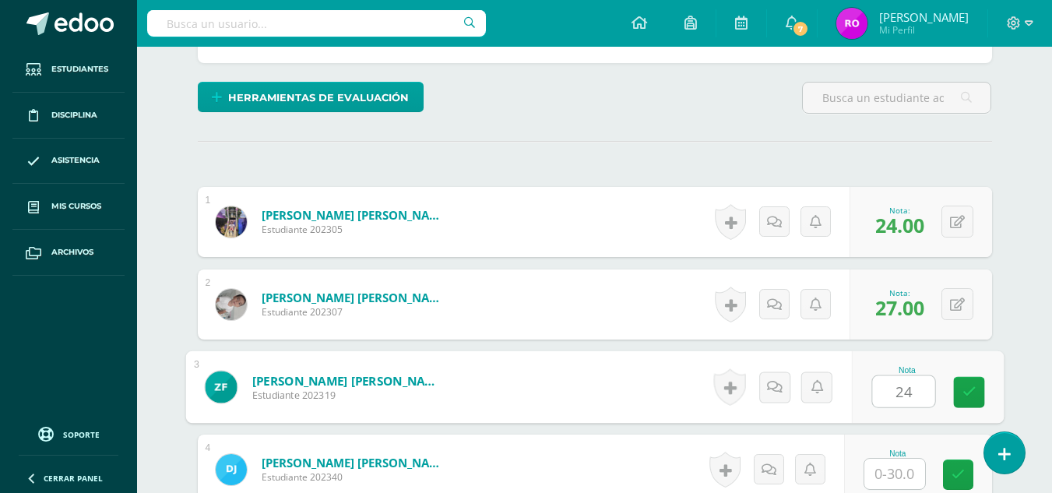
type input "24"
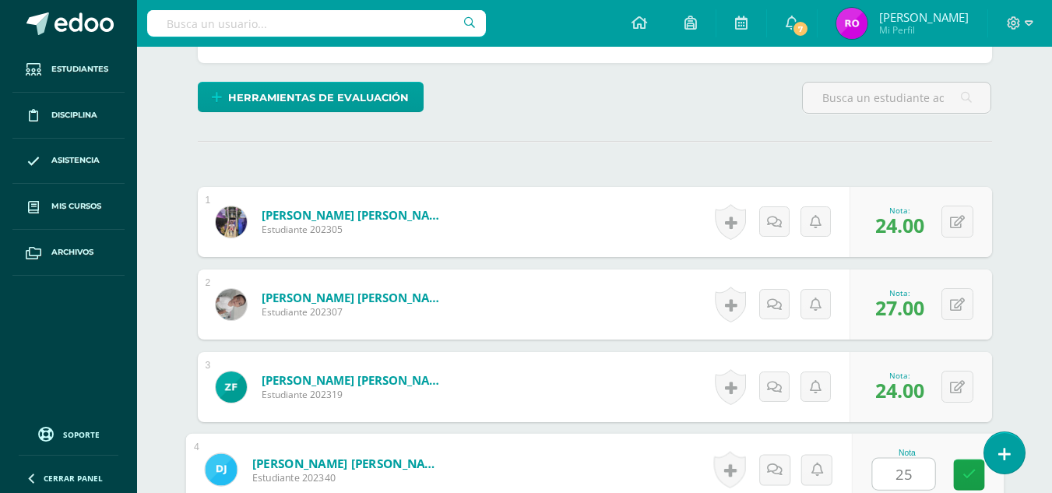
type input "25"
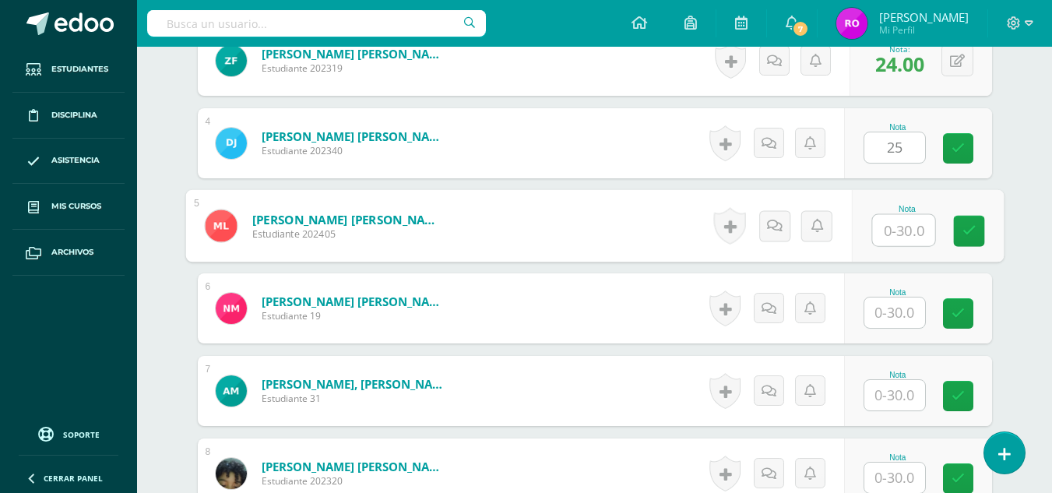
scroll to position [699, 0]
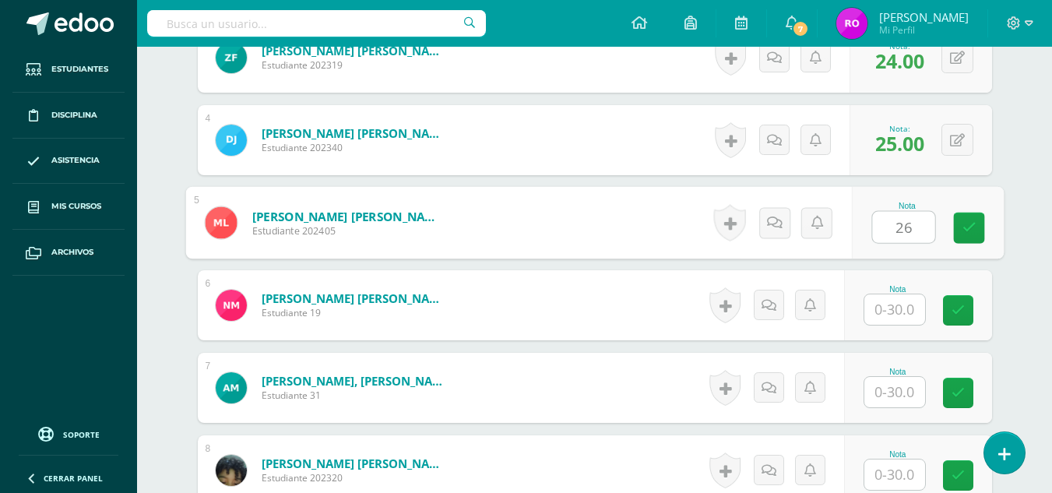
type input "26"
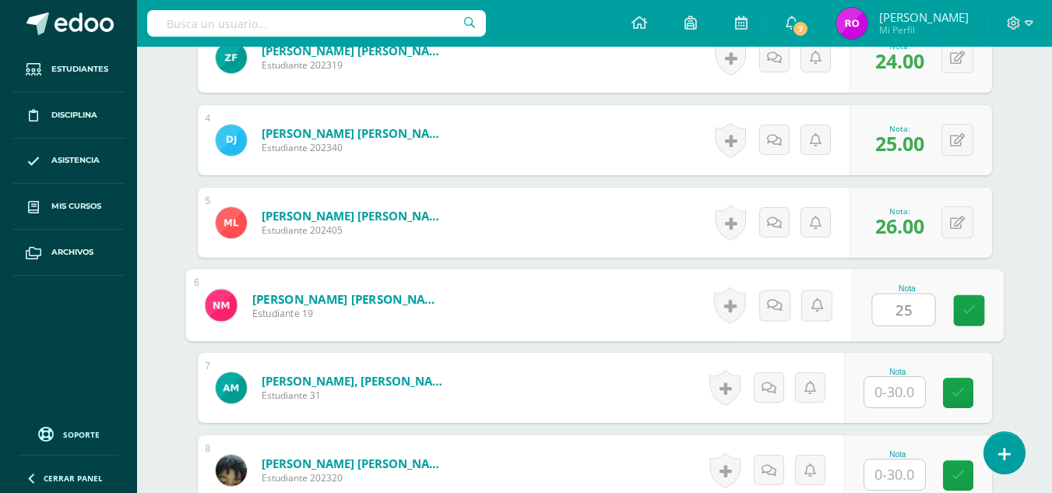
type input "25"
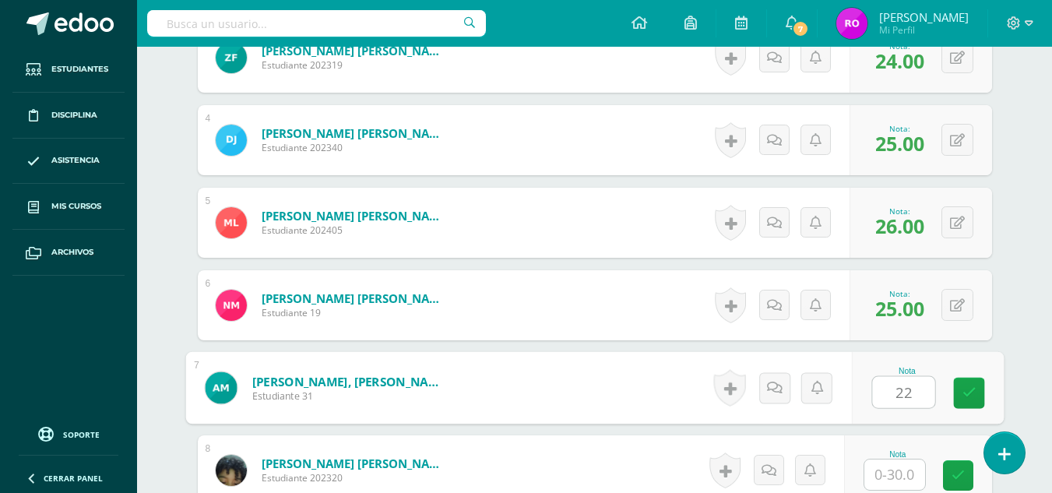
type input "22"
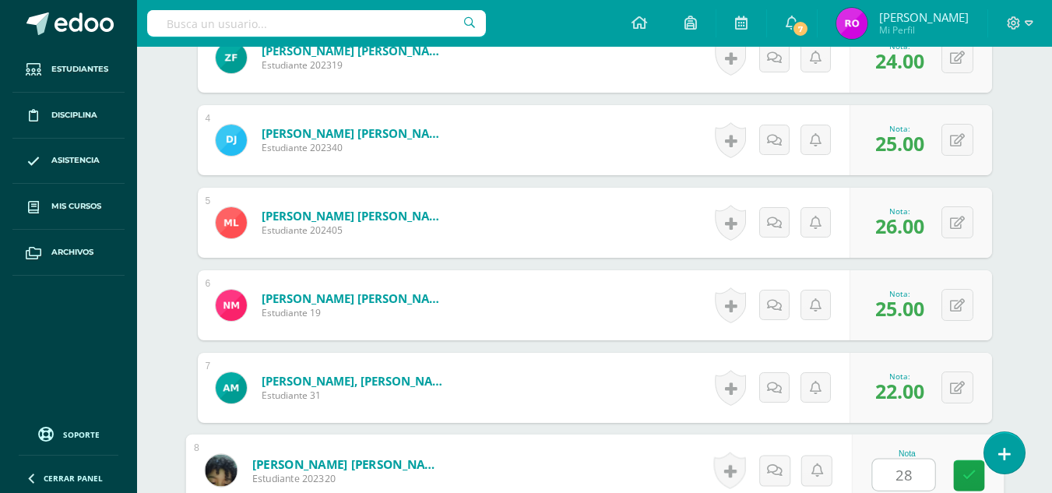
type input "28"
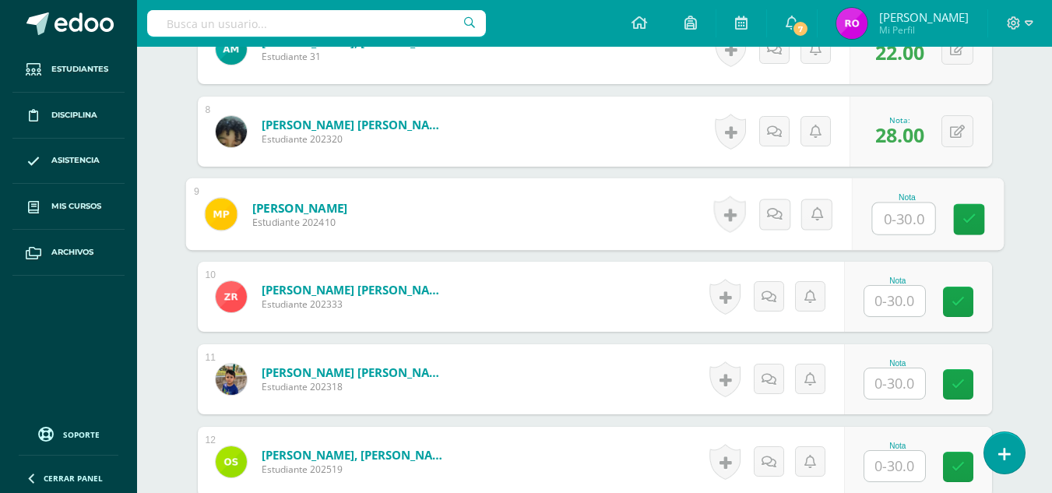
scroll to position [1040, 0]
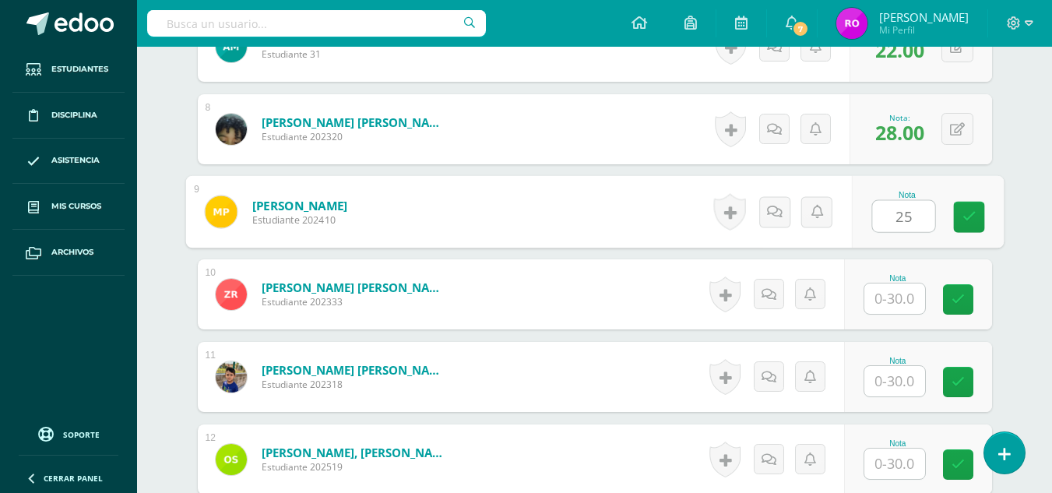
type input "25"
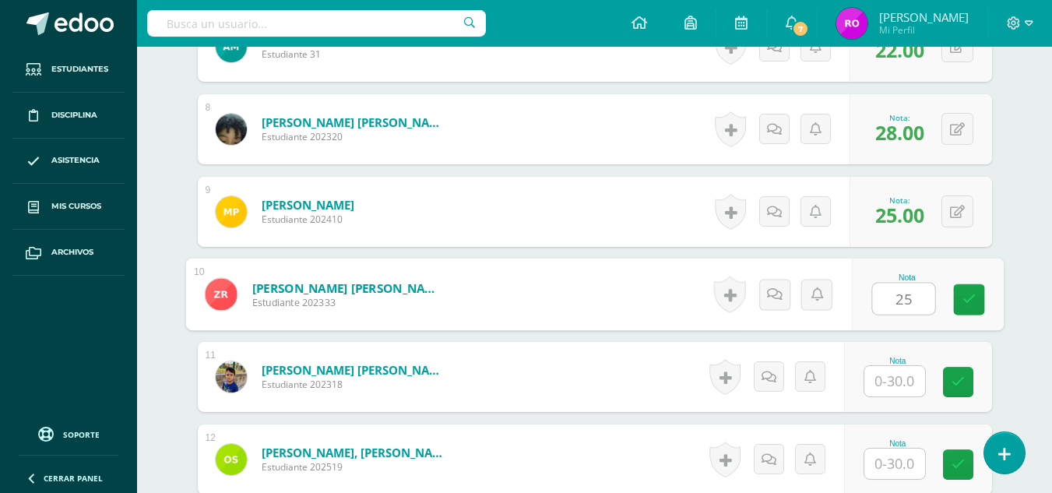
type input "25"
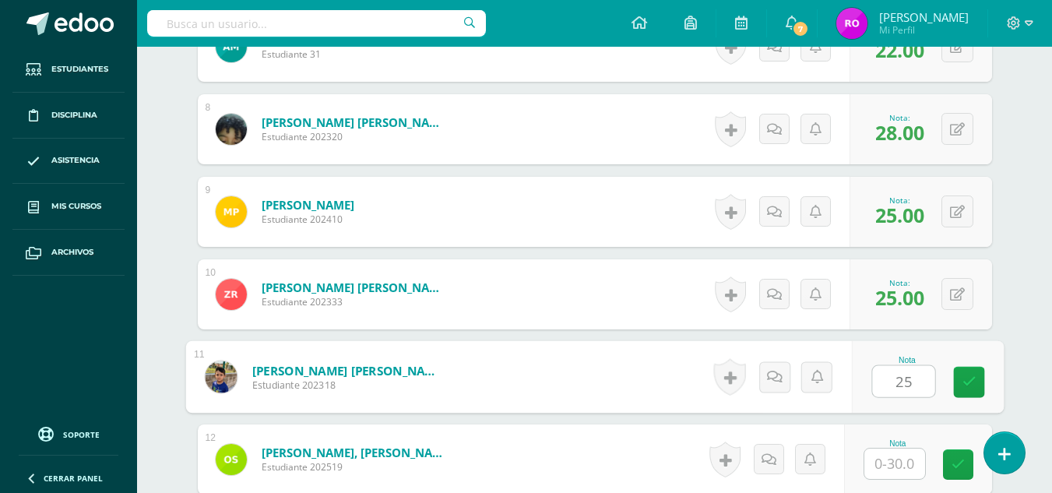
type input "25"
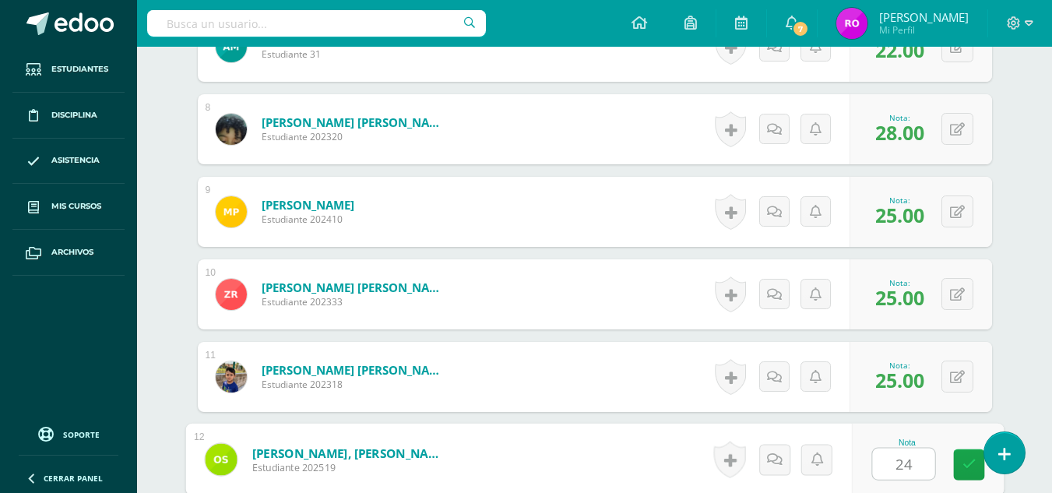
type input "24"
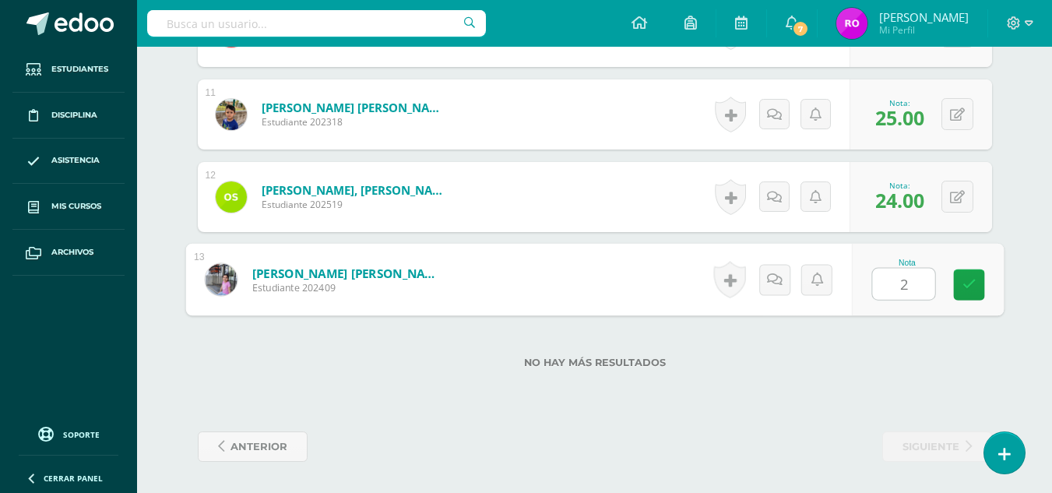
type input "26"
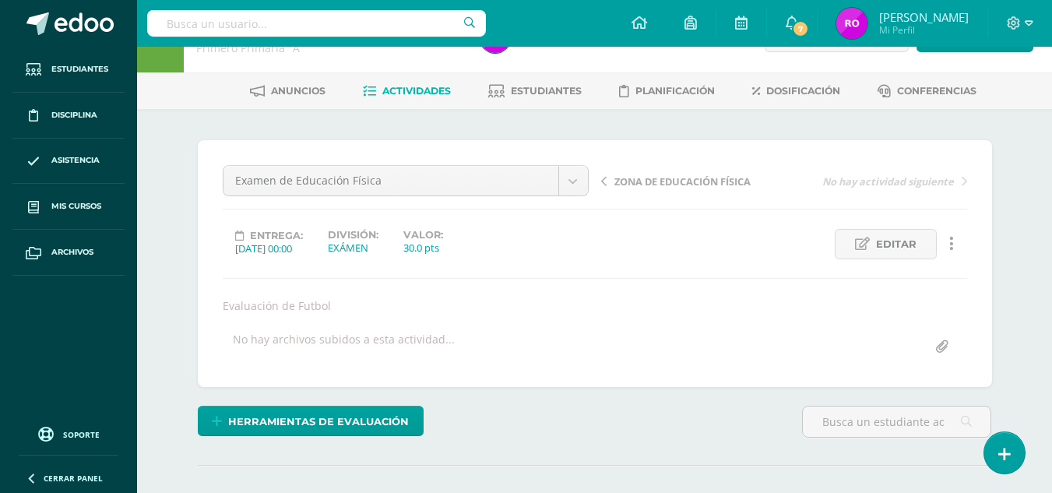
scroll to position [0, 0]
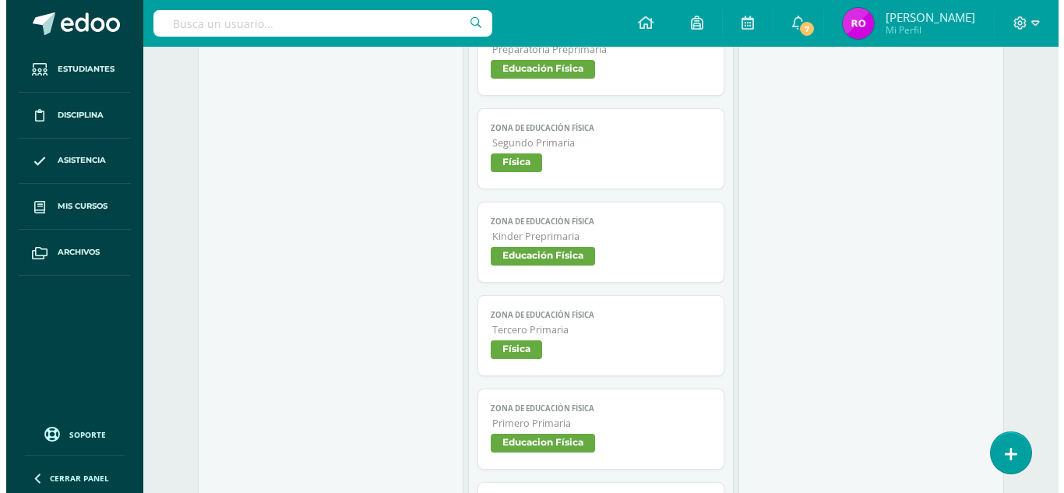
scroll to position [1320, 0]
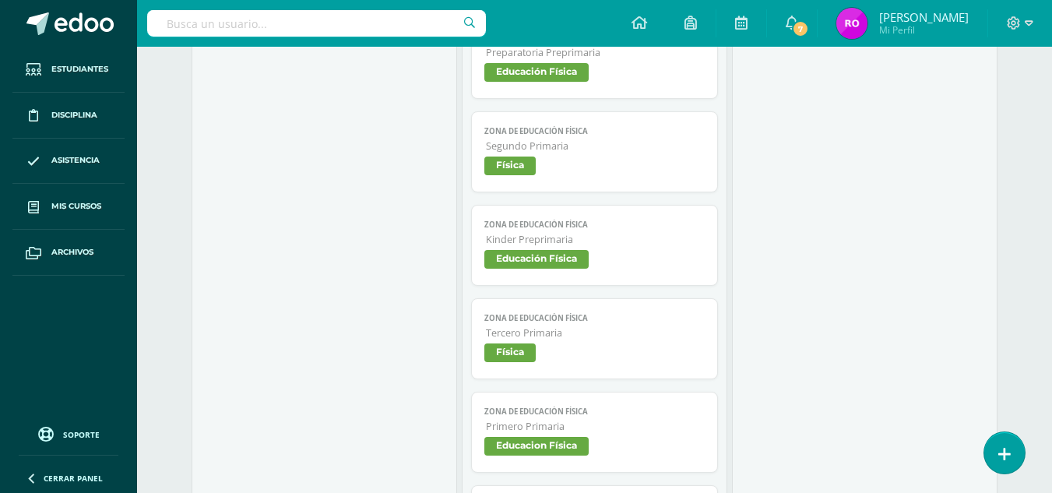
click at [509, 157] on span "Física" at bounding box center [509, 166] width 51 height 19
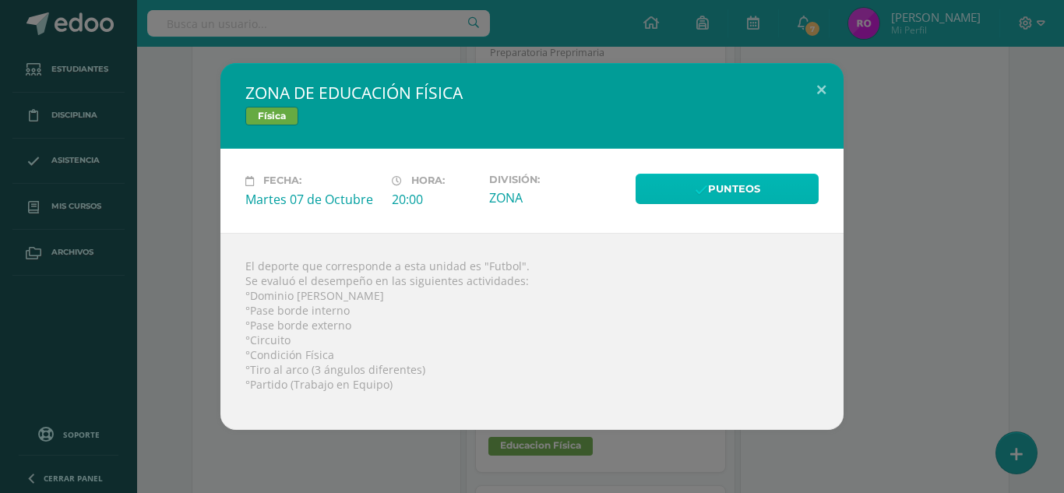
click at [681, 189] on link "Punteos" at bounding box center [727, 189] width 183 height 30
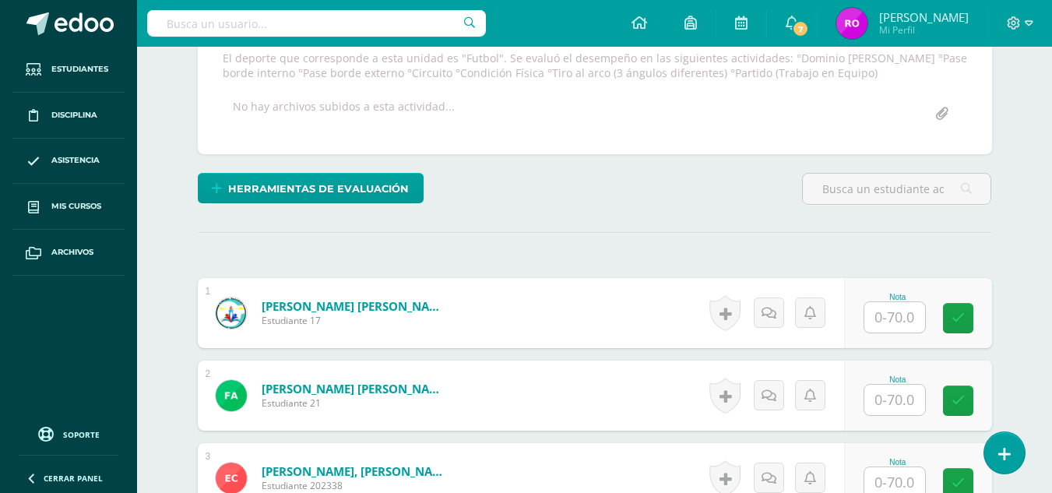
scroll to position [351, 0]
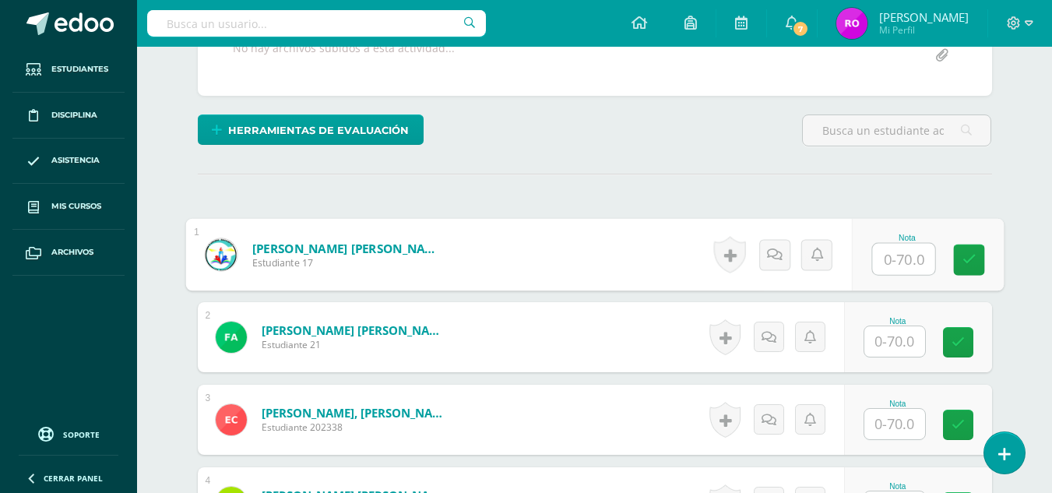
click at [877, 252] on input "text" at bounding box center [903, 259] width 62 height 31
type input "65"
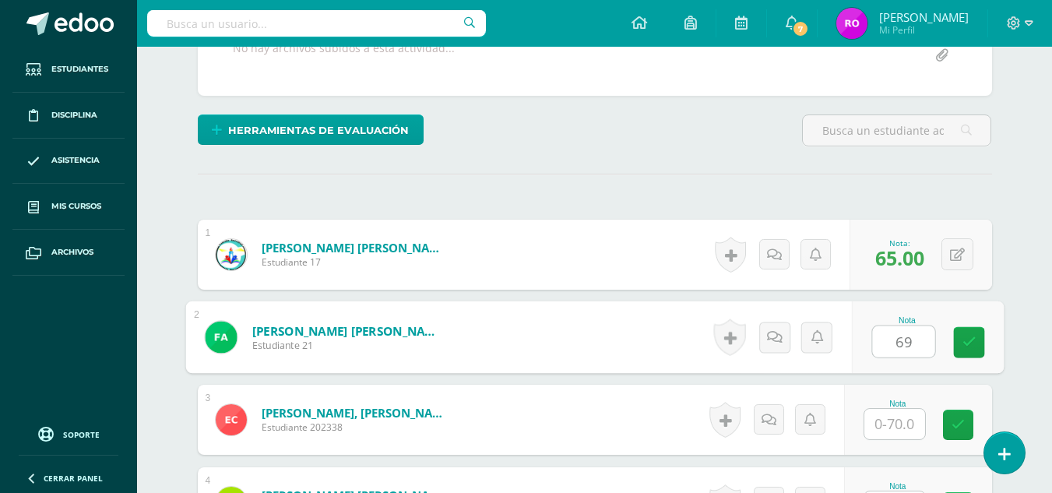
type input "69"
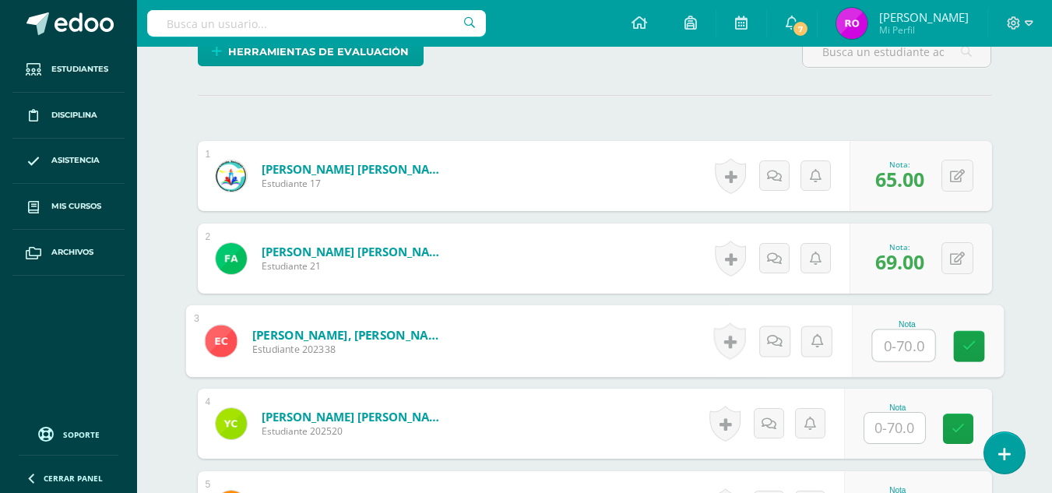
scroll to position [434, 0]
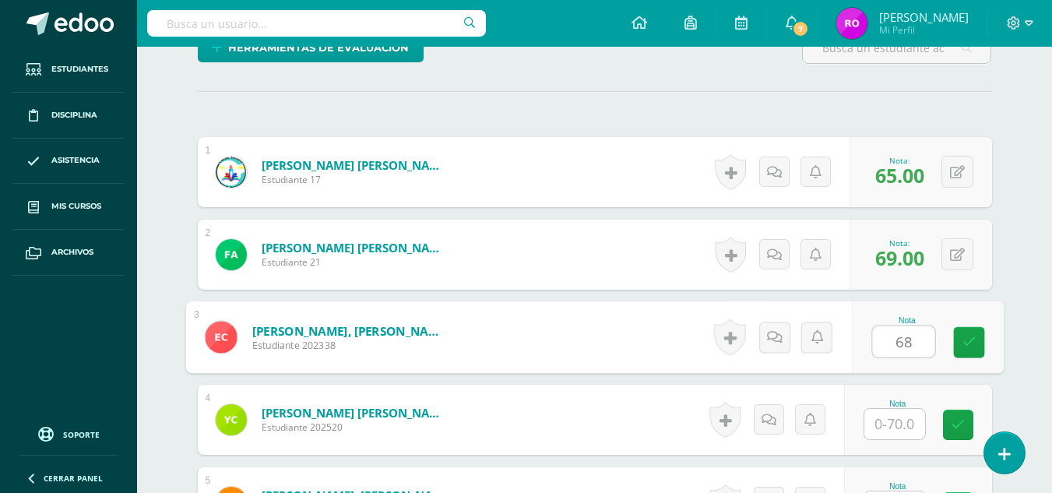
type input "68"
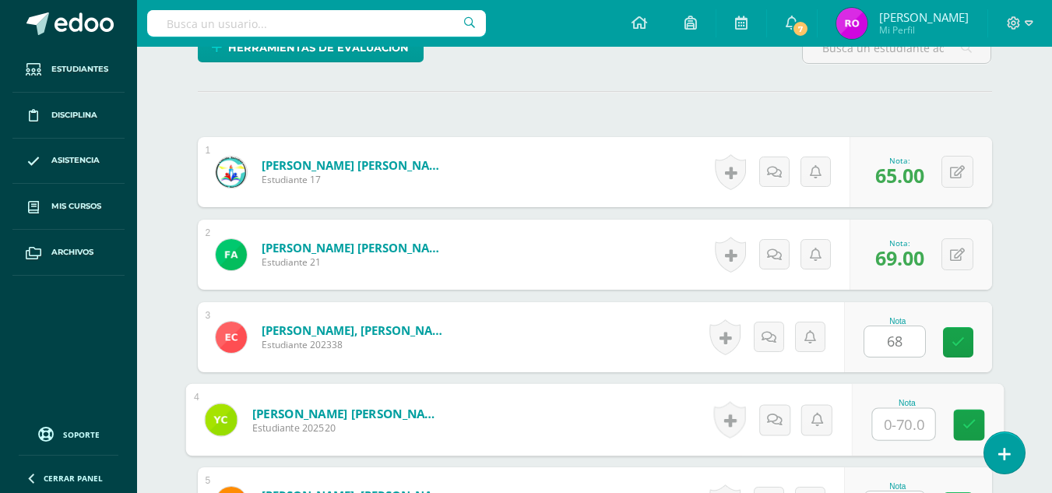
scroll to position [461, 0]
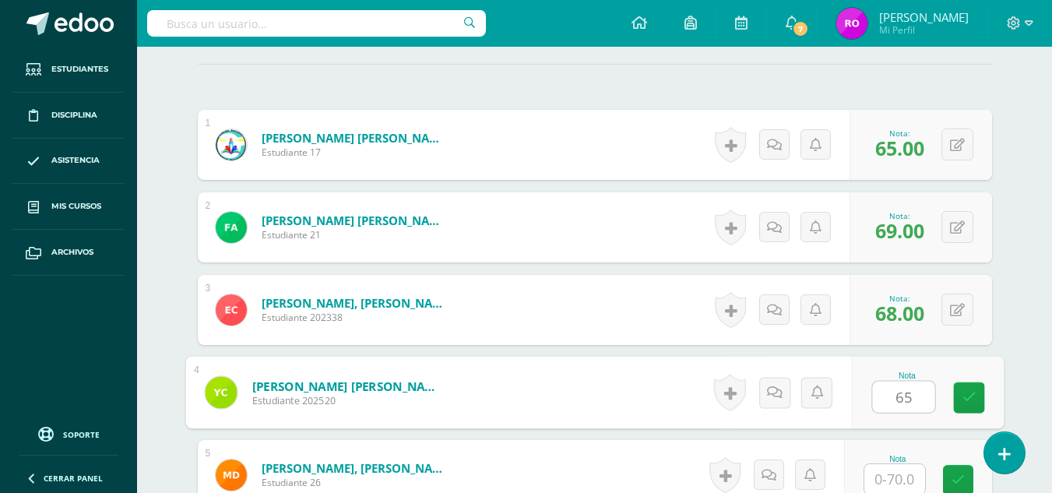
type input "65"
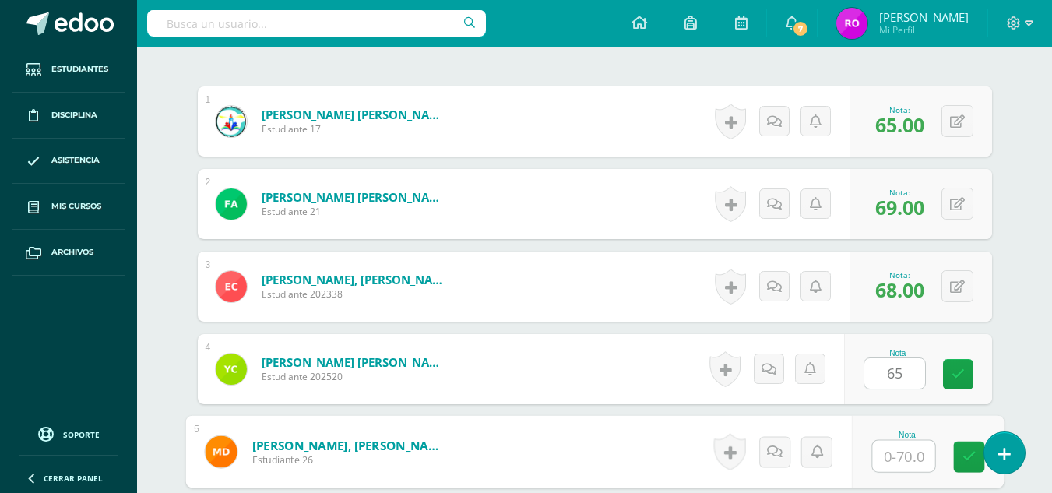
scroll to position [495, 0]
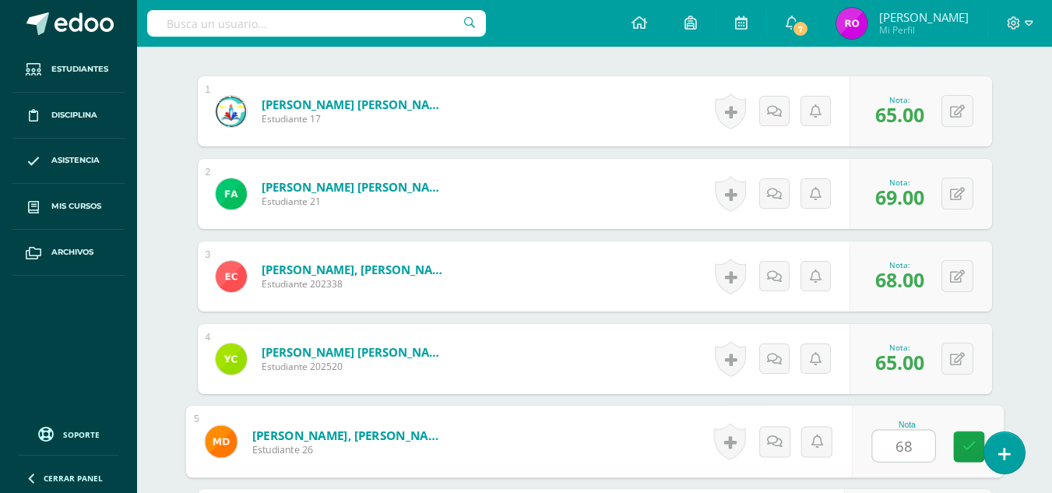
type input "68"
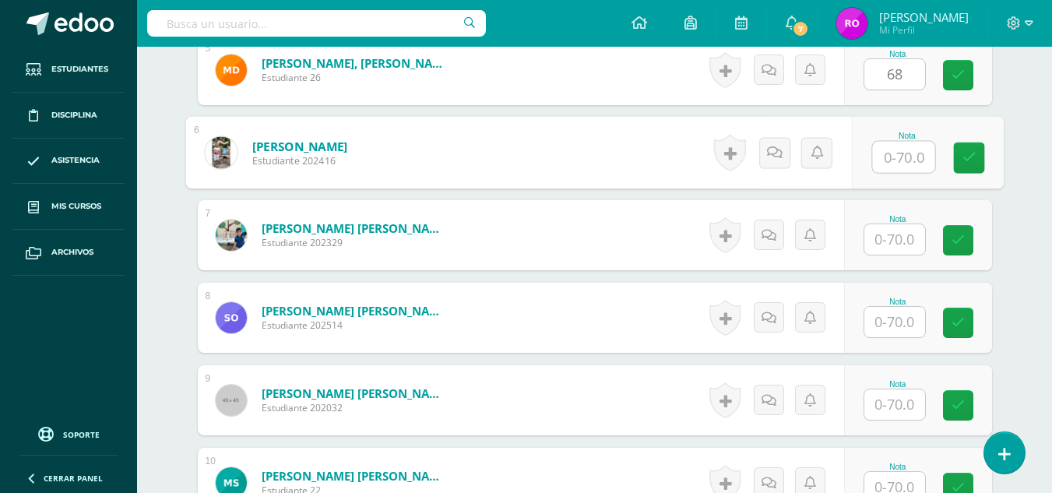
scroll to position [870, 0]
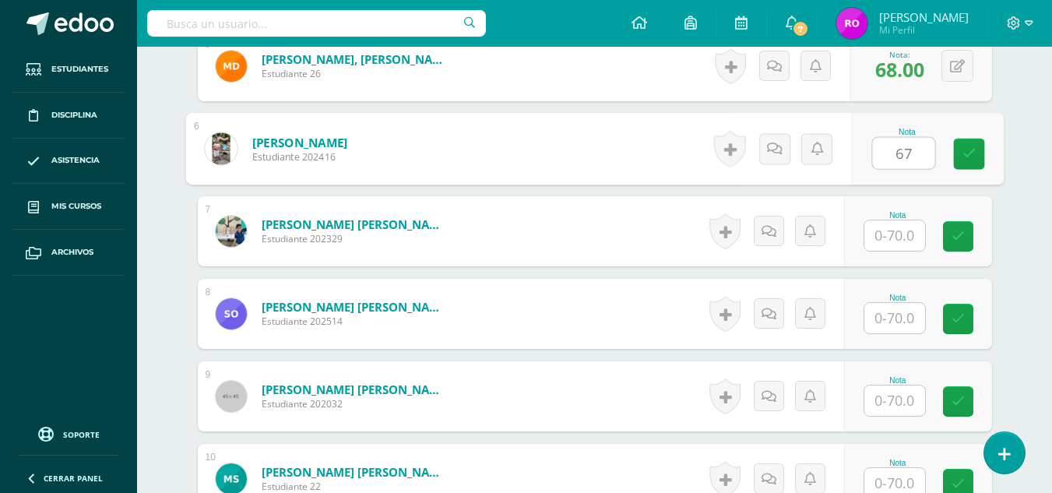
type input "67"
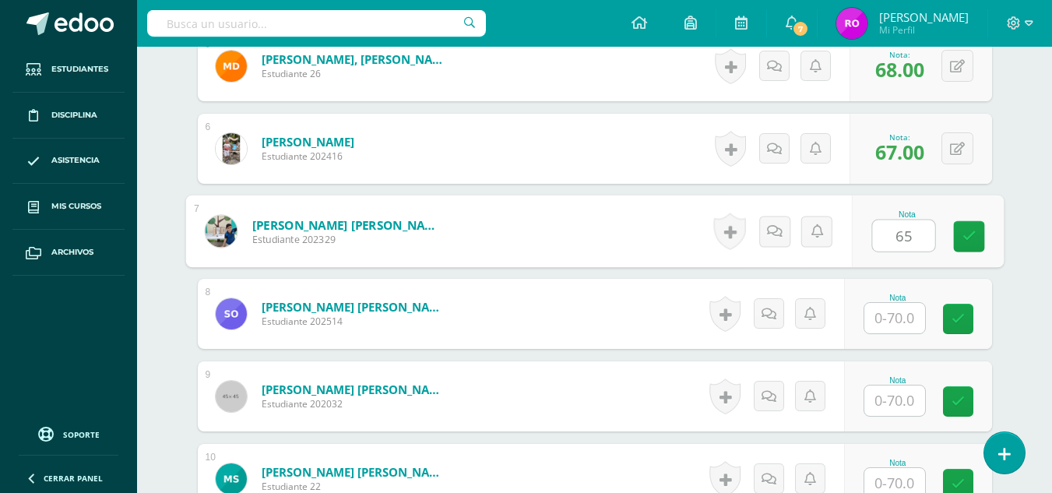
type input "65"
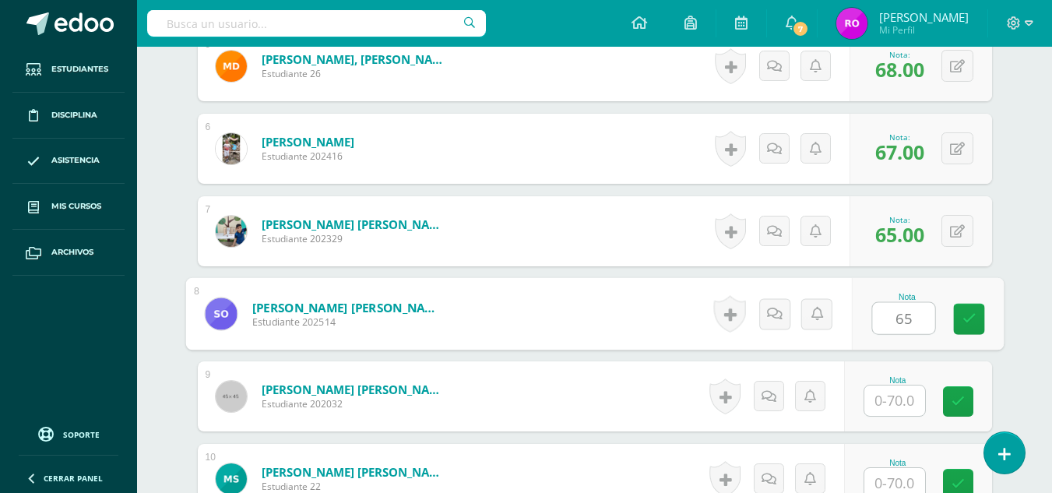
type input "65"
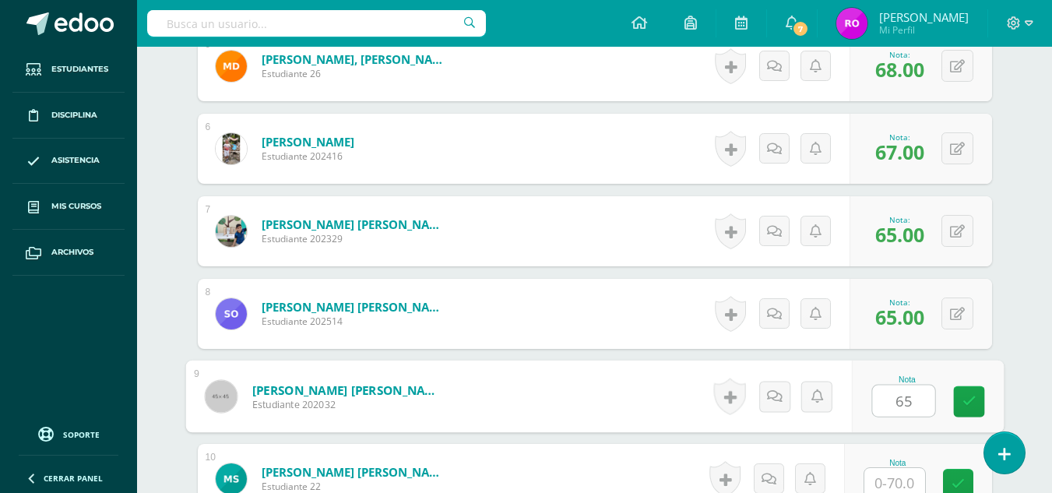
type input "65"
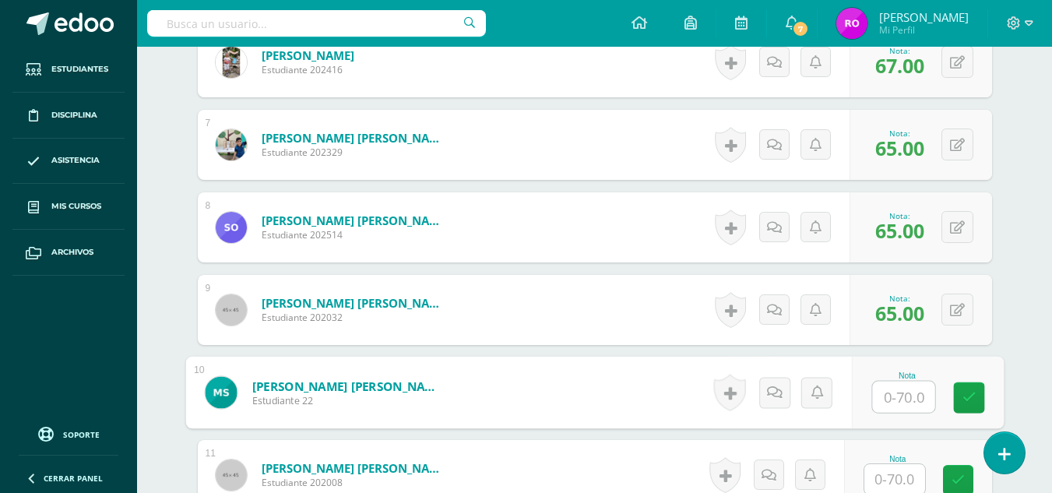
scroll to position [968, 0]
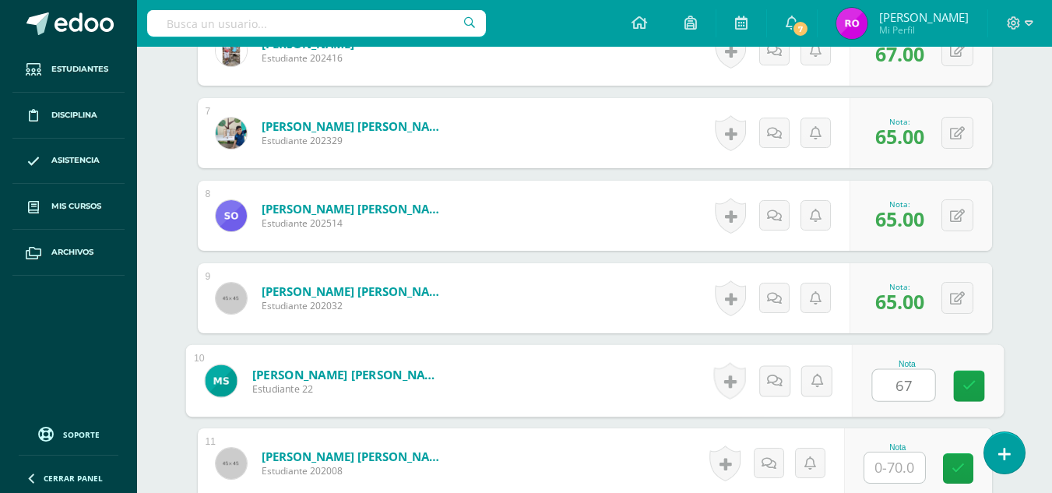
type input "67"
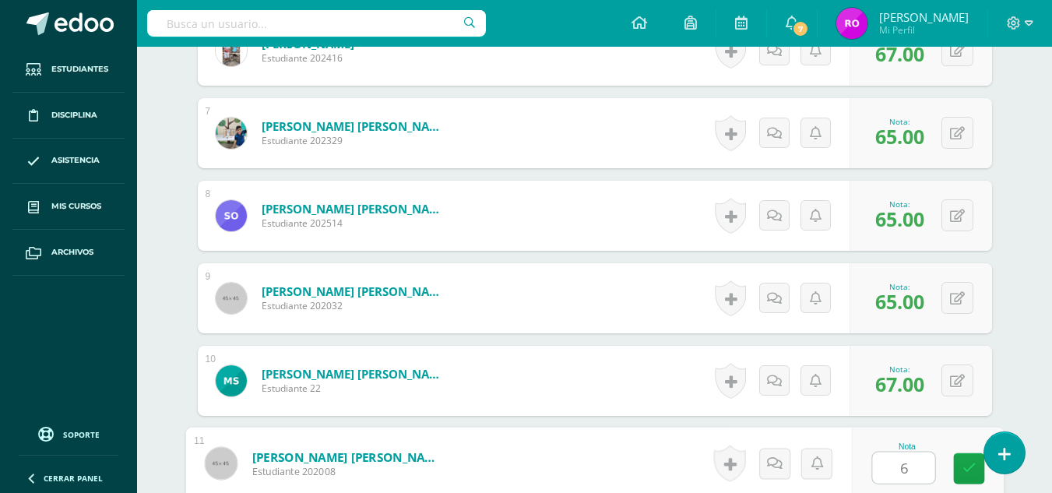
type input "69"
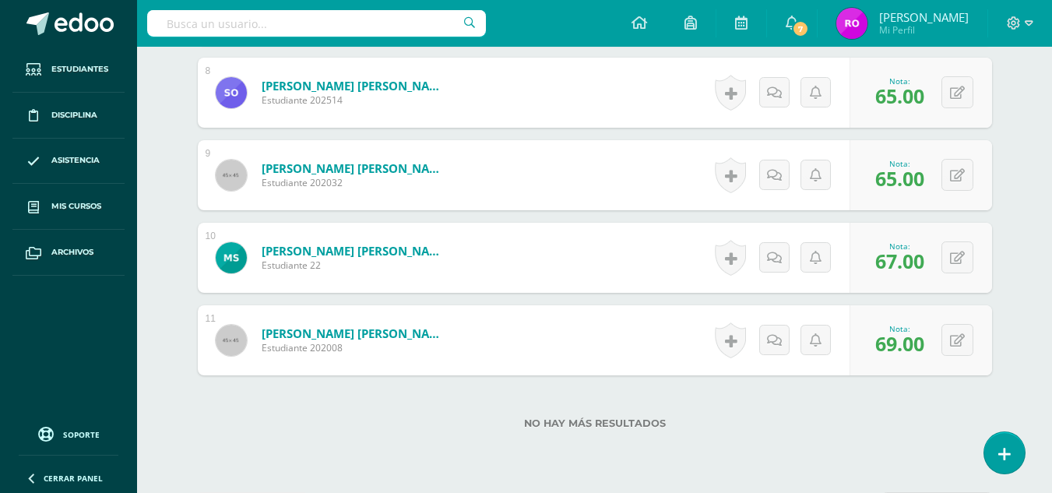
scroll to position [1152, 0]
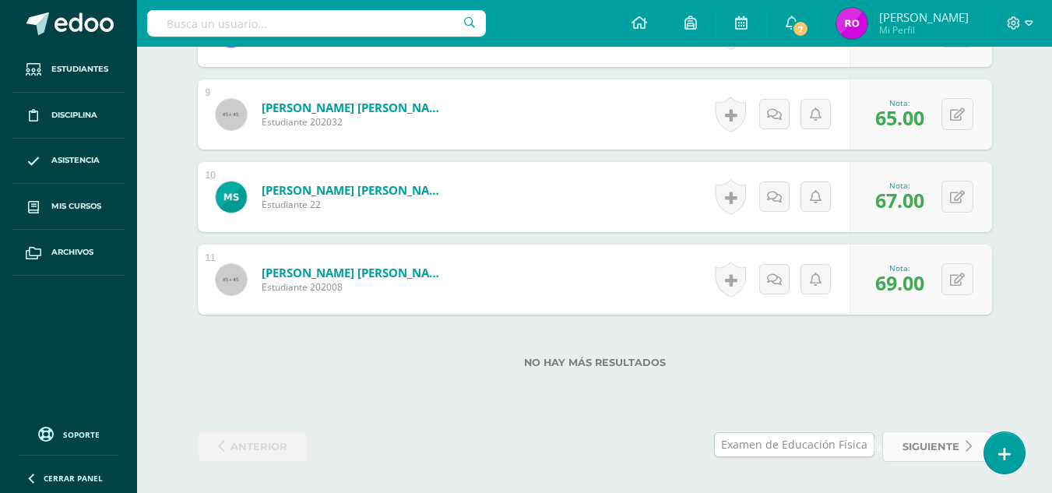
click at [944, 448] on span "siguiente" at bounding box center [931, 446] width 57 height 29
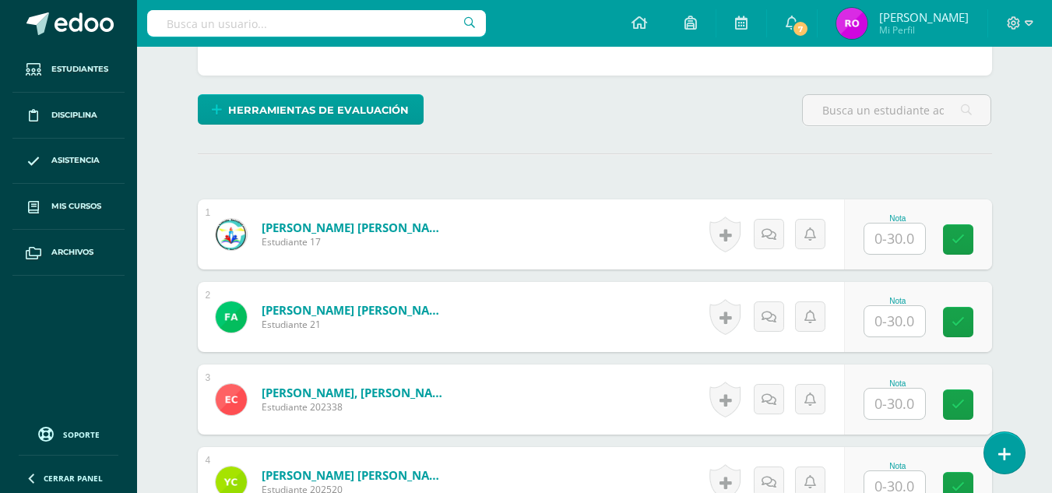
scroll to position [366, 0]
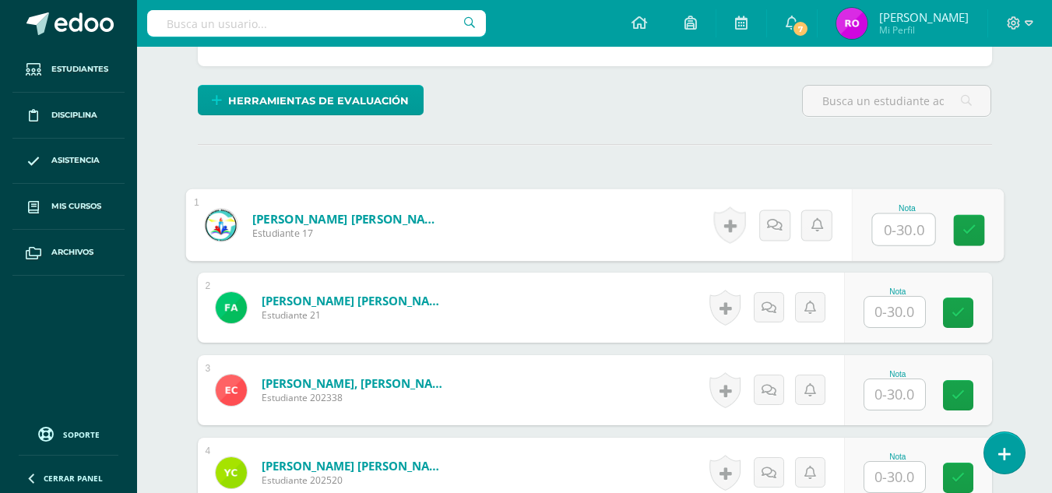
click at [903, 241] on input "text" at bounding box center [903, 229] width 62 height 31
type input "23"
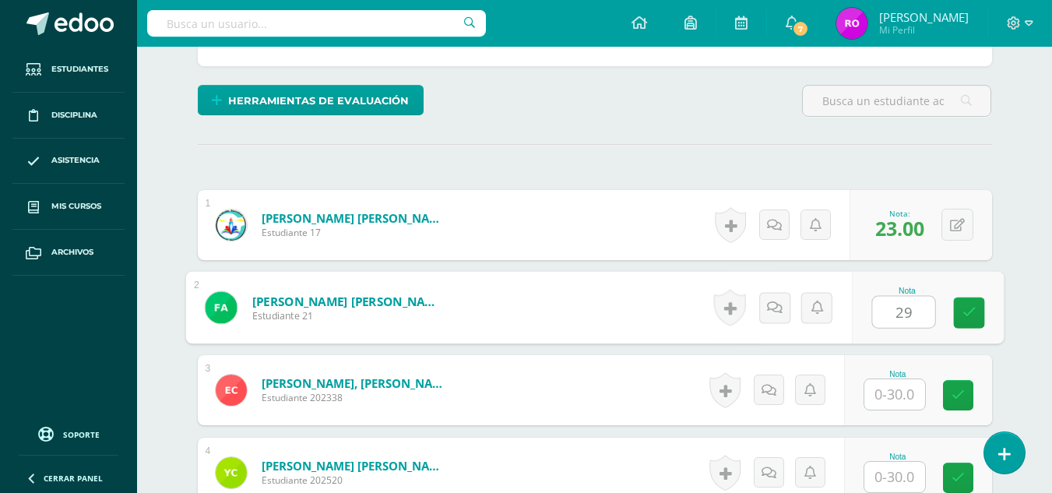
type input "29"
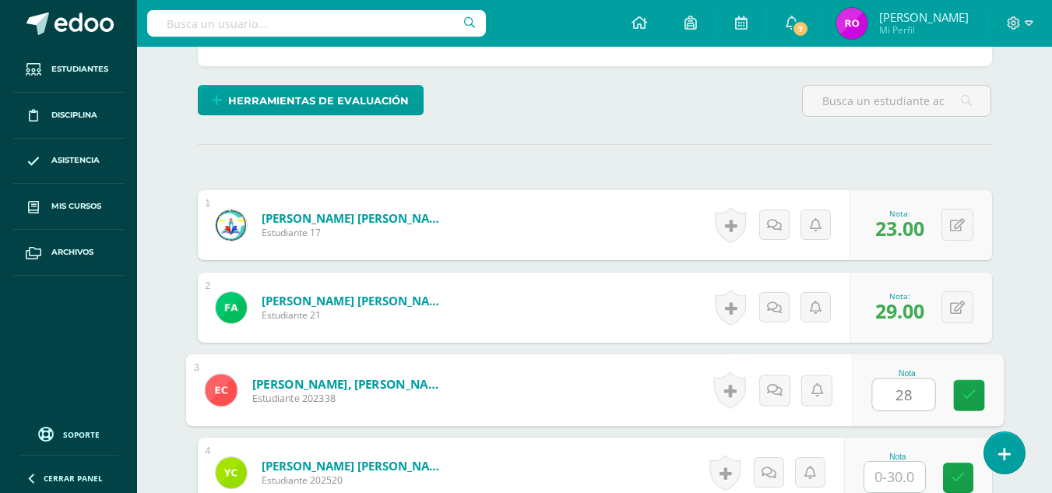
type input "28"
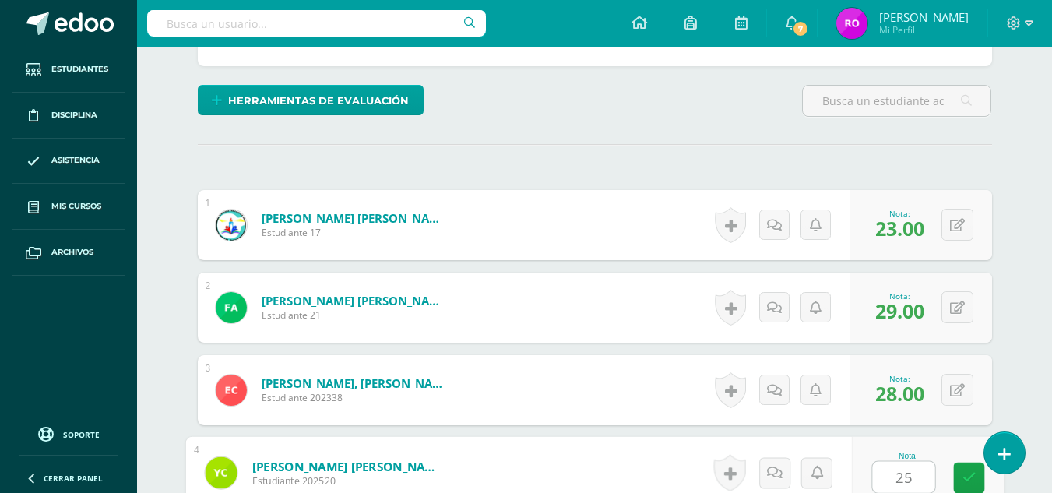
type input "25"
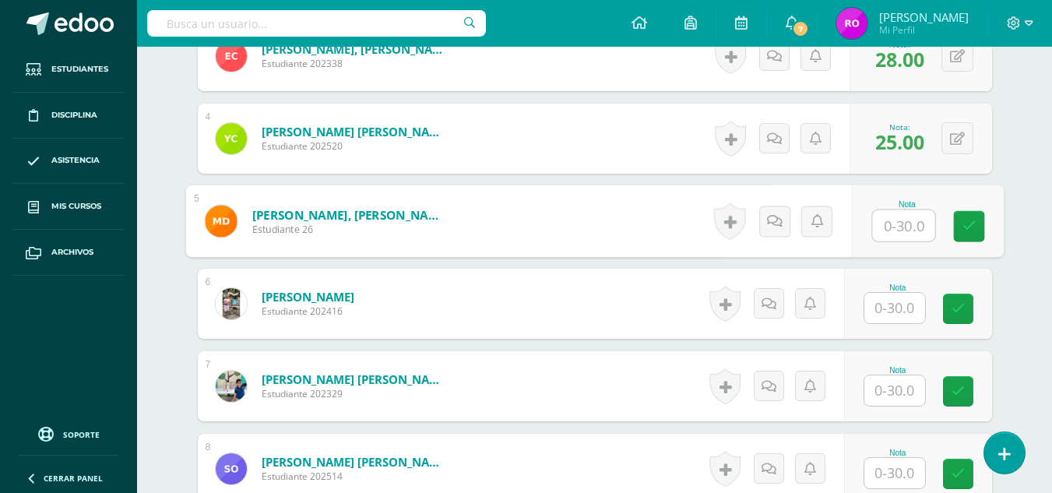
scroll to position [702, 0]
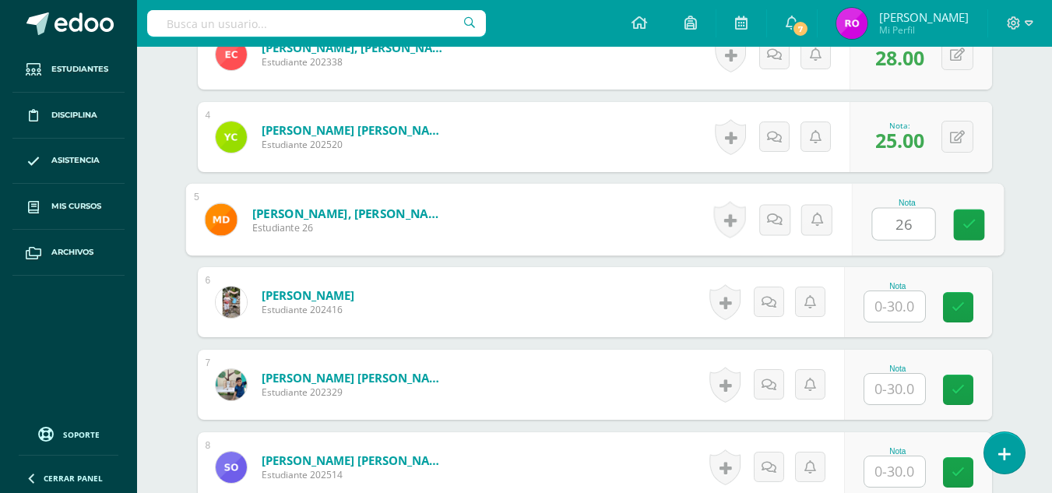
type input "26"
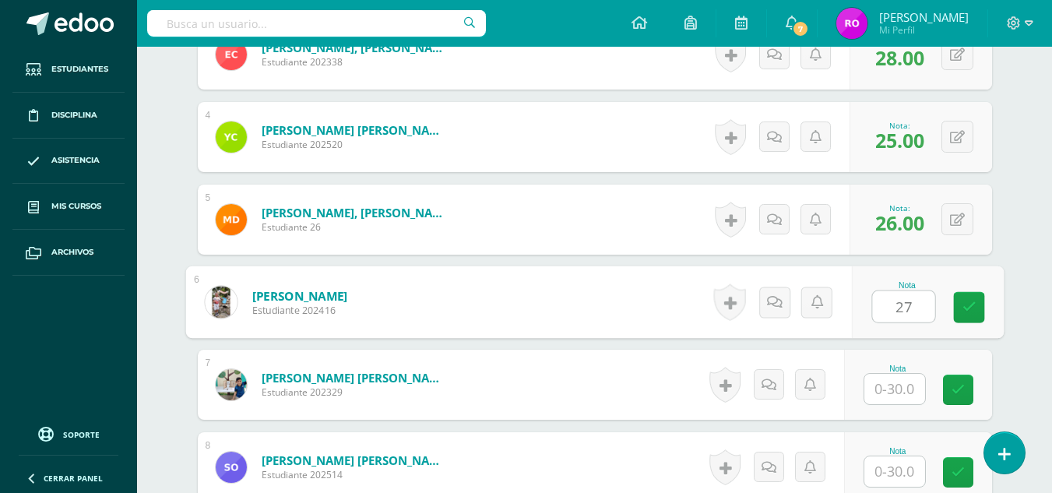
type input "27"
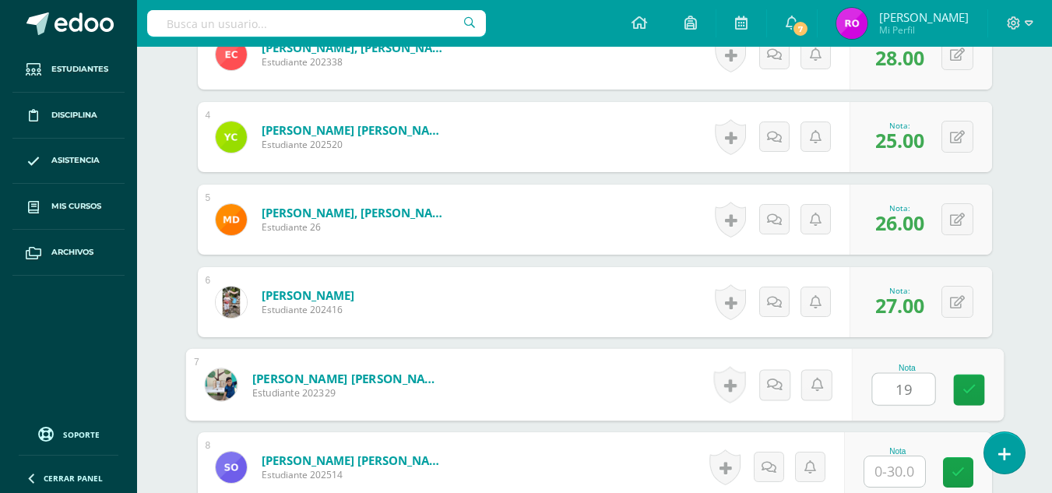
type input "19"
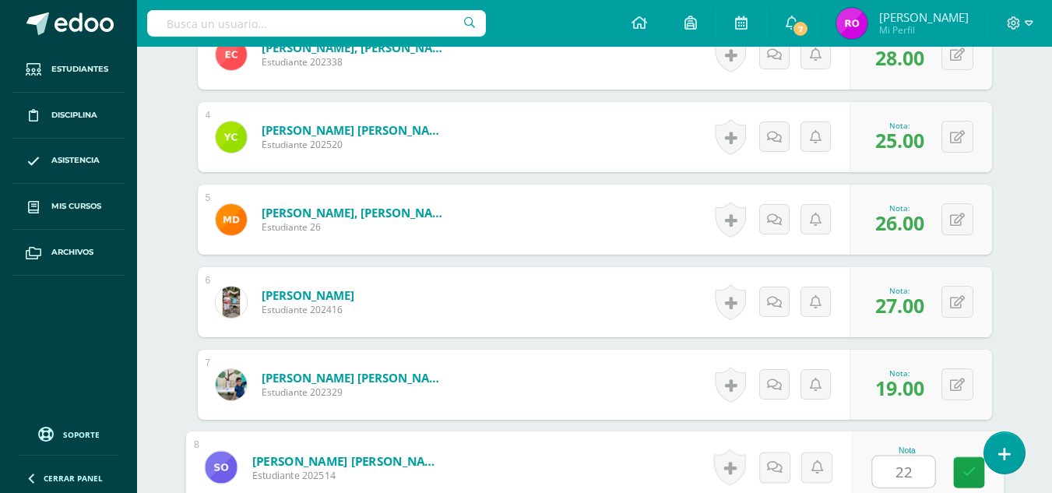
type input "22"
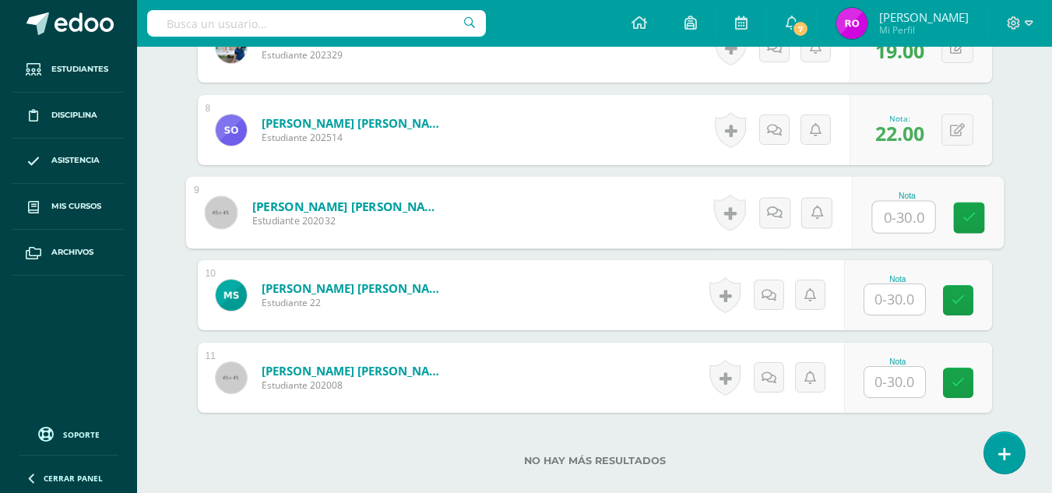
scroll to position [1040, 0]
type input "21"
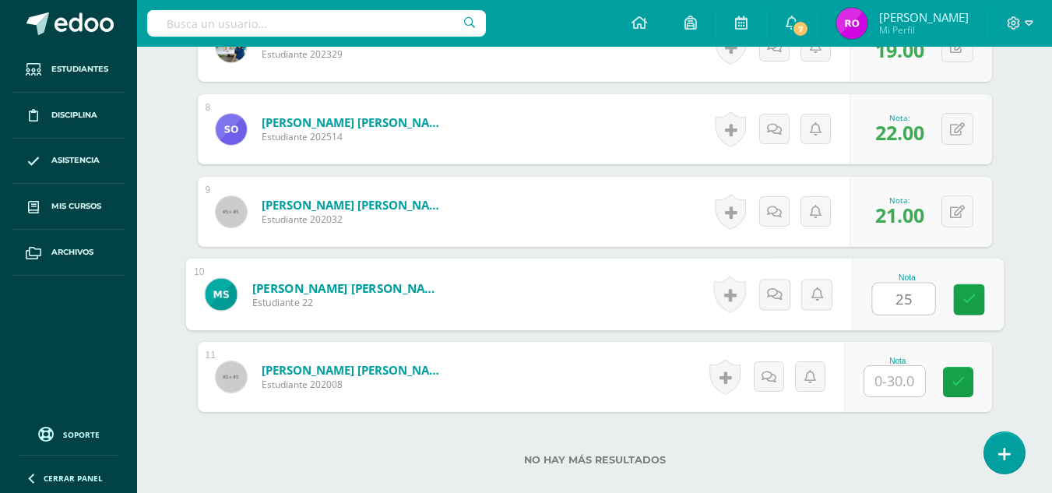
type input "25"
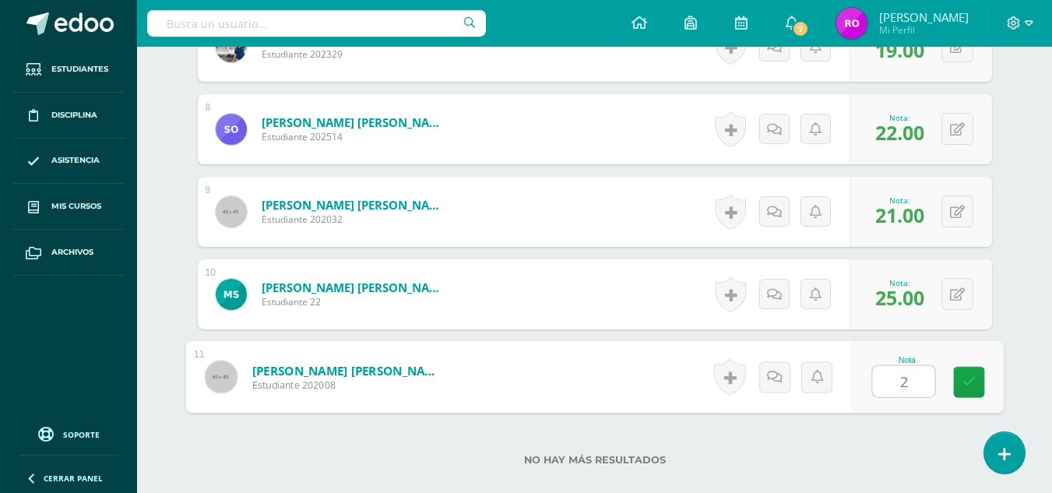
type input "26"
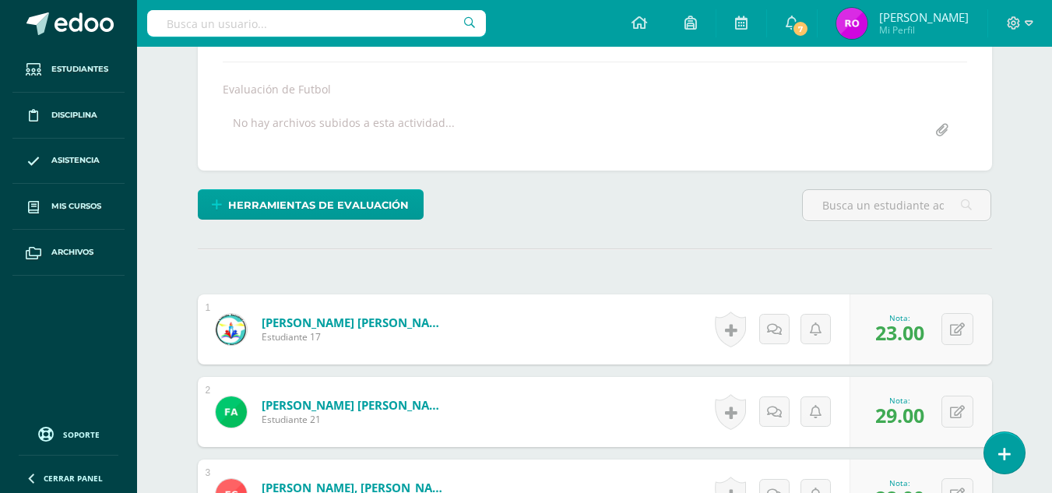
scroll to position [0, 0]
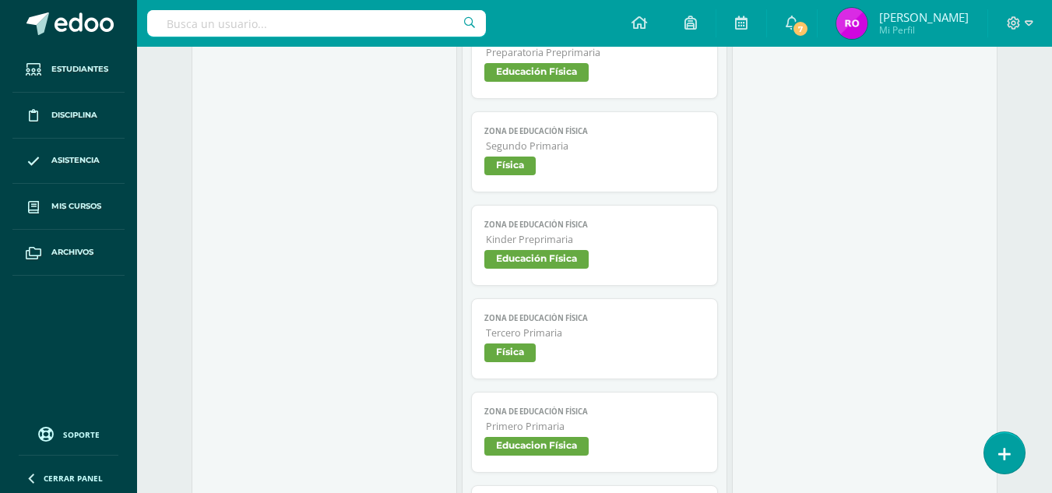
click at [519, 351] on span "Física" at bounding box center [509, 352] width 51 height 19
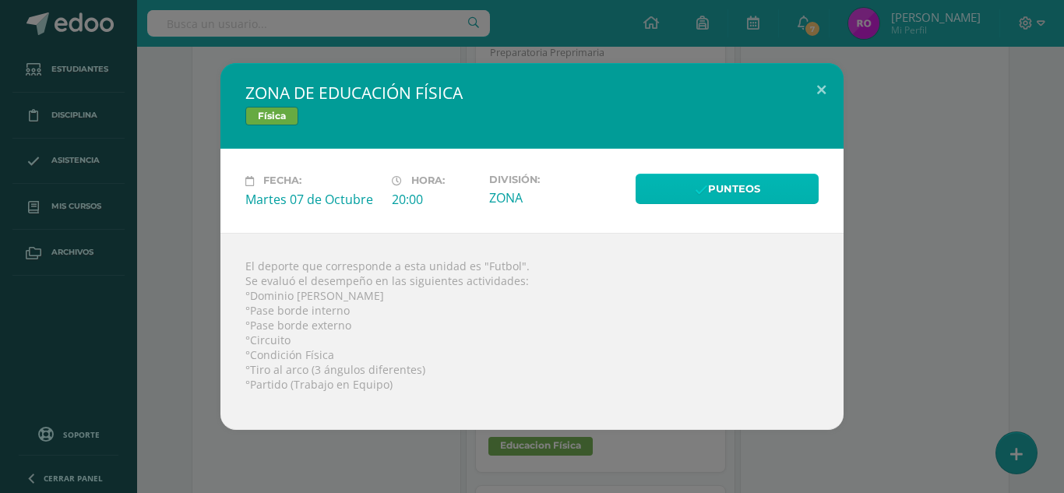
click at [787, 185] on link "Punteos" at bounding box center [727, 189] width 183 height 30
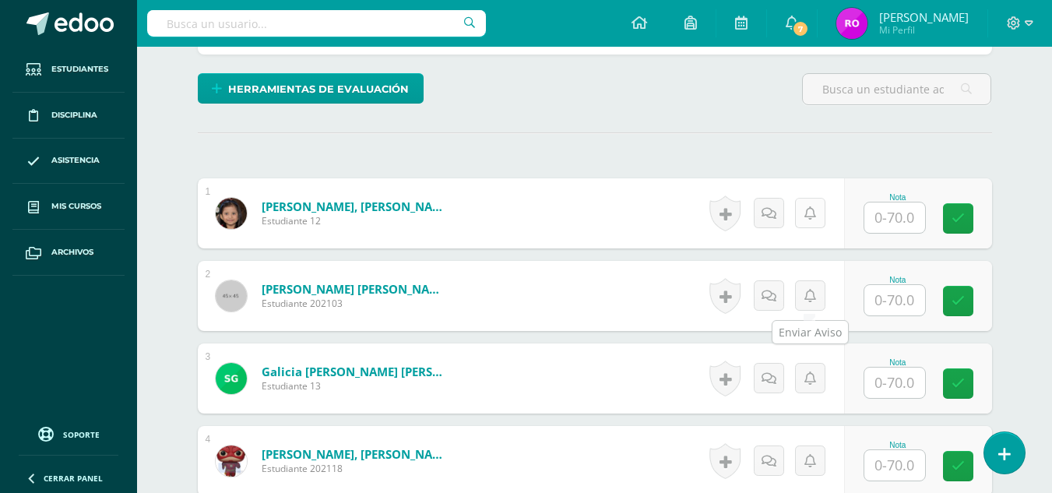
scroll to position [393, 0]
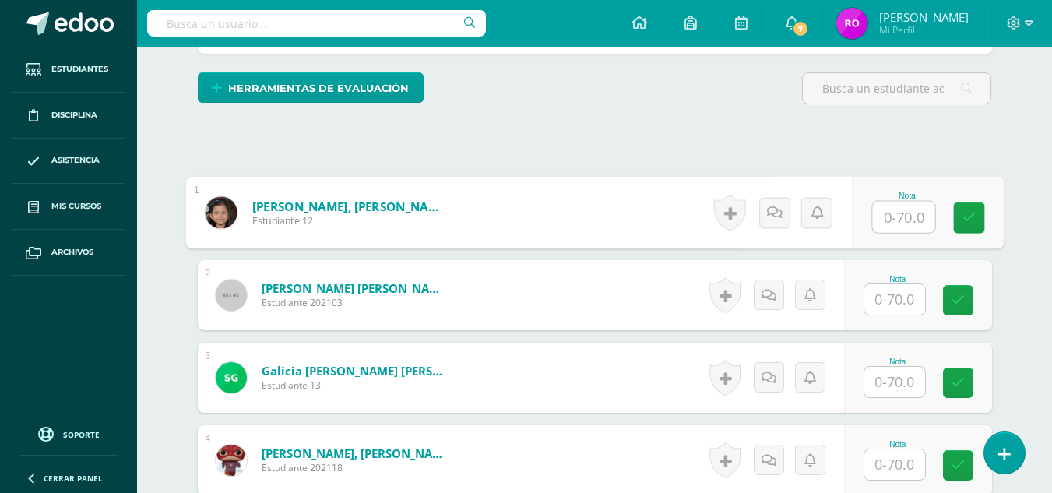
click at [887, 220] on input "text" at bounding box center [903, 217] width 62 height 31
type input "69"
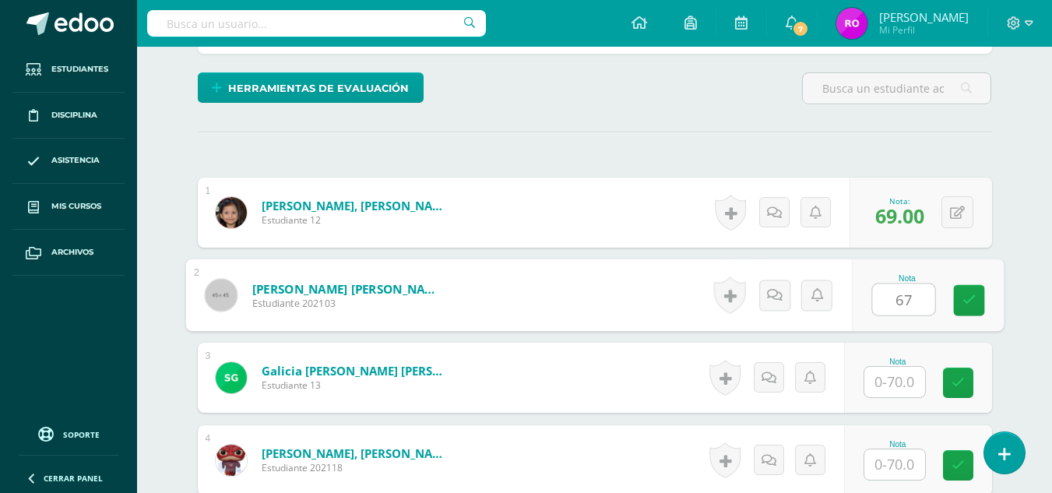
type input "67"
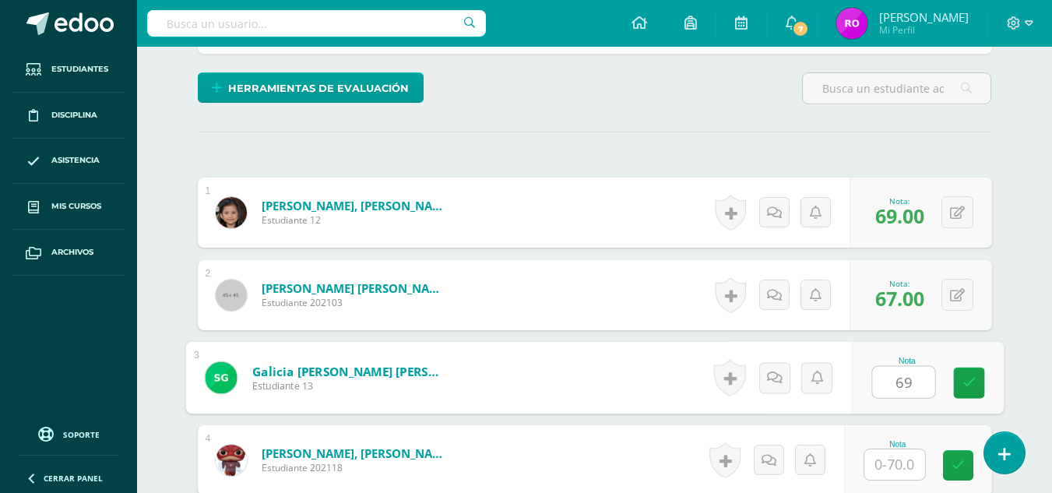
type input "69"
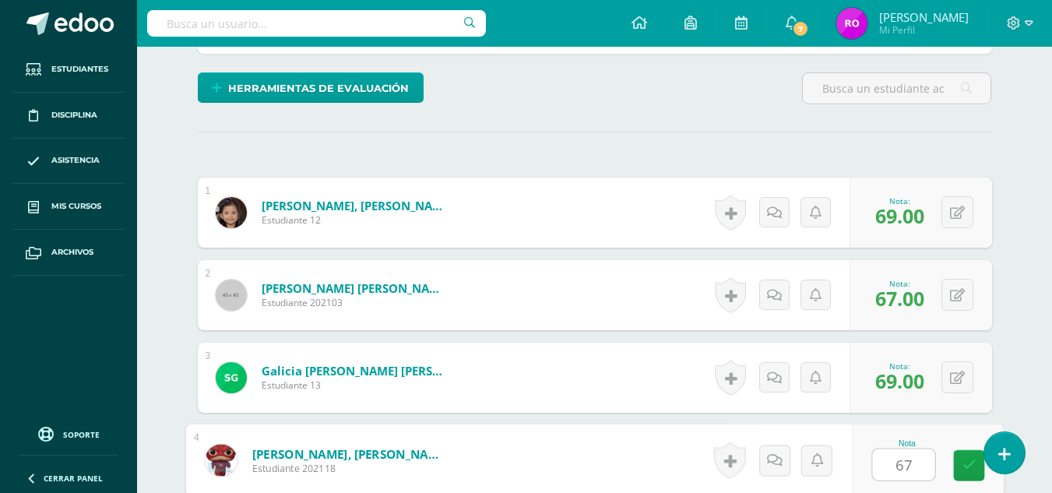
type input "67"
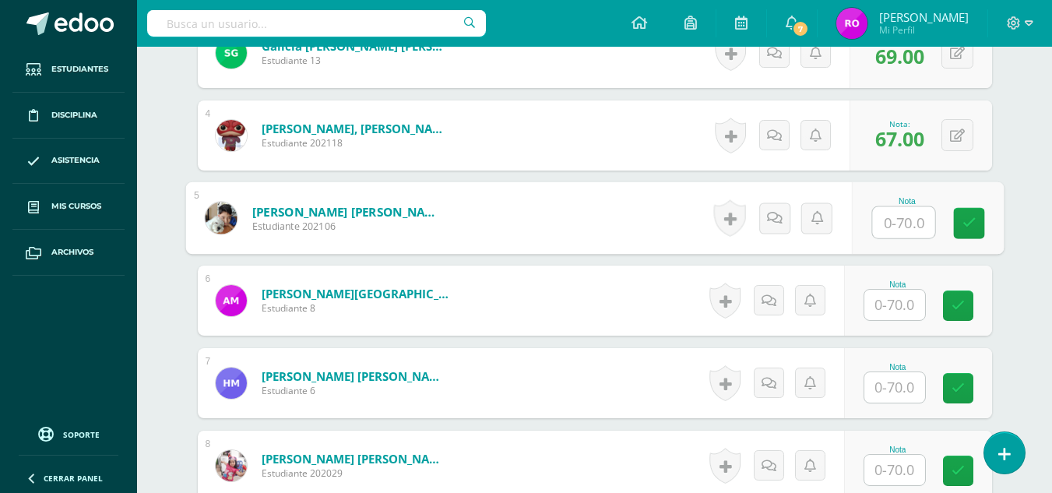
scroll to position [720, 0]
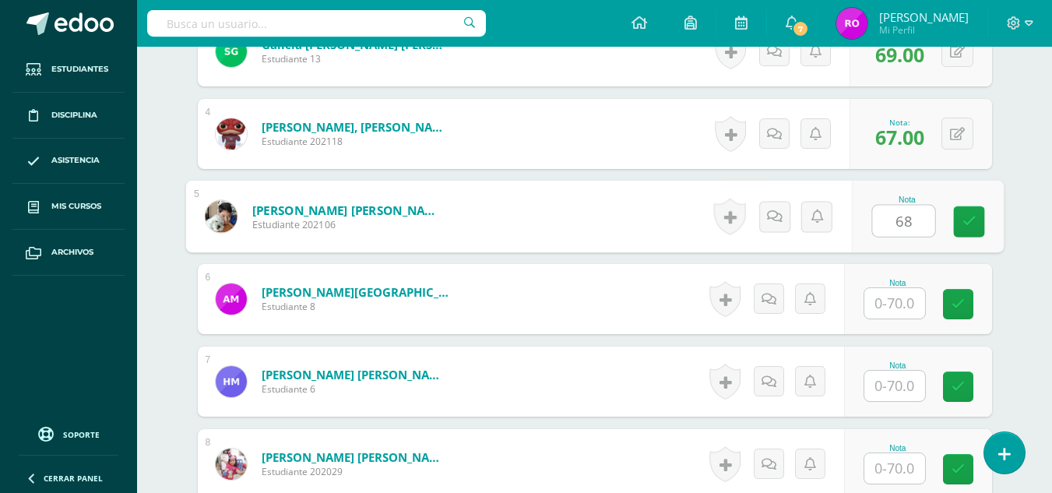
type input "68"
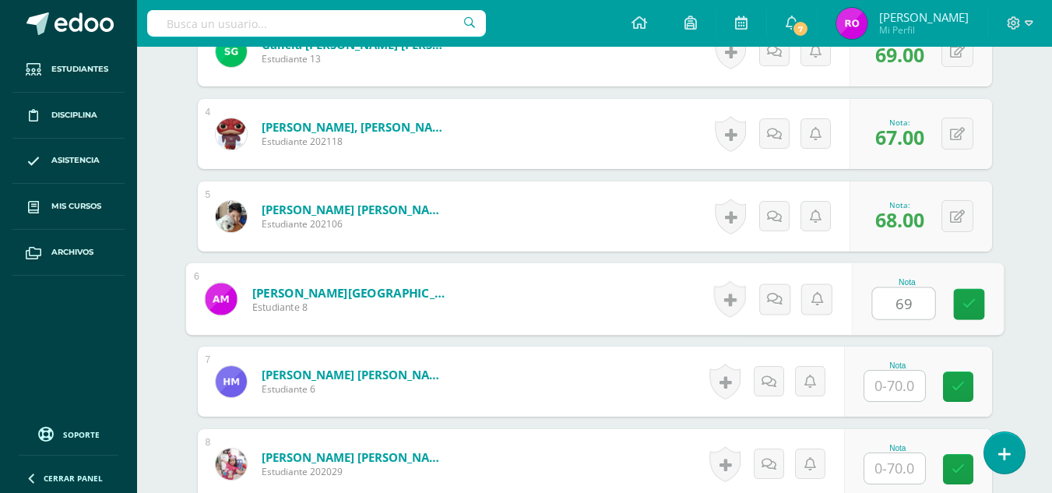
type input "69"
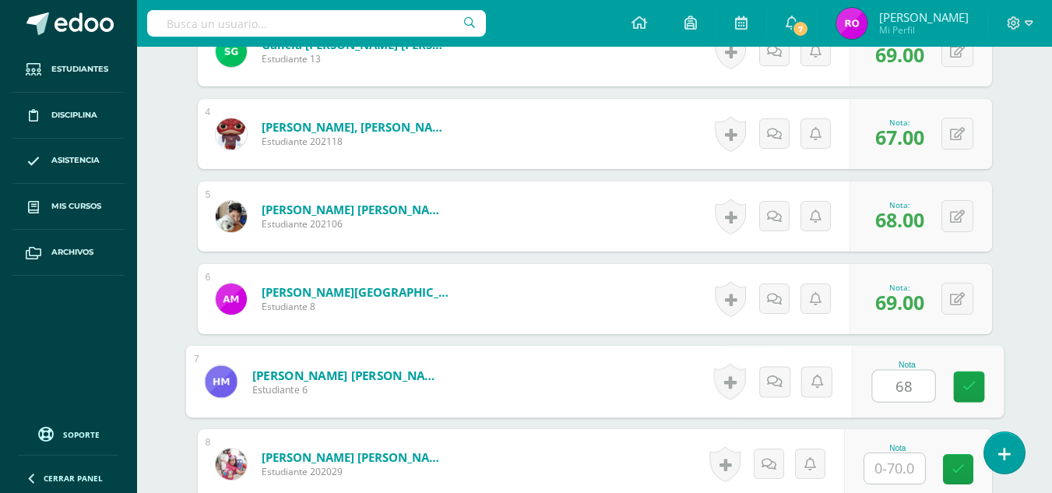
type input "68"
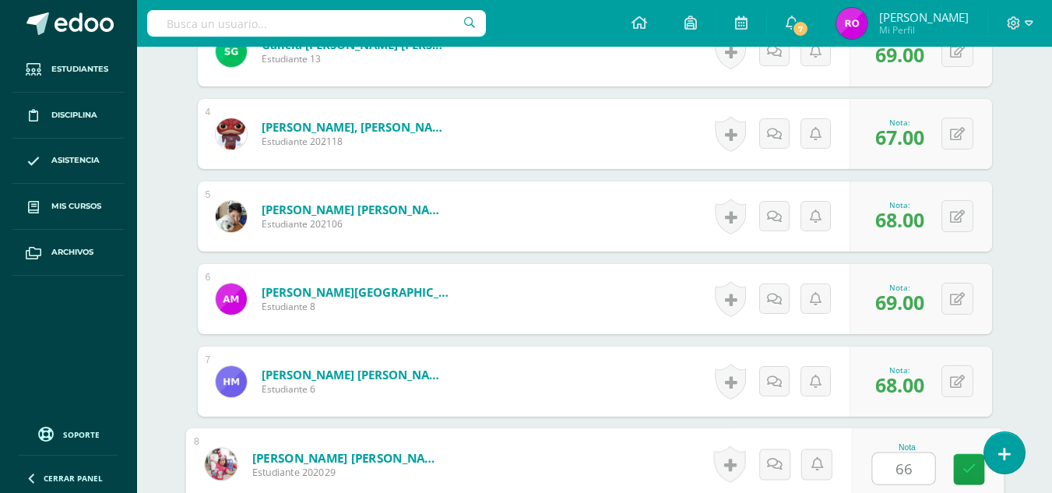
type input "66"
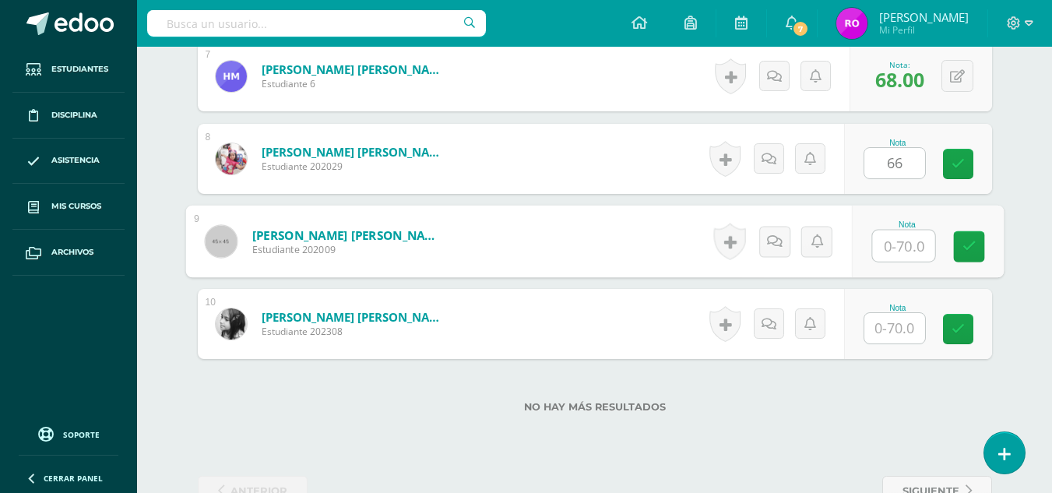
scroll to position [1069, 0]
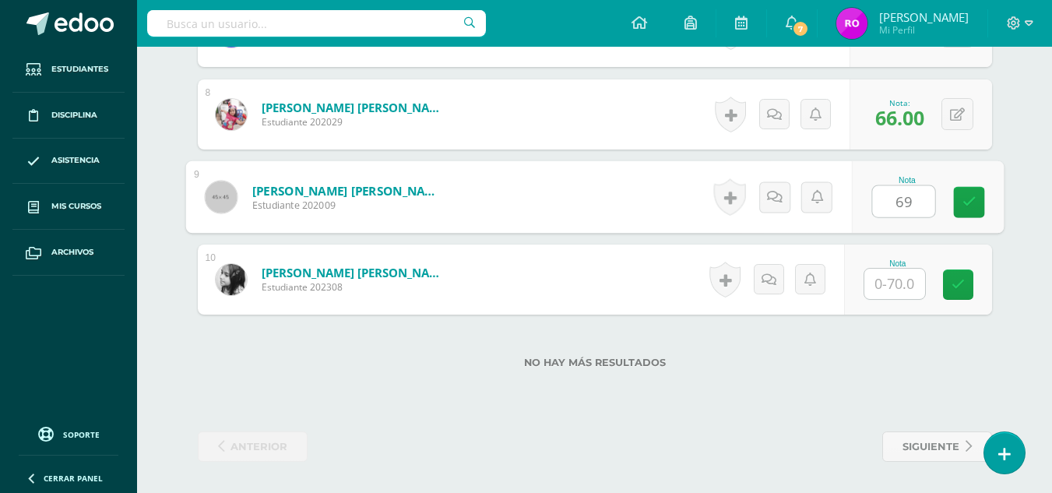
type input "69"
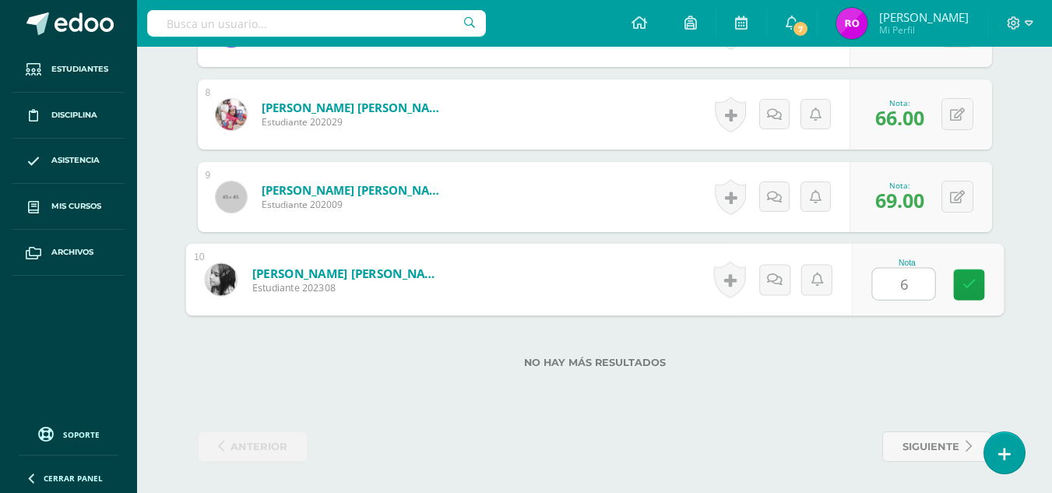
type input "66"
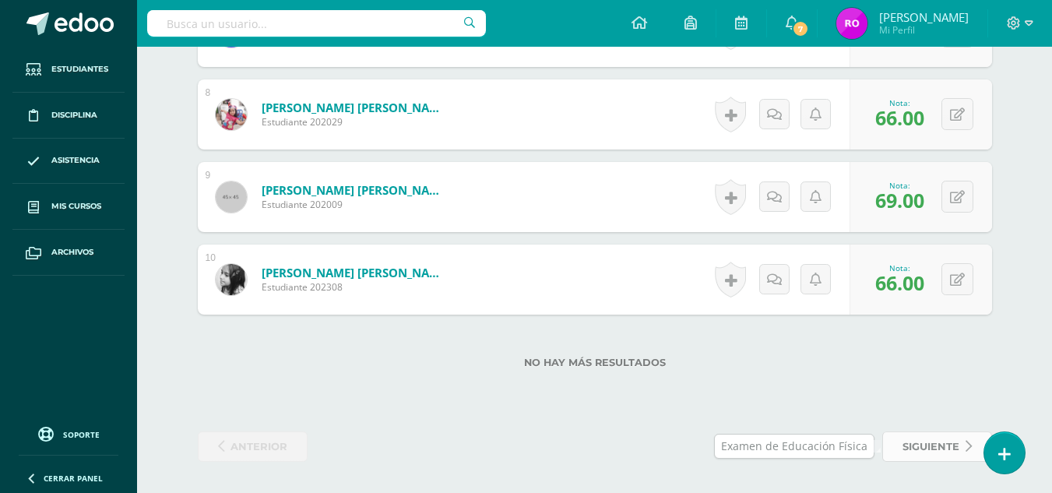
click at [937, 446] on span "siguiente" at bounding box center [931, 446] width 57 height 29
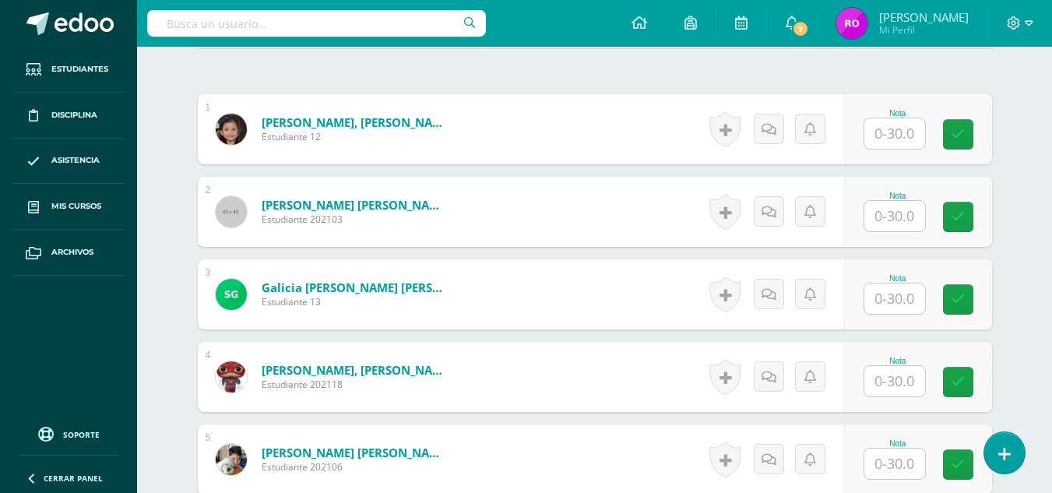
scroll to position [466, 0]
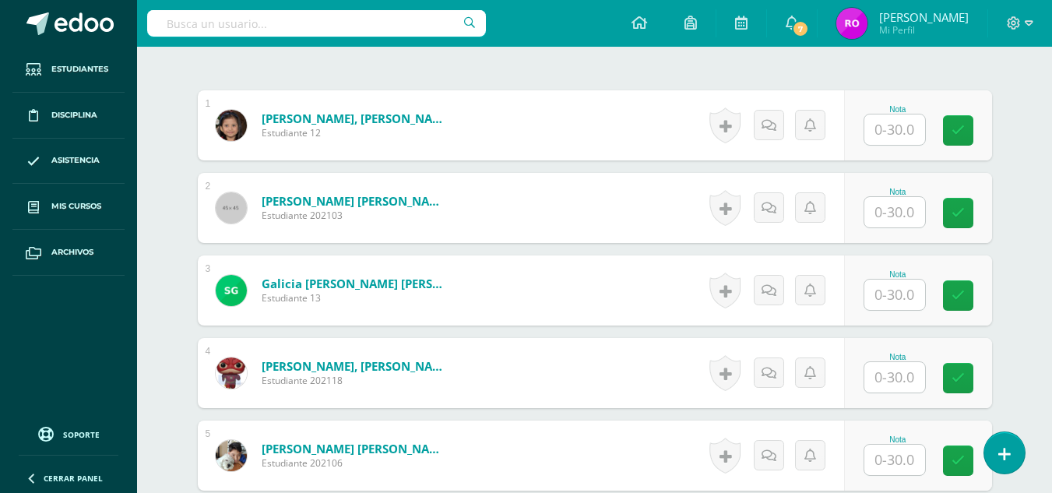
click at [900, 126] on input "text" at bounding box center [894, 129] width 61 height 30
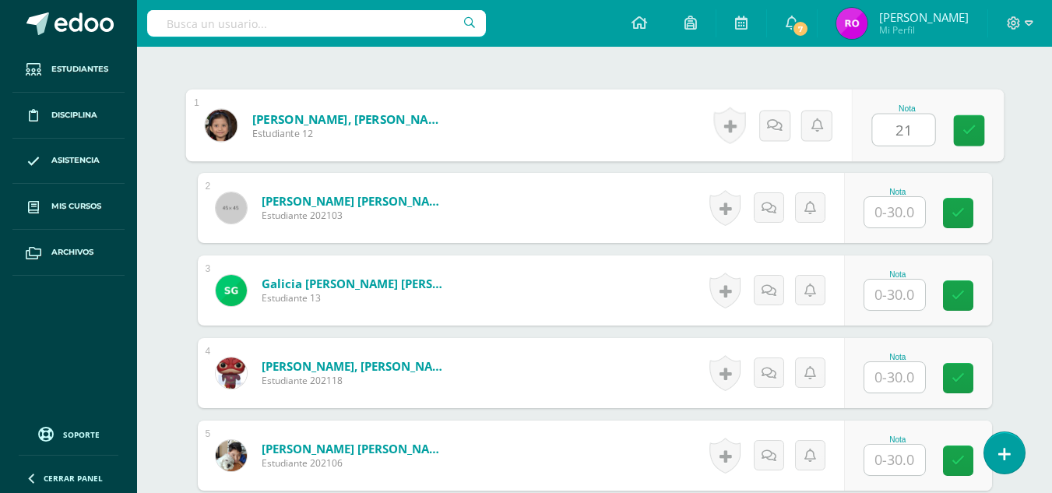
type input "21"
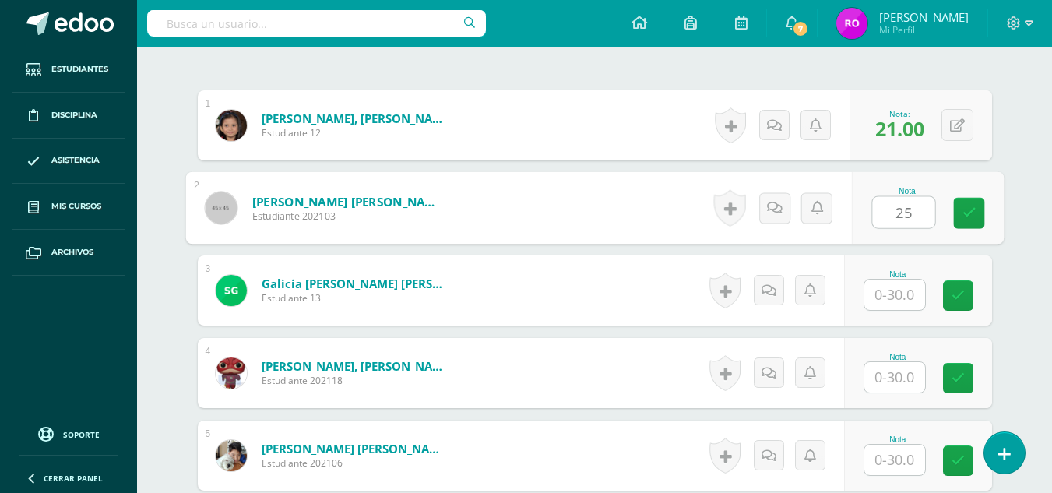
type input "25"
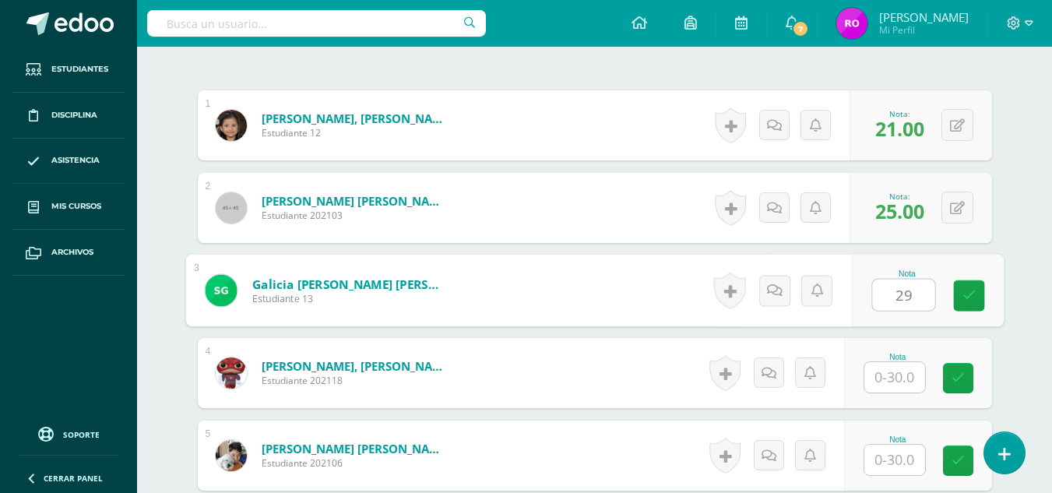
type input "29"
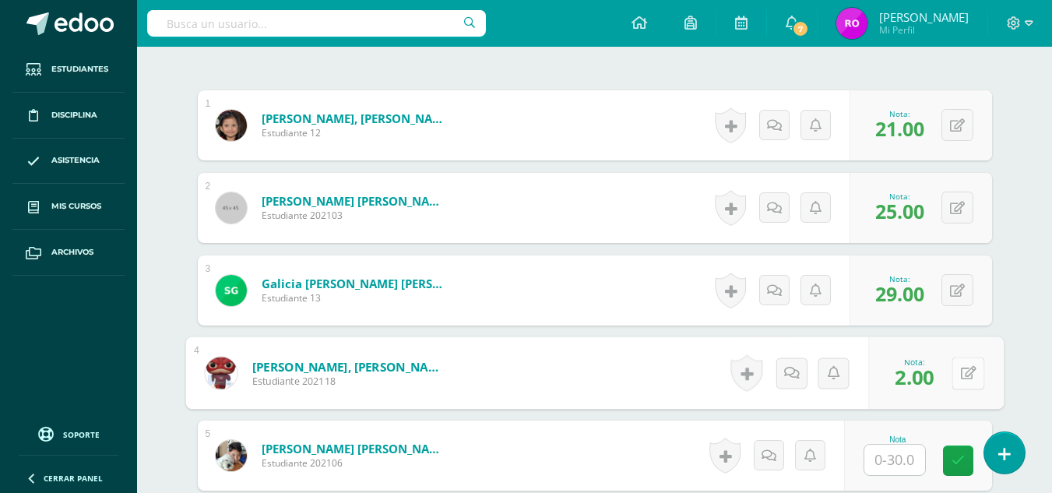
click at [954, 375] on button at bounding box center [968, 373] width 33 height 33
type input "27"
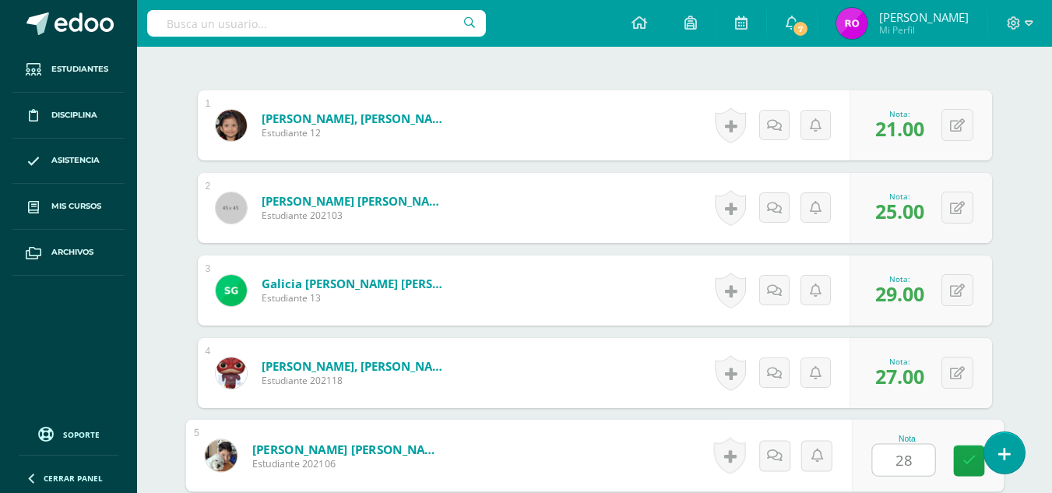
type input "28"
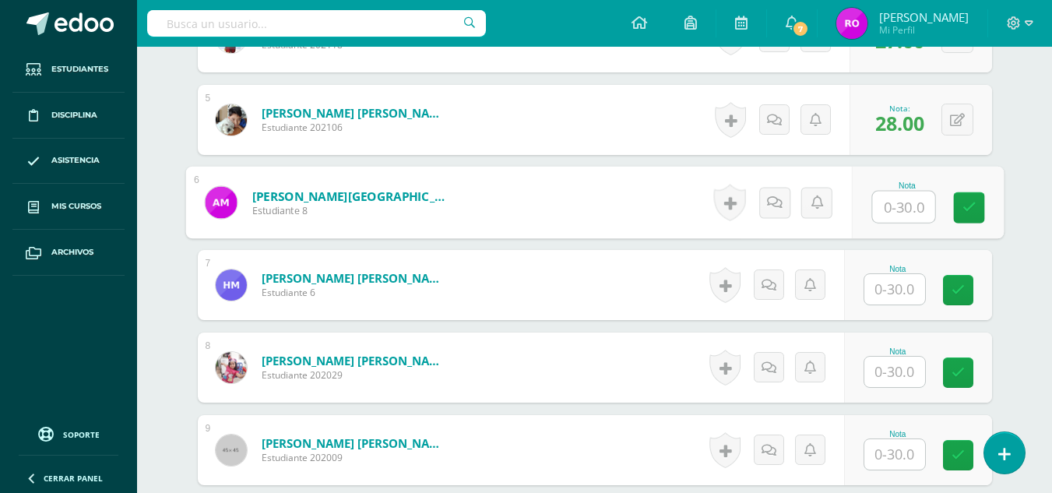
scroll to position [819, 0]
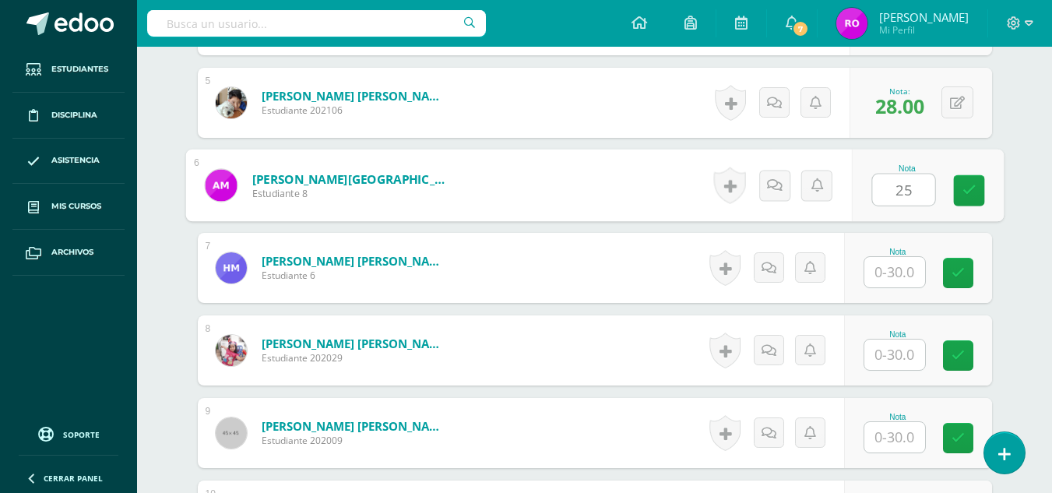
type input "25"
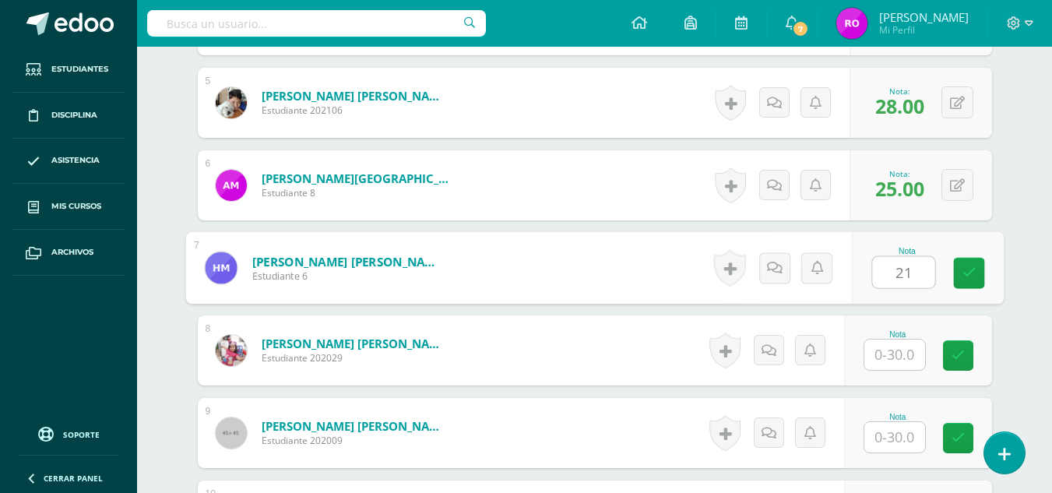
type input "21"
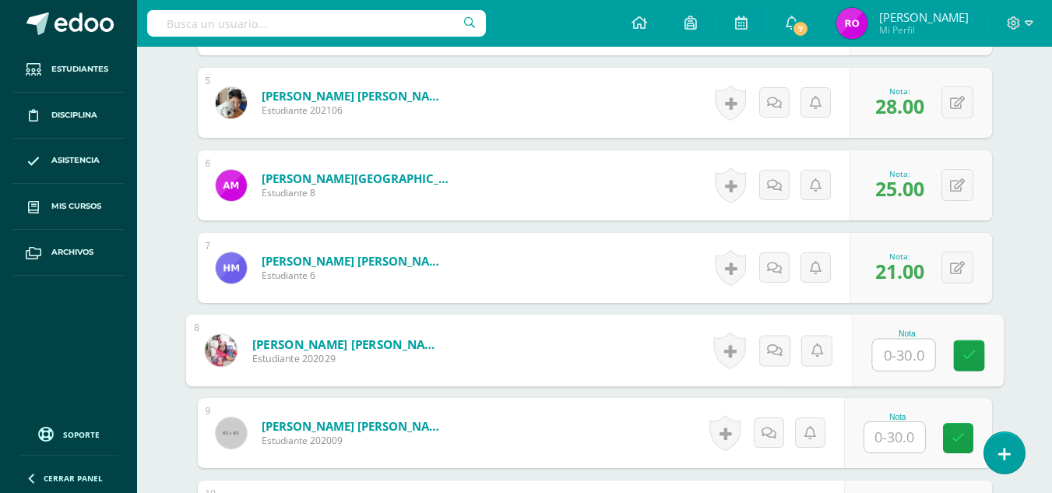
type input "1"
type input "20"
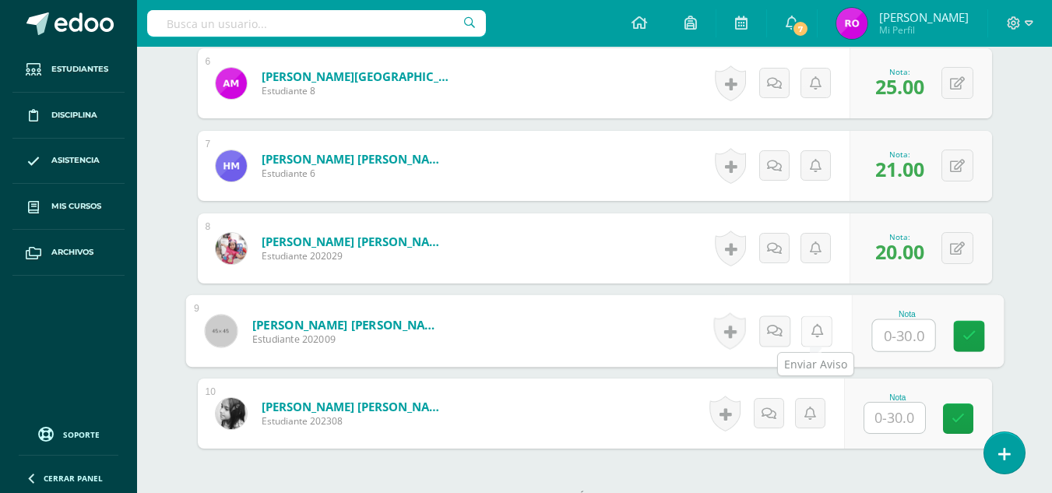
scroll to position [1055, 0]
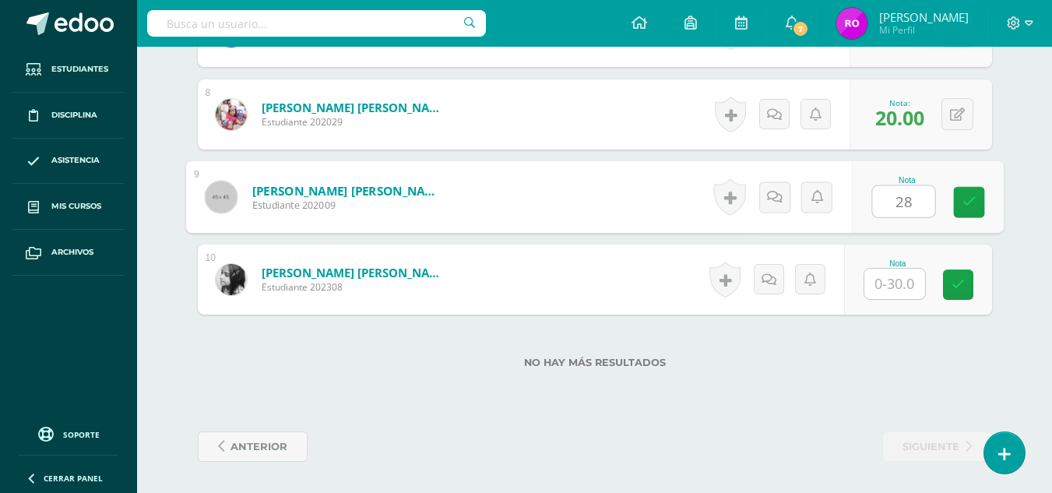
type input "28"
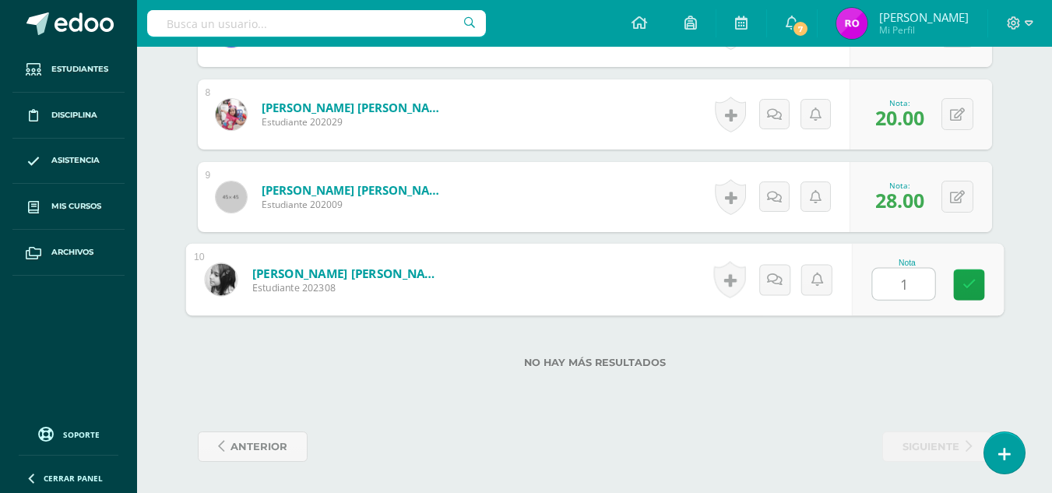
type input "19"
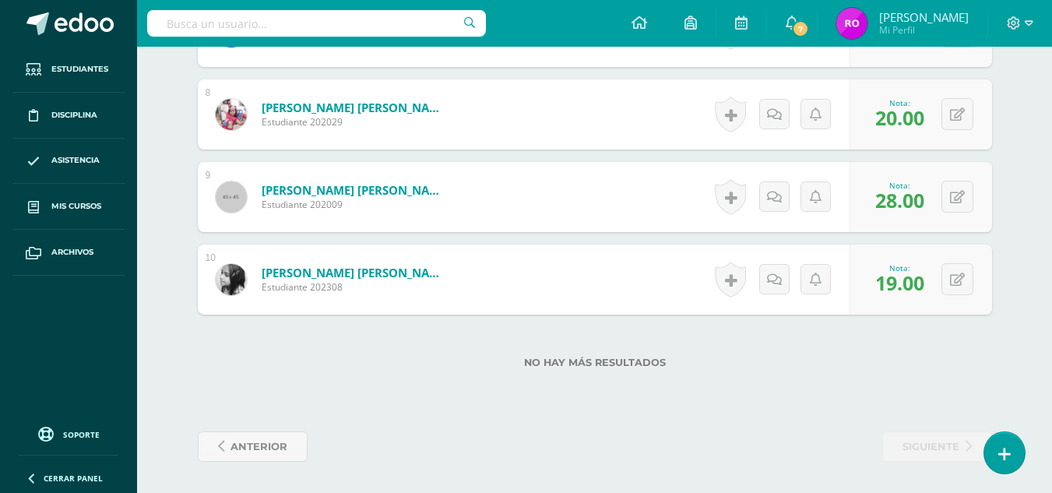
scroll to position [0, 0]
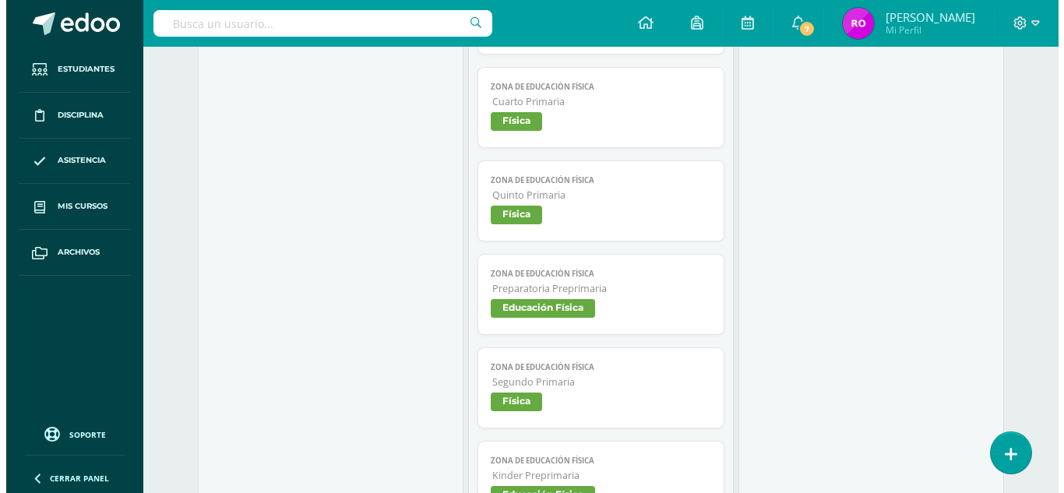
scroll to position [1083, 0]
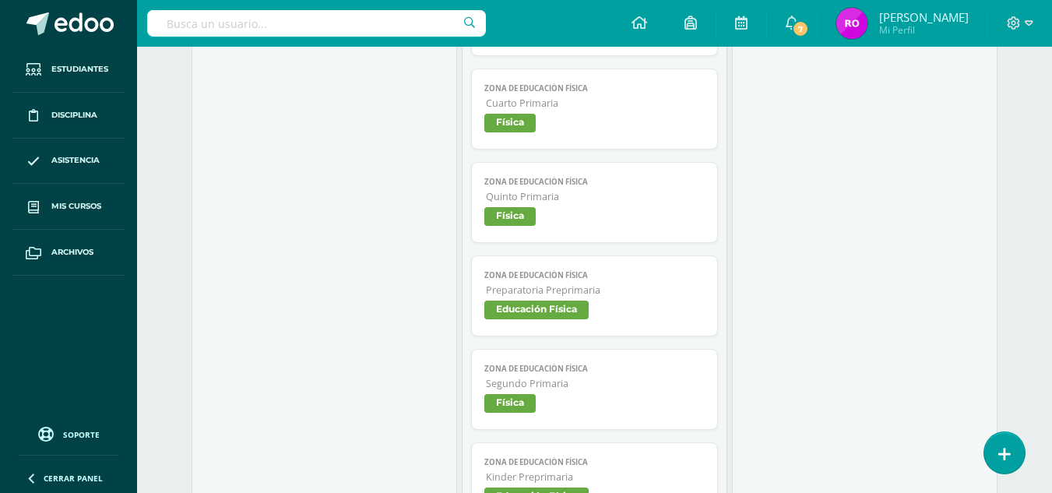
click at [519, 123] on span "Física" at bounding box center [509, 123] width 51 height 19
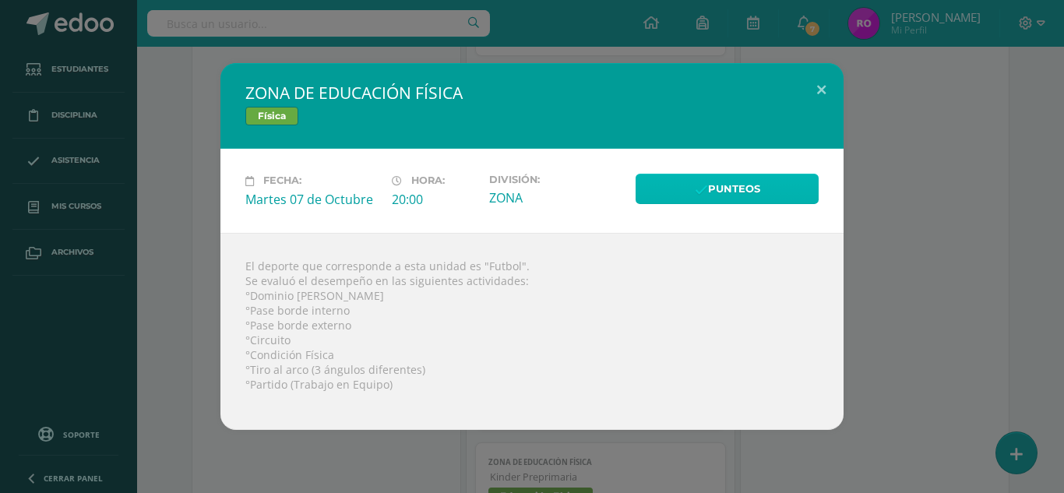
click at [706, 188] on icon at bounding box center [701, 190] width 13 height 13
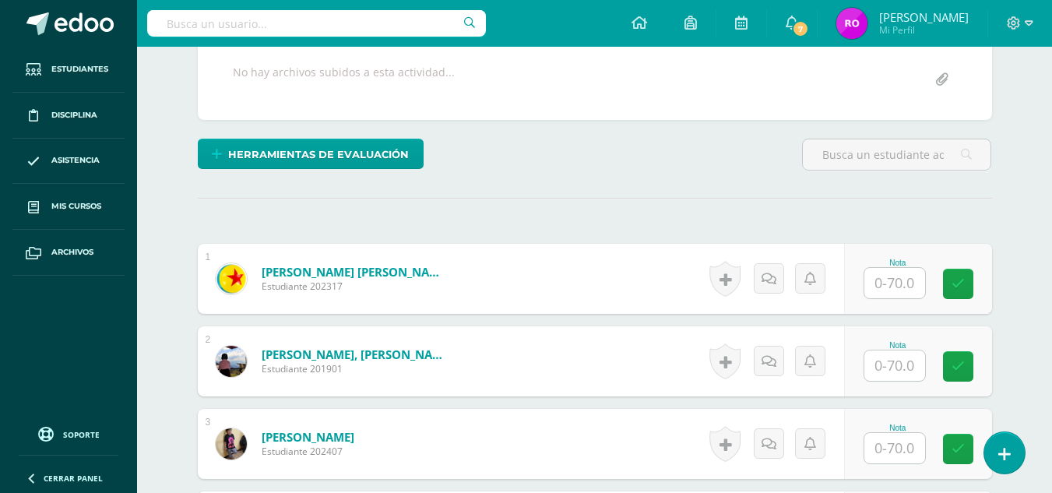
scroll to position [329, 0]
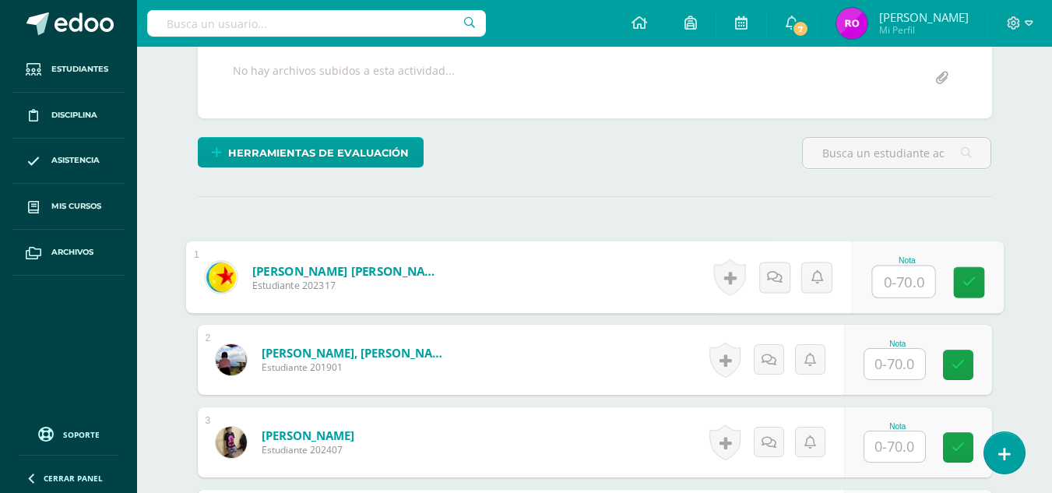
click at [894, 290] on input "text" at bounding box center [903, 281] width 62 height 31
type input "65"
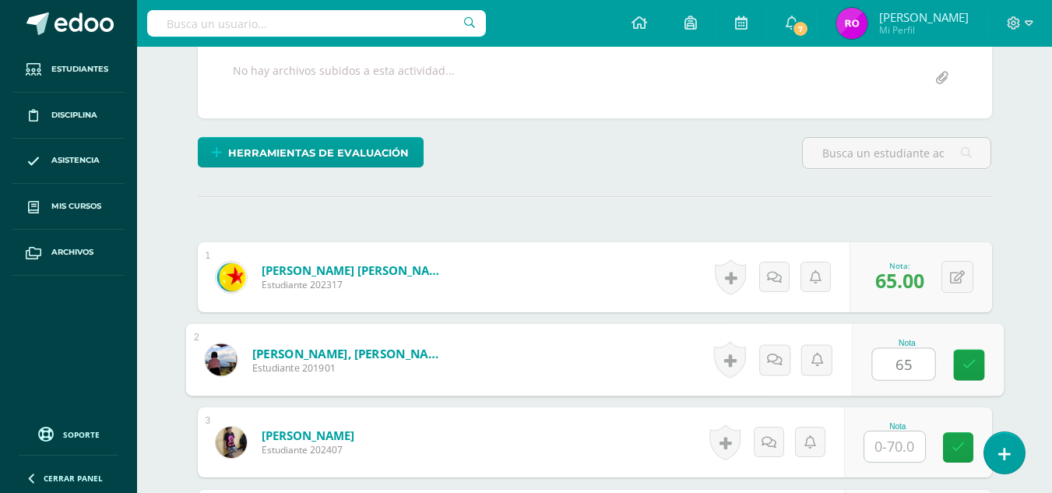
type input "65"
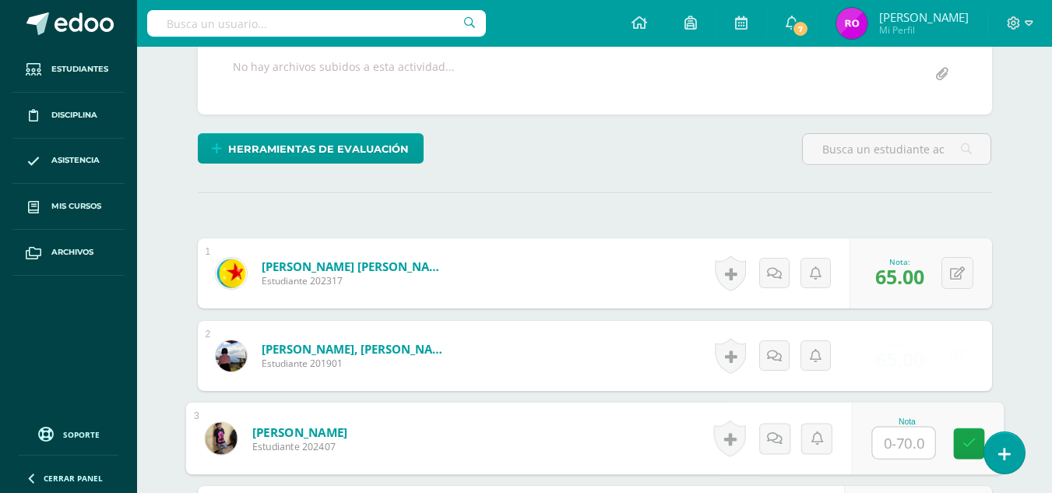
scroll to position [334, 0]
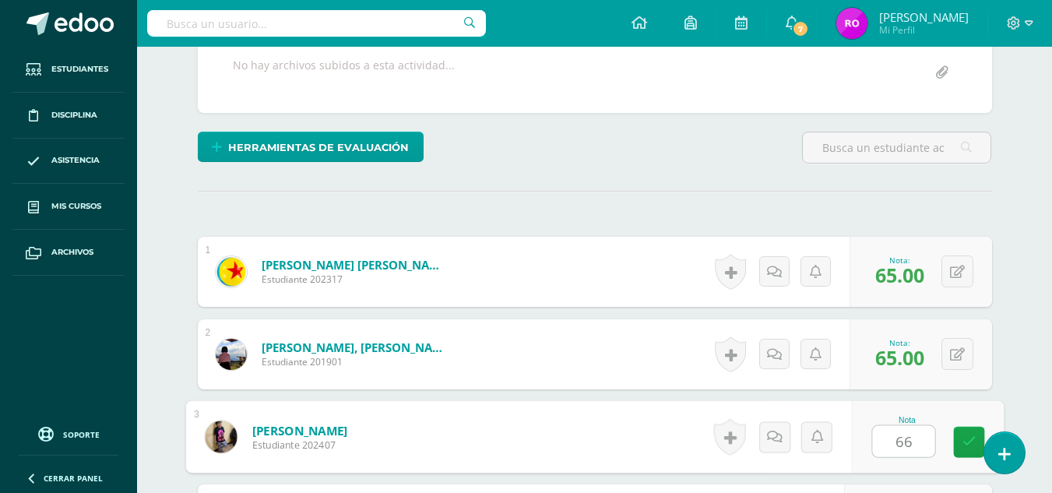
type input "66"
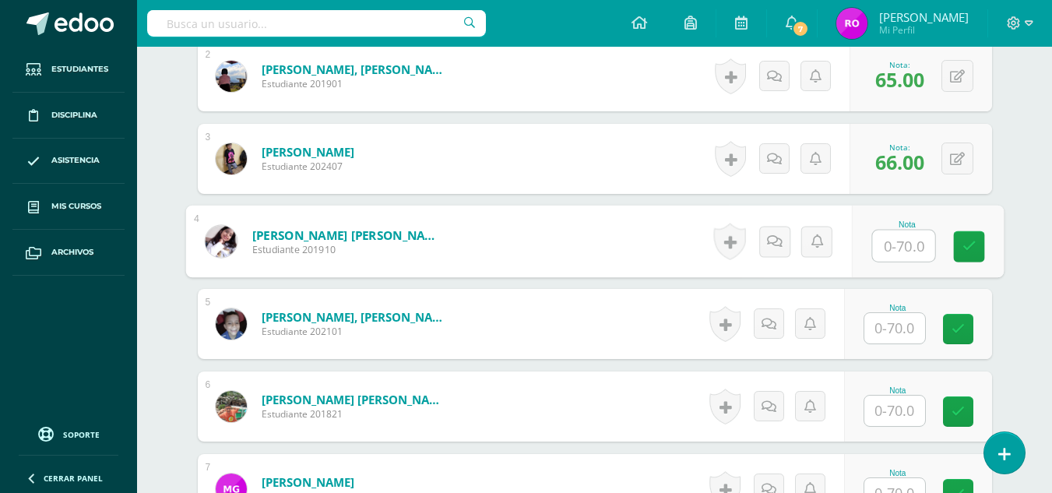
scroll to position [614, 0]
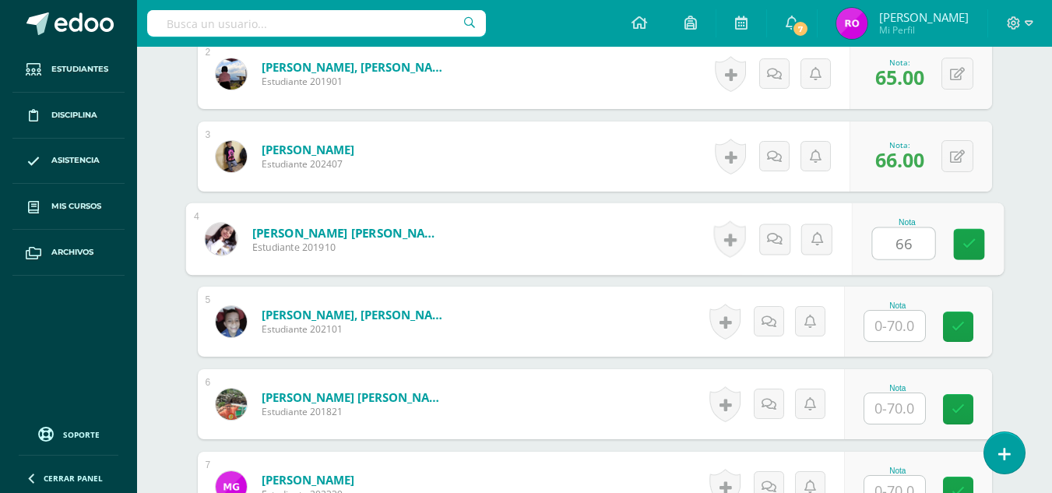
type input "66"
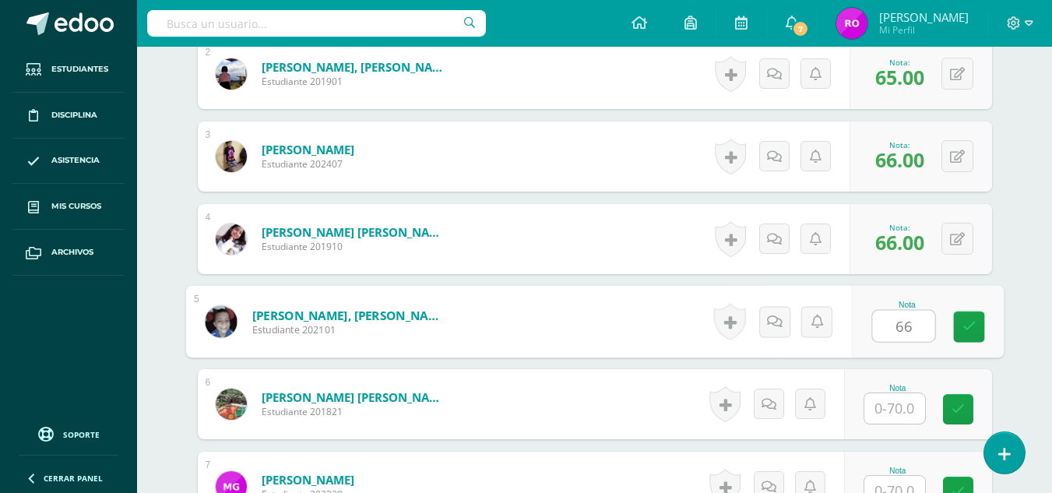
type input "66"
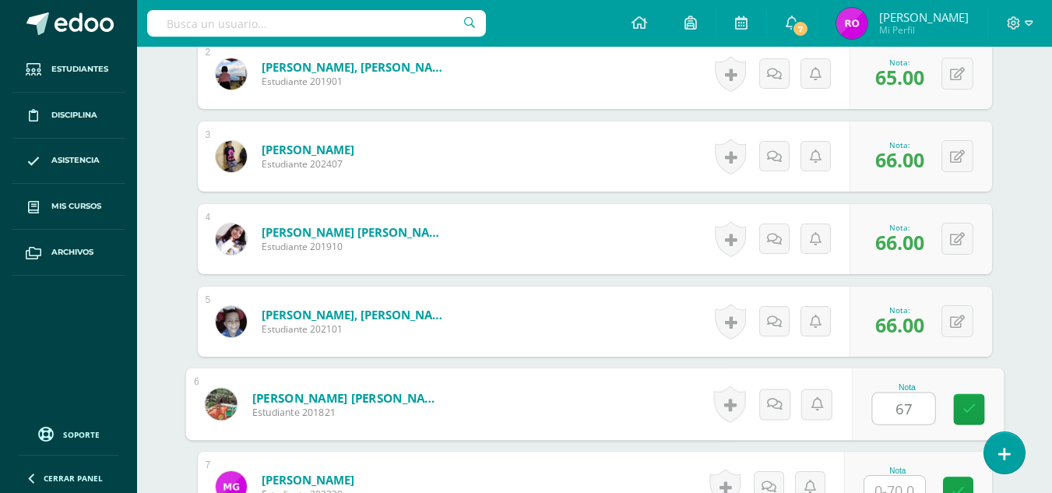
type input "67"
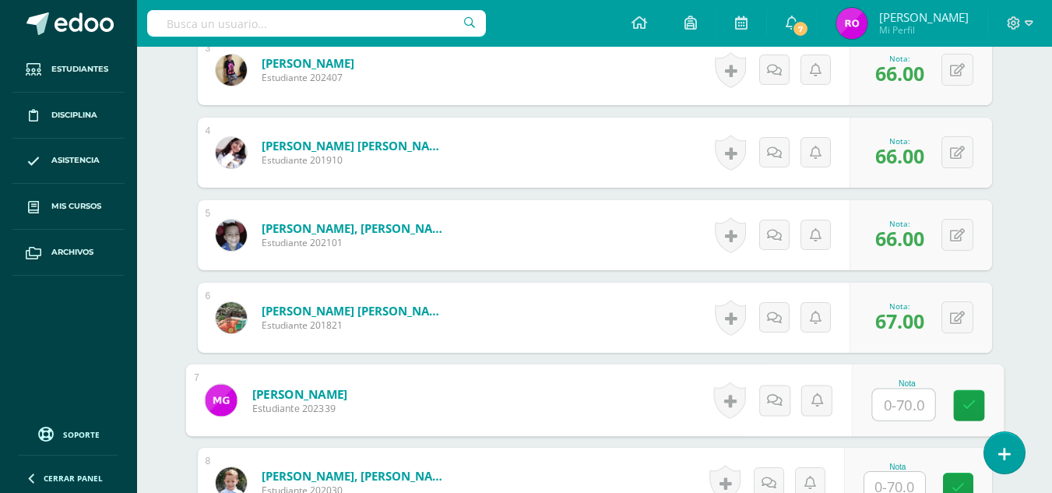
scroll to position [720, 0]
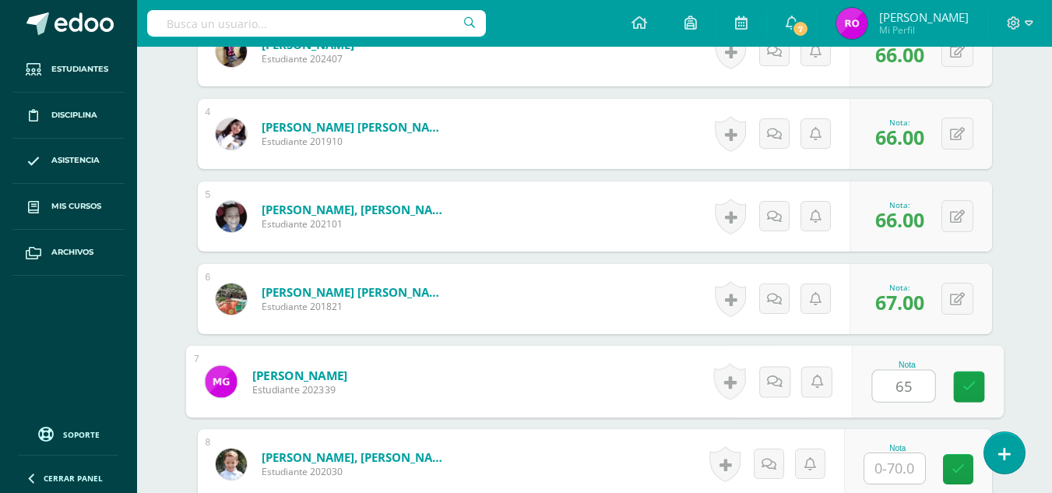
type input "65"
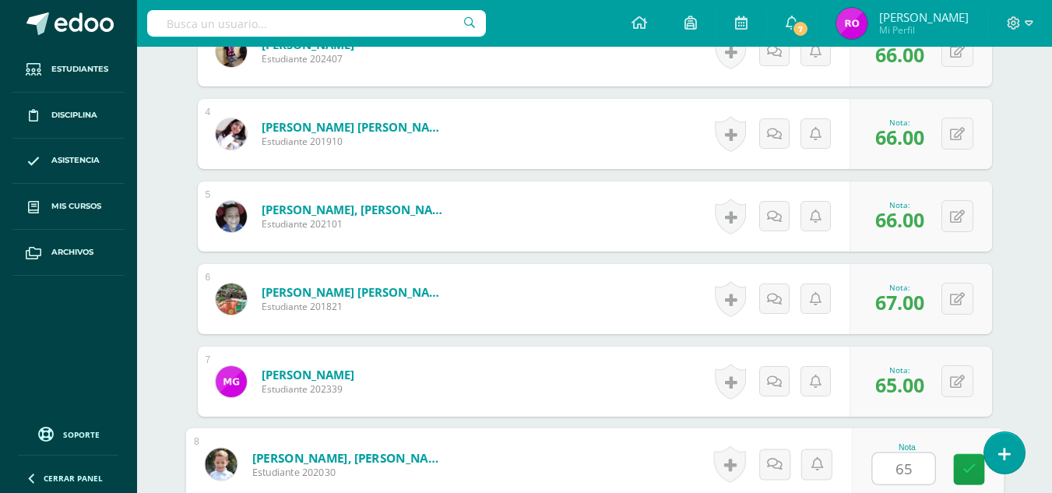
type input "65"
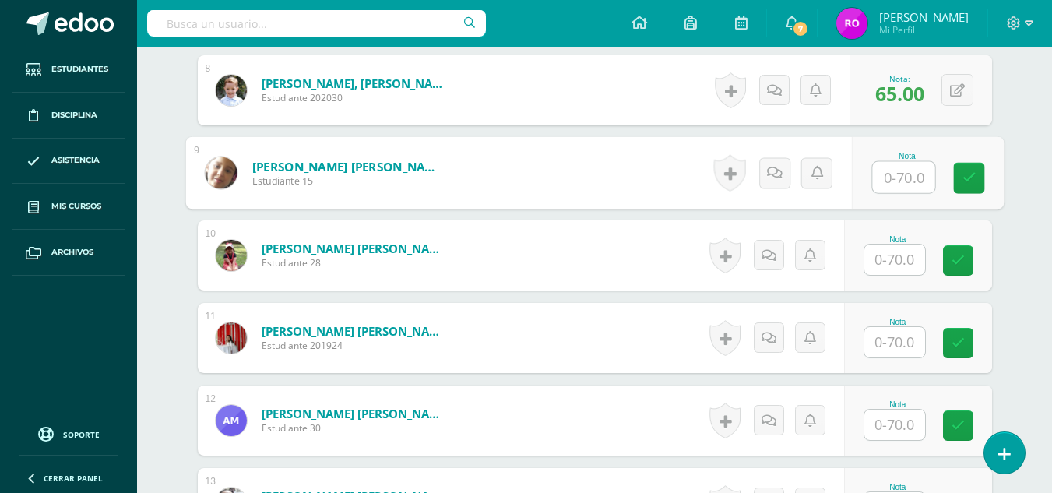
scroll to position [1095, 0]
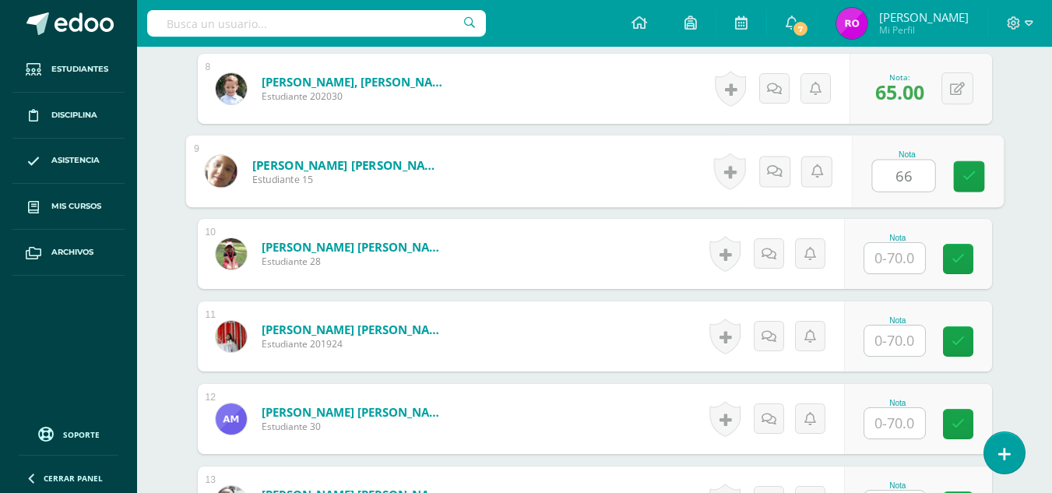
type input "66"
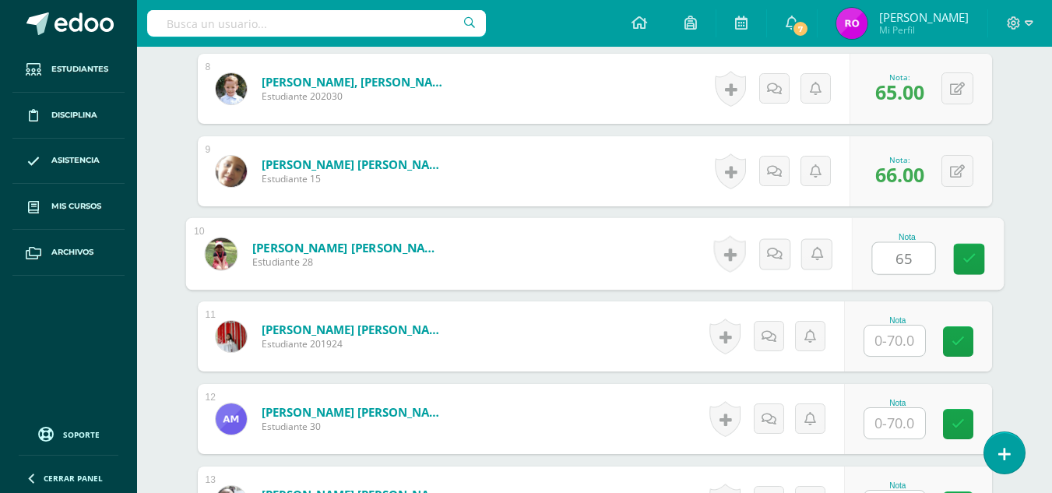
type input "65"
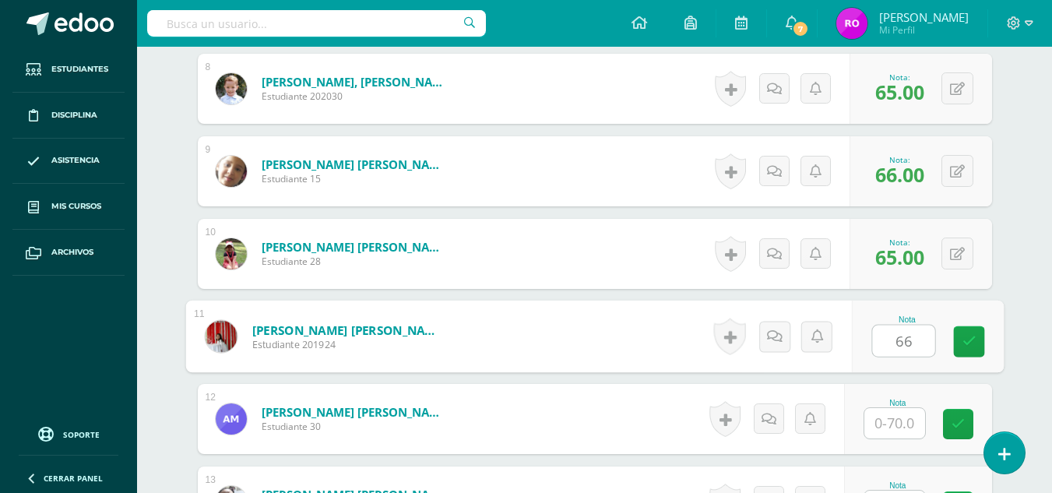
type input "66"
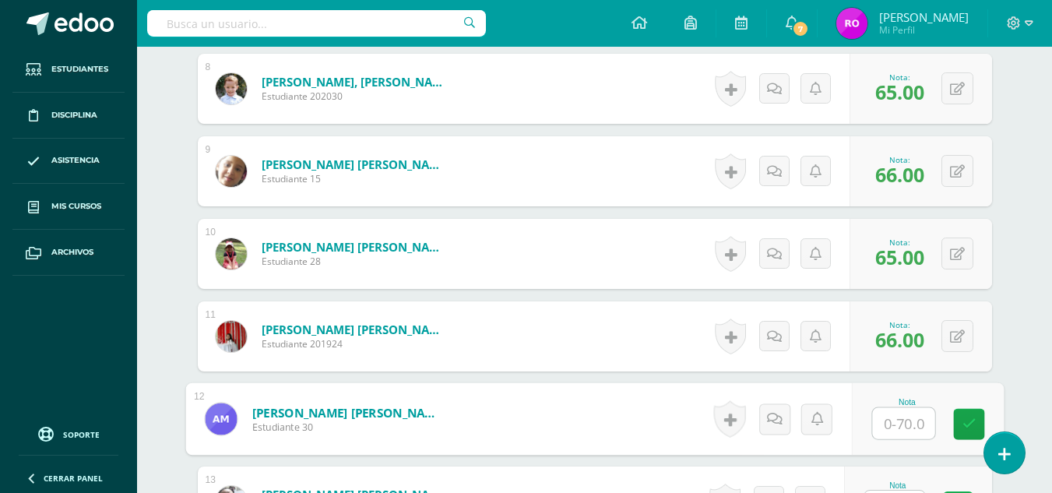
scroll to position [1262, 0]
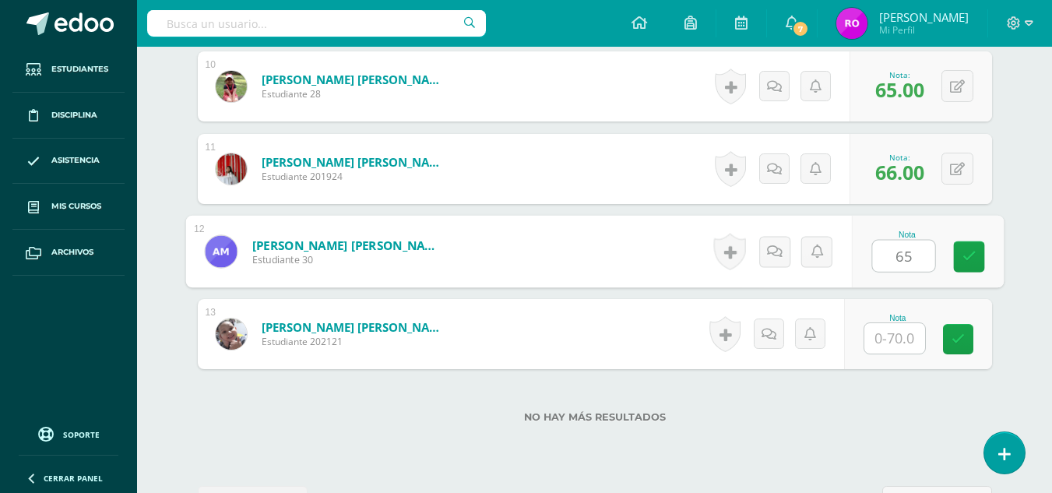
type input "65"
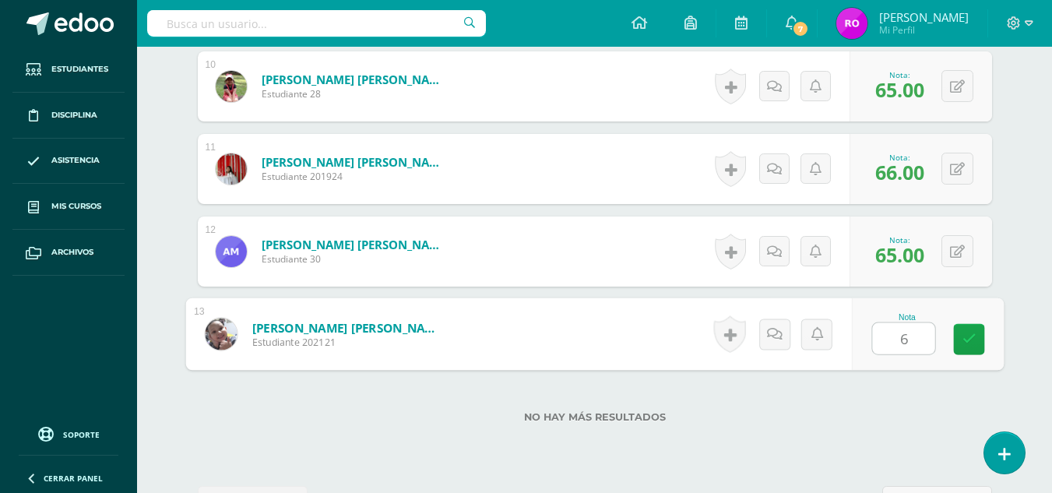
type input "65"
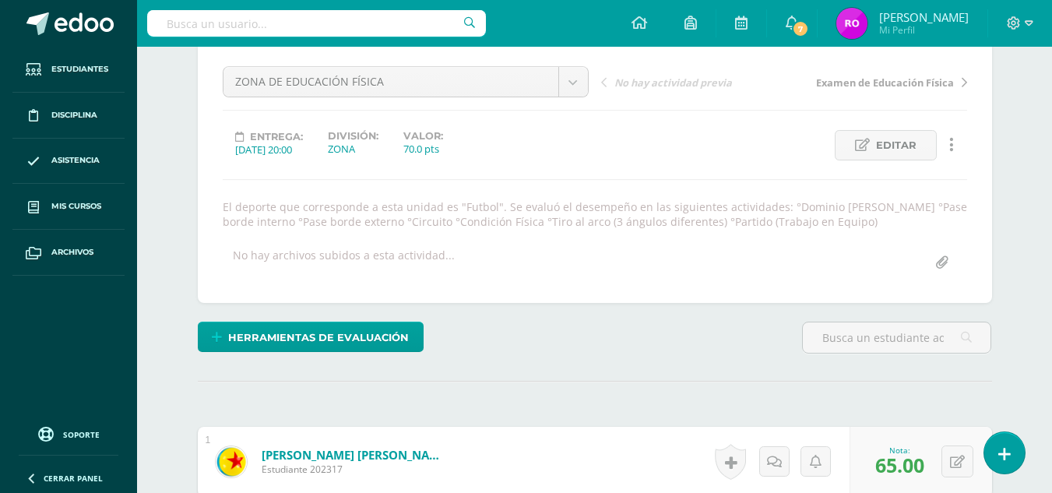
scroll to position [1317, 0]
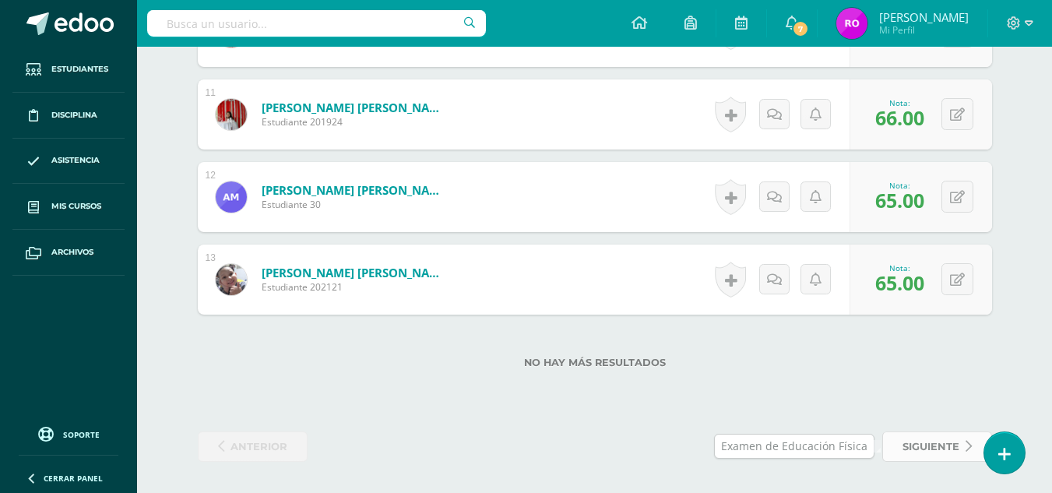
click at [895, 451] on link "siguiente" at bounding box center [937, 446] width 110 height 30
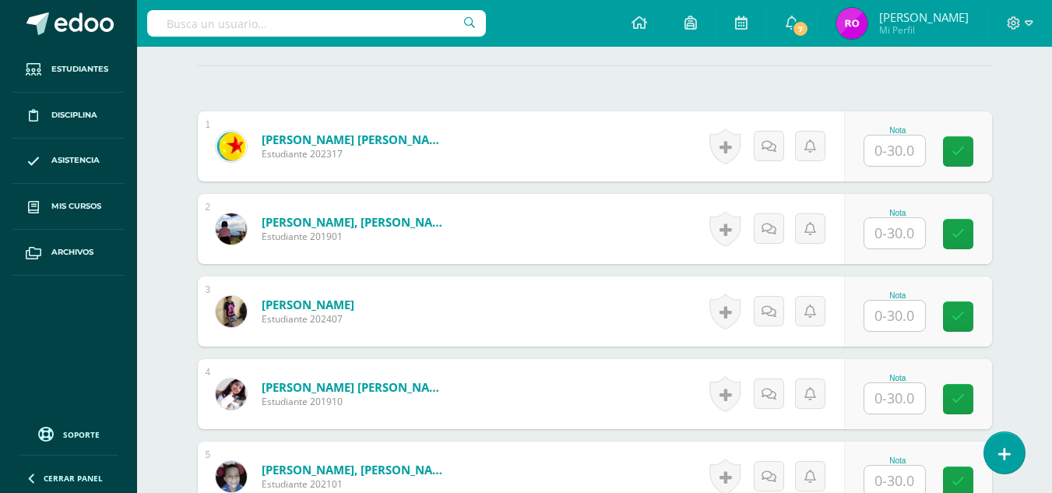
scroll to position [450, 0]
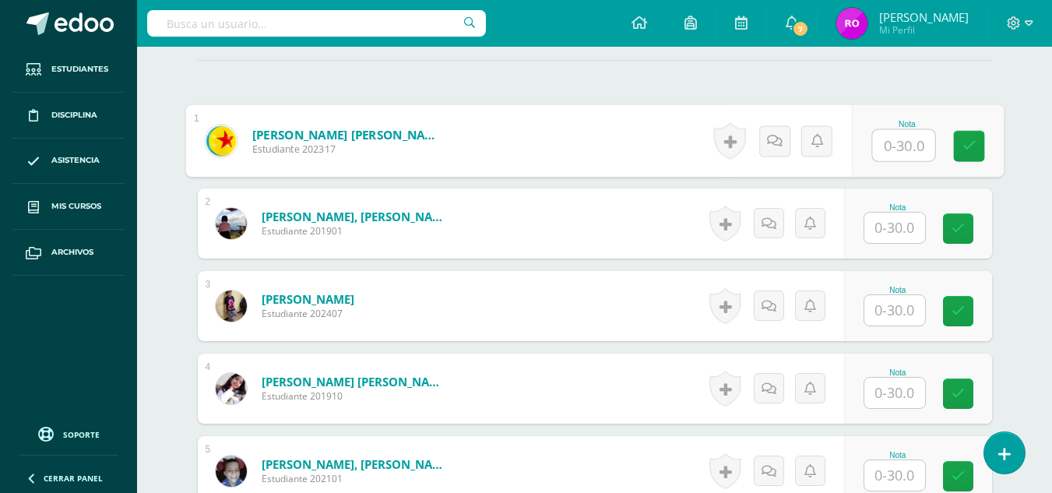
click at [905, 154] on input "text" at bounding box center [903, 145] width 62 height 31
type input "18"
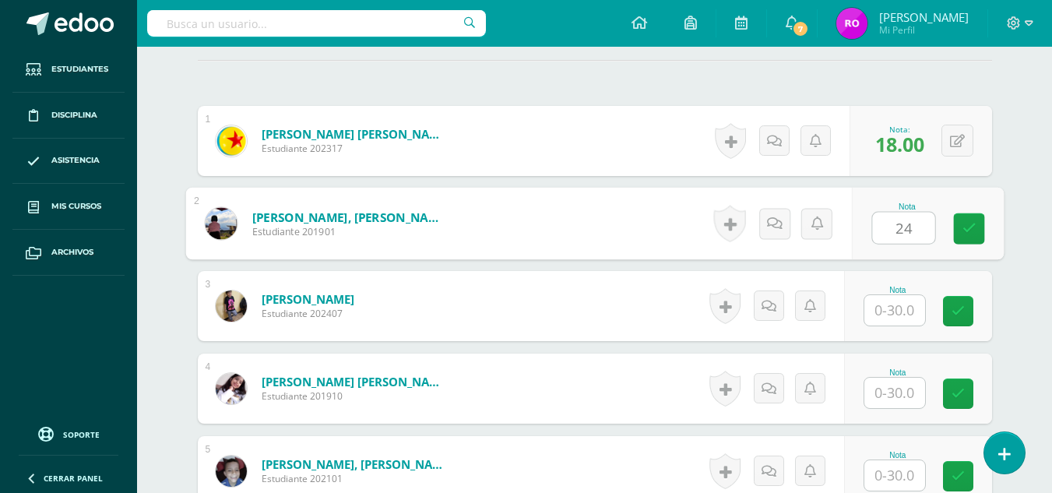
type input "24"
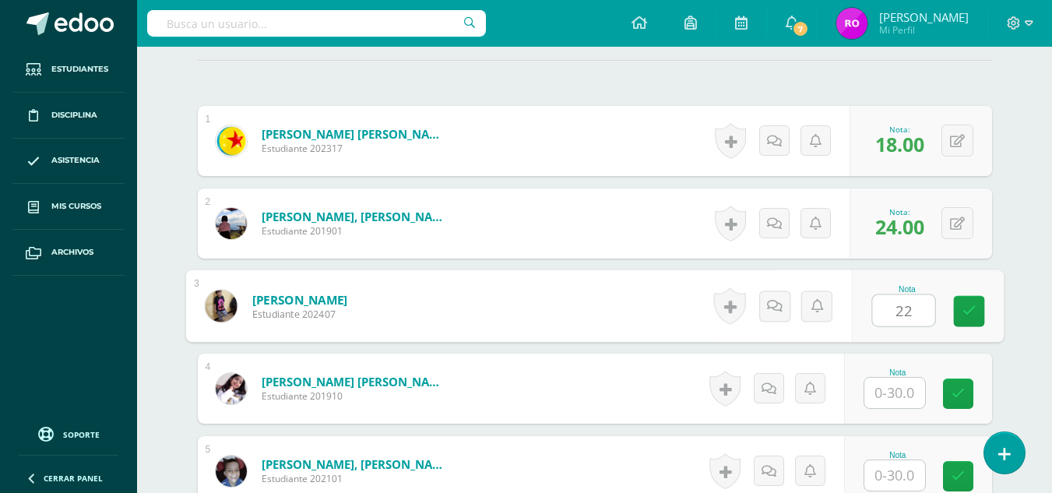
type input "22"
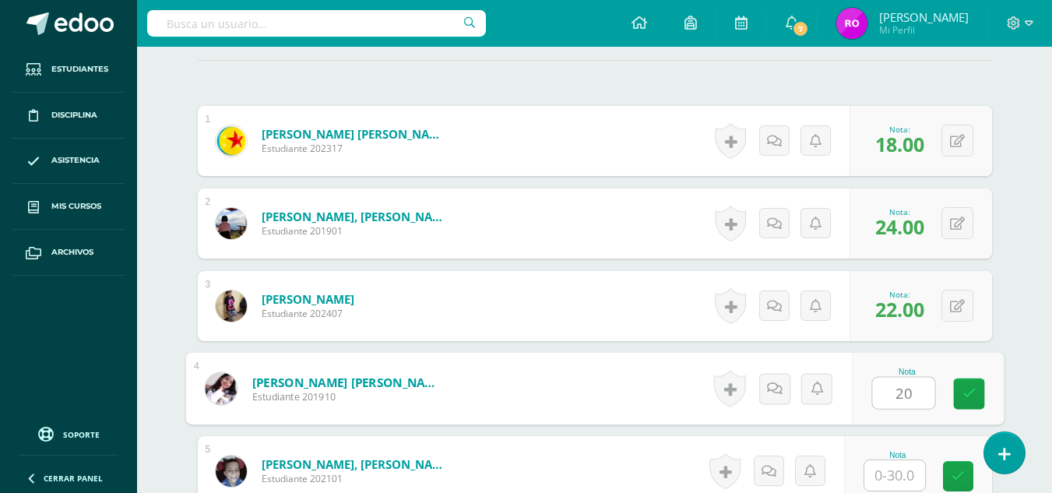
type input "20"
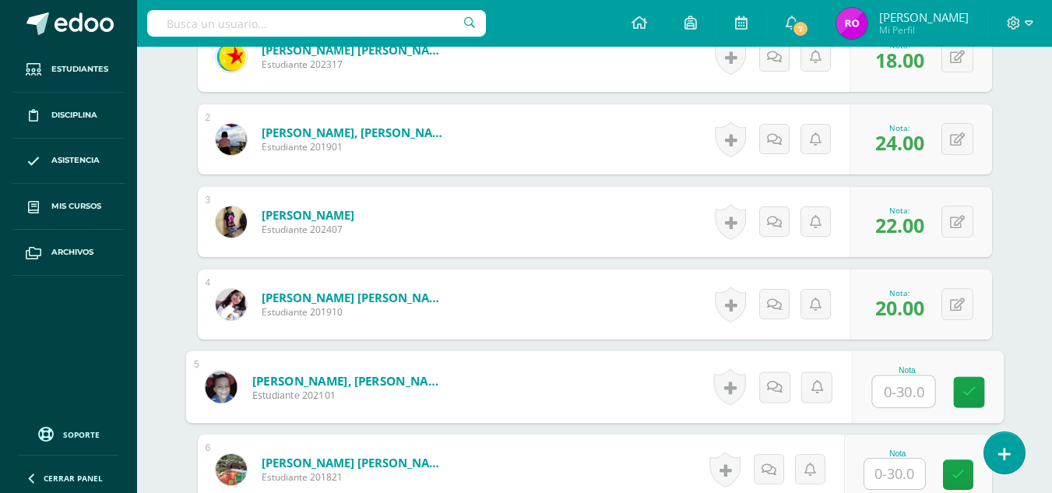
scroll to position [540, 0]
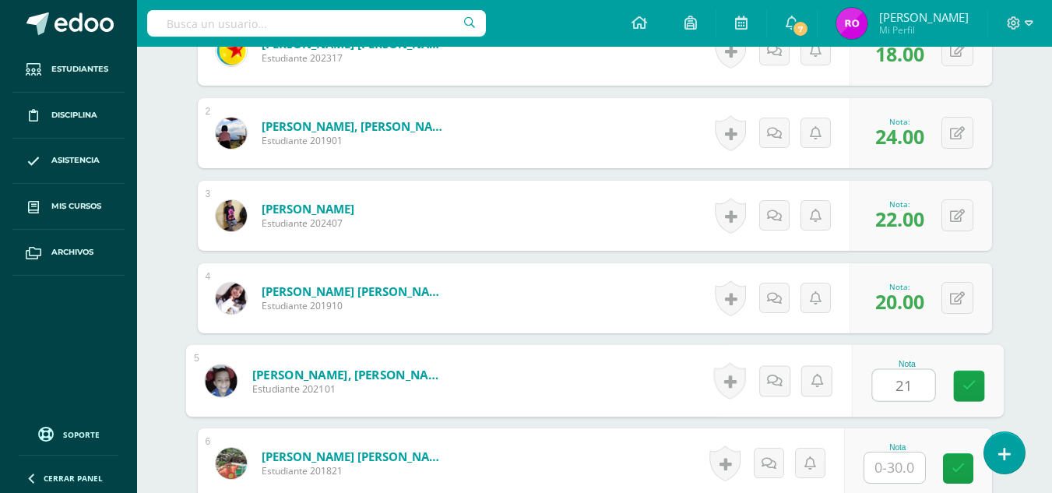
type input "21"
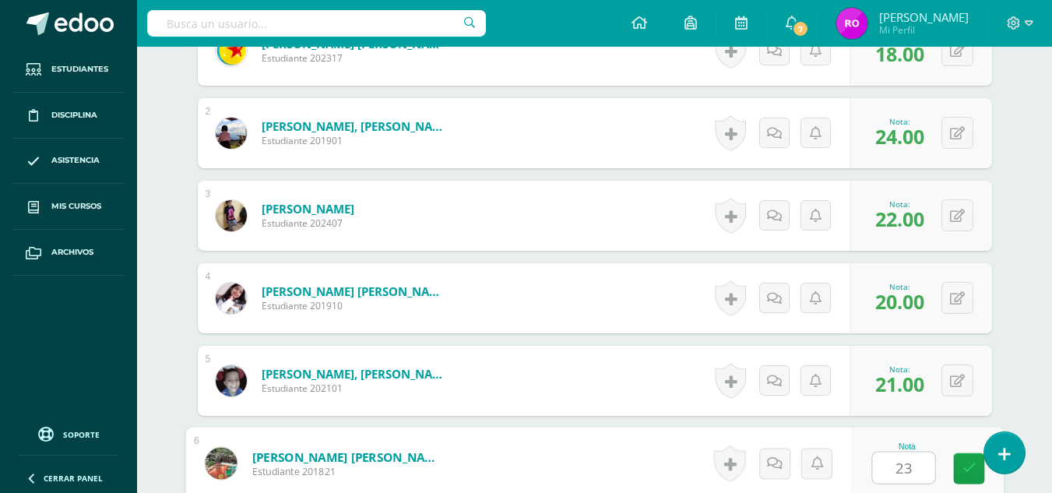
type input "23"
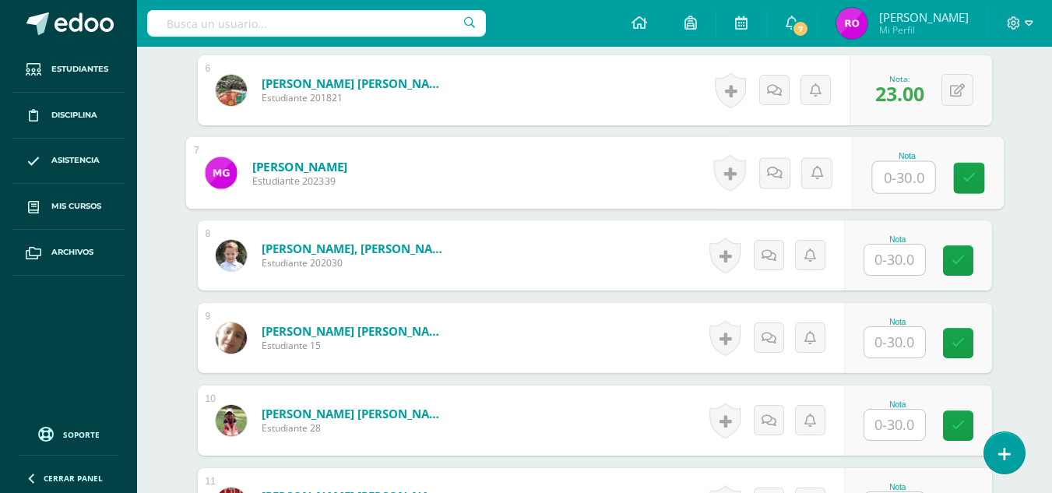
scroll to position [919, 0]
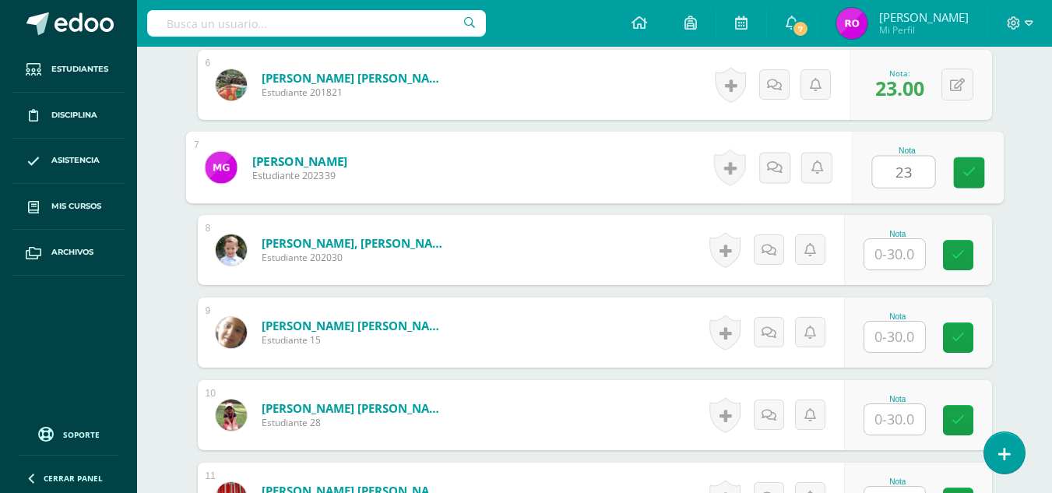
type input "23"
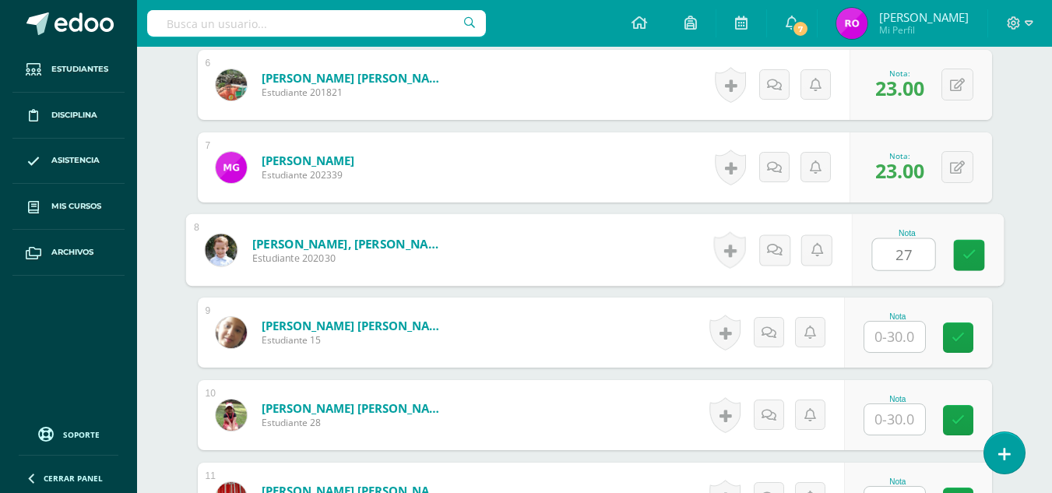
type input "27"
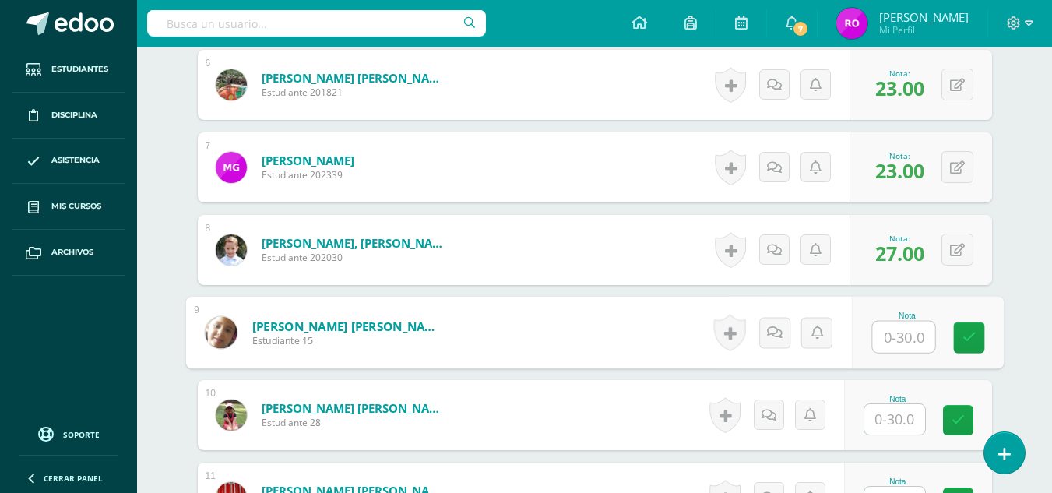
type input "2"
type input "19"
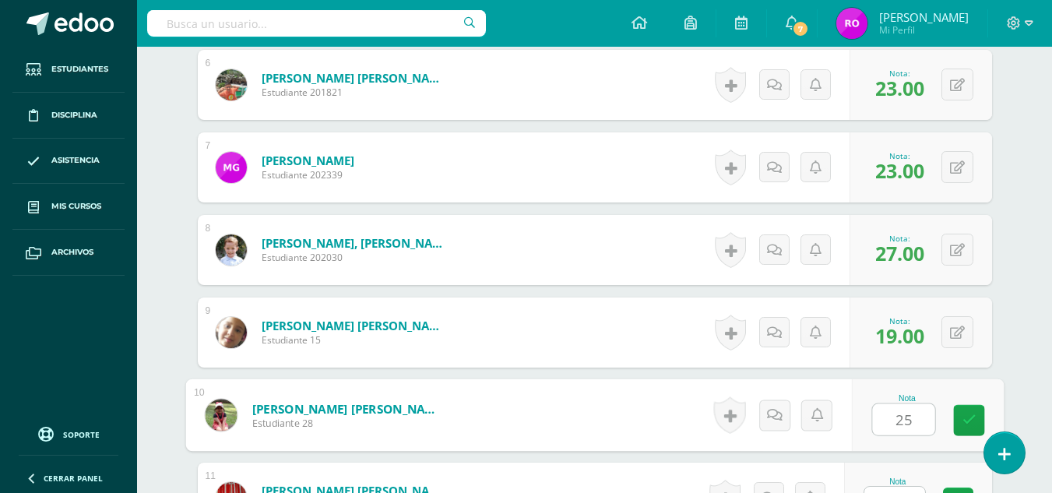
type input "25"
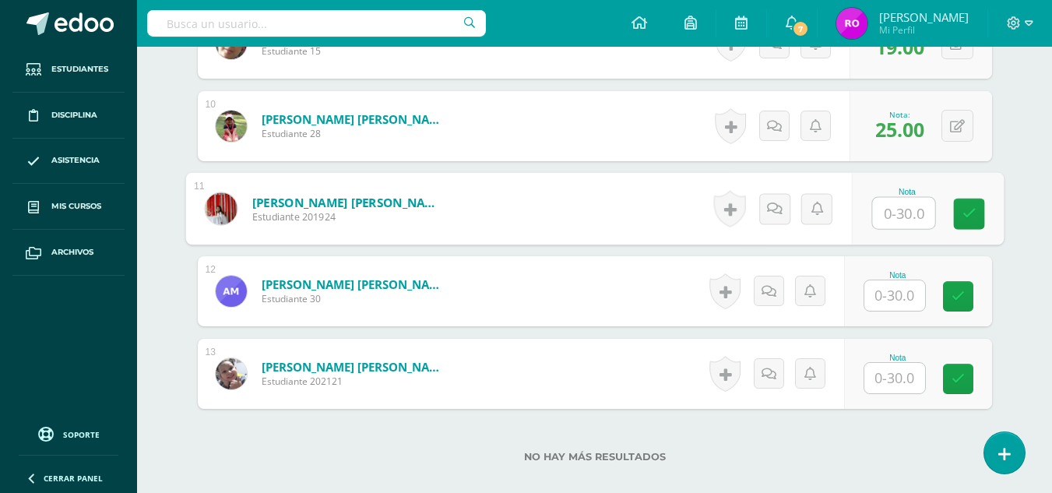
scroll to position [1209, 0]
type input "24"
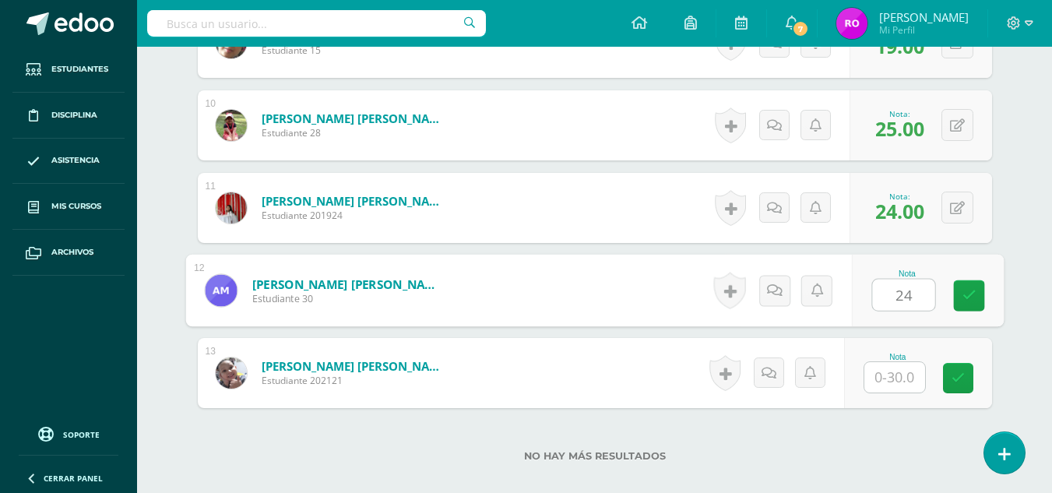
type input "24"
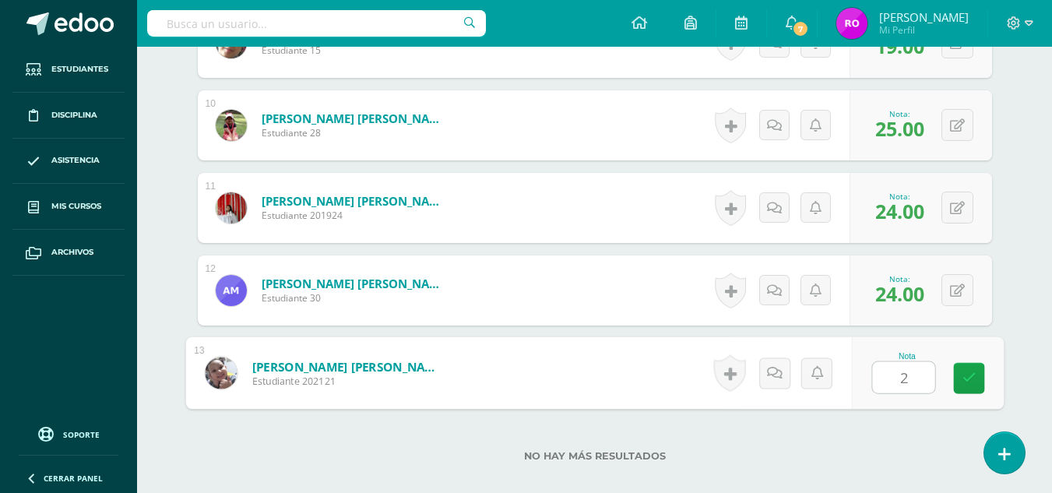
type input "22"
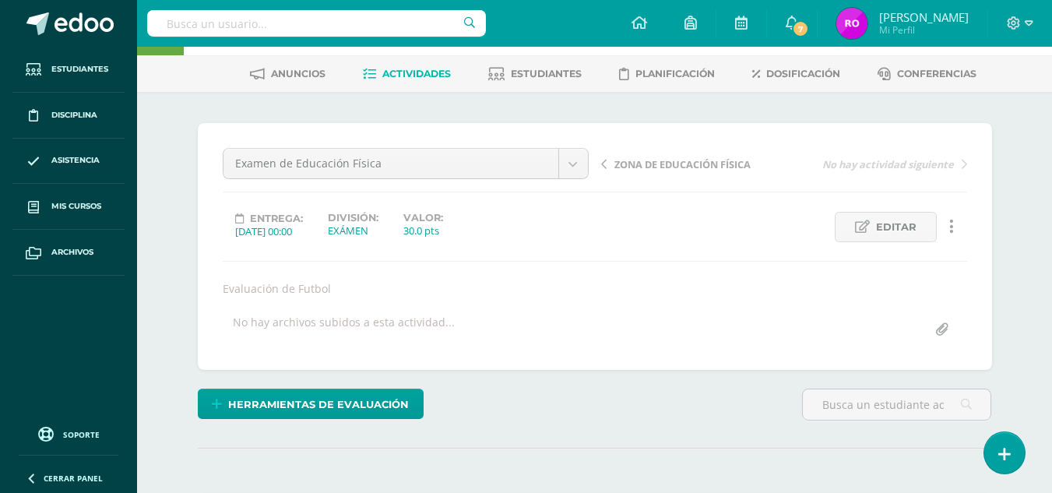
scroll to position [58, 0]
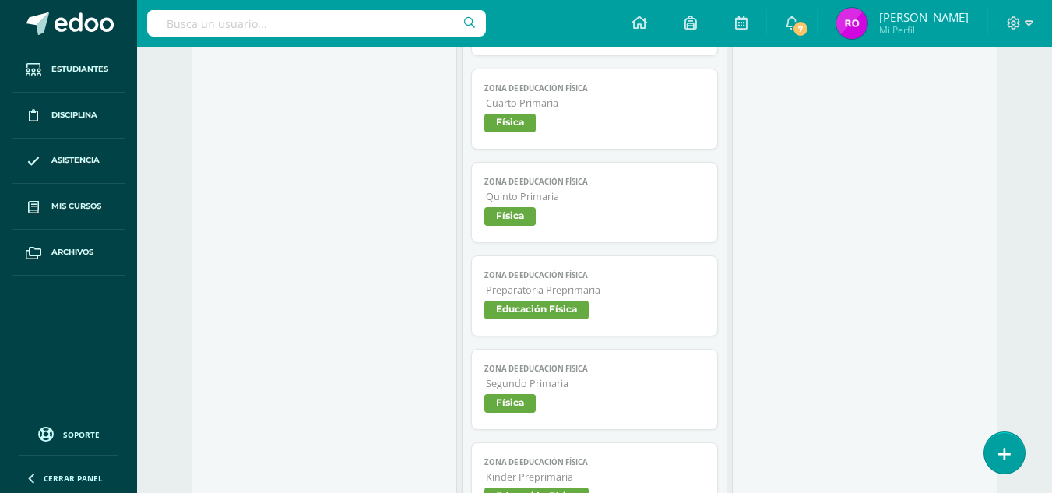
click at [516, 215] on span "Física" at bounding box center [509, 216] width 51 height 19
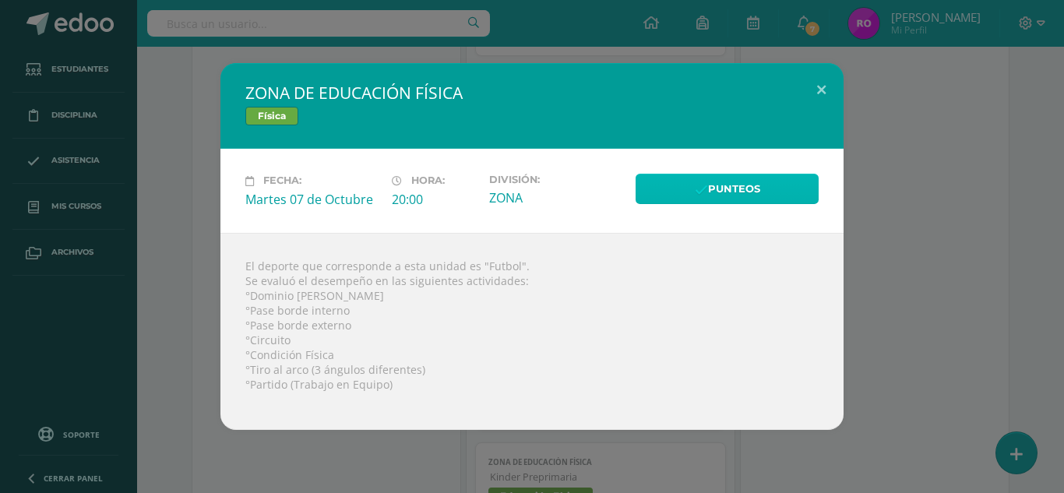
click at [727, 183] on link "Punteos" at bounding box center [727, 189] width 183 height 30
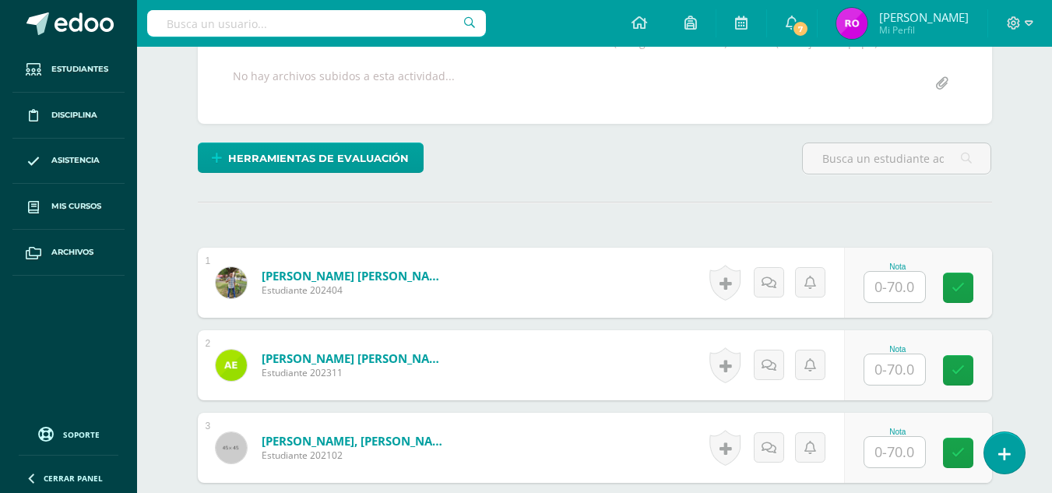
scroll to position [338, 0]
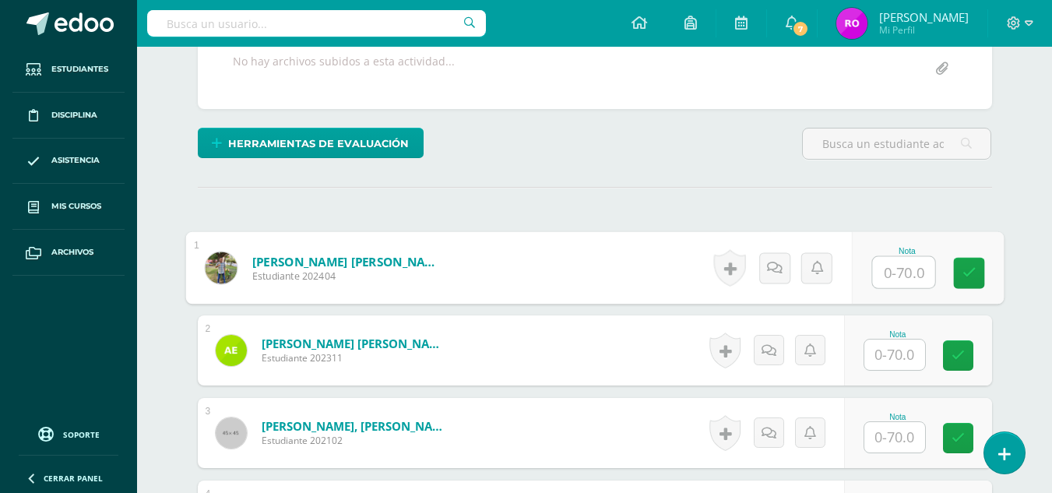
click at [903, 274] on input "text" at bounding box center [903, 272] width 62 height 31
type input "66"
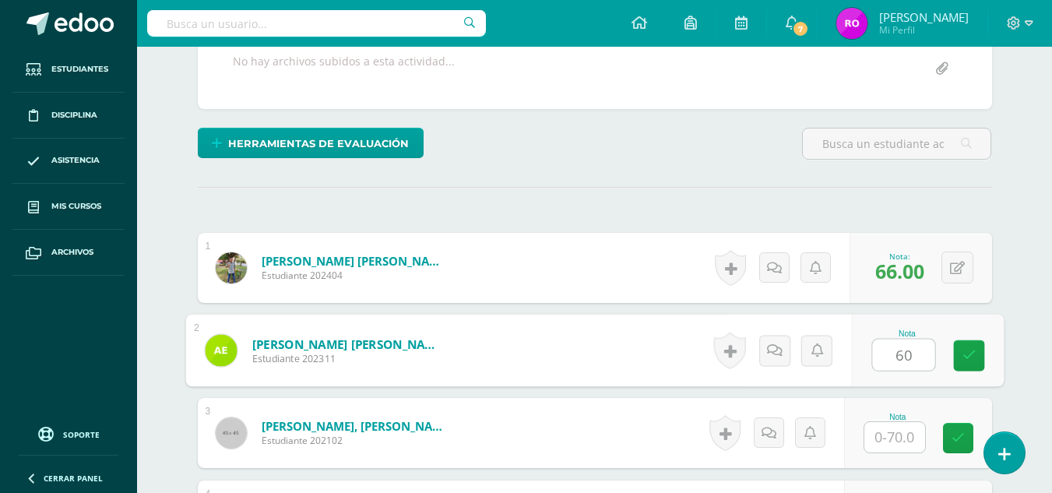
type input "60"
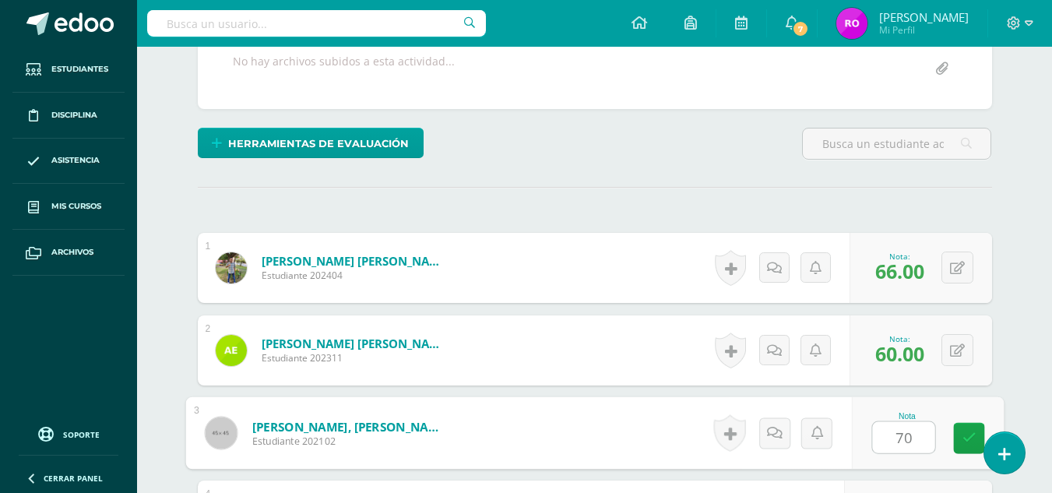
type input "70"
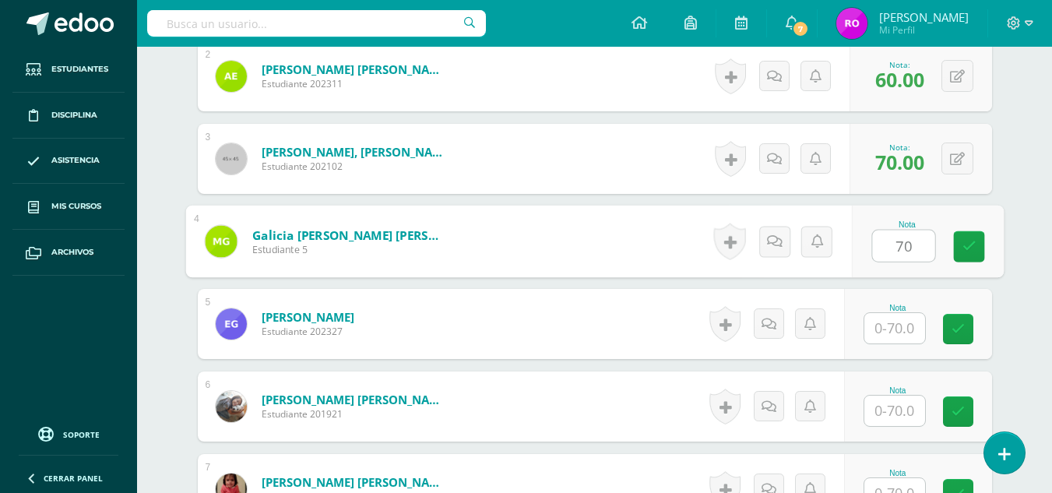
type input "70"
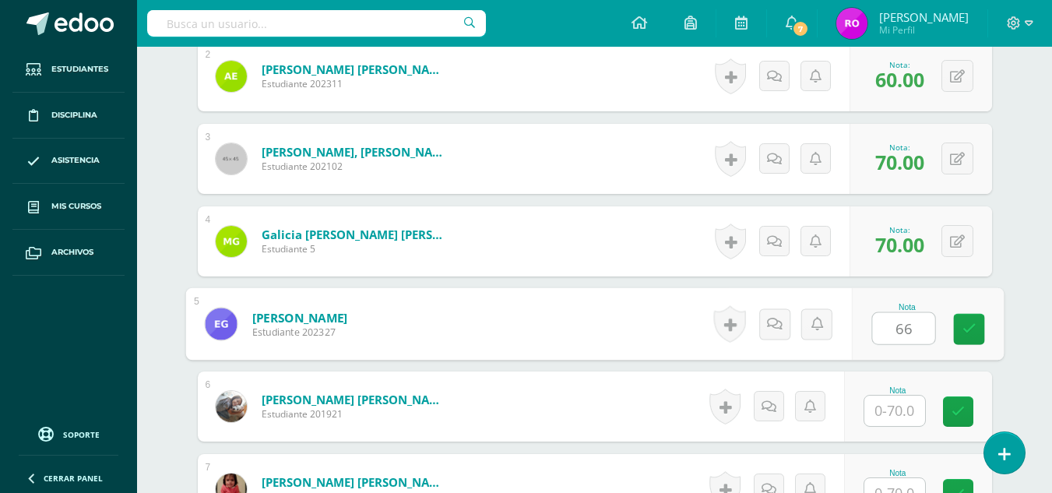
type input "66"
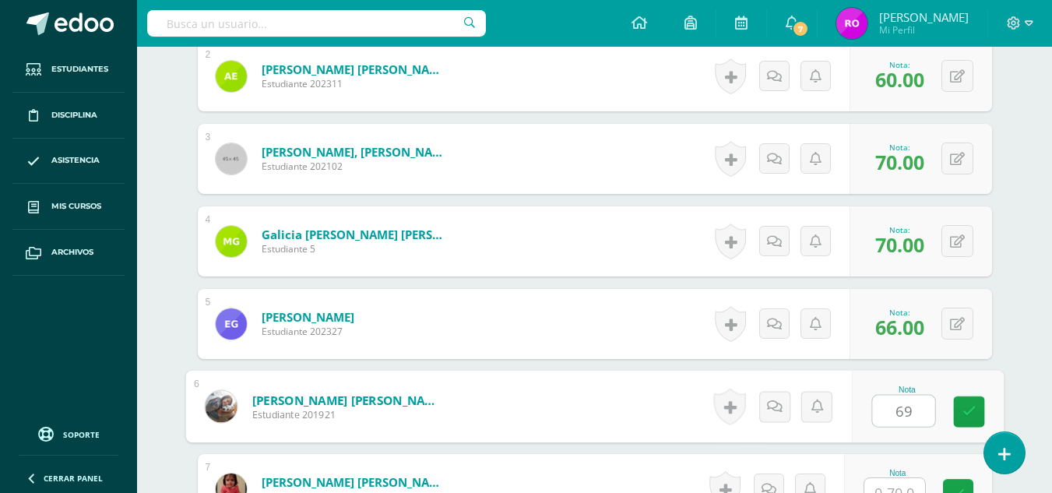
type input "69"
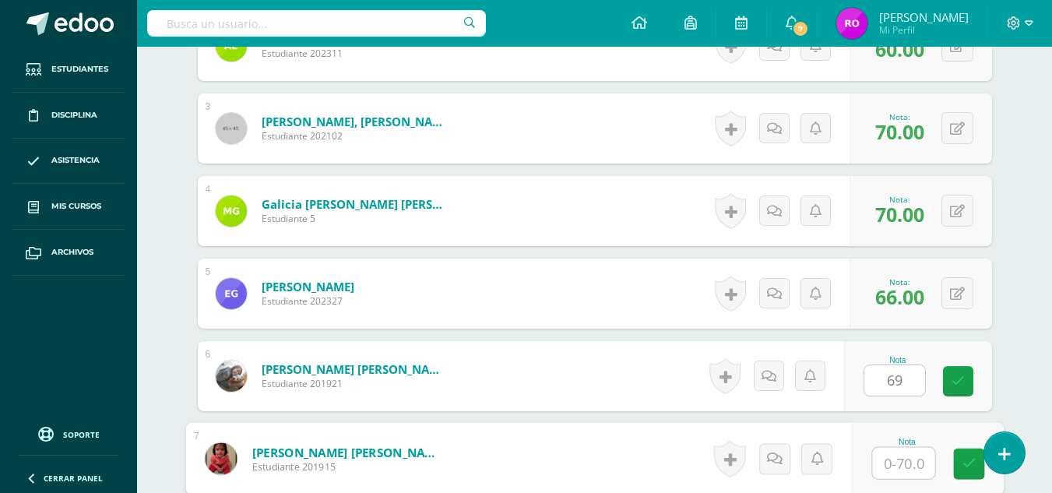
scroll to position [644, 0]
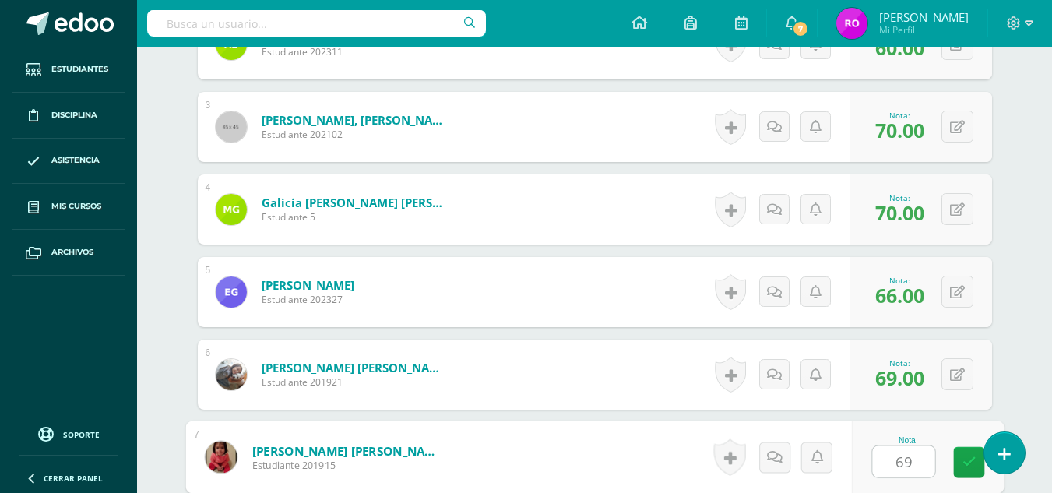
type input "69"
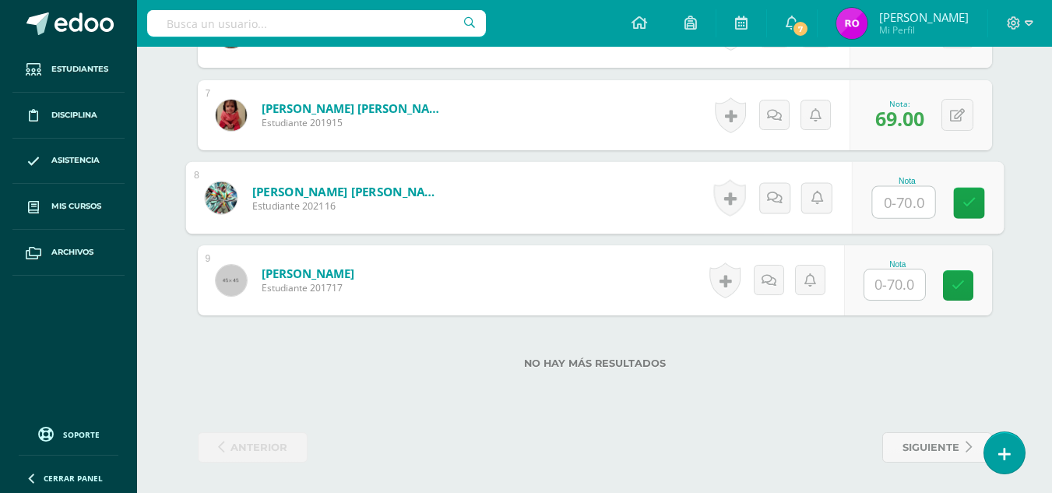
scroll to position [987, 0]
type input "66"
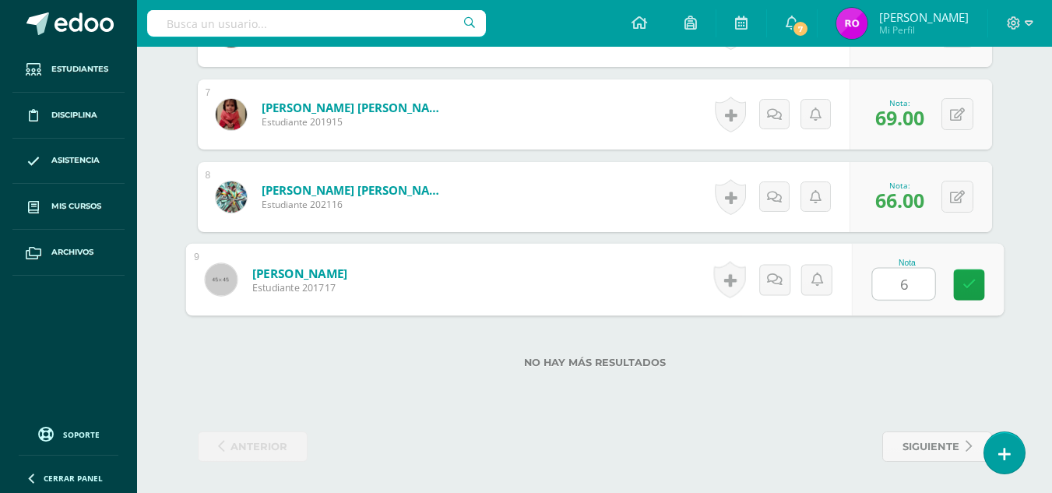
type input "65"
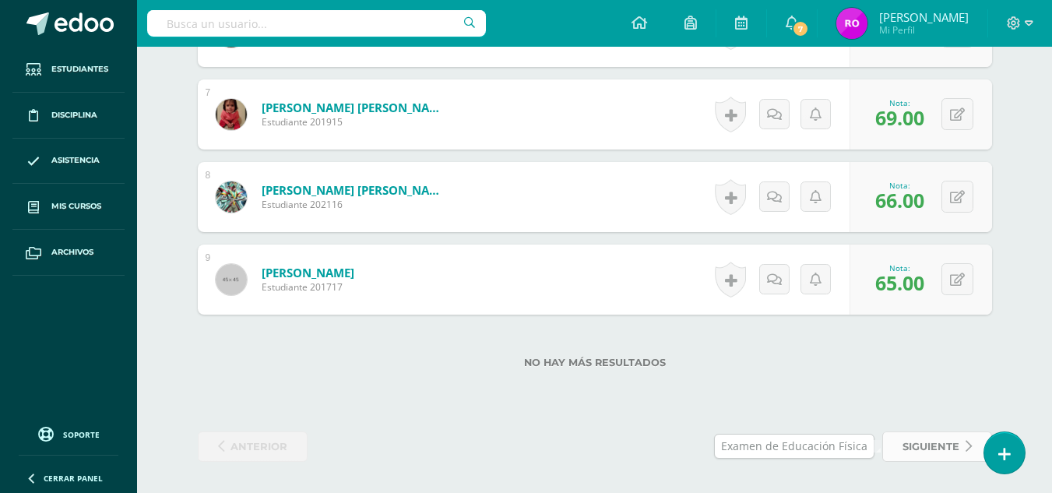
click at [917, 446] on span "siguiente" at bounding box center [931, 446] width 57 height 29
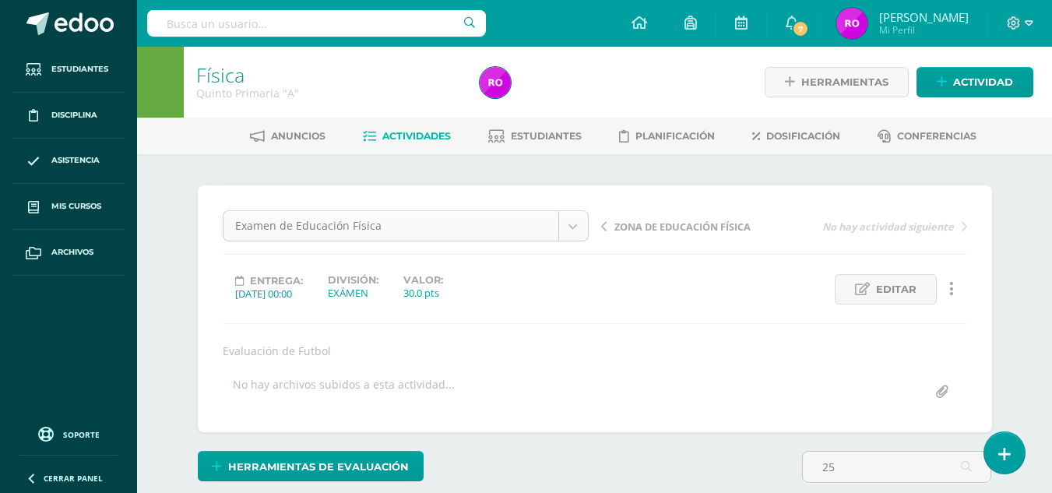
type input "25"
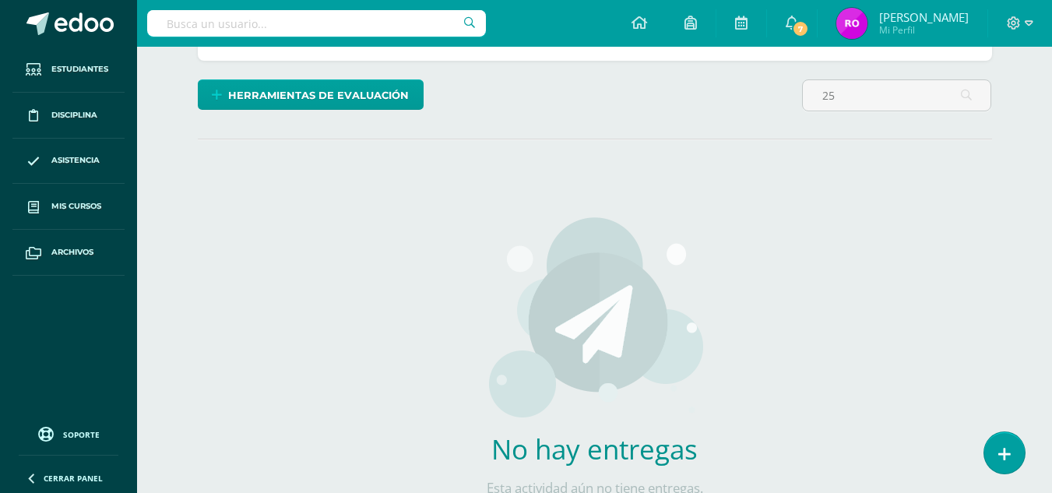
scroll to position [531, 0]
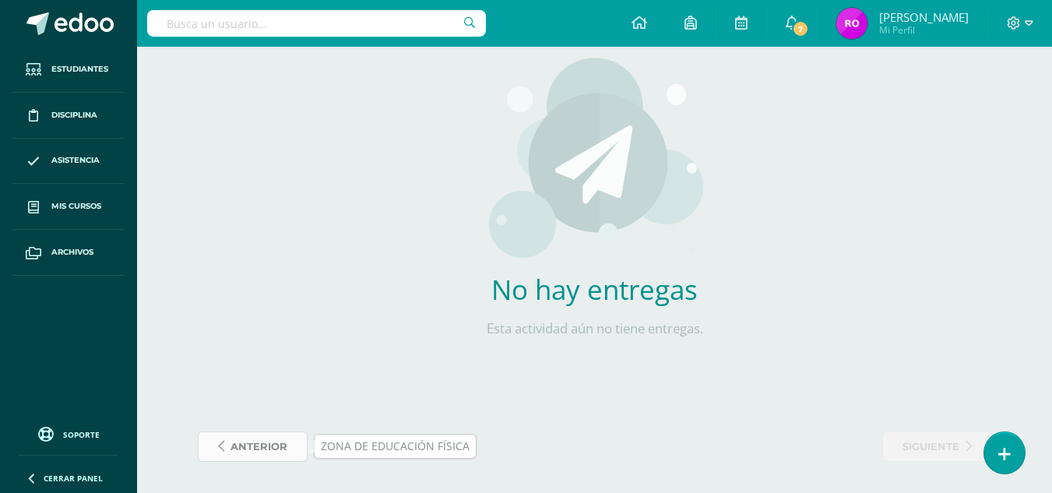
click at [259, 442] on span "anterior" at bounding box center [259, 446] width 57 height 29
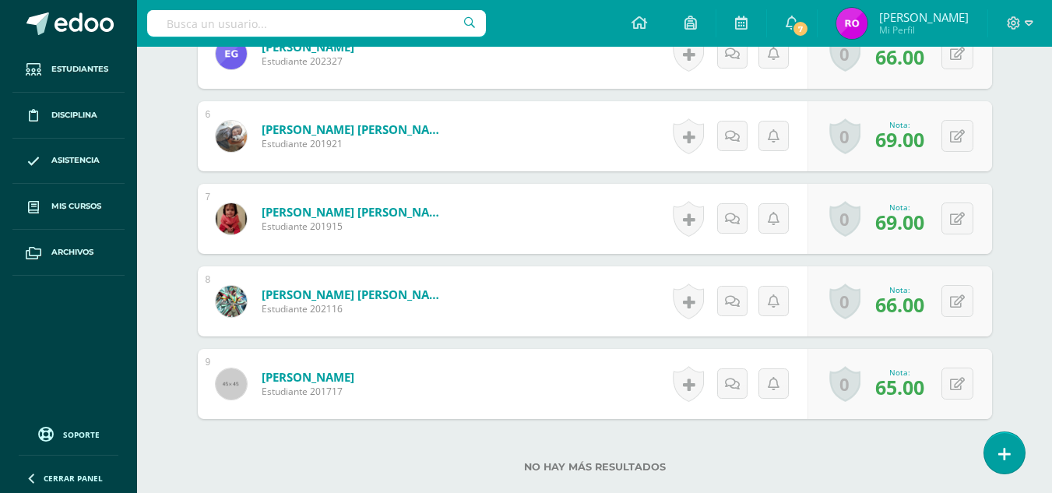
scroll to position [987, 0]
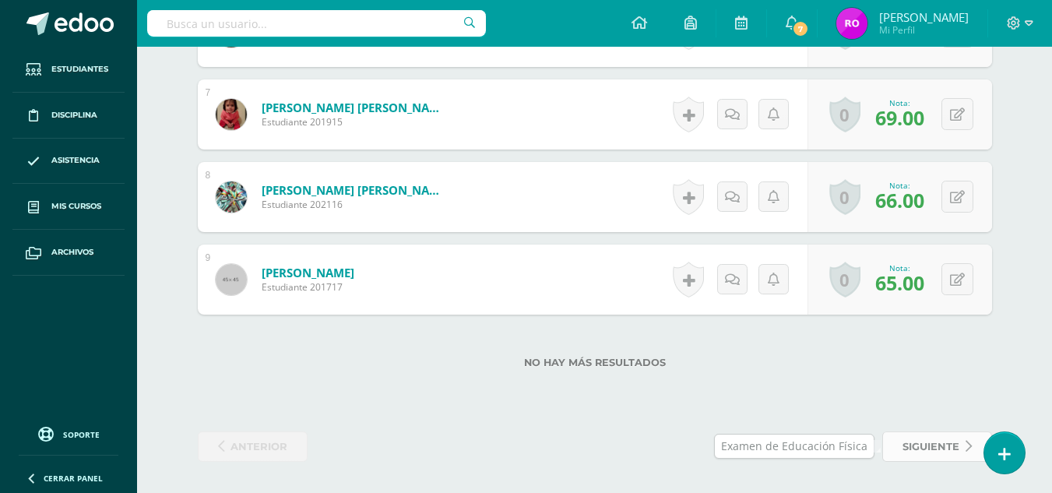
click at [915, 443] on span "siguiente" at bounding box center [931, 446] width 57 height 29
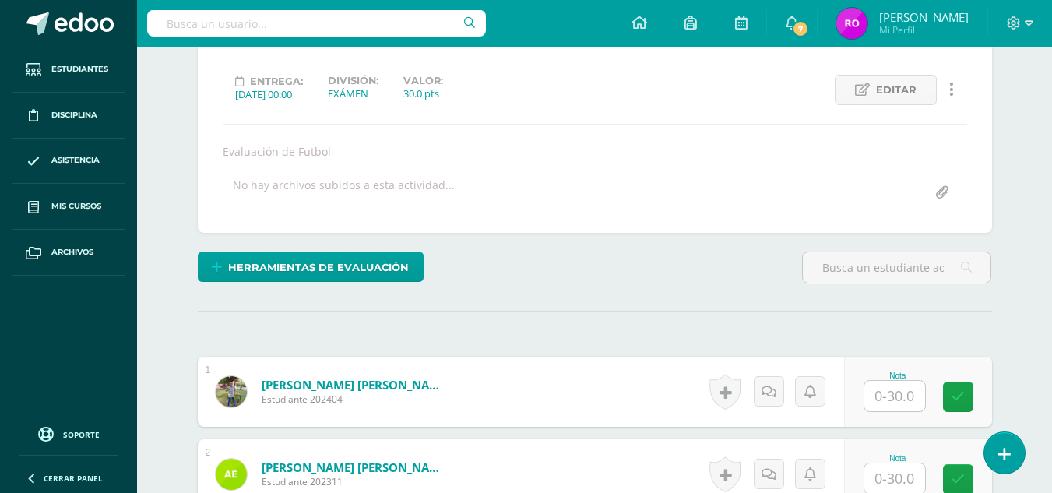
scroll to position [199, 0]
click at [895, 397] on input "text" at bounding box center [894, 397] width 61 height 30
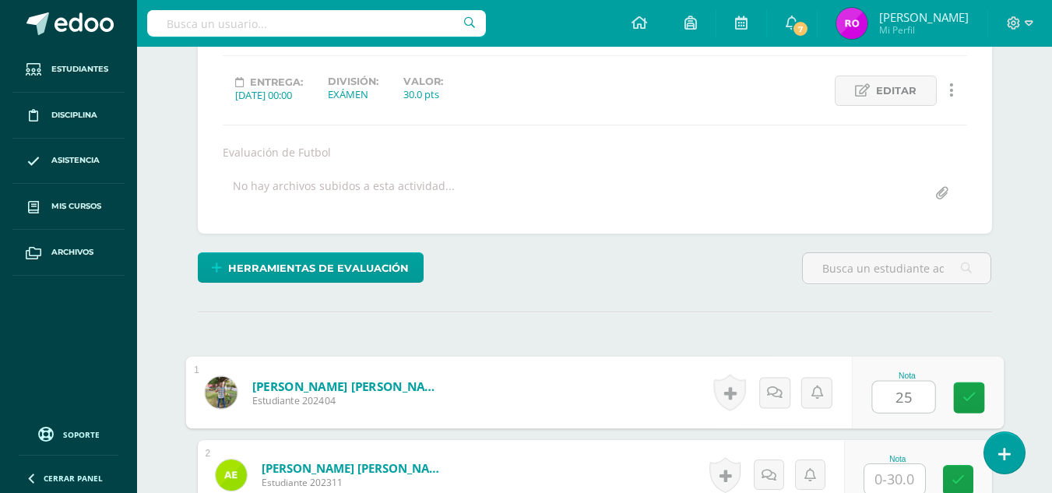
type input "25"
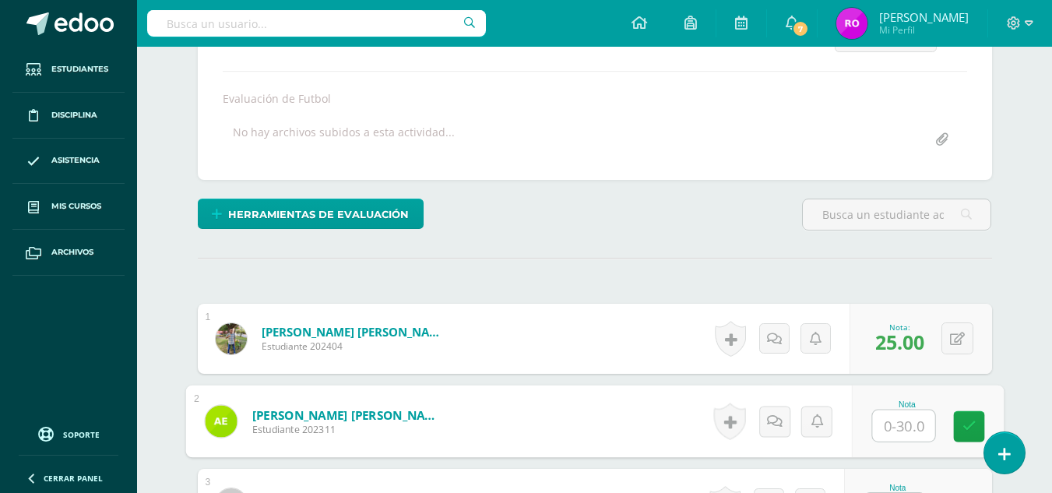
scroll to position [272, 0]
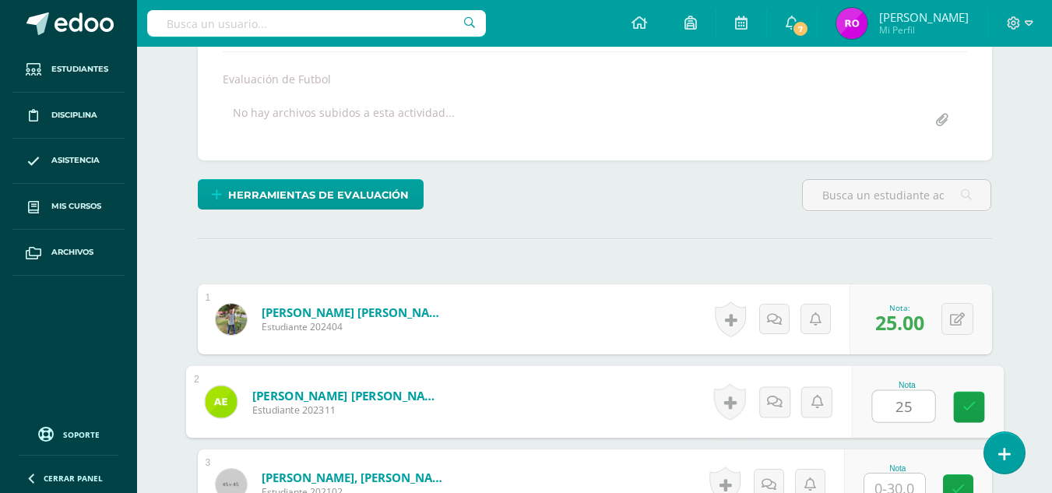
type input "25"
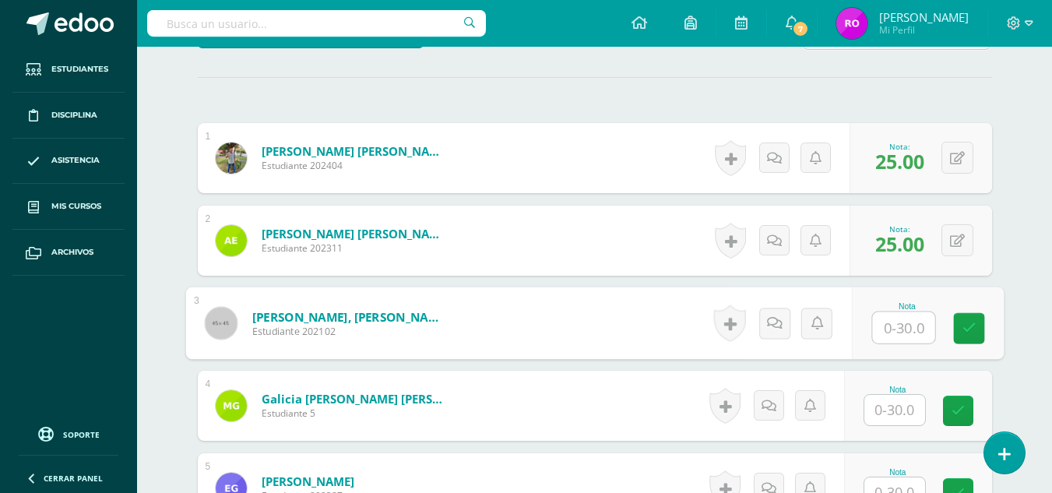
scroll to position [445, 0]
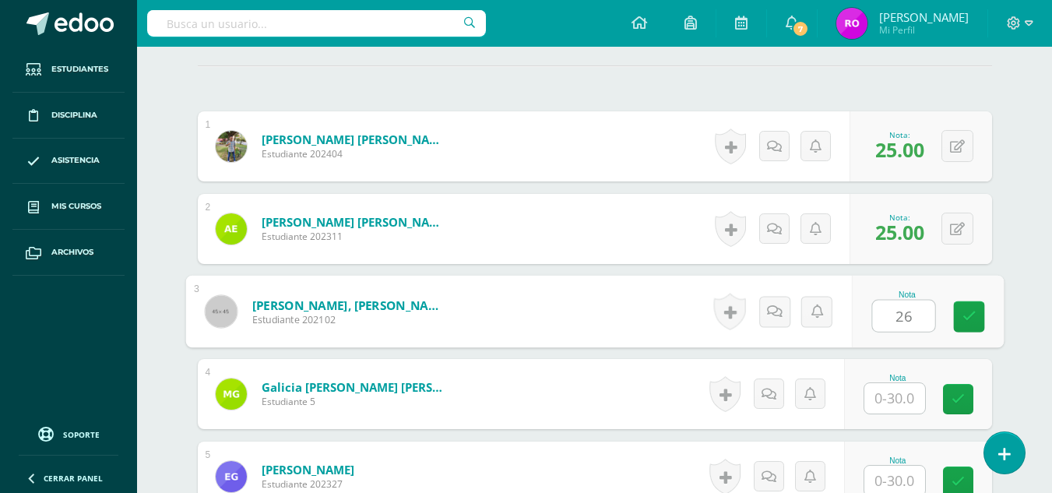
type input "26"
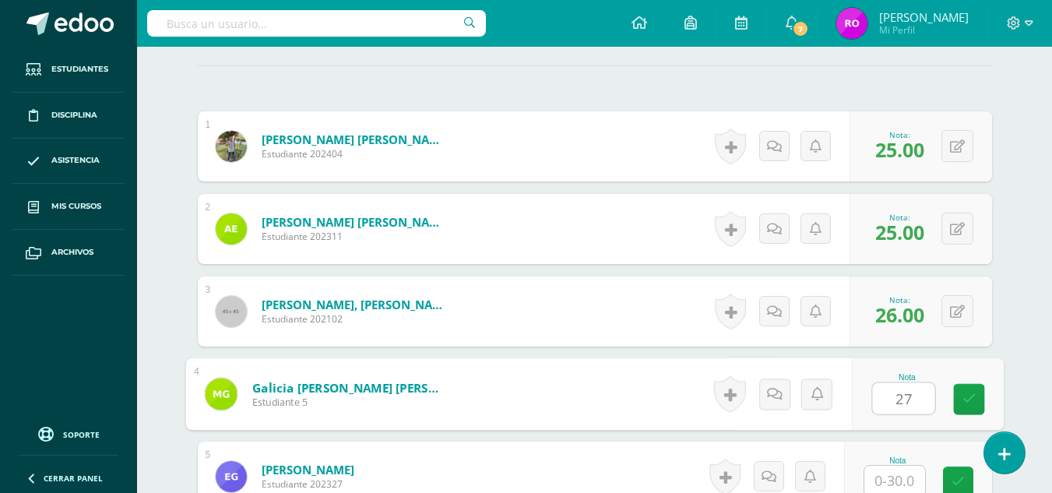
type input "27"
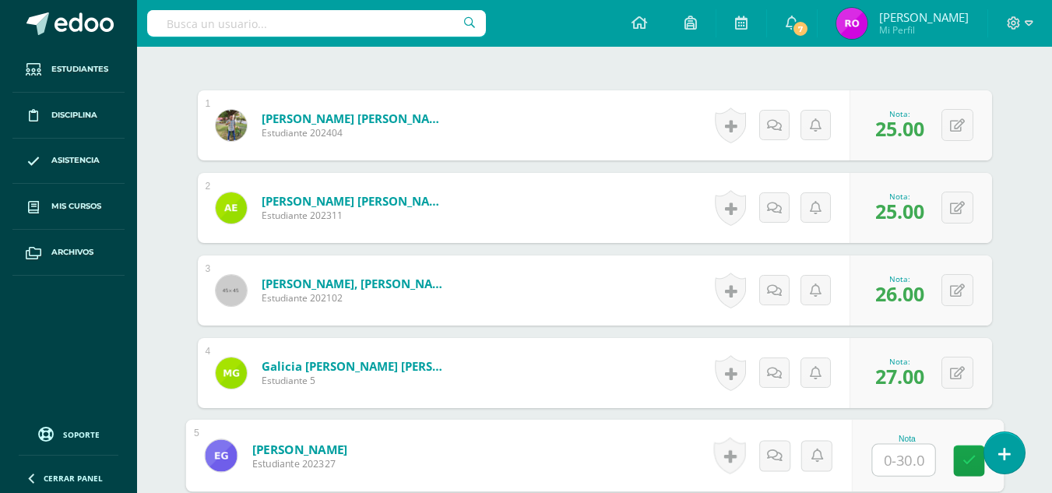
scroll to position [467, 0]
type input "24"
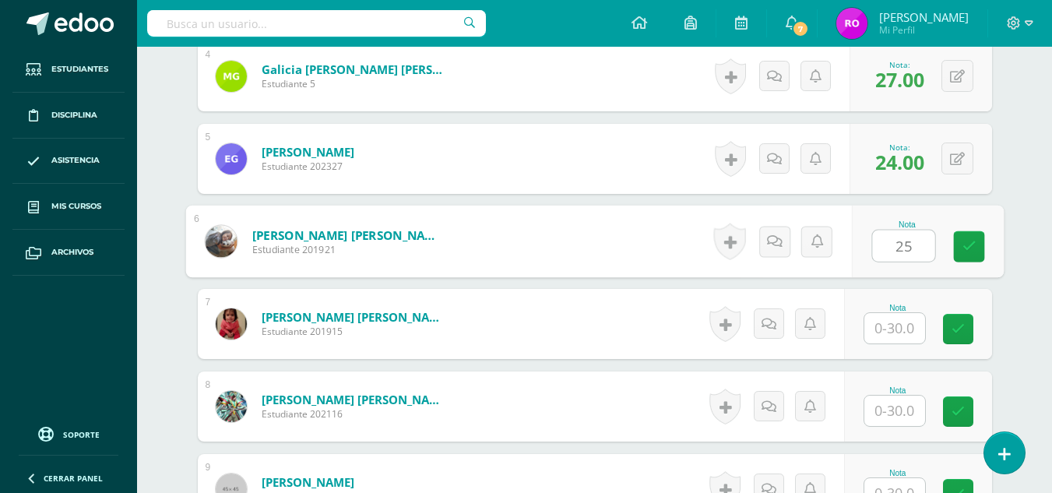
type input "25"
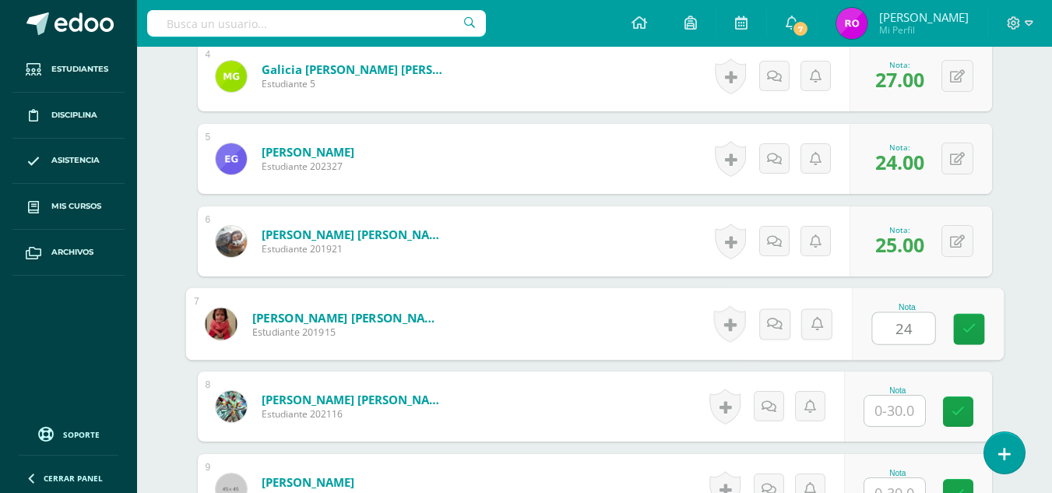
type input "24"
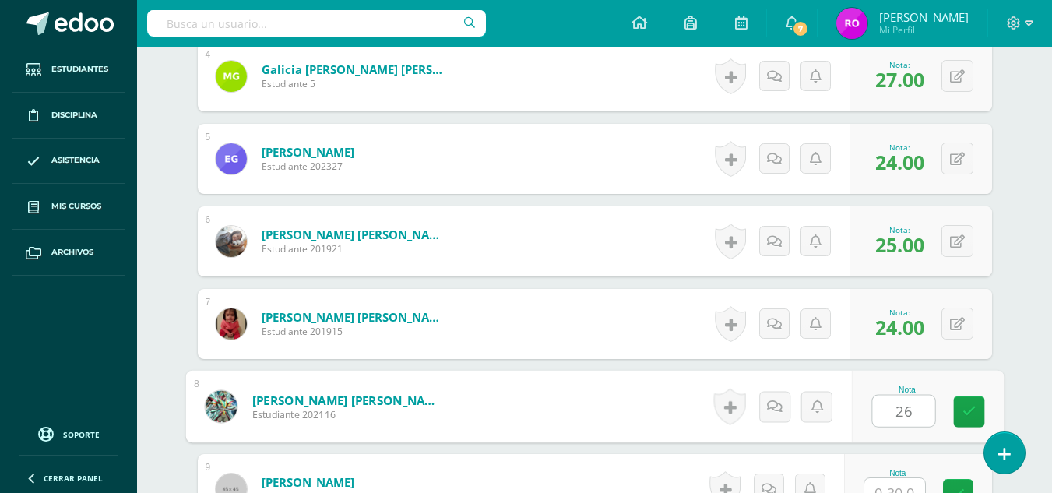
type input "26"
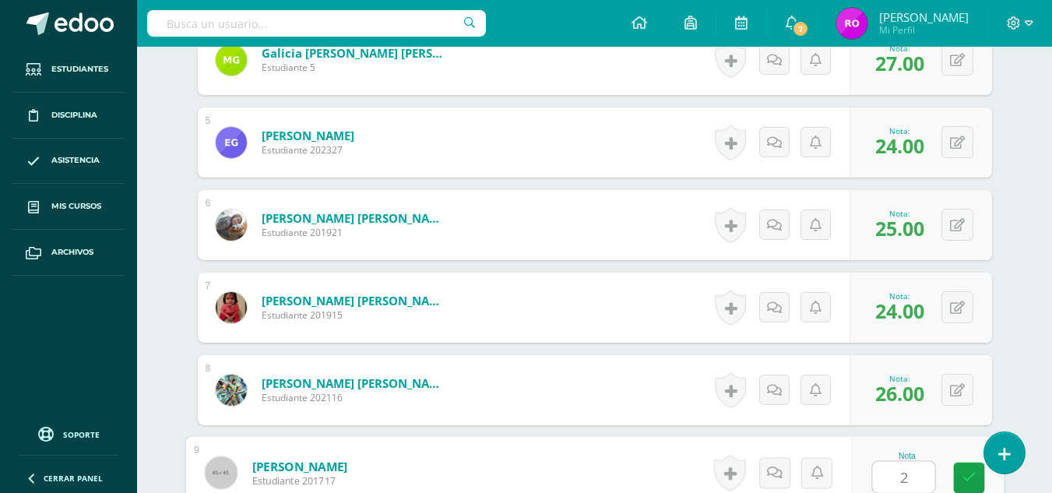
type input "26"
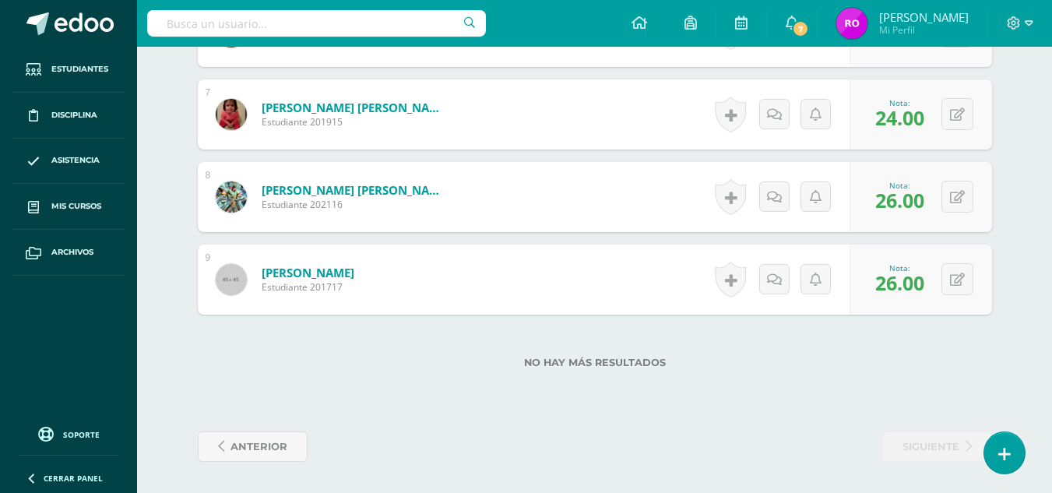
scroll to position [0, 0]
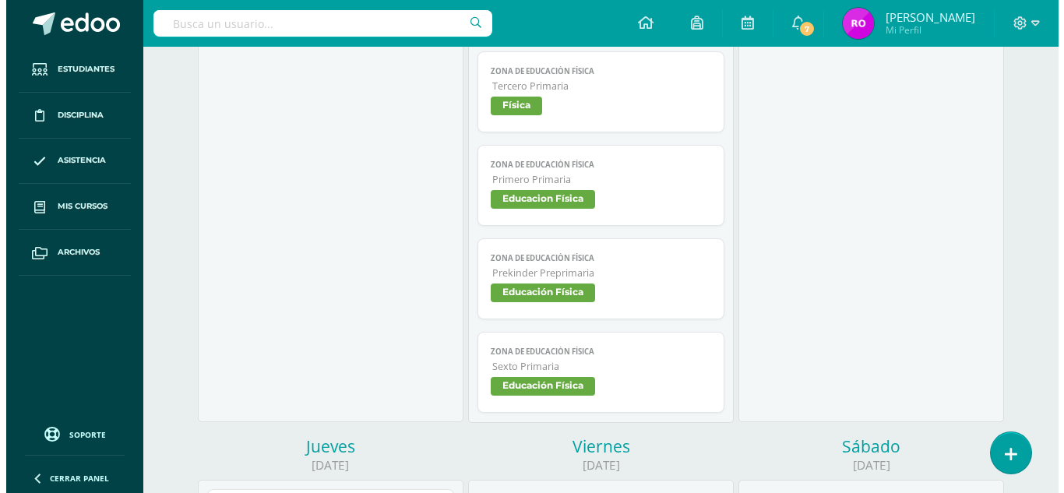
scroll to position [1568, 0]
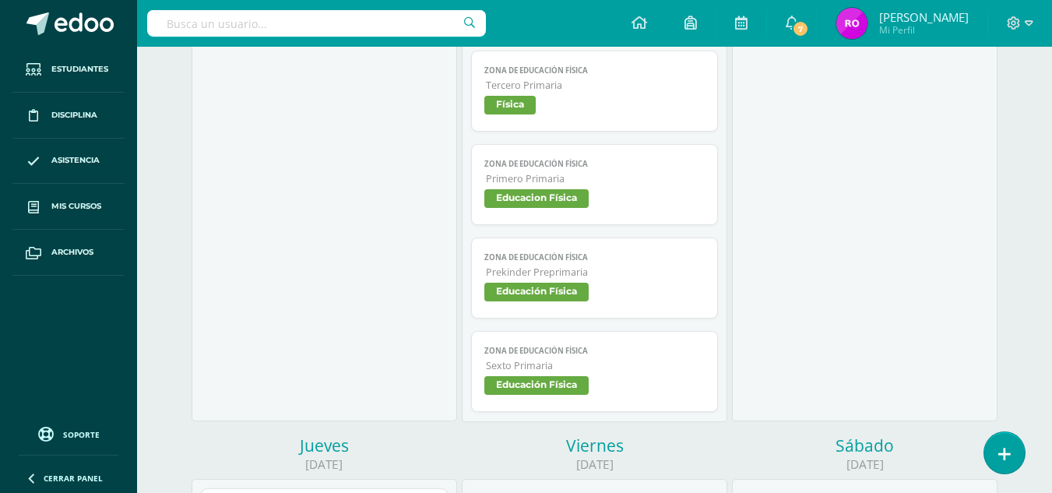
click at [555, 386] on span "Educación Física" at bounding box center [536, 385] width 104 height 19
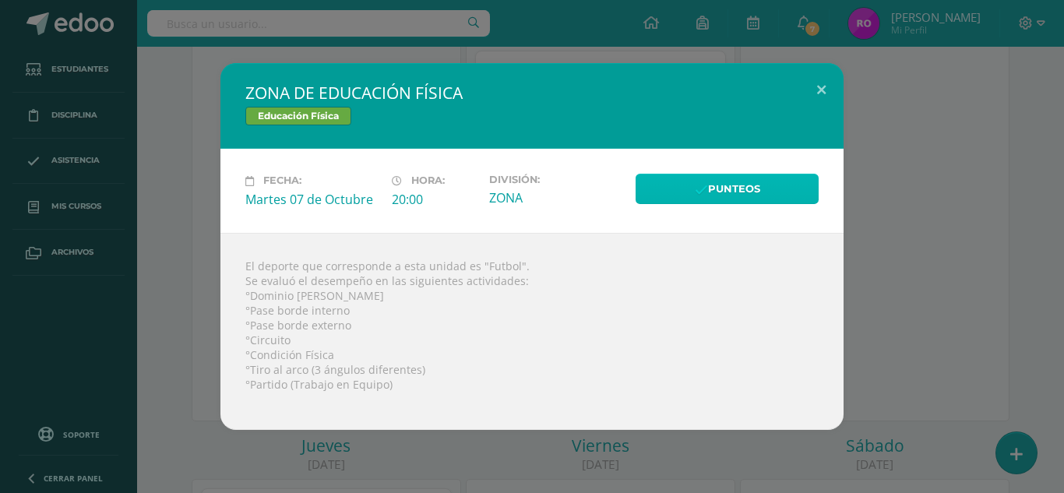
click at [741, 188] on link "Punteos" at bounding box center [727, 189] width 183 height 30
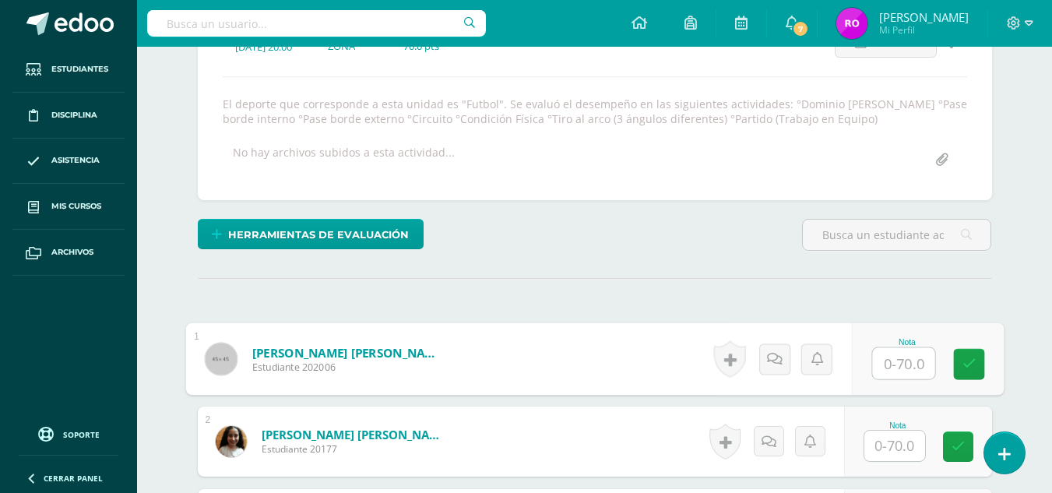
click at [903, 355] on input "text" at bounding box center [903, 363] width 62 height 31
type input "65"
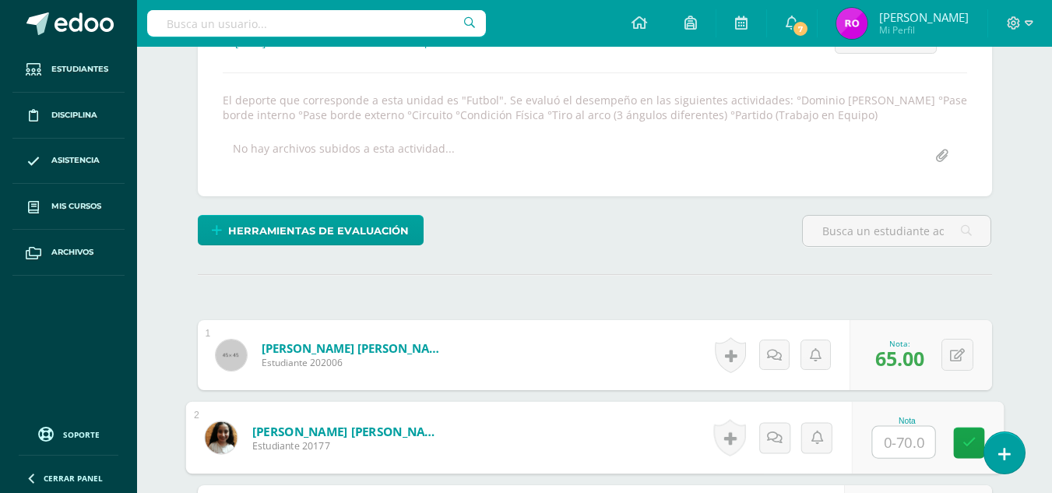
scroll to position [259, 0]
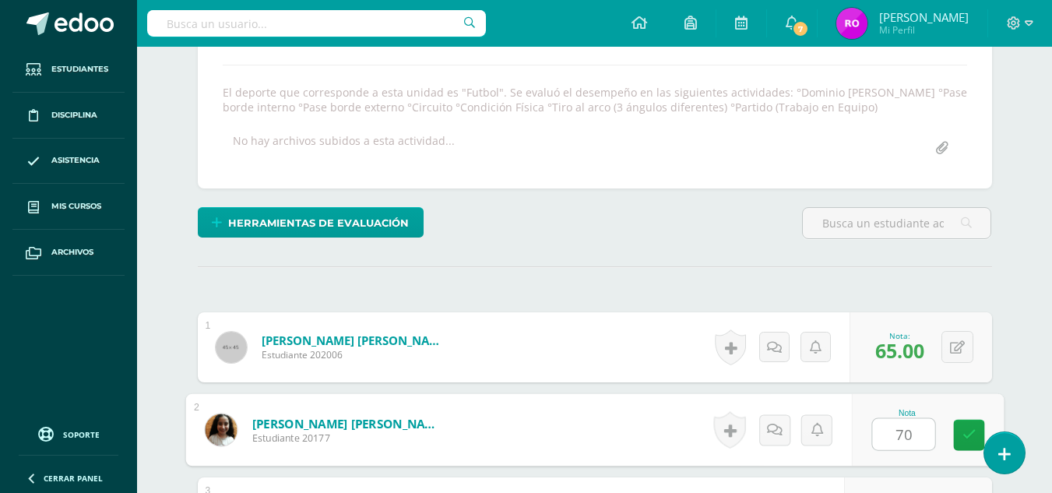
type input "70"
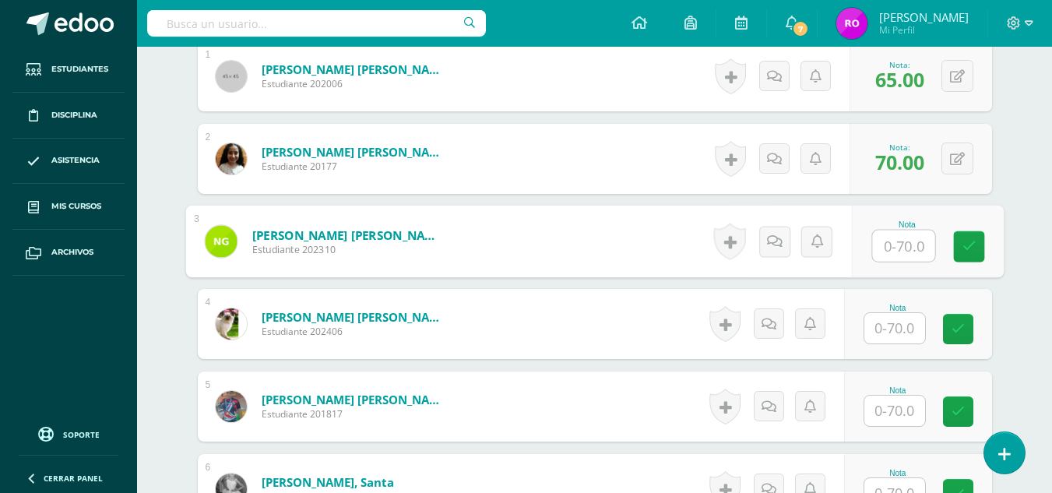
scroll to position [541, 0]
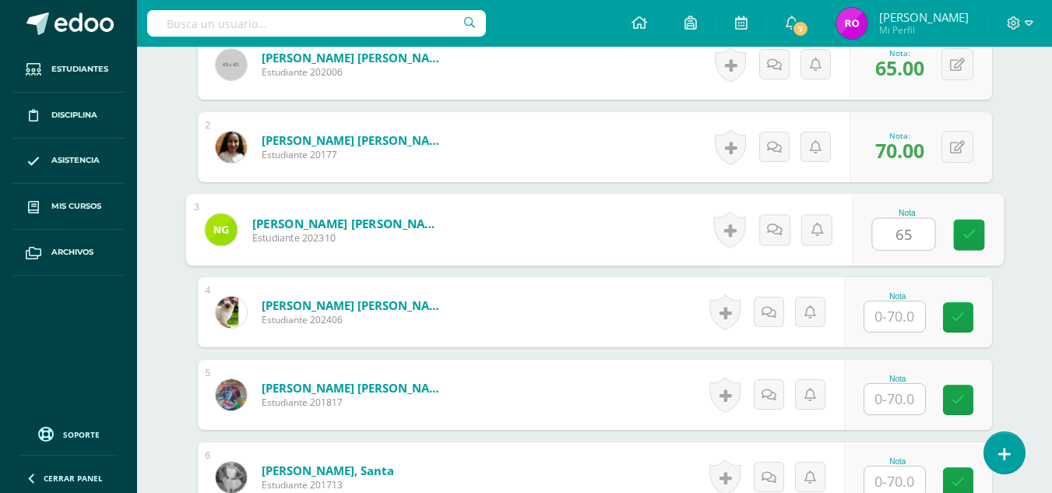
type input "65"
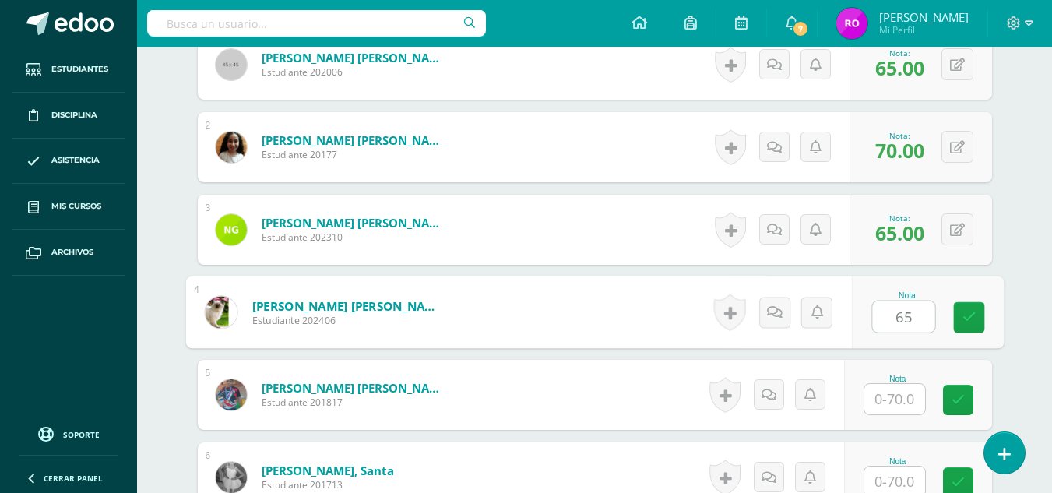
type input "65"
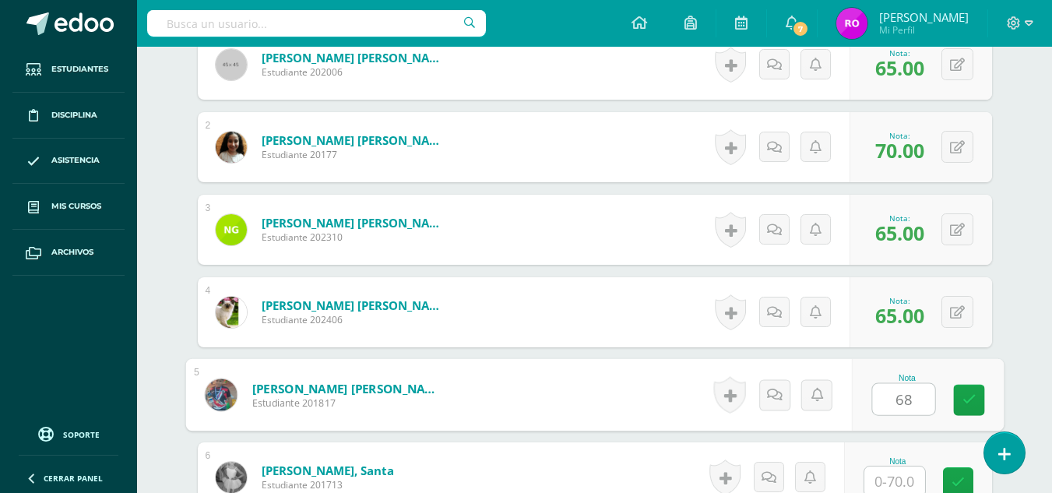
type input "68"
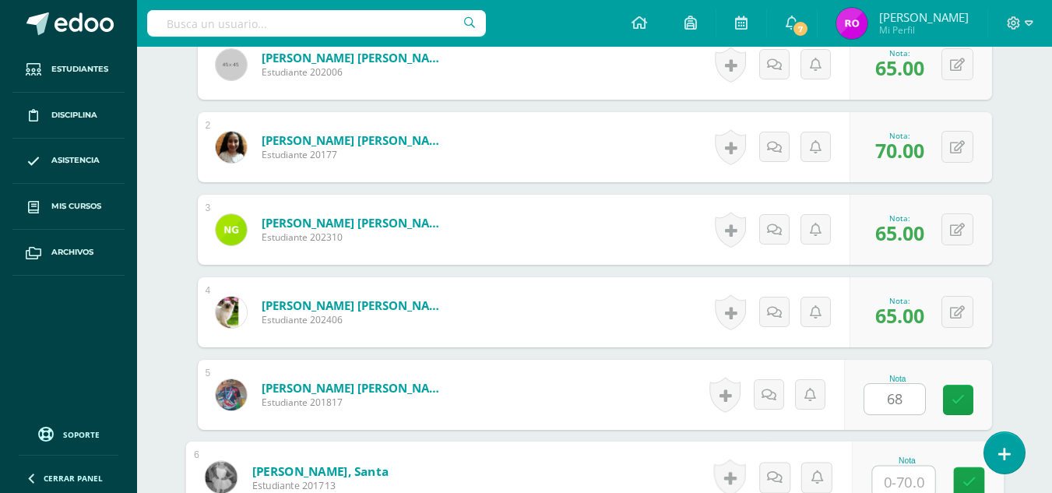
scroll to position [546, 0]
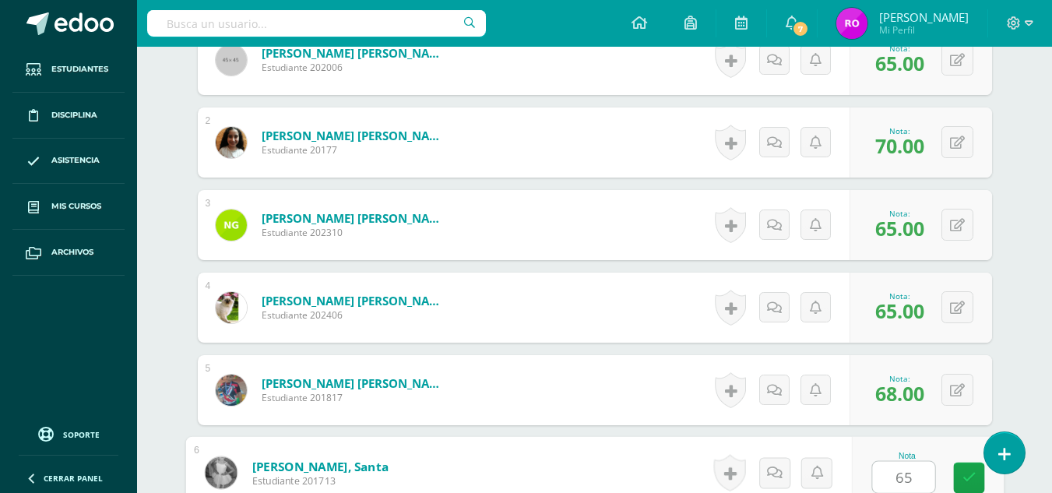
type input "65"
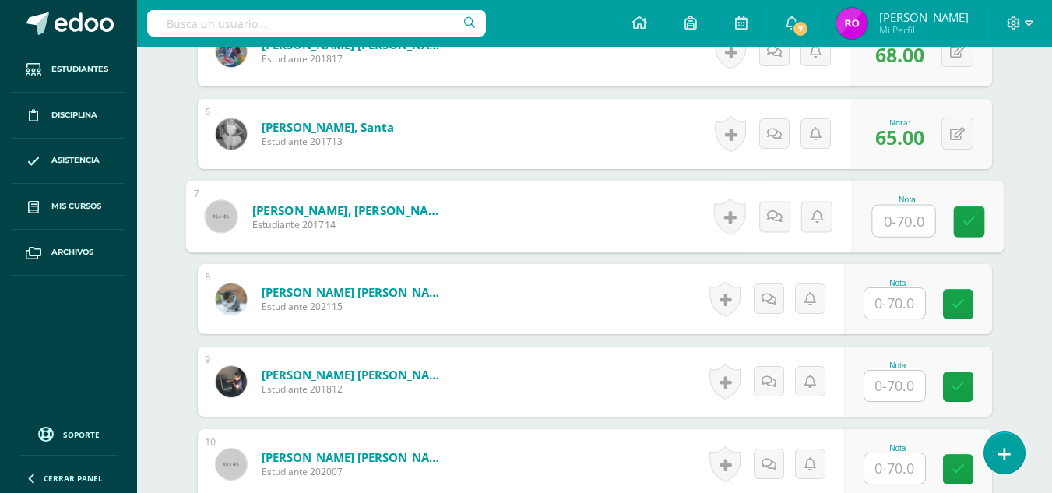
scroll to position [886, 0]
type input "65"
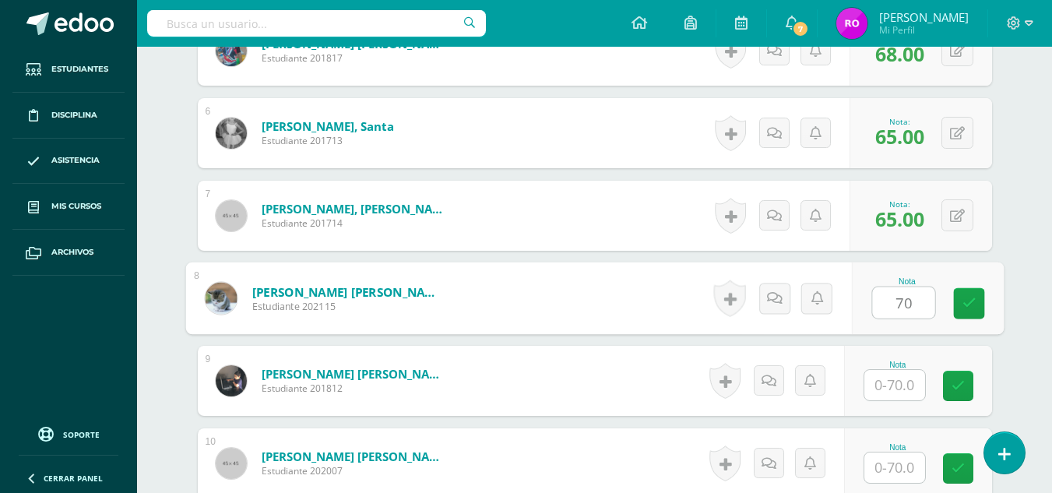
type input "70"
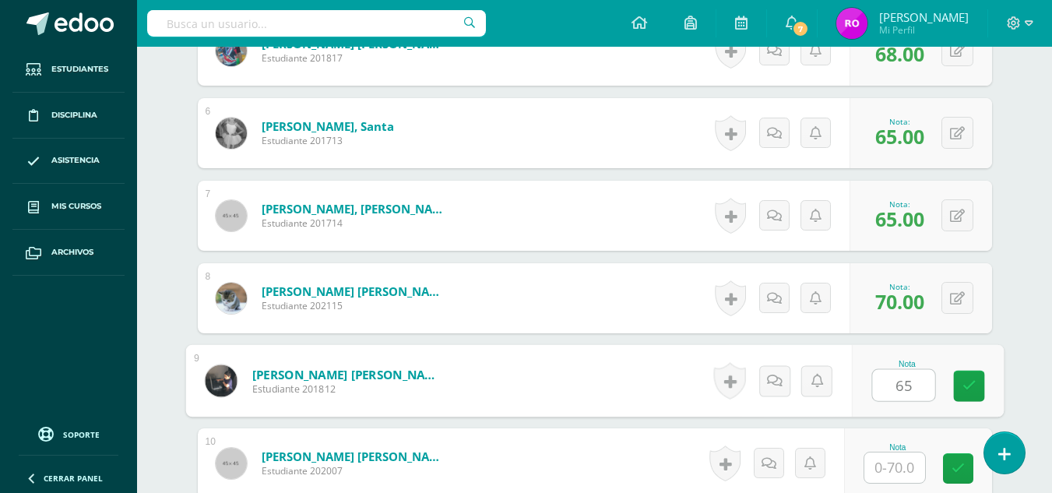
type input "65"
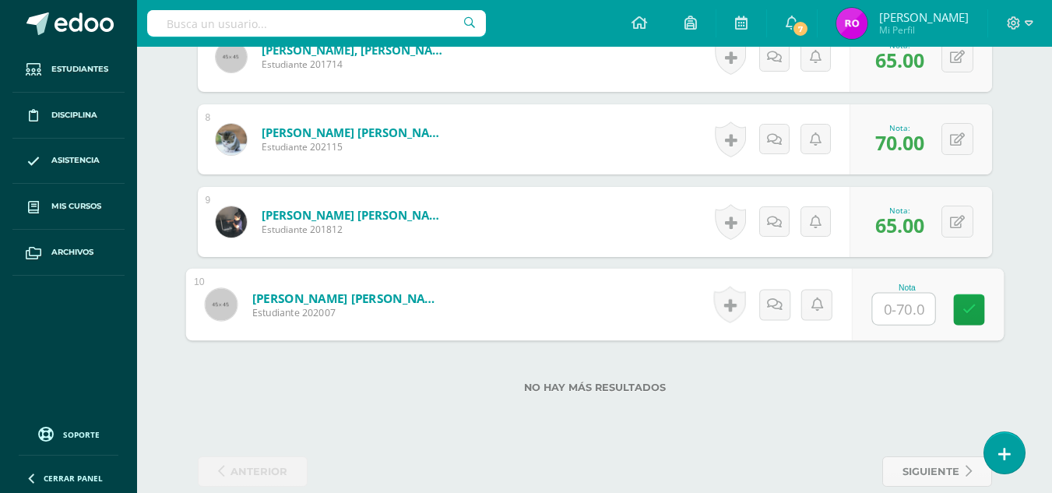
scroll to position [1057, 0]
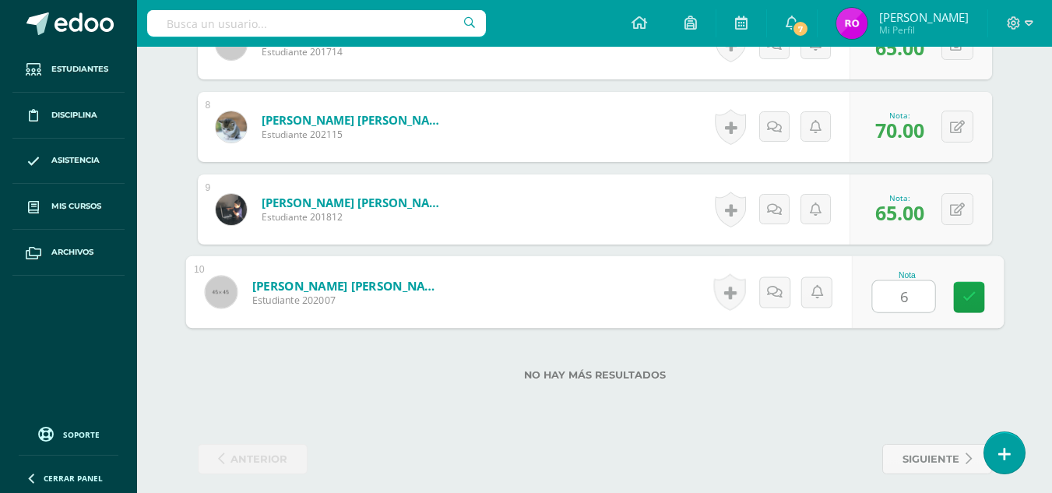
type input "65"
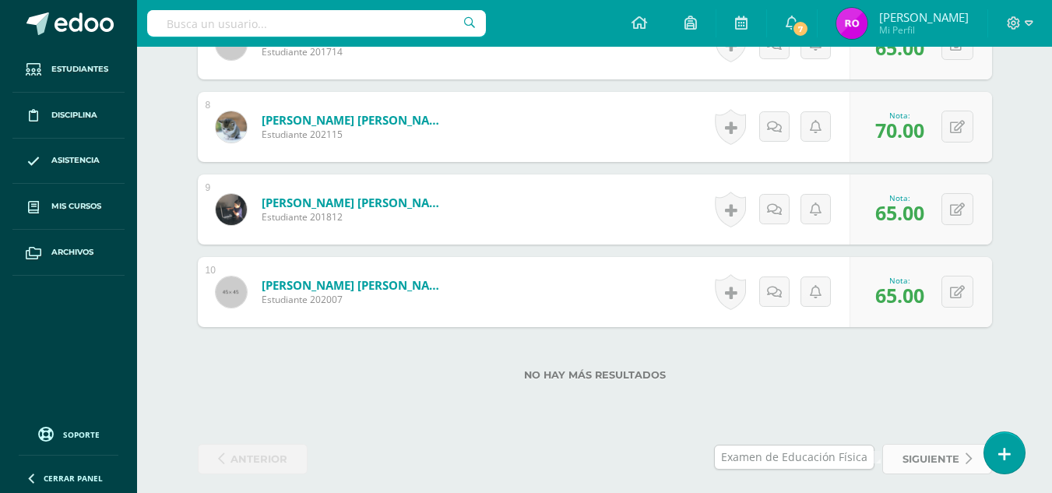
click at [951, 463] on span "siguiente" at bounding box center [931, 459] width 57 height 29
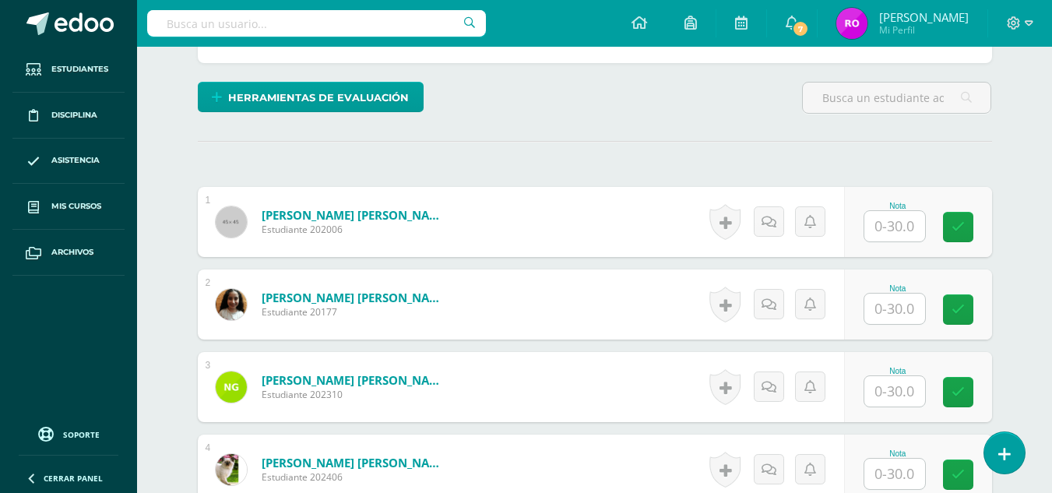
scroll to position [373, 0]
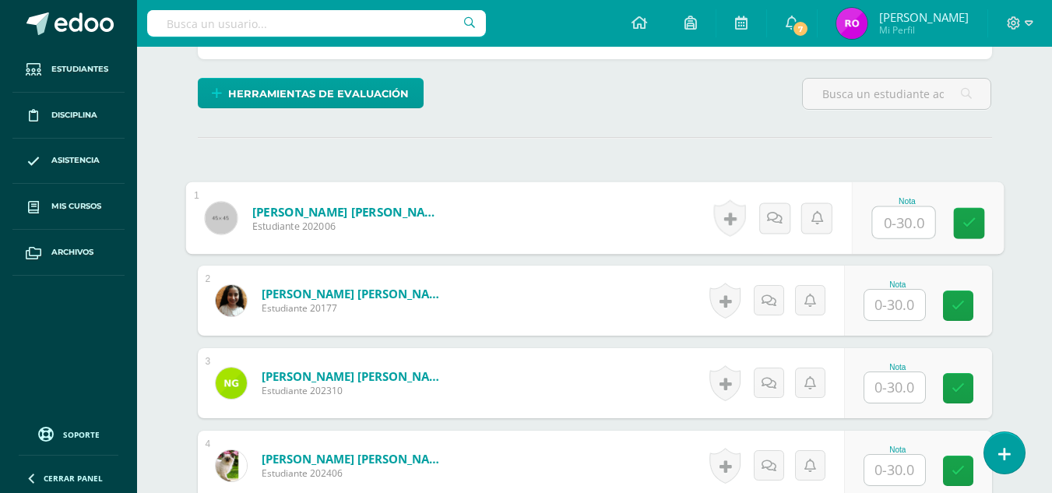
click at [882, 225] on input "text" at bounding box center [903, 222] width 62 height 31
type input "23"
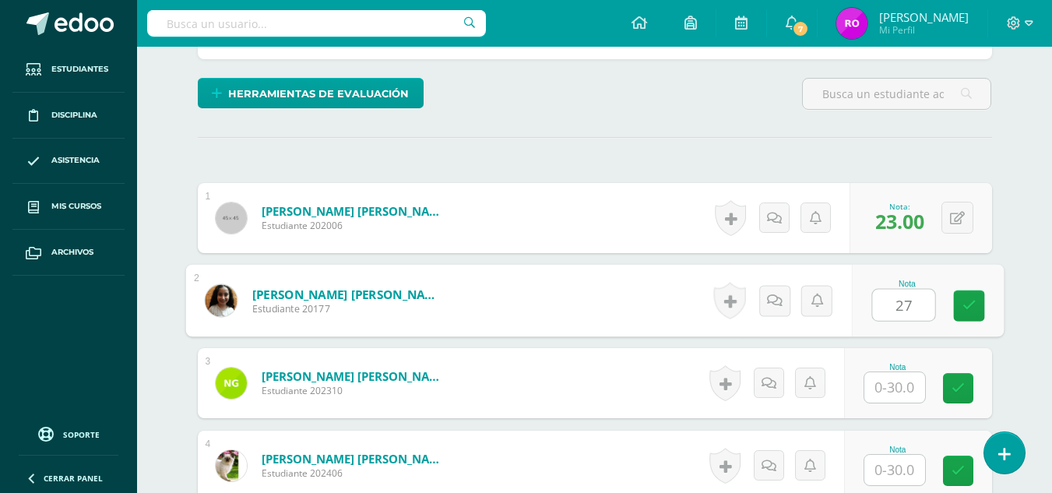
type input "27"
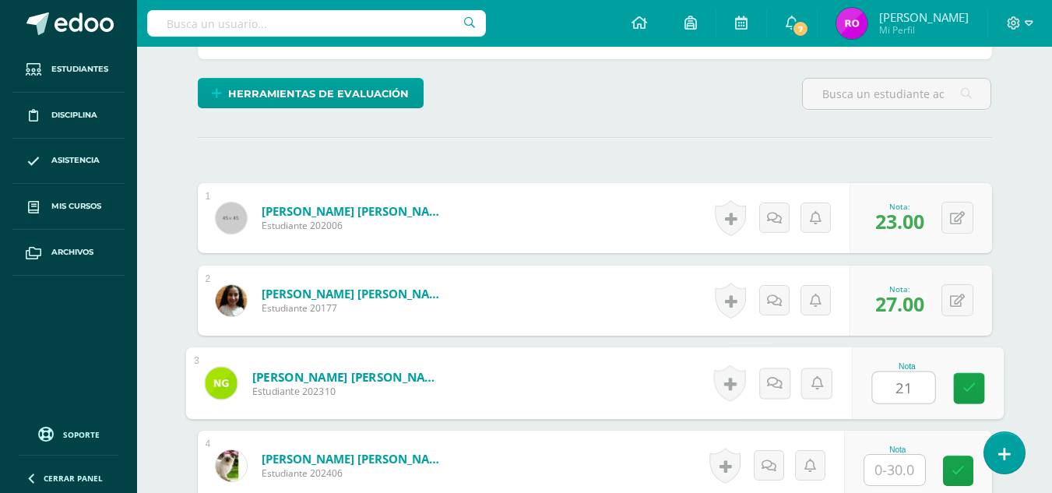
type input "21"
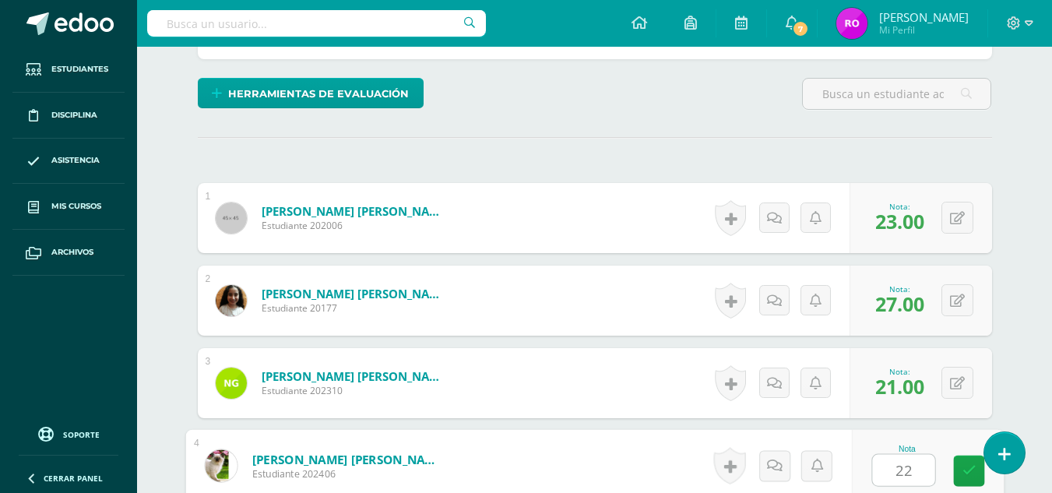
type input "22"
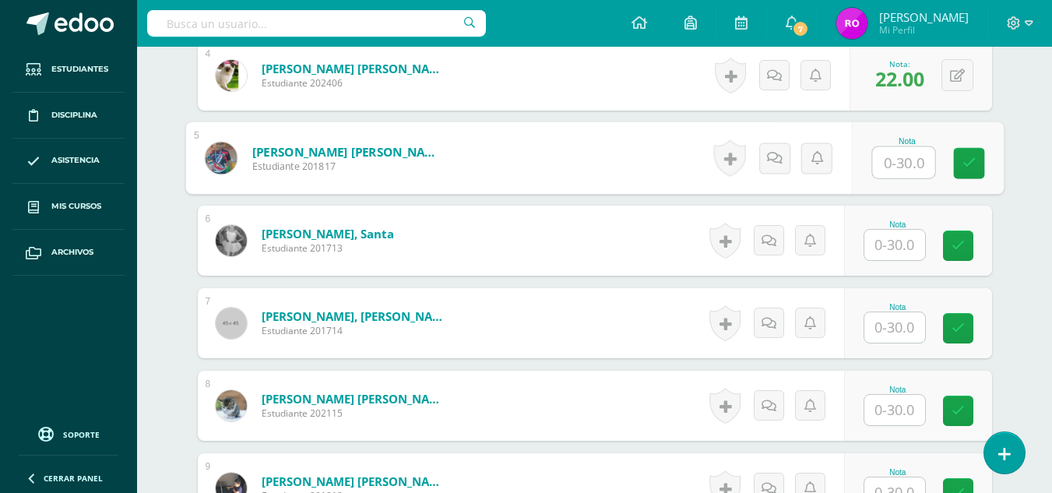
scroll to position [762, 0]
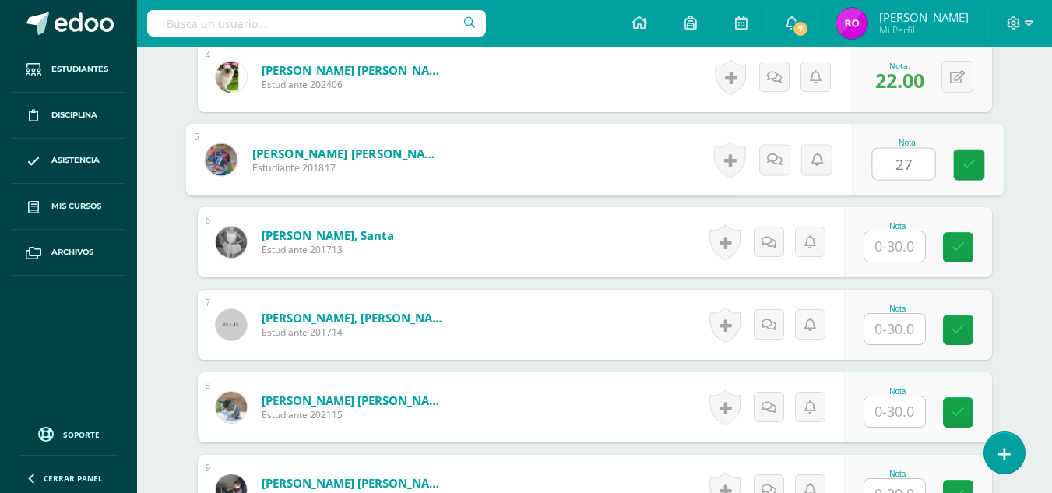
type input "27"
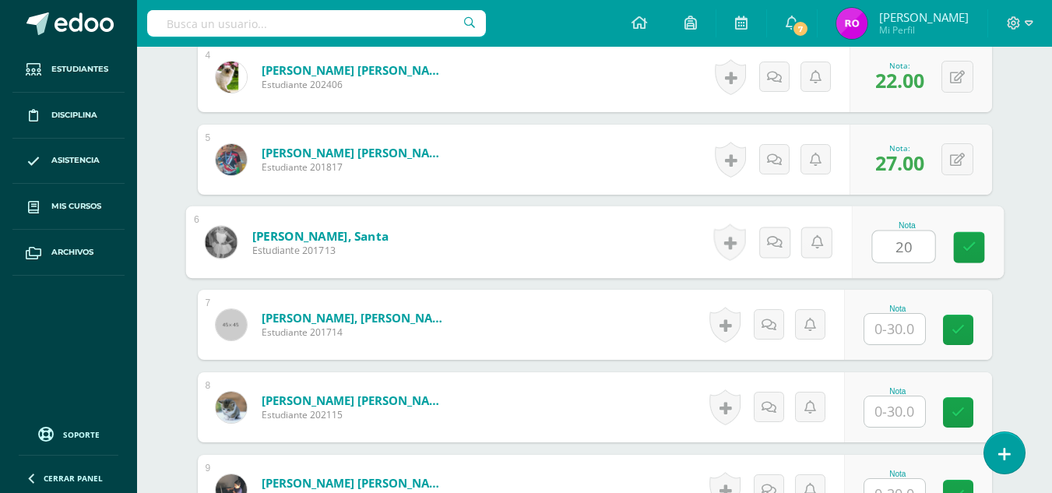
type input "20"
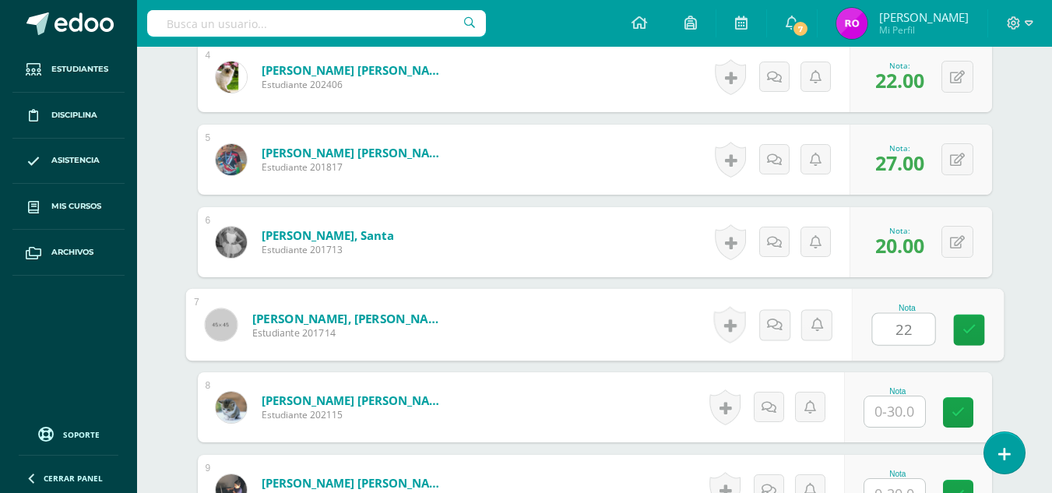
type input "22"
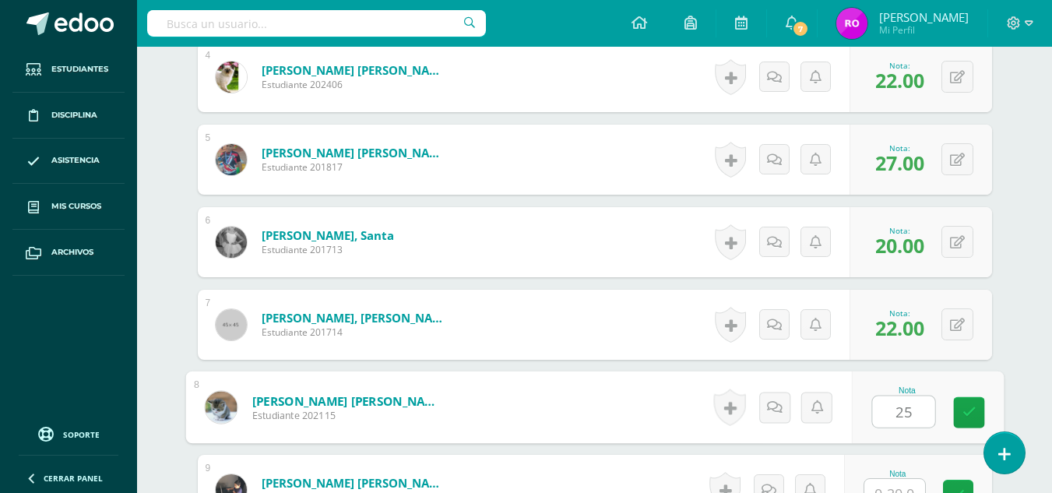
type input "25"
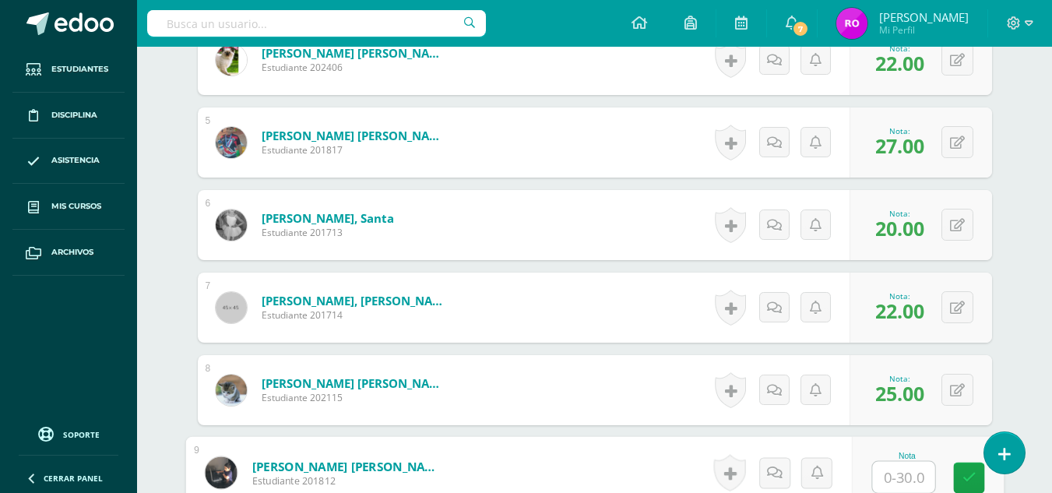
scroll to position [1055, 0]
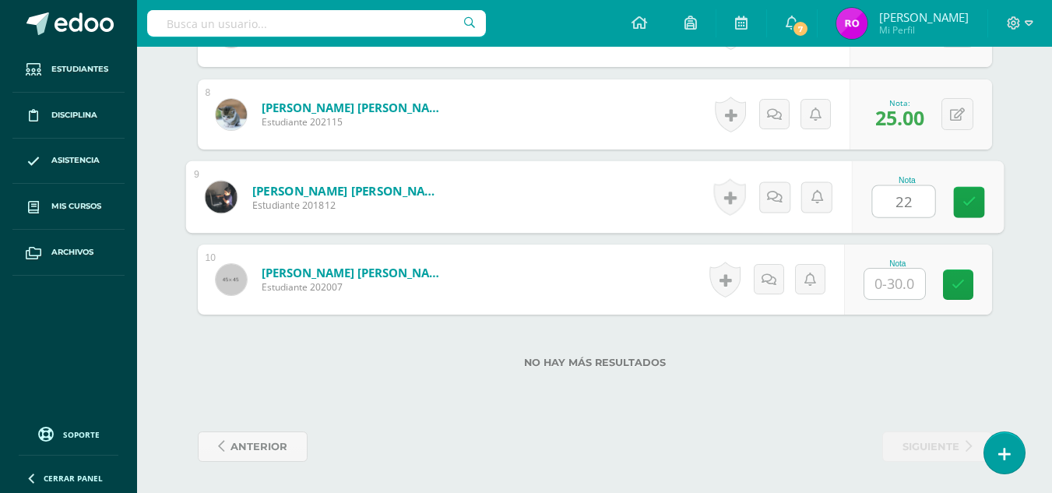
type input "22"
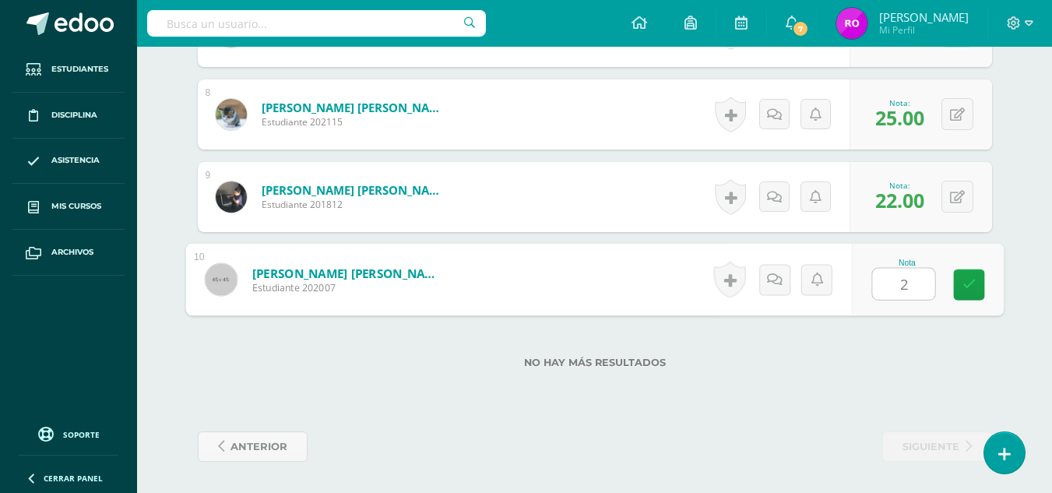
type input "22"
click at [642, 19] on icon at bounding box center [640, 23] width 16 height 14
